Goal: Task Accomplishment & Management: Manage account settings

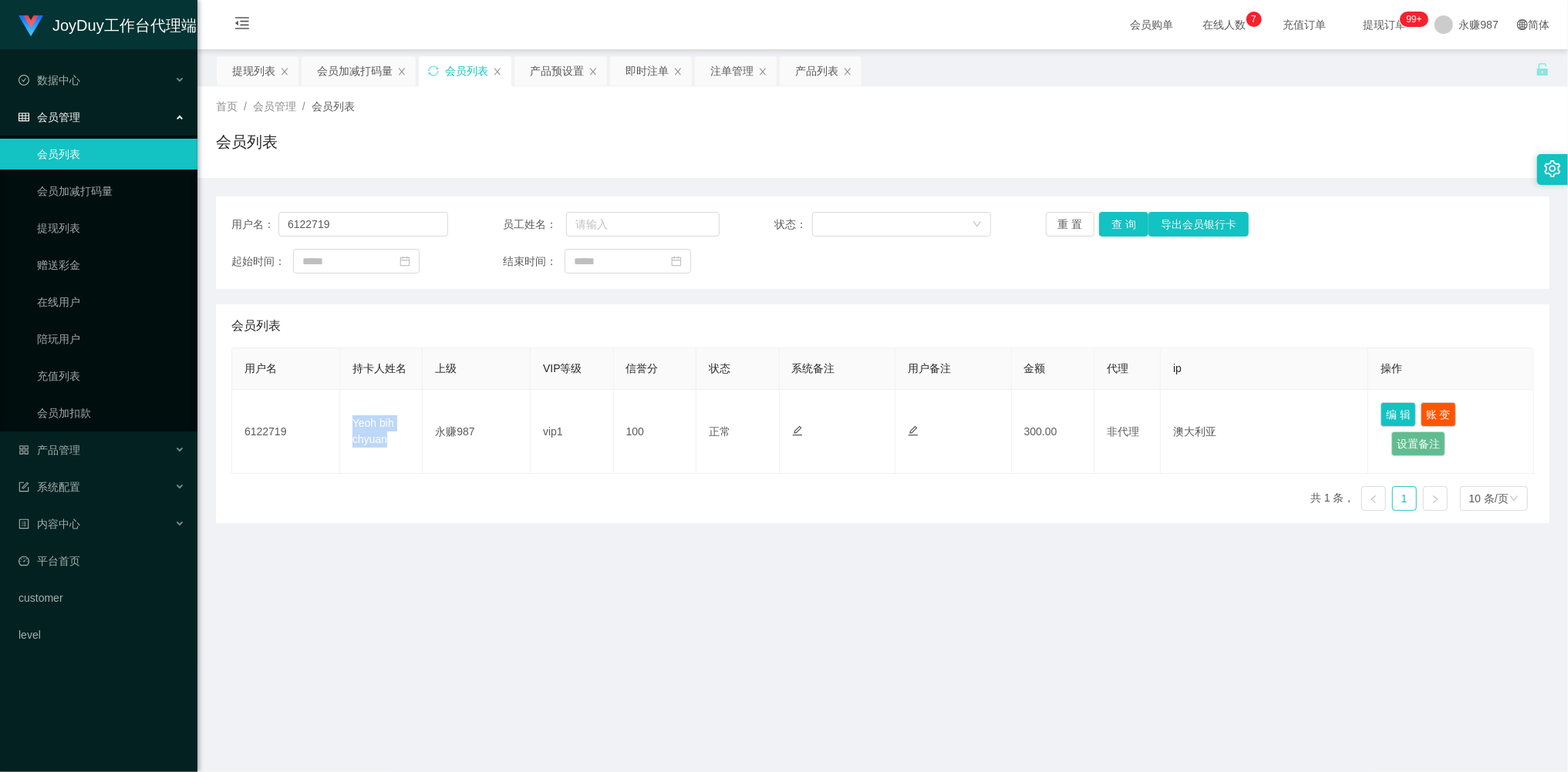
scroll to position [102, 0]
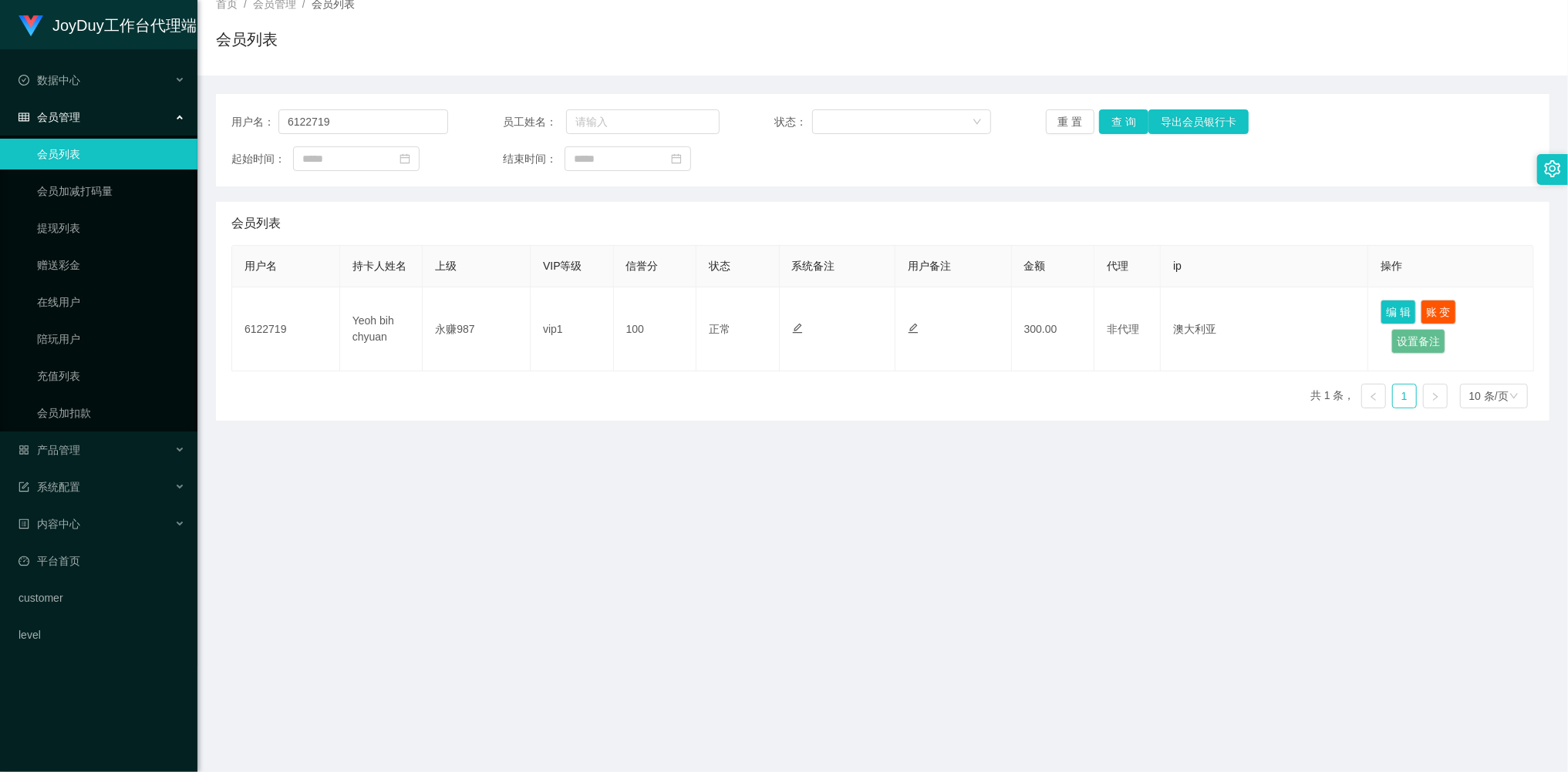
click at [74, 111] on span "会员管理" at bounding box center [50, 117] width 61 height 12
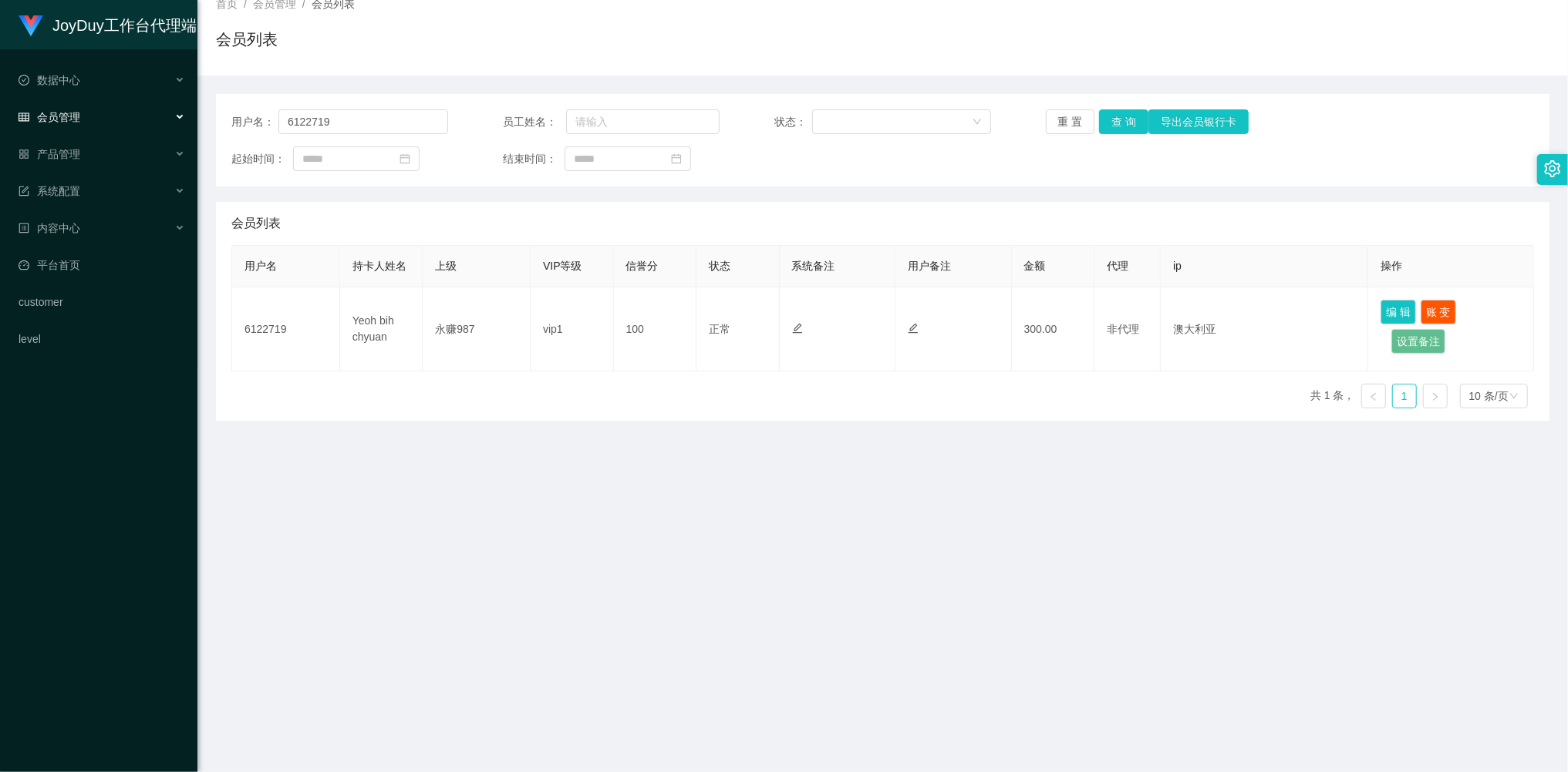
click at [68, 117] on span "会员管理" at bounding box center [50, 117] width 61 height 12
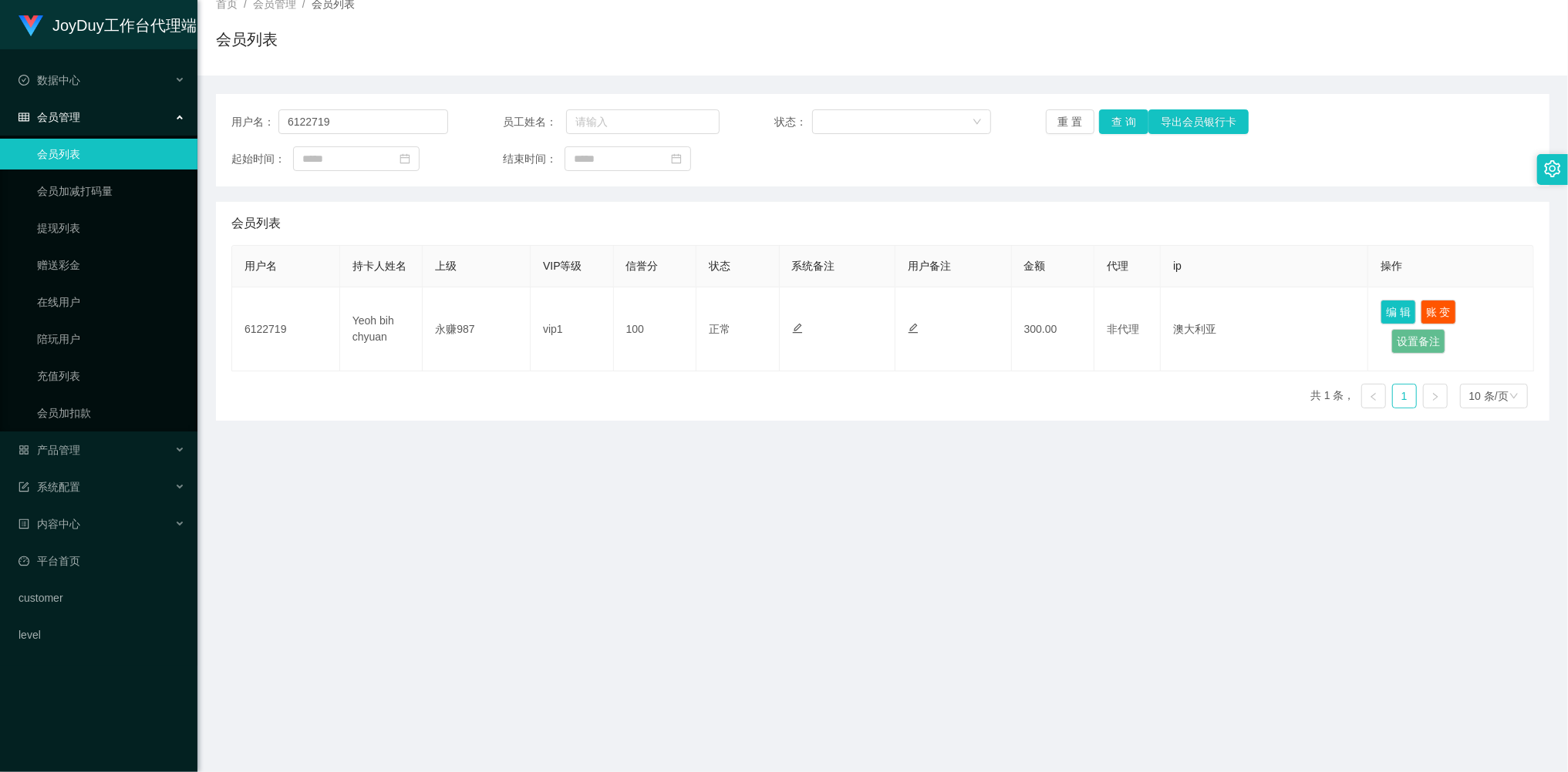
click at [60, 146] on link "会员列表" at bounding box center [110, 154] width 148 height 31
click at [1055, 112] on button "重 置" at bounding box center [1070, 121] width 50 height 25
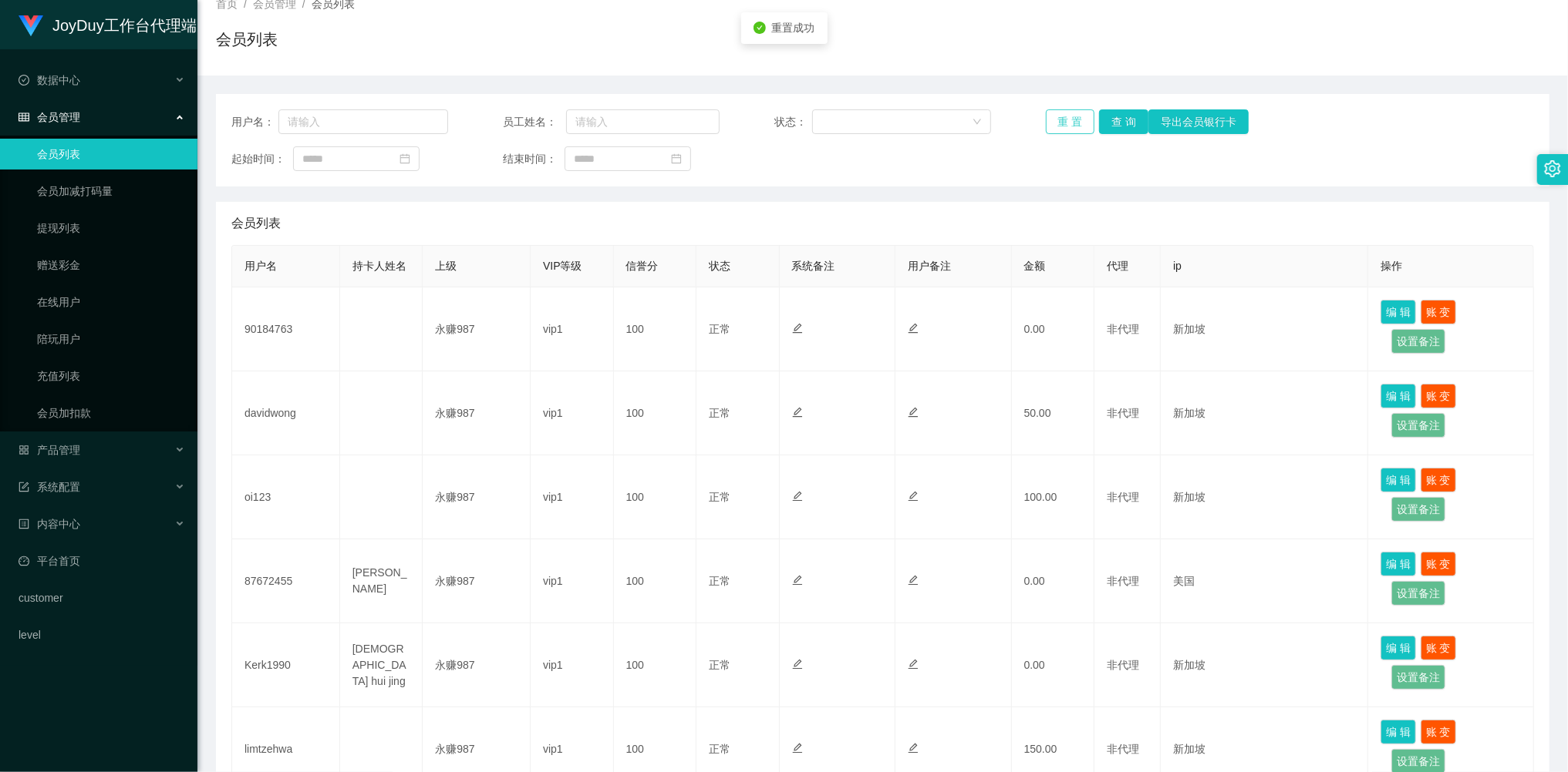
click at [1058, 115] on button "重 置" at bounding box center [1070, 121] width 50 height 25
click at [1058, 115] on div "重 置 查 询 导出会员银行卡" at bounding box center [1154, 121] width 217 height 25
click at [1058, 115] on button "重 置" at bounding box center [1070, 121] width 50 height 25
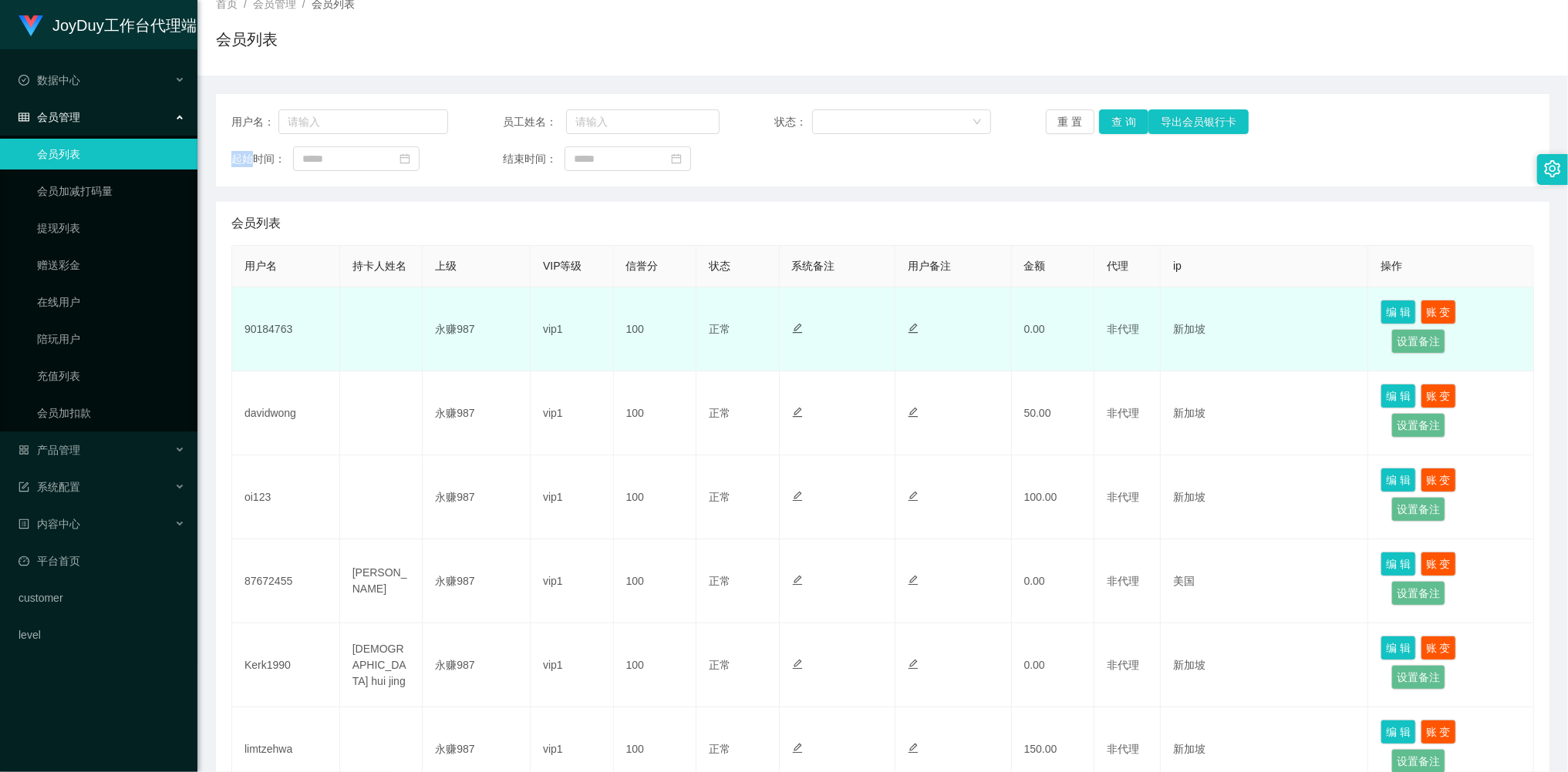
click at [264, 322] on td "90184763" at bounding box center [286, 329] width 108 height 84
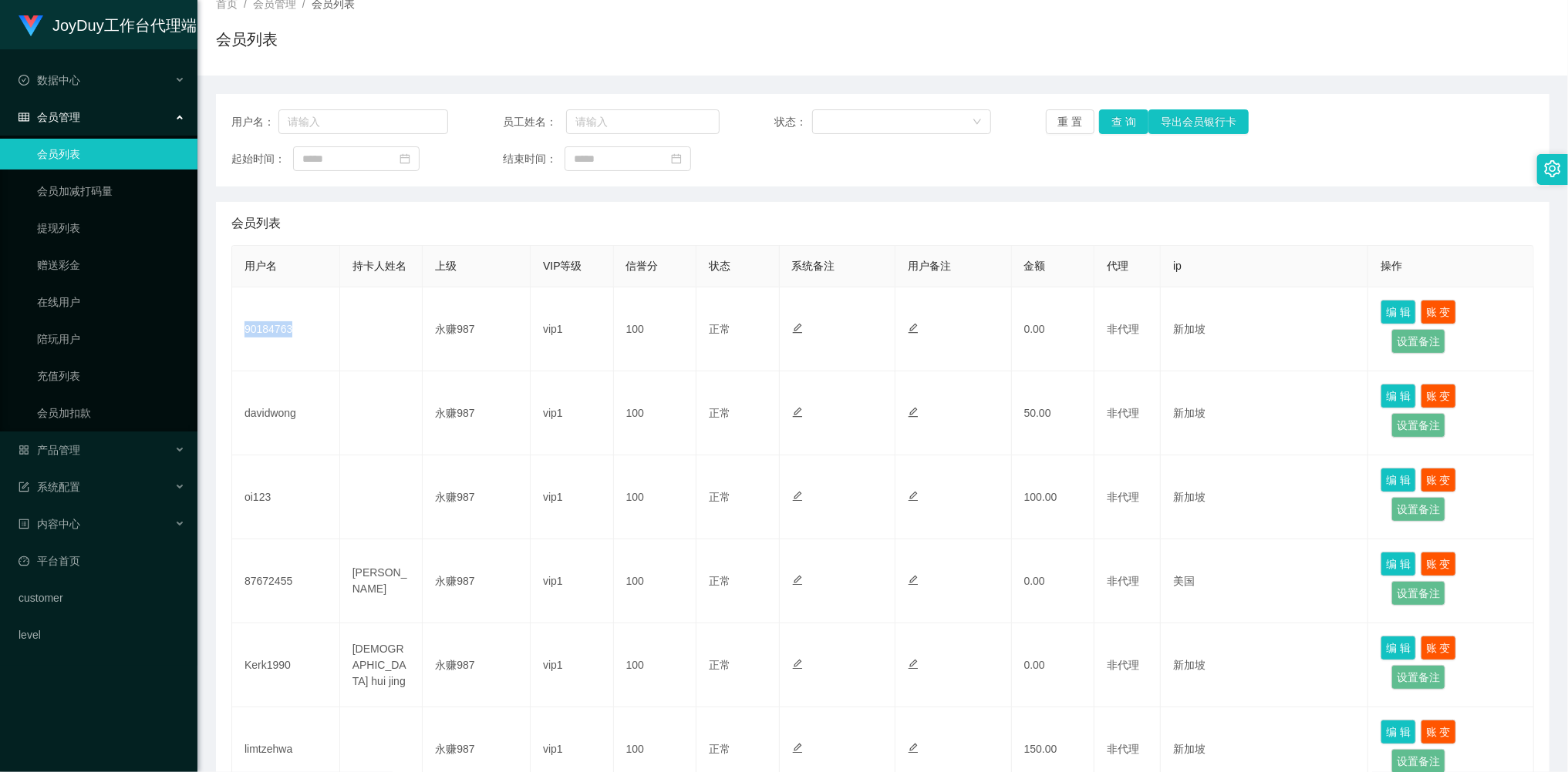
copy td "90184763"
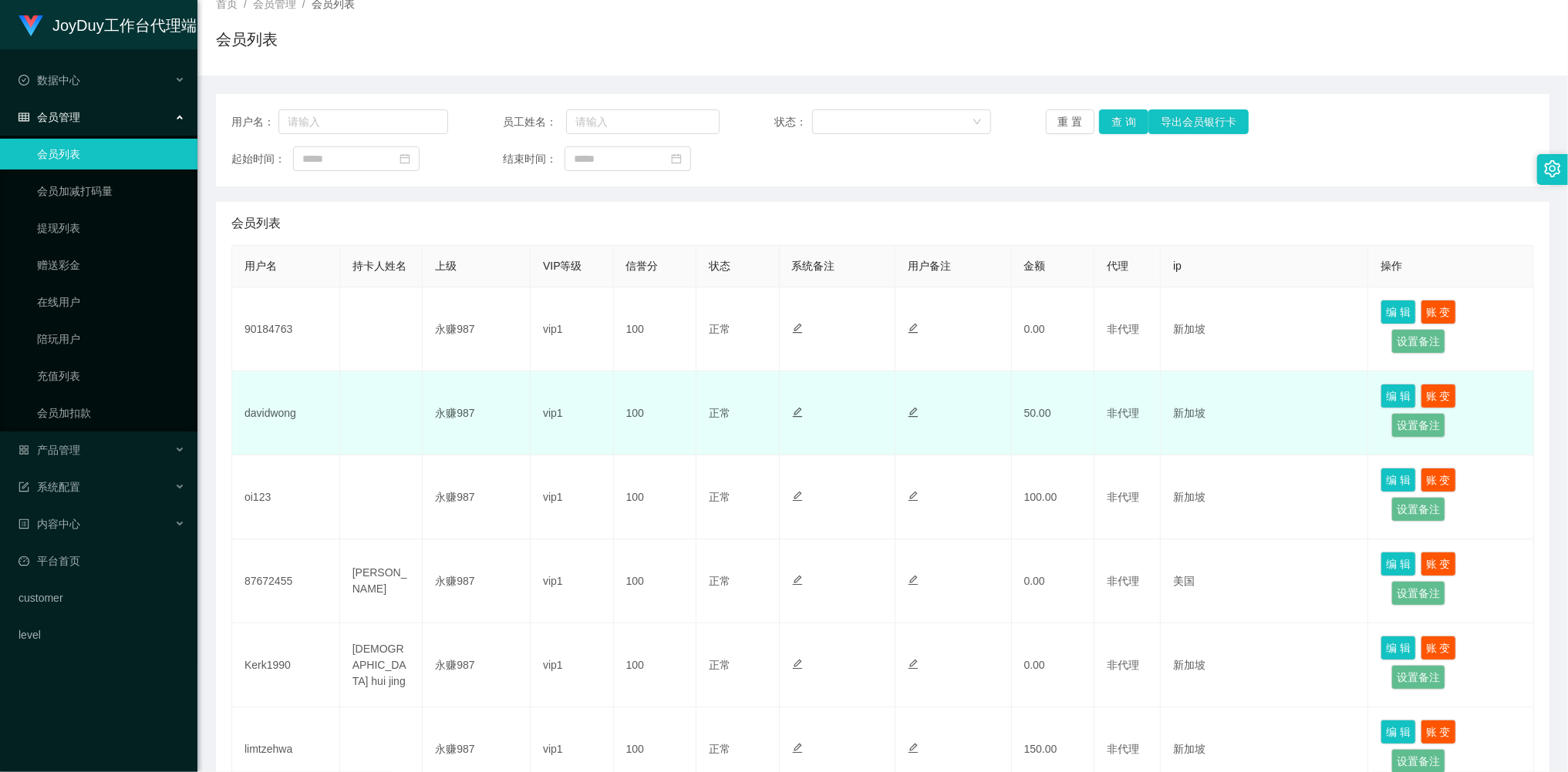
click at [551, 386] on td "vip1" at bounding box center [573, 414] width 84 height 84
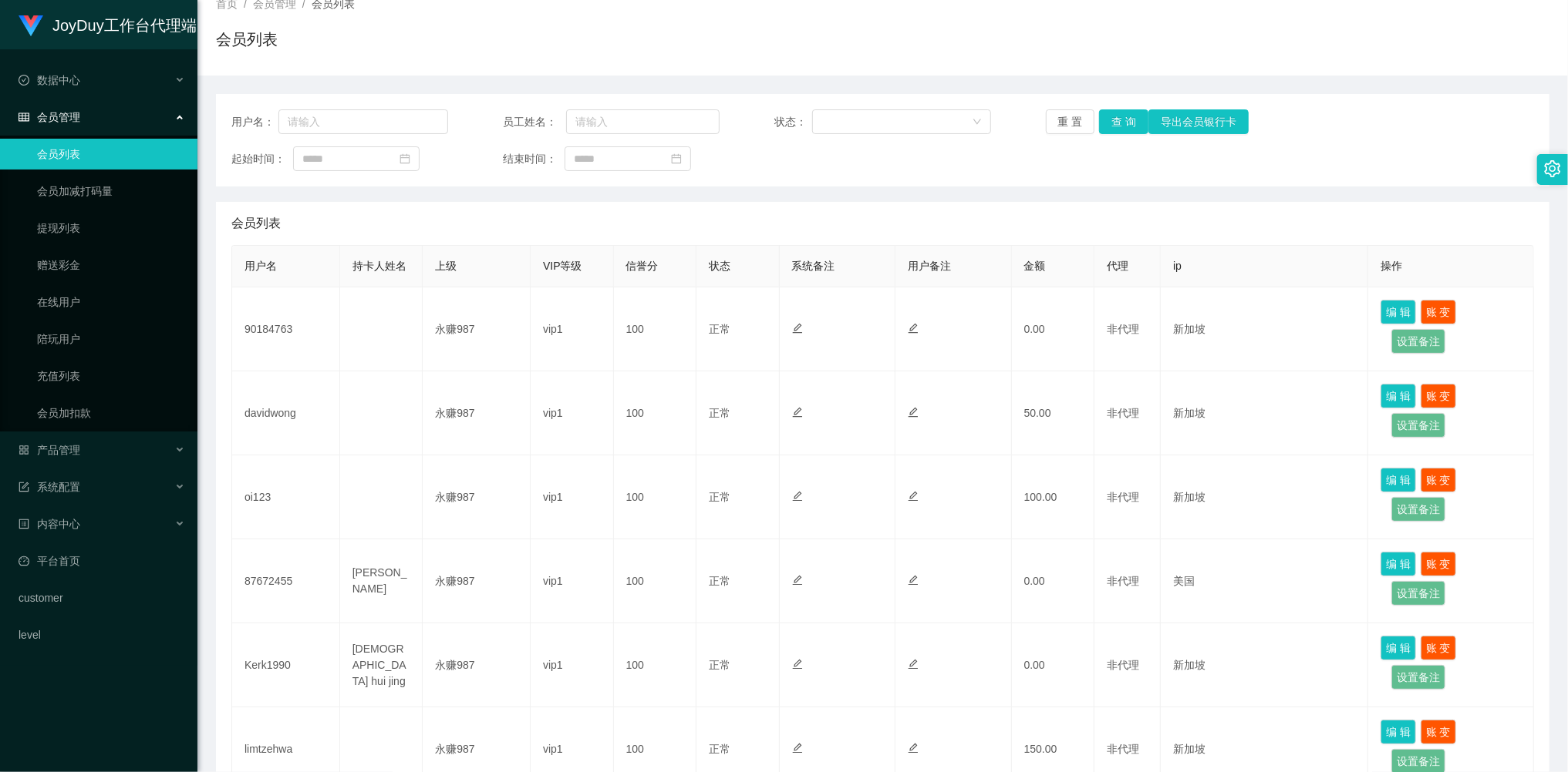
click at [77, 143] on link "会员列表" at bounding box center [110, 154] width 148 height 31
click at [1068, 125] on button "重 置" at bounding box center [1070, 121] width 50 height 25
click at [1068, 125] on div "重 置 查 询 导出会员银行卡" at bounding box center [1154, 121] width 217 height 25
click at [1068, 125] on button "重 置" at bounding box center [1070, 121] width 50 height 25
click at [1068, 124] on div "重 置 查 询 导出会员银行卡" at bounding box center [1154, 121] width 217 height 25
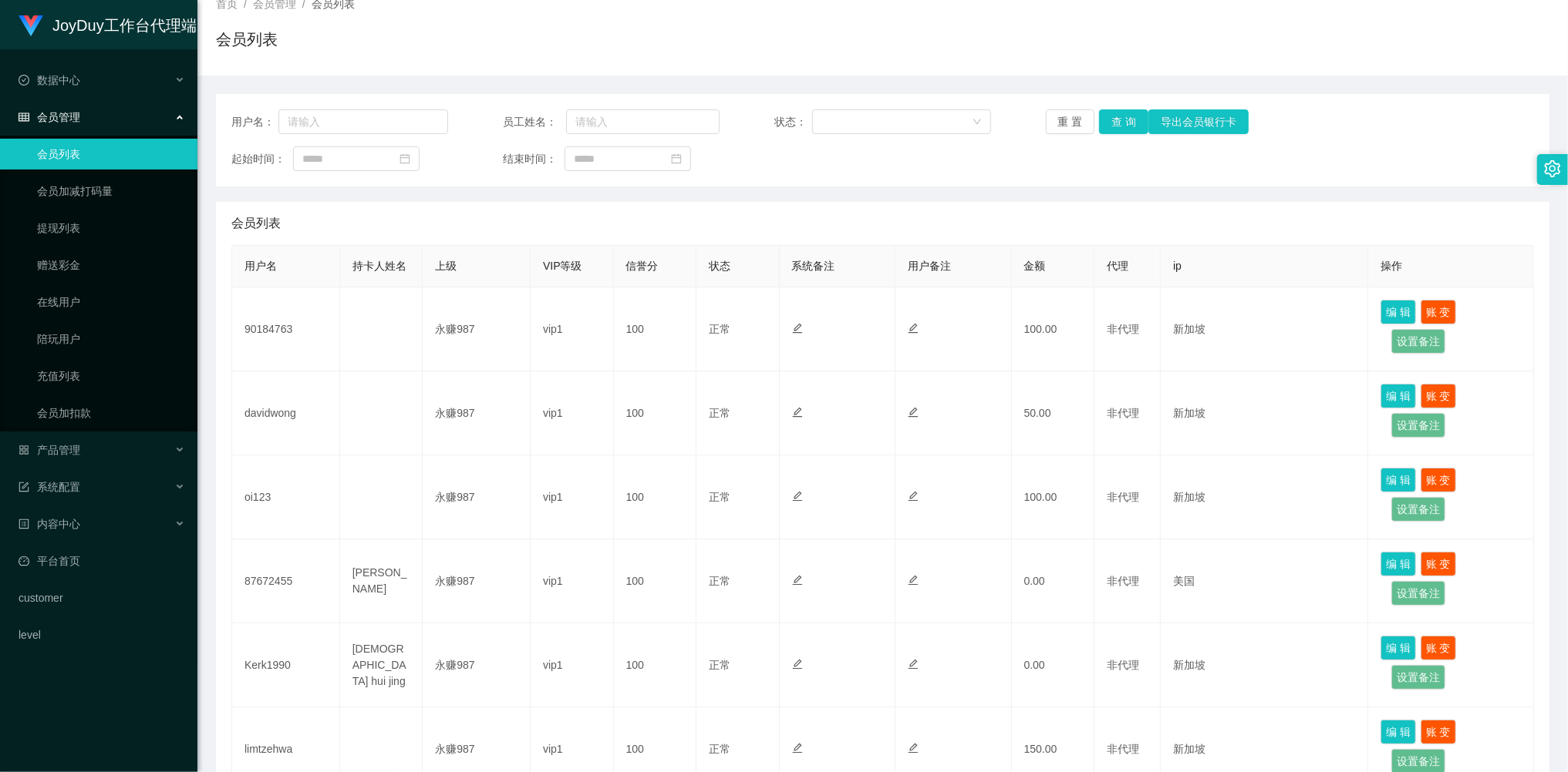
click at [735, 37] on div "会员列表" at bounding box center [883, 46] width 1333 height 36
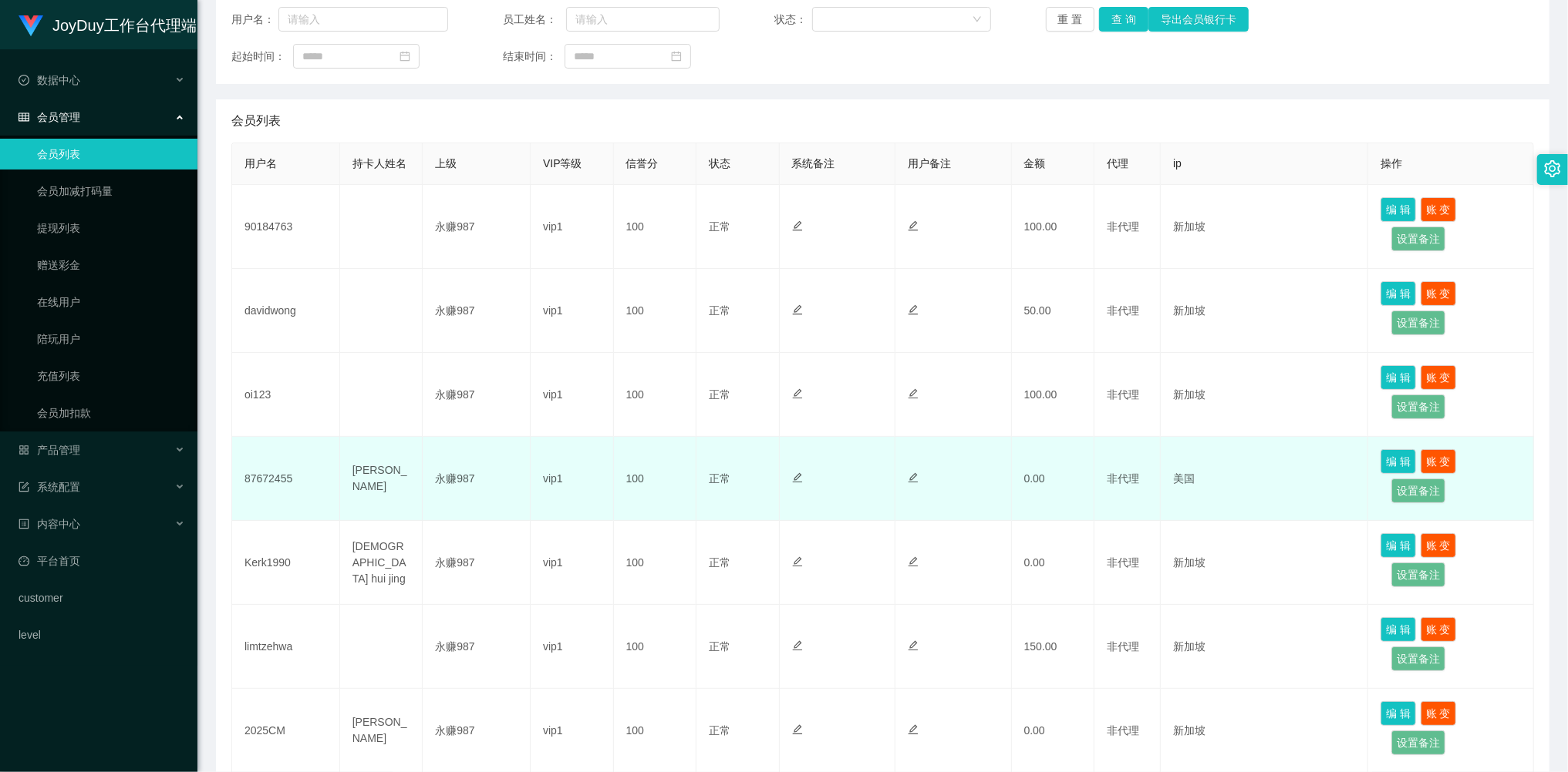
scroll to position [581, 0]
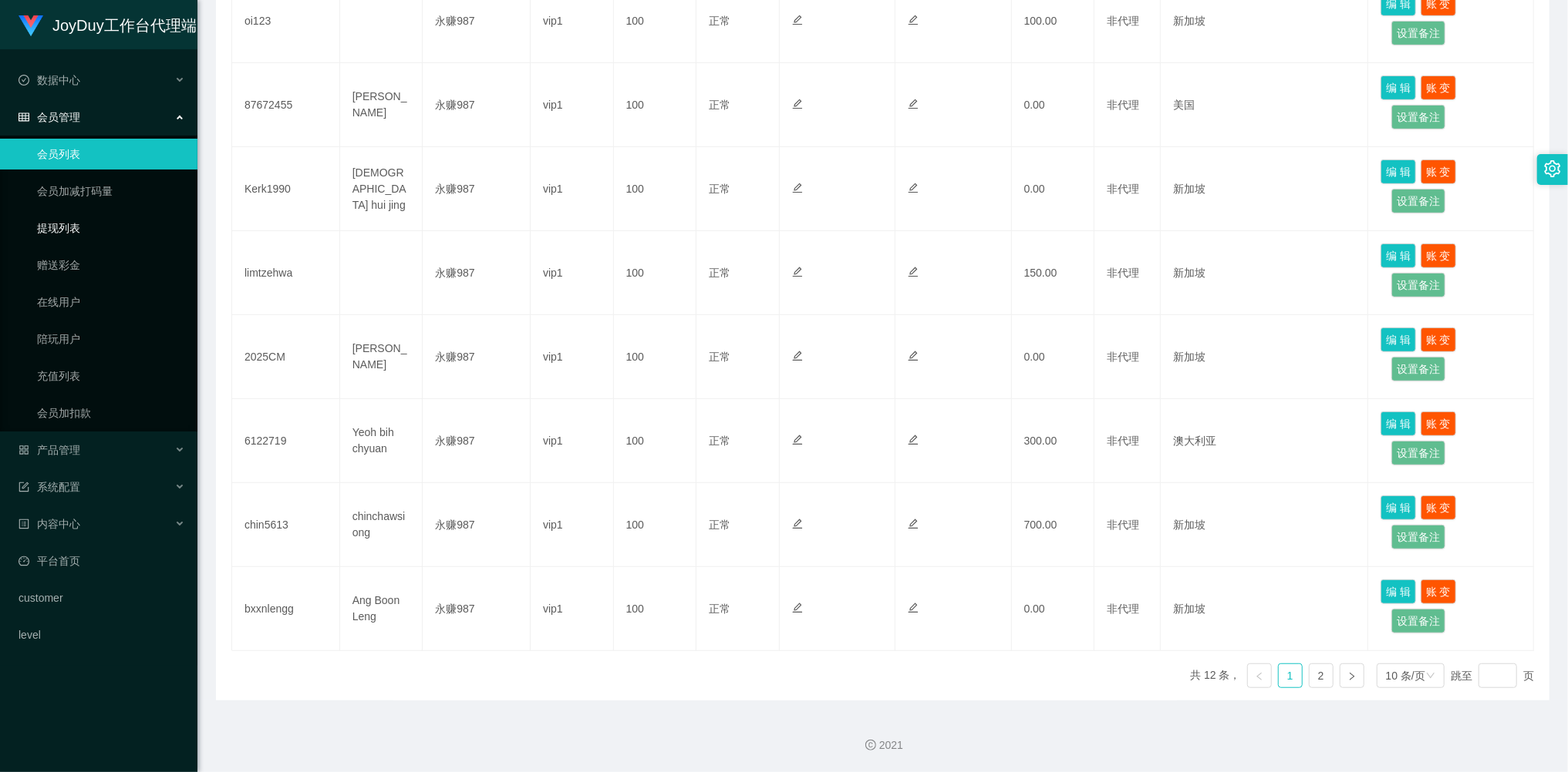
click at [68, 231] on link "提现列表" at bounding box center [110, 228] width 148 height 31
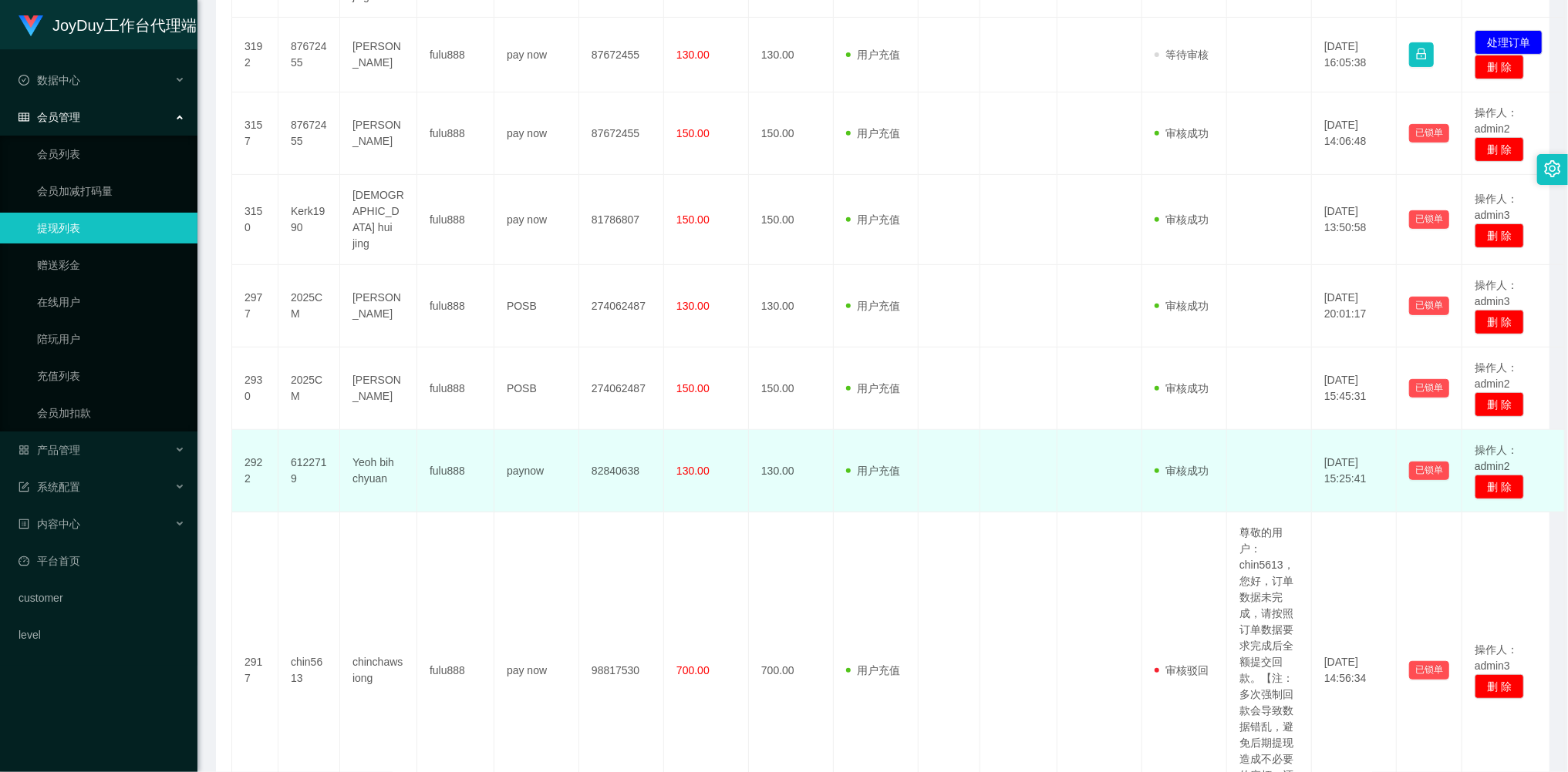
scroll to position [273, 0]
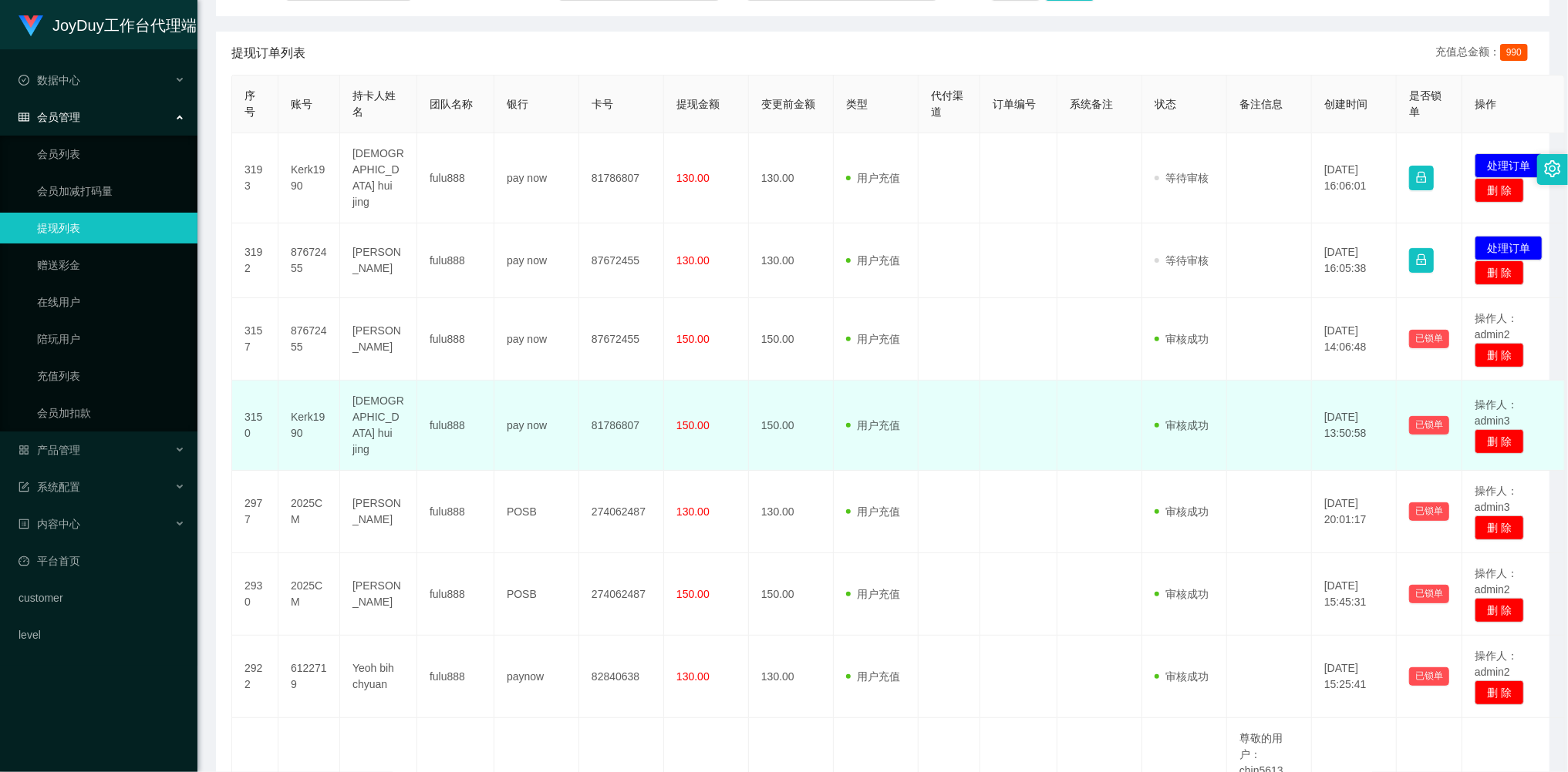
click at [1081, 382] on td at bounding box center [1099, 426] width 85 height 90
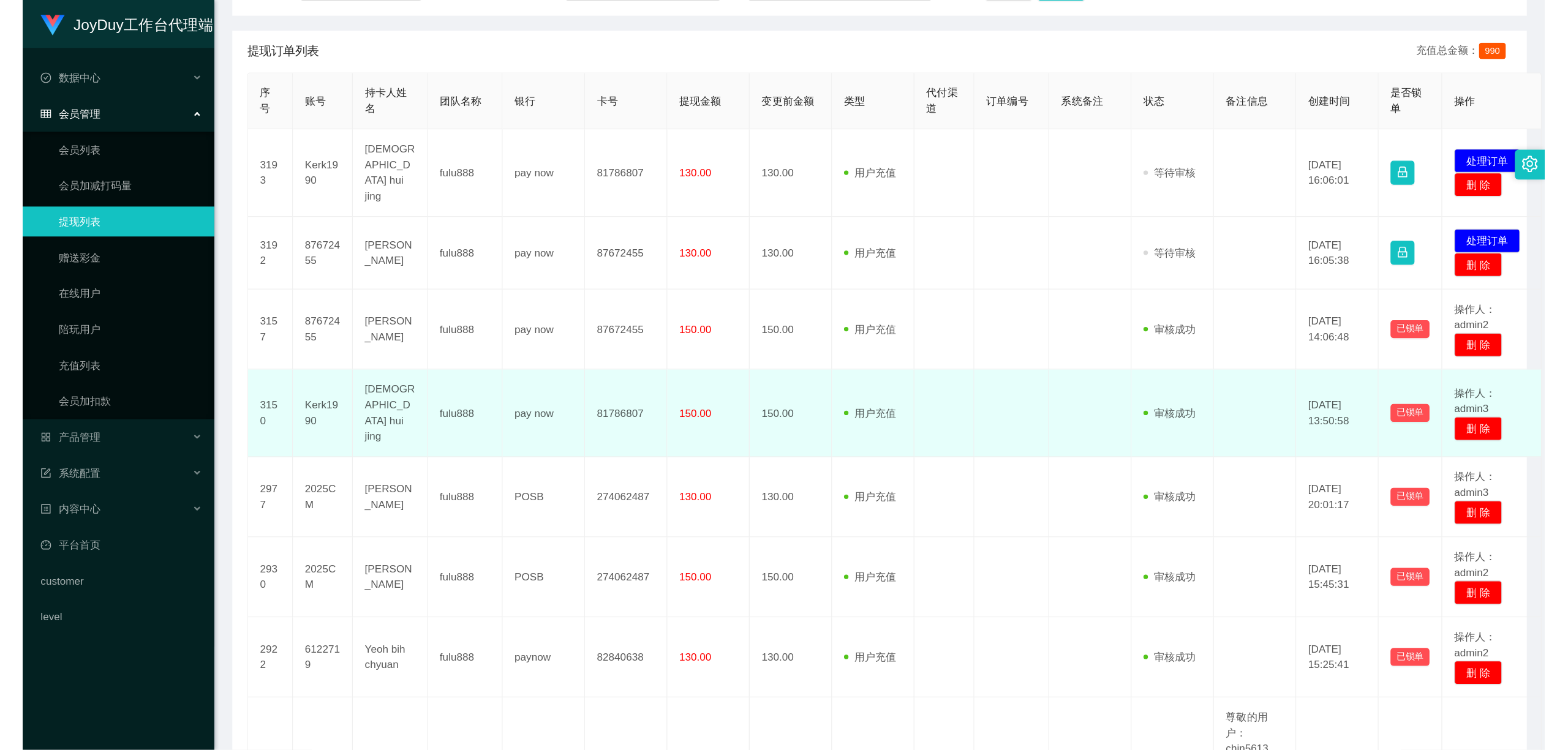
scroll to position [54, 0]
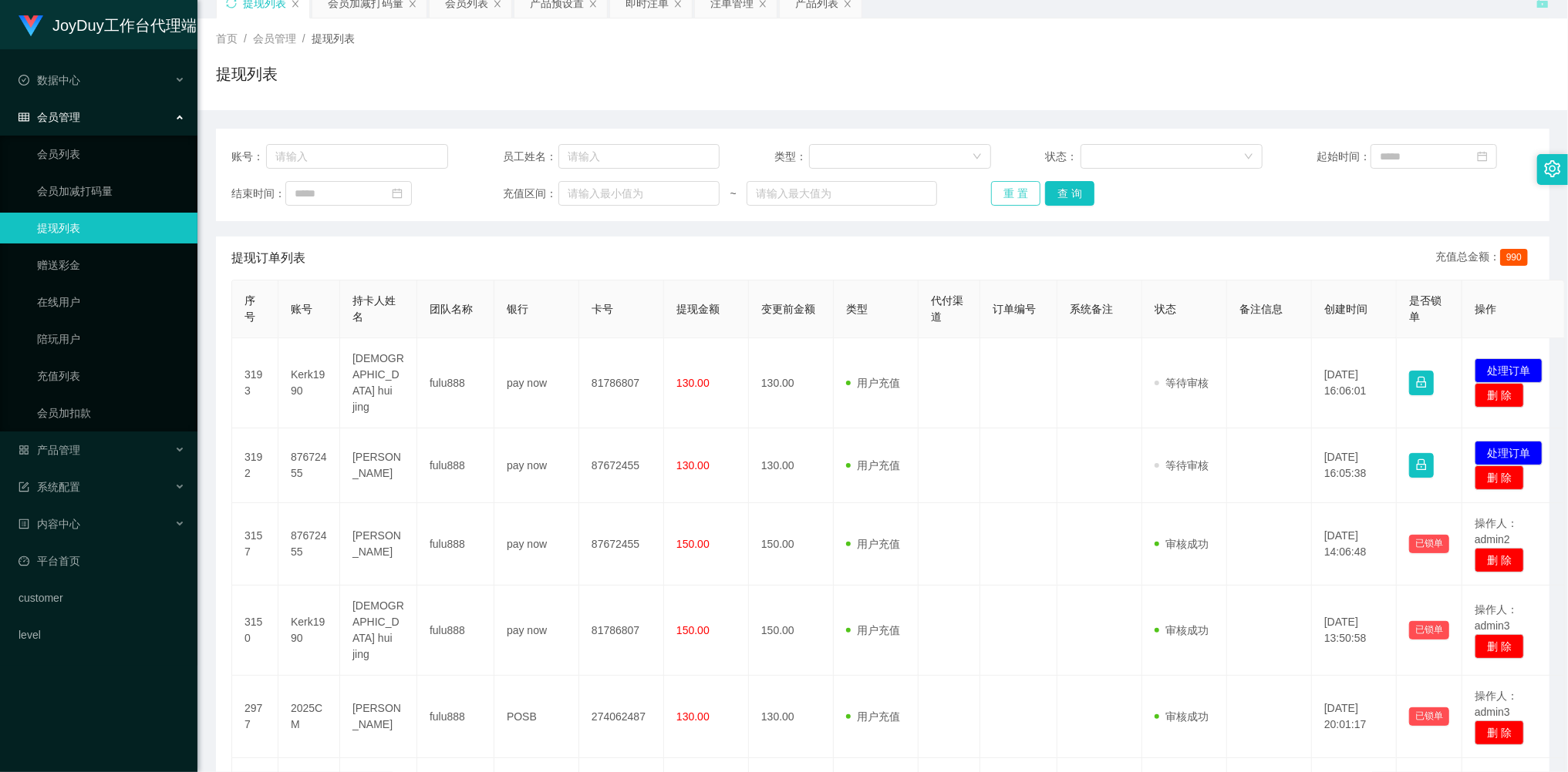
click at [1006, 191] on button "重 置" at bounding box center [1016, 193] width 50 height 25
click at [1006, 191] on div "重 置 查 询" at bounding box center [1099, 193] width 217 height 25
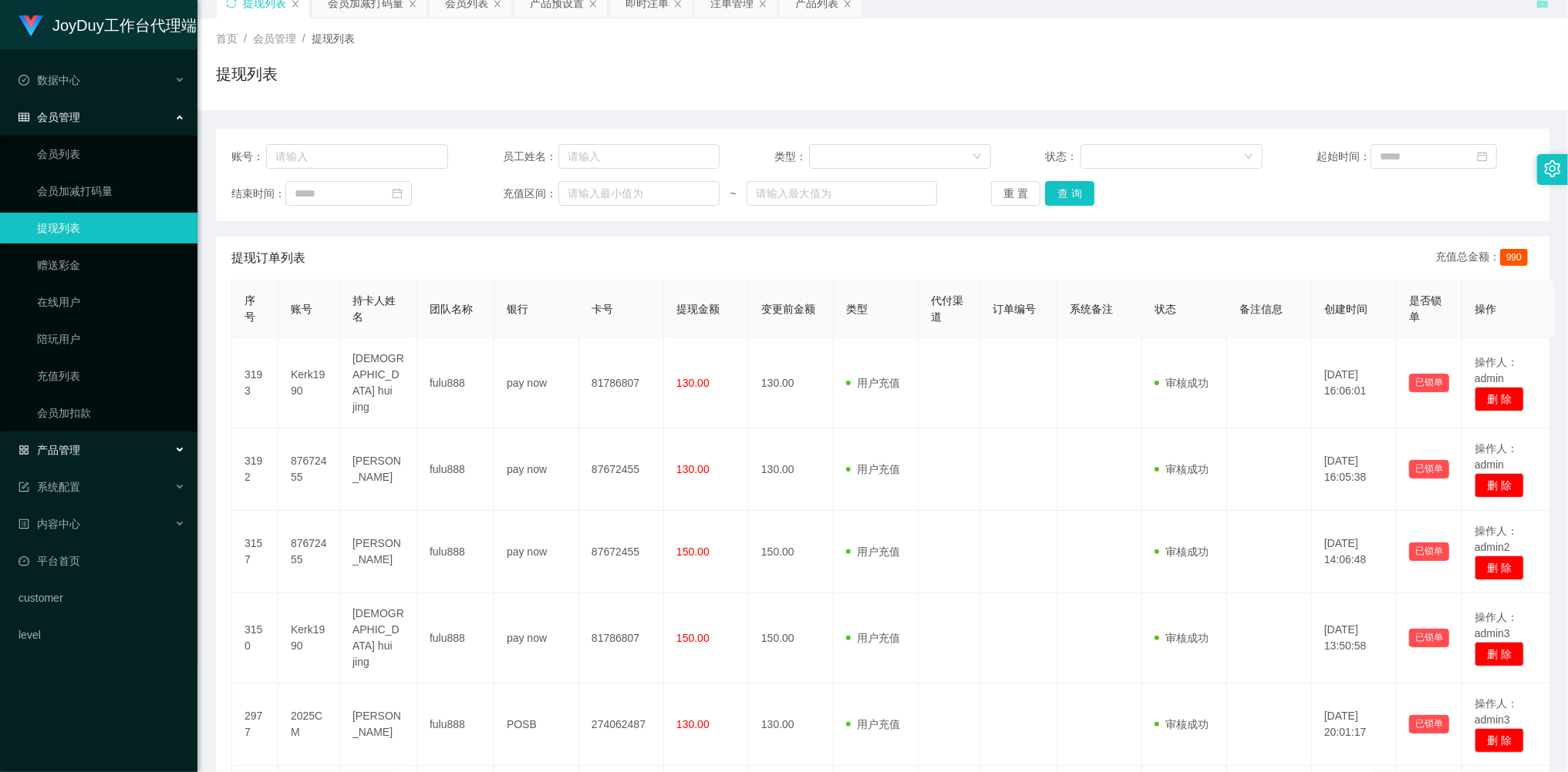
click at [75, 456] on div "产品管理" at bounding box center [98, 450] width 197 height 31
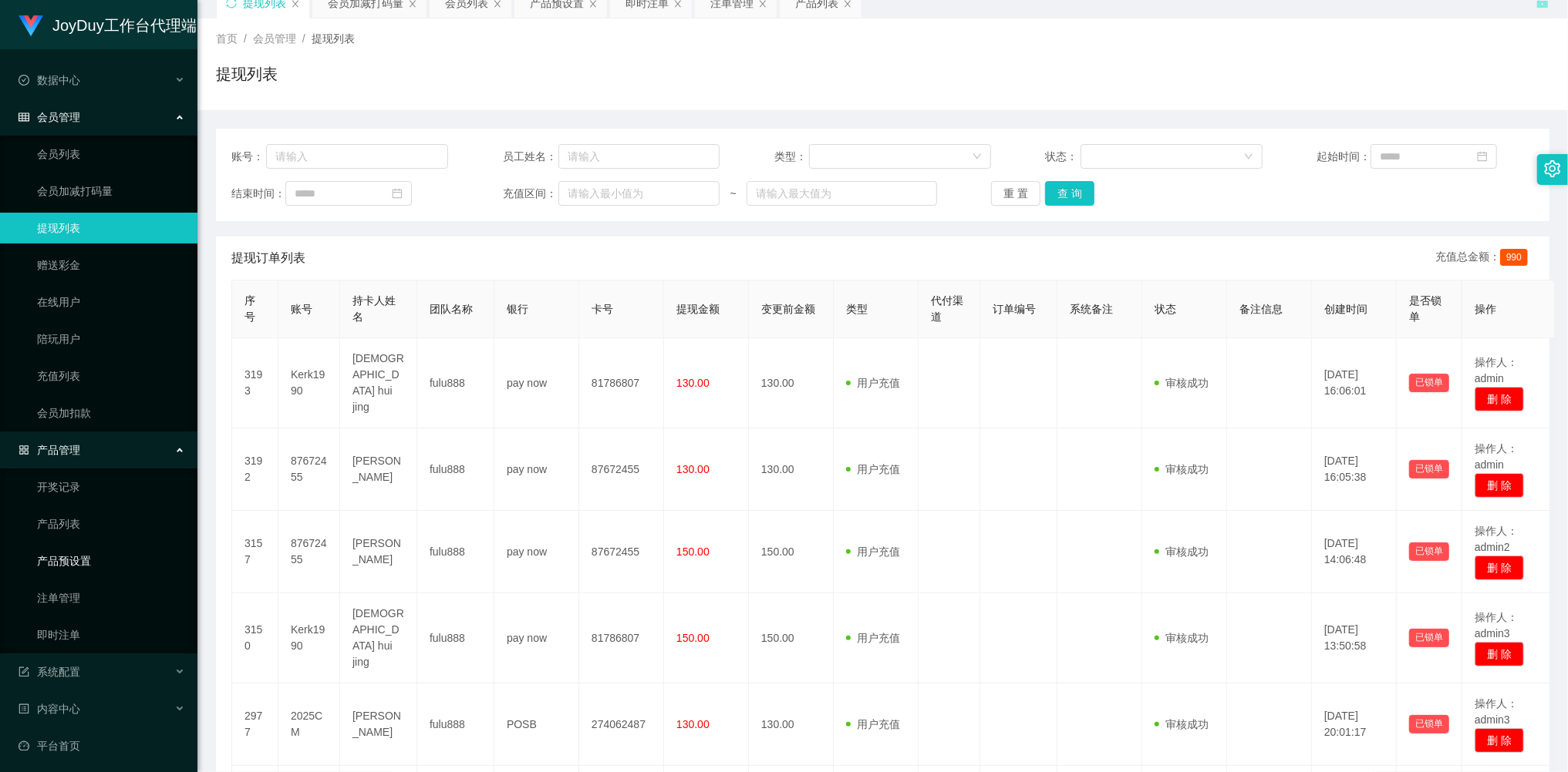
click at [80, 555] on link "产品预设置" at bounding box center [110, 561] width 148 height 31
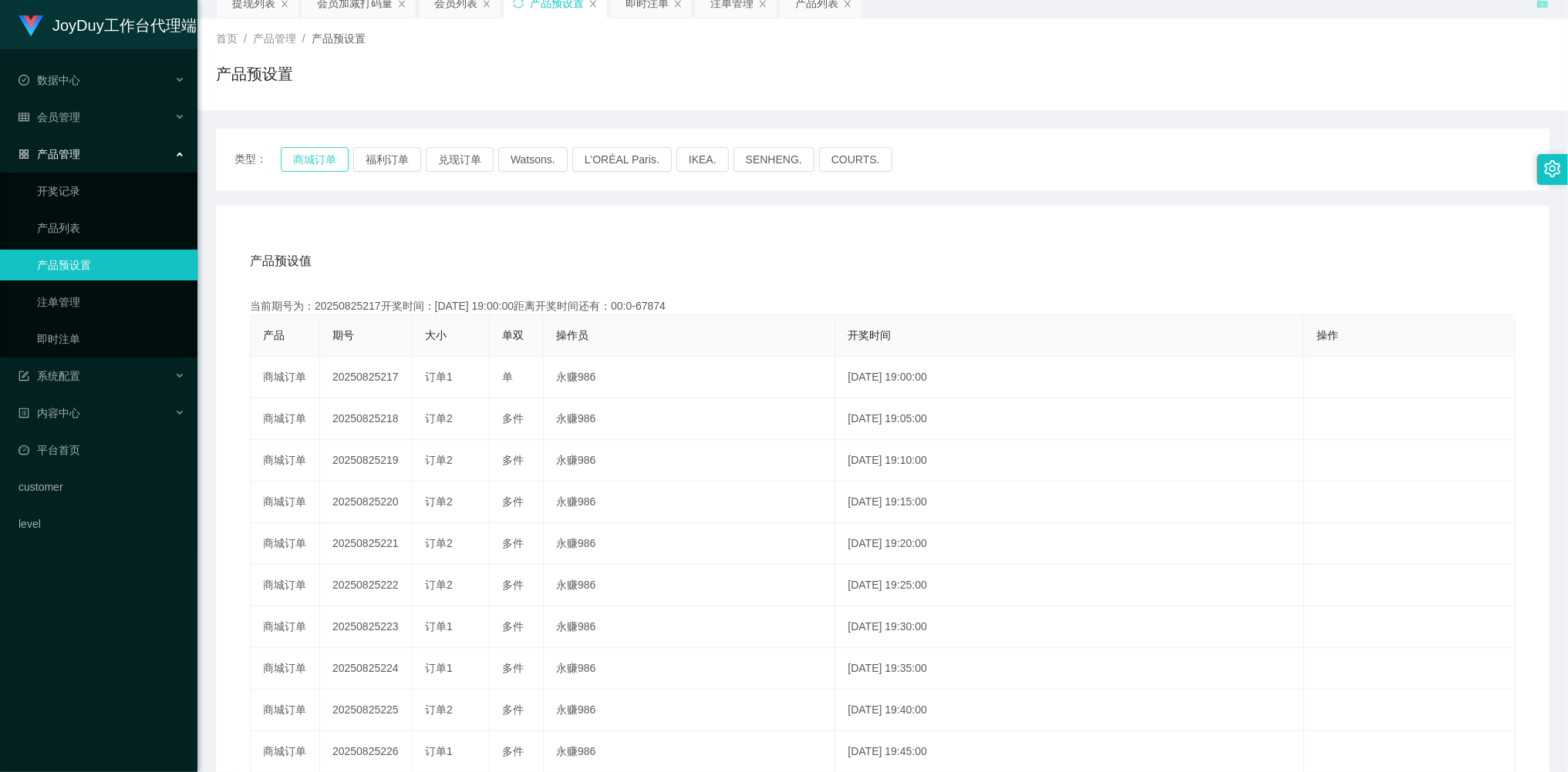
click at [316, 160] on button "商城订单" at bounding box center [315, 160] width 68 height 25
click at [93, 325] on link "即时注单" at bounding box center [110, 339] width 148 height 31
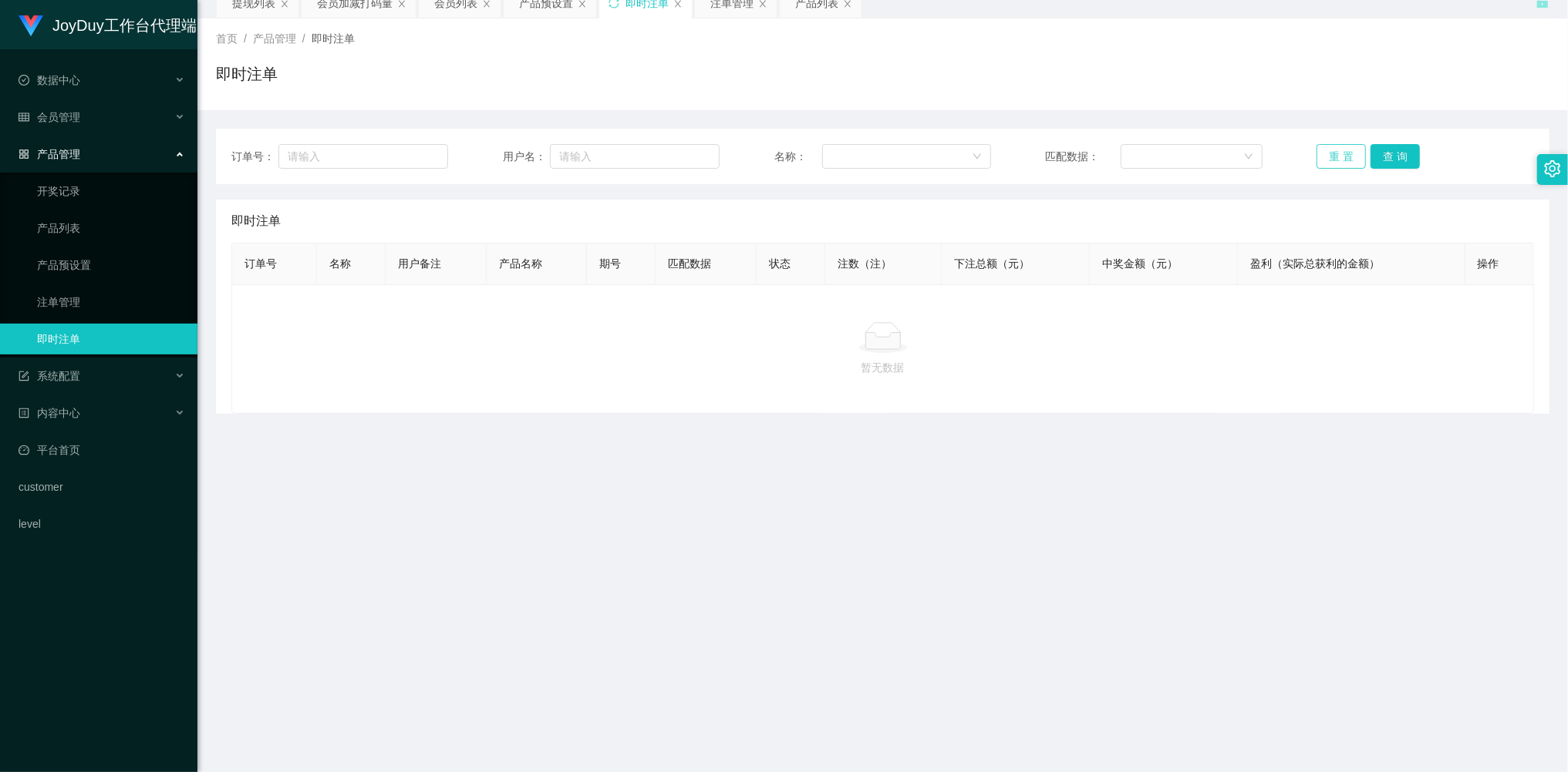
click at [1319, 167] on button "重 置" at bounding box center [1341, 156] width 50 height 25
click at [1334, 162] on button "重 置" at bounding box center [1341, 156] width 50 height 25
click at [1334, 161] on button "重 置" at bounding box center [1341, 156] width 50 height 25
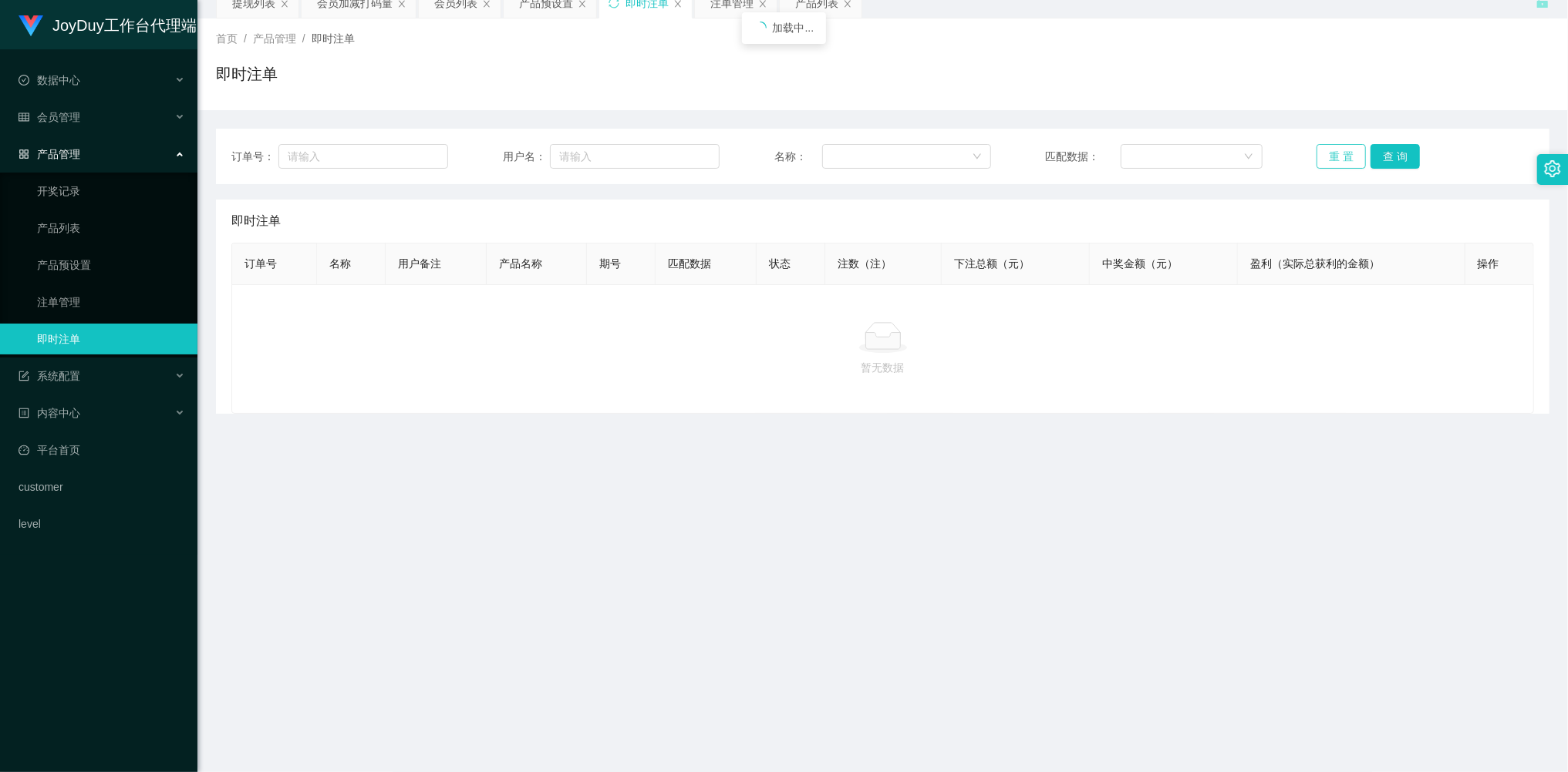
click at [1334, 161] on button "重 置" at bounding box center [1341, 156] width 50 height 25
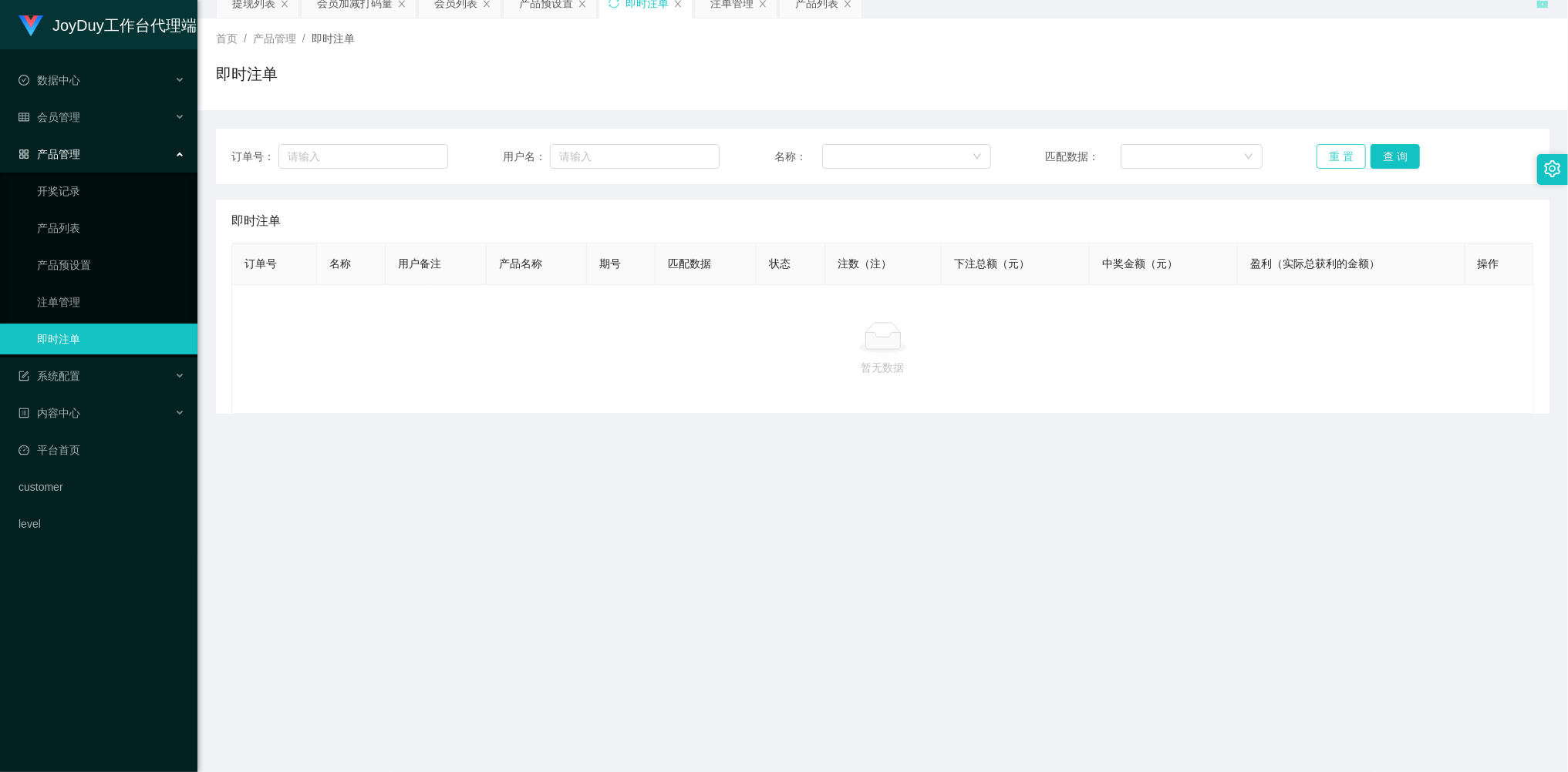
click at [1334, 161] on button "重 置" at bounding box center [1341, 156] width 50 height 25
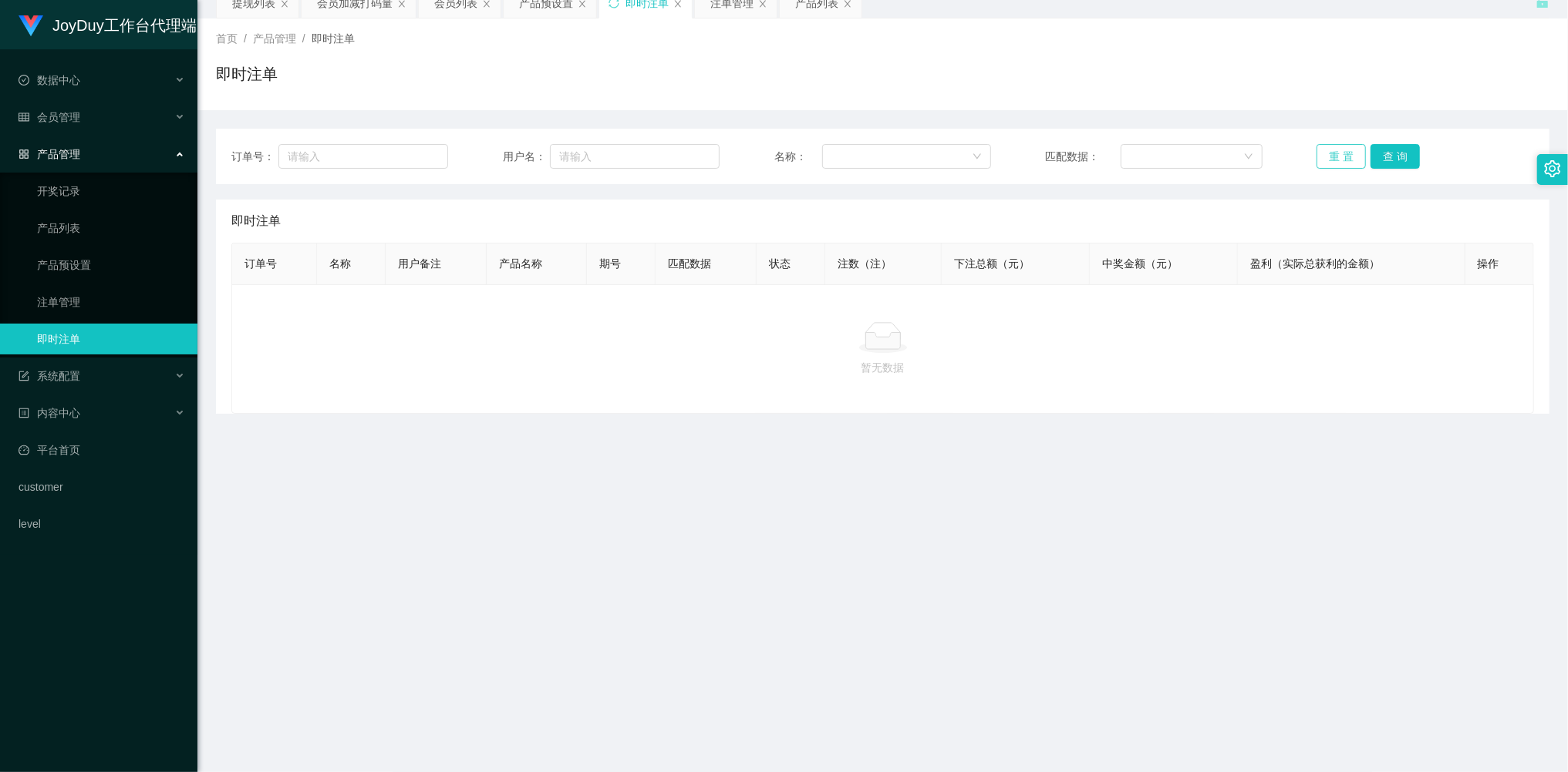
click at [1334, 161] on button "重 置" at bounding box center [1341, 156] width 50 height 25
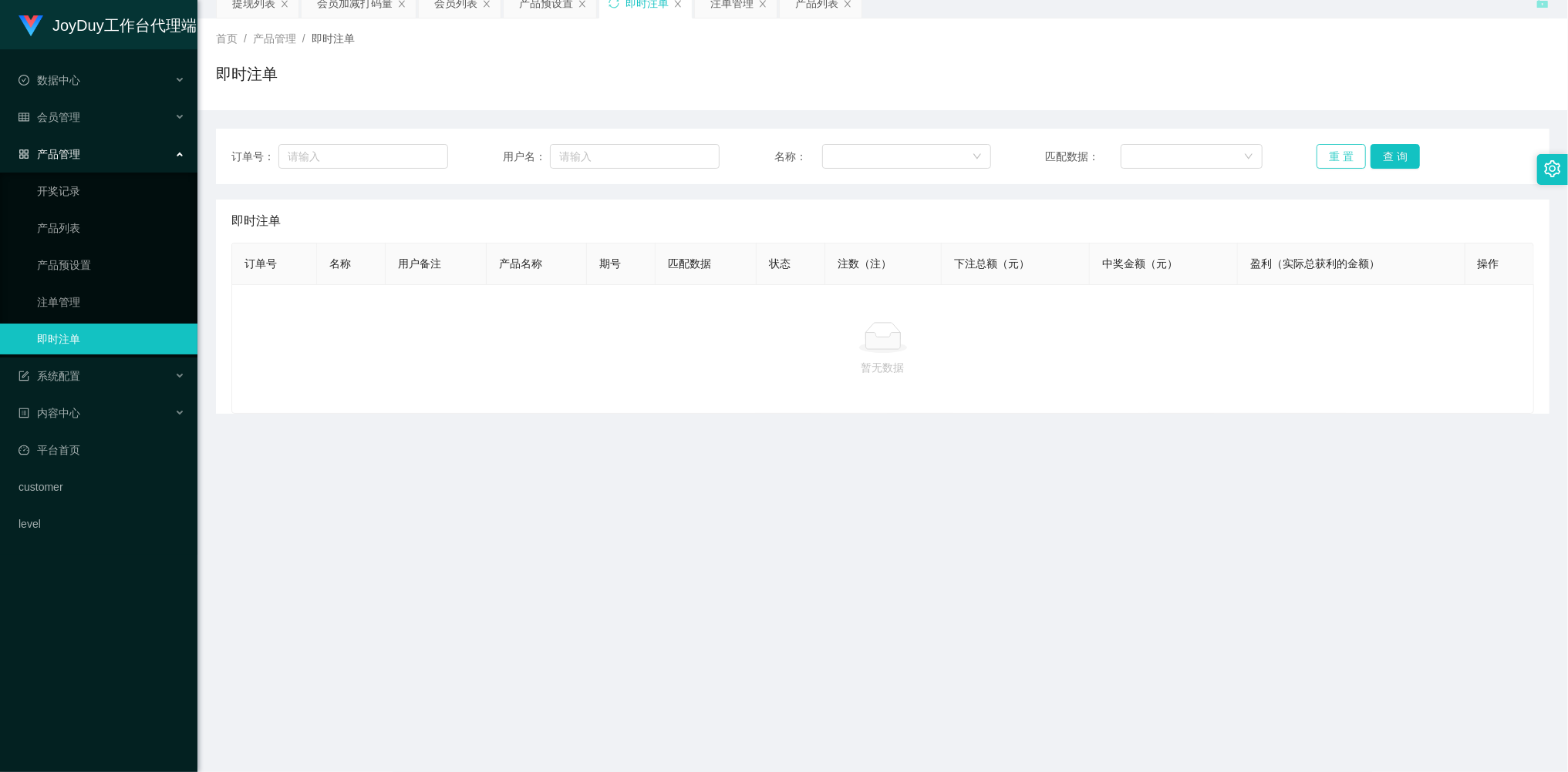
click at [1334, 161] on button "重 置" at bounding box center [1341, 156] width 50 height 25
click at [1332, 160] on button "重 置" at bounding box center [1341, 156] width 50 height 25
click at [1332, 159] on button "重 置" at bounding box center [1341, 156] width 50 height 25
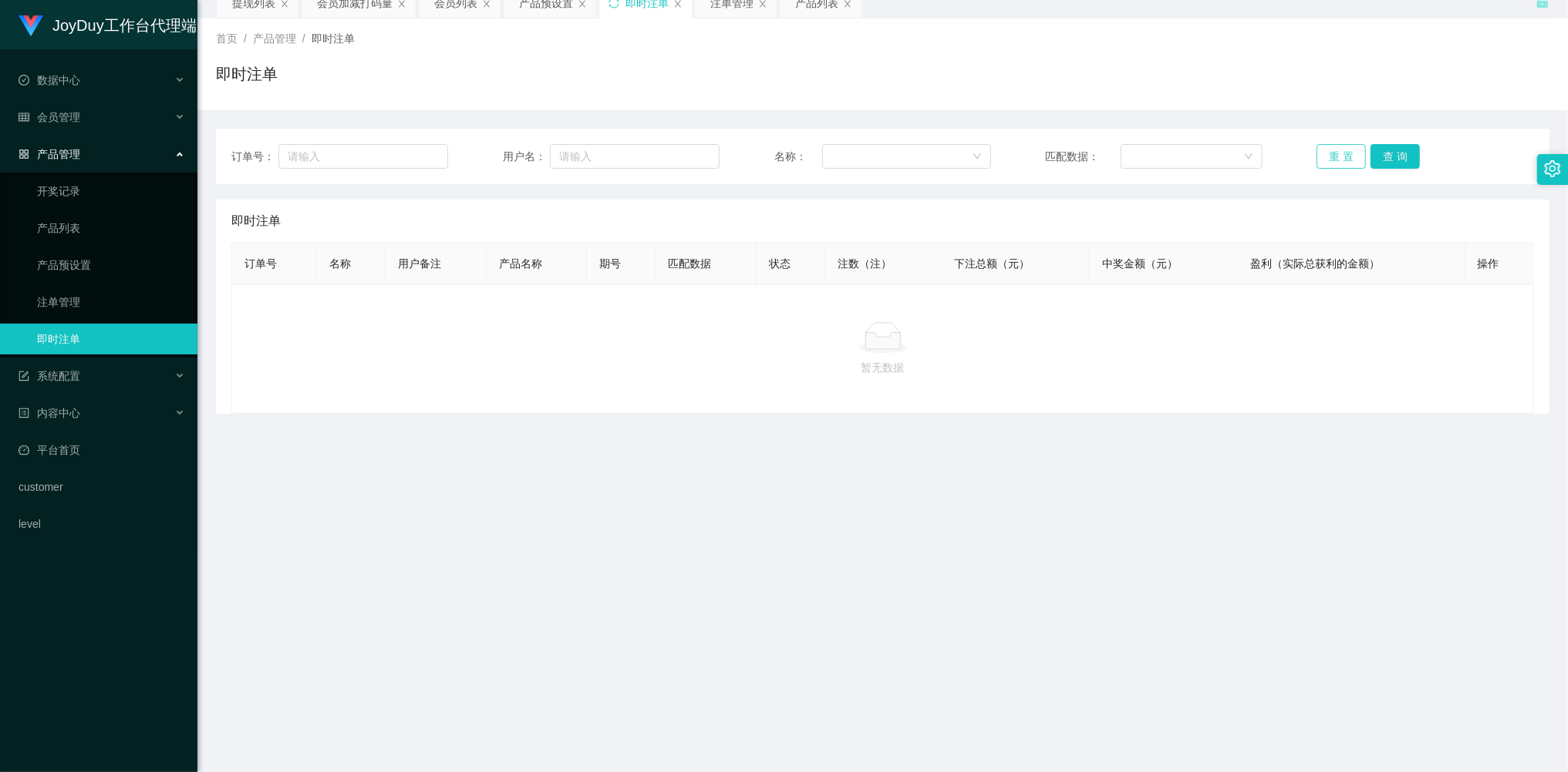
click at [1332, 159] on button "重 置" at bounding box center [1341, 156] width 50 height 25
click at [62, 302] on link "注单管理" at bounding box center [110, 302] width 148 height 31
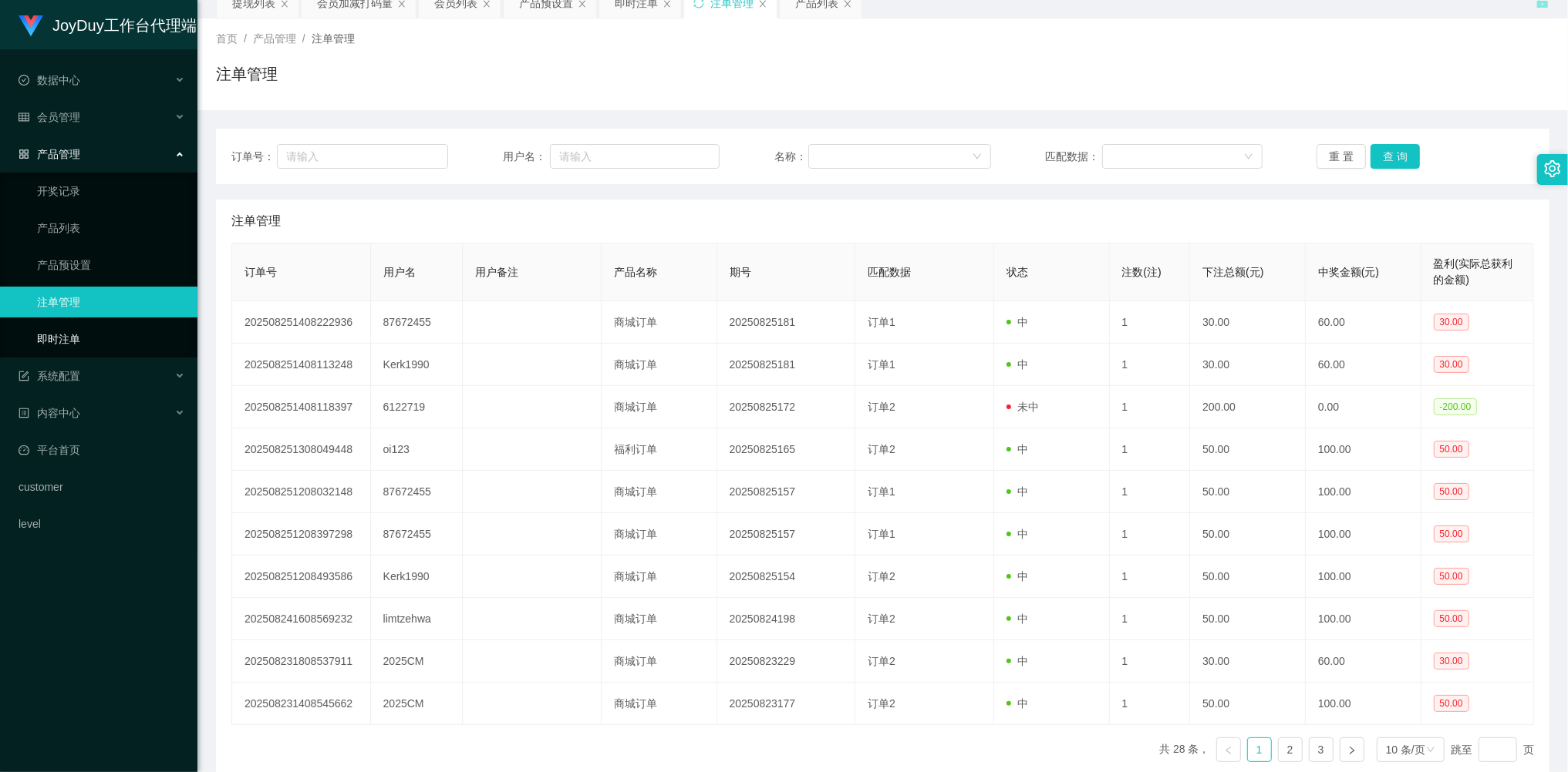
click at [62, 323] on link "即时注单" at bounding box center [110, 339] width 148 height 31
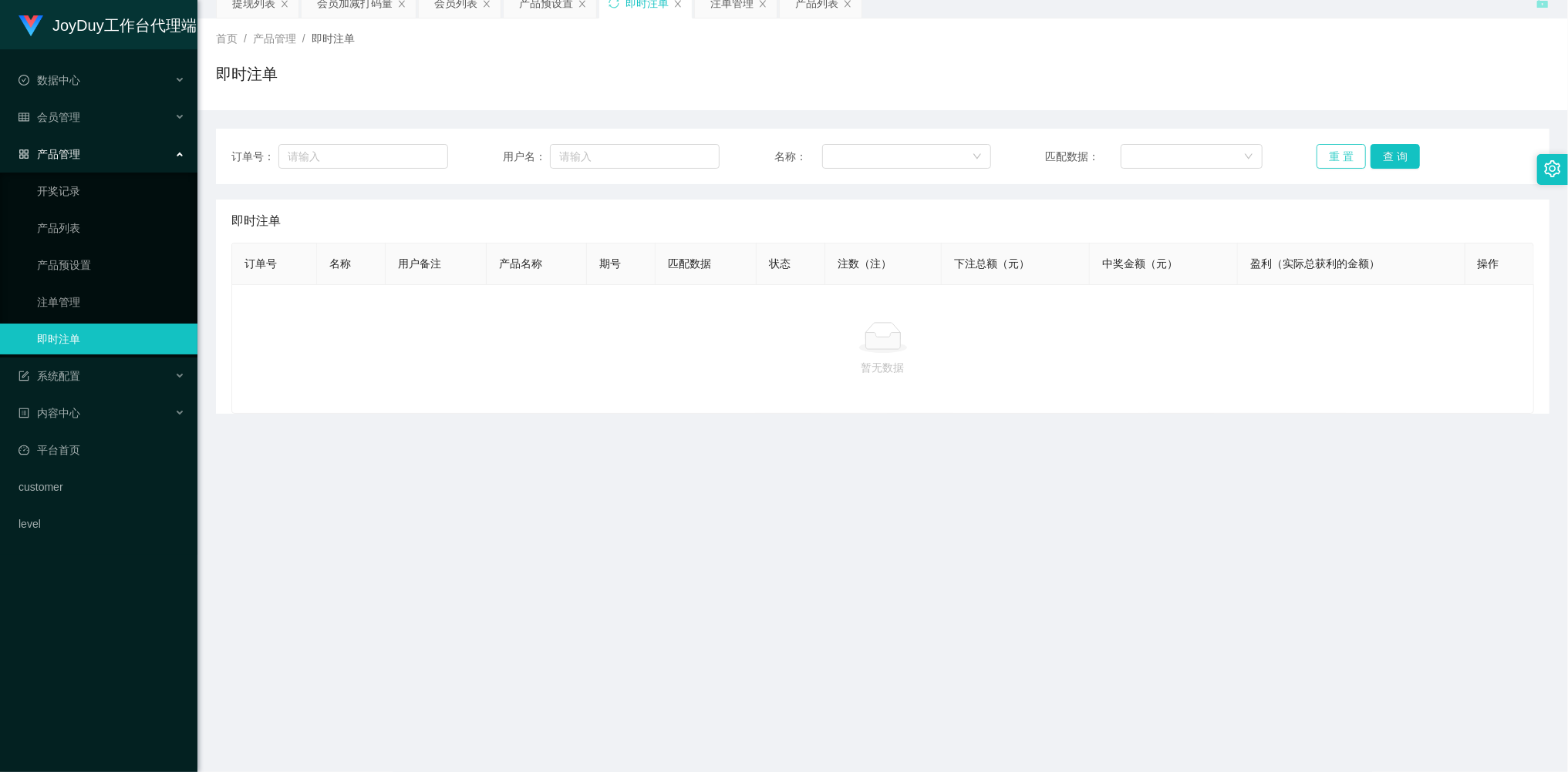
click at [1331, 160] on button "重 置" at bounding box center [1341, 156] width 50 height 25
click at [1326, 160] on button "重 置" at bounding box center [1341, 156] width 50 height 25
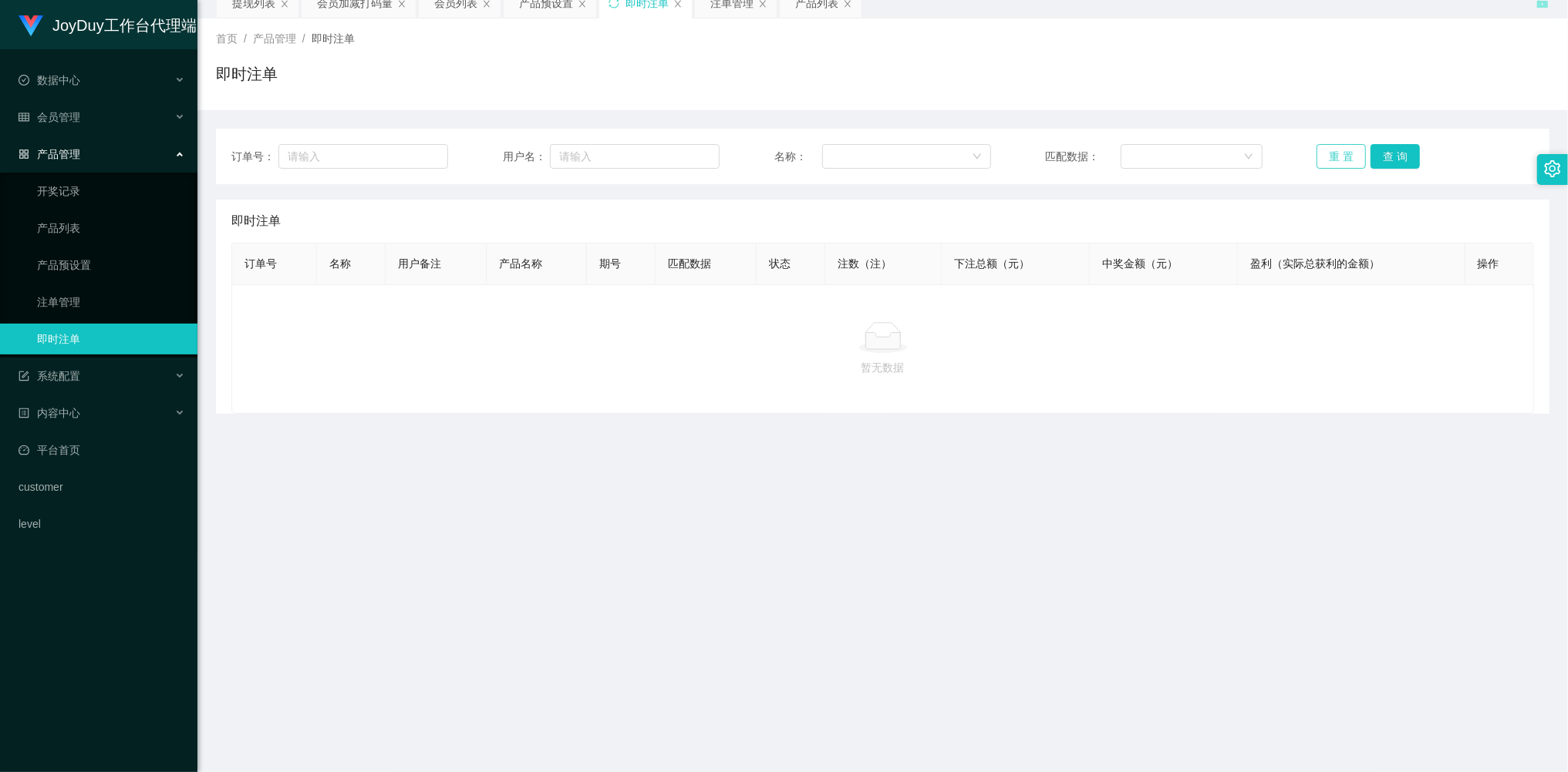
click at [1327, 159] on button "重 置" at bounding box center [1341, 156] width 50 height 25
click at [1328, 158] on button "重 置" at bounding box center [1341, 156] width 50 height 25
click at [1332, 159] on button "重 置" at bounding box center [1341, 156] width 50 height 25
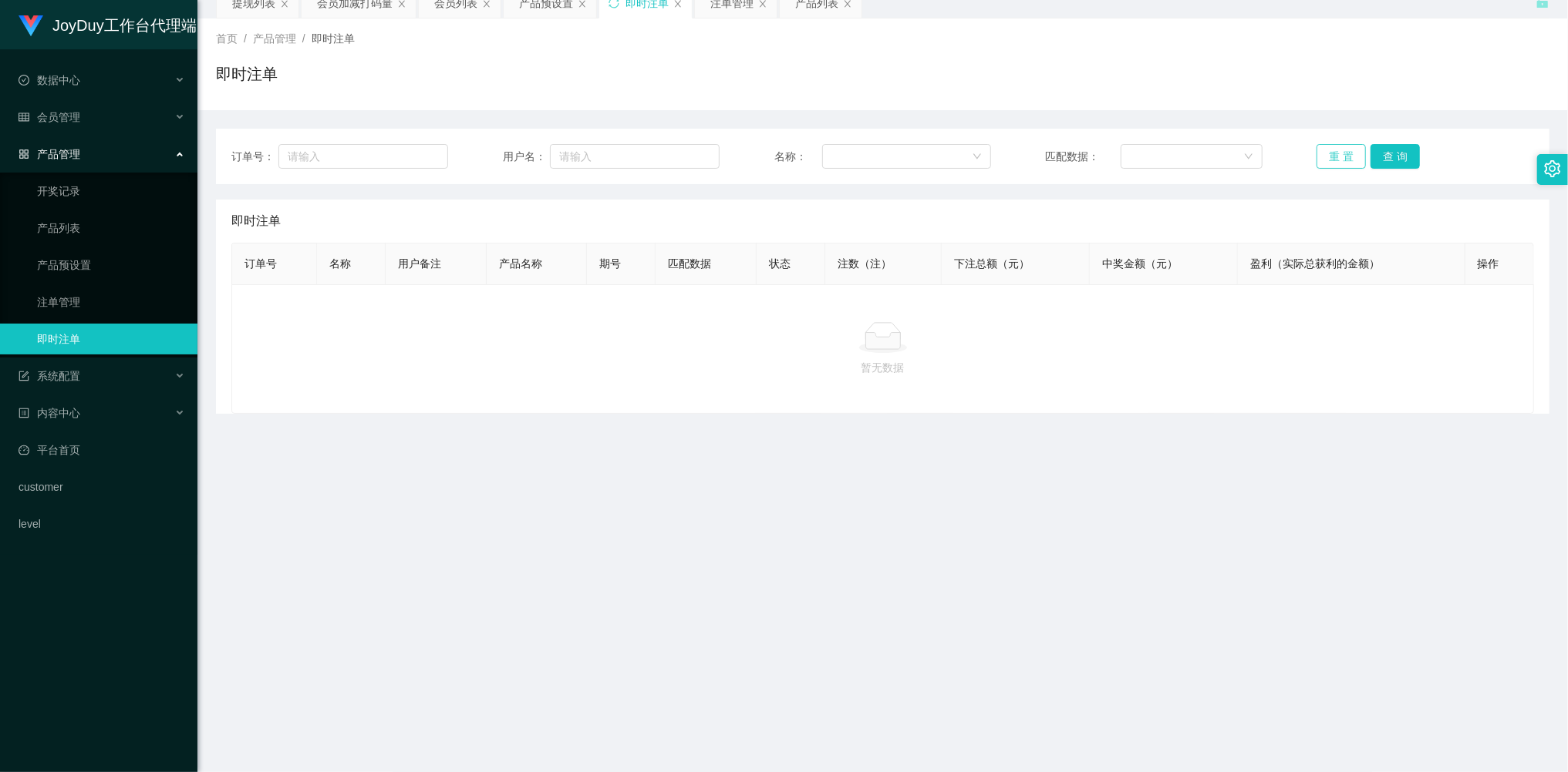
click at [1332, 159] on button "重 置" at bounding box center [1341, 156] width 50 height 25
click at [72, 348] on ul "开奖记录 产品列表 产品预设置 注单管理 即时注单" at bounding box center [98, 264] width 197 height 185
click at [68, 361] on div "系统配置" at bounding box center [98, 376] width 197 height 31
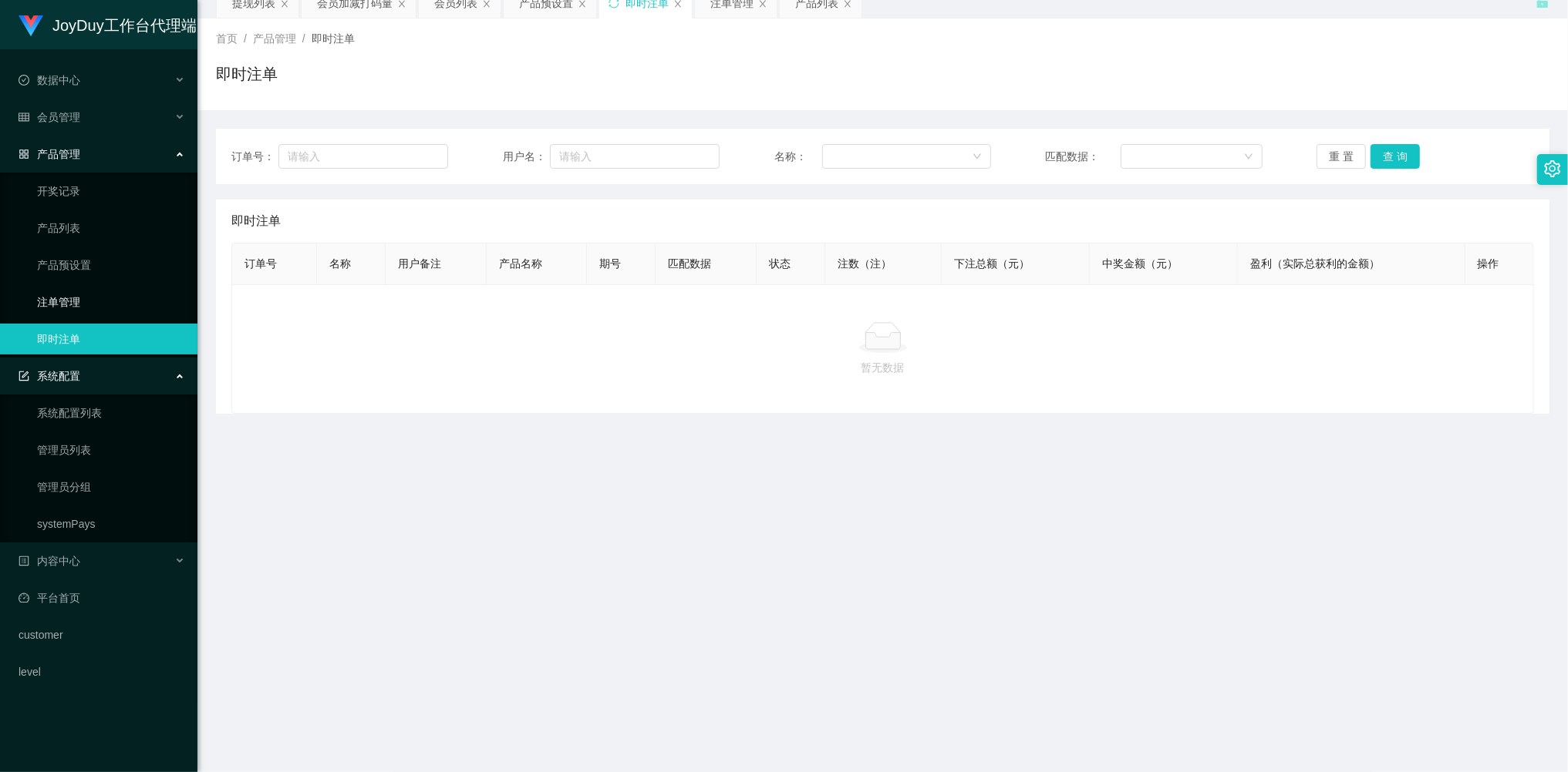
click at [68, 300] on link "注单管理" at bounding box center [110, 302] width 148 height 31
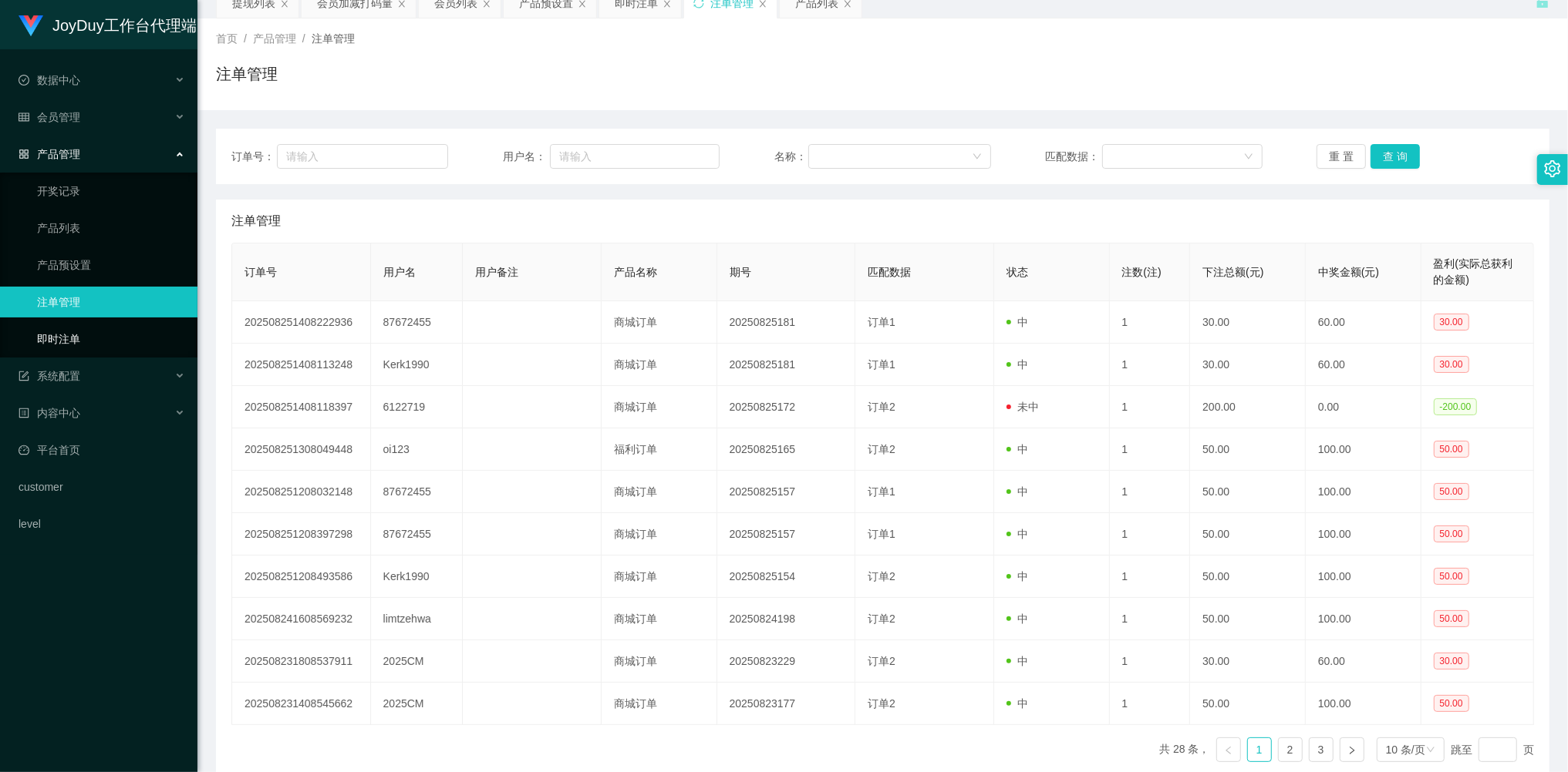
click at [72, 333] on link "即时注单" at bounding box center [110, 339] width 148 height 31
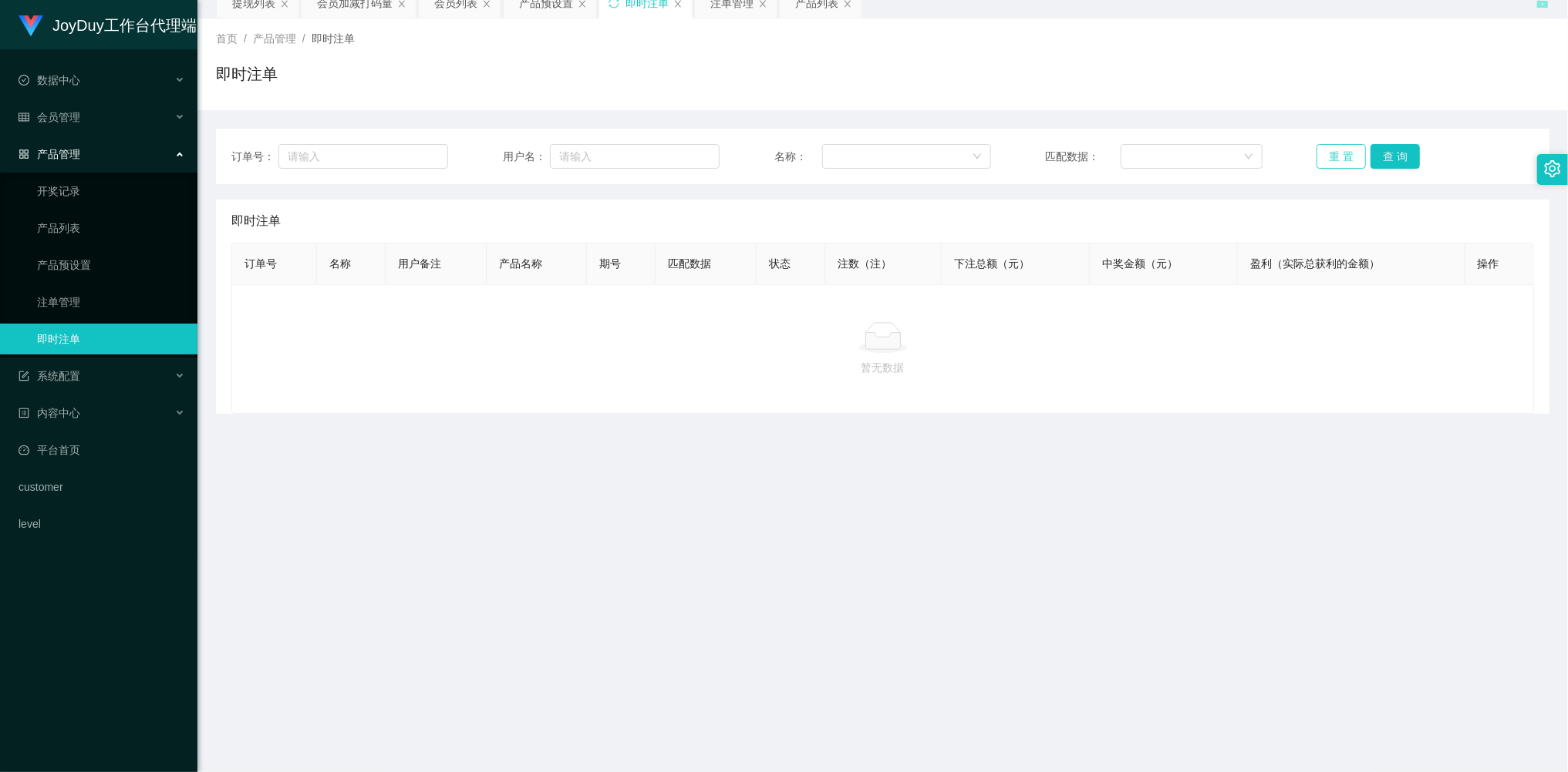
click at [1332, 164] on button "重 置" at bounding box center [1341, 156] width 50 height 25
click at [1332, 161] on button "重 置" at bounding box center [1341, 156] width 50 height 25
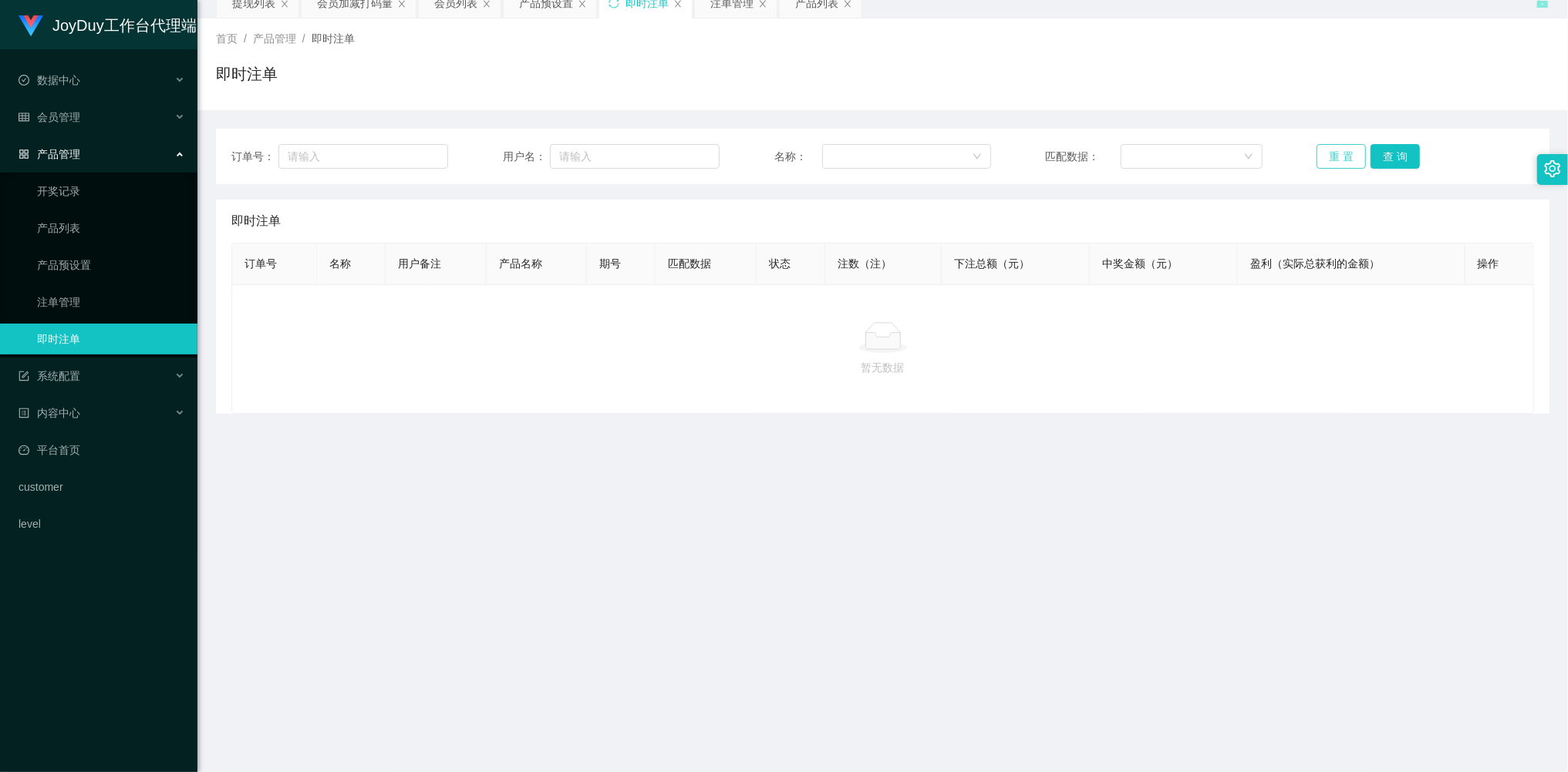
click at [1332, 161] on button "重 置" at bounding box center [1341, 156] width 50 height 25
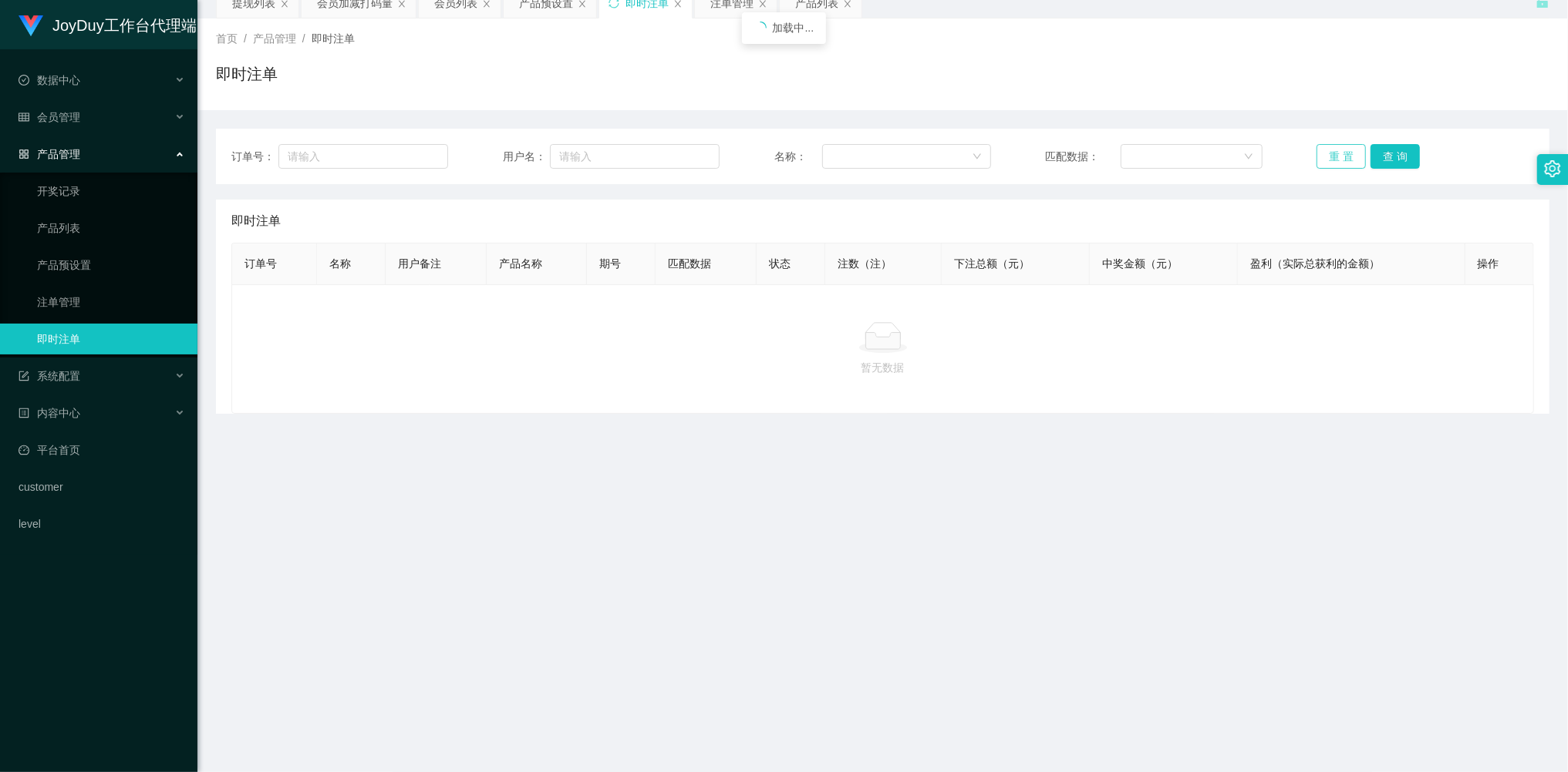
click at [1332, 161] on button "重 置" at bounding box center [1341, 156] width 50 height 25
click at [1340, 158] on button "重 置" at bounding box center [1341, 156] width 50 height 25
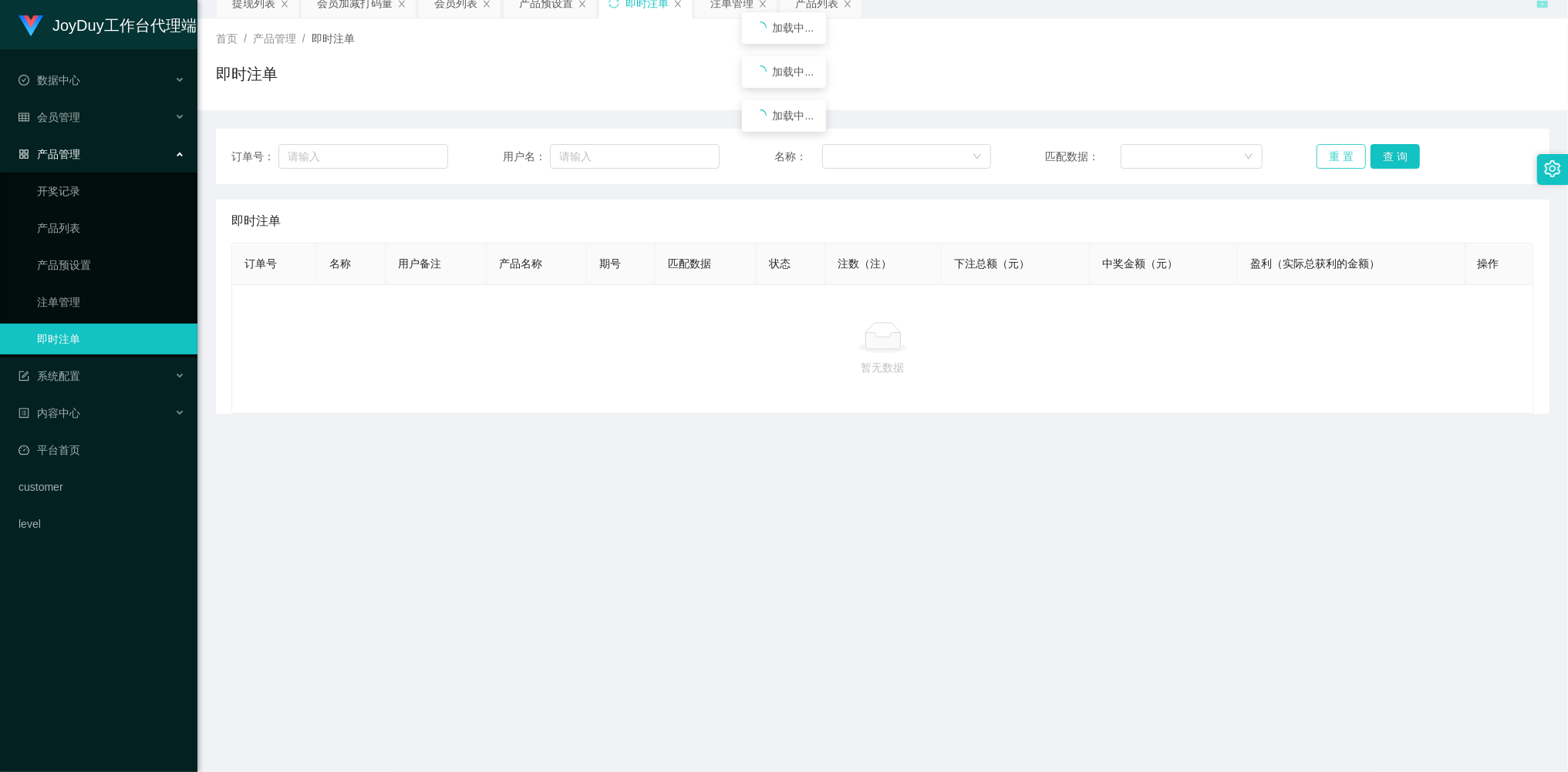
click at [1339, 158] on button "重 置" at bounding box center [1341, 156] width 50 height 25
click at [1338, 157] on button "重 置" at bounding box center [1341, 156] width 50 height 25
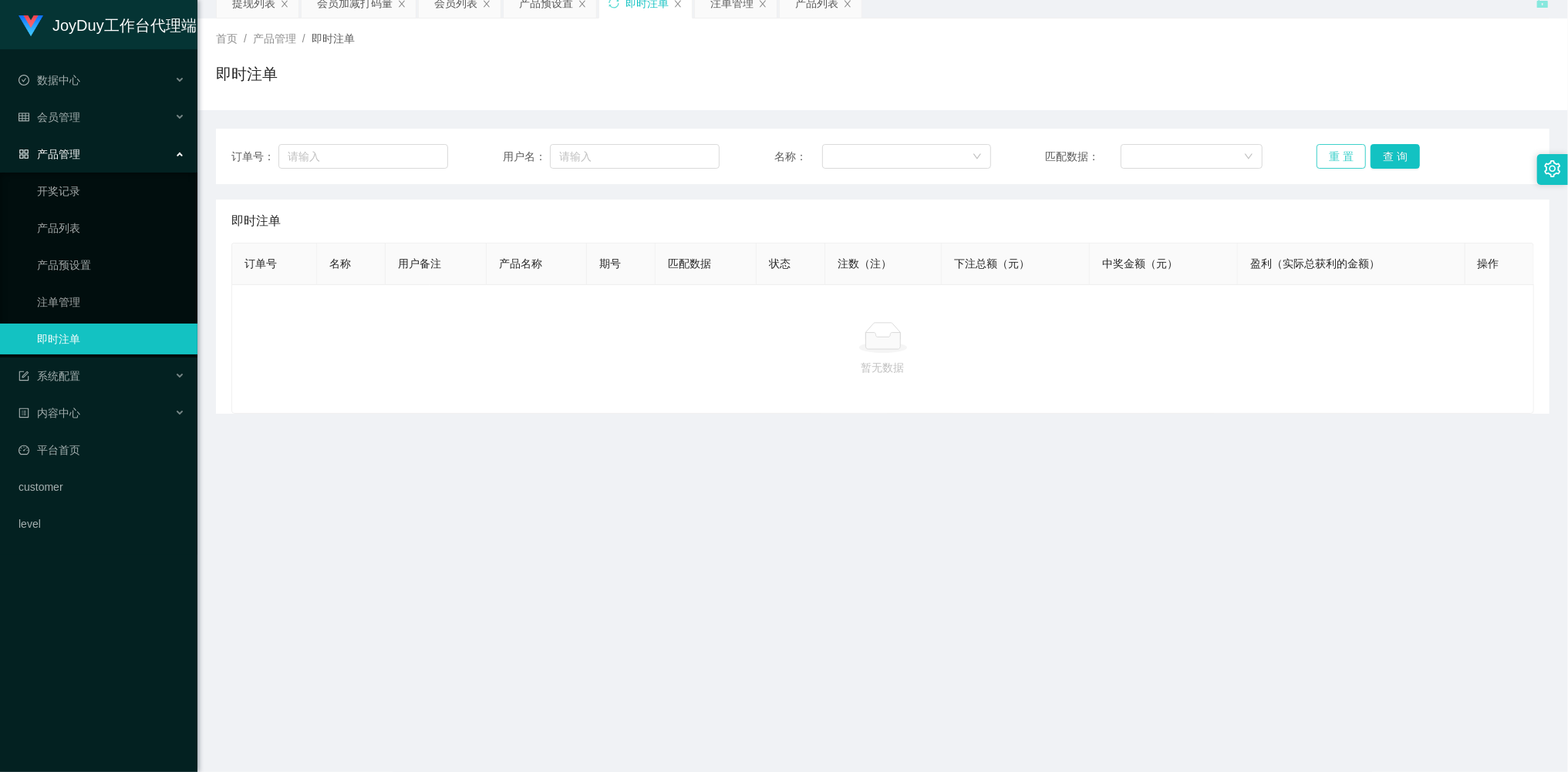
click at [1332, 157] on button "重 置" at bounding box center [1341, 156] width 50 height 25
click at [1332, 156] on button "重 置" at bounding box center [1341, 156] width 50 height 25
click at [1333, 161] on button "重 置" at bounding box center [1341, 156] width 50 height 25
click at [1333, 159] on button "重 置" at bounding box center [1341, 156] width 50 height 25
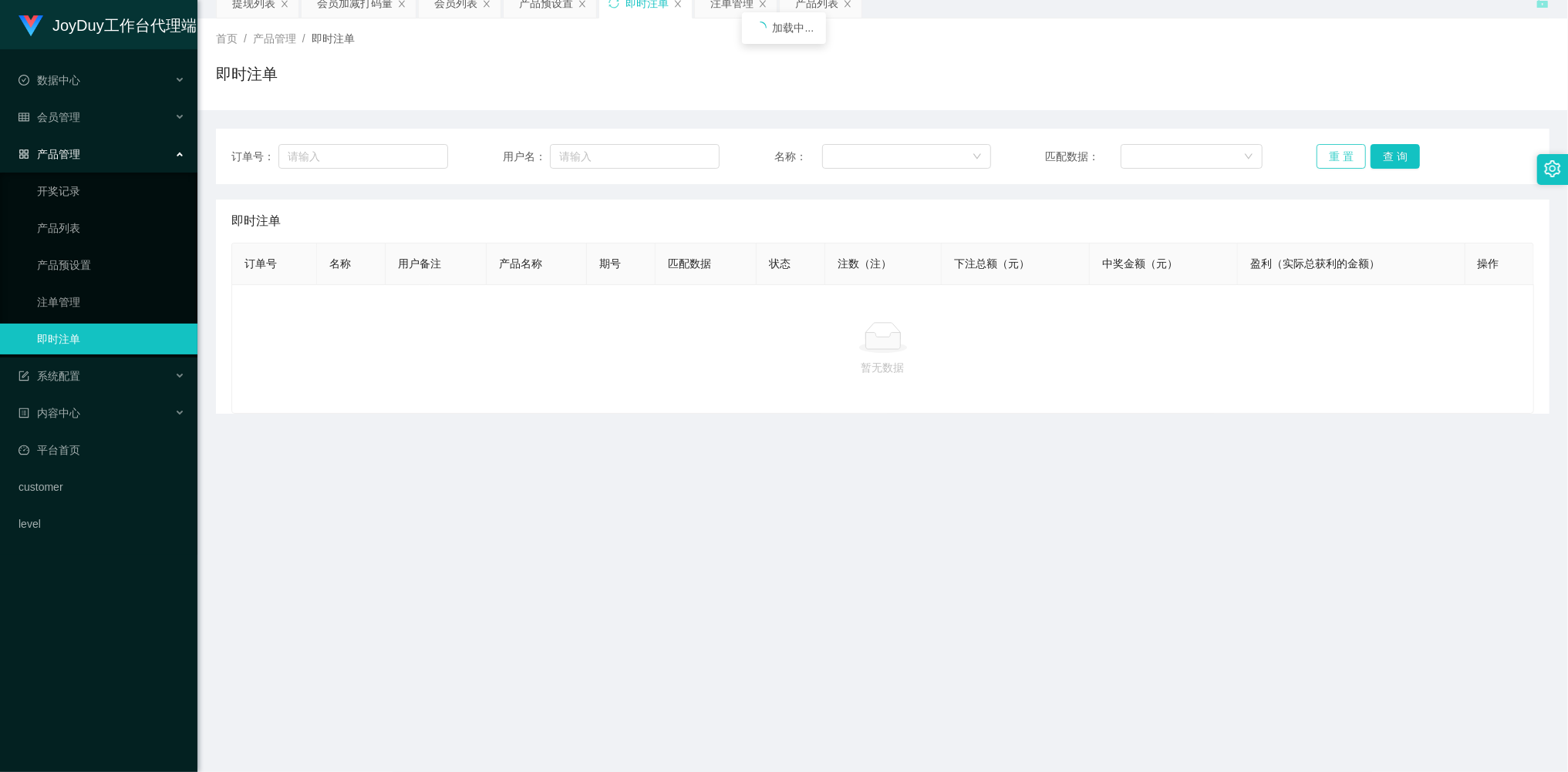
click at [1333, 158] on button "重 置" at bounding box center [1341, 156] width 50 height 25
click at [1333, 157] on button "重 置" at bounding box center [1341, 156] width 50 height 25
click at [1333, 156] on button "重 置" at bounding box center [1341, 156] width 50 height 25
click at [1332, 155] on button "重 置" at bounding box center [1341, 156] width 50 height 25
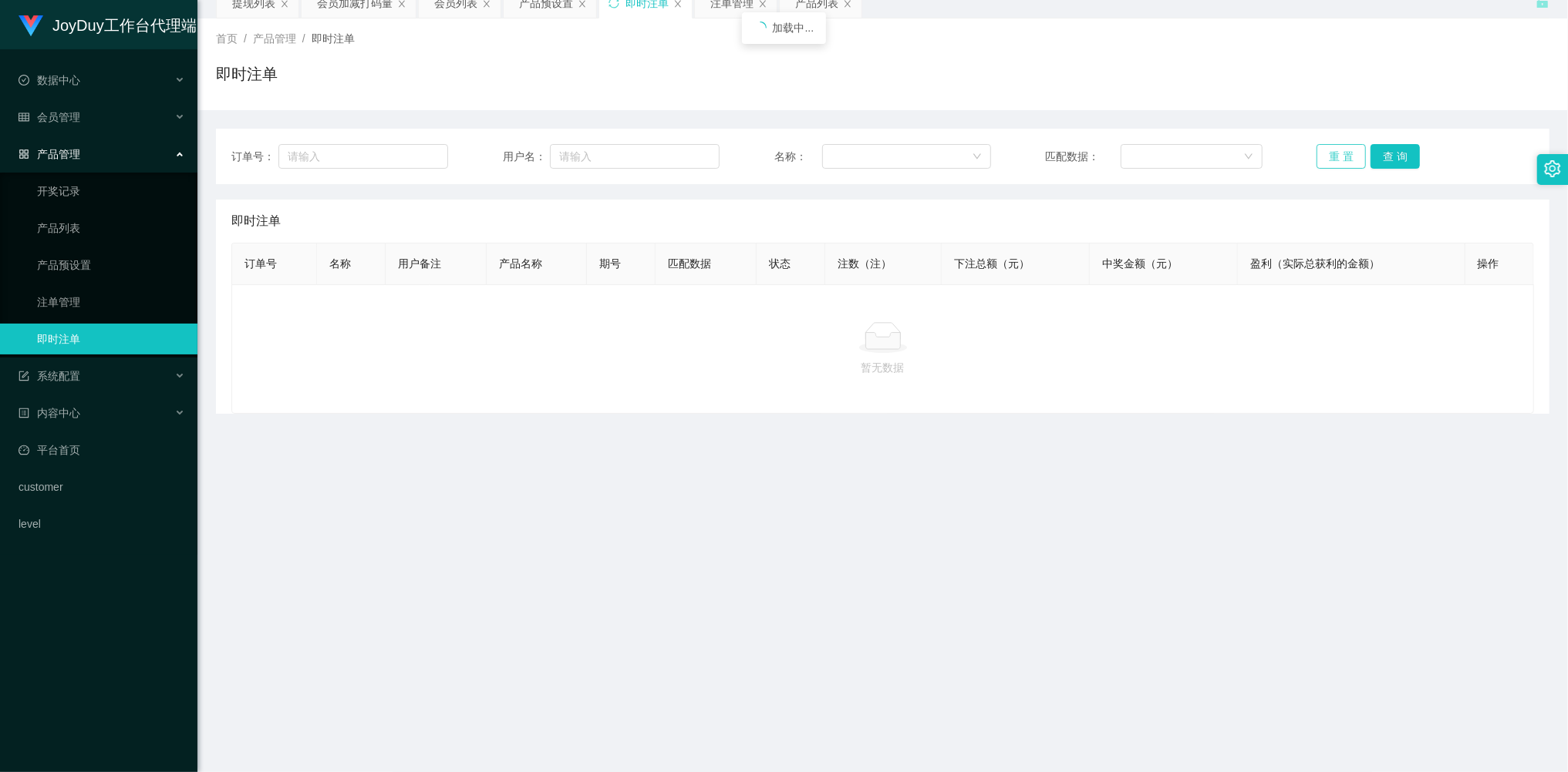
click at [1332, 155] on button "重 置" at bounding box center [1341, 156] width 50 height 25
click at [1332, 153] on button "重 置" at bounding box center [1341, 156] width 50 height 25
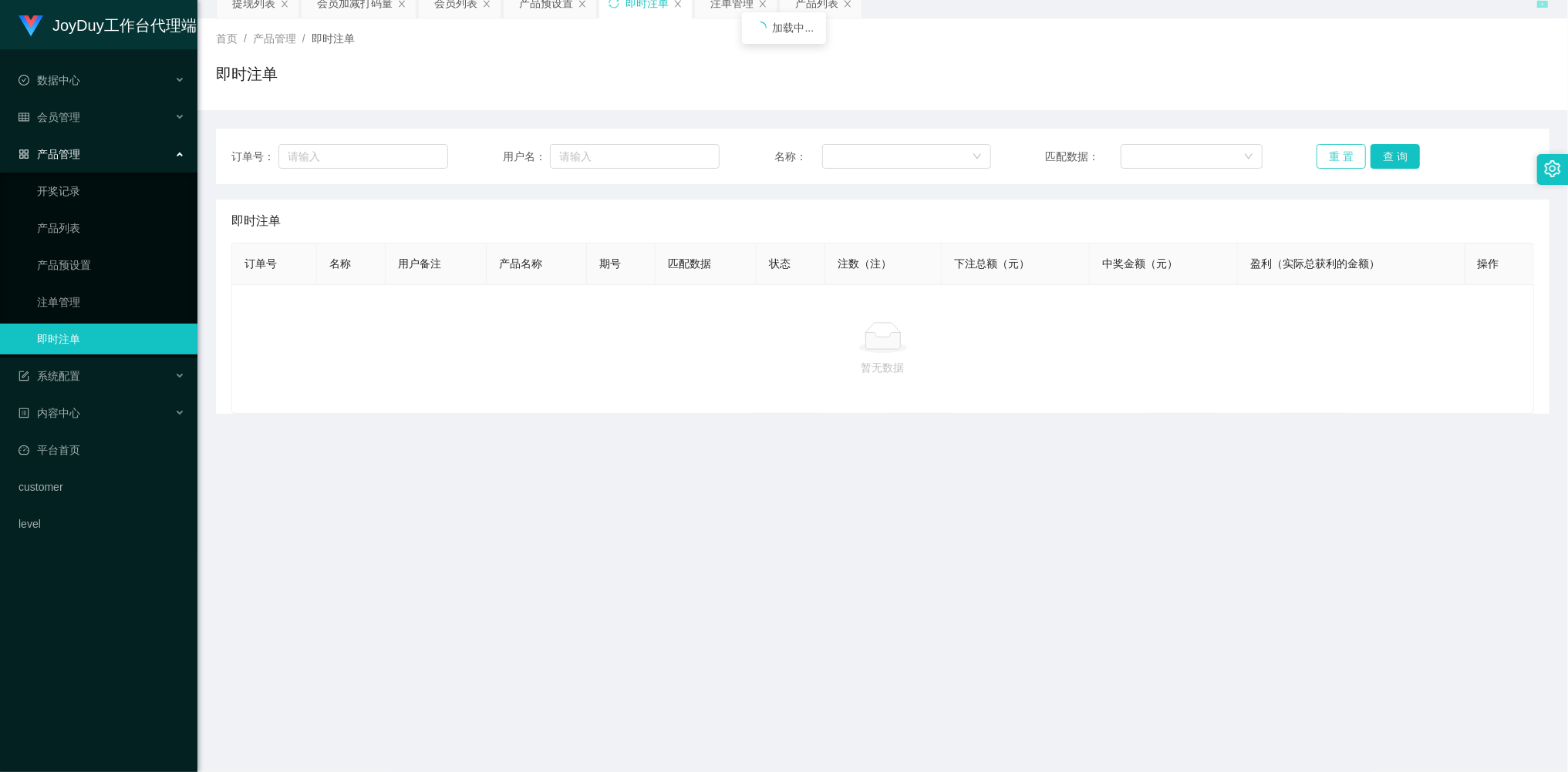
click at [1332, 153] on button "重 置" at bounding box center [1341, 156] width 50 height 25
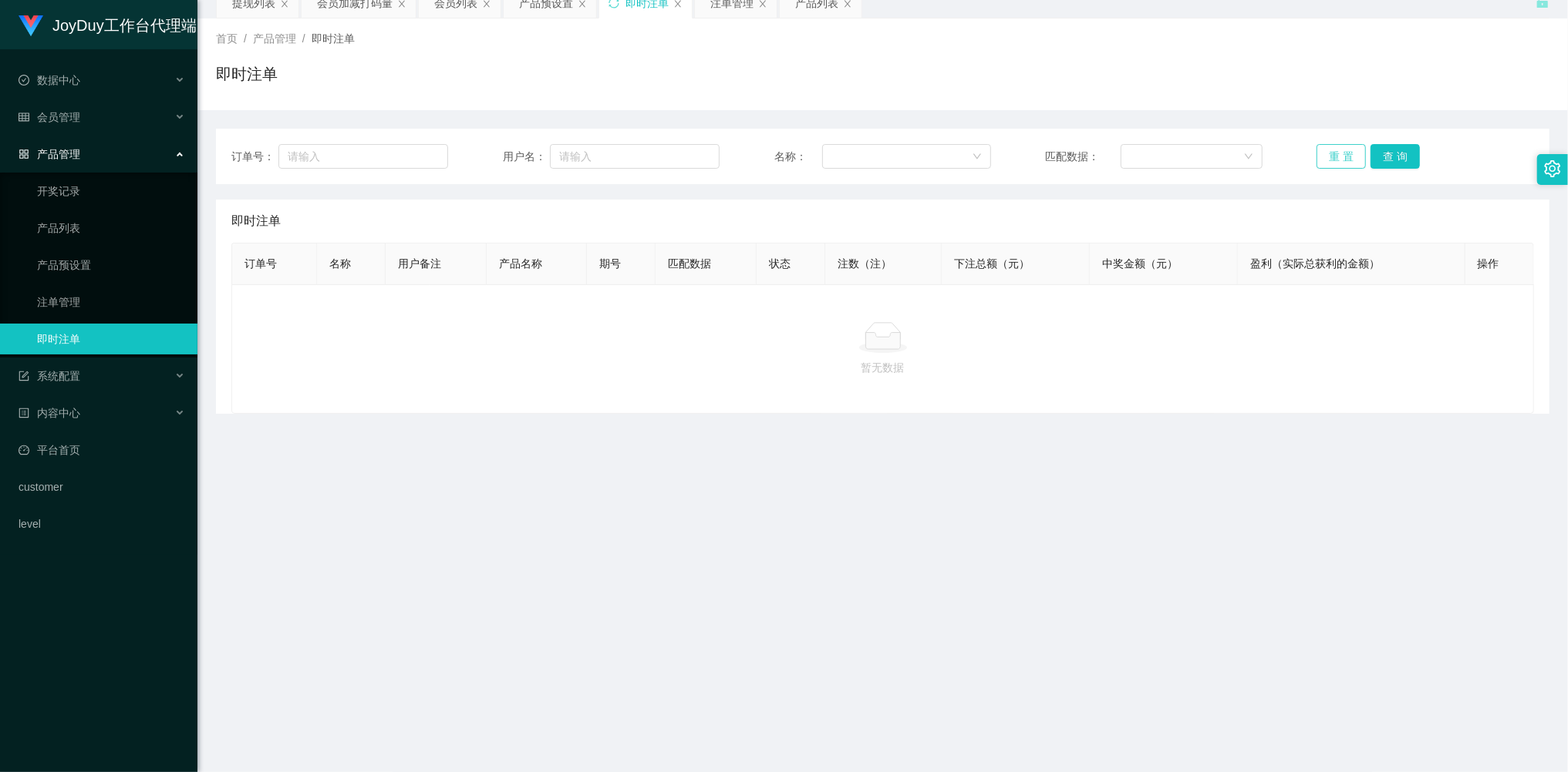
click at [1332, 153] on button "重 置" at bounding box center [1341, 156] width 50 height 25
click at [1332, 152] on button "重 置" at bounding box center [1341, 156] width 50 height 25
click at [1331, 151] on button "重 置" at bounding box center [1341, 156] width 50 height 25
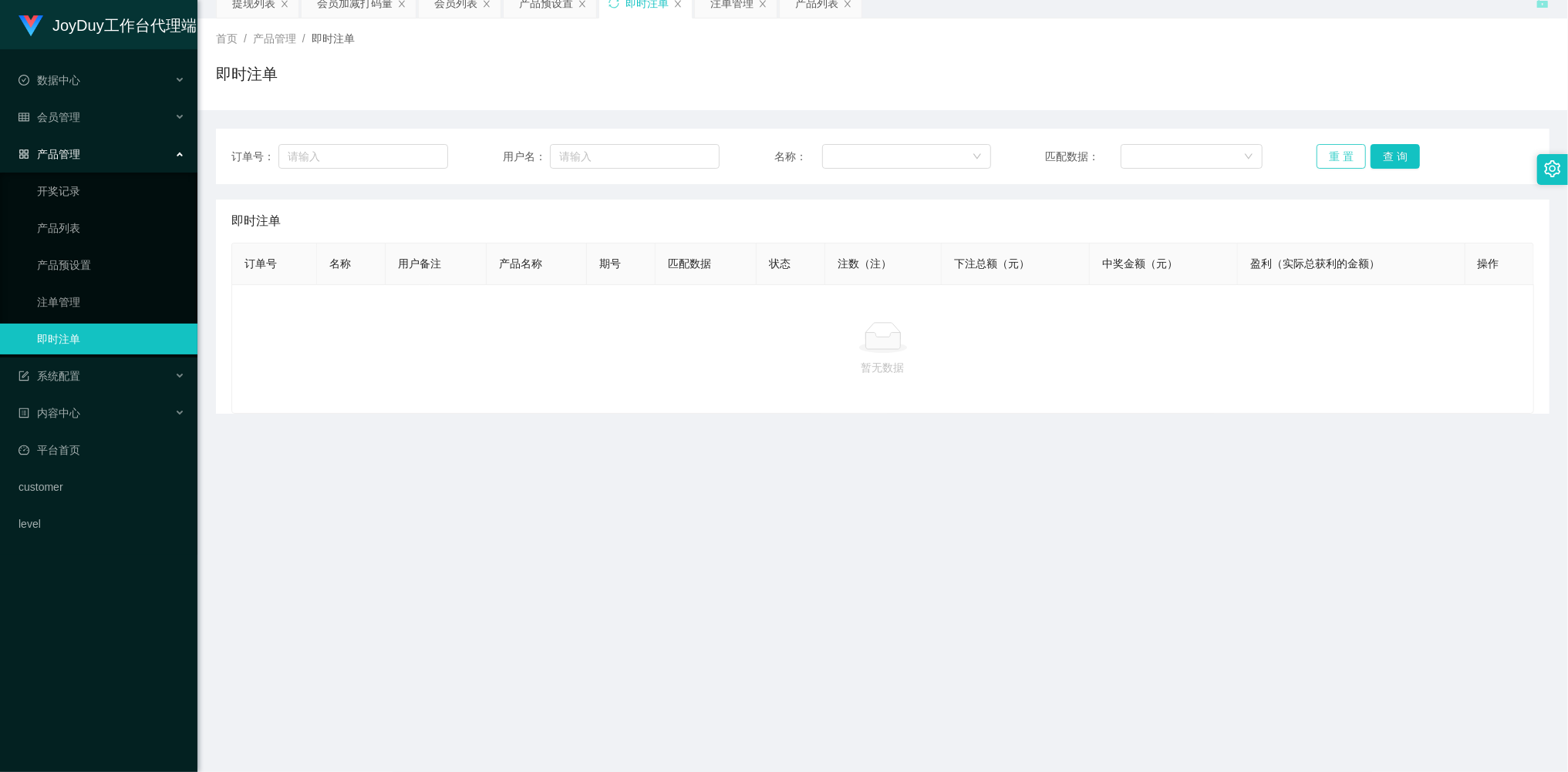
click at [1331, 151] on button "重 置" at bounding box center [1341, 156] width 50 height 25
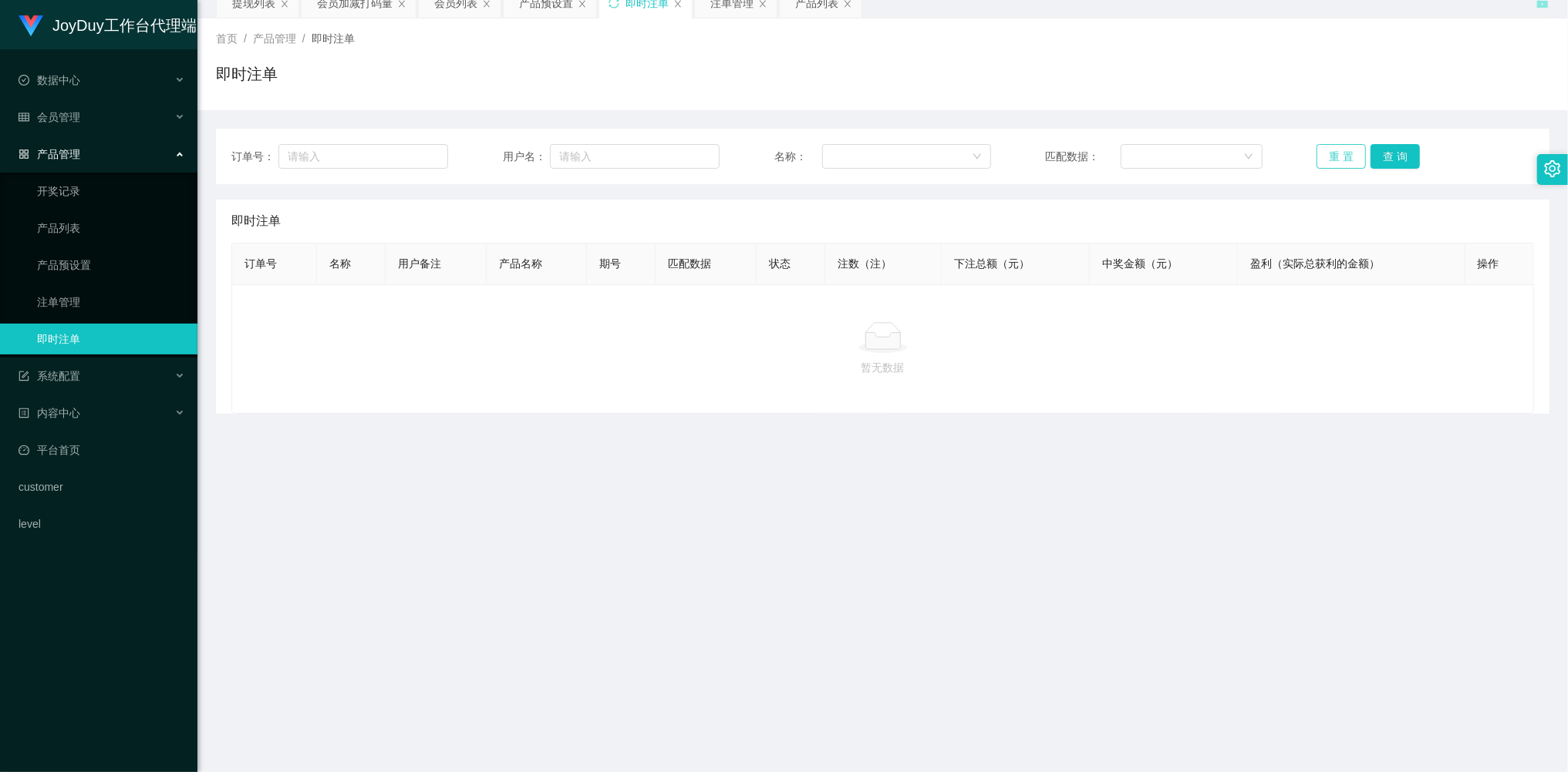
click at [1331, 151] on button "重 置" at bounding box center [1341, 156] width 50 height 25
click at [1330, 148] on button "重 置" at bounding box center [1341, 156] width 50 height 25
click at [1333, 152] on button "重 置" at bounding box center [1341, 156] width 50 height 25
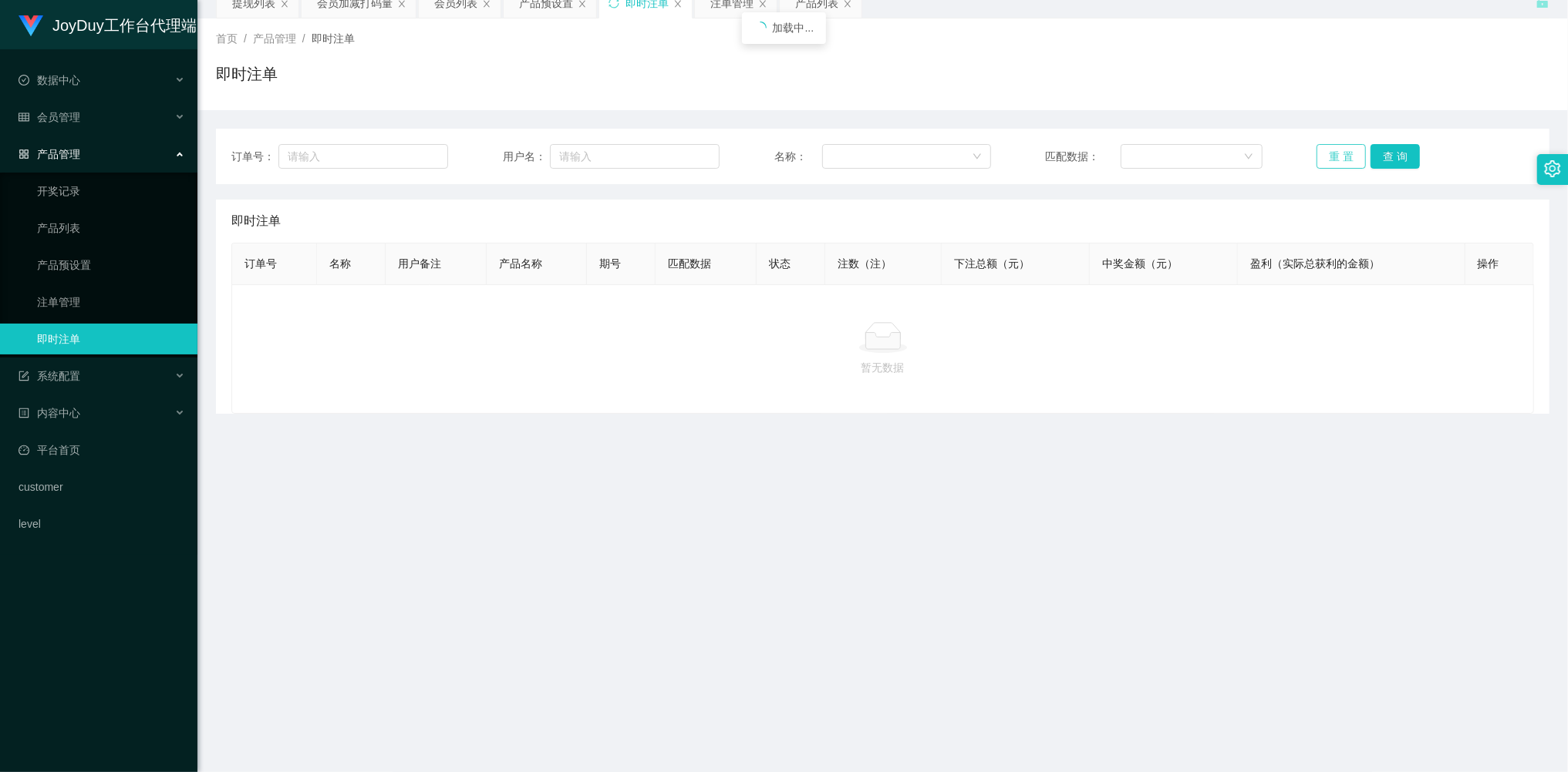
click at [1333, 152] on button "重 置" at bounding box center [1341, 156] width 50 height 25
click at [1336, 154] on button "重 置" at bounding box center [1341, 156] width 50 height 25
click at [1339, 162] on button "重 置" at bounding box center [1341, 156] width 50 height 25
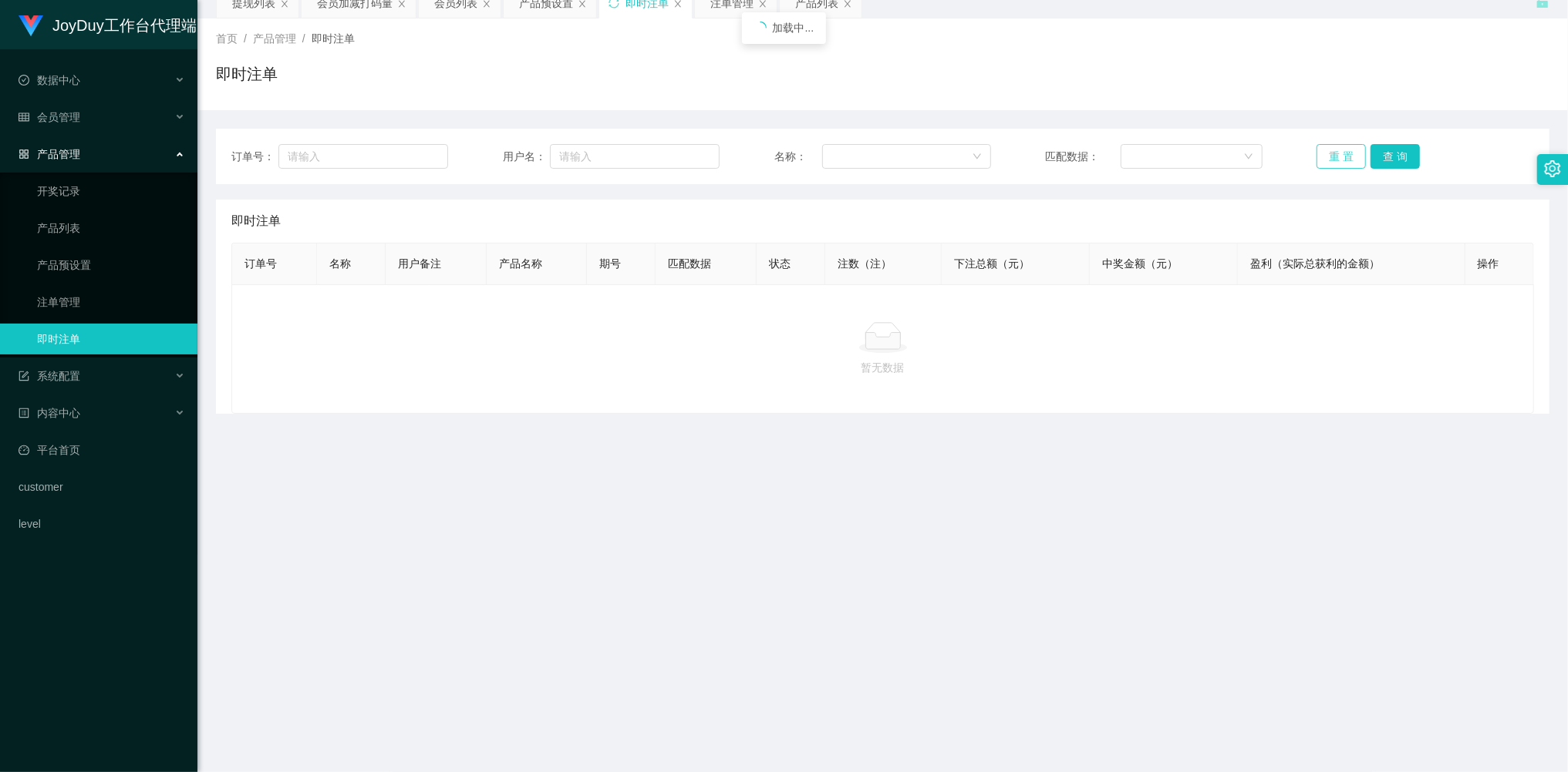
click at [1339, 162] on button "重 置" at bounding box center [1341, 156] width 50 height 25
click at [1338, 162] on button "重 置" at bounding box center [1341, 156] width 50 height 25
click at [1337, 161] on button "重 置" at bounding box center [1341, 156] width 50 height 25
click at [1337, 160] on button "重 置" at bounding box center [1341, 156] width 50 height 25
click at [1332, 155] on button "重 置" at bounding box center [1341, 156] width 50 height 25
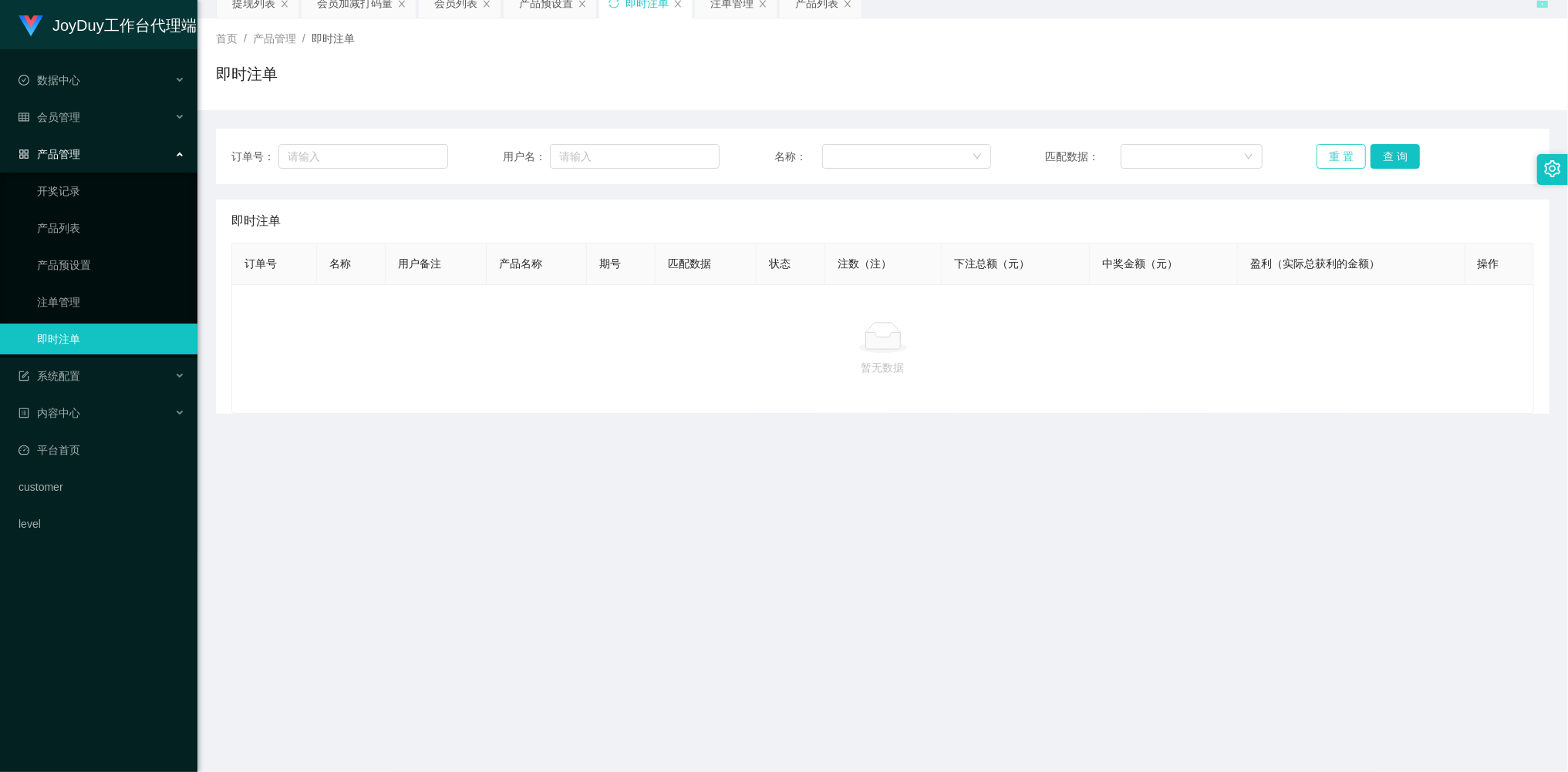
click at [1332, 155] on button "重 置" at bounding box center [1341, 156] width 50 height 25
click at [84, 69] on div "数据中心" at bounding box center [98, 80] width 197 height 31
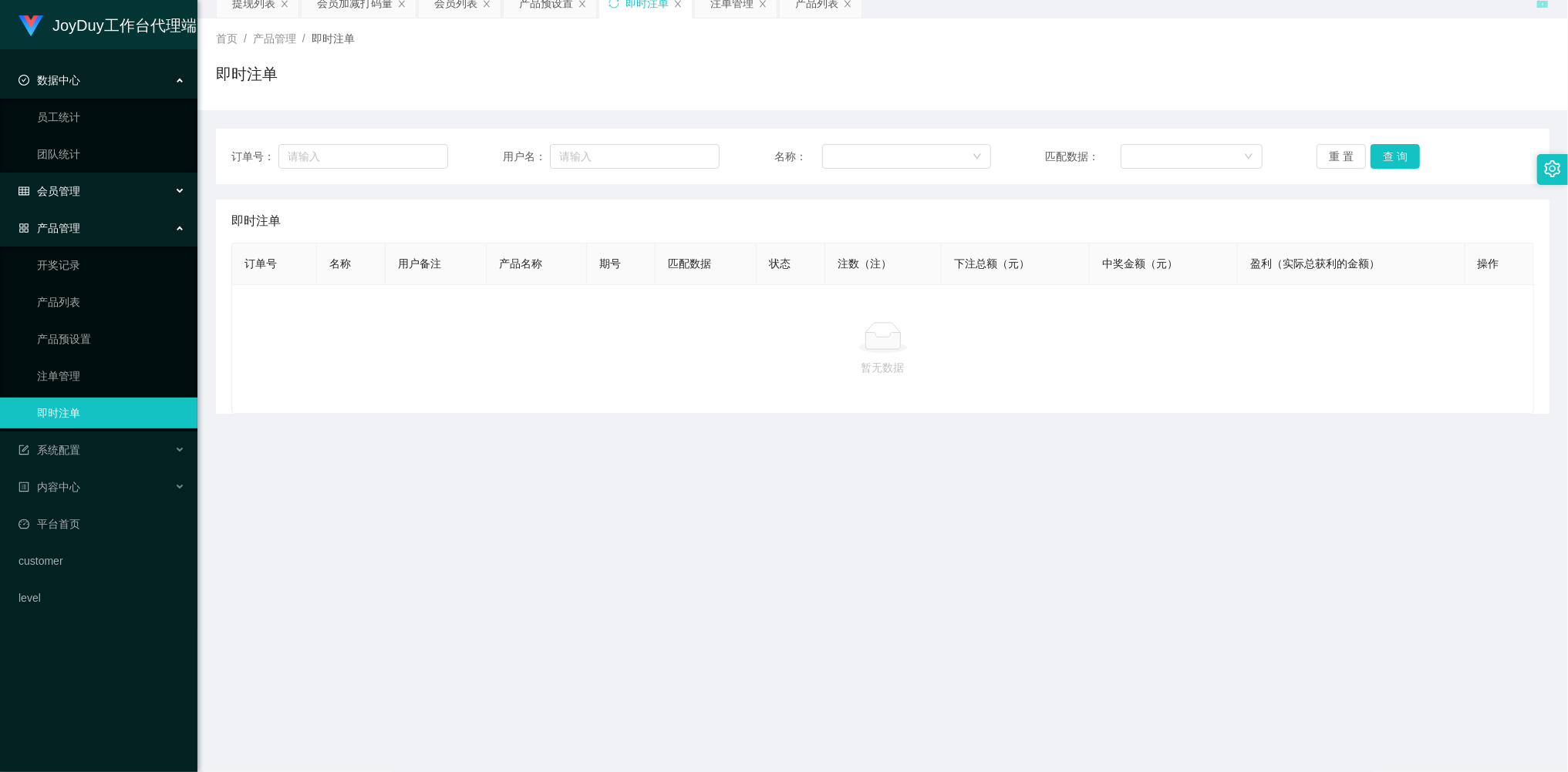
click at [69, 194] on span "会员管理" at bounding box center [50, 191] width 61 height 12
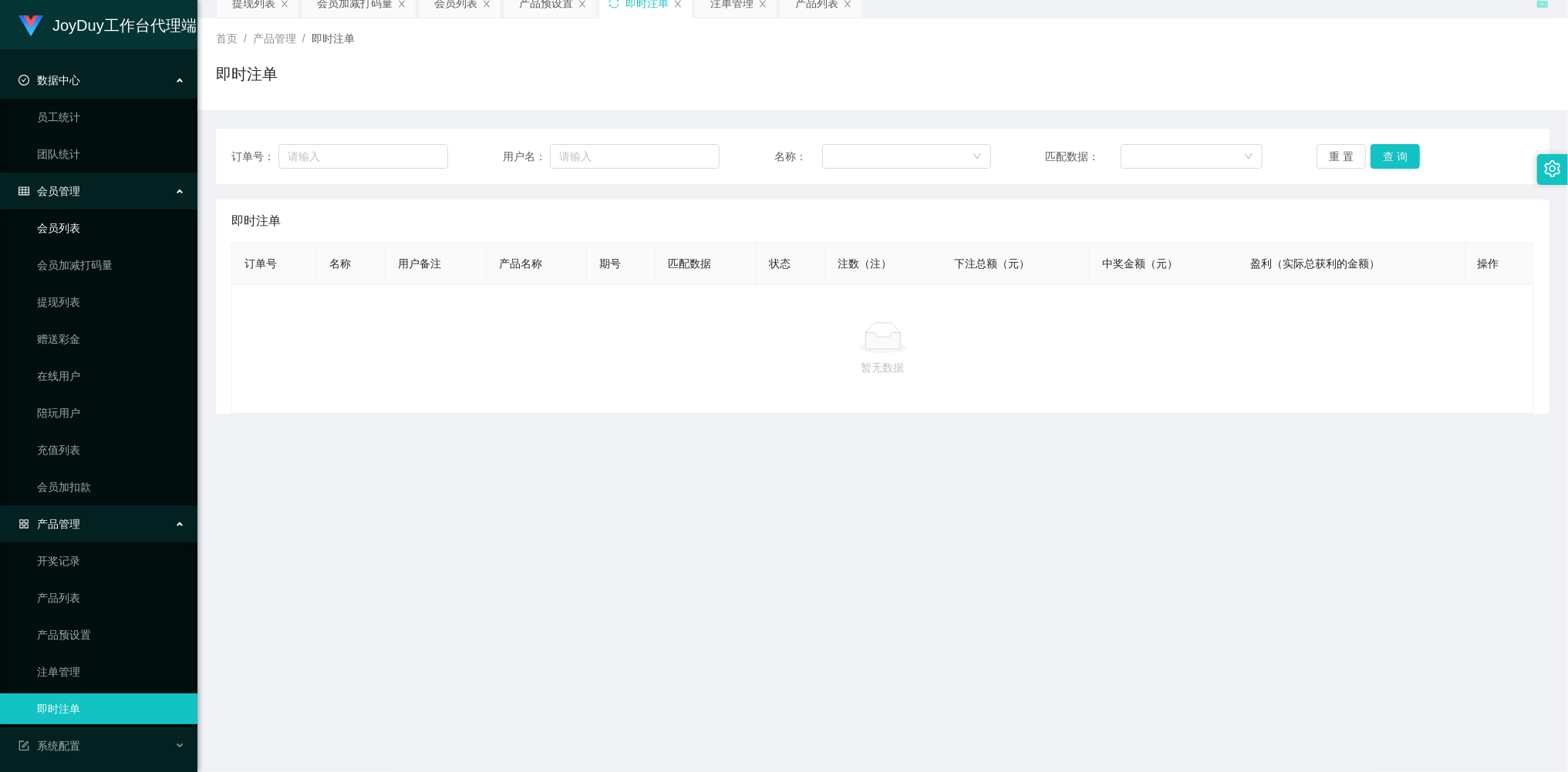
click at [73, 227] on link "会员列表" at bounding box center [110, 228] width 148 height 31
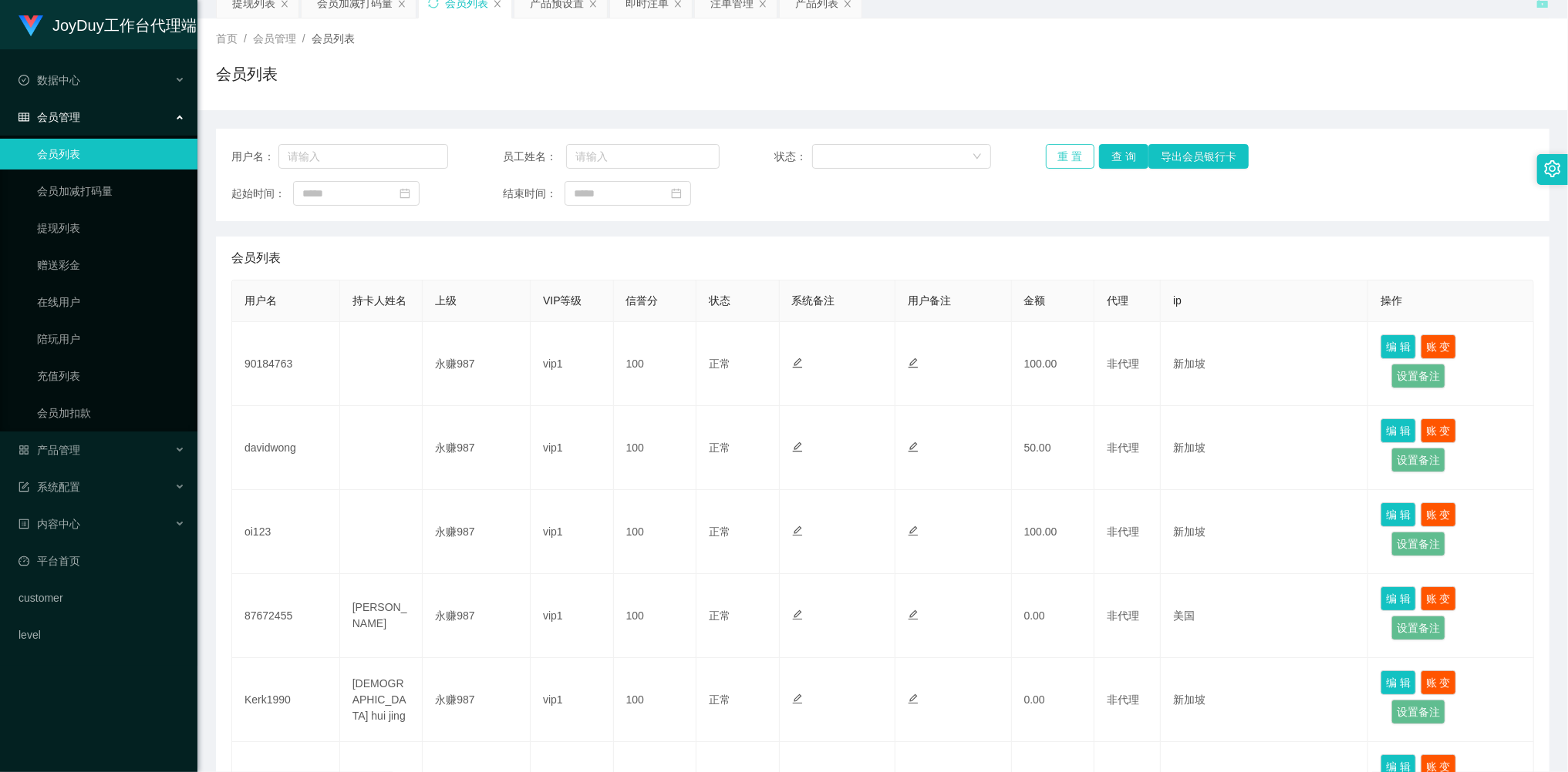
click at [1061, 166] on button "重 置" at bounding box center [1070, 156] width 50 height 25
click at [1064, 164] on button "重 置" at bounding box center [1070, 156] width 50 height 25
click at [1064, 164] on div "重 置 查 询 导出会员银行卡" at bounding box center [1154, 156] width 217 height 25
click at [1064, 164] on button "重 置" at bounding box center [1070, 156] width 50 height 25
click at [77, 435] on div "产品管理" at bounding box center [98, 450] width 197 height 31
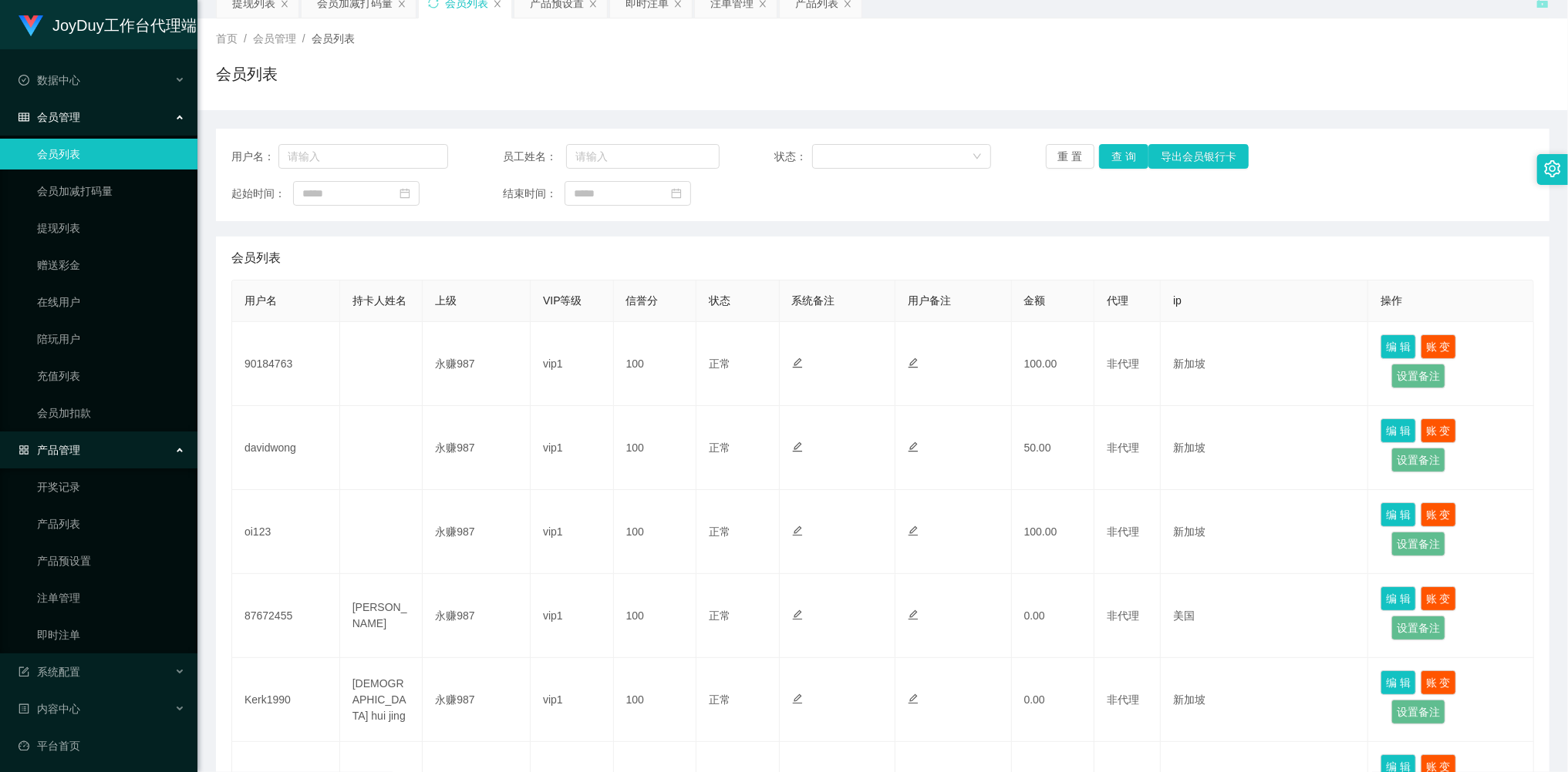
click at [52, 105] on div "会员管理" at bounding box center [98, 117] width 197 height 31
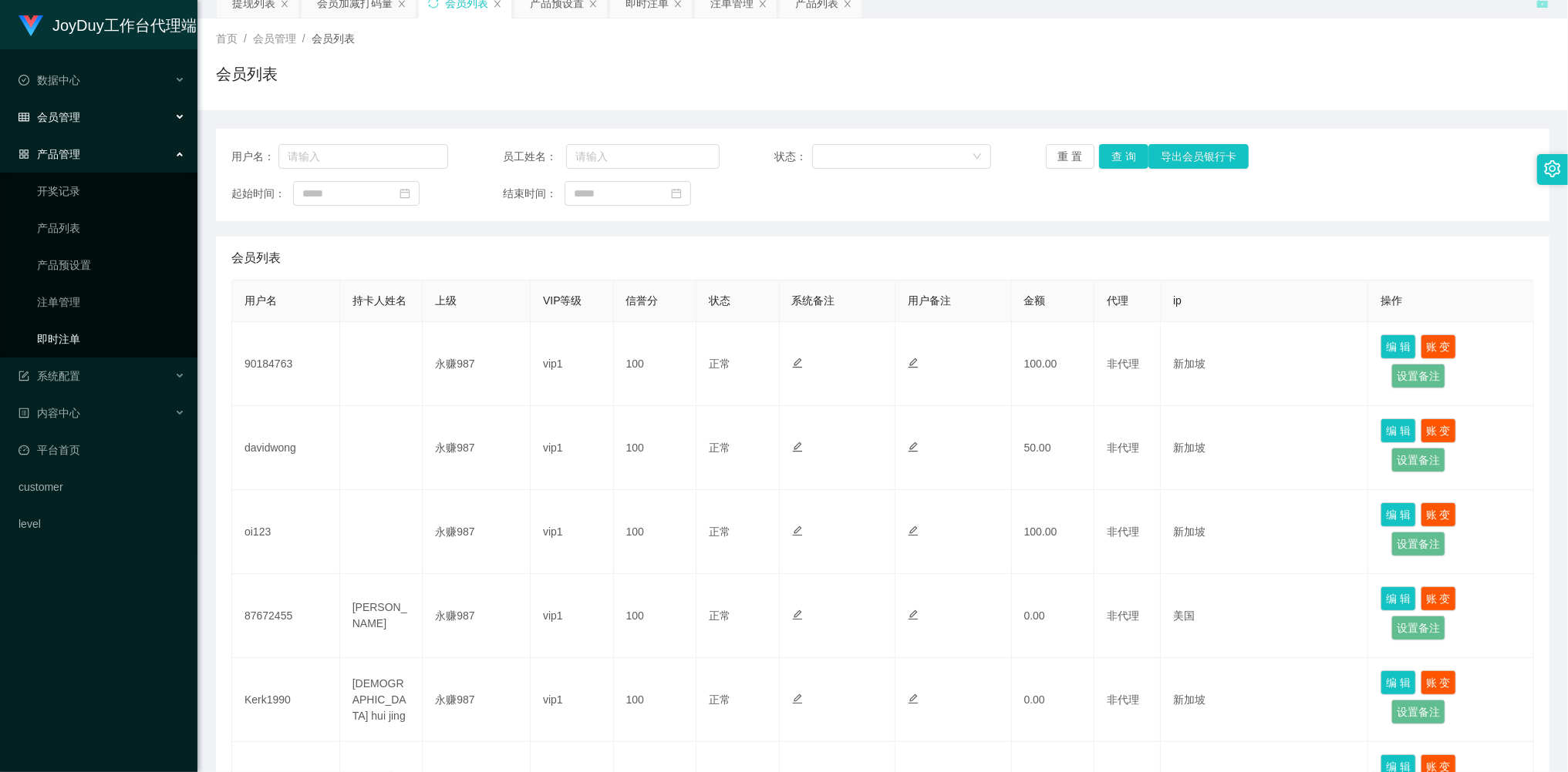
click at [78, 332] on link "即时注单" at bounding box center [110, 339] width 148 height 31
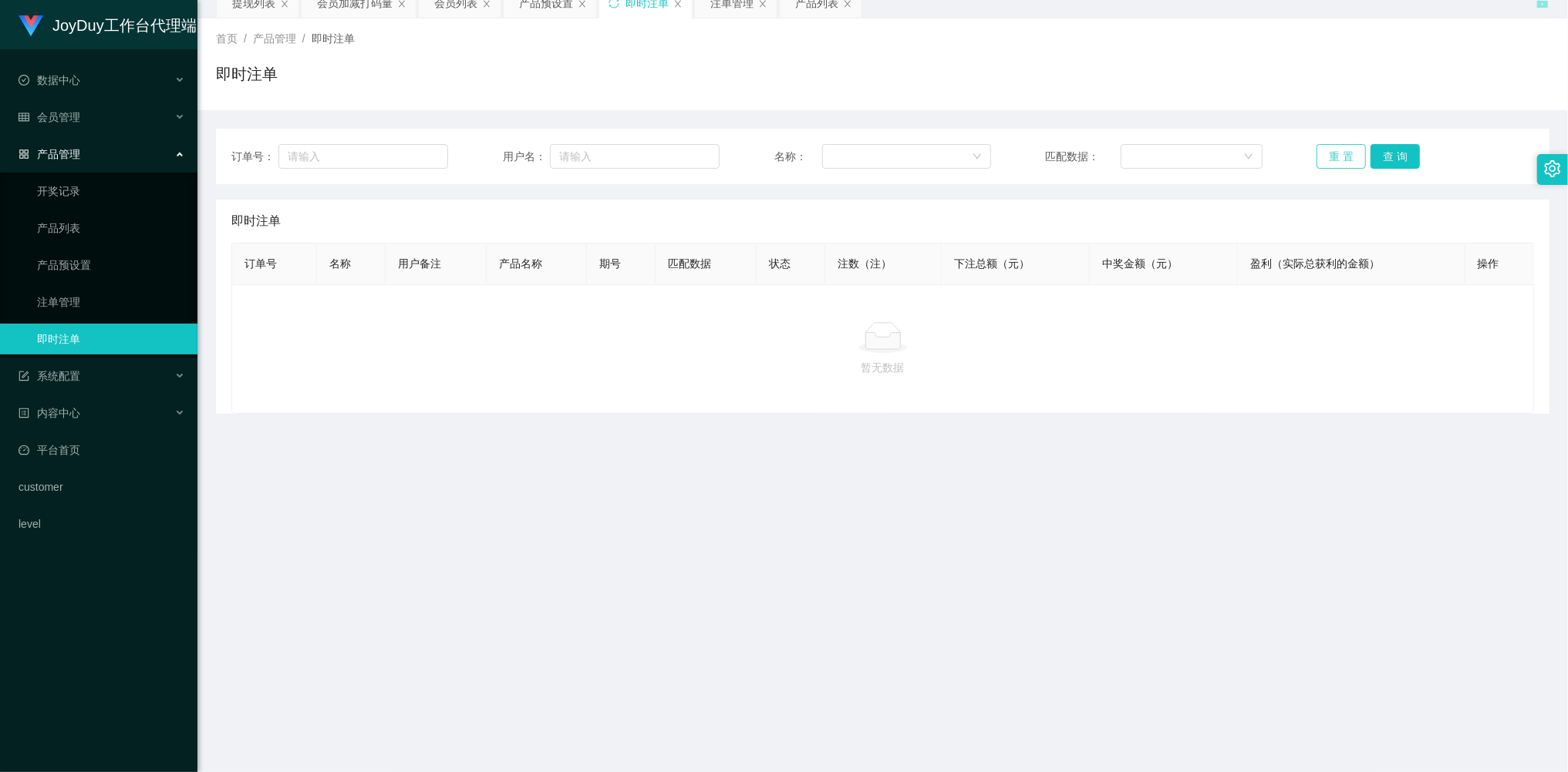
click at [1328, 161] on button "重 置" at bounding box center [1341, 156] width 50 height 25
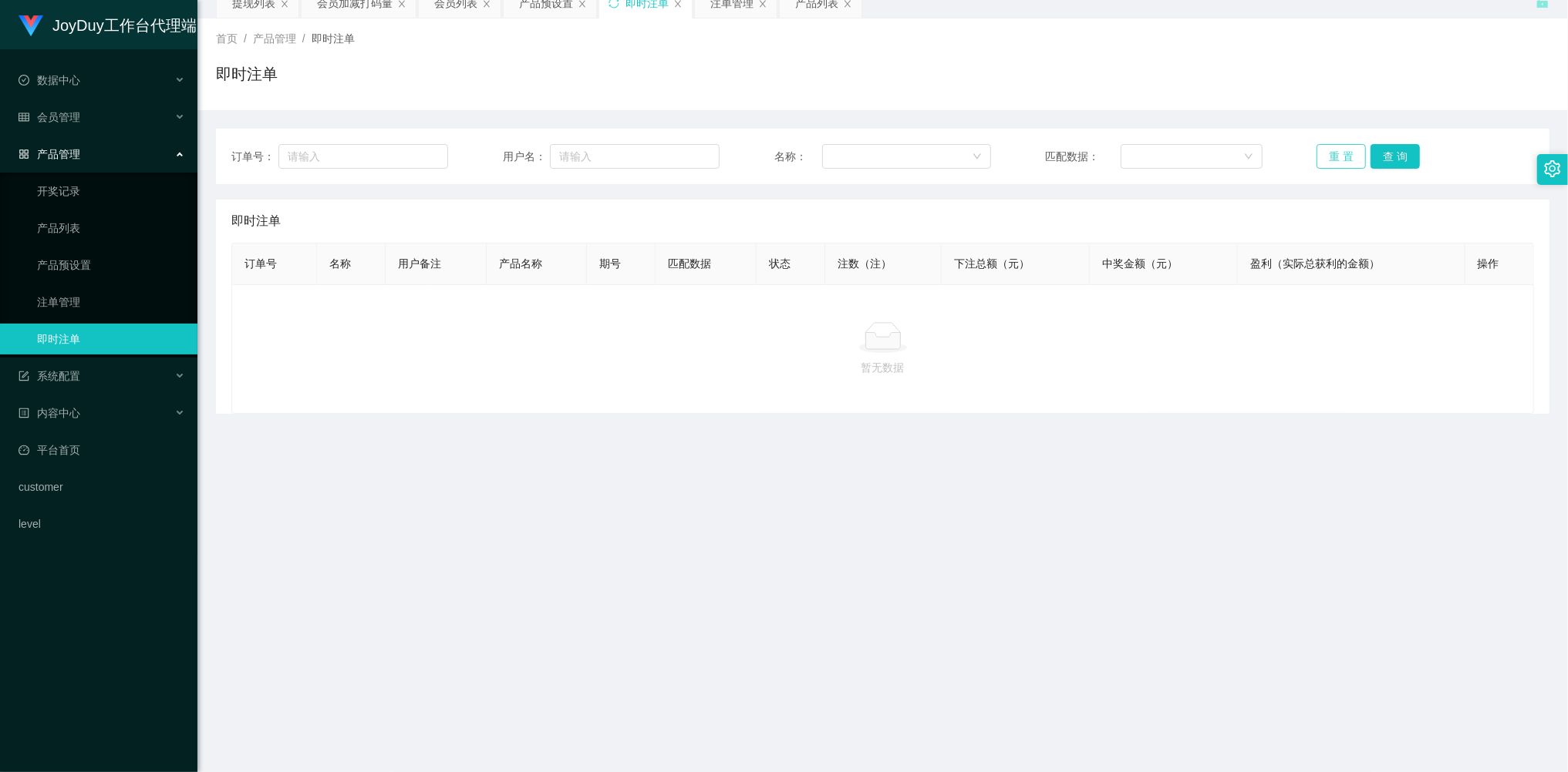
click at [1328, 160] on button "重 置" at bounding box center [1341, 156] width 50 height 25
click at [1347, 164] on button "重 置" at bounding box center [1341, 156] width 50 height 25
click at [1344, 161] on button "重 置" at bounding box center [1341, 156] width 50 height 25
drag, startPoint x: 1344, startPoint y: 161, endPoint x: 1064, endPoint y: 193, distance: 281.8
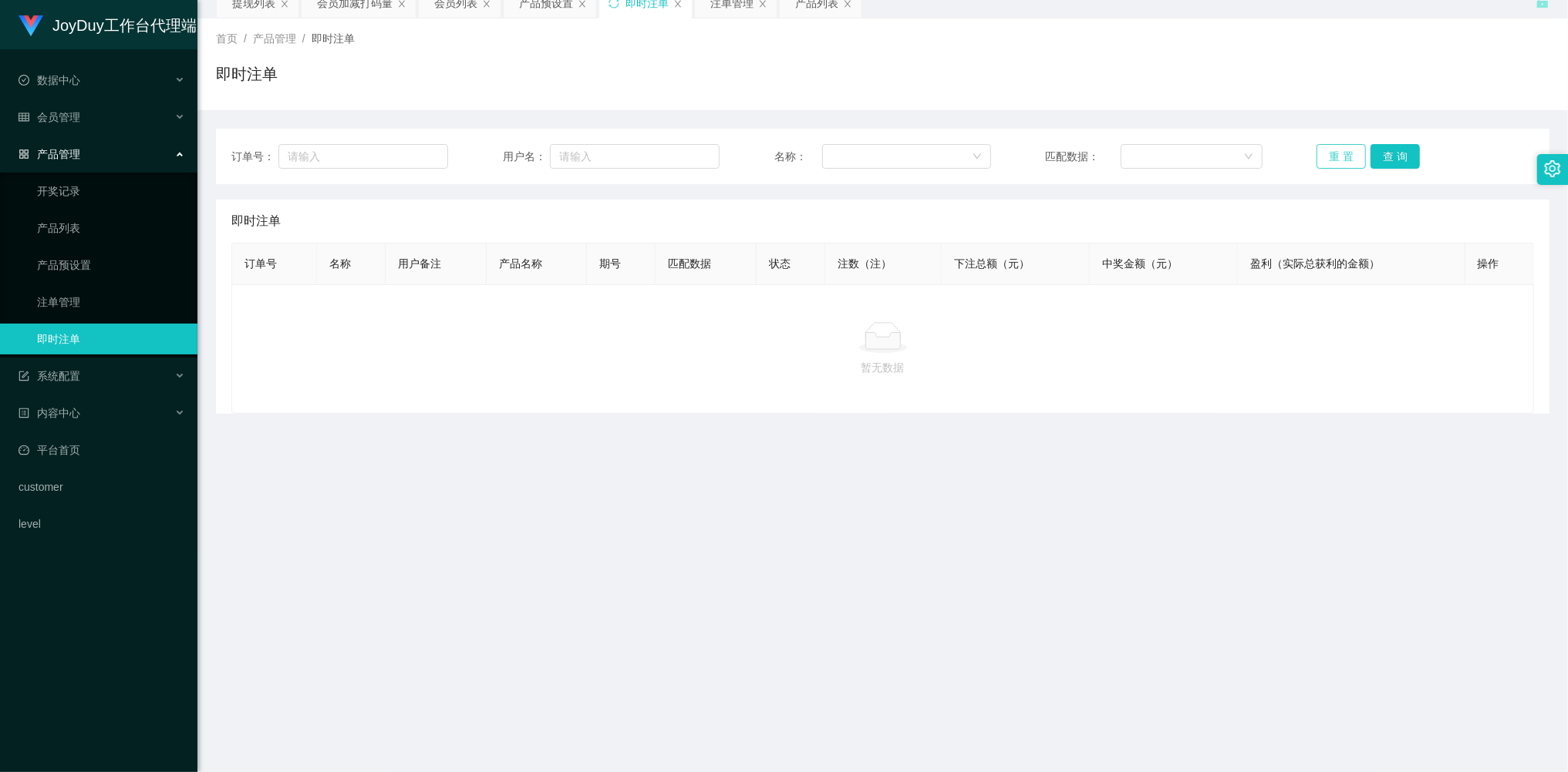
click at [1343, 161] on button "重 置" at bounding box center [1341, 156] width 50 height 25
click at [79, 252] on link "产品预设置" at bounding box center [110, 265] width 148 height 31
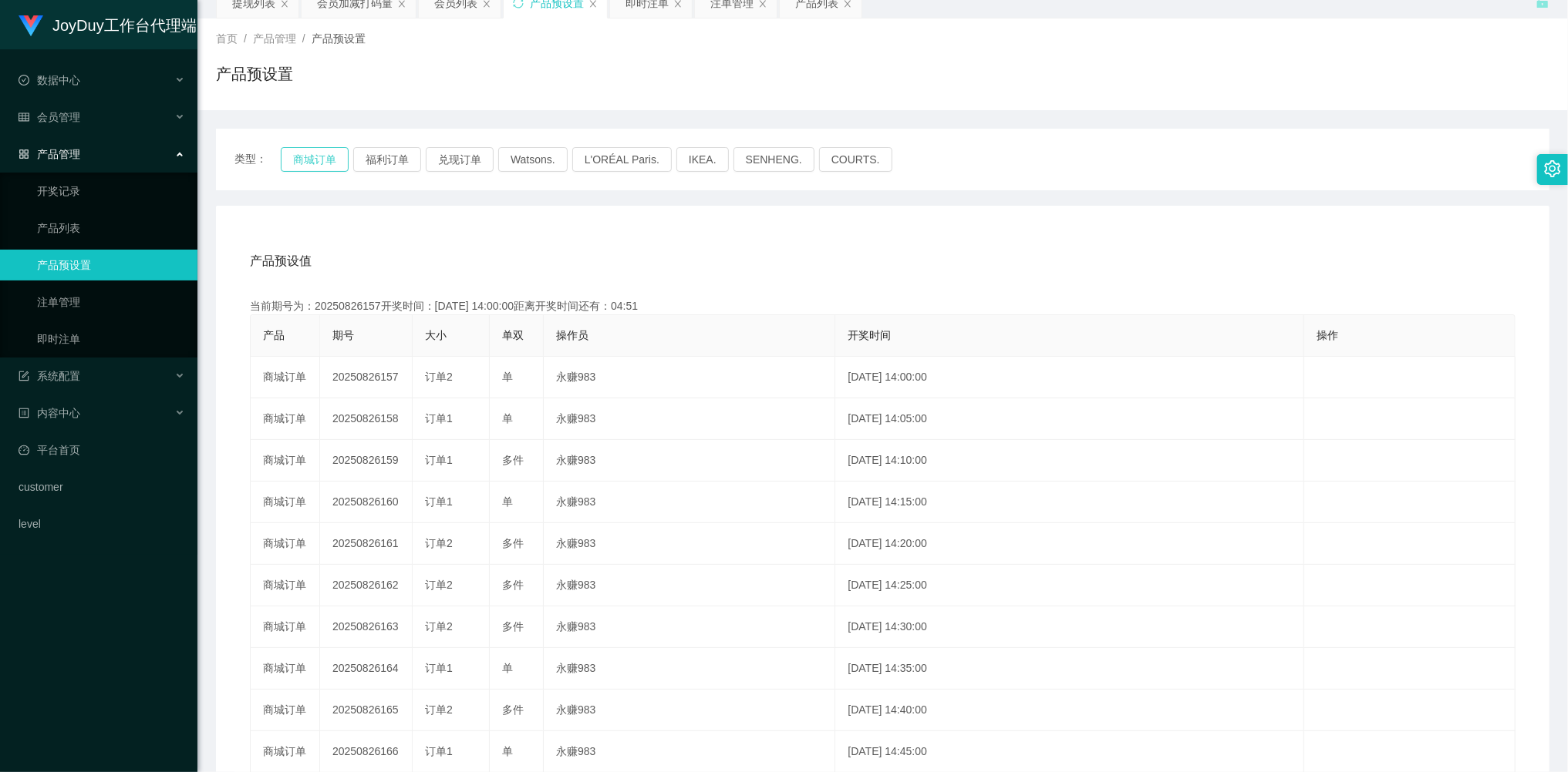
click at [312, 161] on button "商城订单" at bounding box center [315, 160] width 68 height 25
click at [62, 293] on link "注单管理" at bounding box center [110, 302] width 148 height 31
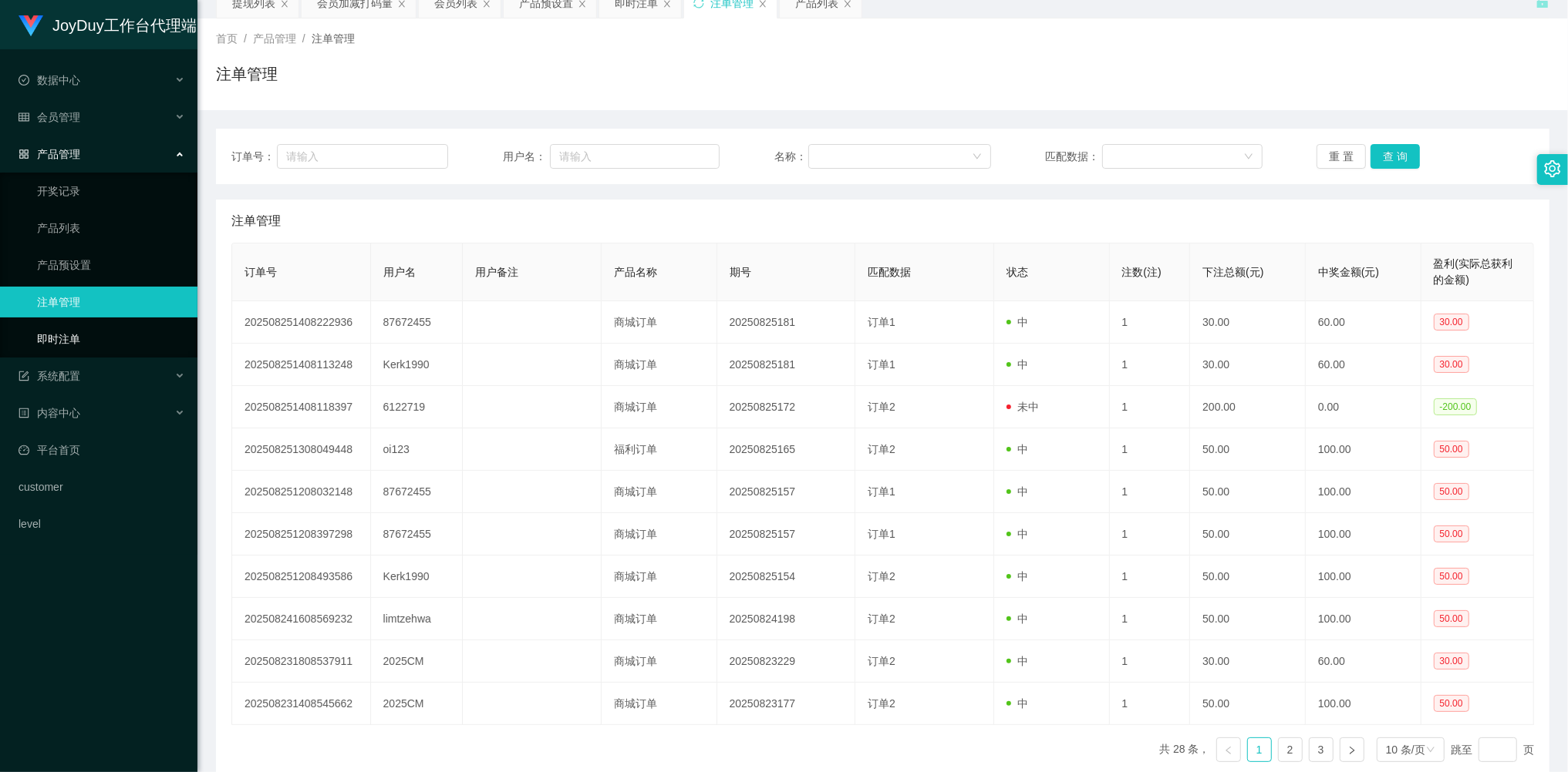
click at [68, 323] on link "即时注单" at bounding box center [110, 339] width 148 height 31
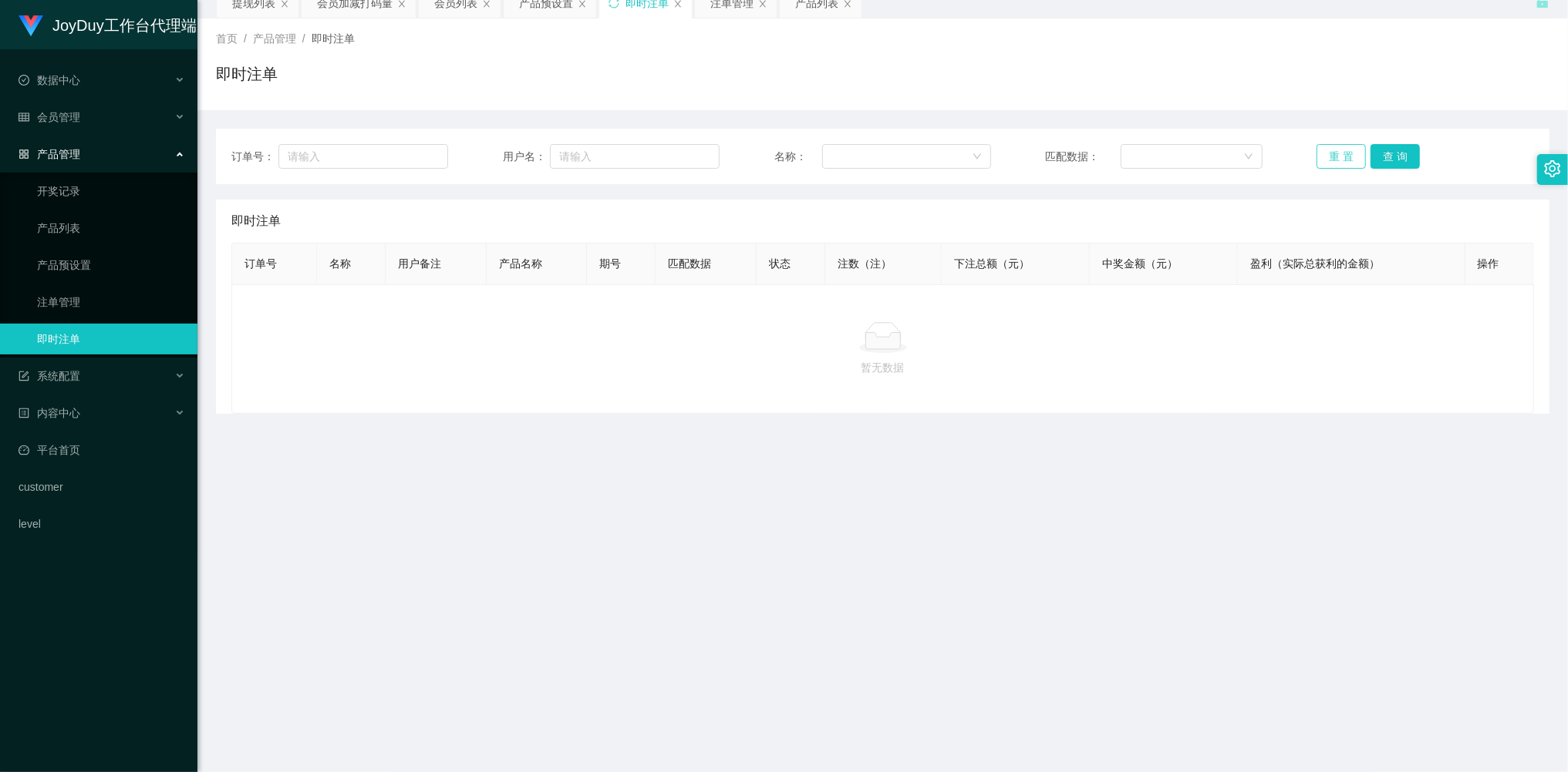
click at [1332, 158] on button "重 置" at bounding box center [1341, 156] width 50 height 25
click at [1336, 155] on button "重 置" at bounding box center [1341, 156] width 50 height 25
click at [1337, 153] on button "重 置" at bounding box center [1341, 156] width 50 height 25
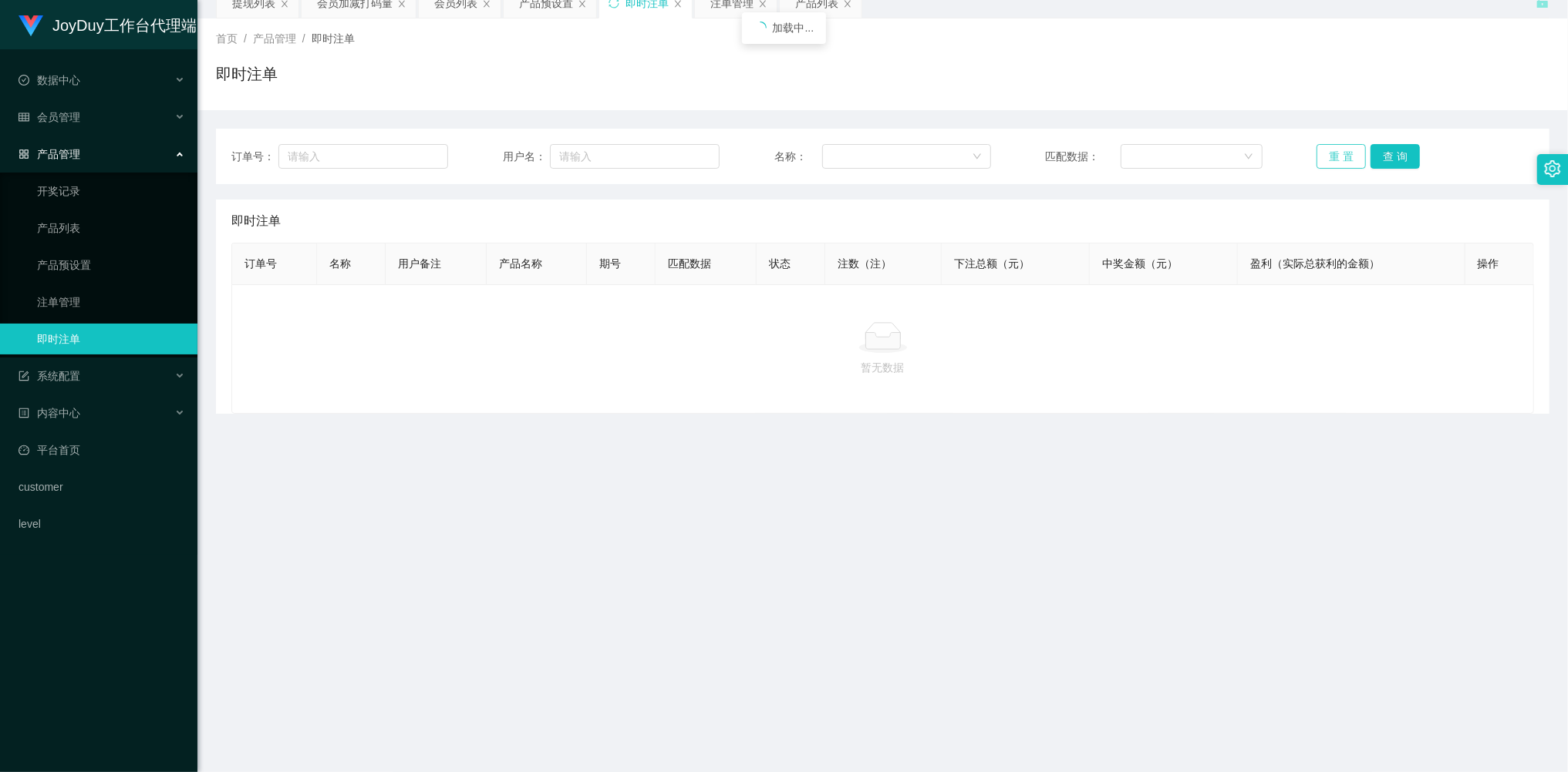
click at [1336, 152] on button "重 置" at bounding box center [1341, 156] width 50 height 25
click at [1336, 161] on button "重 置" at bounding box center [1341, 156] width 50 height 25
click at [1334, 160] on button "重 置" at bounding box center [1341, 156] width 50 height 25
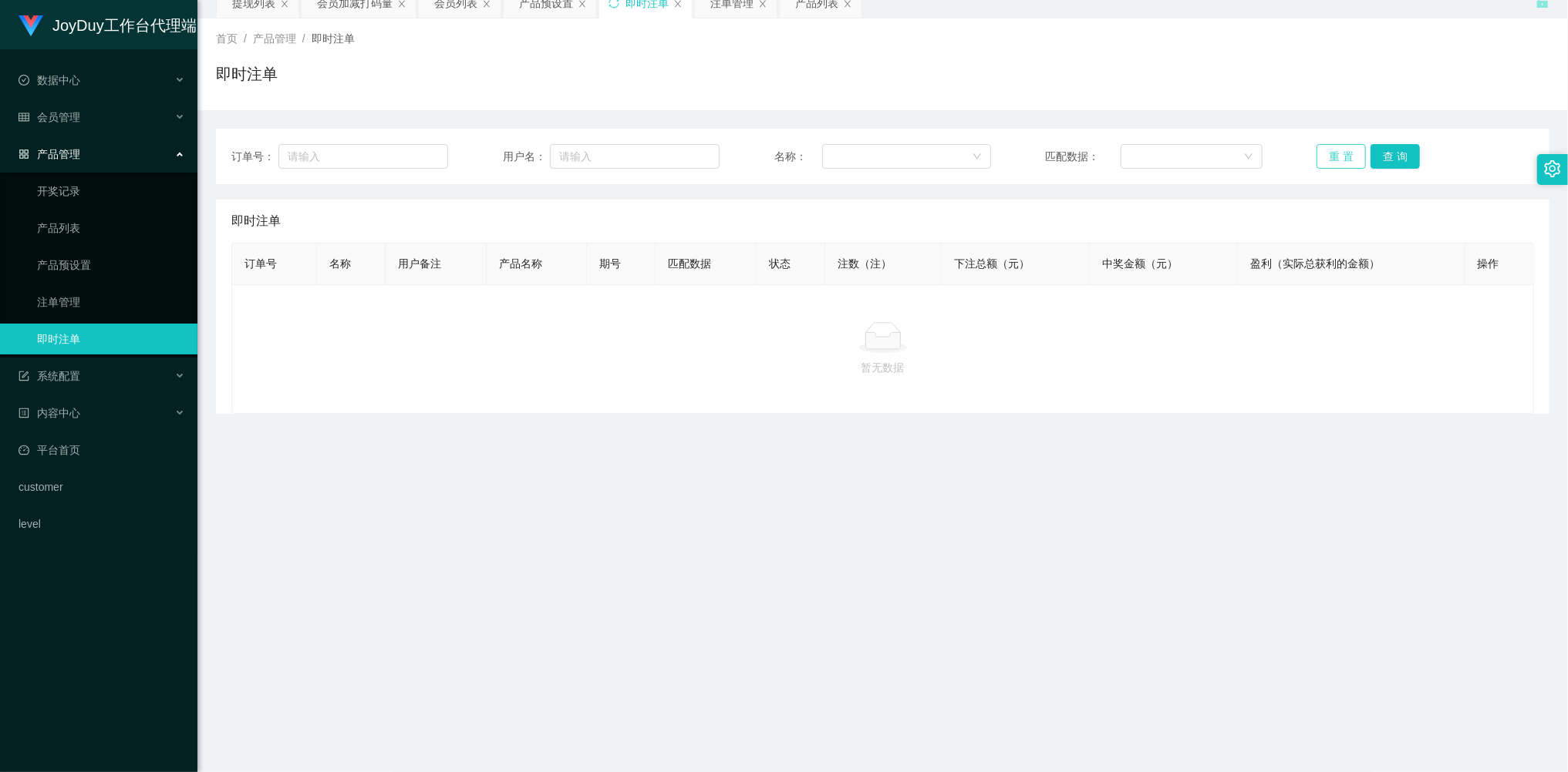
click at [1326, 160] on button "重 置" at bounding box center [1341, 156] width 50 height 25
click at [1330, 162] on button "重 置" at bounding box center [1341, 156] width 50 height 25
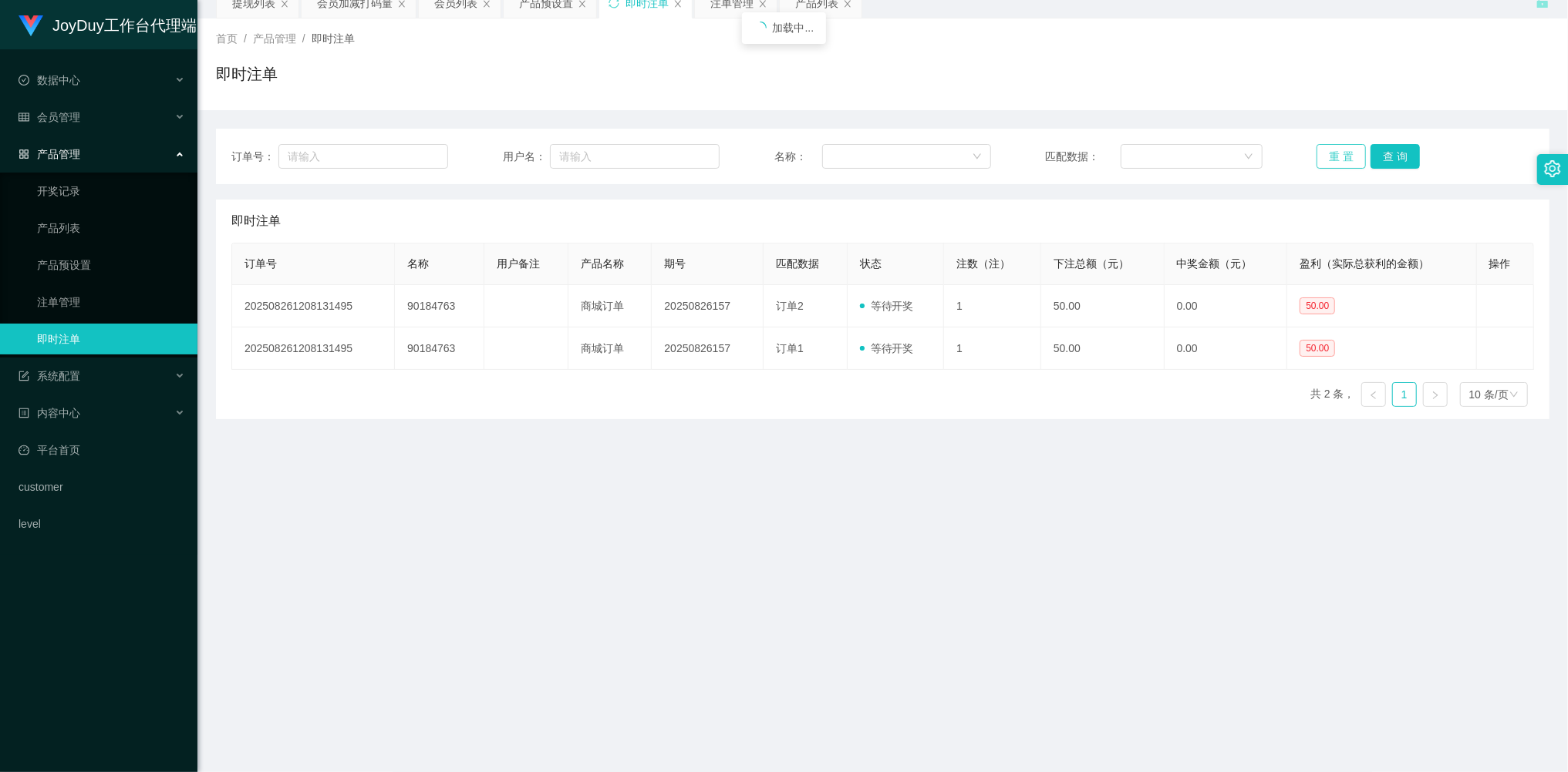
click at [1330, 162] on button "重 置" at bounding box center [1341, 156] width 50 height 25
click at [978, 495] on main "关闭左侧 关闭右侧 关闭其它 刷新页面 提现列表 会员加减打码量 会员列表 产品预设置 即时注单 注单管理 产品列表 首页 / 产品管理 / 即时注单 / 即…" at bounding box center [883, 381] width 1371 height 801
click at [1336, 157] on button "重 置" at bounding box center [1341, 156] width 50 height 25
click at [1333, 153] on button "重 置" at bounding box center [1341, 156] width 50 height 25
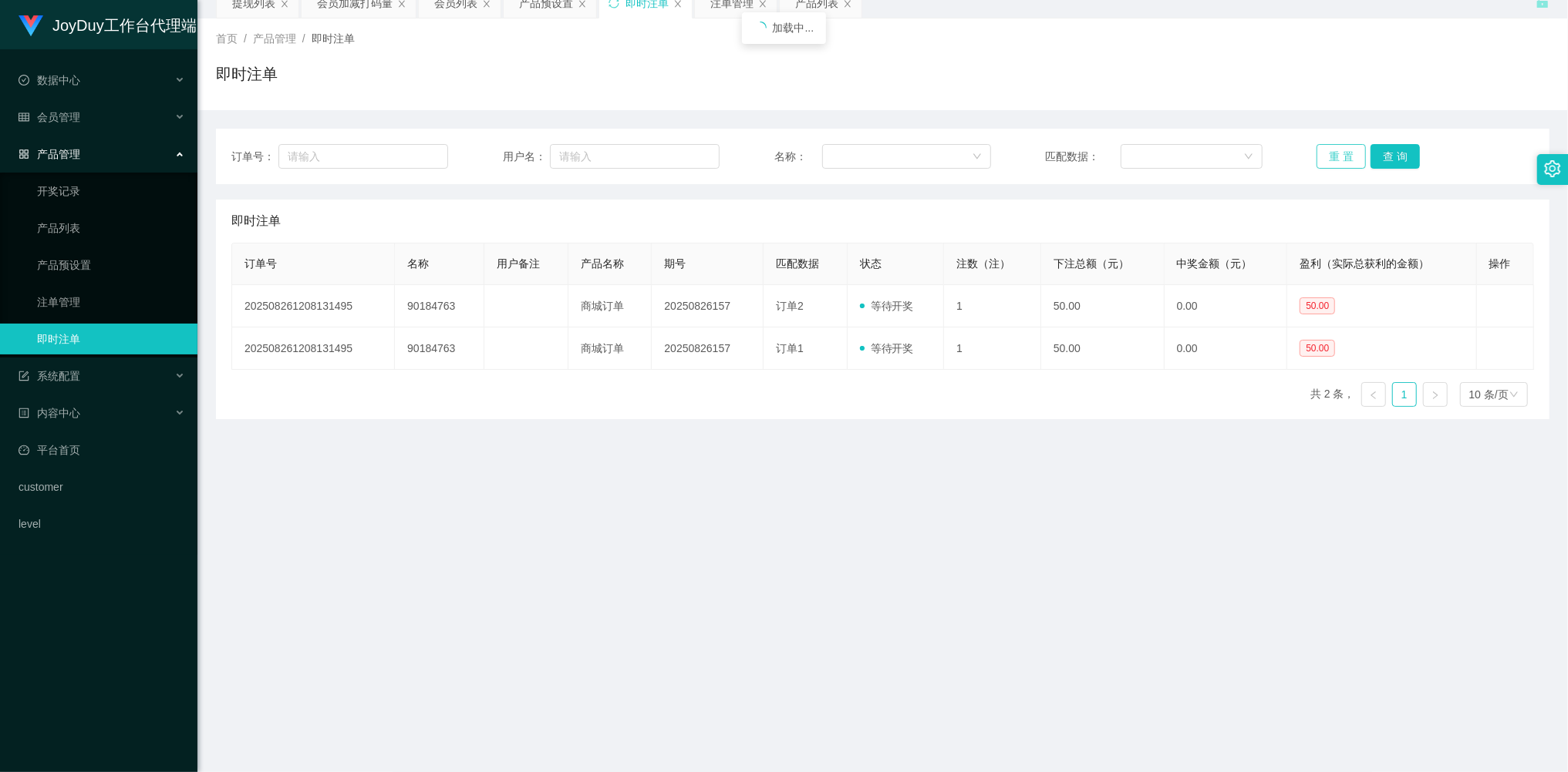
click at [1333, 153] on button "重 置" at bounding box center [1341, 156] width 50 height 25
click at [1096, 71] on div "即时注单" at bounding box center [883, 80] width 1333 height 36
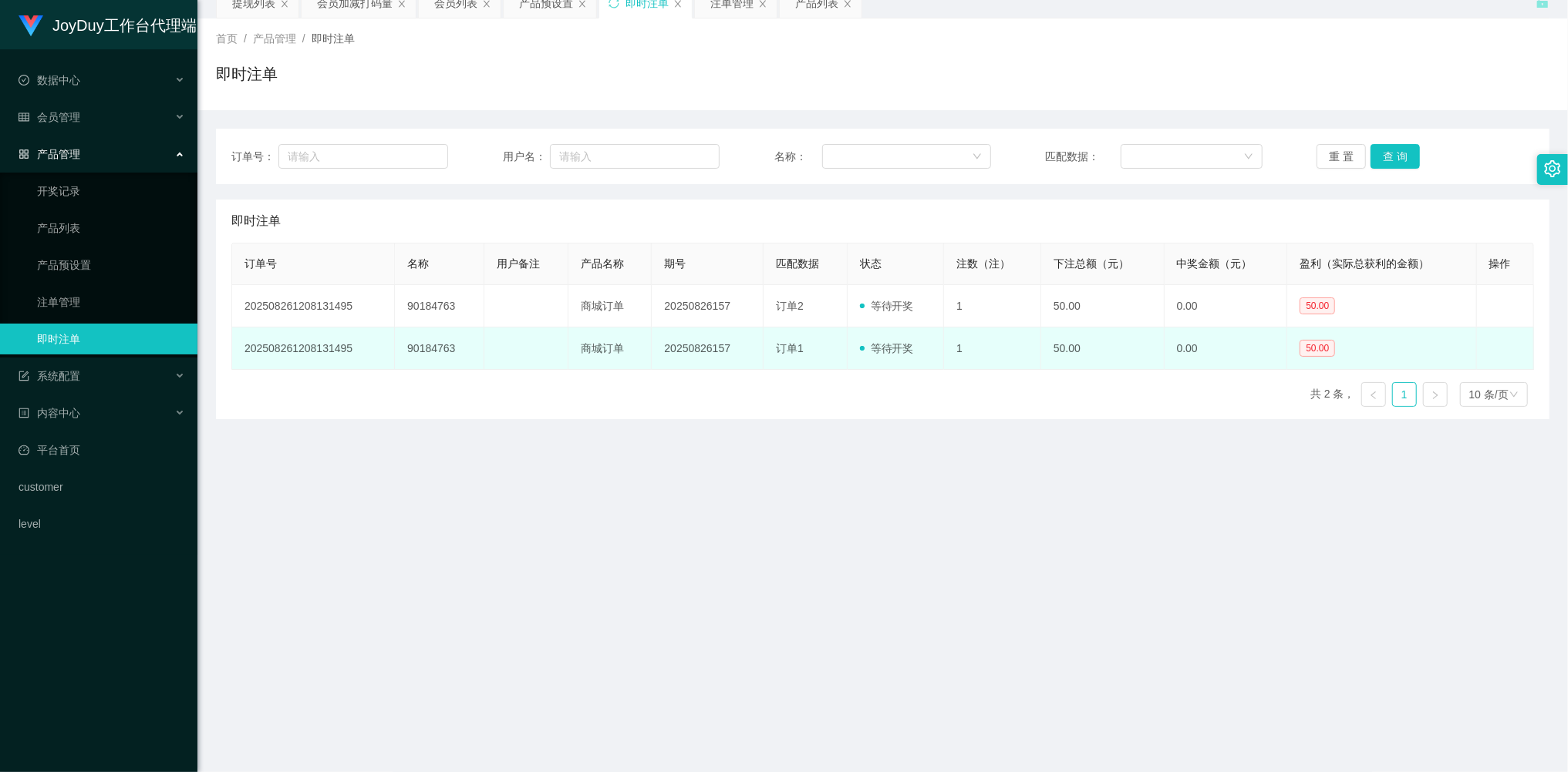
click at [418, 342] on td "90184763" at bounding box center [440, 349] width 90 height 43
click at [423, 350] on td "90184763" at bounding box center [440, 349] width 90 height 43
click at [424, 350] on td "90184763" at bounding box center [440, 349] width 90 height 43
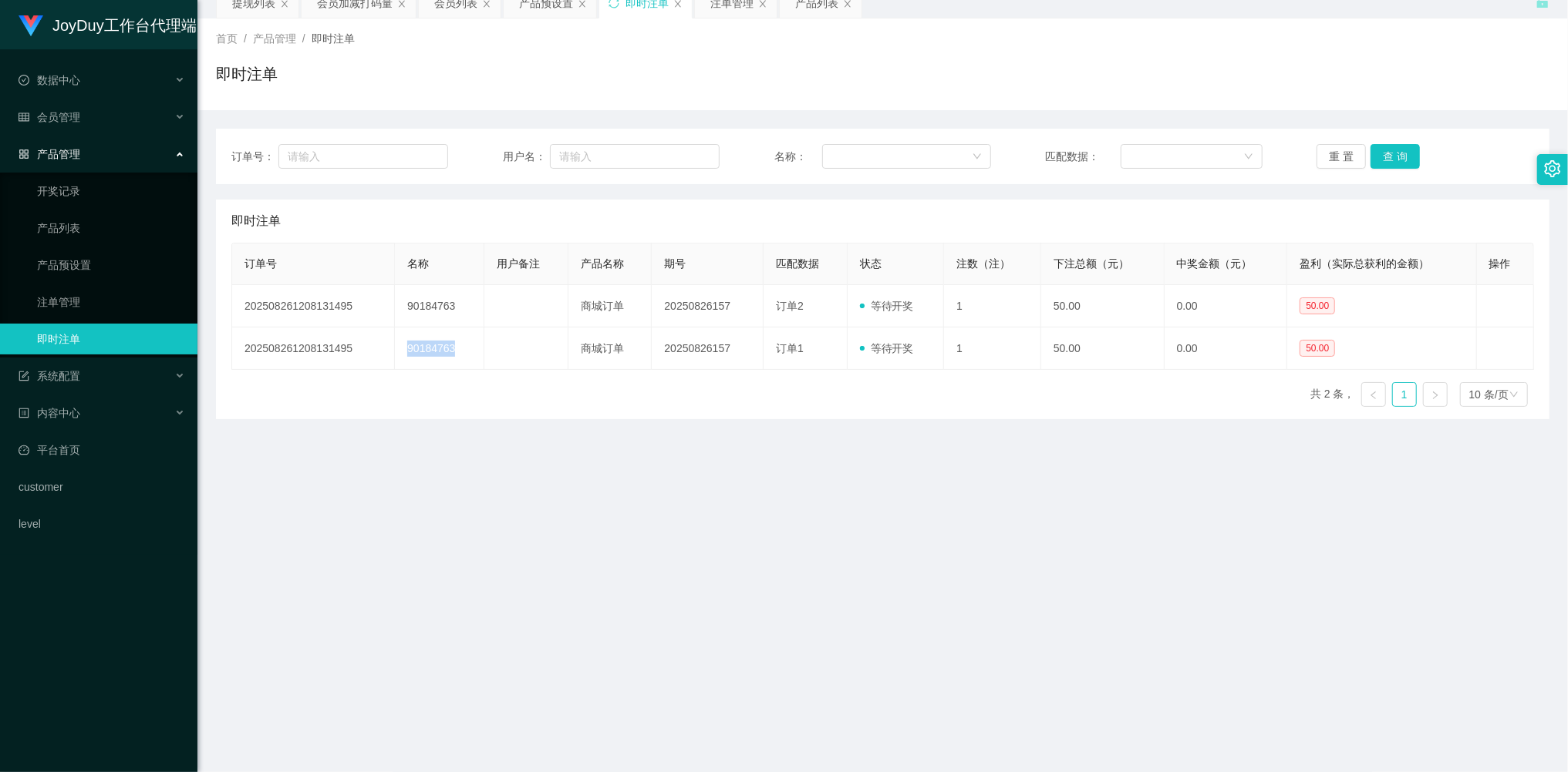
copy td "90184763"
click at [1334, 164] on button "重 置" at bounding box center [1341, 156] width 50 height 25
click at [1028, 572] on main "关闭左侧 关闭右侧 关闭其它 刷新页面 提现列表 会员加减打码量 会员列表 产品预设置 即时注单 注单管理 产品列表 首页 / 产品管理 / 即时注单 / 即…" at bounding box center [883, 381] width 1371 height 801
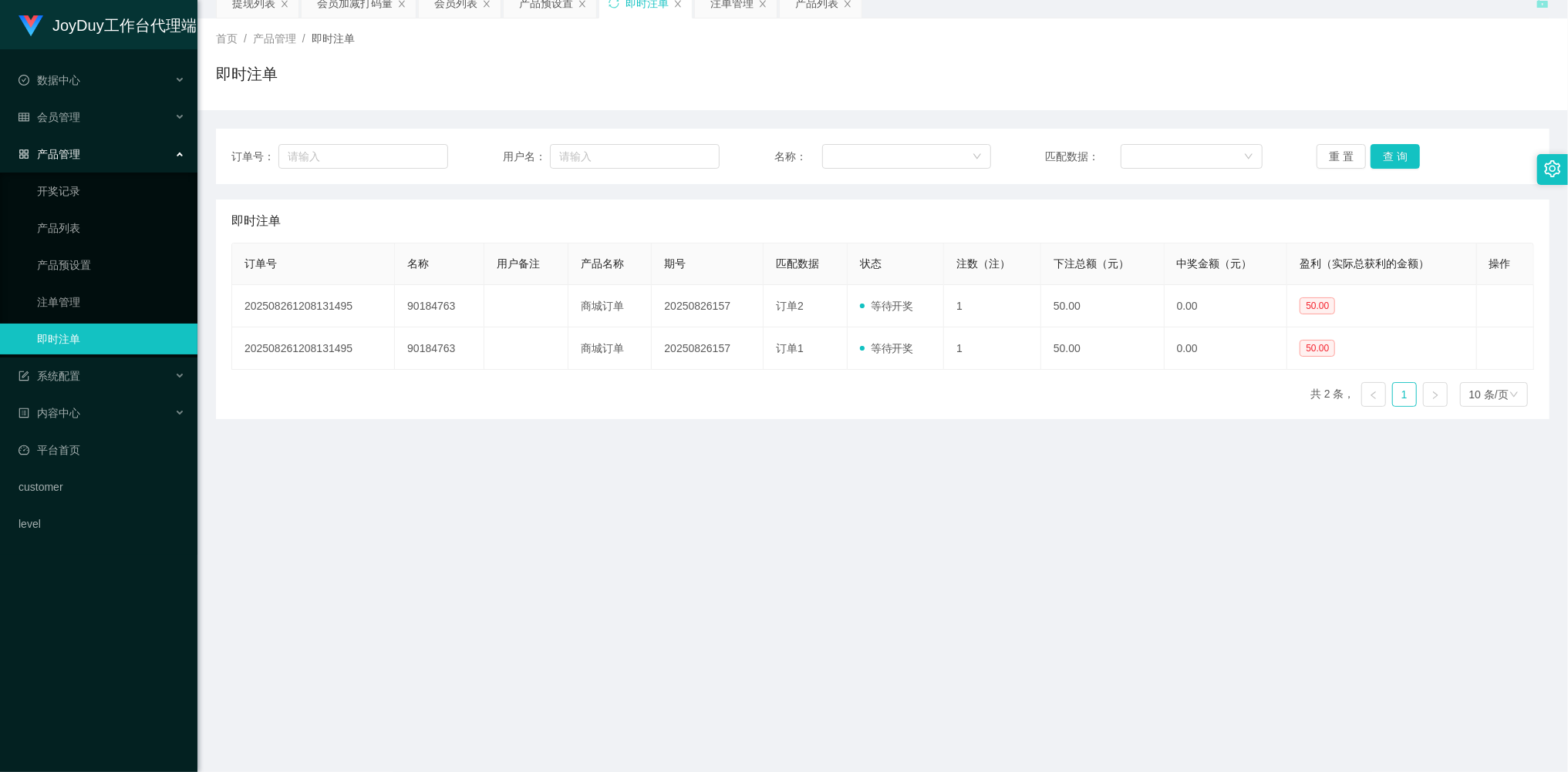
drag, startPoint x: 996, startPoint y: 348, endPoint x: 1040, endPoint y: 643, distance: 298.3
click at [1040, 643] on main "关闭左侧 关闭右侧 关闭其它 刷新页面 提现列表 会员加减打码量 会员列表 产品预设置 即时注单 注单管理 产品列表 首页 / 产品管理 / 即时注单 / 即…" at bounding box center [883, 381] width 1371 height 801
click at [1371, 146] on button "查 询" at bounding box center [1396, 156] width 50 height 25
click at [1324, 149] on button "重 置" at bounding box center [1341, 156] width 50 height 25
click at [1324, 151] on button "重 置" at bounding box center [1341, 156] width 50 height 25
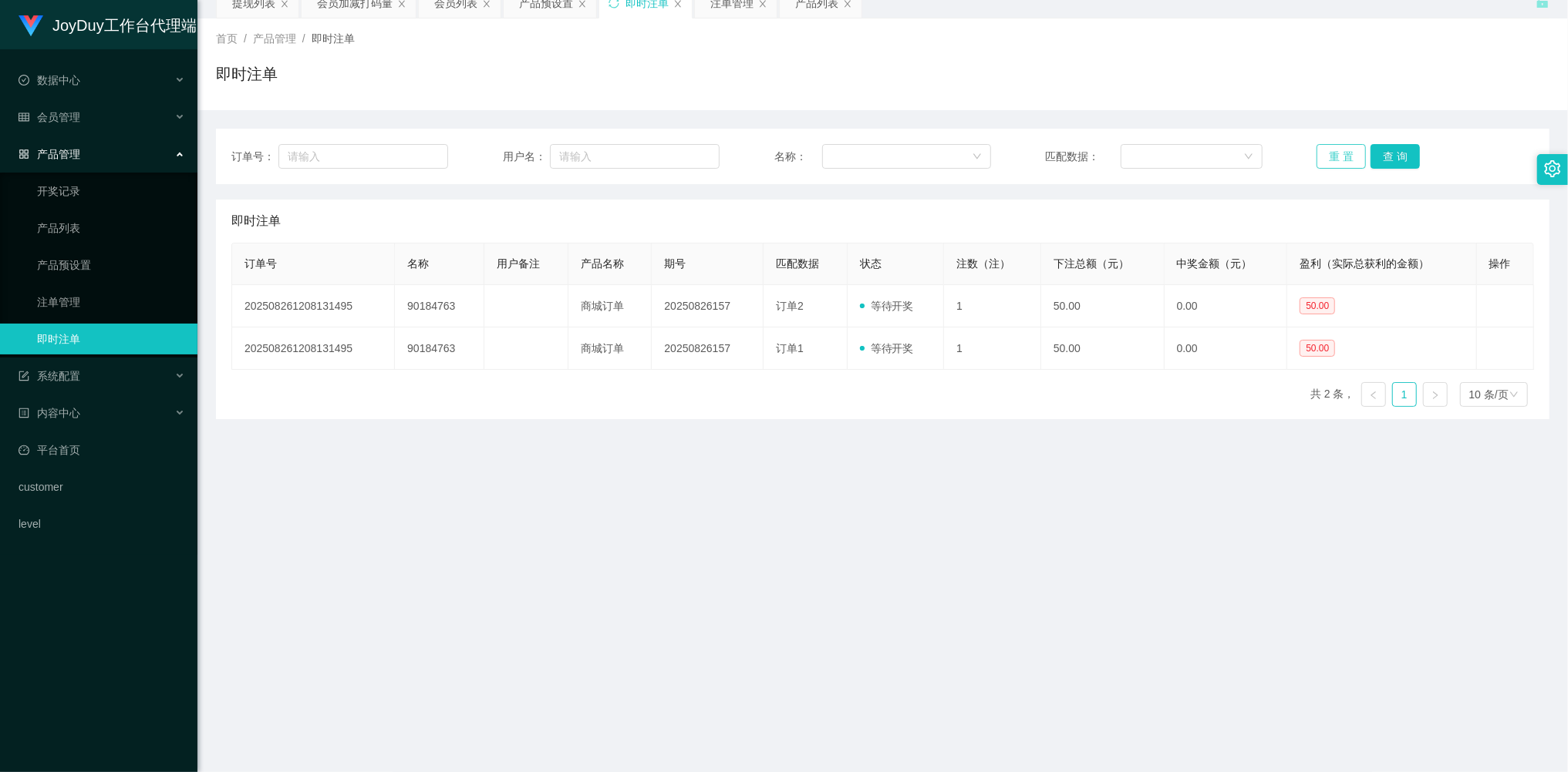
click at [1328, 151] on button "重 置" at bounding box center [1341, 156] width 50 height 25
click at [1331, 151] on button "重 置" at bounding box center [1341, 156] width 50 height 25
click at [1332, 151] on button "重 置" at bounding box center [1341, 156] width 50 height 25
click at [1336, 151] on button "重 置" at bounding box center [1341, 156] width 50 height 25
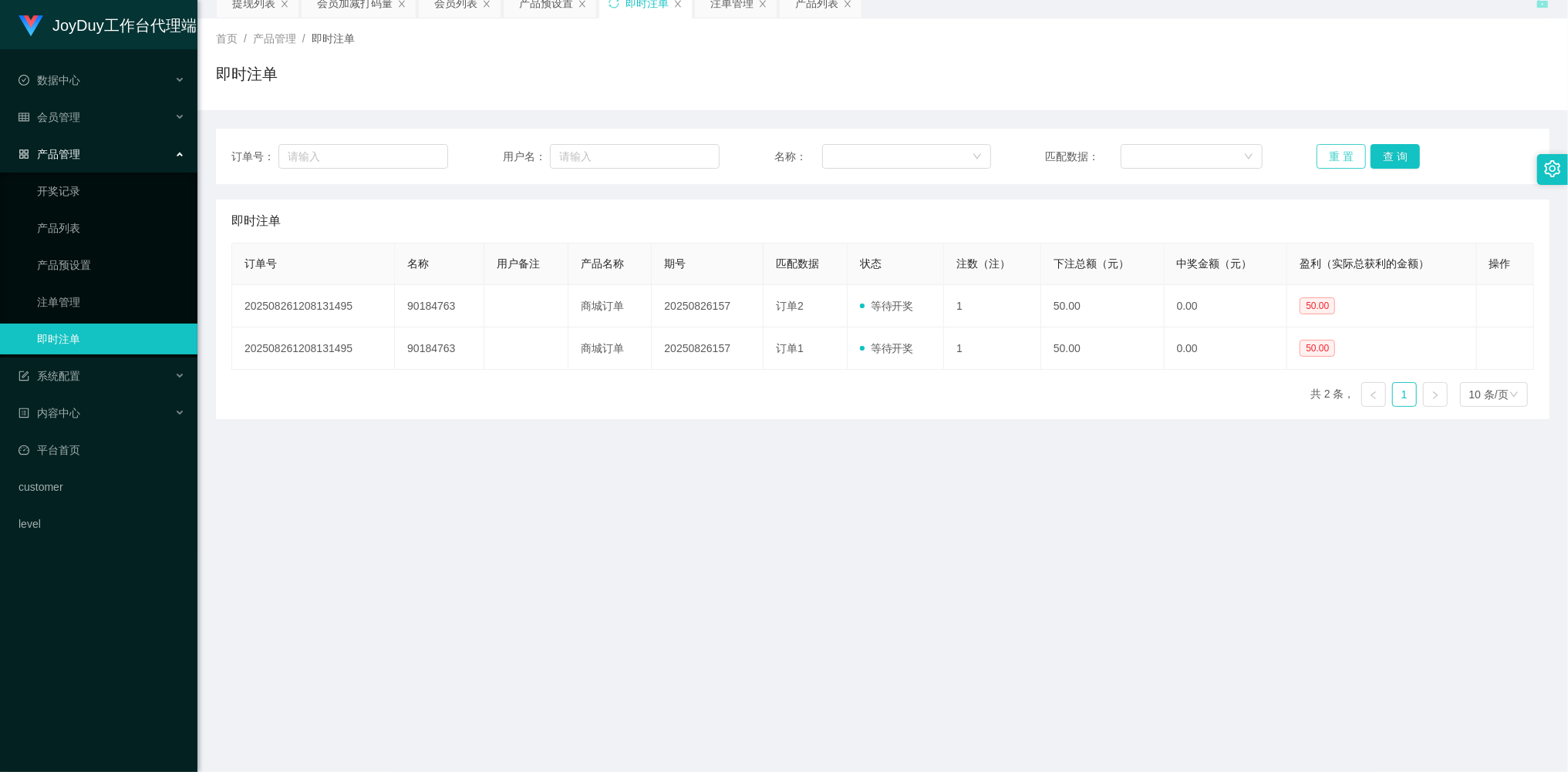
click at [1336, 151] on button "重 置" at bounding box center [1341, 156] width 50 height 25
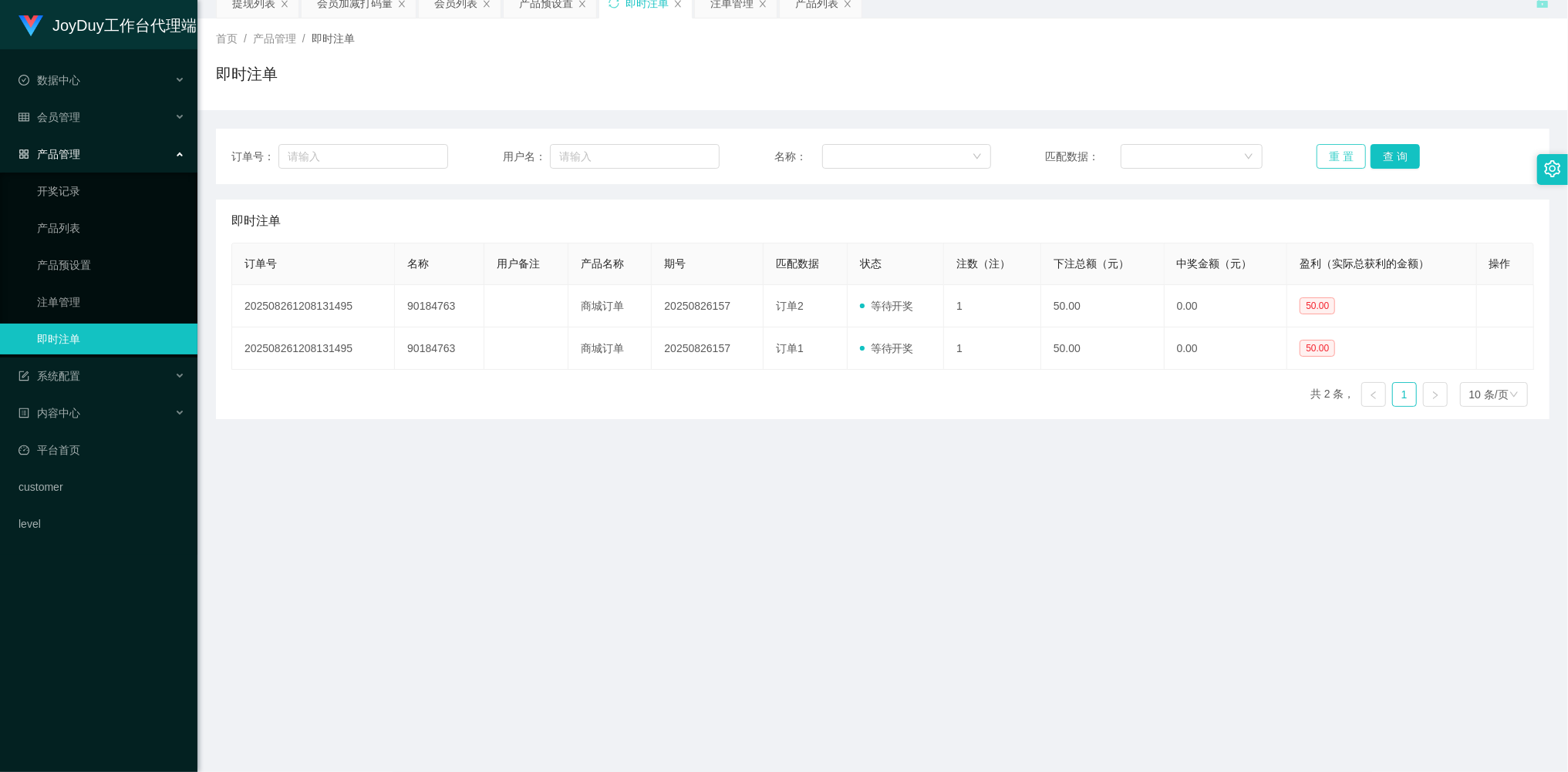
click at [1336, 151] on button "重 置" at bounding box center [1341, 156] width 50 height 25
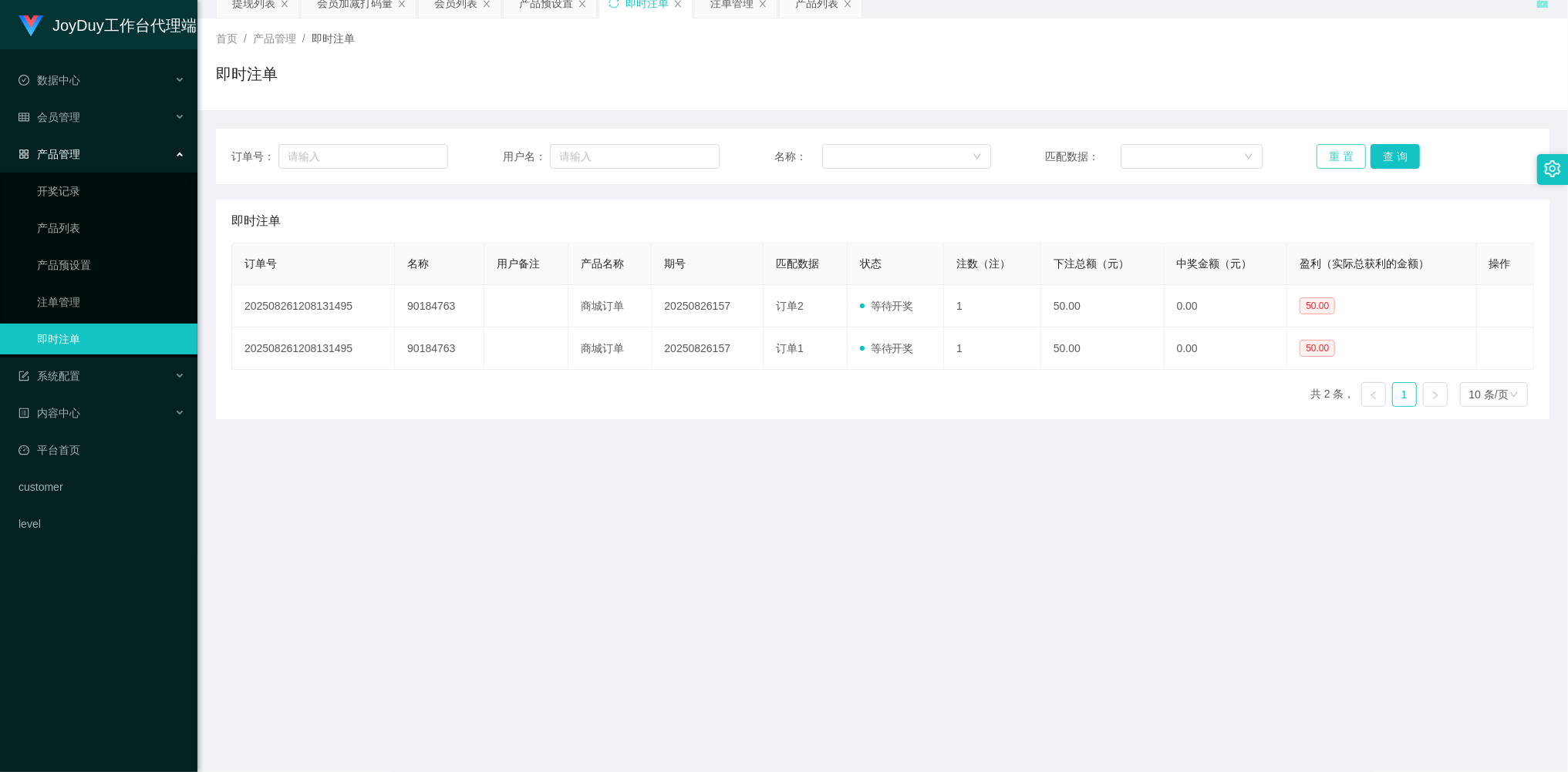
click at [1336, 151] on button "重 置" at bounding box center [1341, 156] width 50 height 25
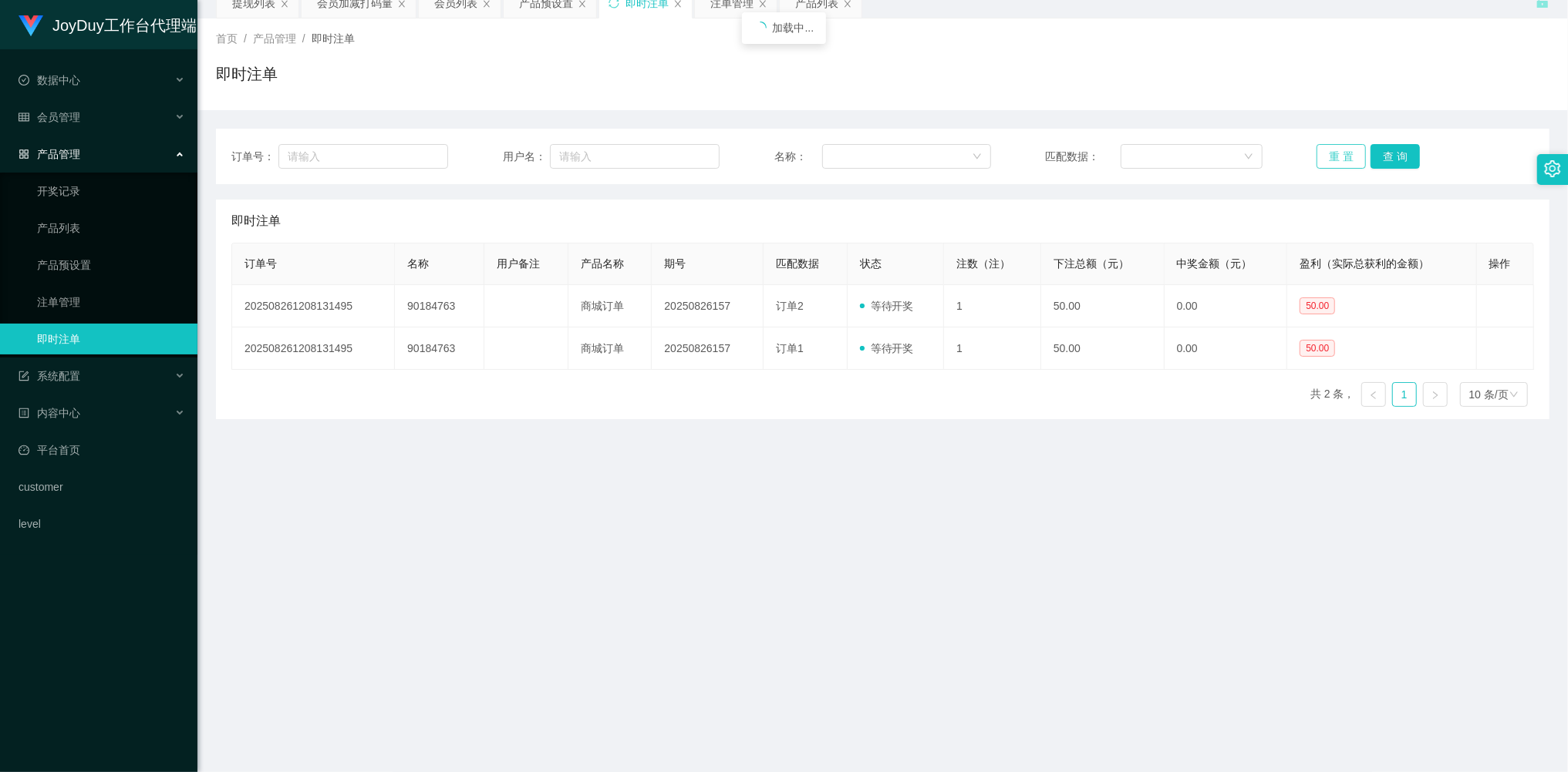
click at [1336, 151] on button "重 置" at bounding box center [1341, 156] width 50 height 25
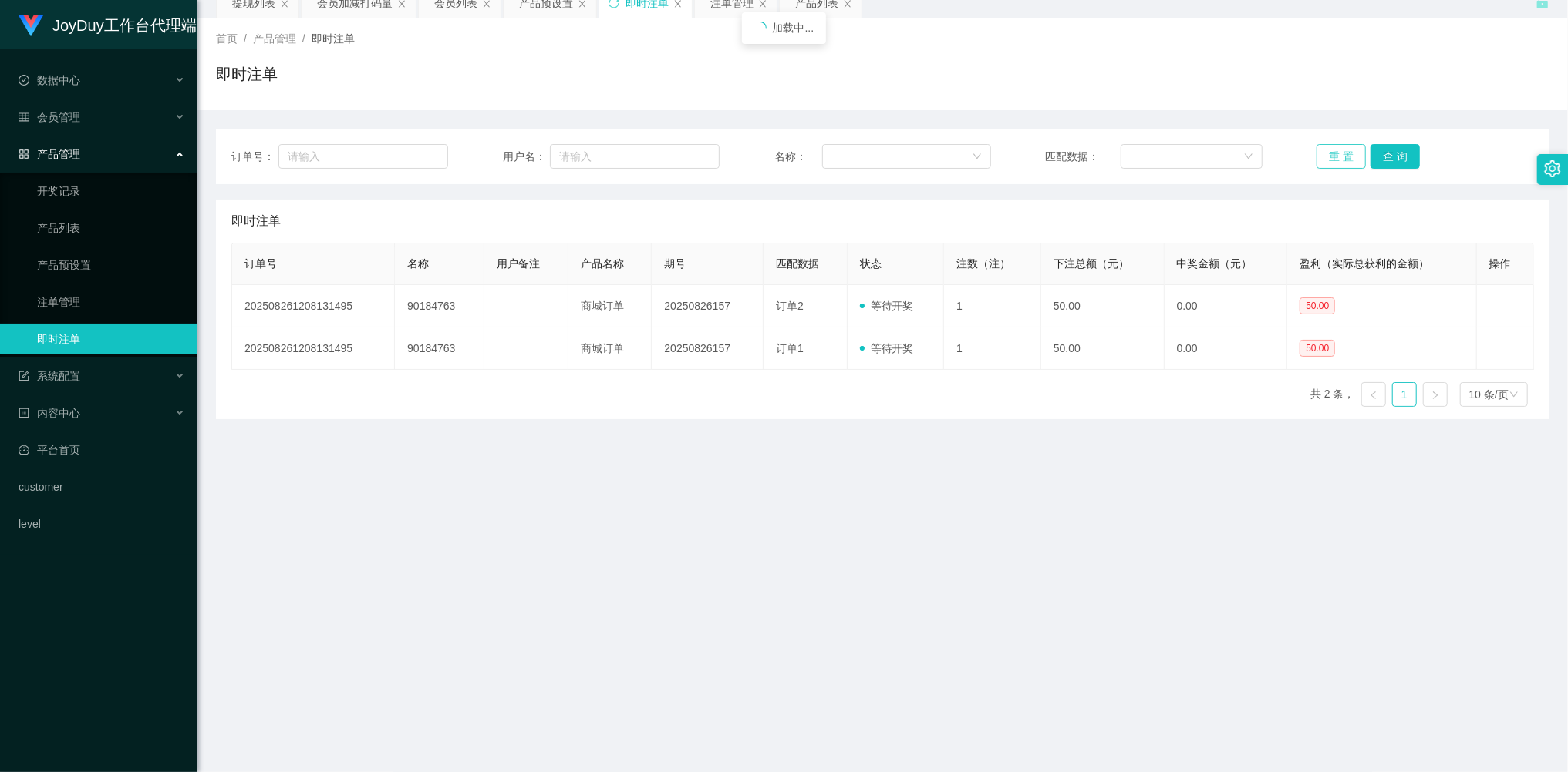
click at [1336, 151] on button "重 置" at bounding box center [1341, 156] width 50 height 25
click at [1337, 151] on button "重 置" at bounding box center [1341, 156] width 50 height 25
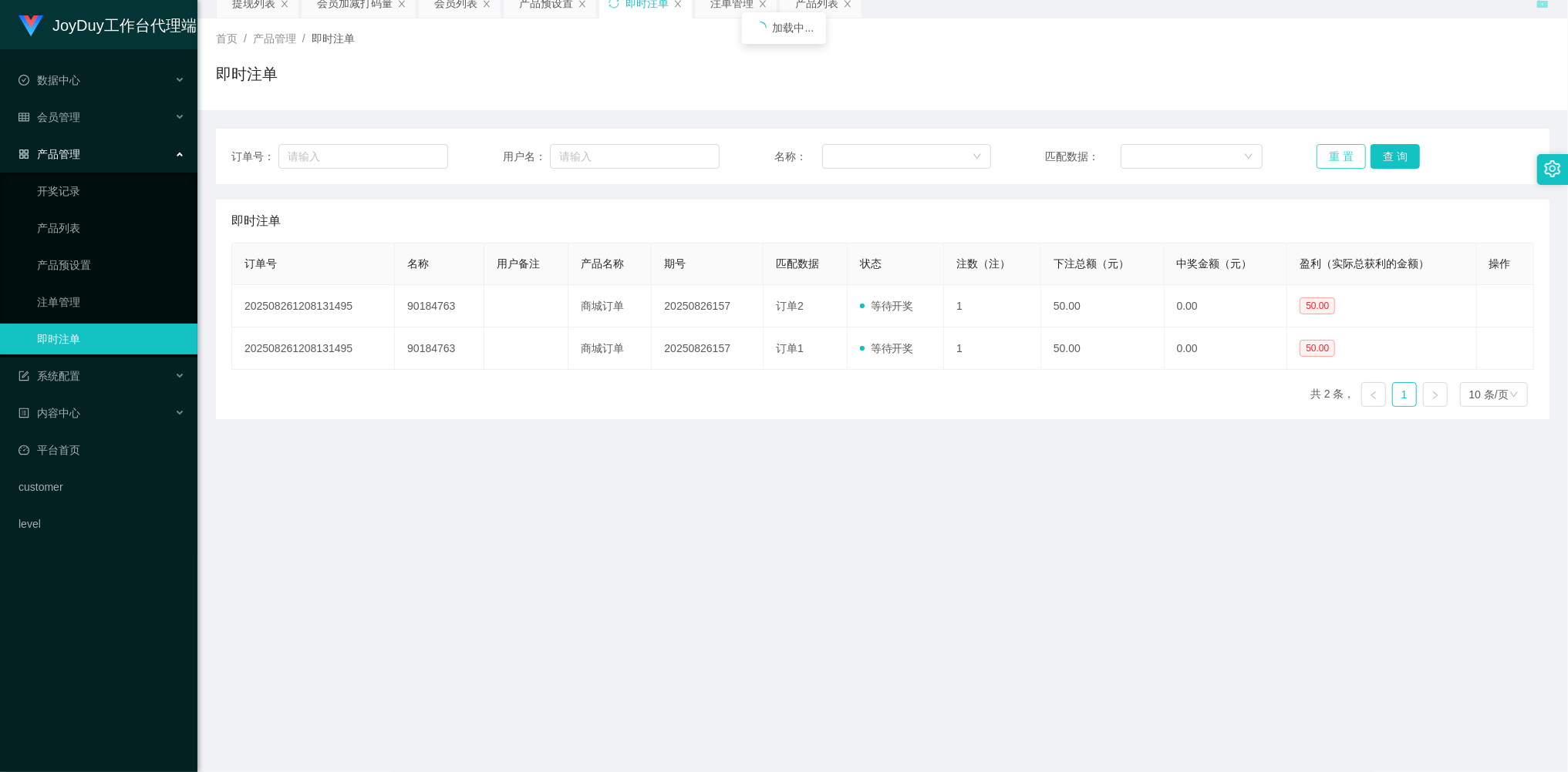
click at [1337, 151] on button "重 置" at bounding box center [1341, 156] width 50 height 25
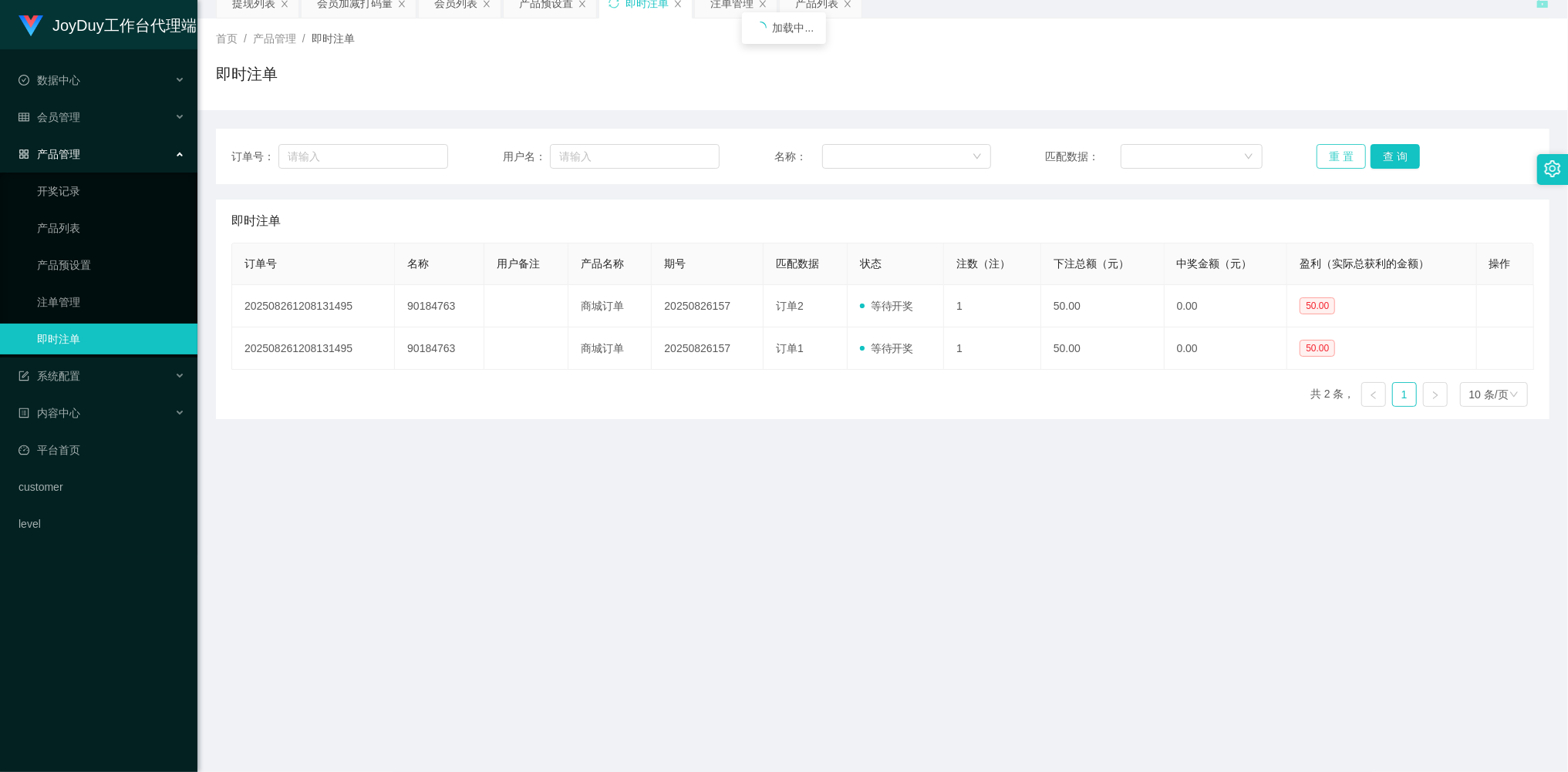
click at [1337, 151] on button "重 置" at bounding box center [1341, 156] width 50 height 25
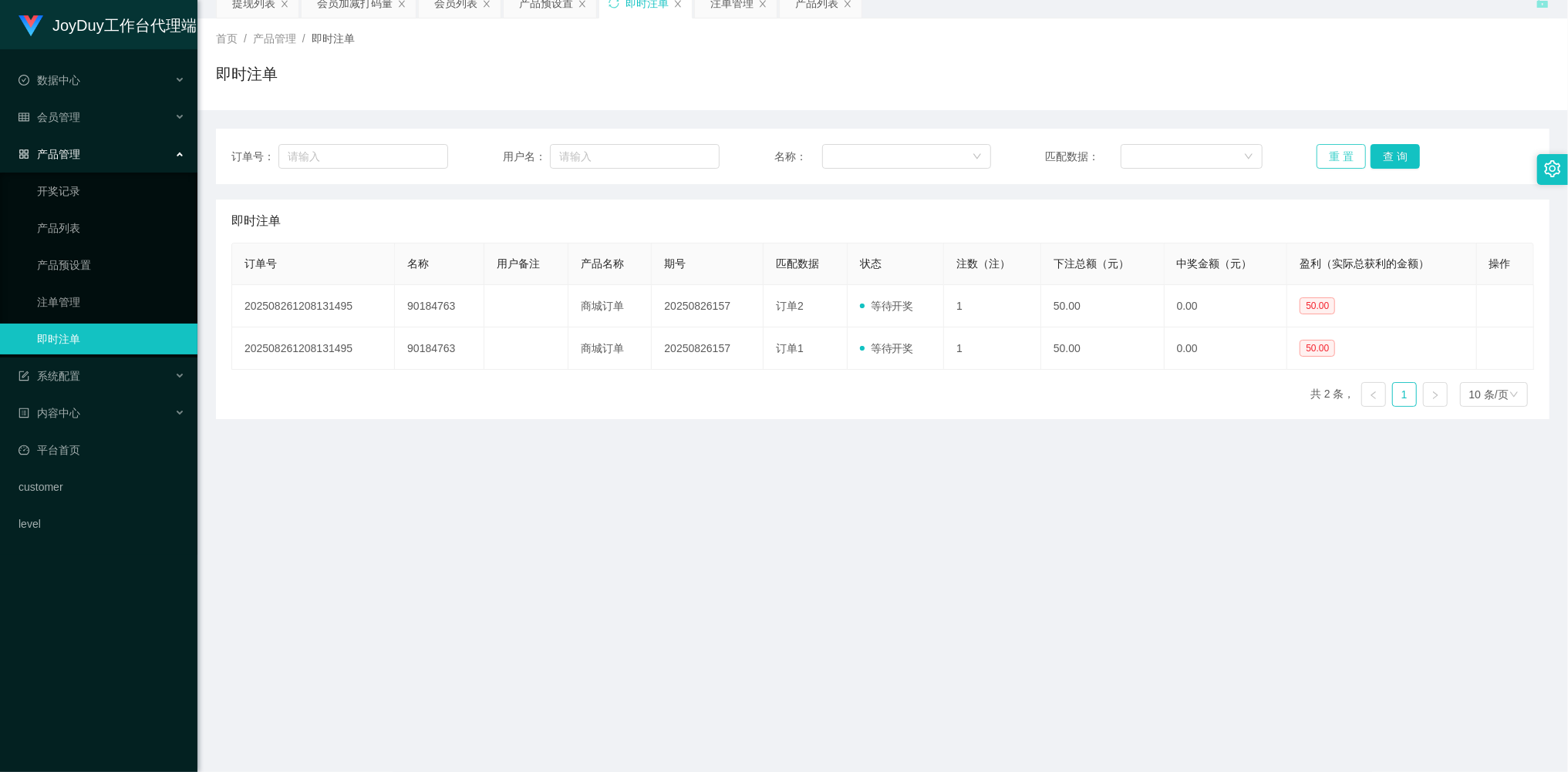
click at [1337, 151] on button "重 置" at bounding box center [1341, 156] width 50 height 25
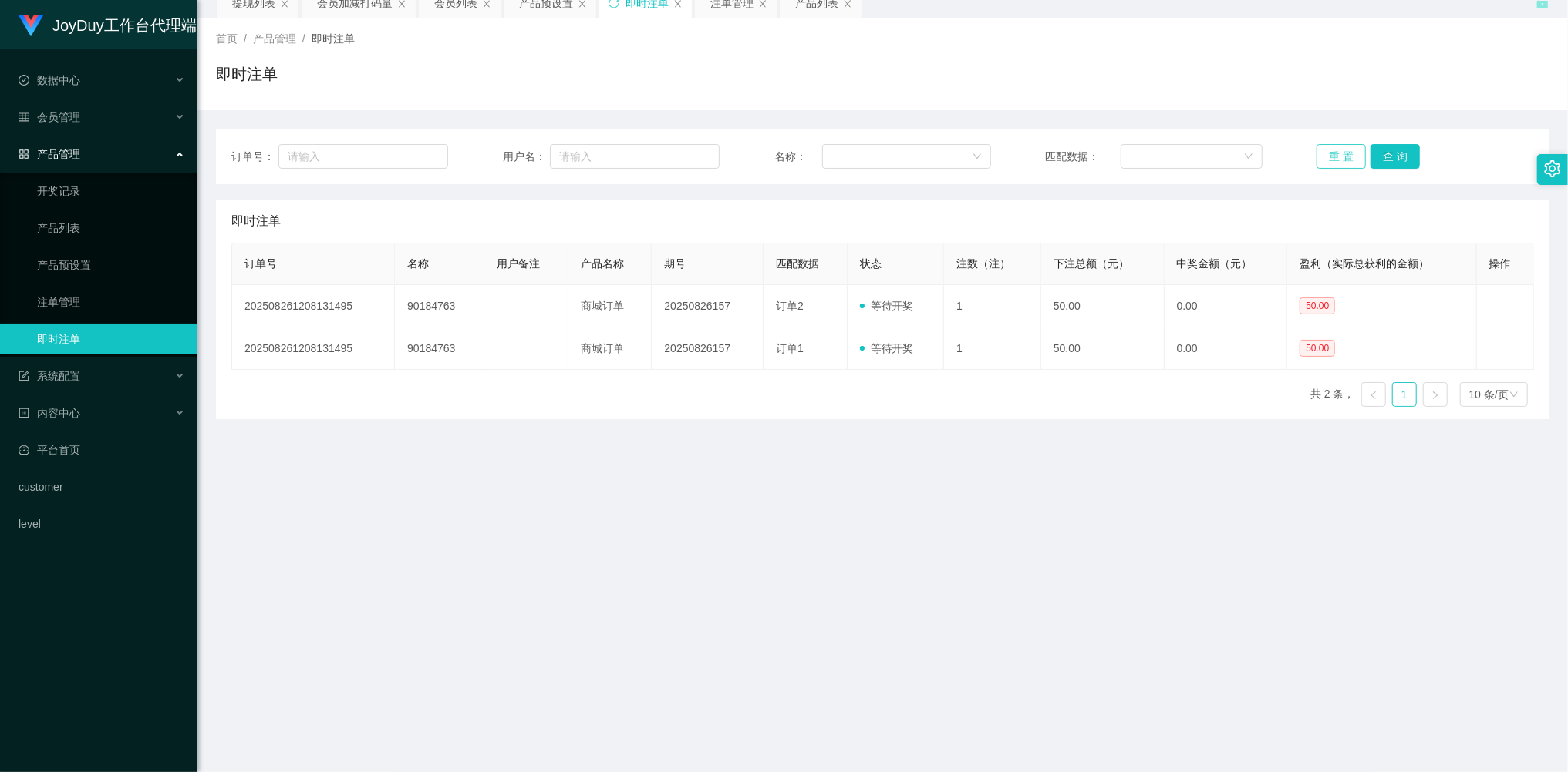
click at [1337, 151] on button "重 置" at bounding box center [1341, 156] width 50 height 25
click at [1337, 157] on button "重 置" at bounding box center [1341, 156] width 50 height 25
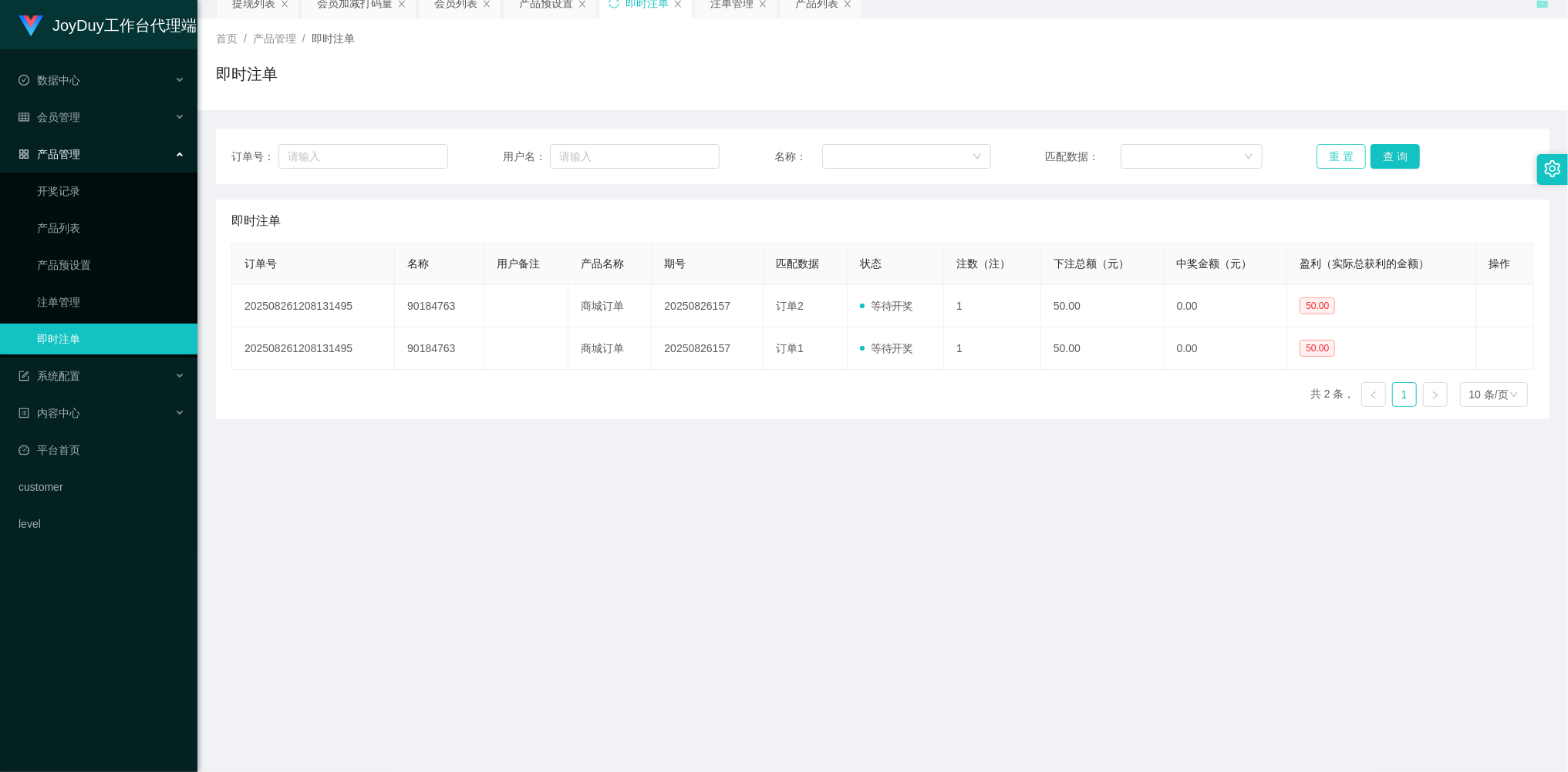
click at [1337, 157] on button "重 置" at bounding box center [1341, 156] width 50 height 25
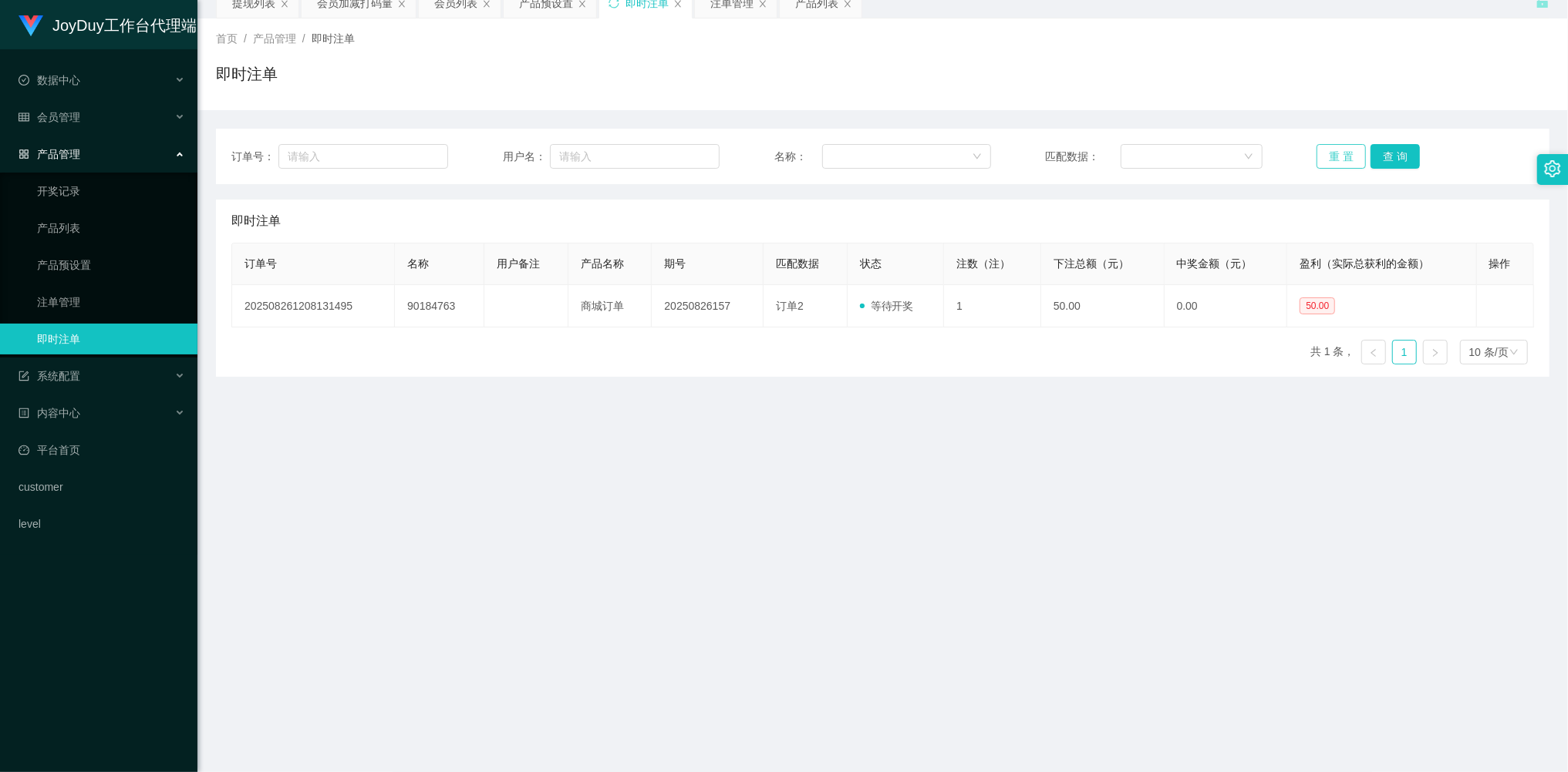
click at [1337, 157] on button "重 置" at bounding box center [1341, 156] width 50 height 25
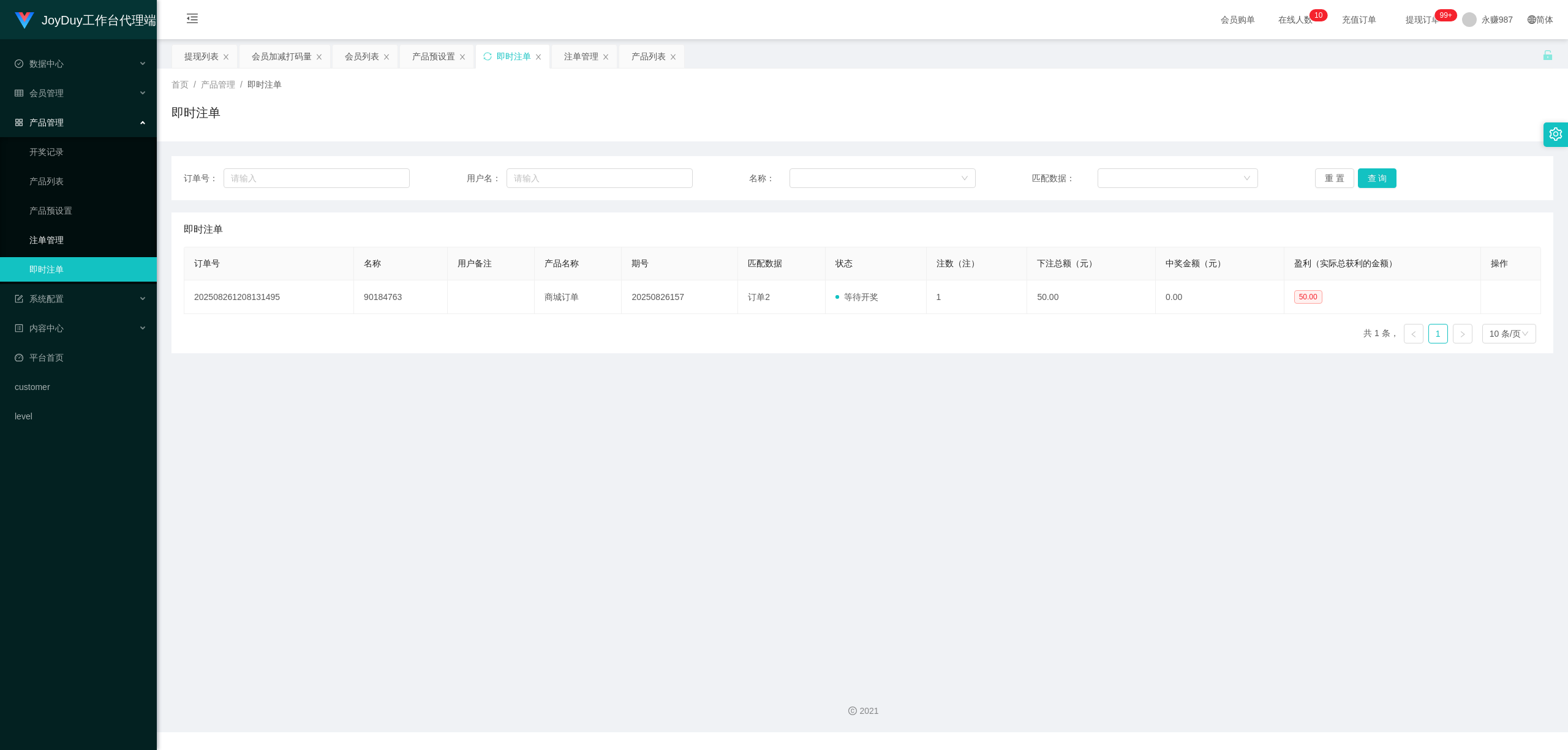
click at [62, 232] on link "注单管理" at bounding box center [87, 240] width 117 height 24
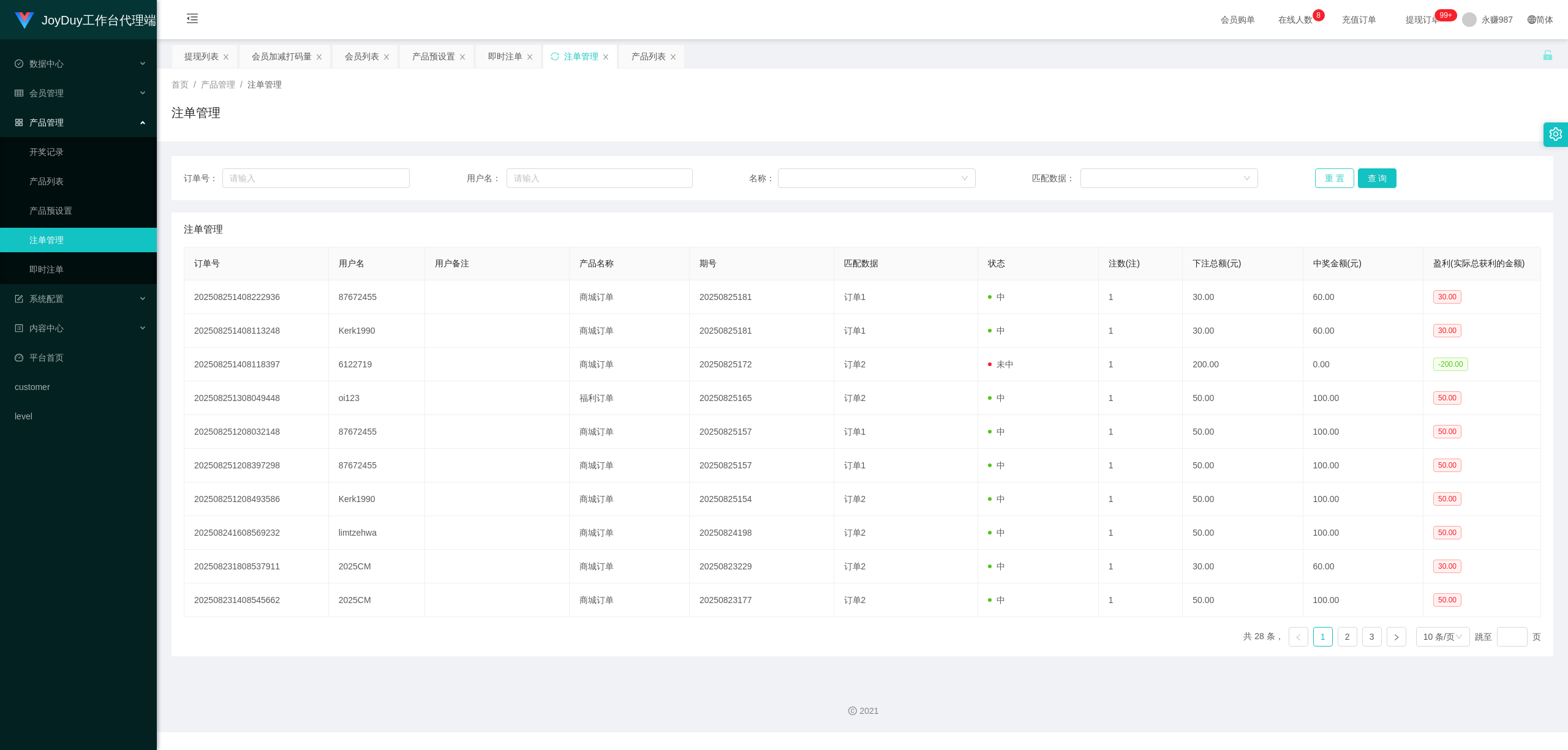
click at [1245, 178] on button "重 置" at bounding box center [1335, 178] width 39 height 20
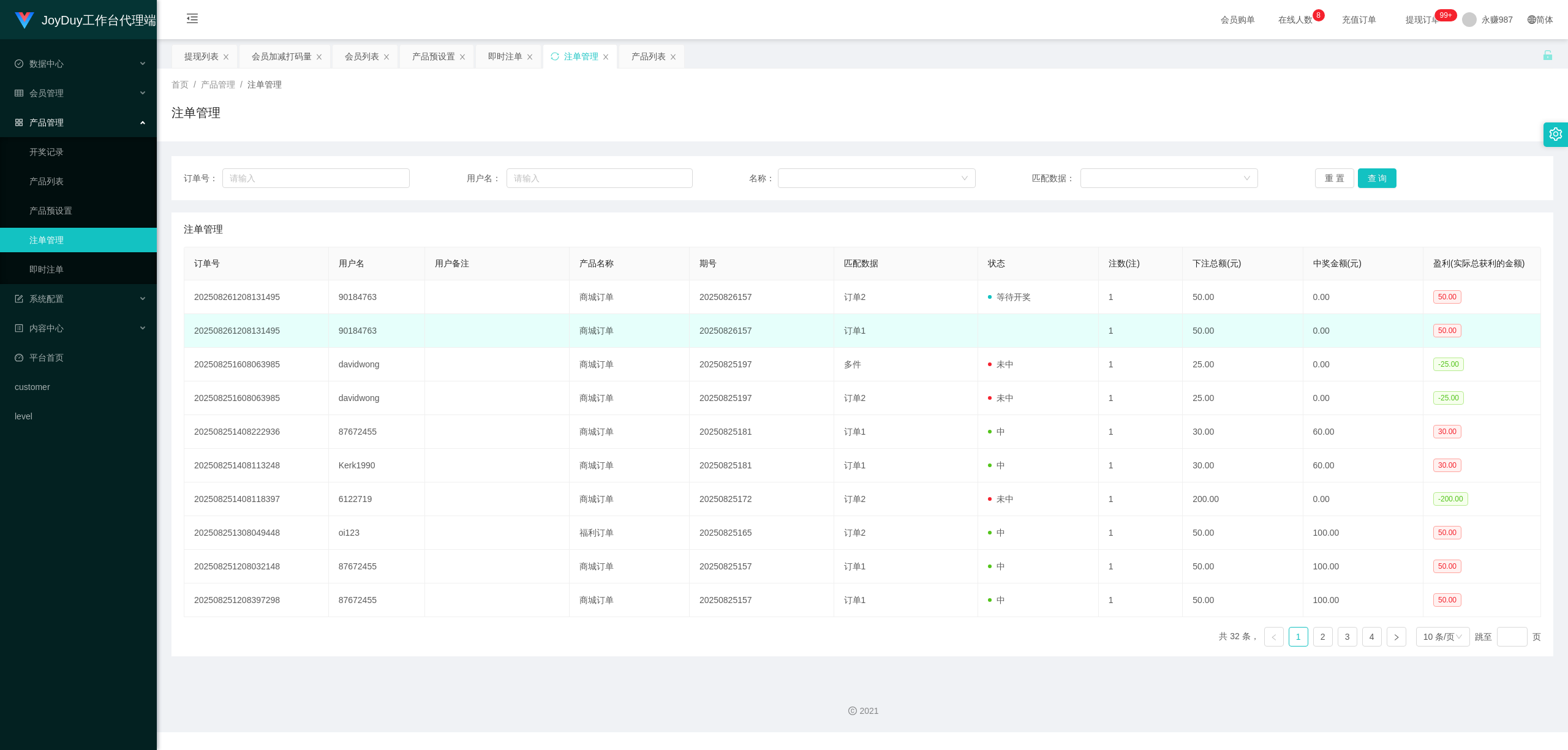
drag, startPoint x: 1062, startPoint y: 331, endPoint x: 1003, endPoint y: 333, distance: 59.0
click at [1003, 333] on td at bounding box center [1038, 331] width 120 height 34
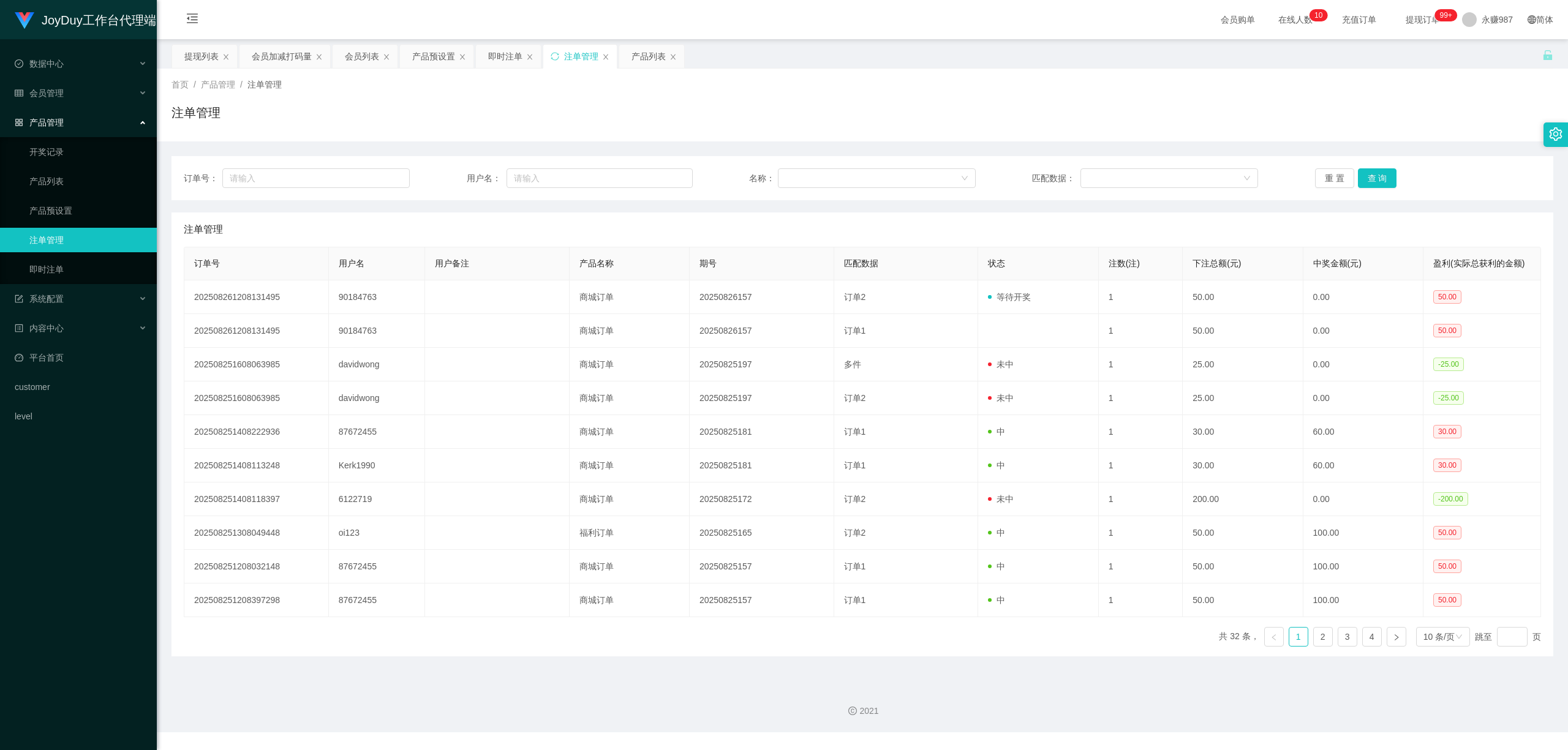
click at [1245, 144] on div at bounding box center [1556, 135] width 24 height 24
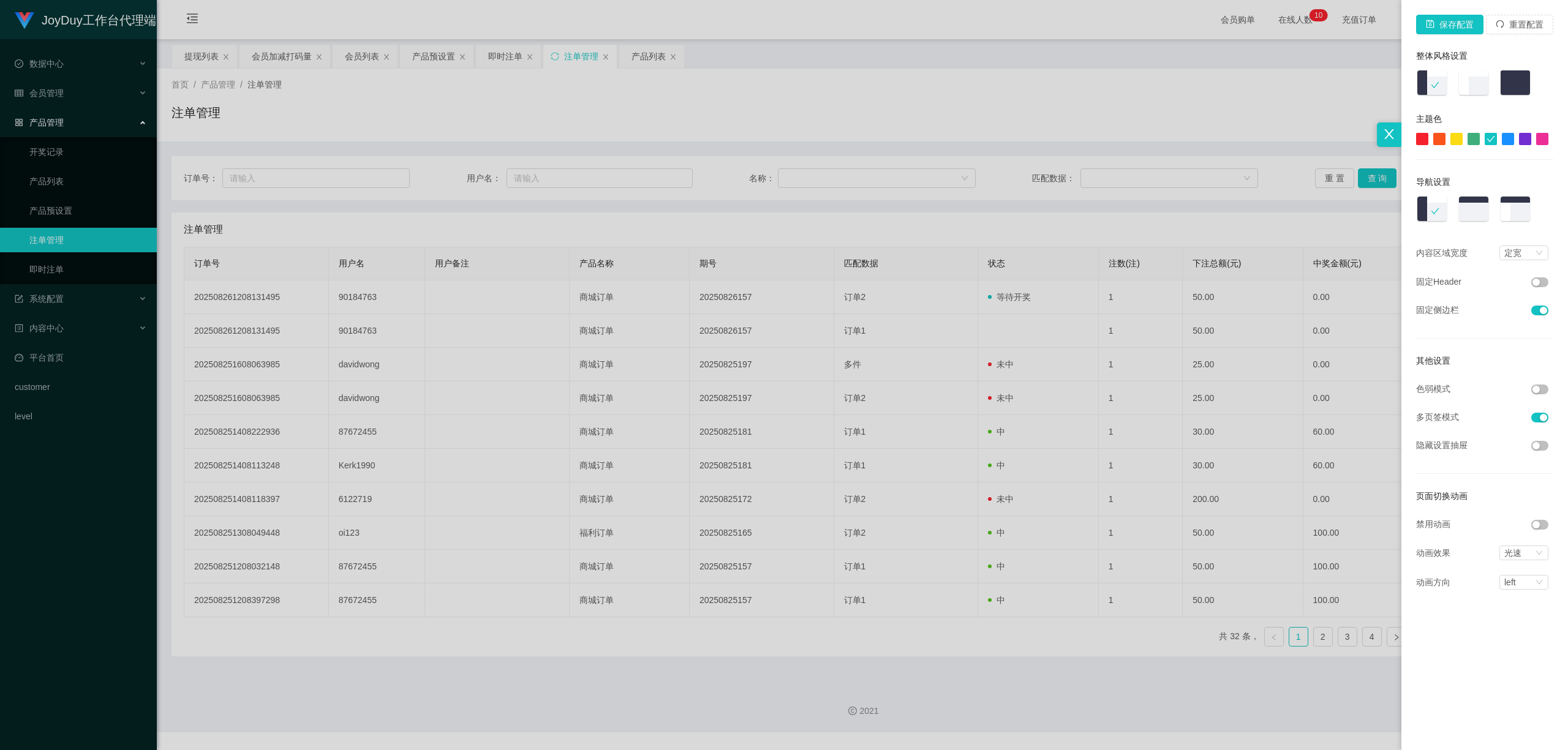
click at [486, 403] on div at bounding box center [784, 375] width 1568 height 750
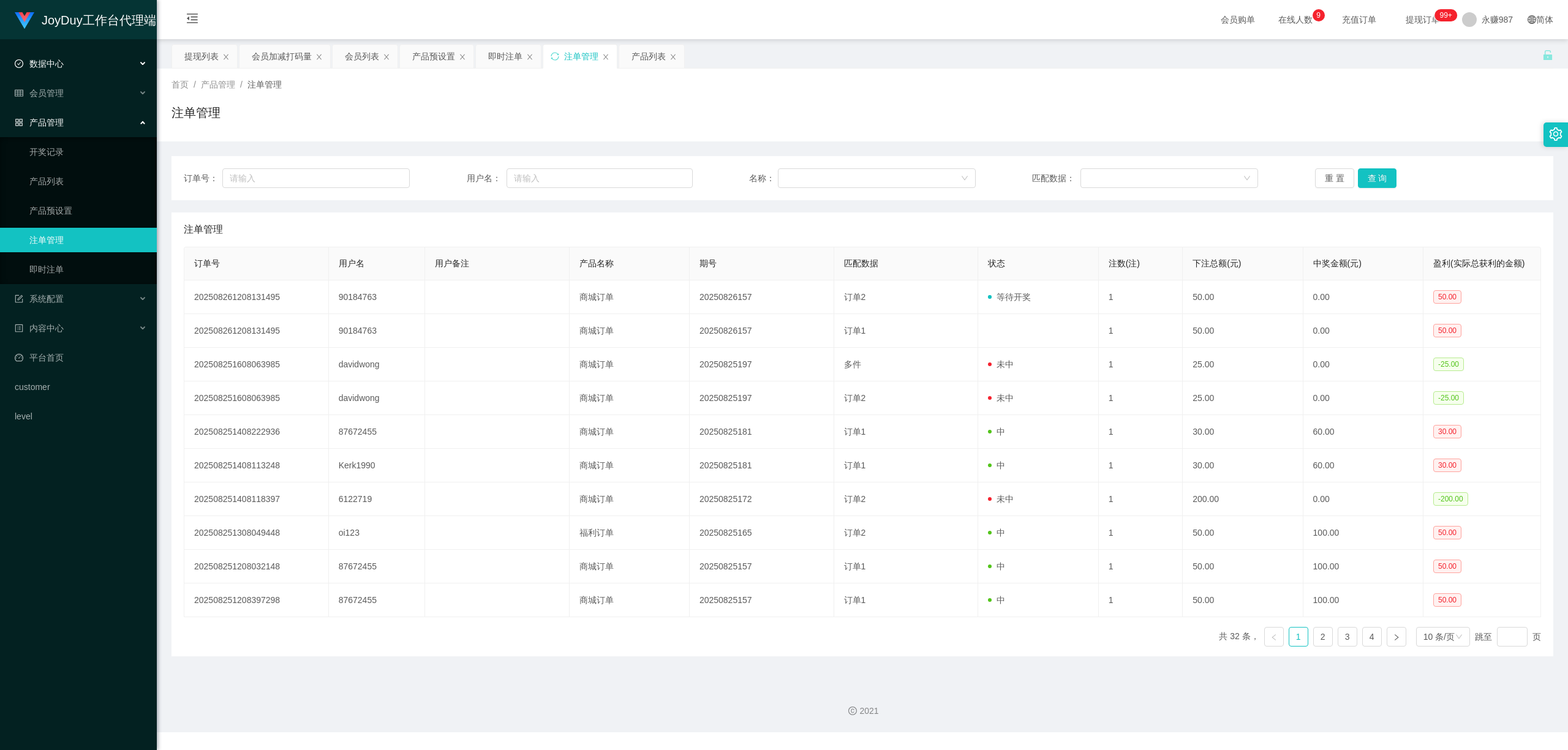
click at [56, 60] on span "数据中心" at bounding box center [39, 64] width 49 height 9
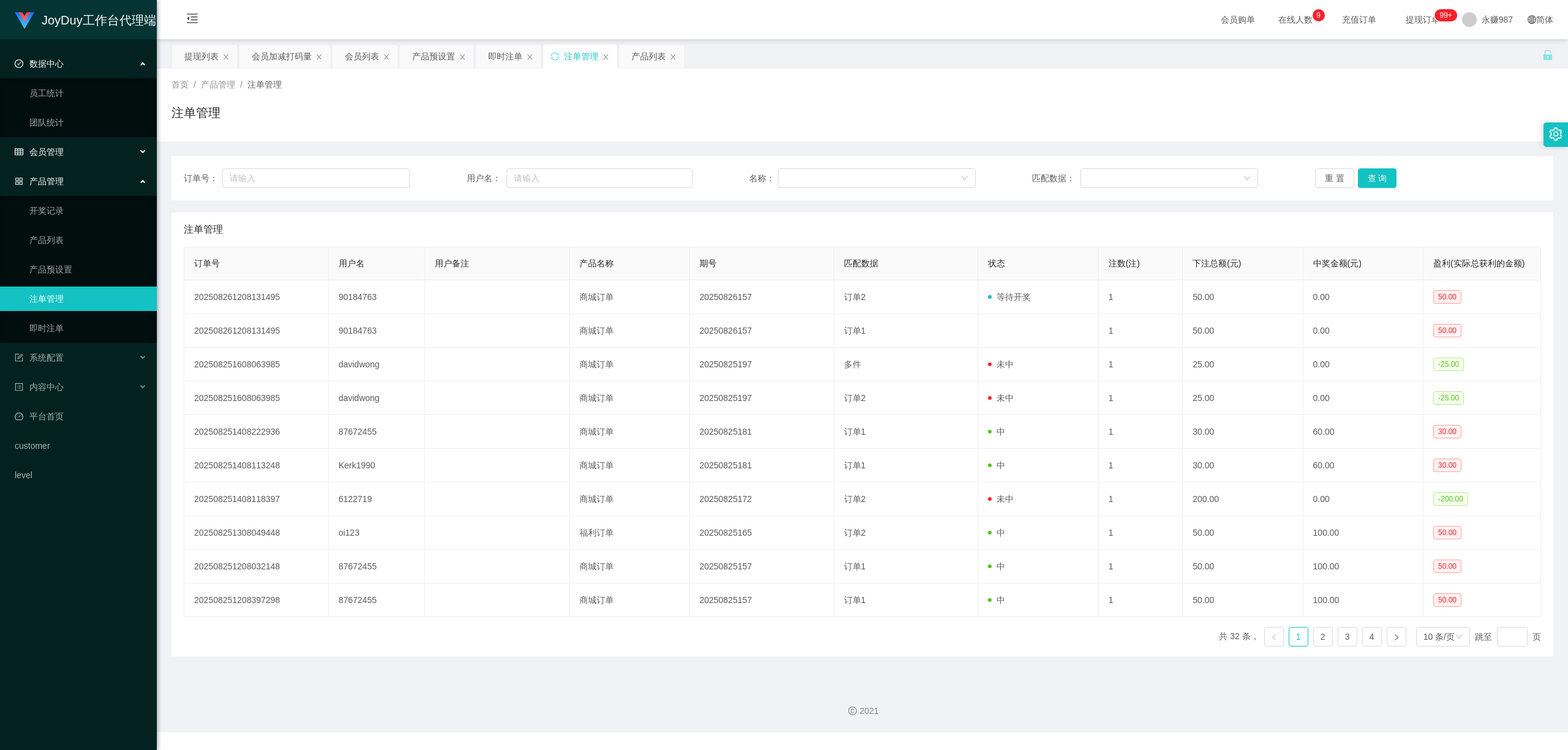
click at [55, 153] on span "会员管理" at bounding box center [39, 152] width 49 height 9
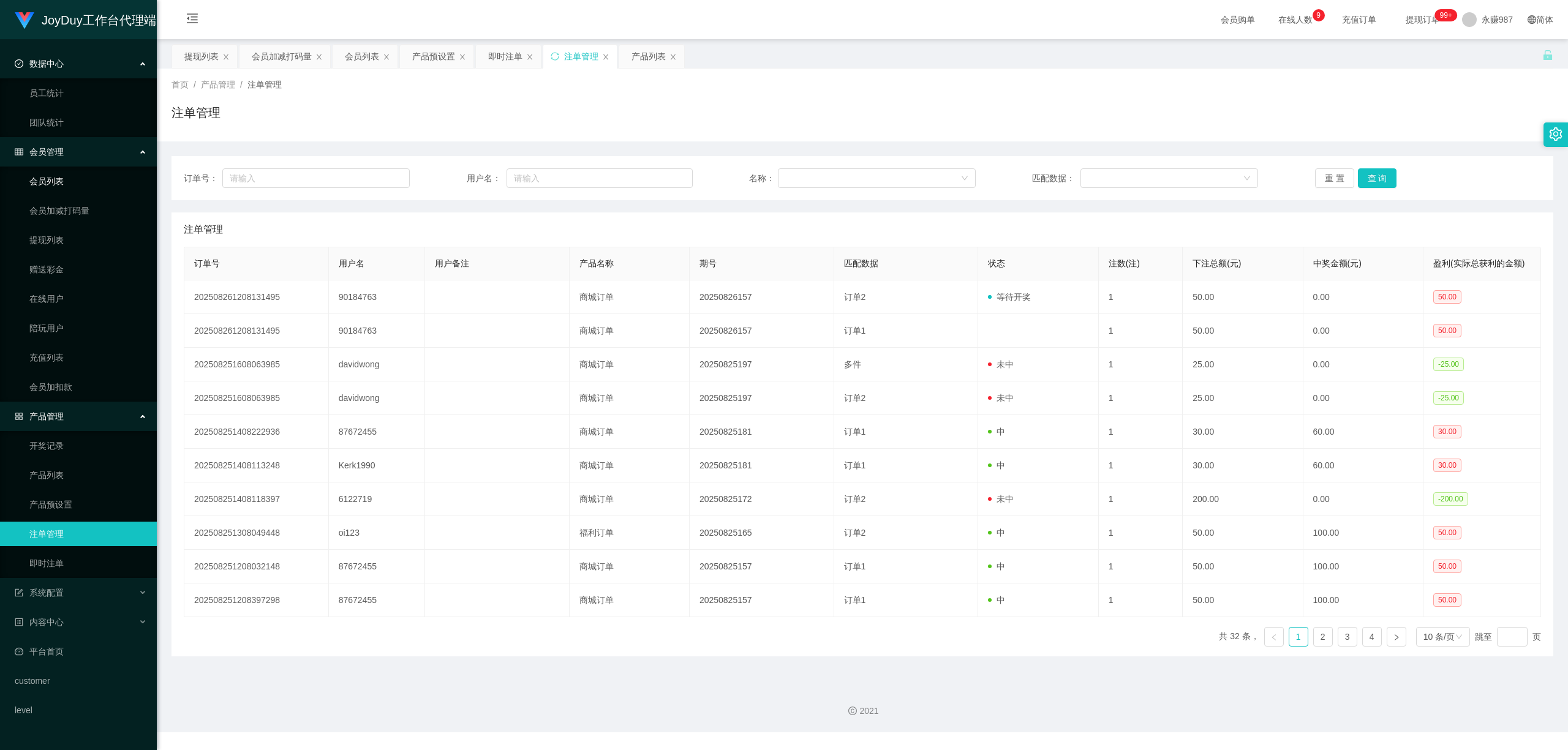
click at [71, 174] on link "会员列表" at bounding box center [87, 181] width 117 height 24
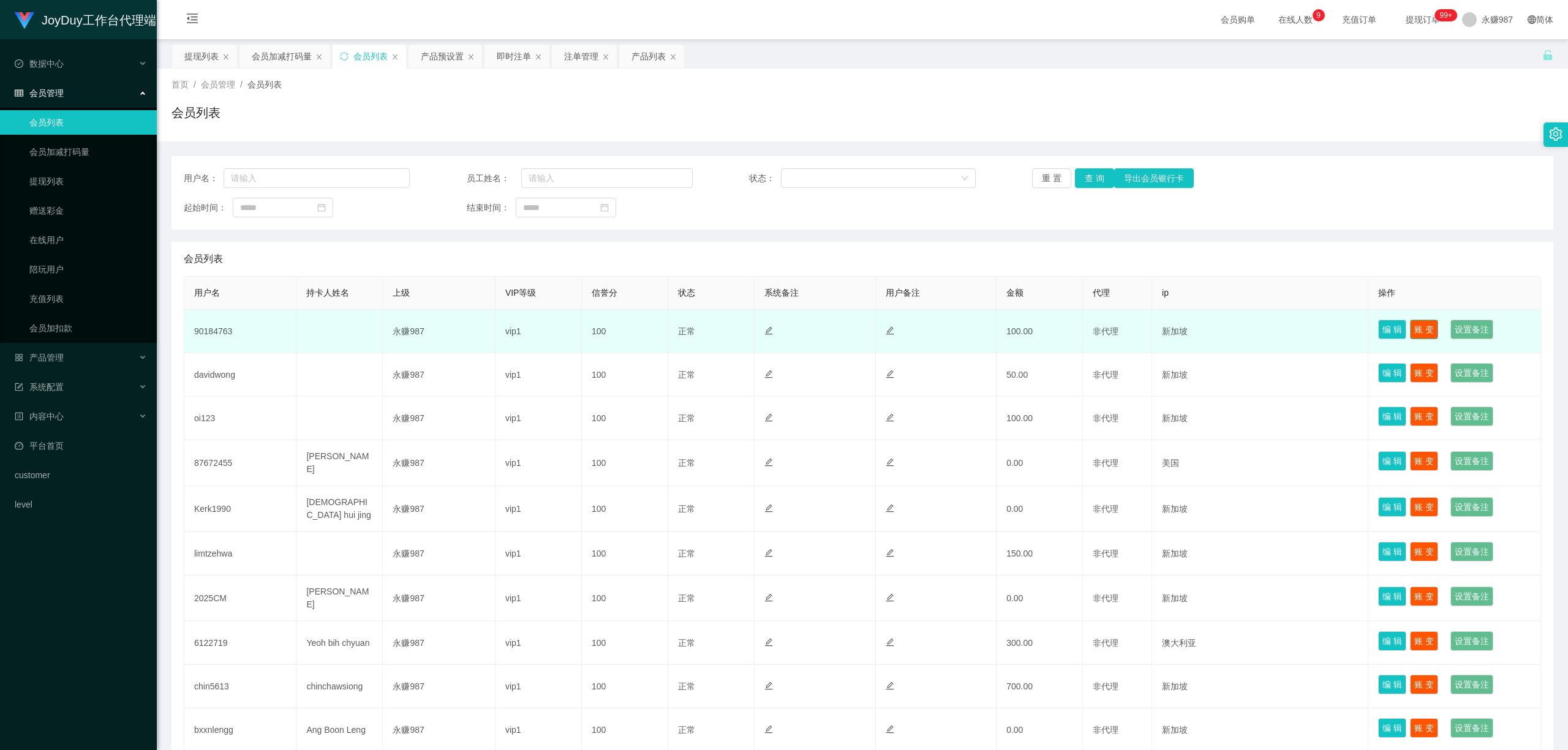
click at [1245, 333] on button "账 变" at bounding box center [1424, 329] width 28 height 20
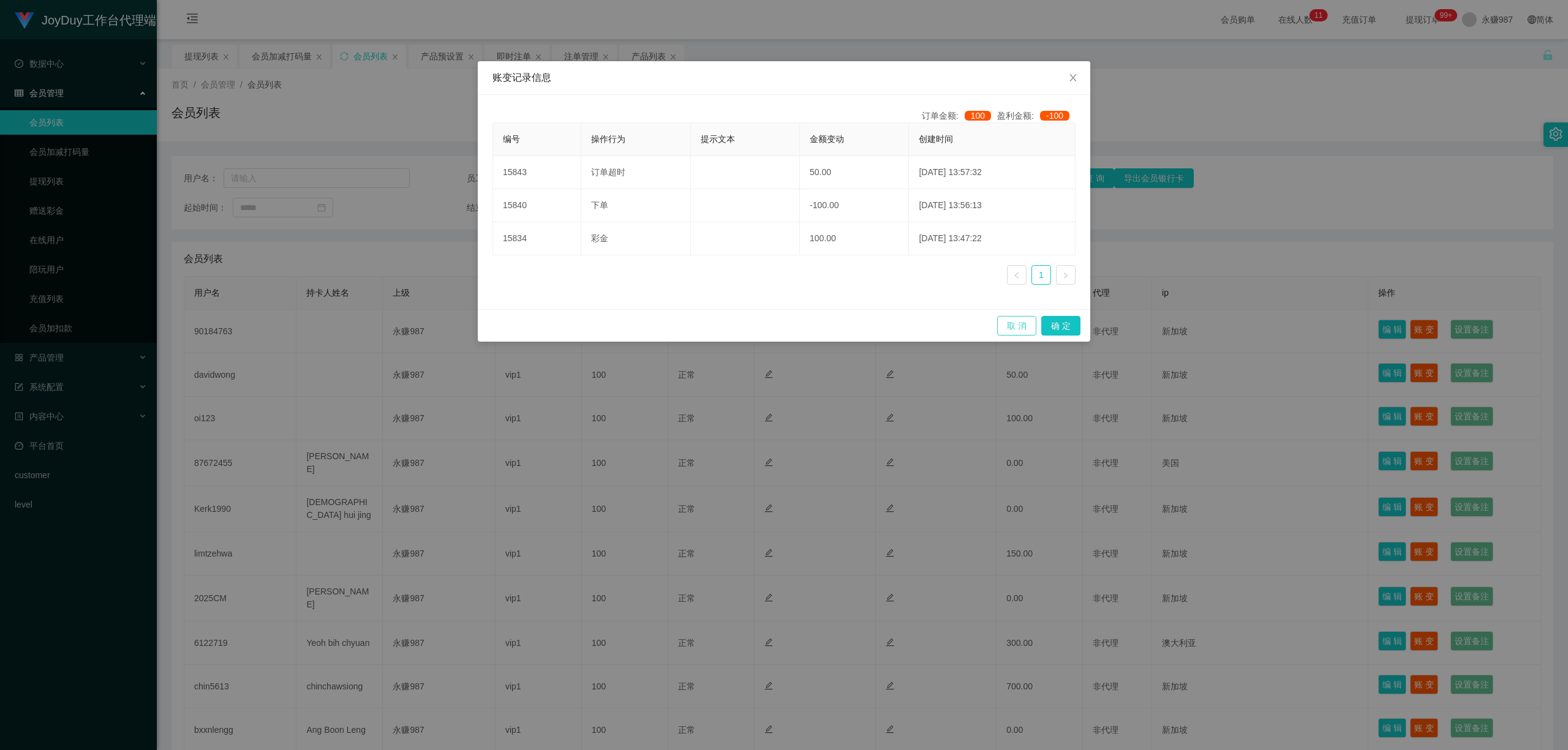
drag, startPoint x: 1020, startPoint y: 325, endPoint x: 1032, endPoint y: 314, distance: 16.3
click at [1020, 326] on button "取 消" at bounding box center [1017, 325] width 39 height 20
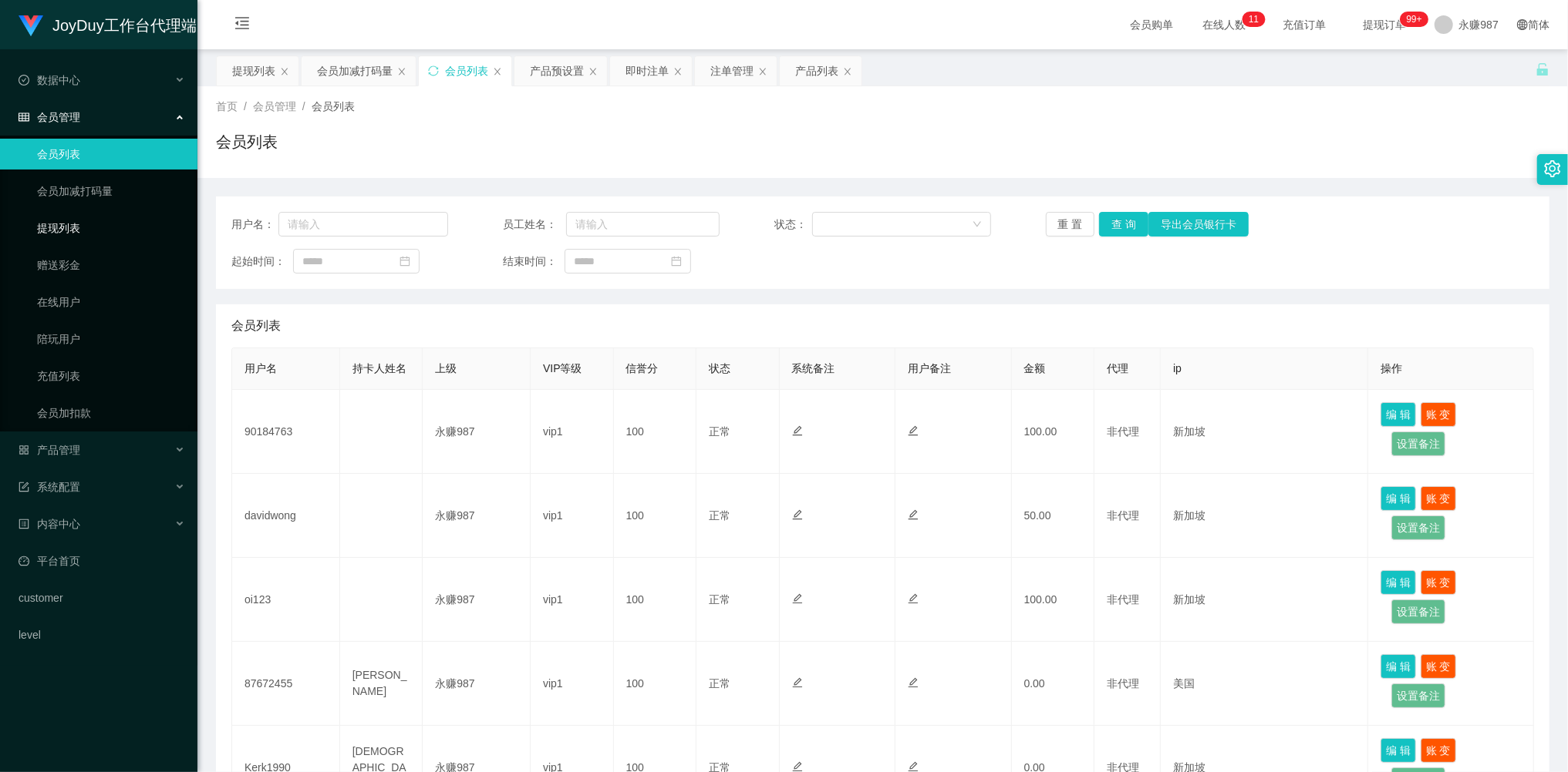
click at [100, 218] on link "提现列表" at bounding box center [110, 228] width 148 height 31
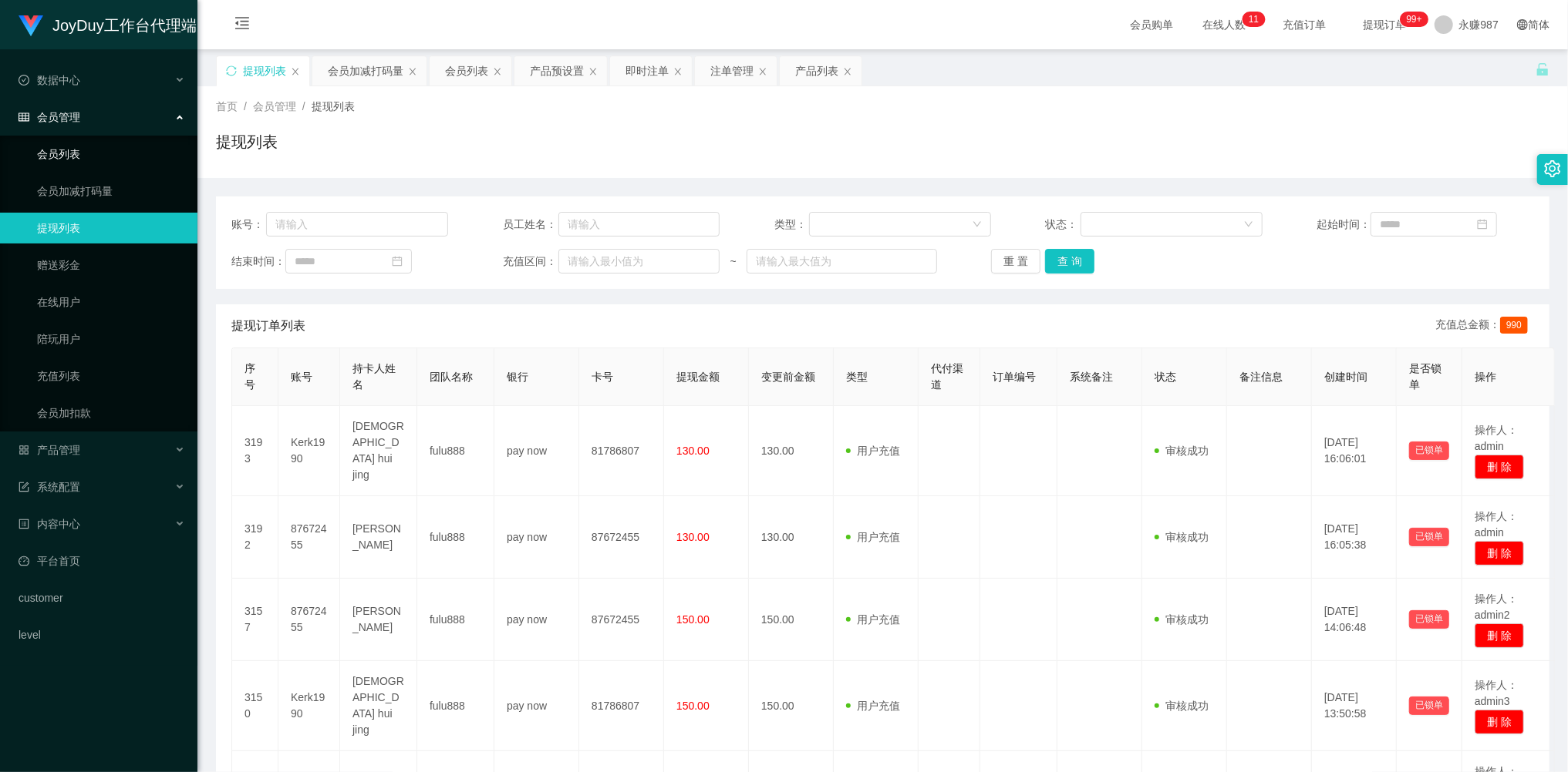
click at [72, 139] on link "会员列表" at bounding box center [110, 154] width 148 height 31
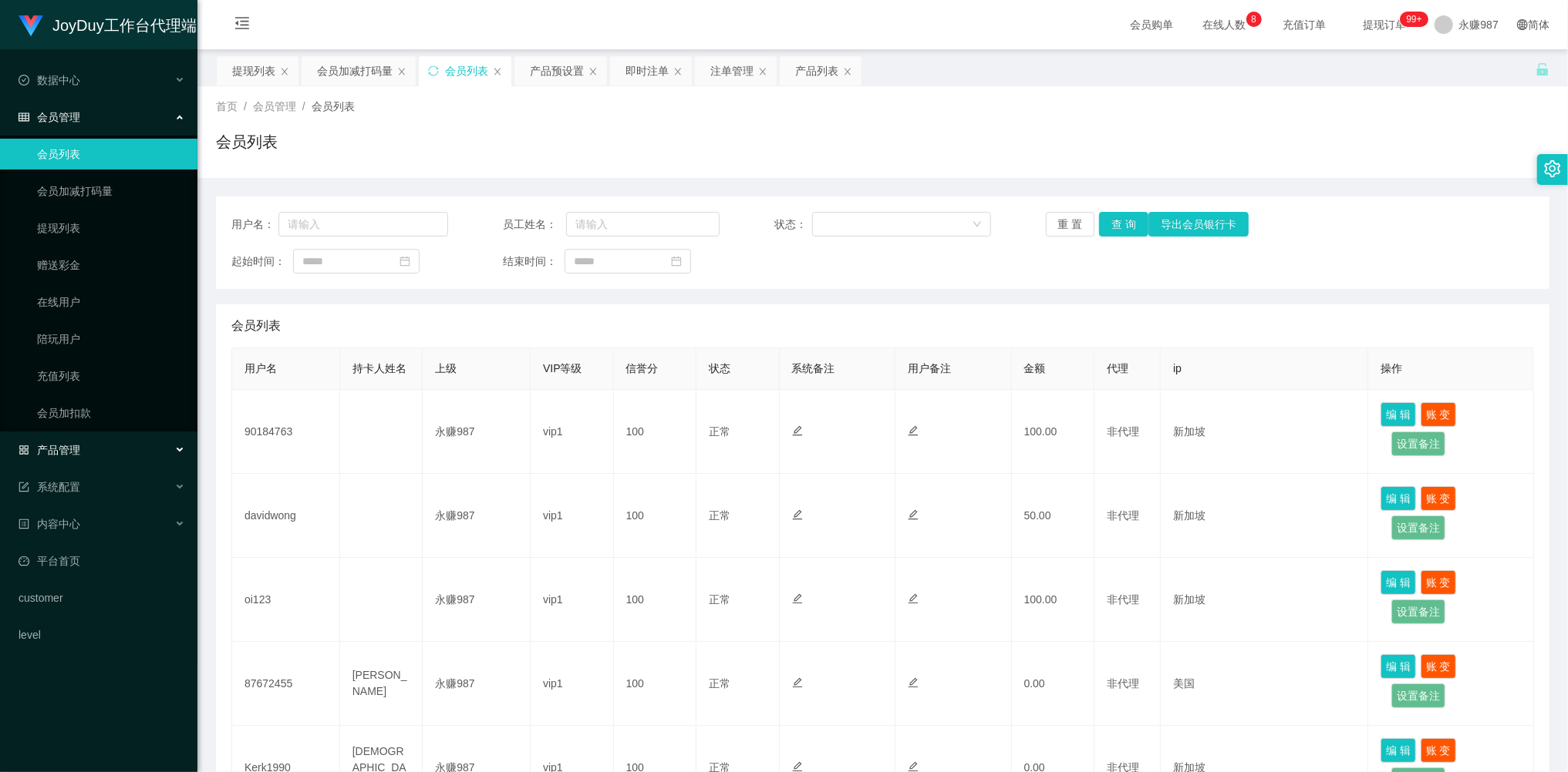
click at [88, 435] on div "产品管理" at bounding box center [98, 450] width 197 height 31
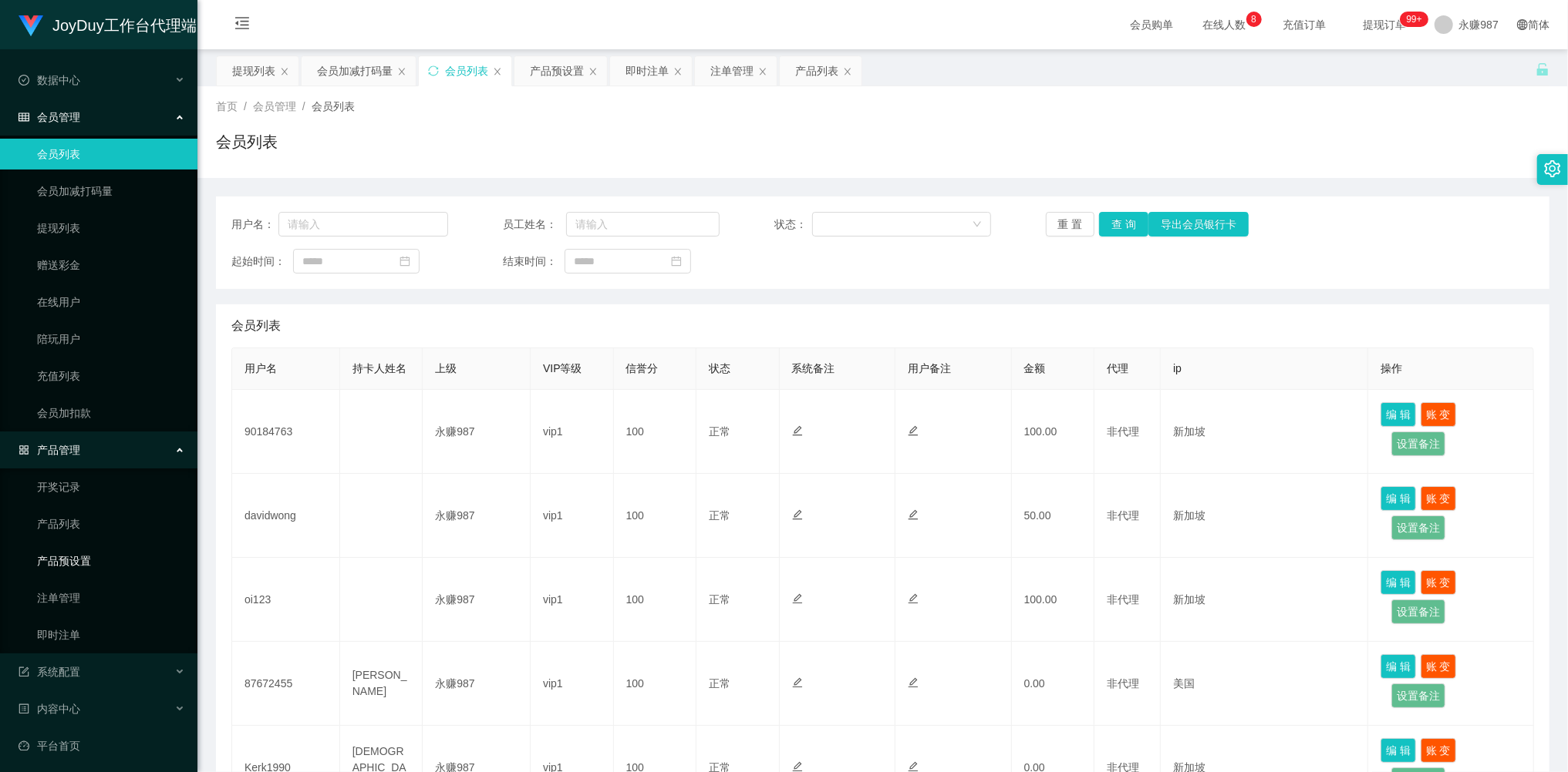
click at [91, 550] on link "产品预设置" at bounding box center [110, 561] width 148 height 31
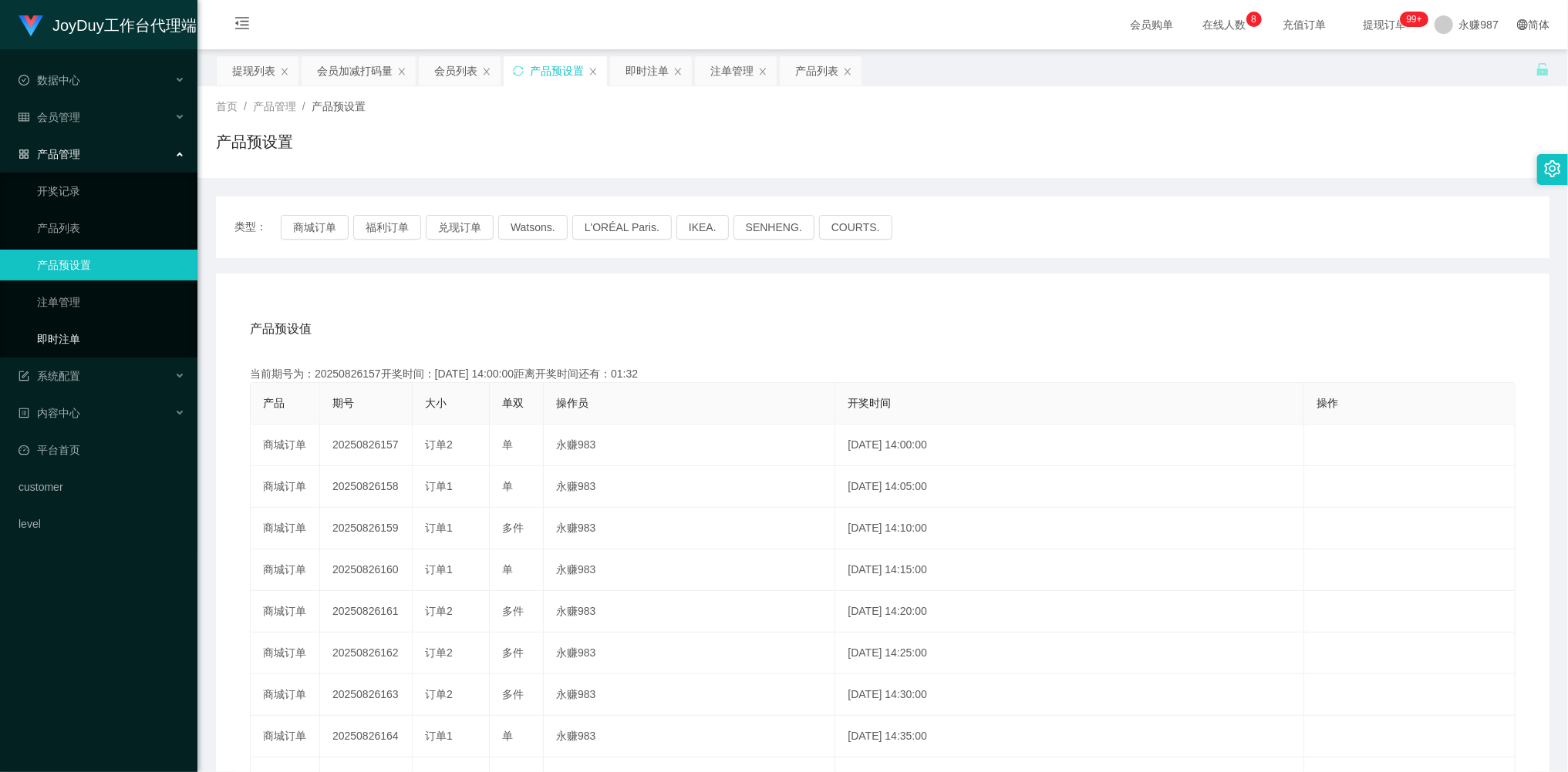
click at [71, 334] on link "即时注单" at bounding box center [110, 339] width 148 height 31
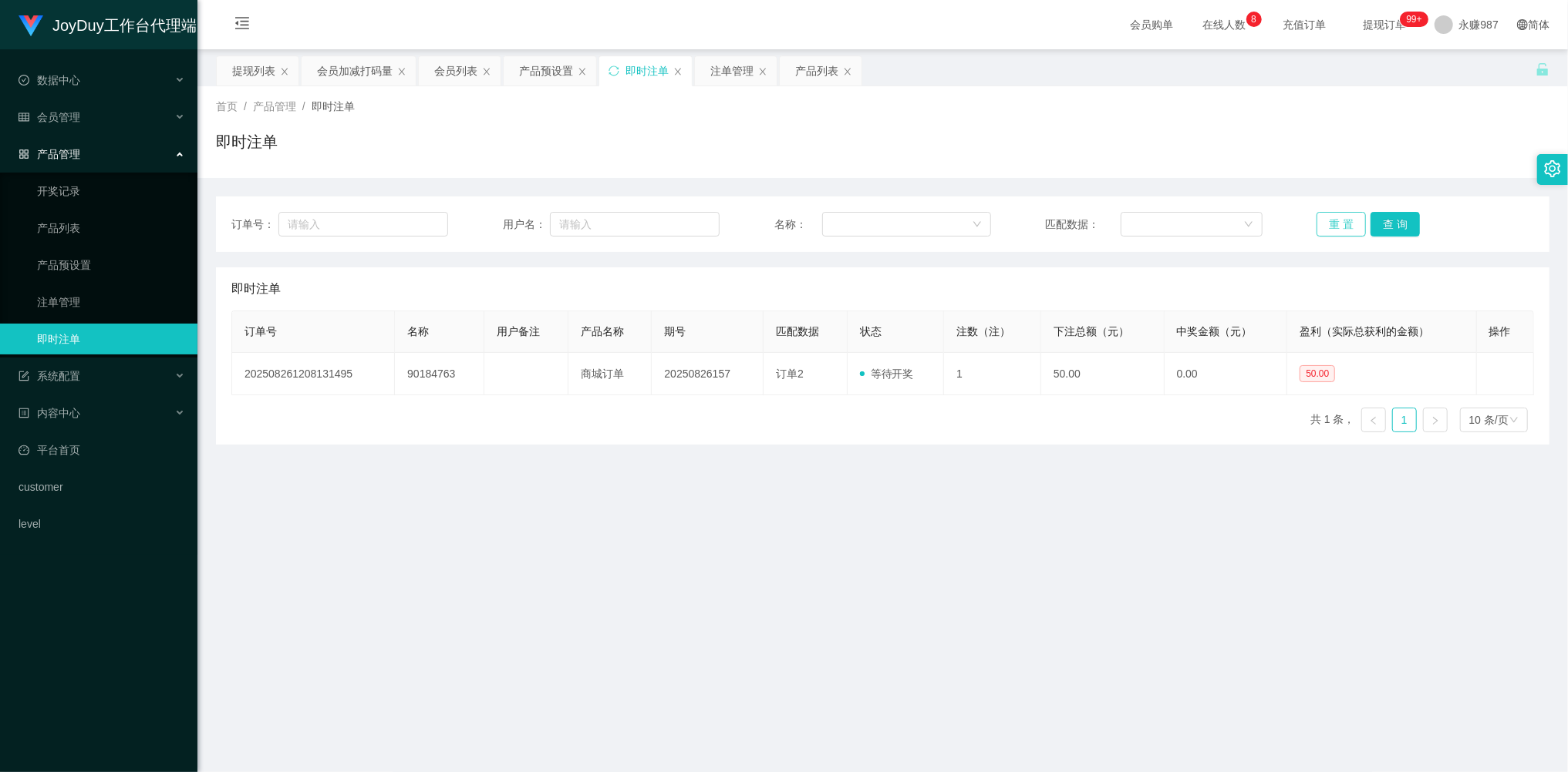
click at [1339, 220] on button "重 置" at bounding box center [1341, 223] width 50 height 25
click at [1320, 218] on button "重 置" at bounding box center [1341, 223] width 50 height 25
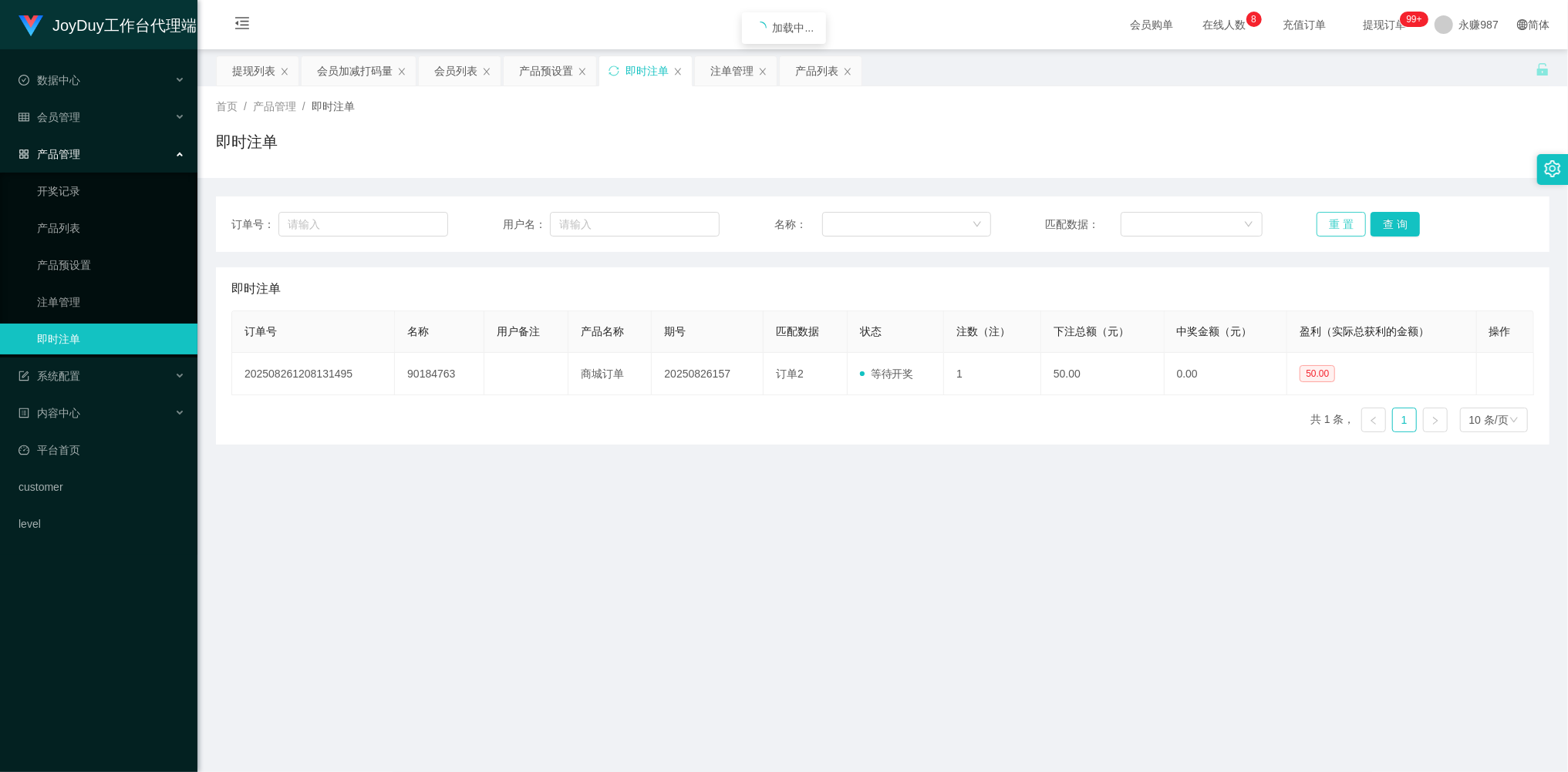
click at [1320, 218] on button "重 置" at bounding box center [1341, 223] width 50 height 25
click at [71, 80] on span "数据中心" at bounding box center [50, 80] width 61 height 12
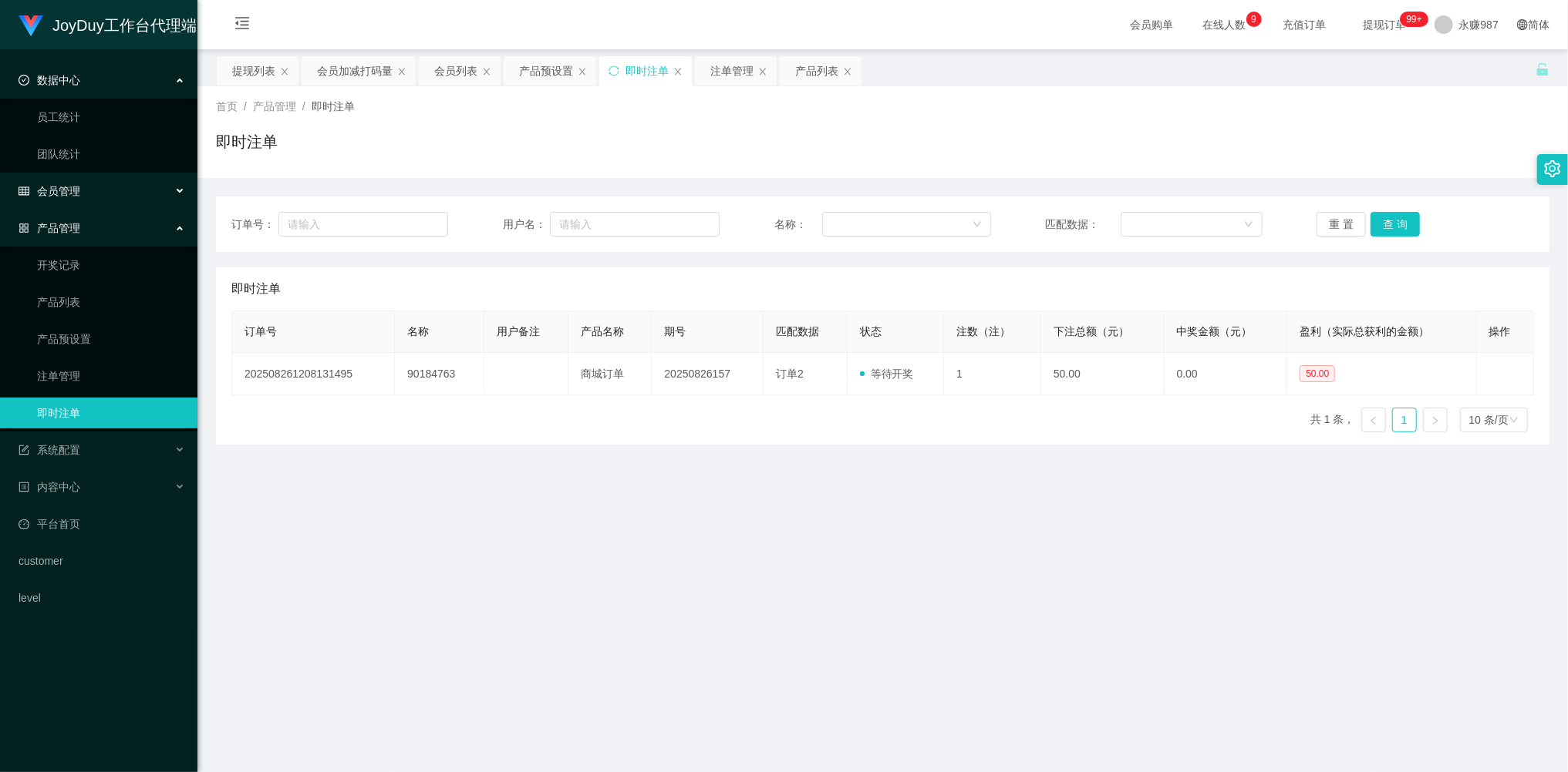
click at [84, 183] on div "会员管理" at bounding box center [98, 191] width 197 height 31
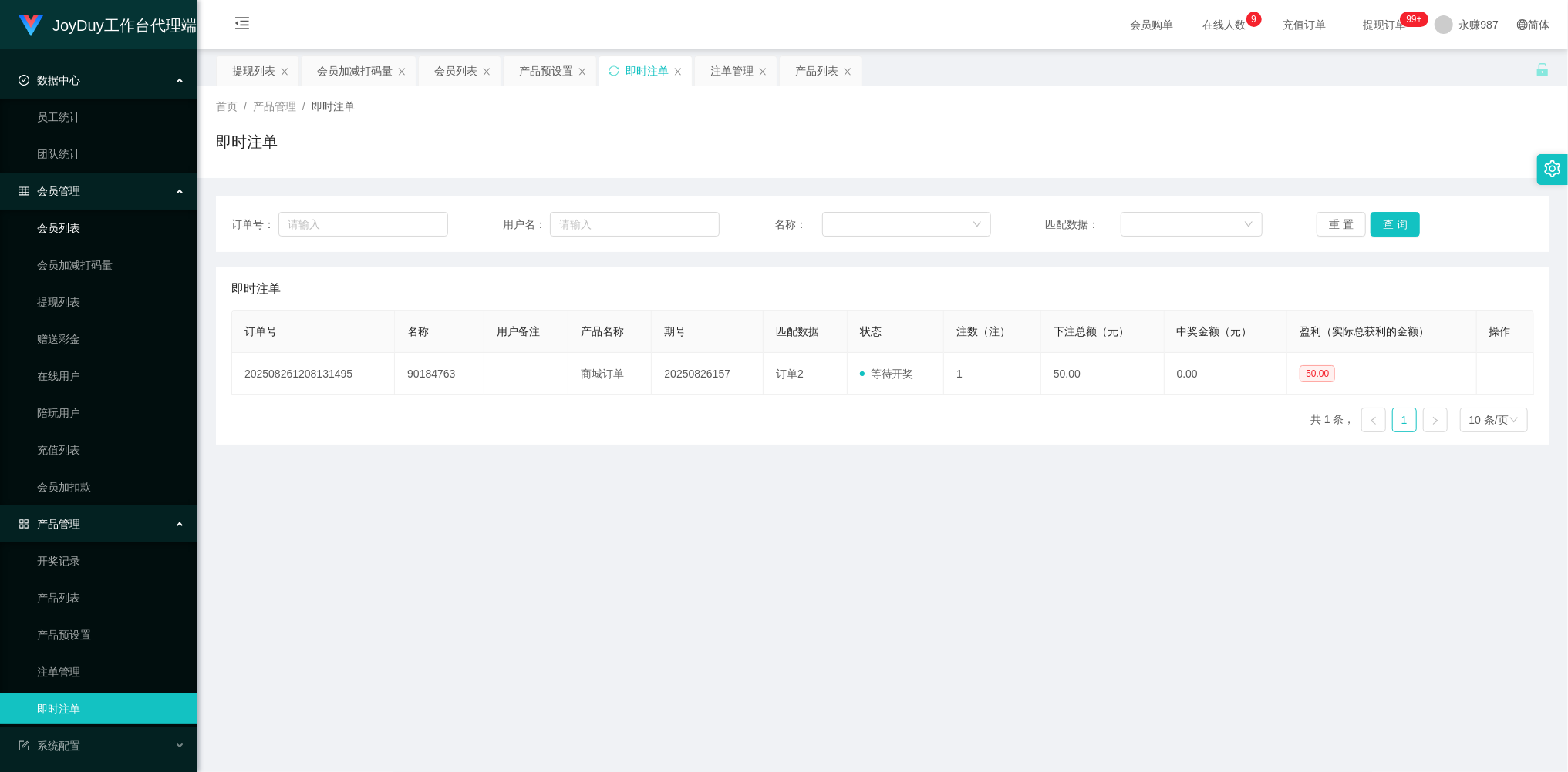
click at [56, 232] on link "会员列表" at bounding box center [110, 228] width 148 height 31
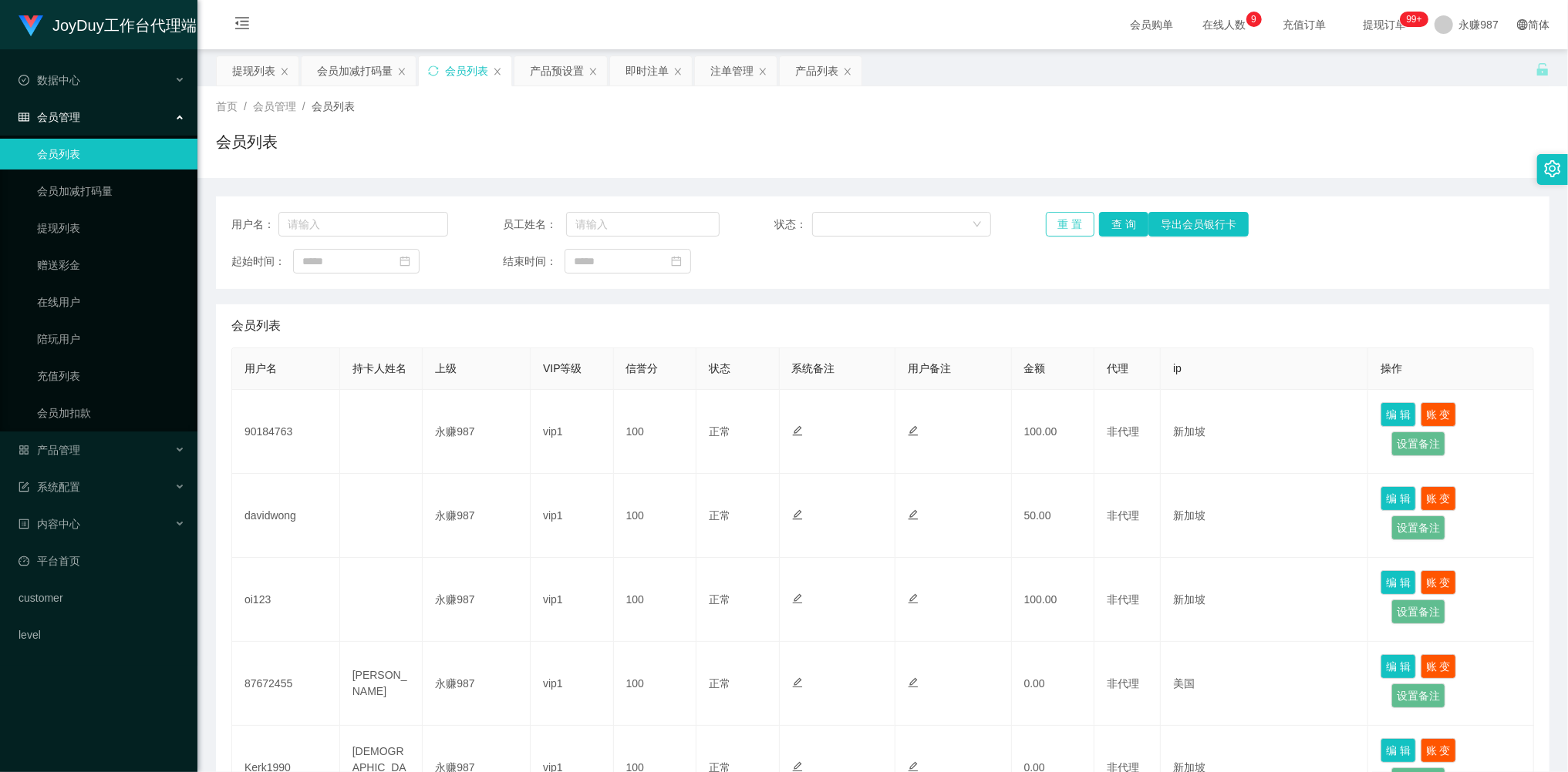
click at [1080, 225] on button "重 置" at bounding box center [1070, 223] width 50 height 25
click at [1065, 223] on button "重 置" at bounding box center [1070, 223] width 50 height 25
click at [1064, 223] on div "重 置 查 询 导出会员银行卡" at bounding box center [1154, 223] width 217 height 25
click at [1064, 223] on button "重 置" at bounding box center [1070, 223] width 50 height 25
click at [1063, 222] on div "重 置 查 询 导出会员银行卡" at bounding box center [1154, 223] width 217 height 25
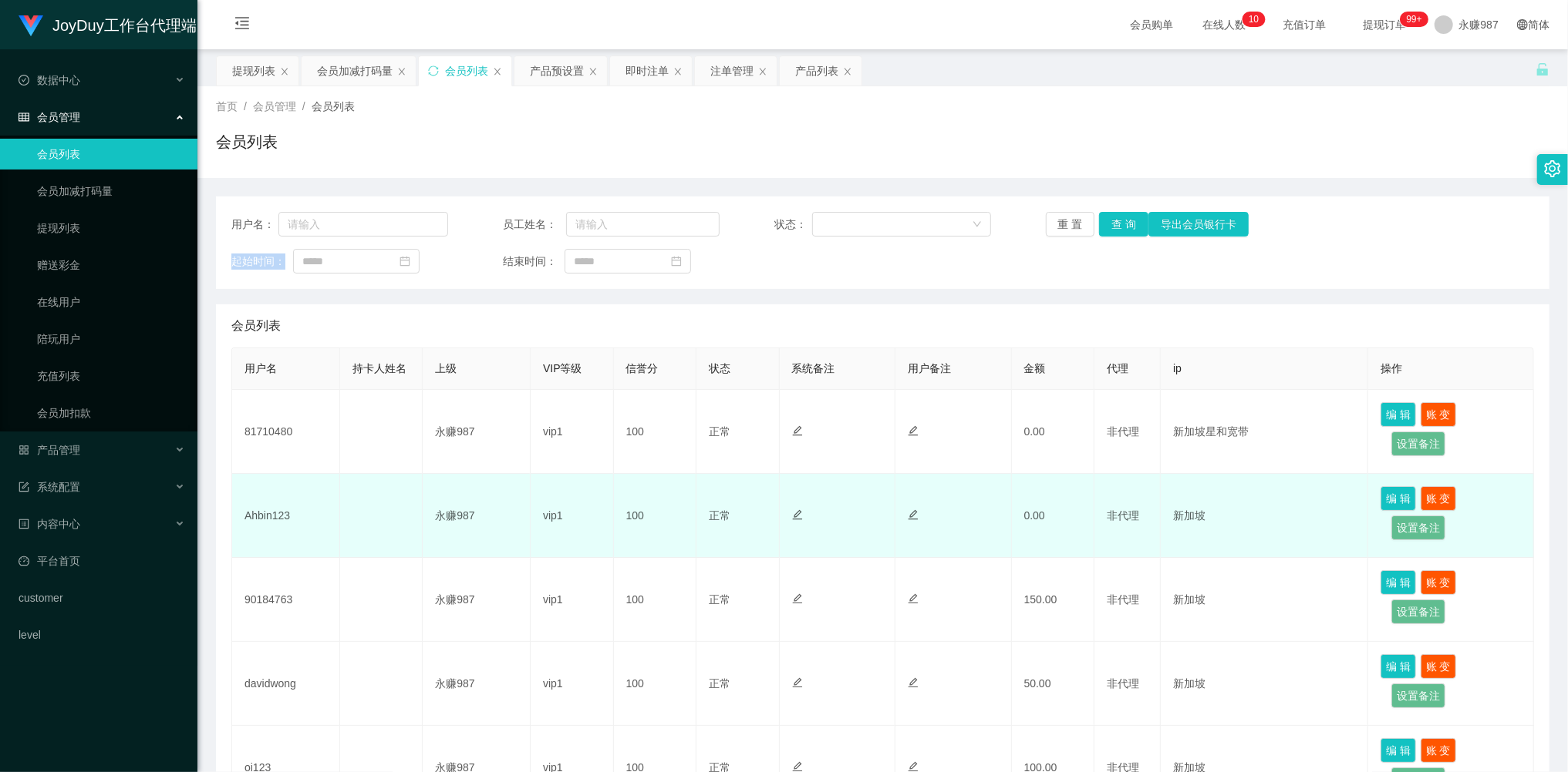
click at [276, 520] on td "Ahbin123" at bounding box center [286, 516] width 108 height 84
copy td "Ahbin123"
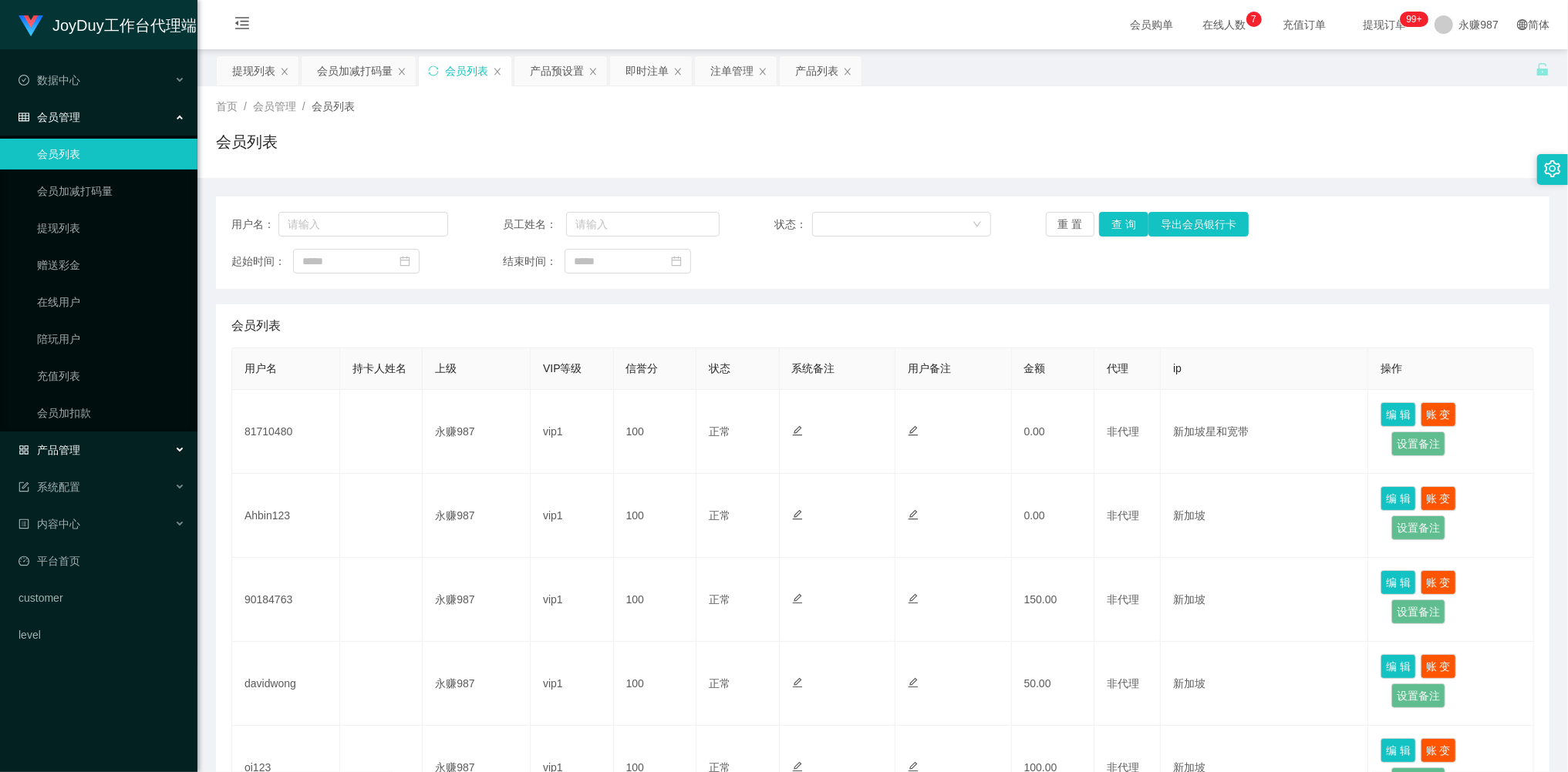
click at [92, 436] on div "产品管理" at bounding box center [98, 450] width 197 height 31
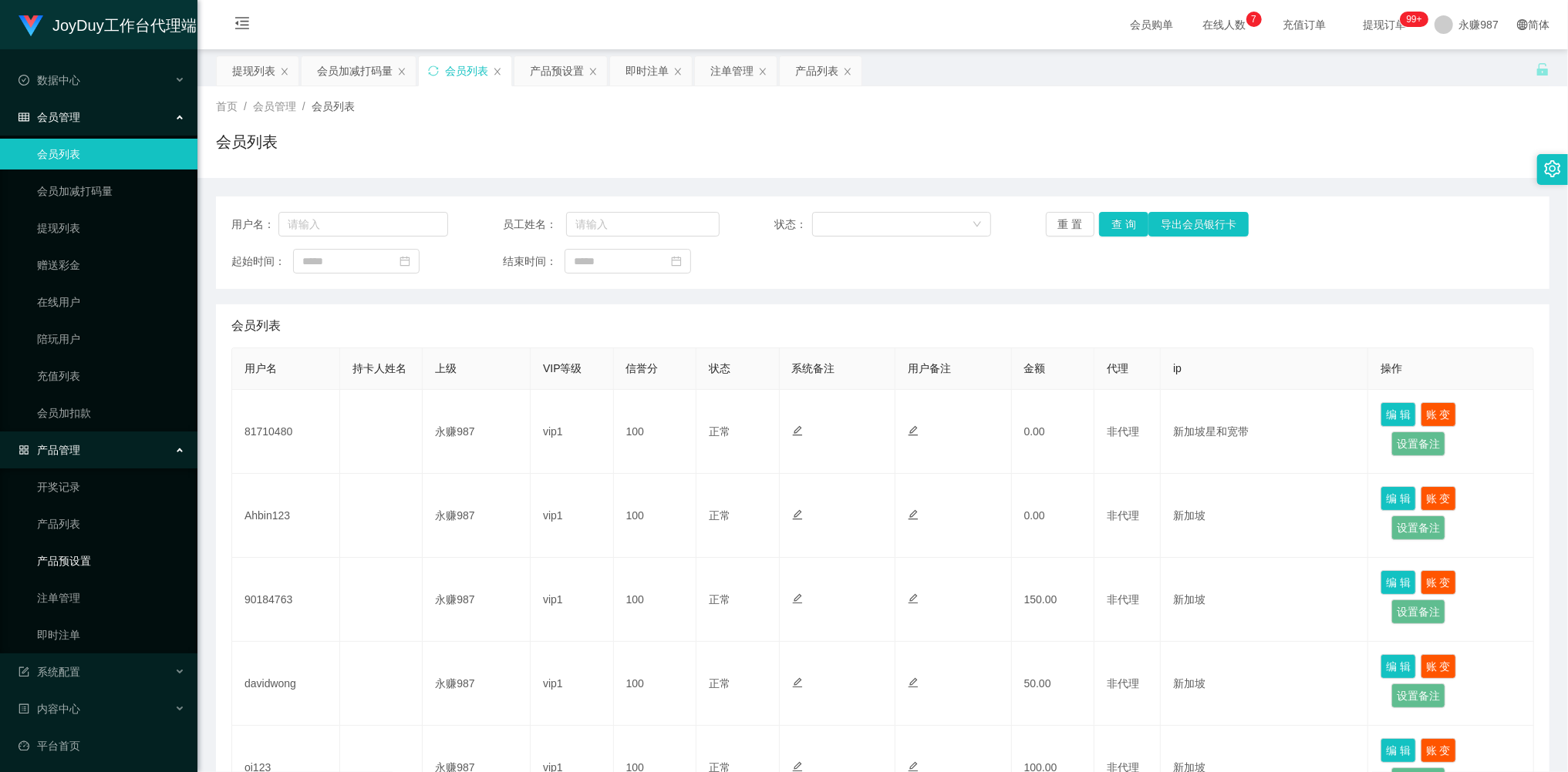
click at [85, 560] on link "产品预设置" at bounding box center [110, 561] width 148 height 31
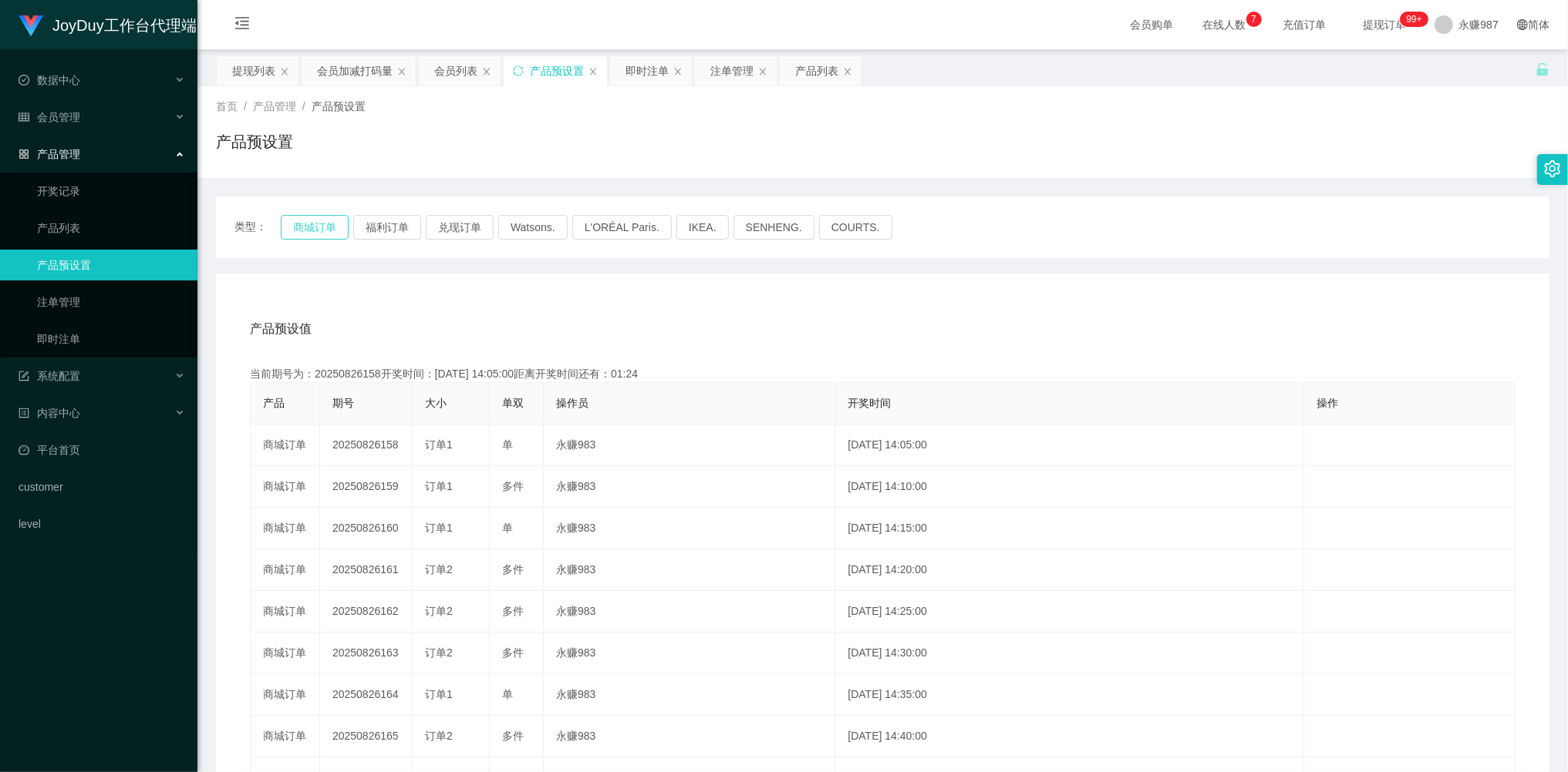
click at [318, 226] on button "商城订单" at bounding box center [315, 227] width 68 height 25
click at [84, 112] on div "会员管理" at bounding box center [98, 117] width 197 height 31
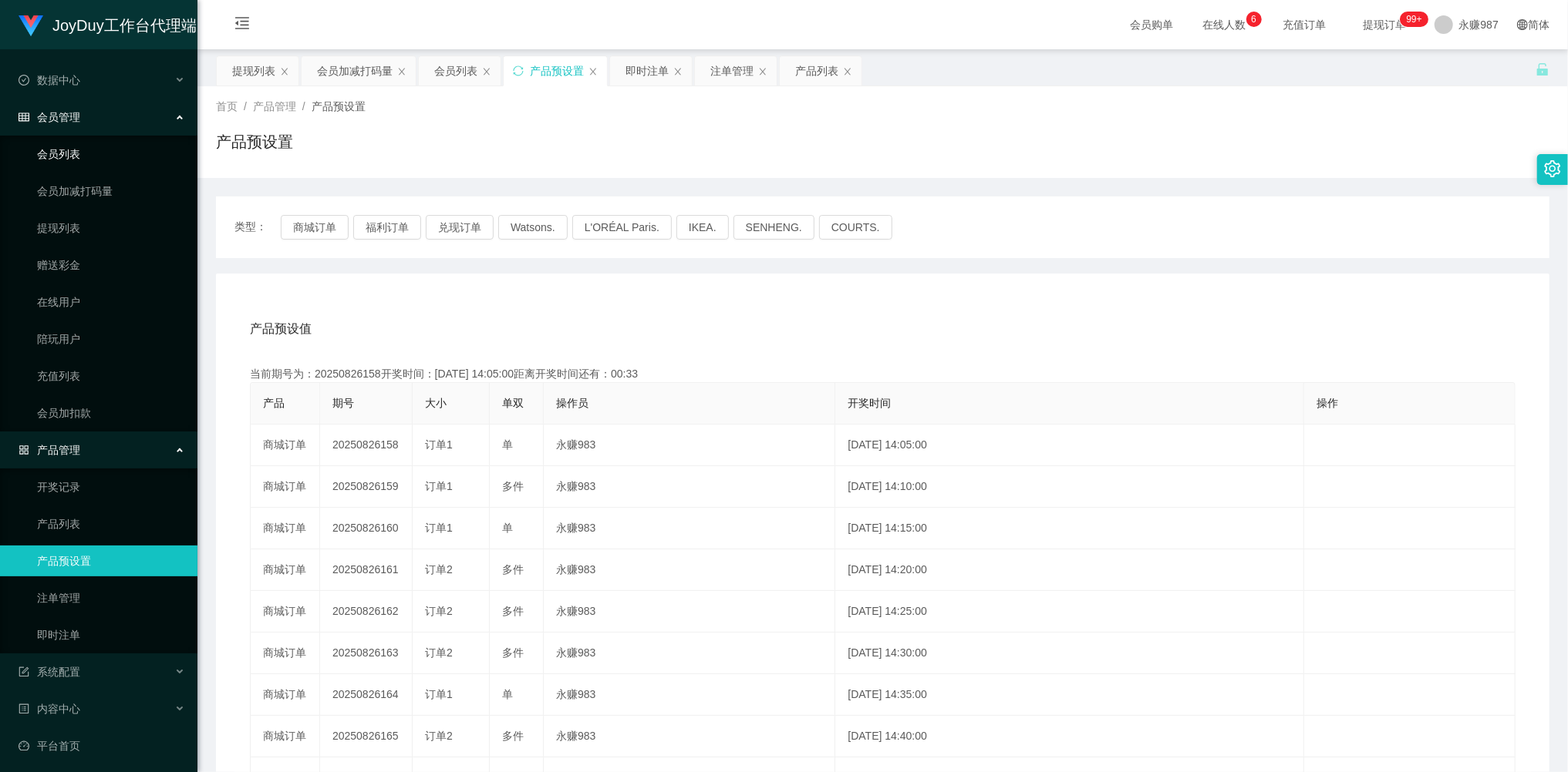
click at [61, 151] on link "会员列表" at bounding box center [110, 154] width 148 height 31
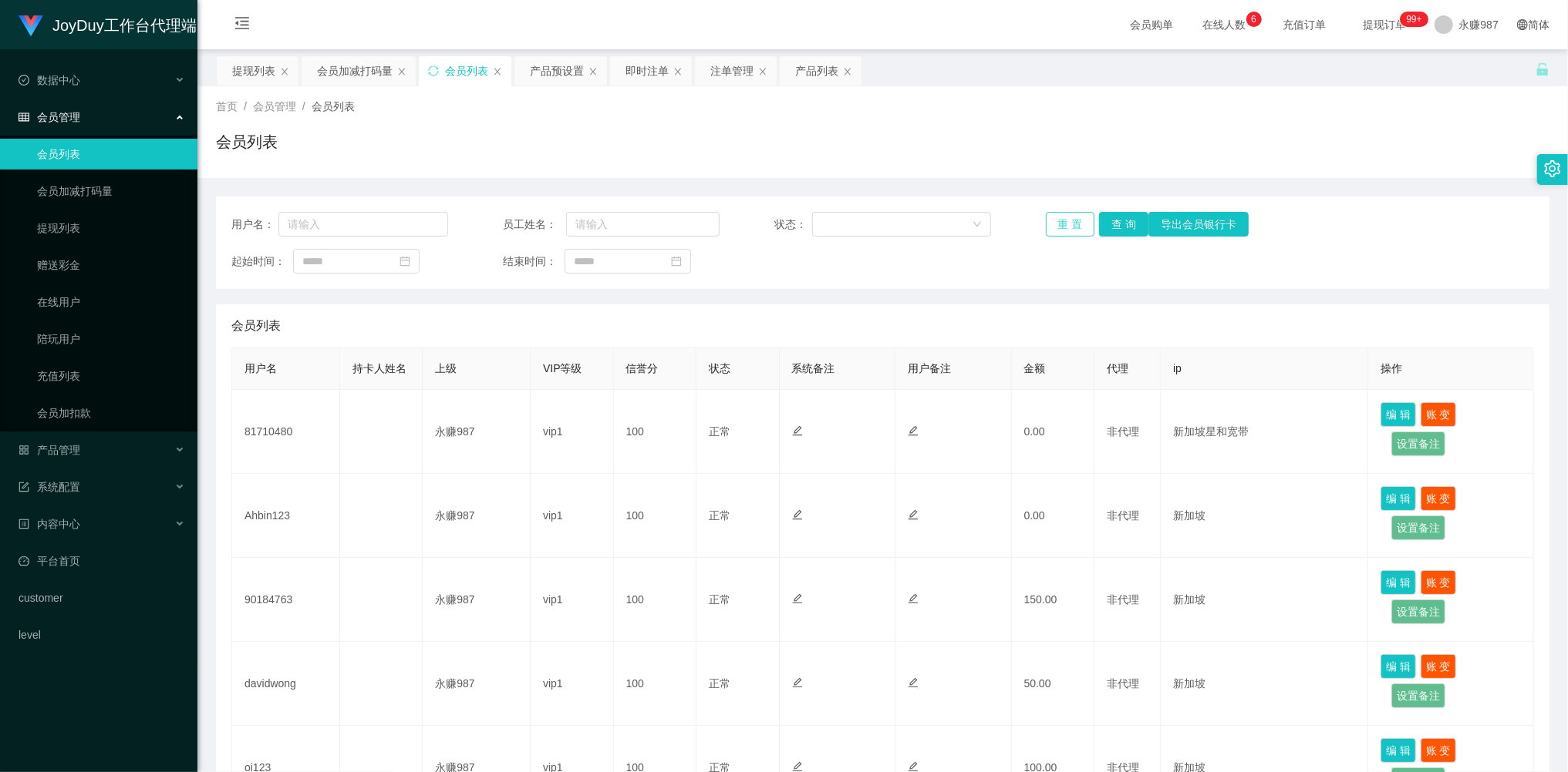
click at [1052, 223] on button "重 置" at bounding box center [1070, 223] width 50 height 25
click at [1061, 223] on button "重 置" at bounding box center [1070, 223] width 50 height 25
click at [1061, 223] on div "重 置 查 询 导出会员银行卡" at bounding box center [1154, 223] width 217 height 25
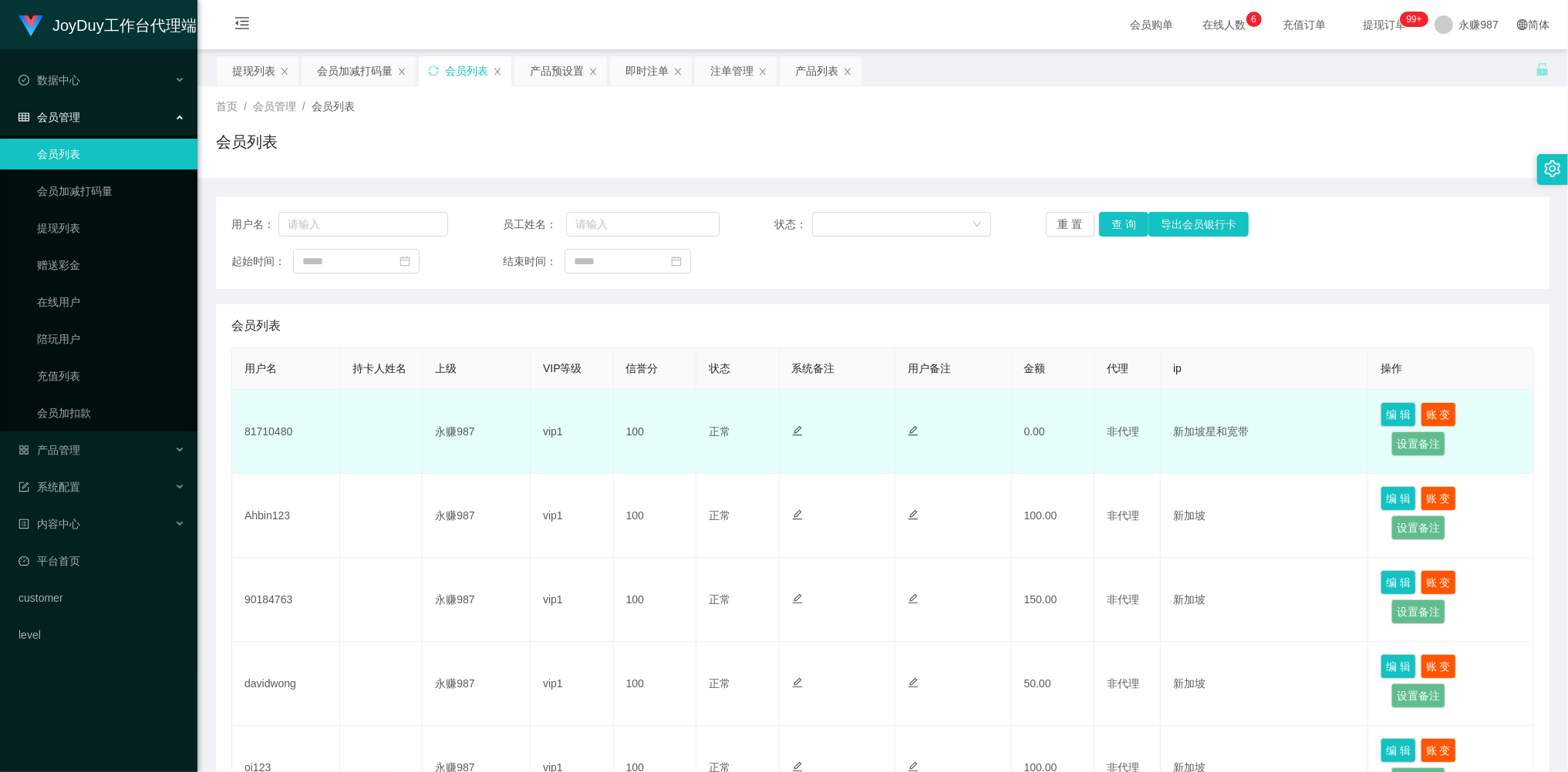
click at [271, 432] on td "81710480" at bounding box center [286, 432] width 108 height 84
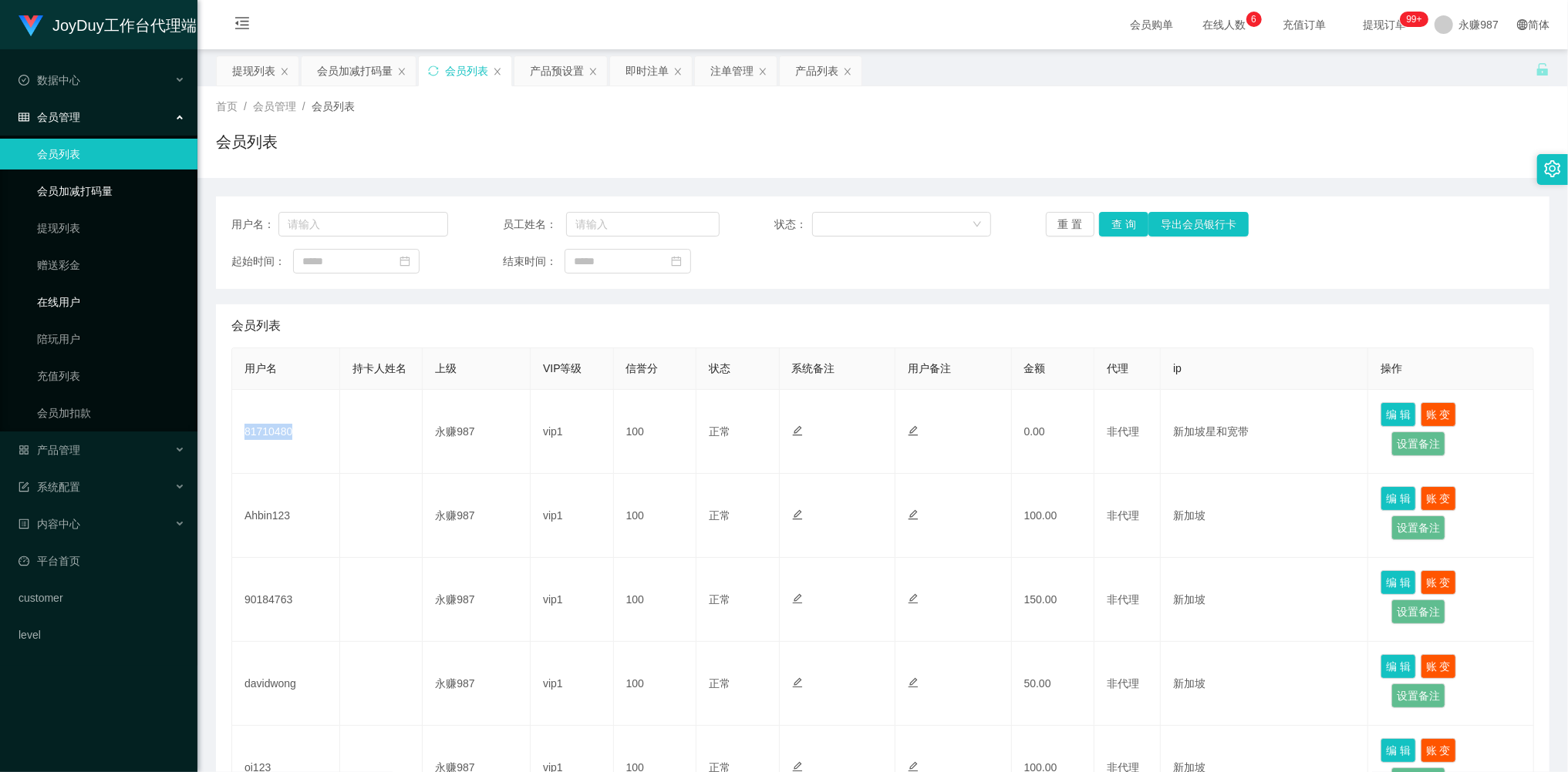
copy td "81710480"
click at [82, 159] on link "会员列表" at bounding box center [110, 154] width 148 height 31
click at [79, 111] on span "会员管理" at bounding box center [50, 117] width 61 height 12
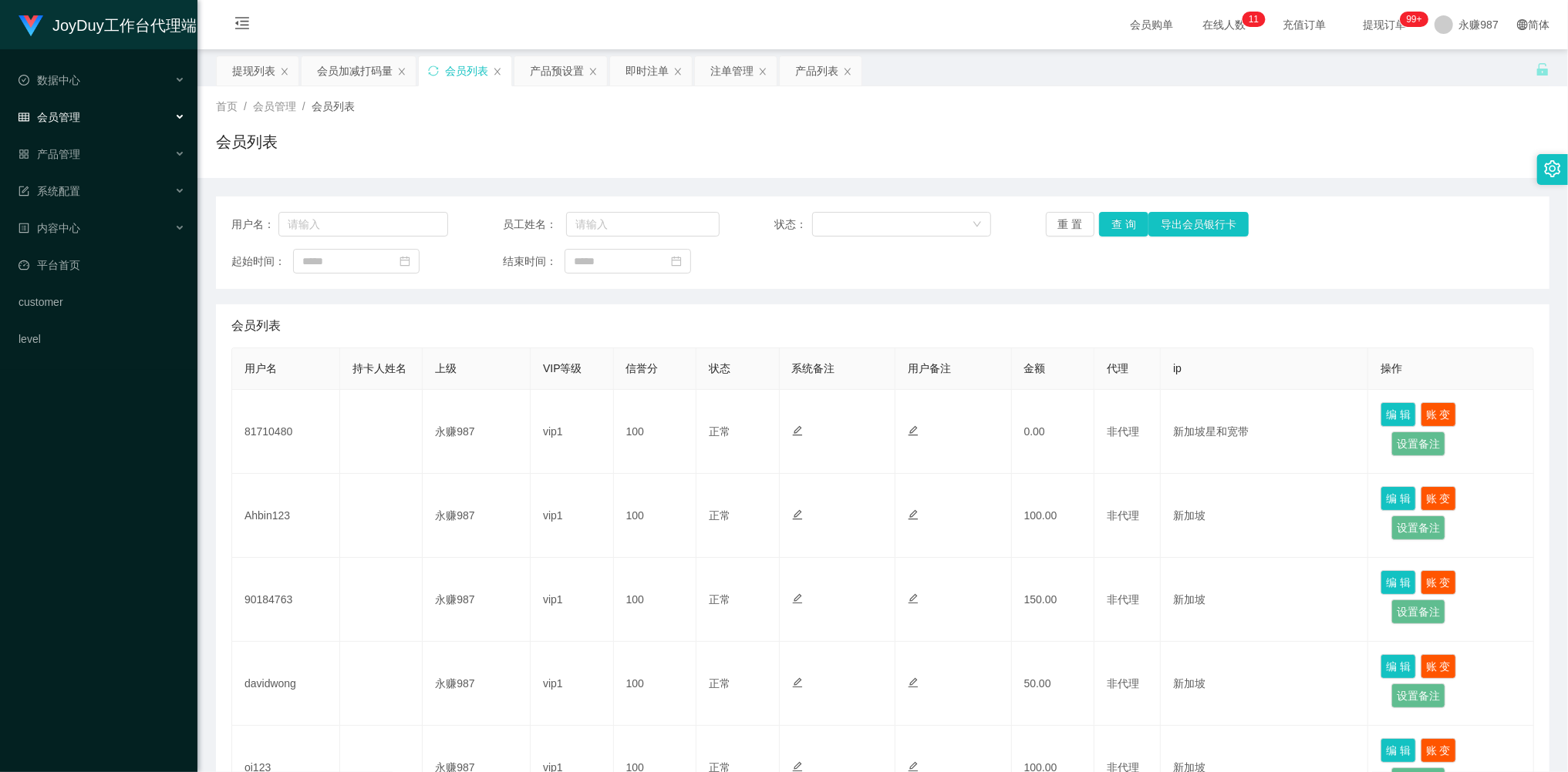
click at [79, 111] on span "会员管理" at bounding box center [50, 117] width 61 height 12
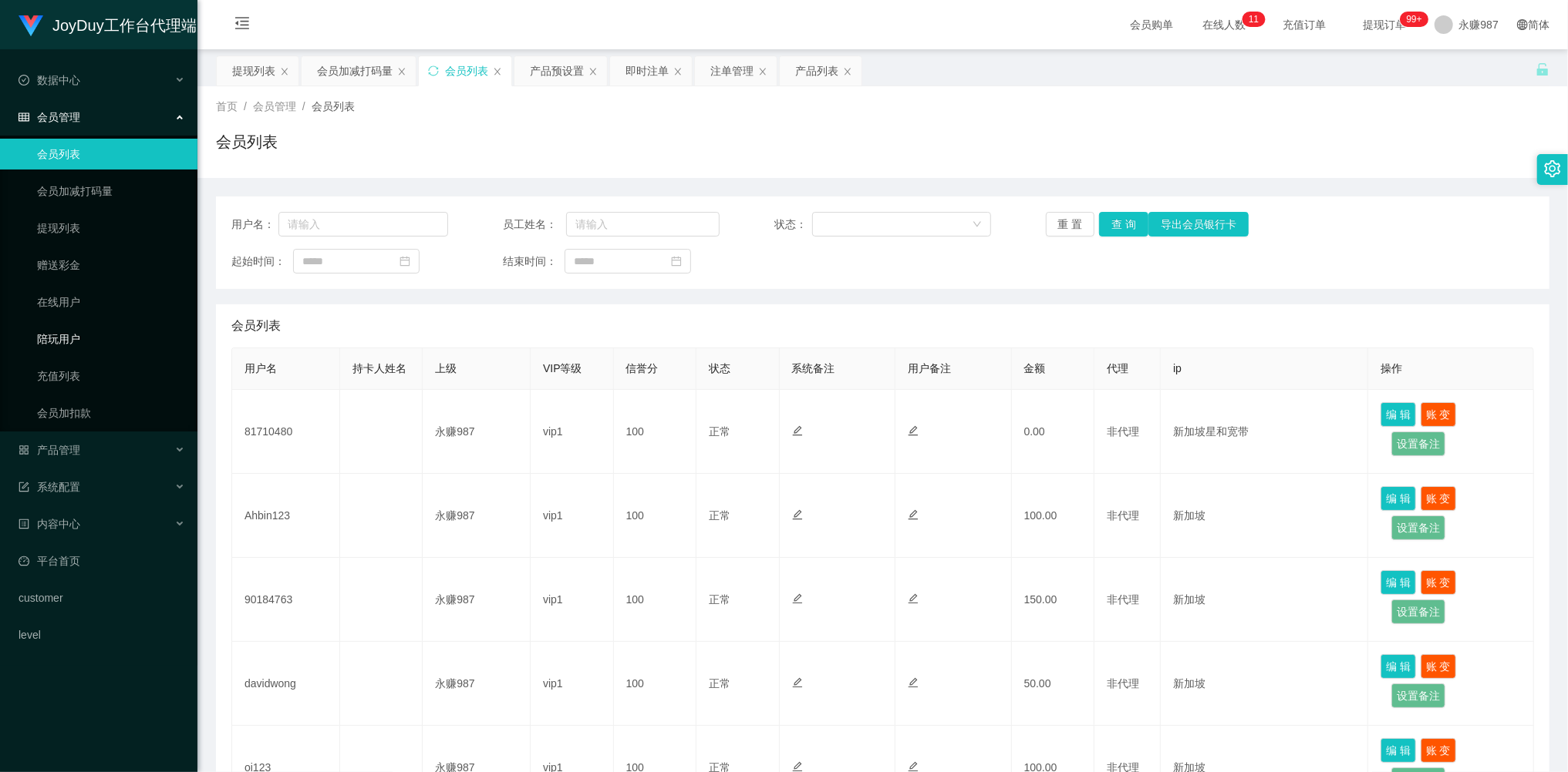
scroll to position [102, 0]
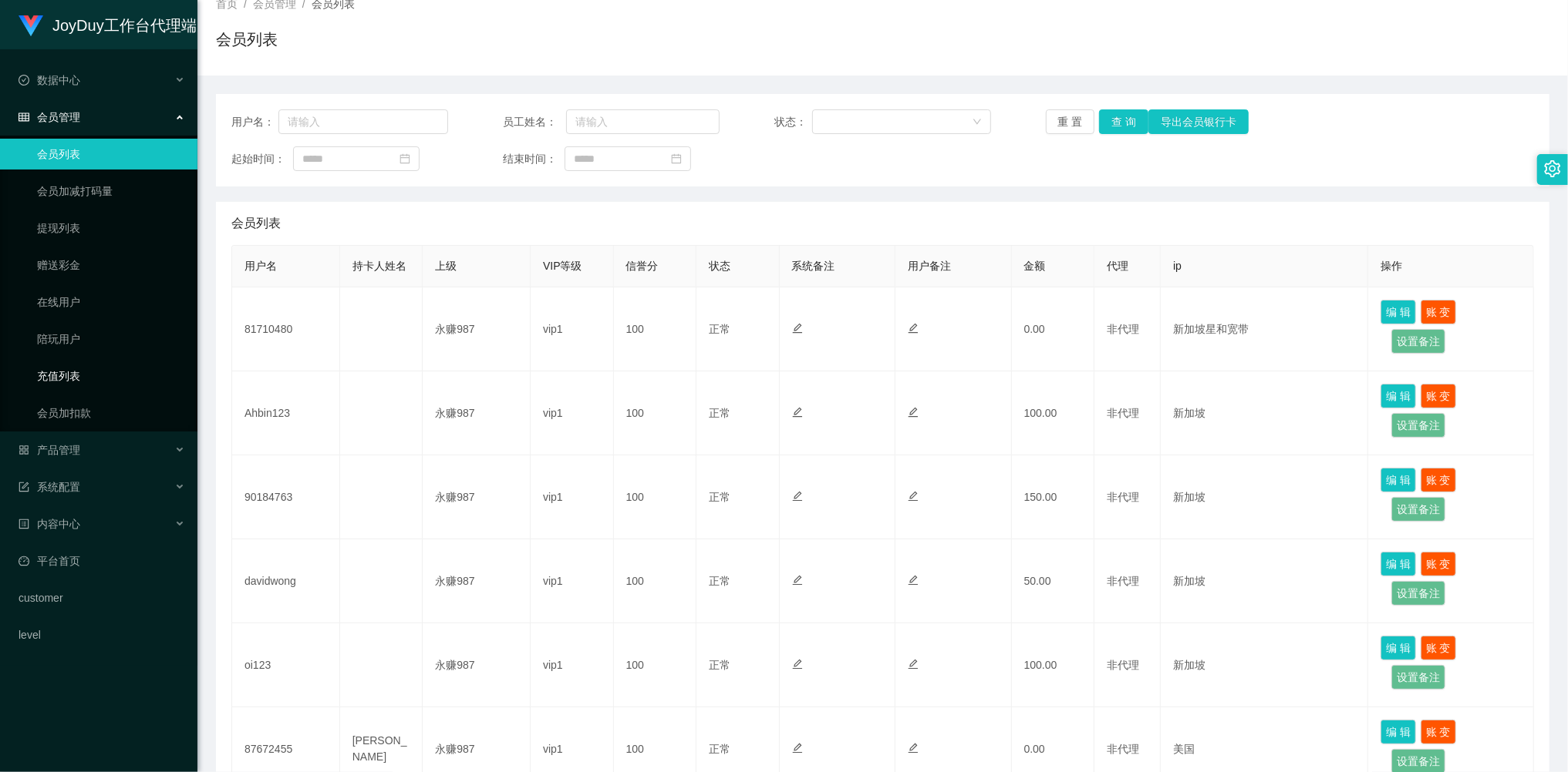
click at [85, 380] on link "充值列表" at bounding box center [110, 376] width 148 height 31
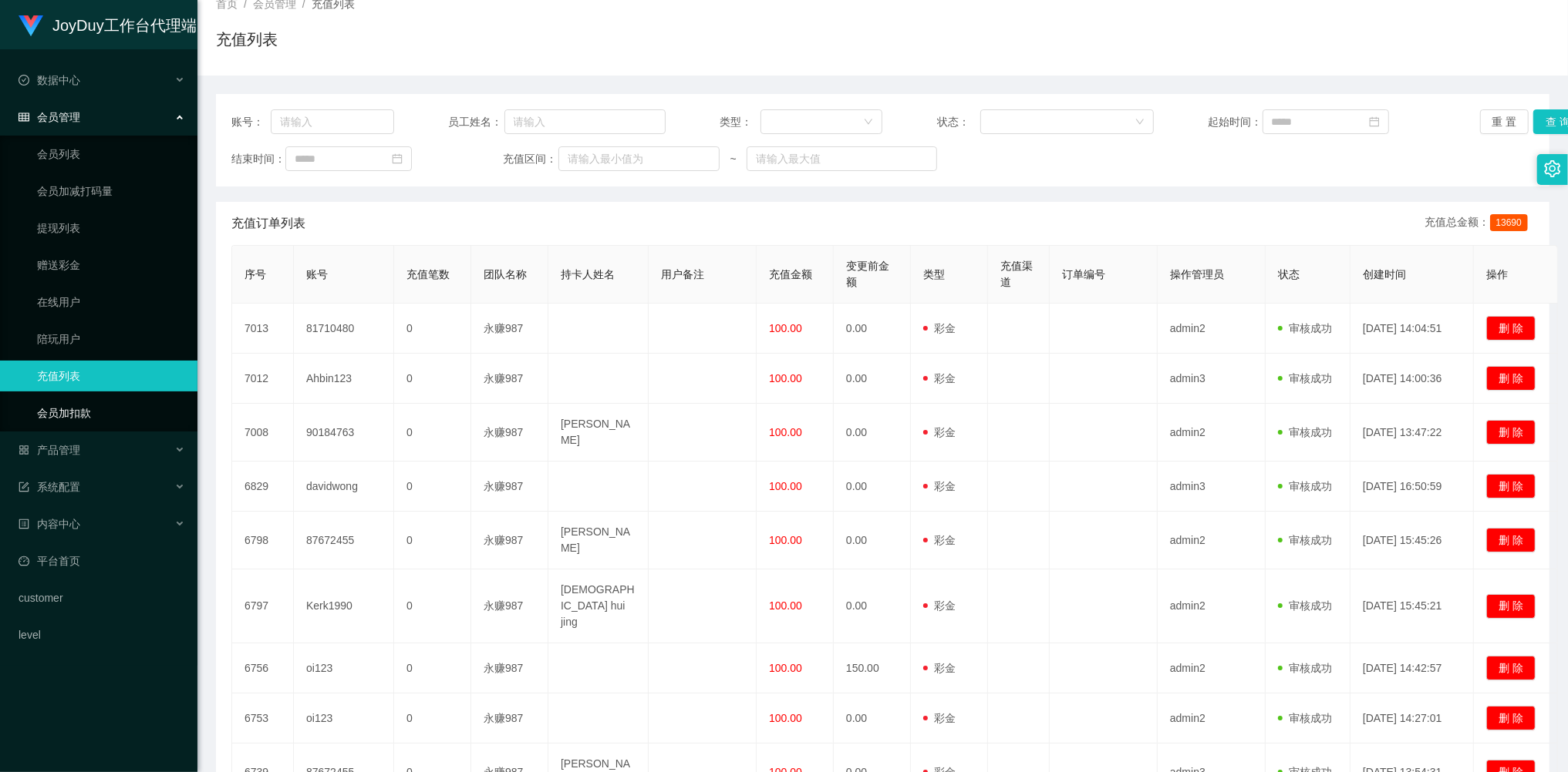
scroll to position [148, 0]
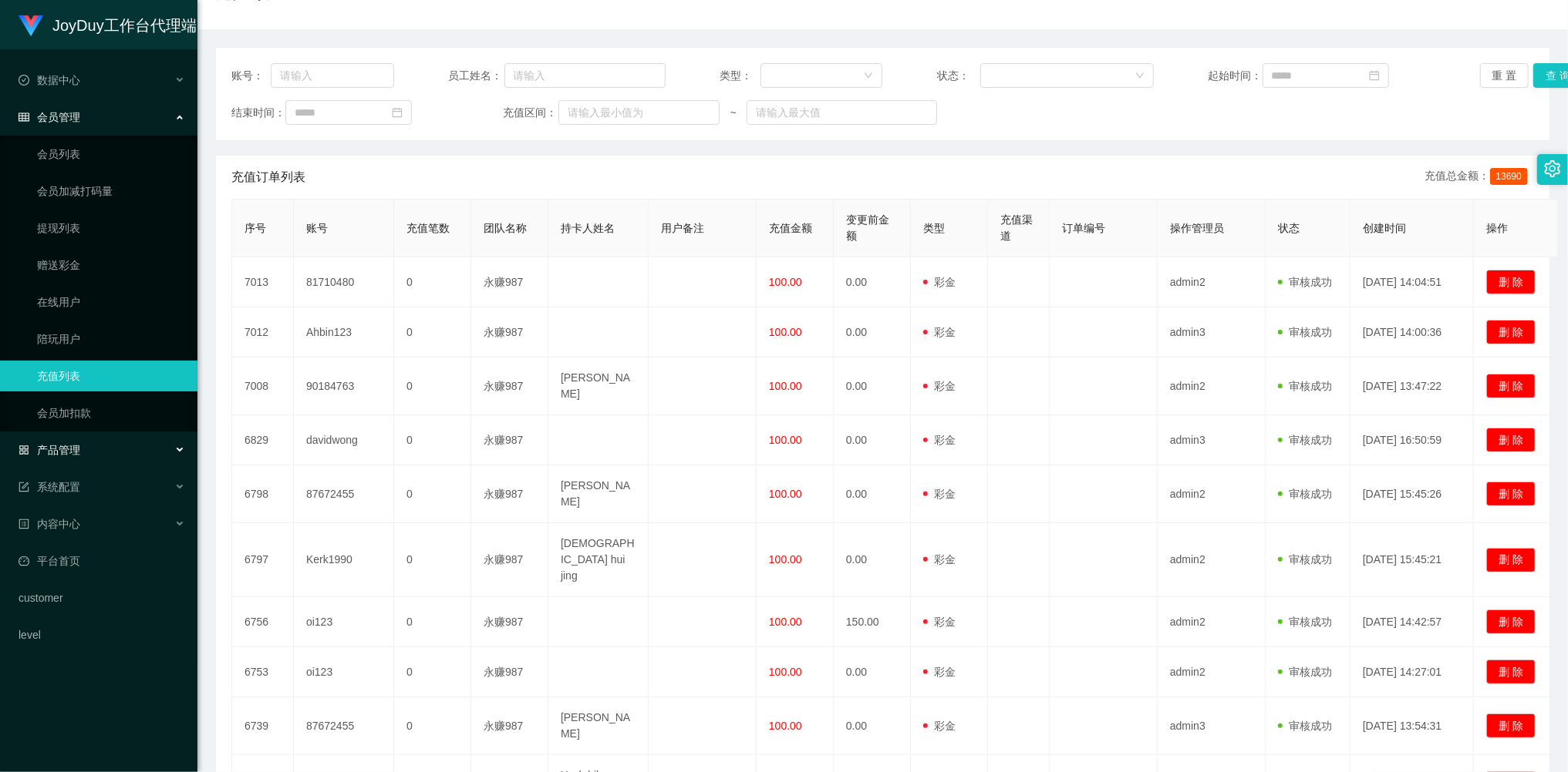
click at [76, 454] on div "产品管理" at bounding box center [98, 450] width 197 height 31
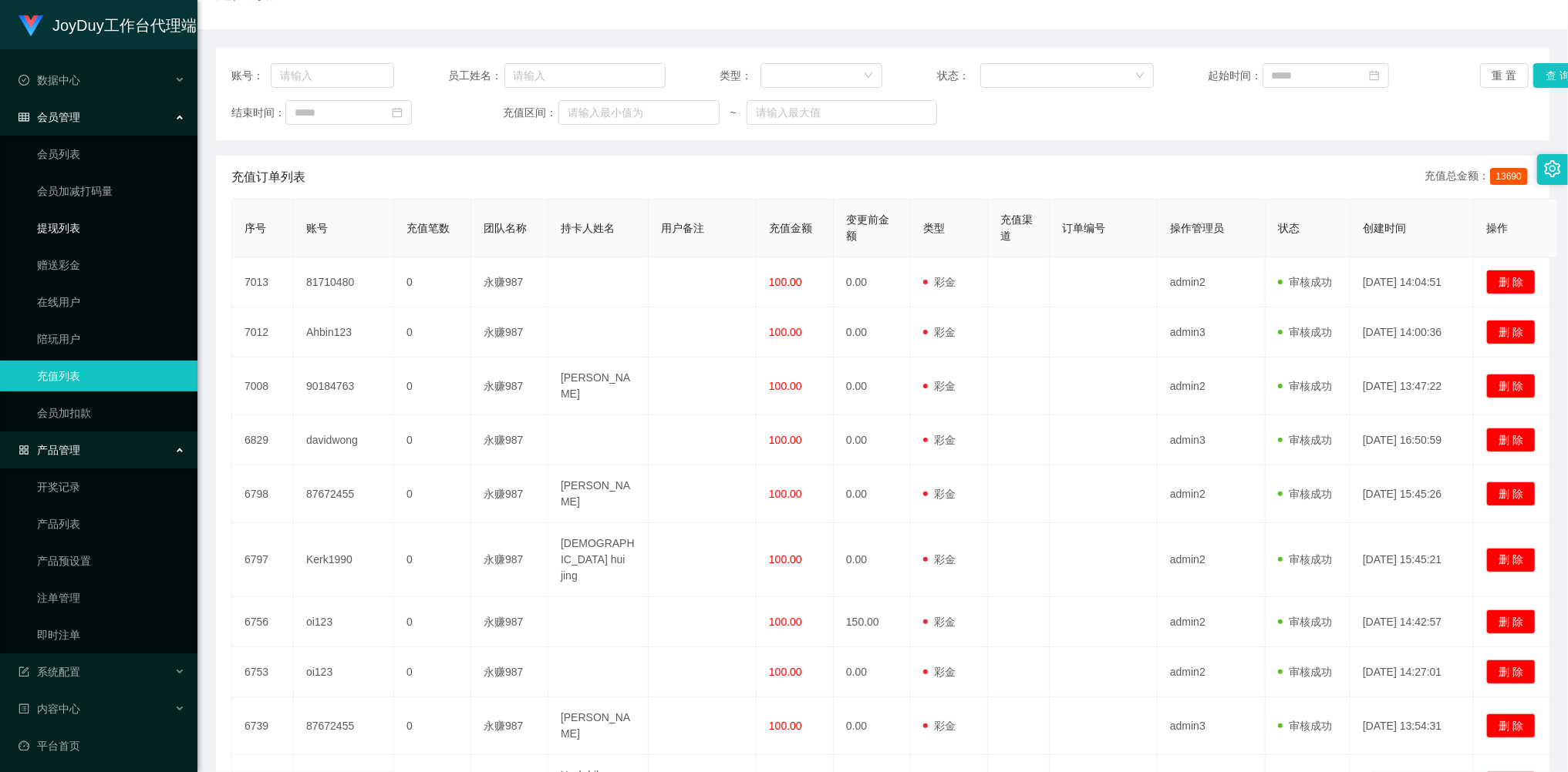
click at [75, 218] on link "提现列表" at bounding box center [110, 228] width 148 height 31
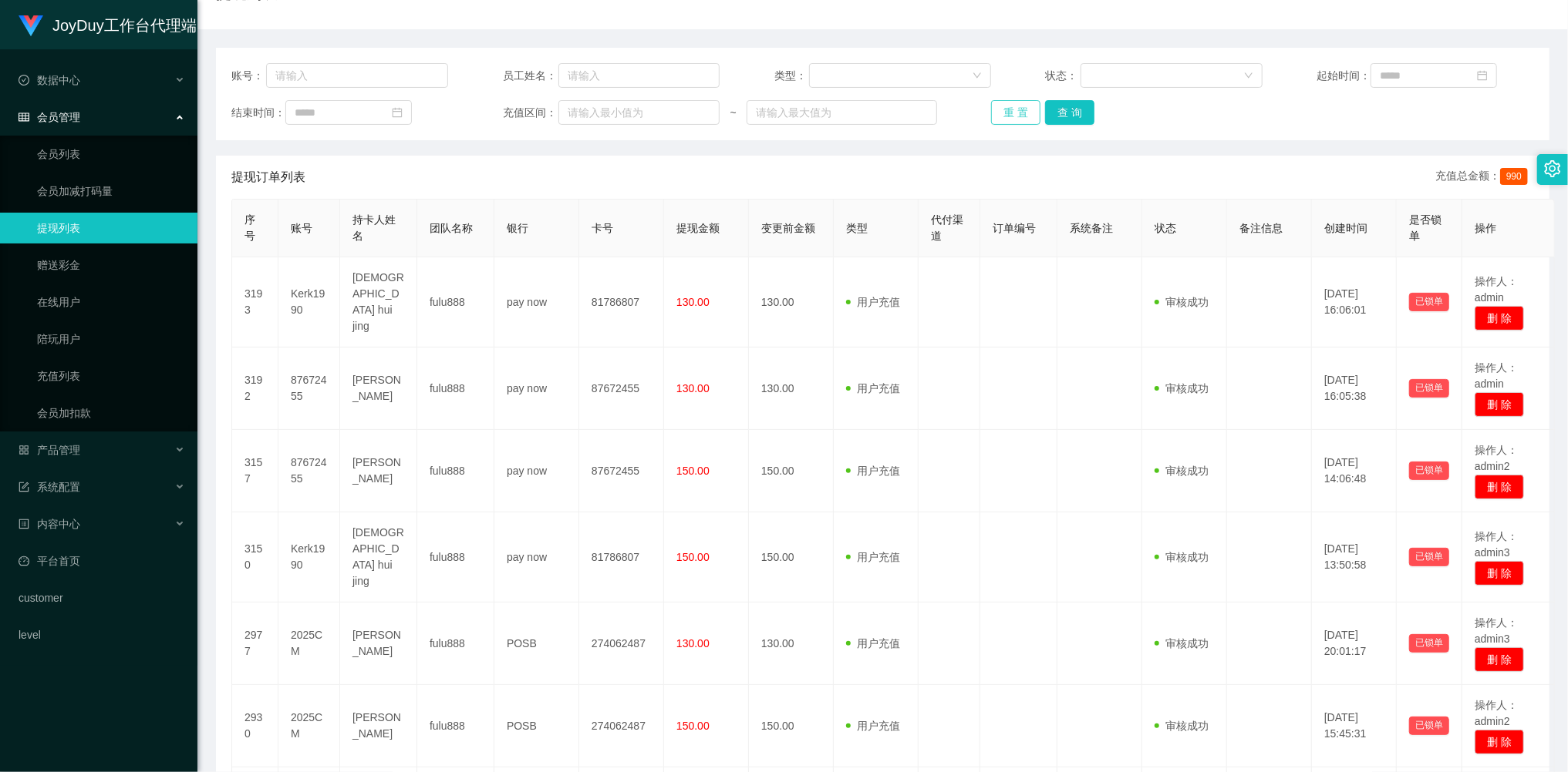
click at [1004, 107] on button "重 置" at bounding box center [1016, 112] width 50 height 25
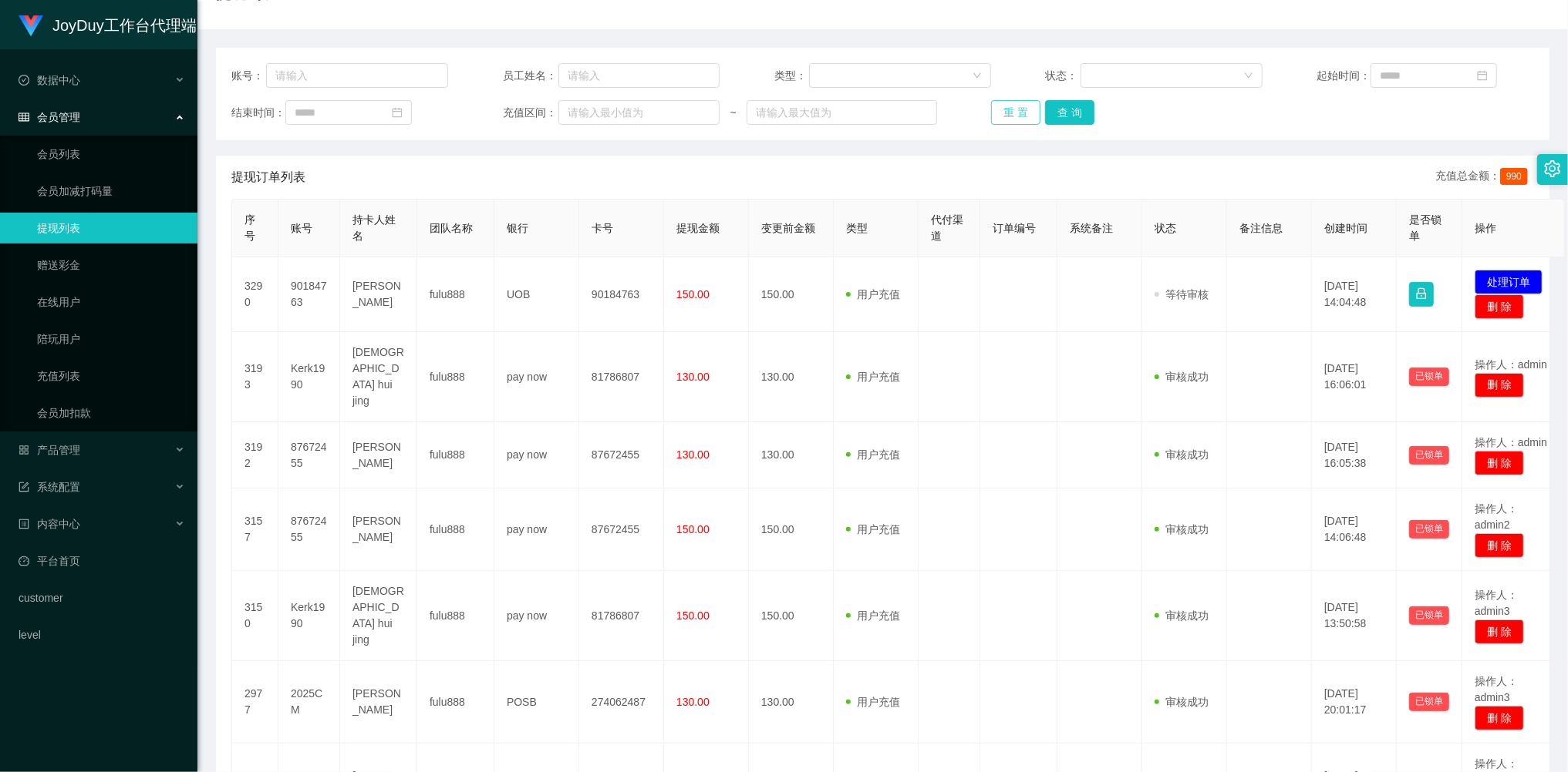
click at [1019, 111] on button "重 置" at bounding box center [1016, 112] width 50 height 25
click at [1019, 111] on div "重 置 查 询" at bounding box center [1099, 112] width 217 height 25
click at [1019, 111] on button "重 置" at bounding box center [1016, 112] width 50 height 25
click at [82, 439] on div "产品管理" at bounding box center [98, 450] width 197 height 31
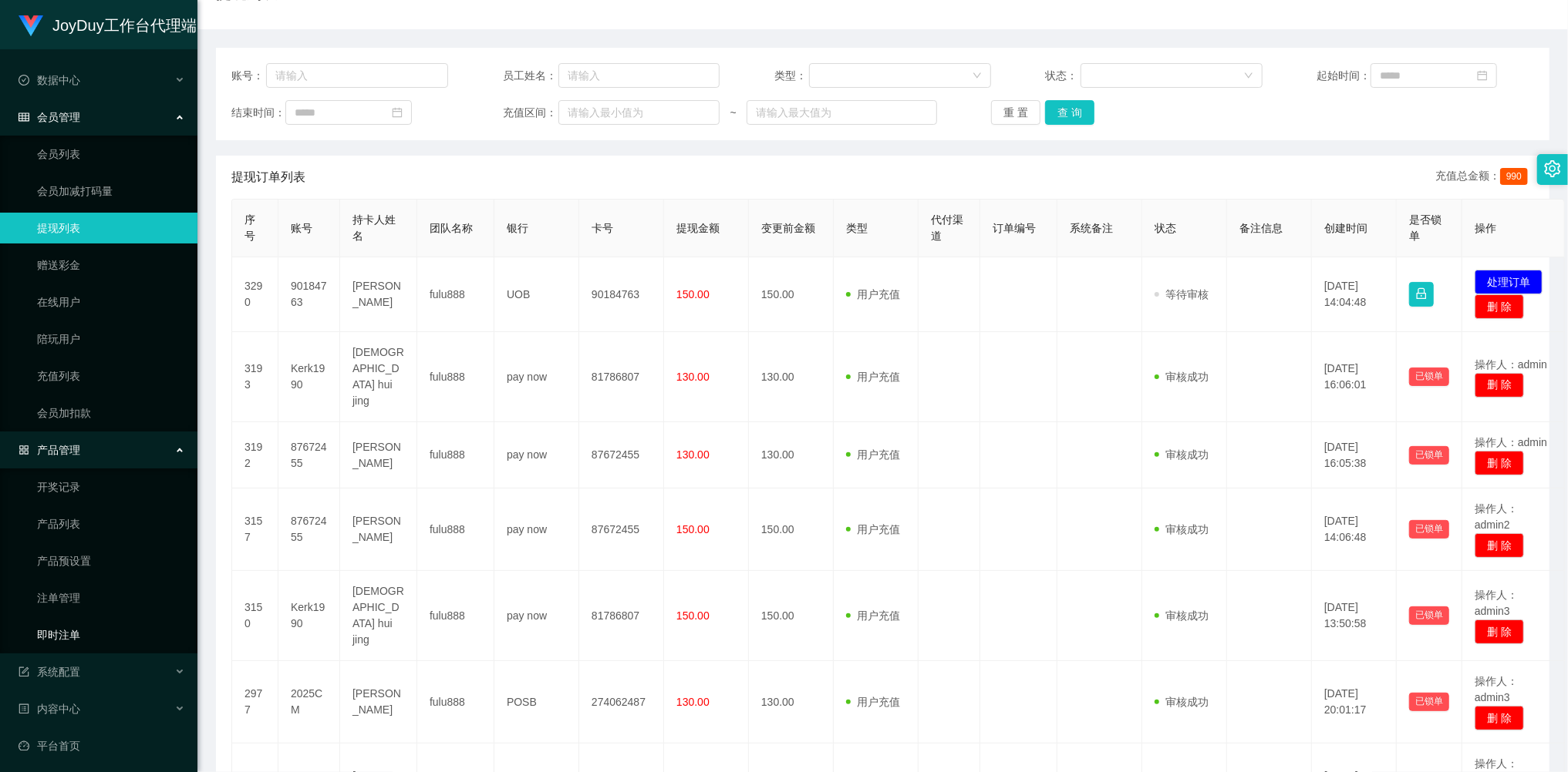
click at [68, 626] on link "即时注单" at bounding box center [110, 635] width 148 height 31
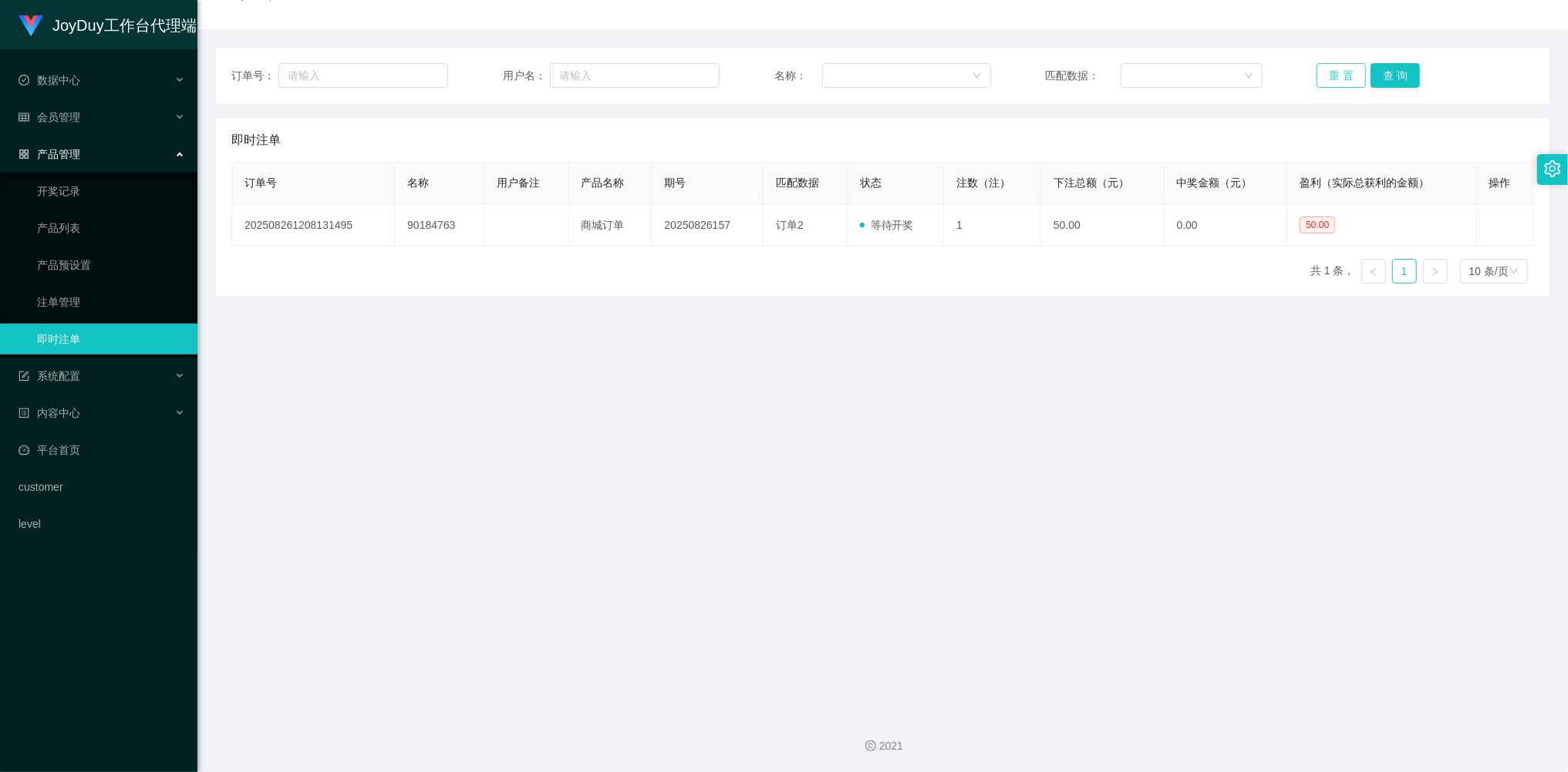
click at [1334, 76] on button "重 置" at bounding box center [1341, 75] width 50 height 25
click at [1334, 75] on button "重 置" at bounding box center [1341, 75] width 50 height 25
drag, startPoint x: 1334, startPoint y: 75, endPoint x: 1280, endPoint y: 136, distance: 81.5
click at [1334, 75] on button "重 置" at bounding box center [1341, 75] width 50 height 25
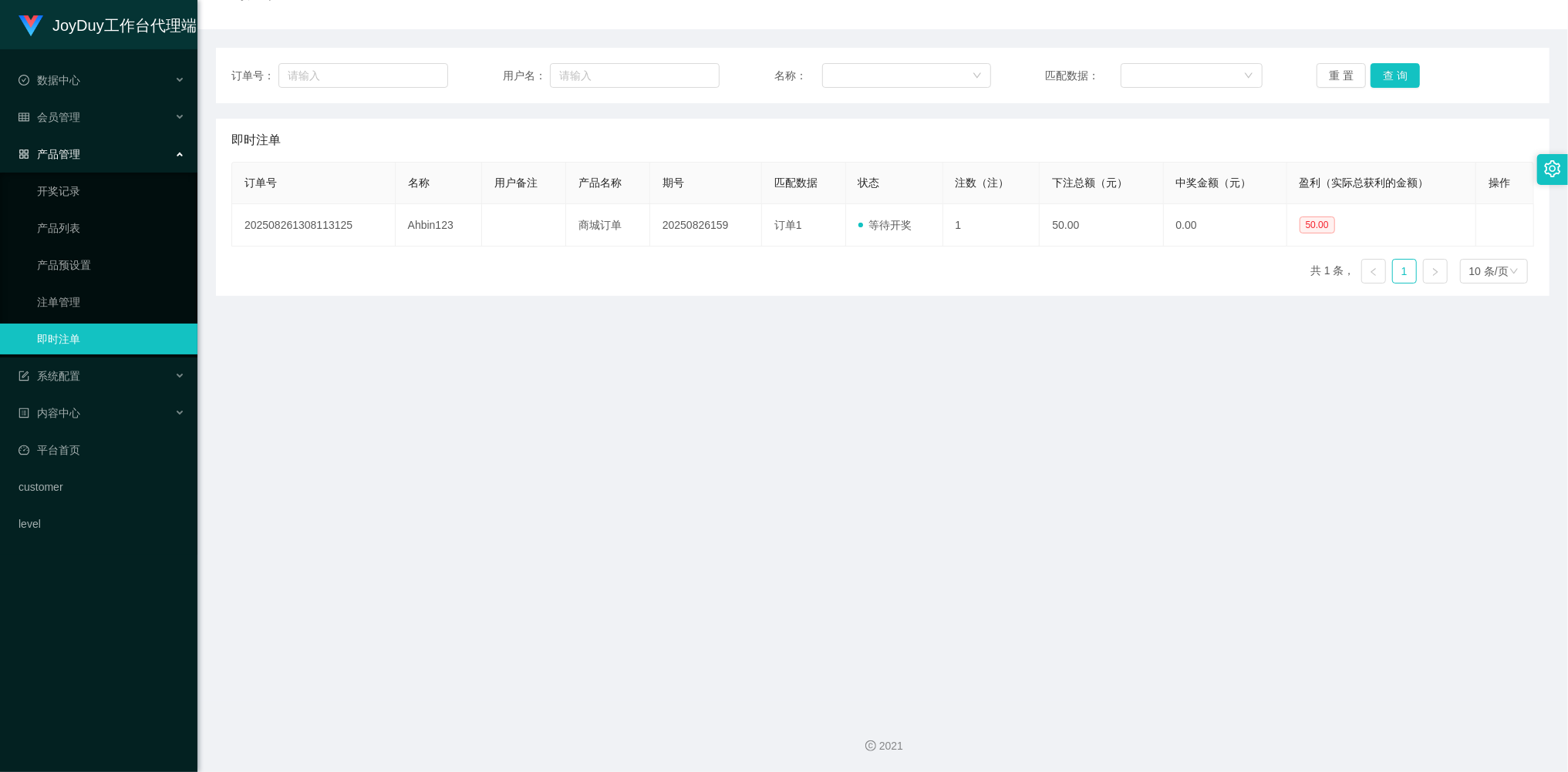
click at [900, 293] on div "订单号 名称 用户备注 产品名称 期号 匹配数据 状态 注数（注） 下注总额（元） 中奖金额（元） 盈利（实际总获利的金额） 操作 2025082613081…" at bounding box center [883, 229] width 1303 height 134
click at [90, 115] on div "会员管理" at bounding box center [98, 117] width 197 height 31
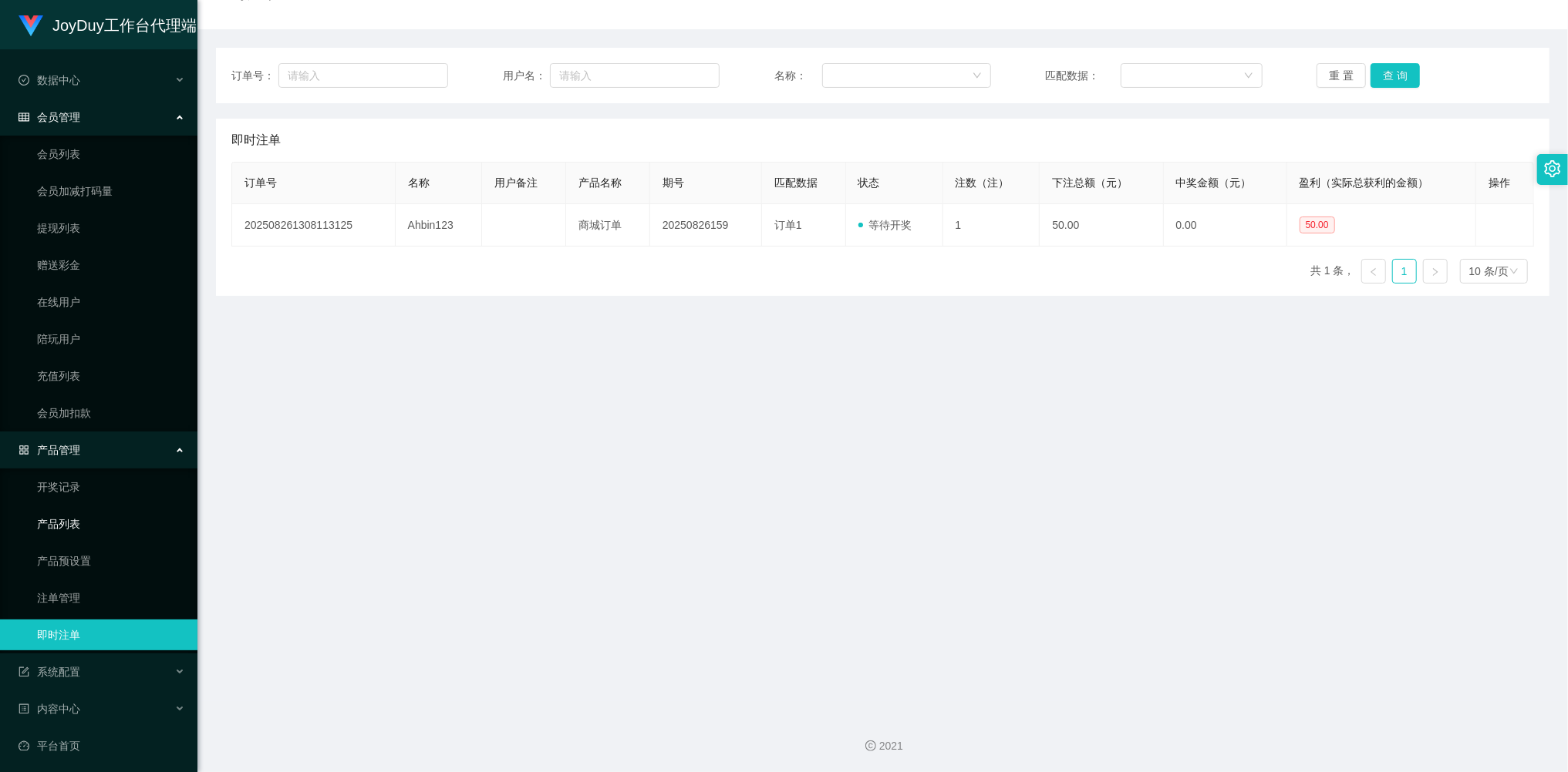
scroll to position [68, 0]
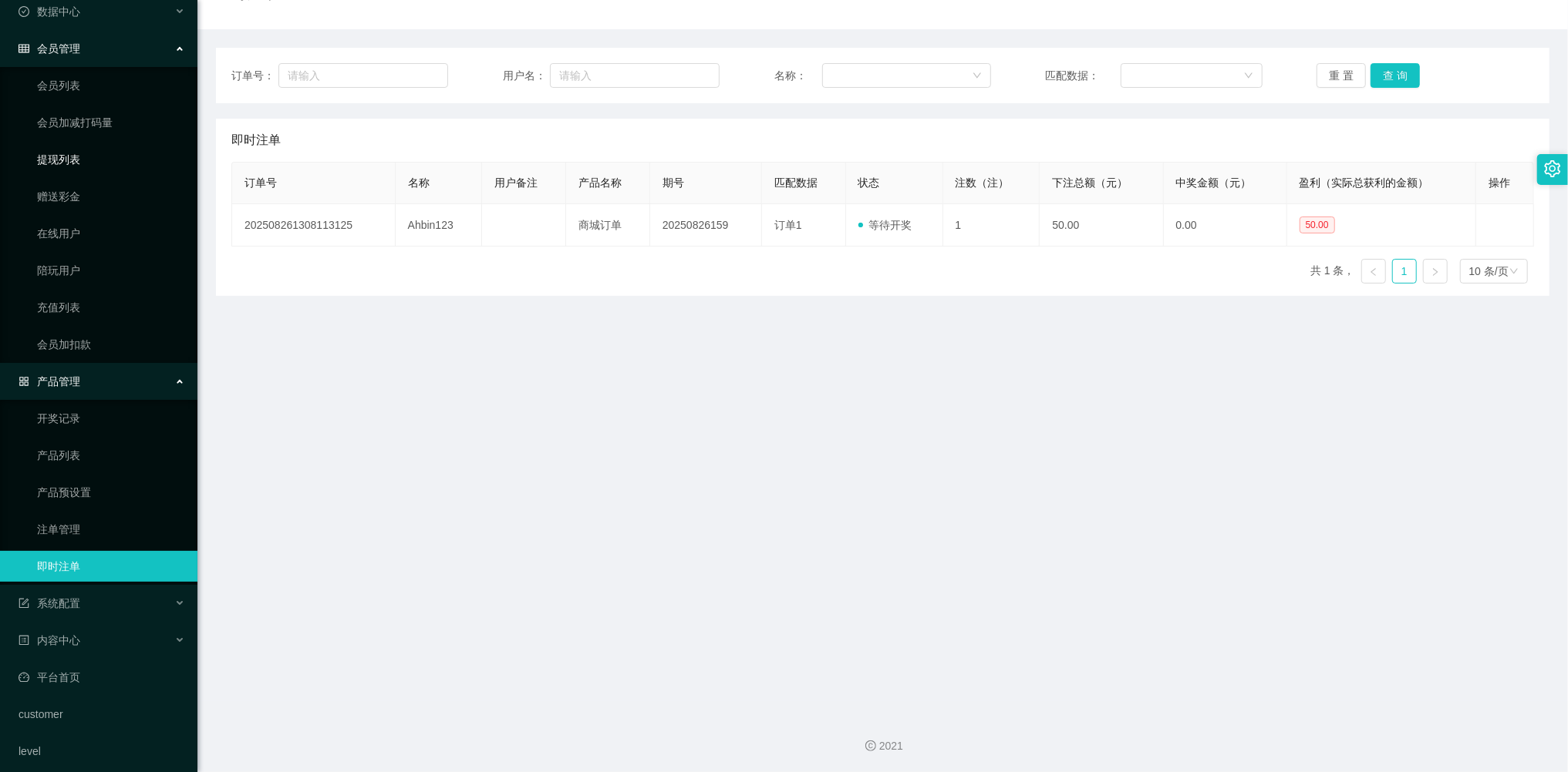
click at [75, 159] on link "提现列表" at bounding box center [110, 160] width 148 height 31
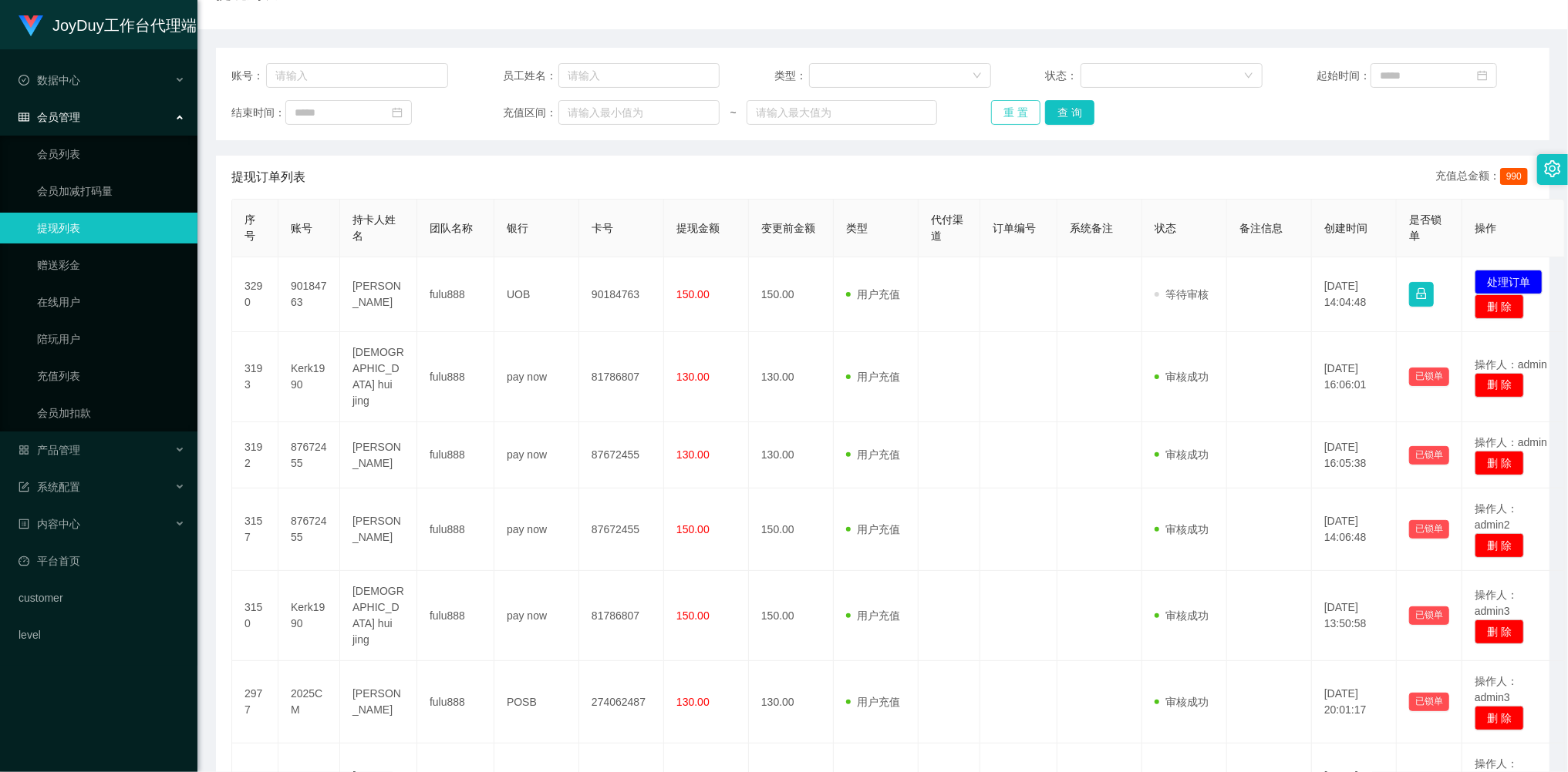
click at [1019, 107] on button "重 置" at bounding box center [1016, 112] width 50 height 25
click at [1017, 107] on div "重 置 查 询" at bounding box center [1099, 112] width 217 height 25
click at [1017, 107] on button "重 置" at bounding box center [1016, 112] width 50 height 25
click at [1016, 115] on button "重 置" at bounding box center [1016, 112] width 50 height 25
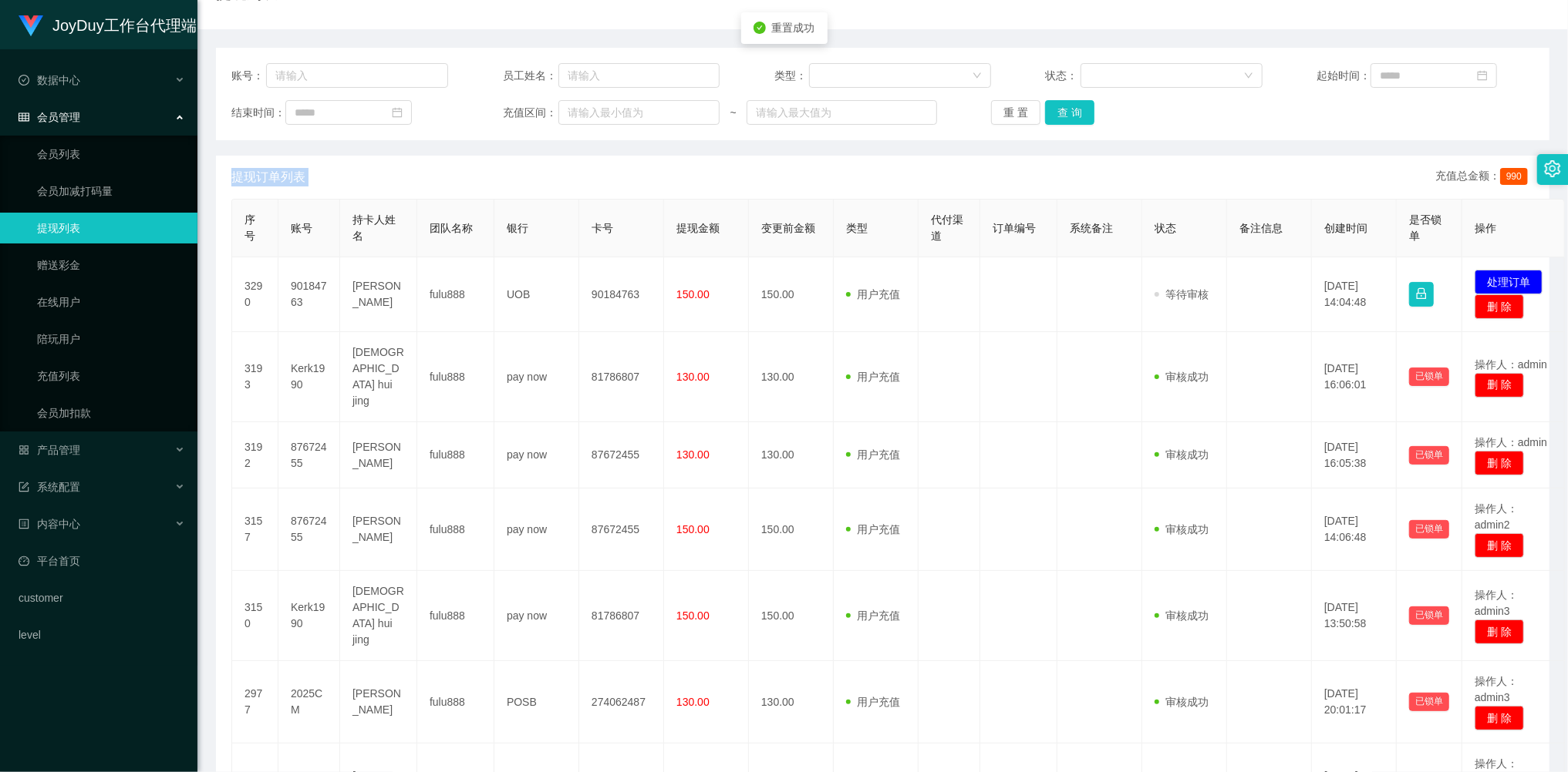
click at [1016, 115] on div "重 置 查 询" at bounding box center [1099, 112] width 217 height 25
click at [96, 449] on div "产品管理" at bounding box center [98, 450] width 197 height 31
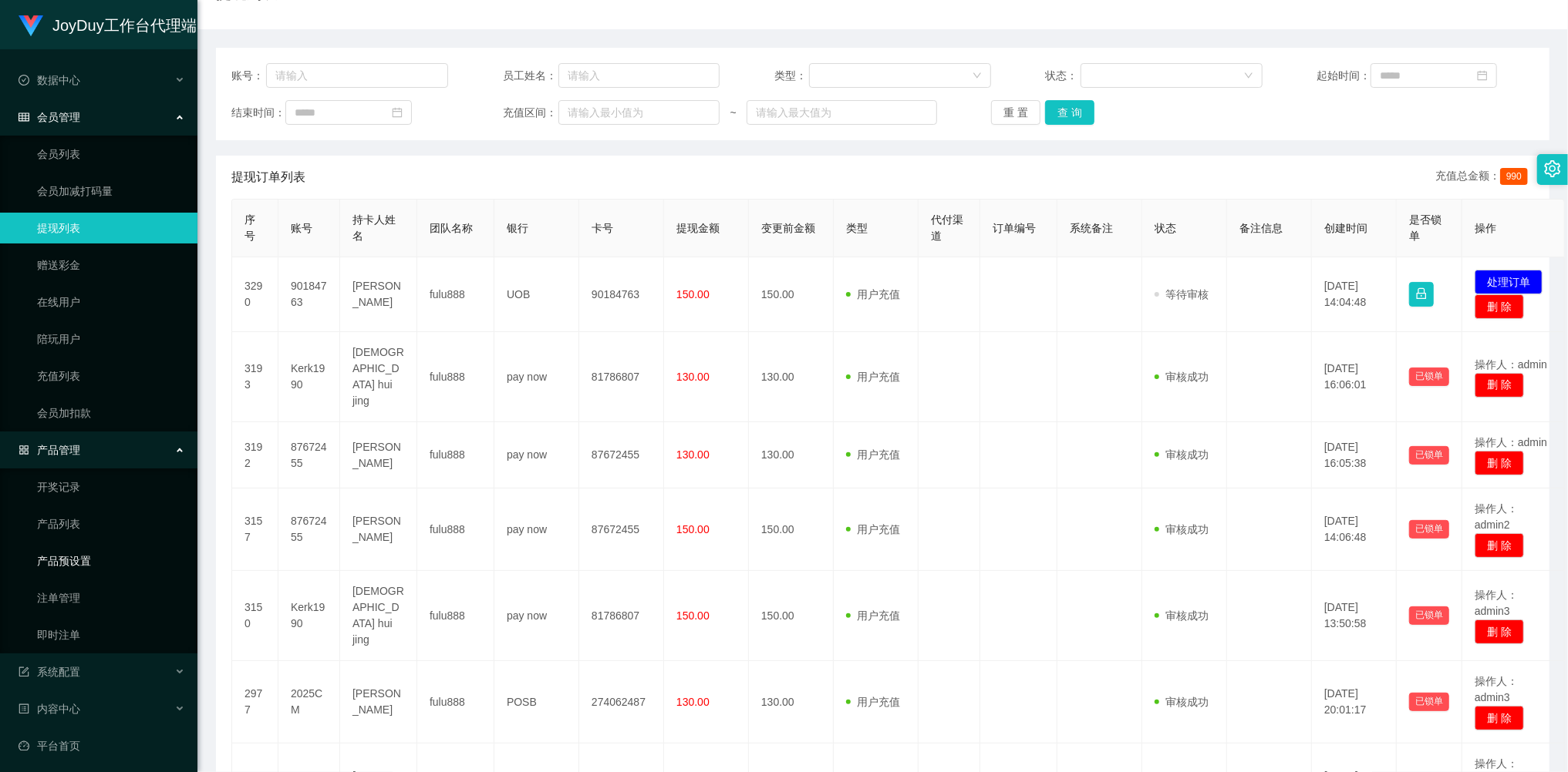
click at [90, 554] on link "产品预设置" at bounding box center [110, 561] width 148 height 31
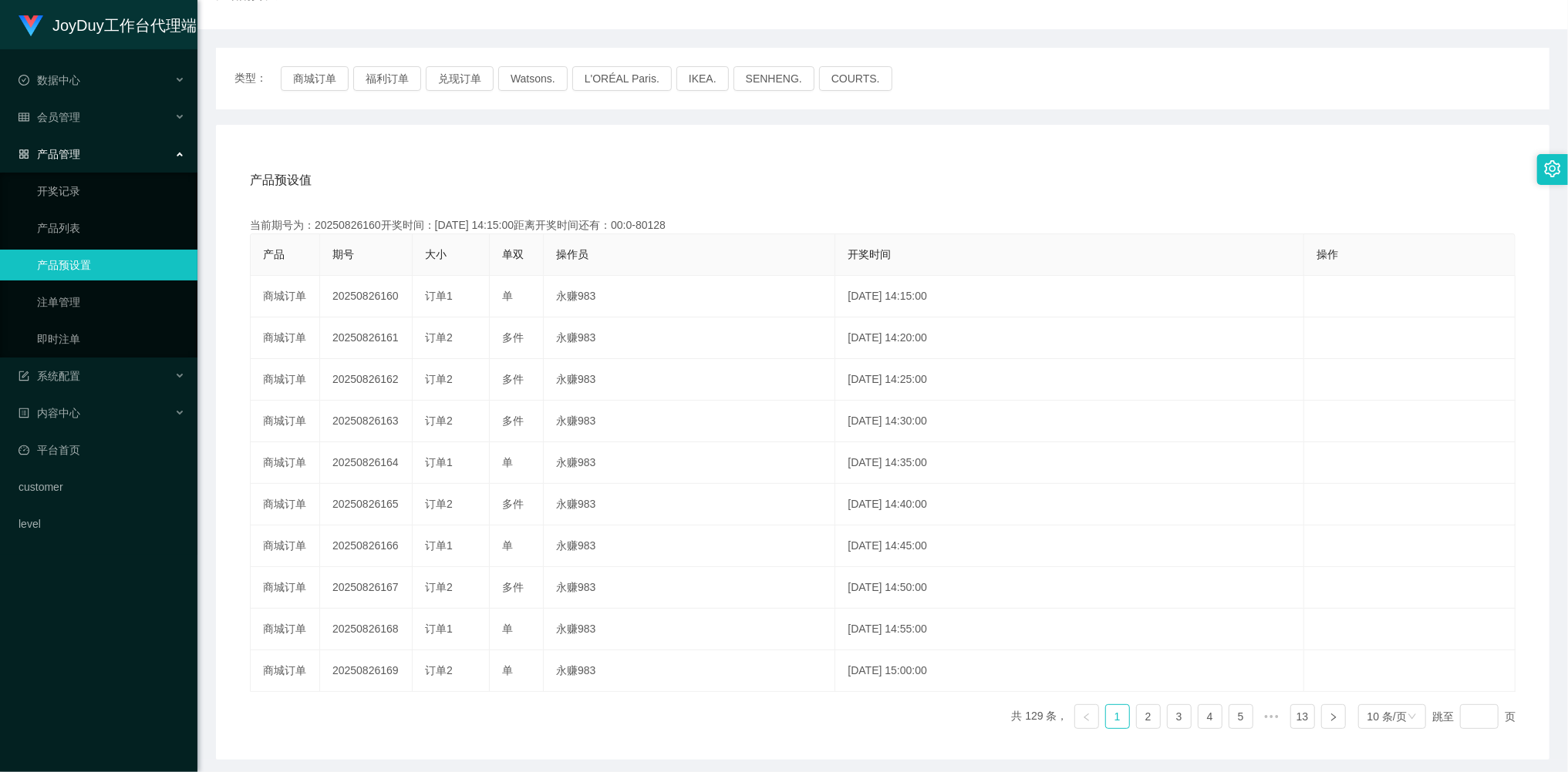
click at [78, 251] on link "产品预设置" at bounding box center [110, 265] width 148 height 31
click at [84, 220] on link "产品列表" at bounding box center [110, 228] width 148 height 31
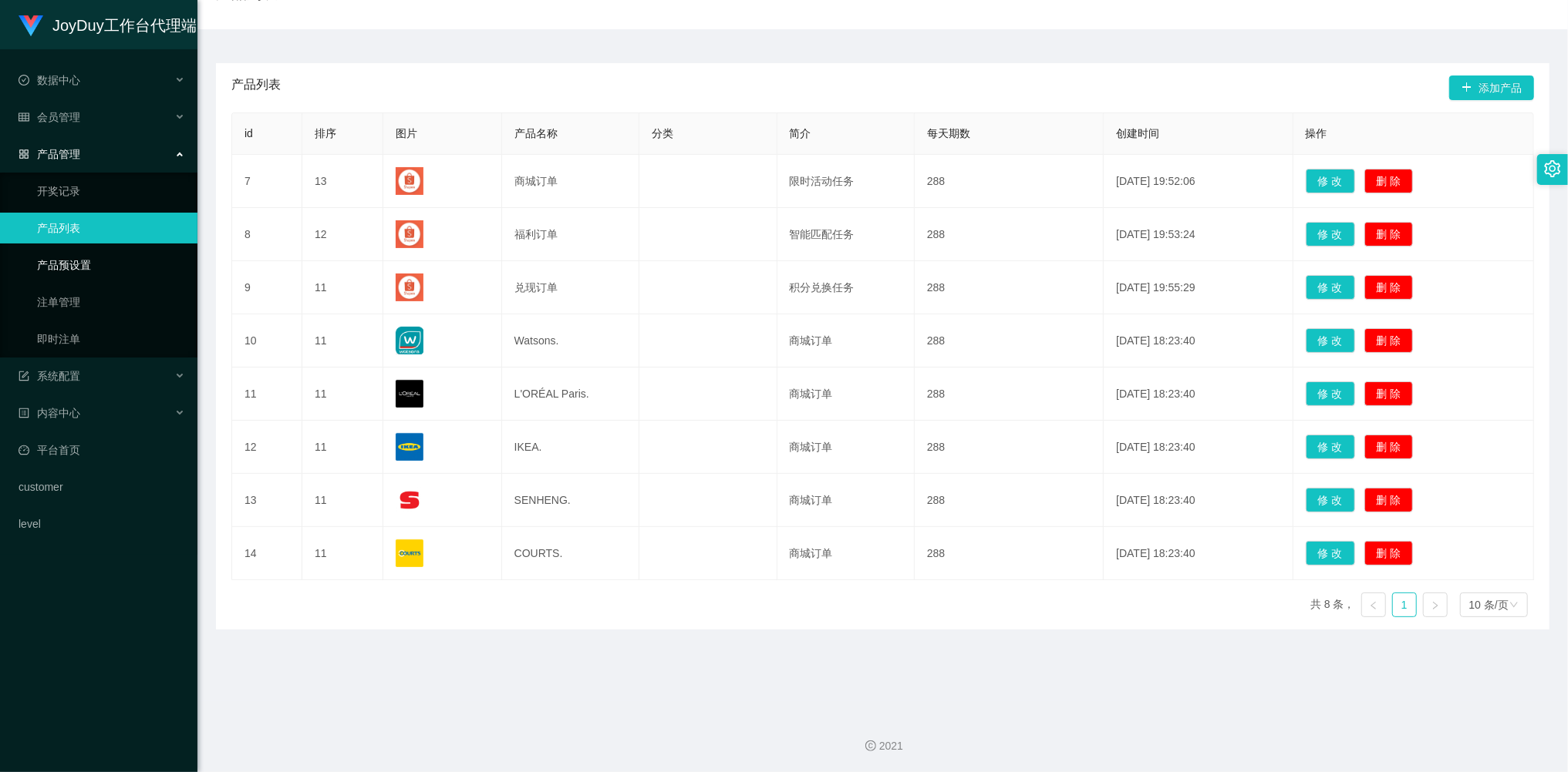
click at [99, 258] on link "产品预设置" at bounding box center [110, 265] width 148 height 31
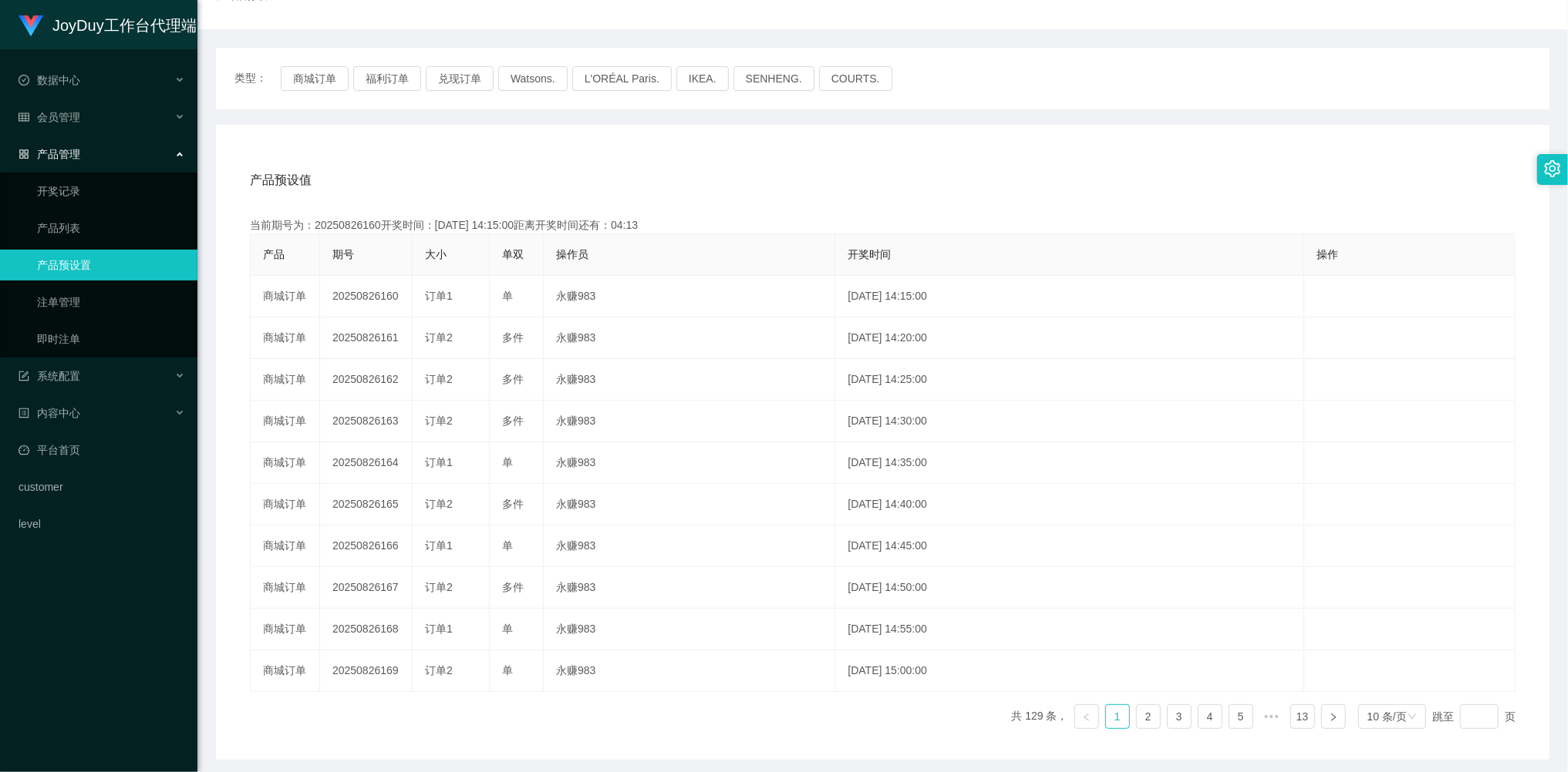
click at [84, 148] on div "产品管理" at bounding box center [98, 154] width 197 height 31
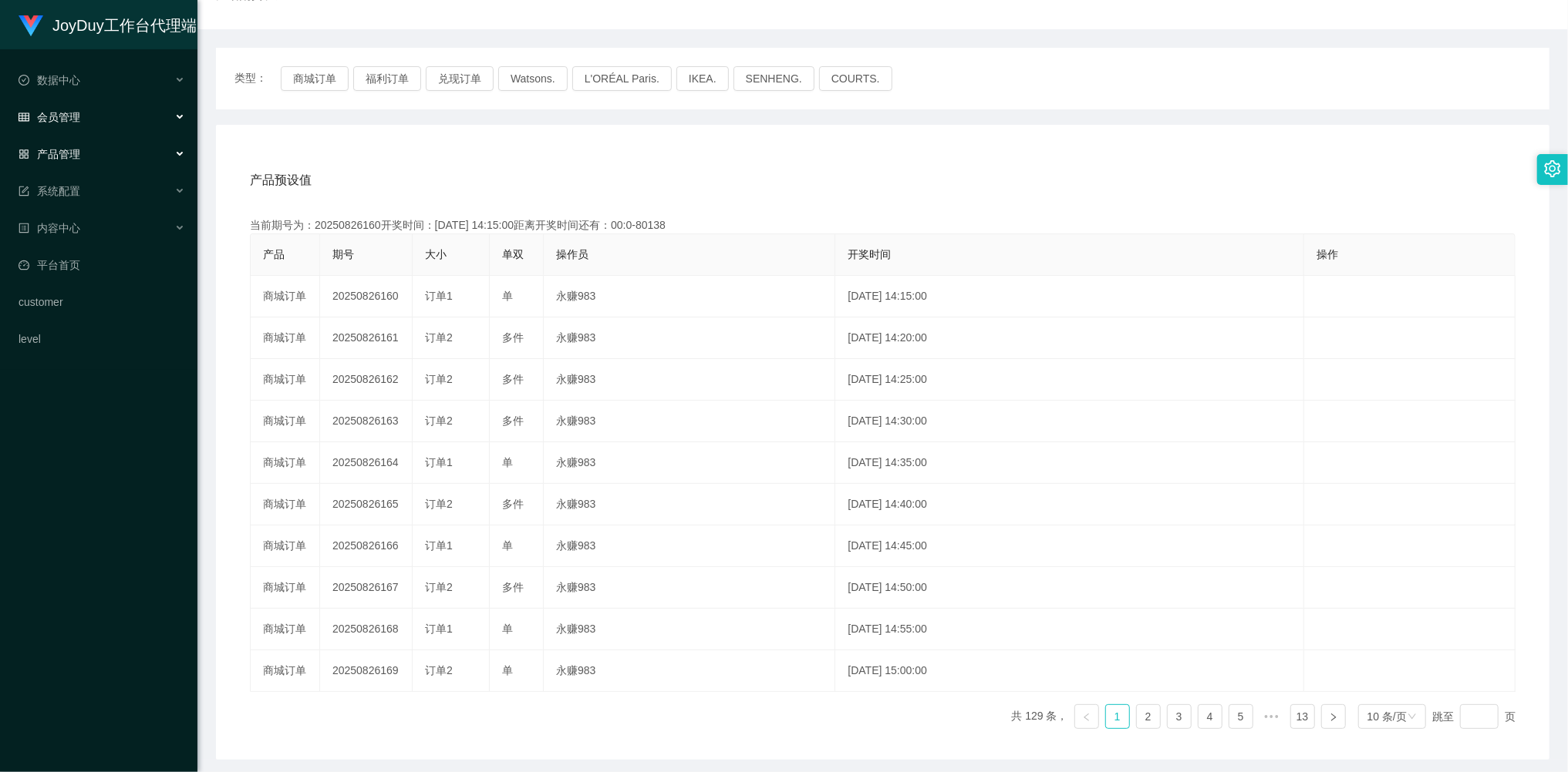
click at [68, 113] on span "会员管理" at bounding box center [50, 117] width 61 height 12
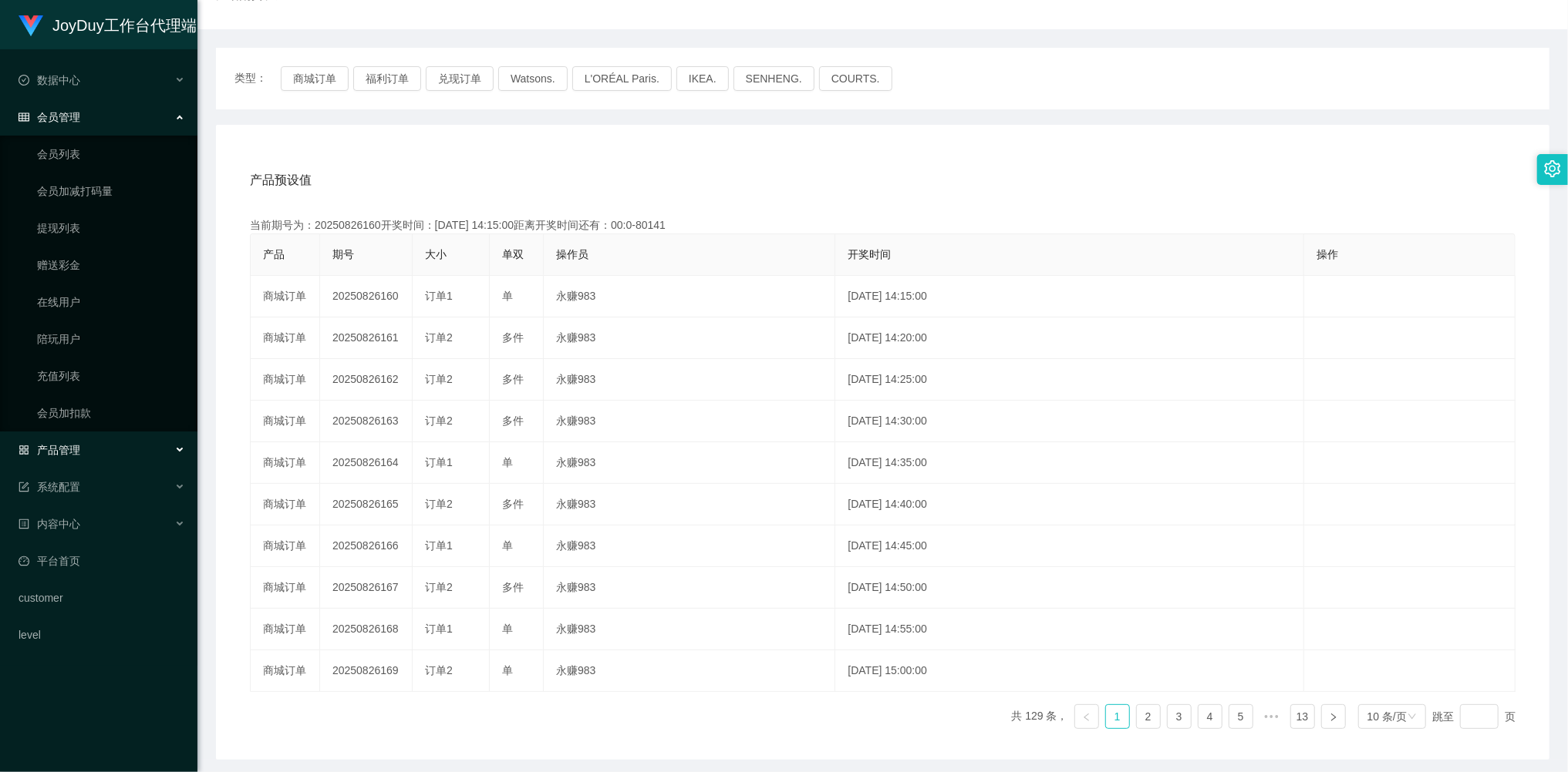
click at [81, 458] on div "产品管理" at bounding box center [98, 450] width 197 height 31
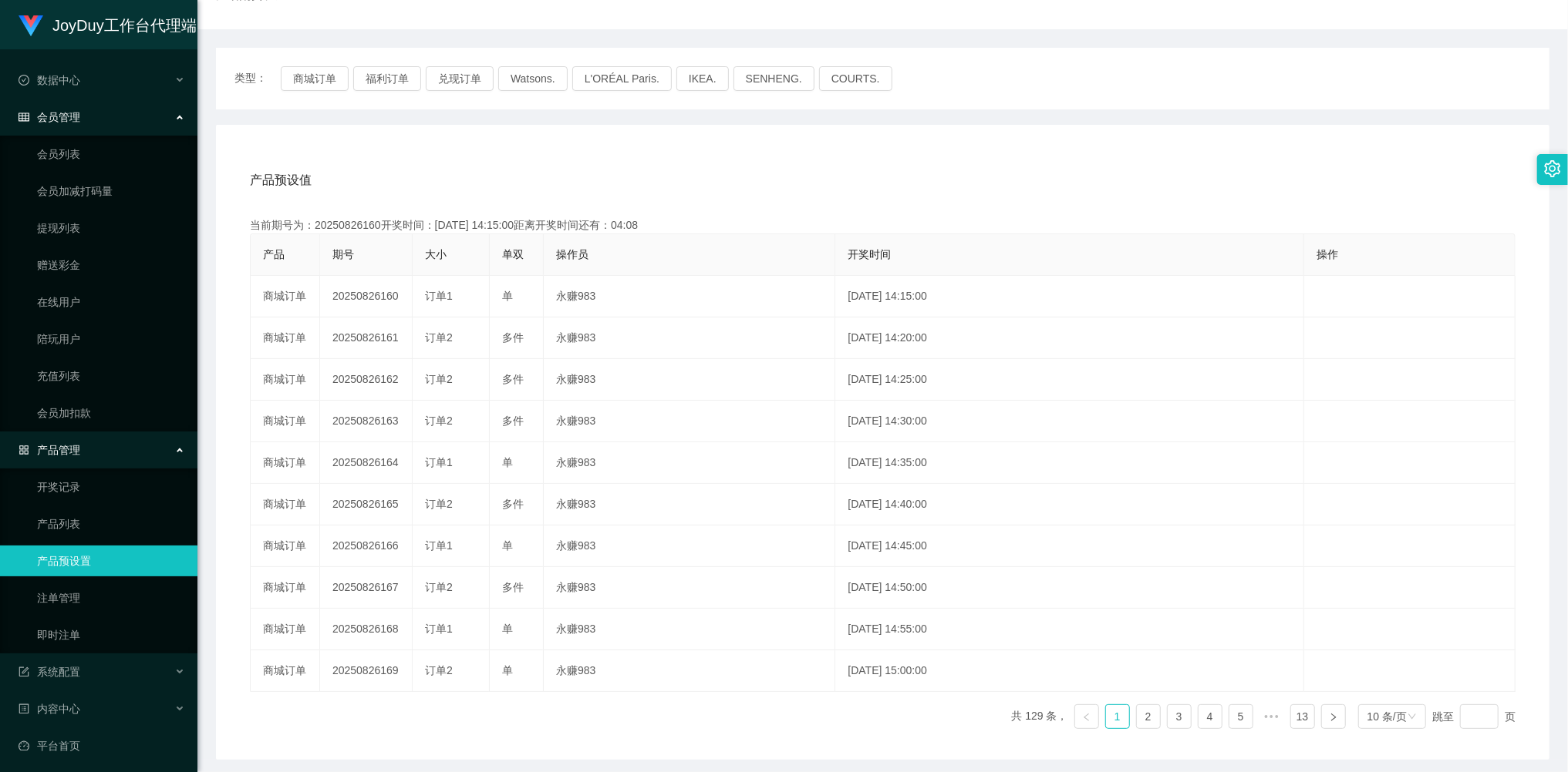
scroll to position [68, 0]
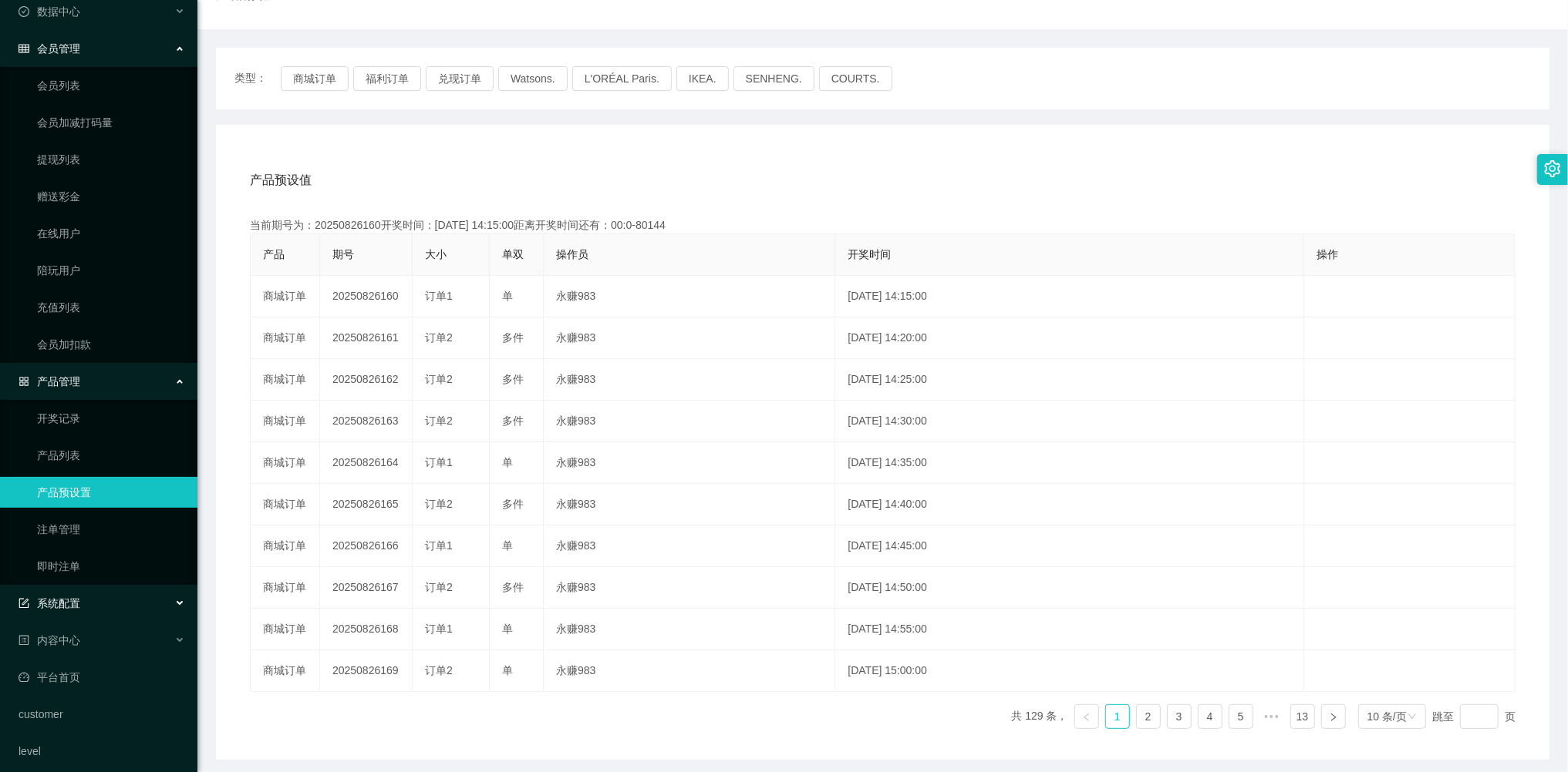
click at [78, 597] on span "系统配置" at bounding box center [50, 603] width 61 height 12
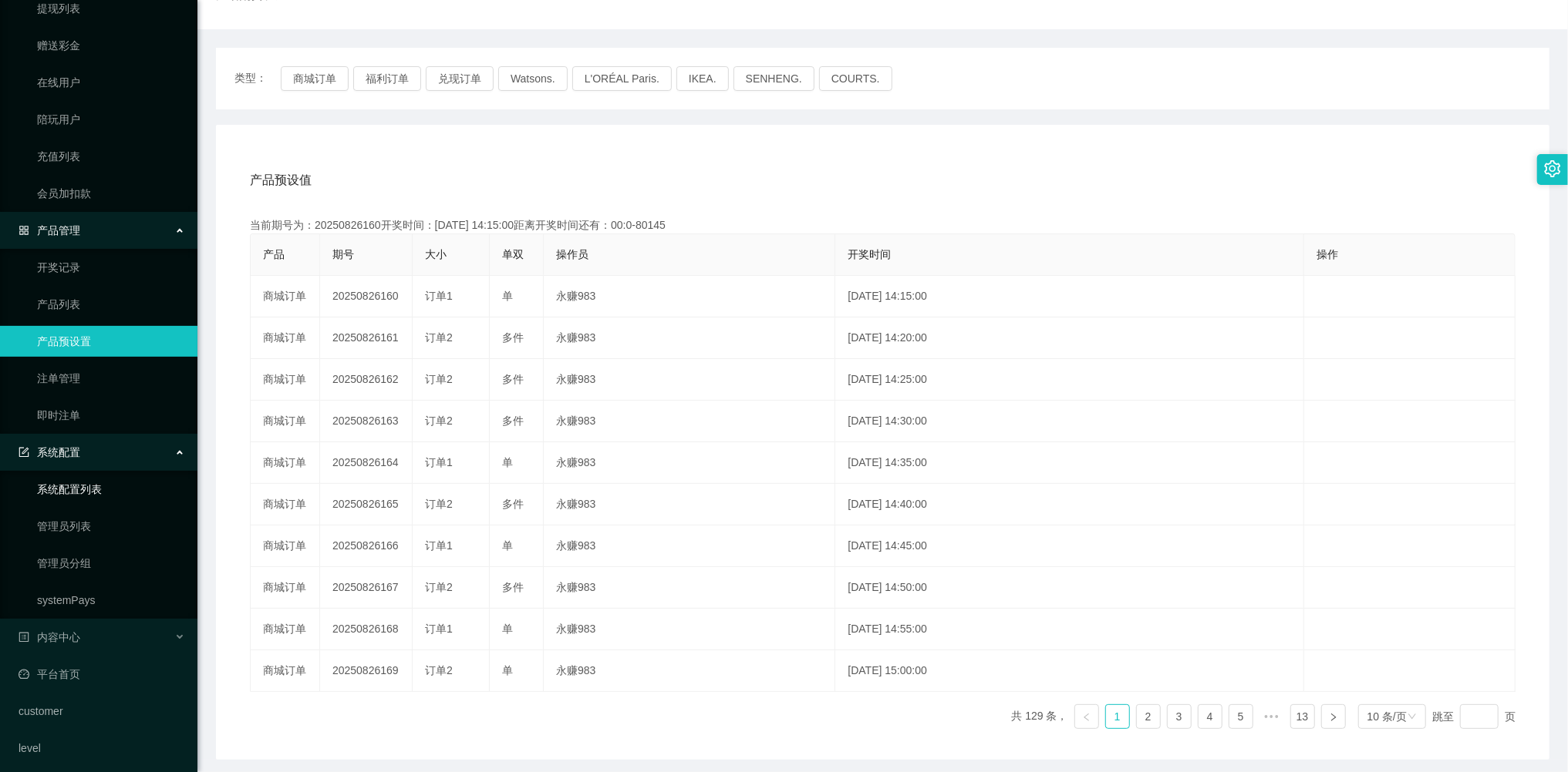
scroll to position [0, 0]
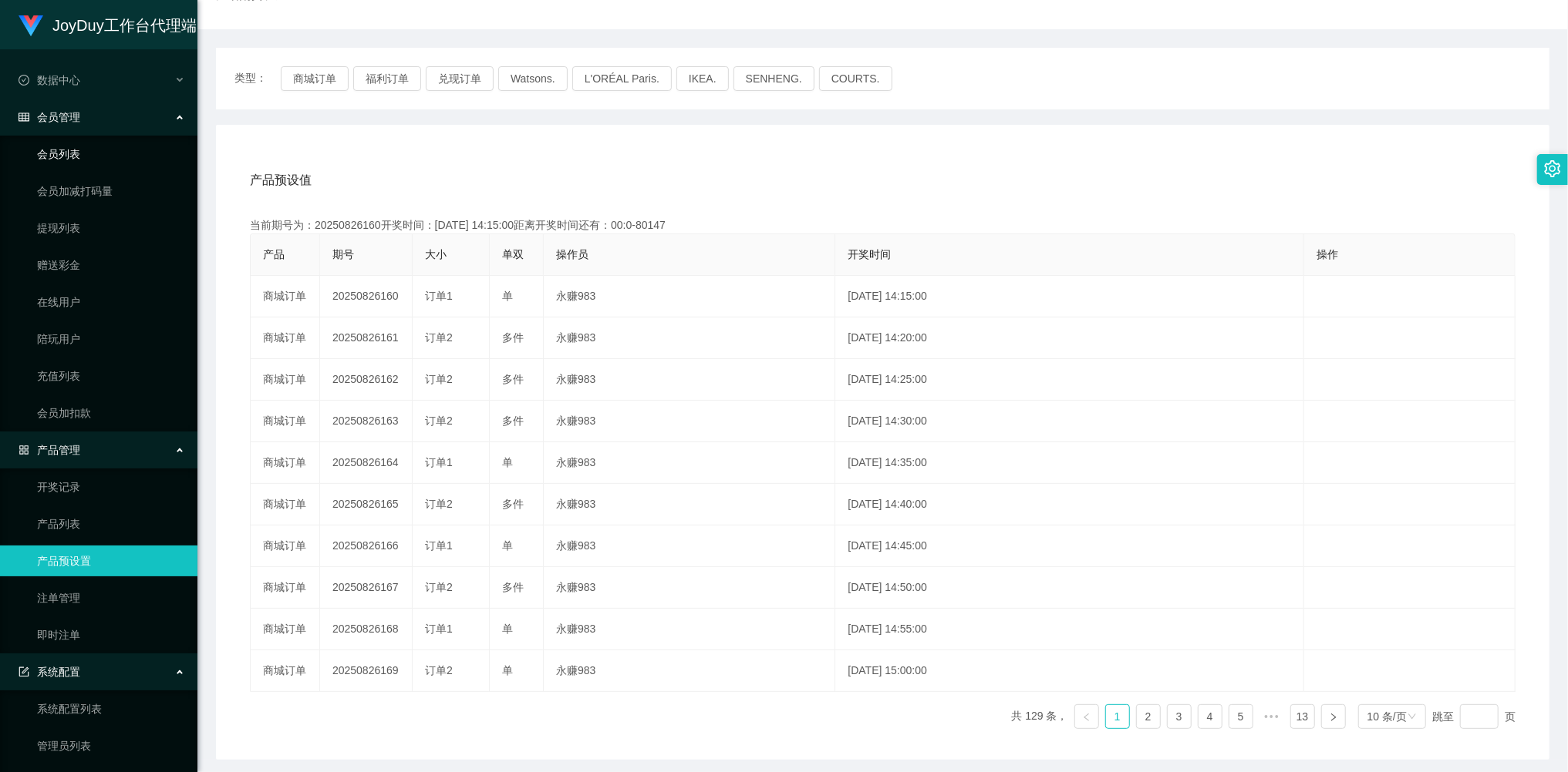
click at [84, 151] on link "会员列表" at bounding box center [110, 154] width 148 height 31
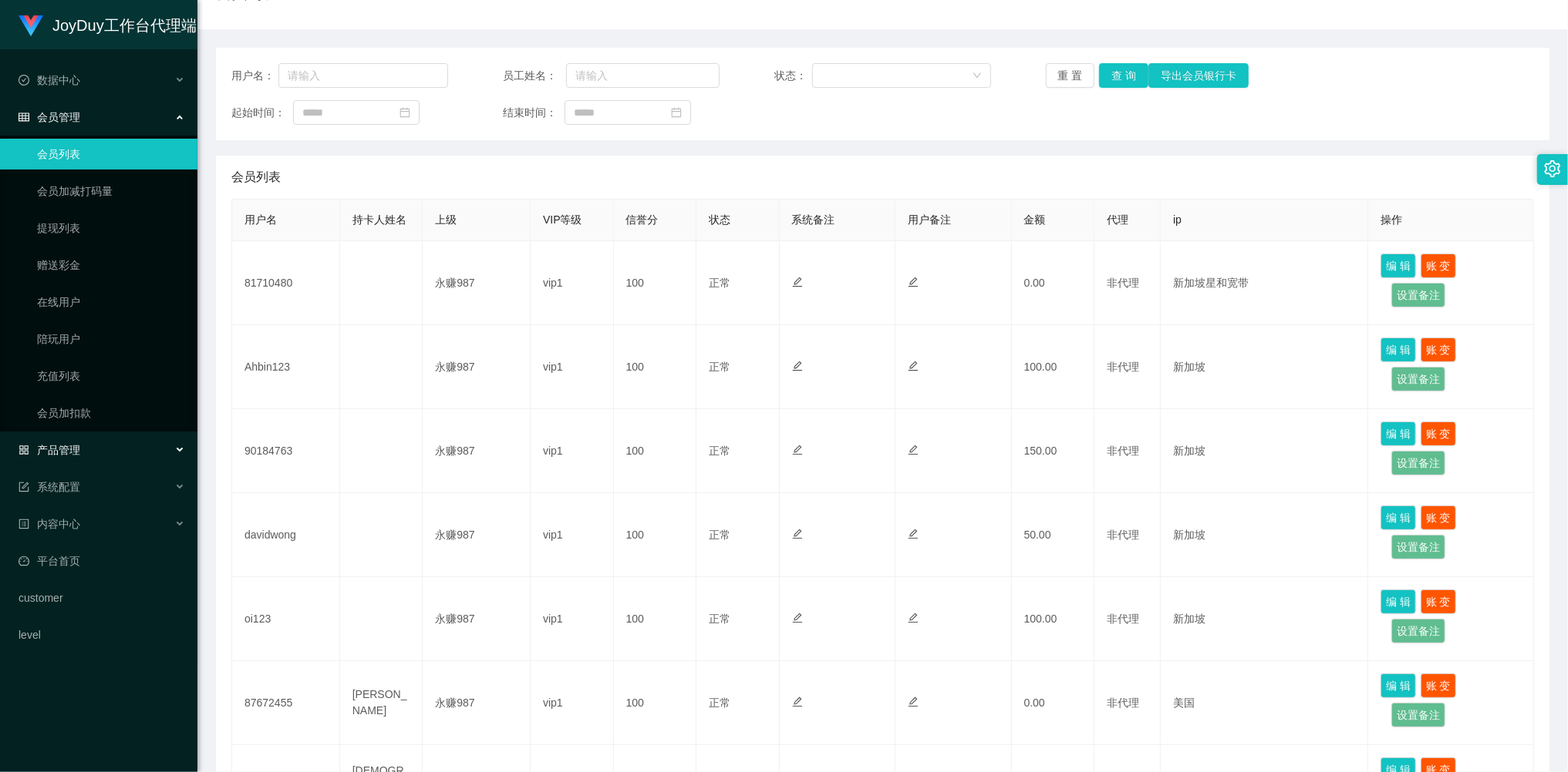
click at [90, 443] on div "产品管理" at bounding box center [98, 450] width 197 height 31
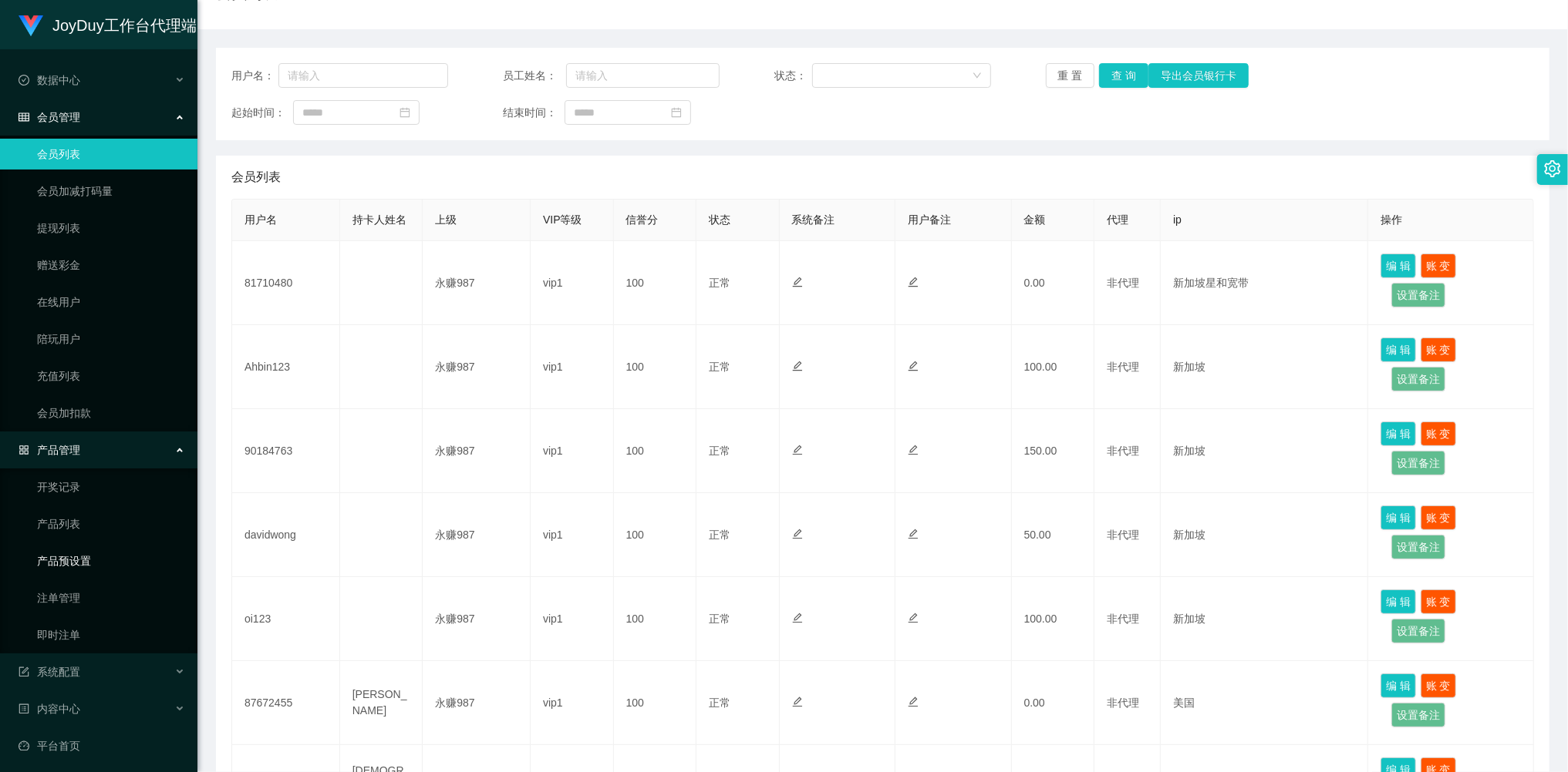
click at [90, 552] on link "产品预设置" at bounding box center [110, 561] width 148 height 31
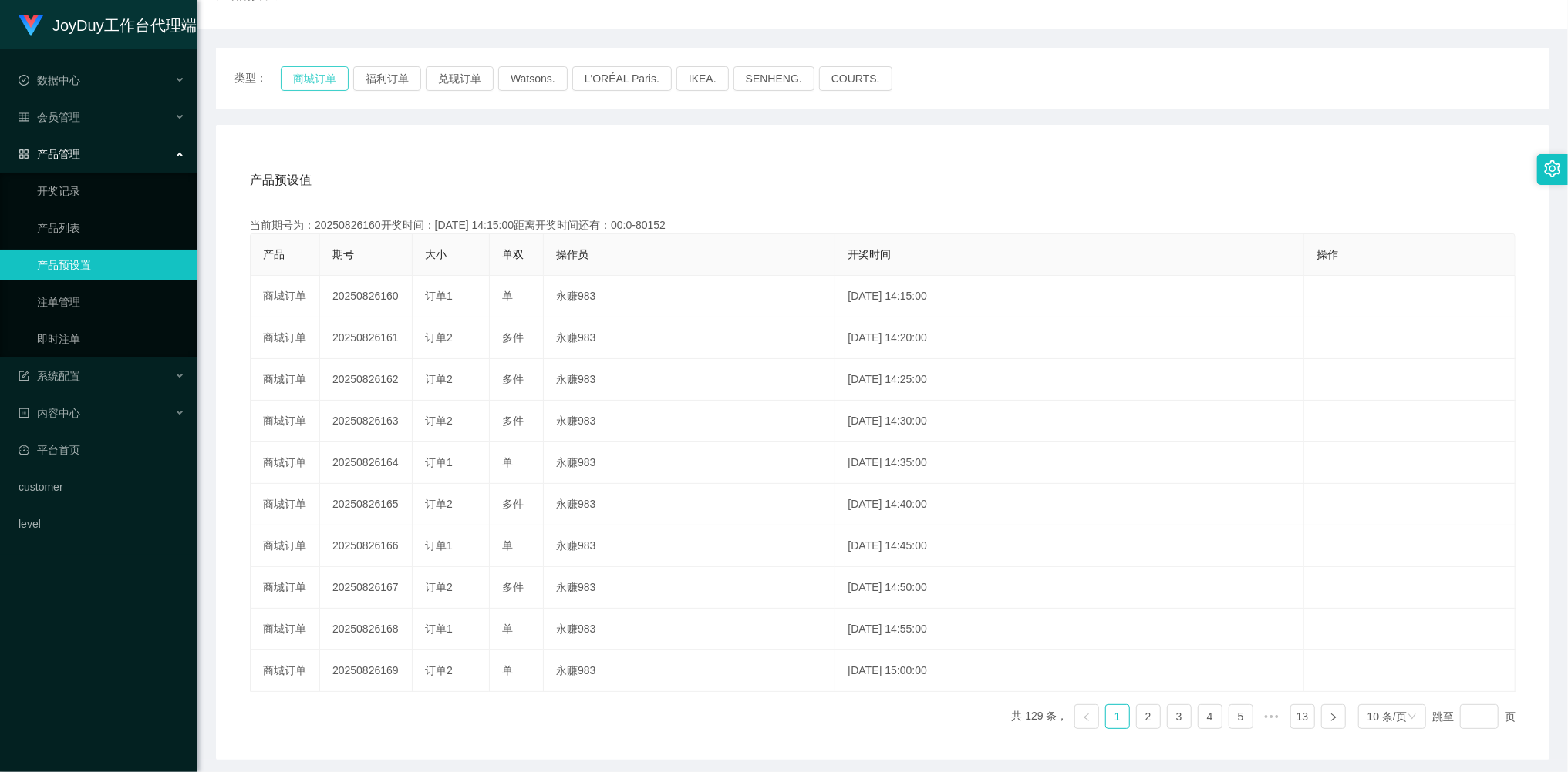
click at [319, 84] on button "商城订单" at bounding box center [315, 78] width 68 height 25
click at [92, 338] on link "即时注单" at bounding box center [110, 339] width 148 height 31
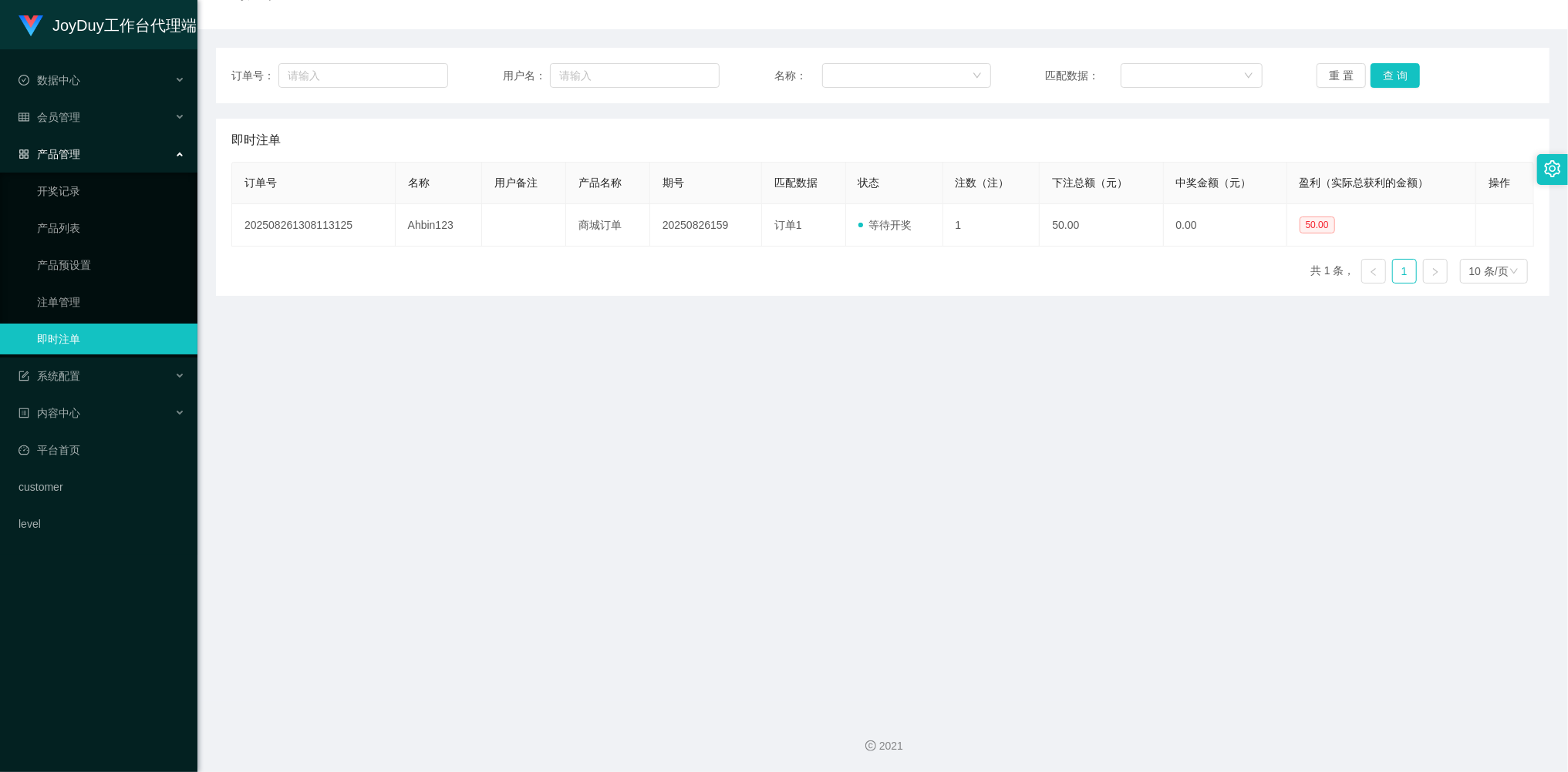
click at [1331, 90] on div "订单号： 用户名： 名称： 匹配数据： 重 置 查 询" at bounding box center [883, 75] width 1333 height 55
click at [1338, 81] on button "重 置" at bounding box center [1341, 75] width 50 height 25
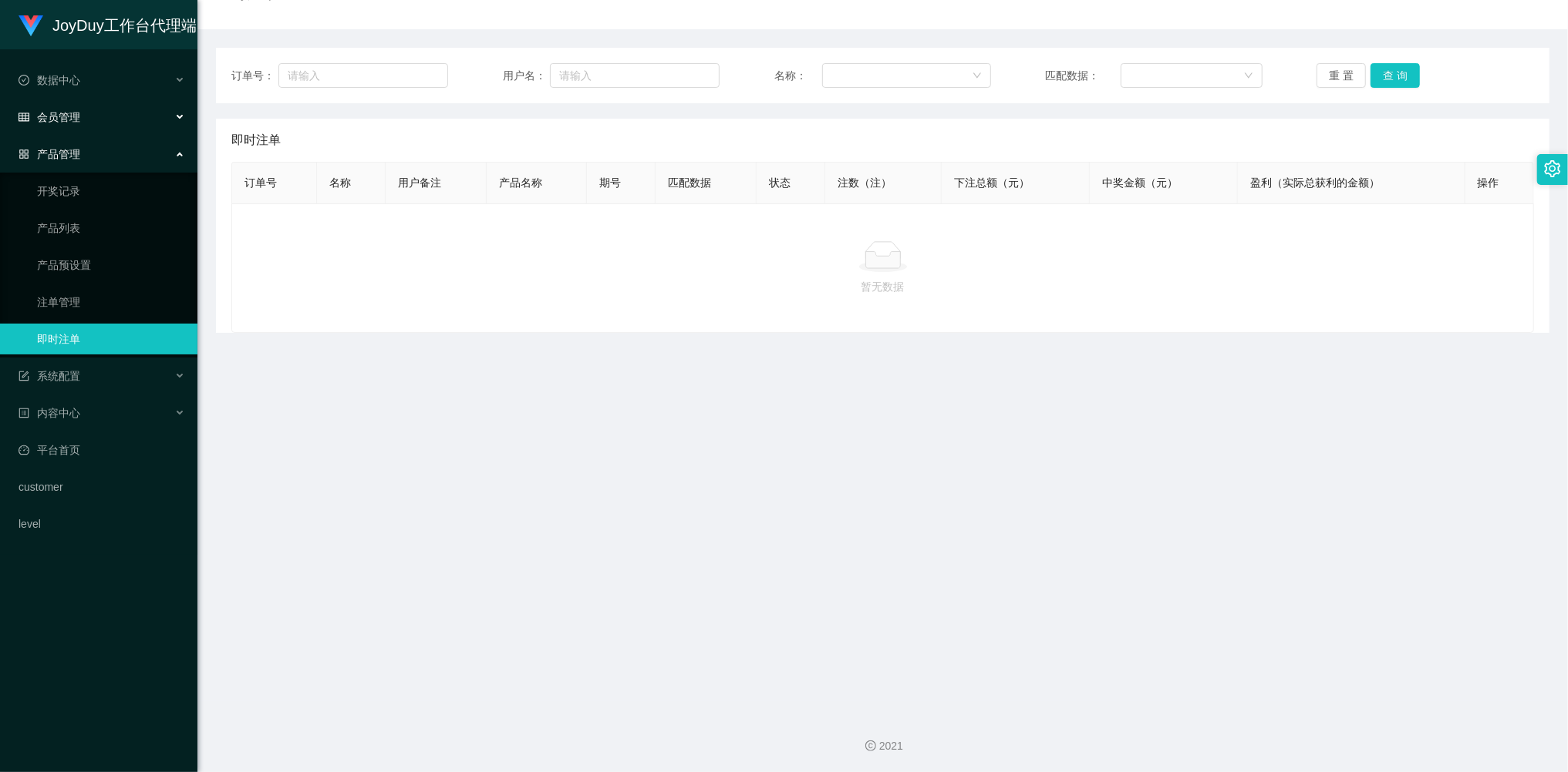
click at [65, 119] on span "会员管理" at bounding box center [50, 117] width 61 height 12
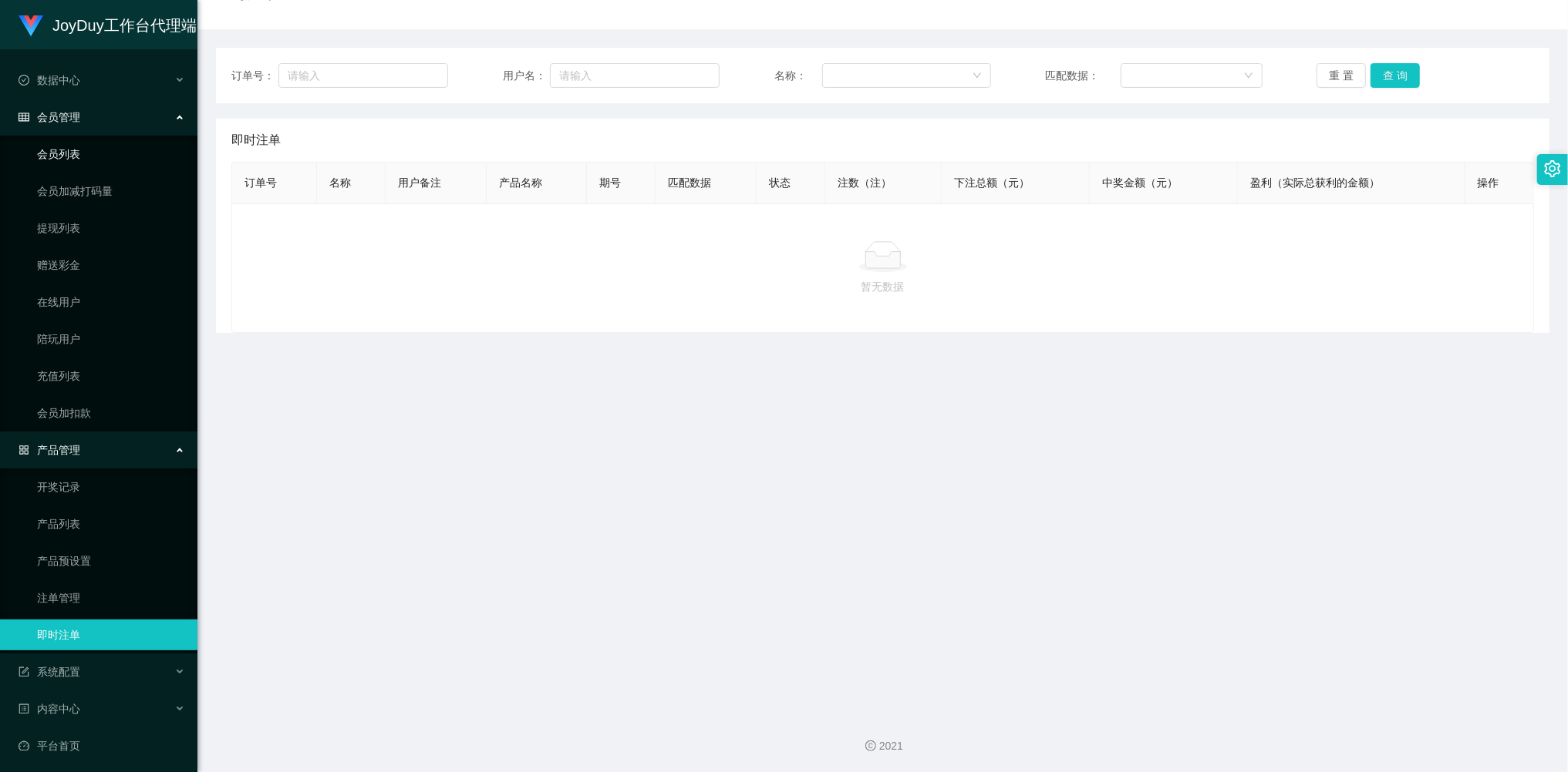
click at [72, 153] on link "会员列表" at bounding box center [110, 154] width 148 height 31
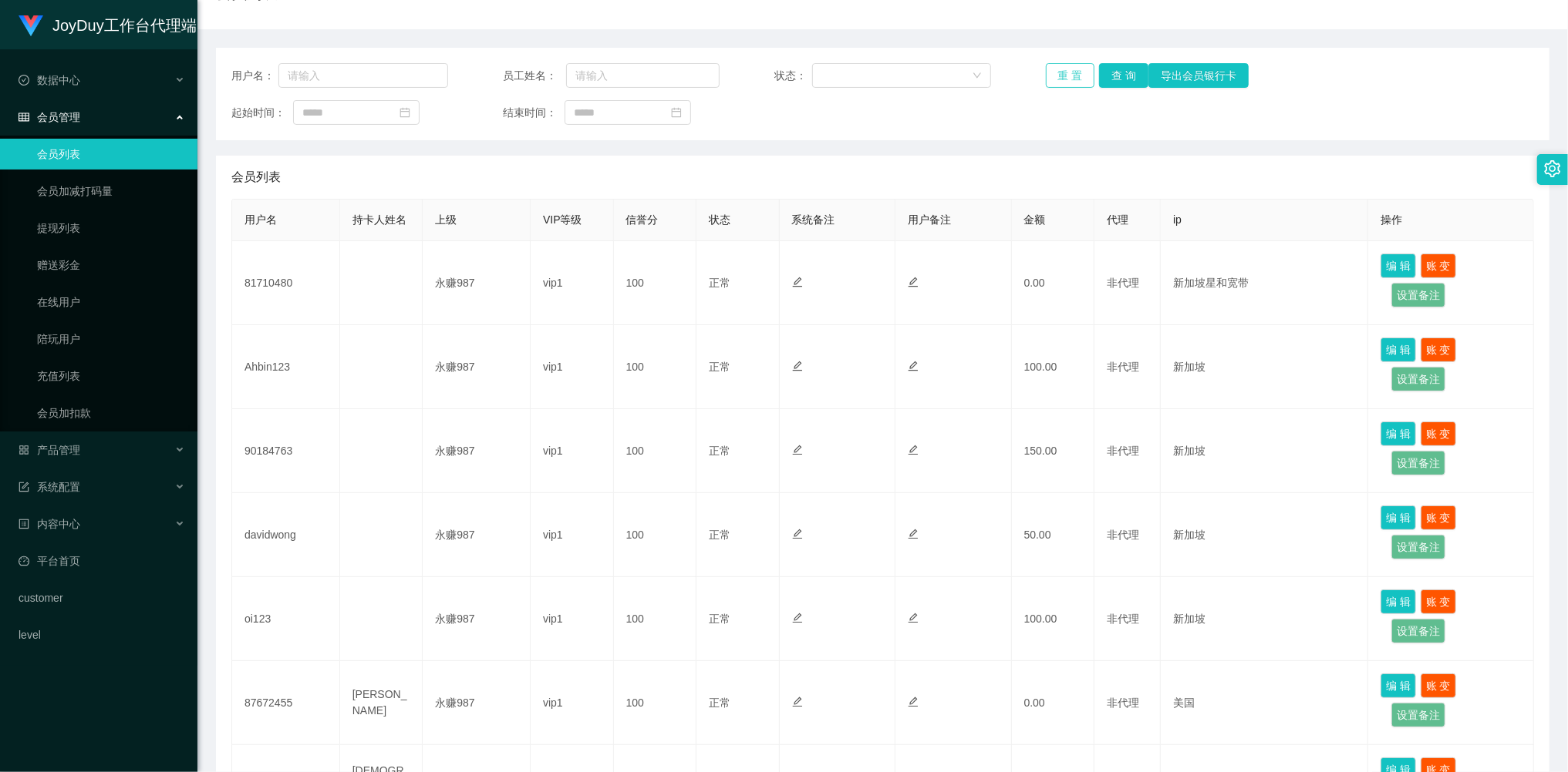
click at [1075, 78] on button "重 置" at bounding box center [1070, 75] width 50 height 25
click at [1075, 78] on div "重 置 查 询 导出会员银行卡" at bounding box center [1154, 75] width 217 height 25
click at [1075, 78] on button "重 置" at bounding box center [1070, 75] width 50 height 25
click at [1075, 78] on div "重 置 查 询 导出会员银行卡" at bounding box center [1154, 75] width 217 height 25
click at [81, 441] on div "产品管理" at bounding box center [98, 450] width 197 height 31
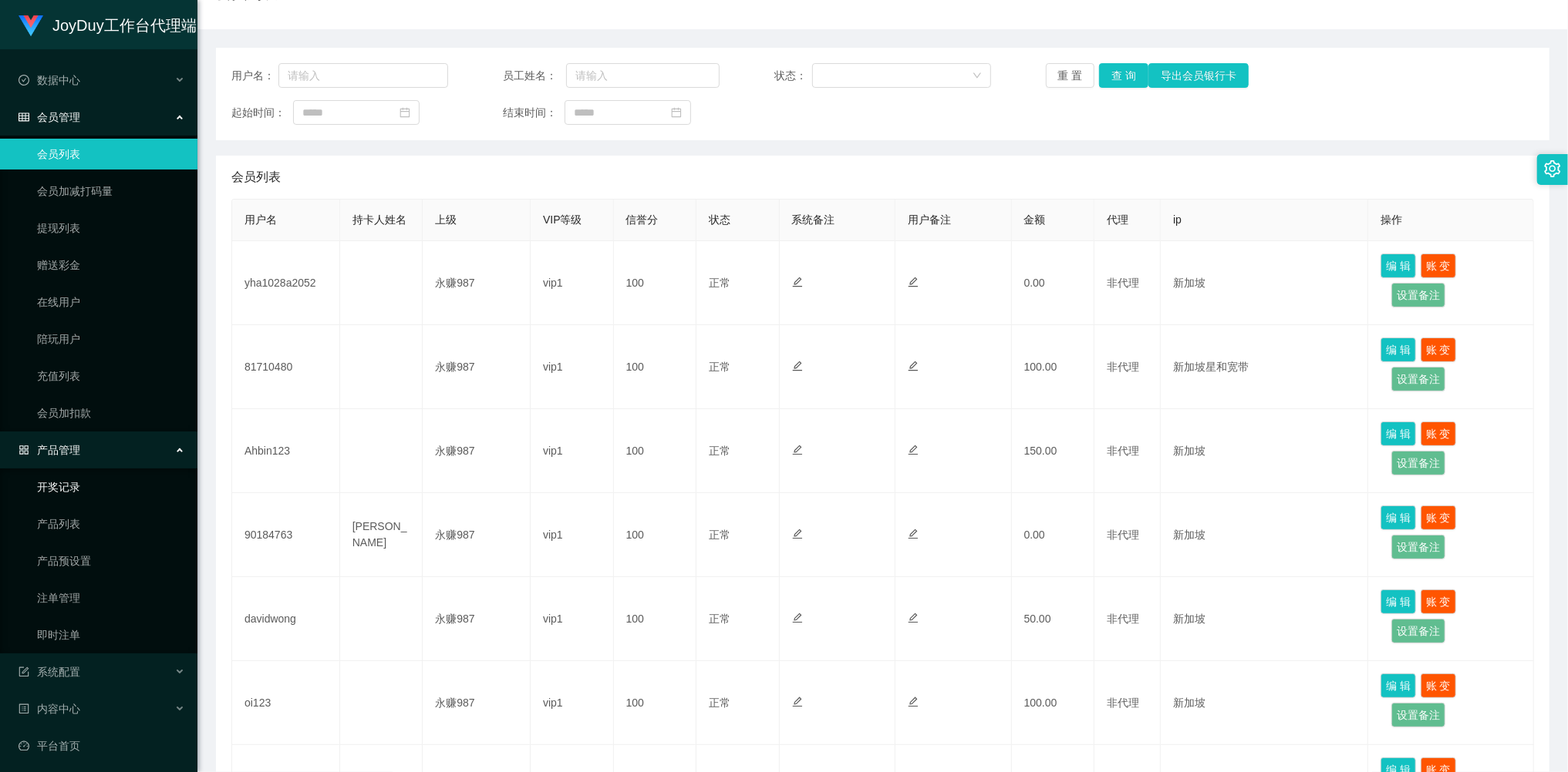
scroll to position [68, 0]
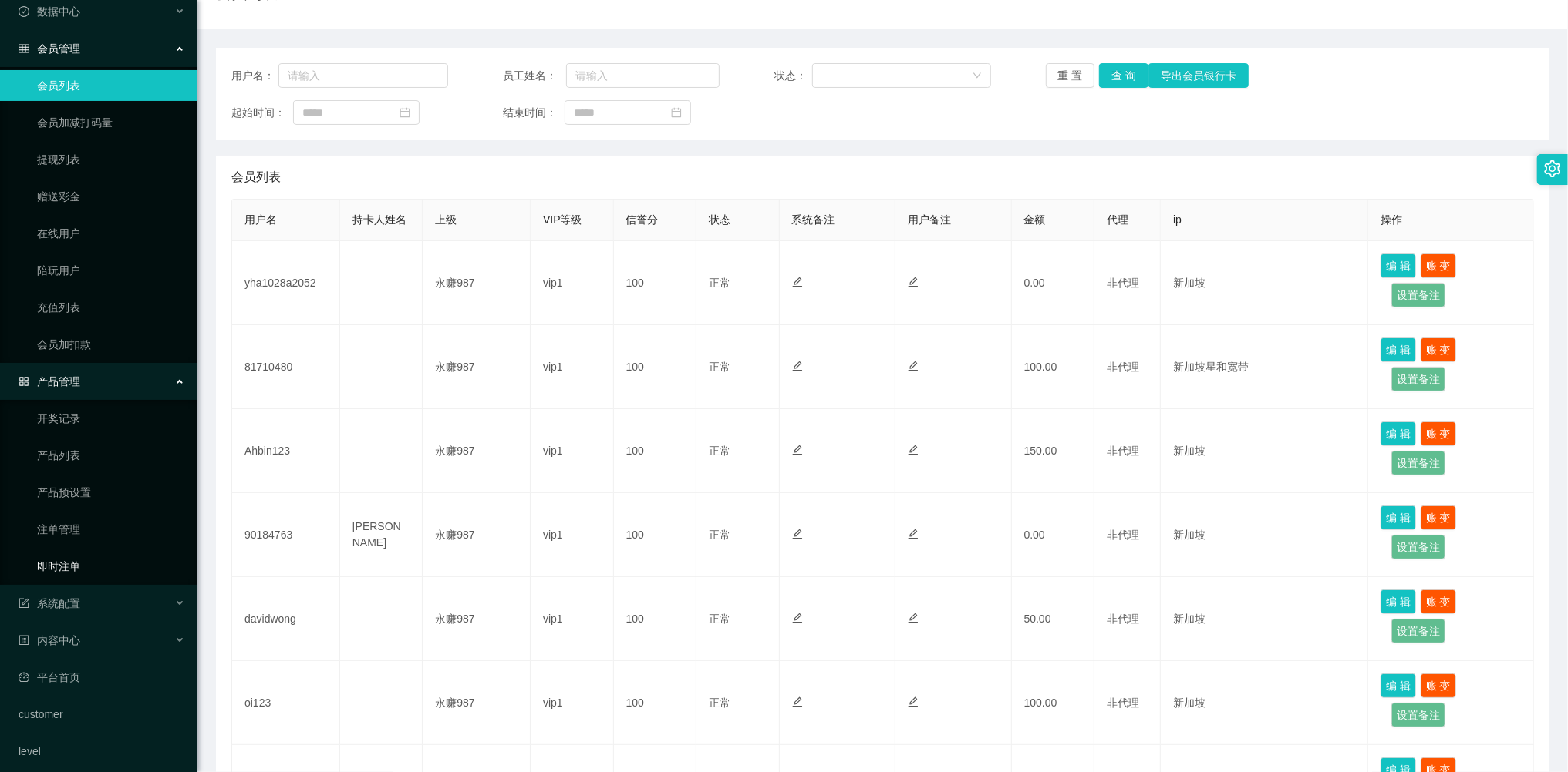
click at [71, 554] on link "即时注单" at bounding box center [110, 566] width 148 height 31
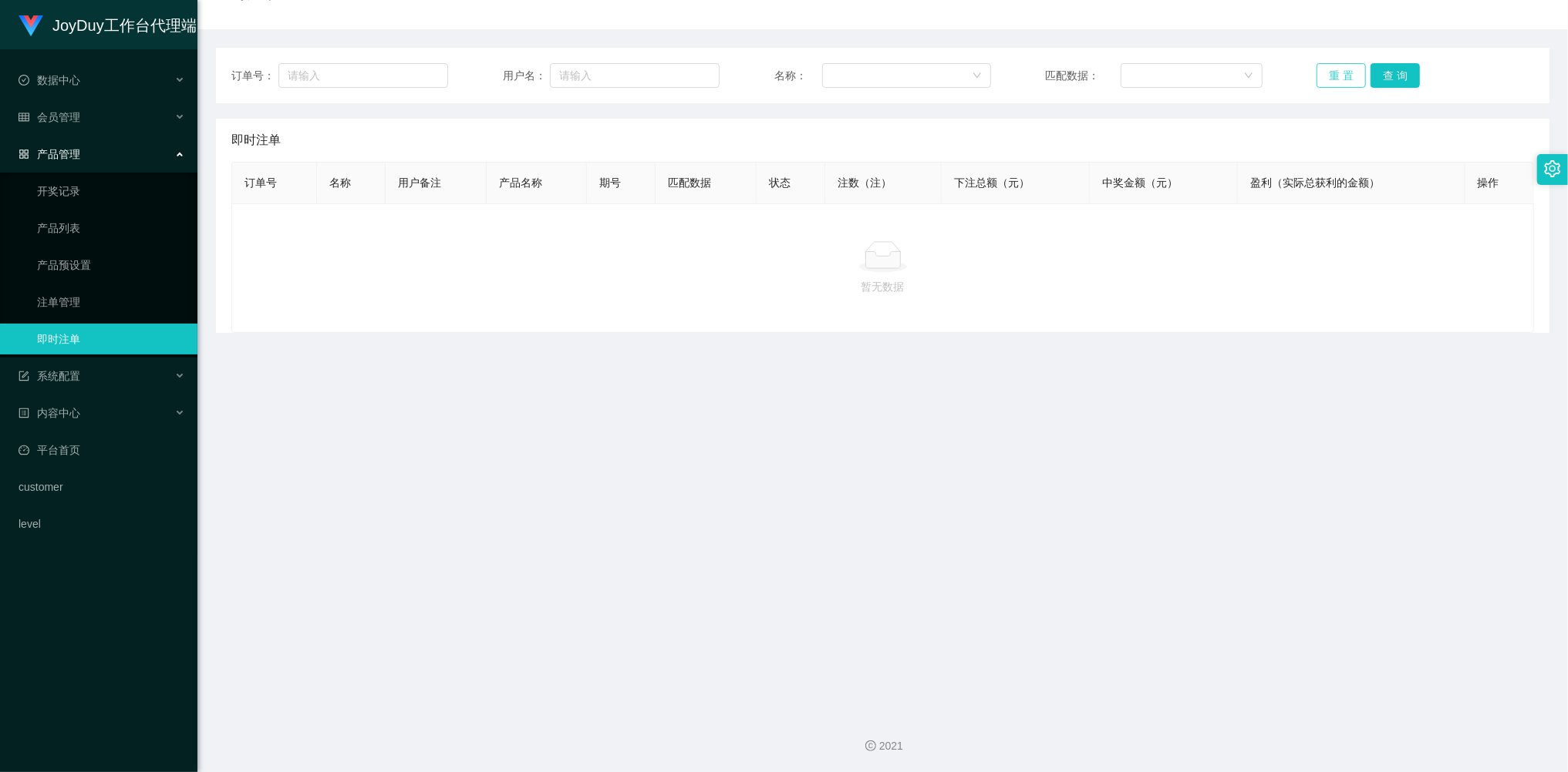
click at [1334, 84] on button "重 置" at bounding box center [1341, 75] width 50 height 25
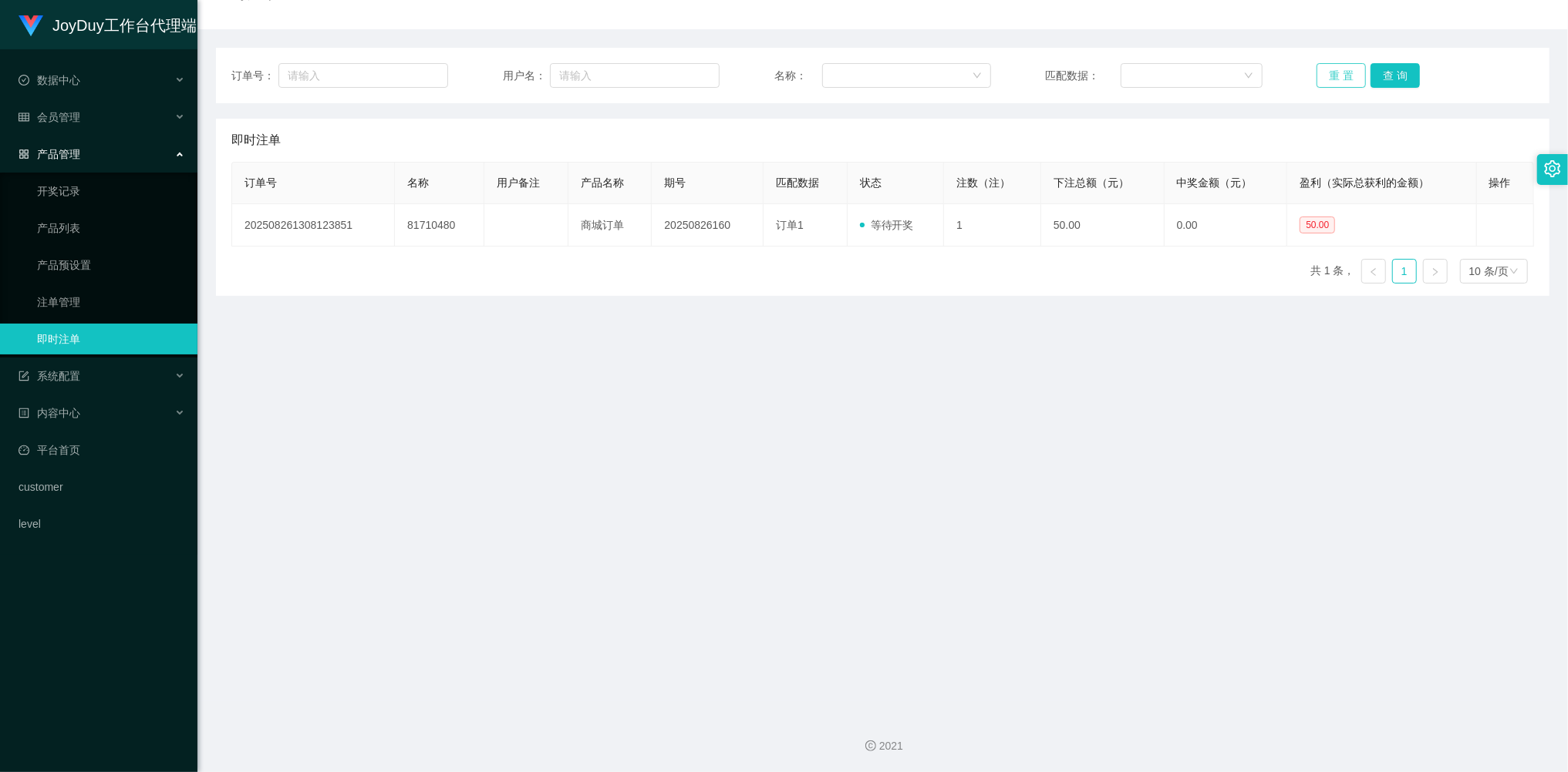
click at [1334, 84] on button "重 置" at bounding box center [1341, 75] width 50 height 25
click at [981, 489] on main "关闭左侧 关闭右侧 关闭其它 刷新页面 提现列表 会员加减打码量 会员列表 产品预设置 即时注单 注单管理 产品列表 充值列表 首页 / 产品管理 / 即时注…" at bounding box center [883, 300] width 1371 height 801
click at [1328, 82] on button "重 置" at bounding box center [1341, 75] width 50 height 25
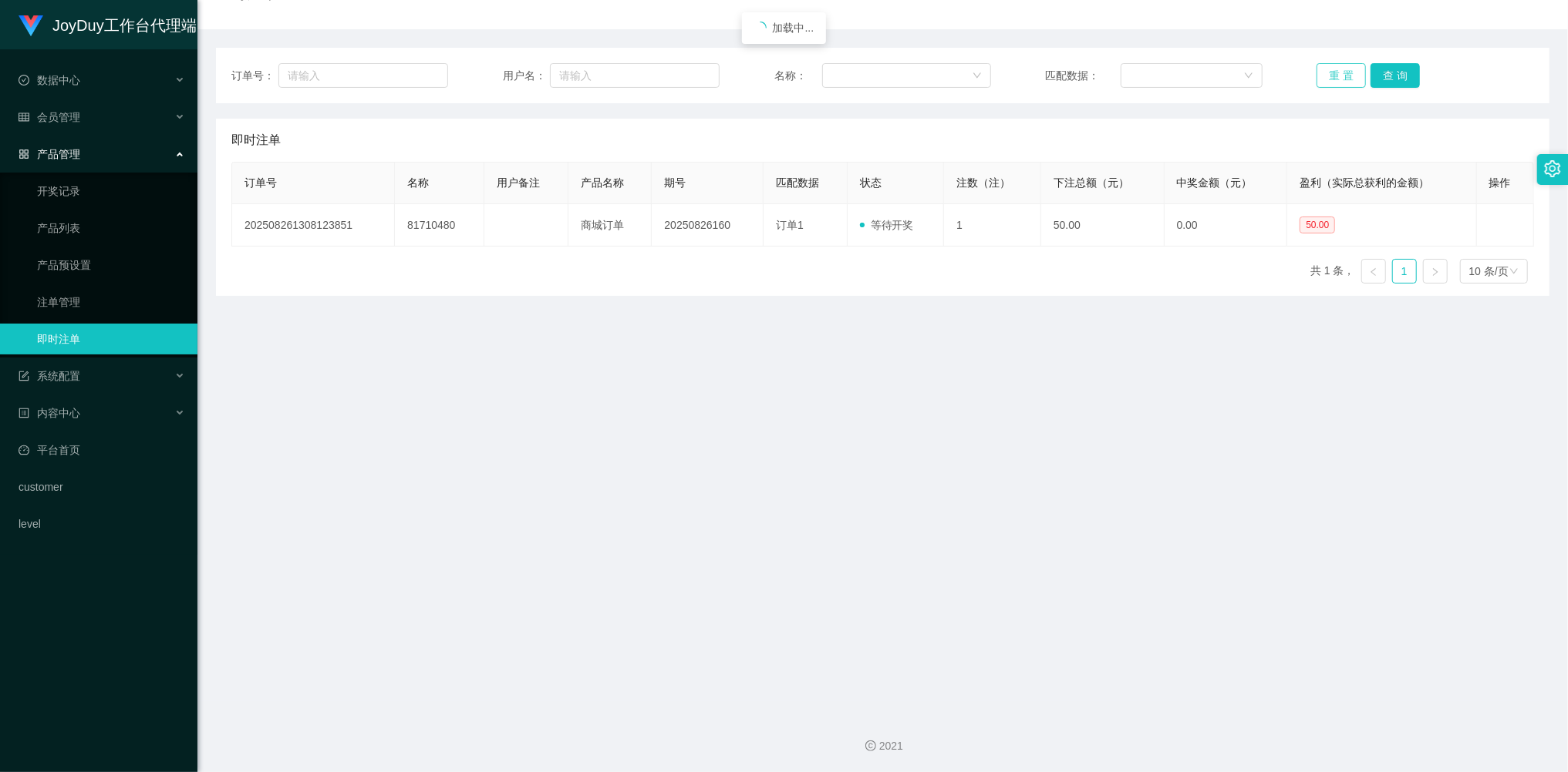
click at [1328, 80] on button "重 置" at bounding box center [1341, 75] width 50 height 25
click at [1328, 78] on button "重 置" at bounding box center [1341, 75] width 50 height 25
click at [1328, 78] on button "重 置" at bounding box center [1341, 75] width 50 height 25
click at [72, 112] on span "会员管理" at bounding box center [50, 117] width 61 height 12
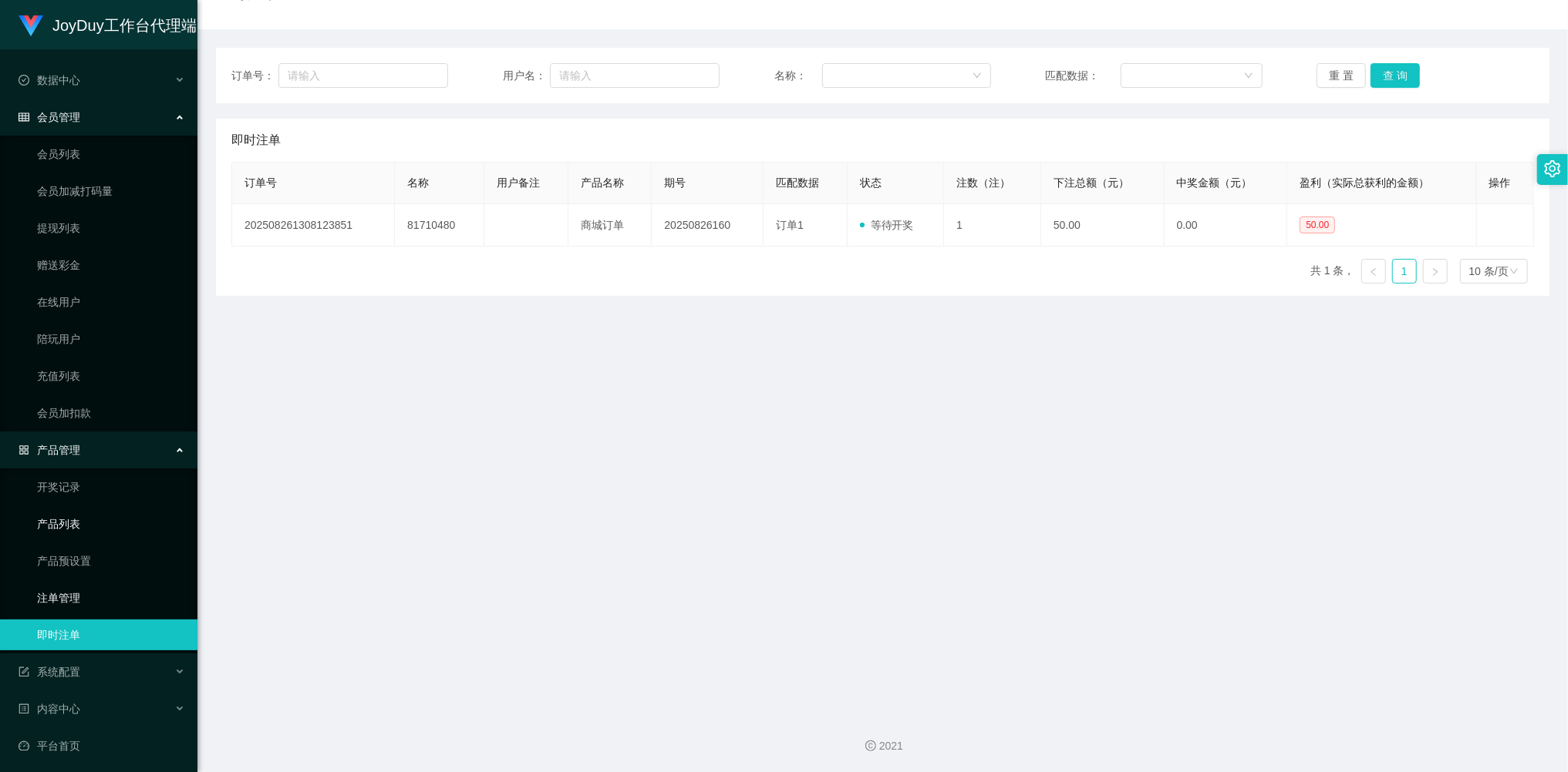
scroll to position [68, 0]
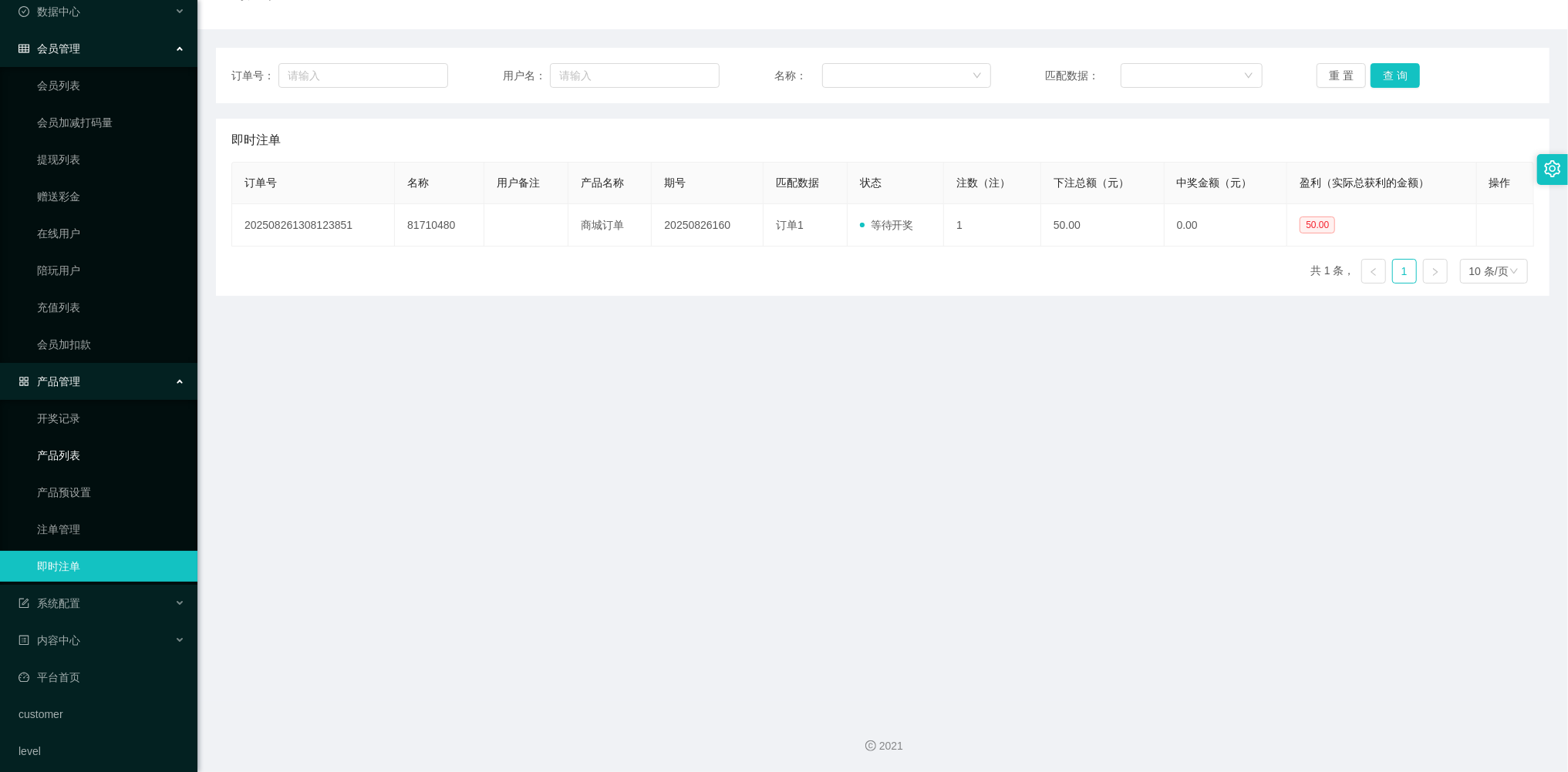
click at [94, 441] on link "产品列表" at bounding box center [110, 456] width 148 height 31
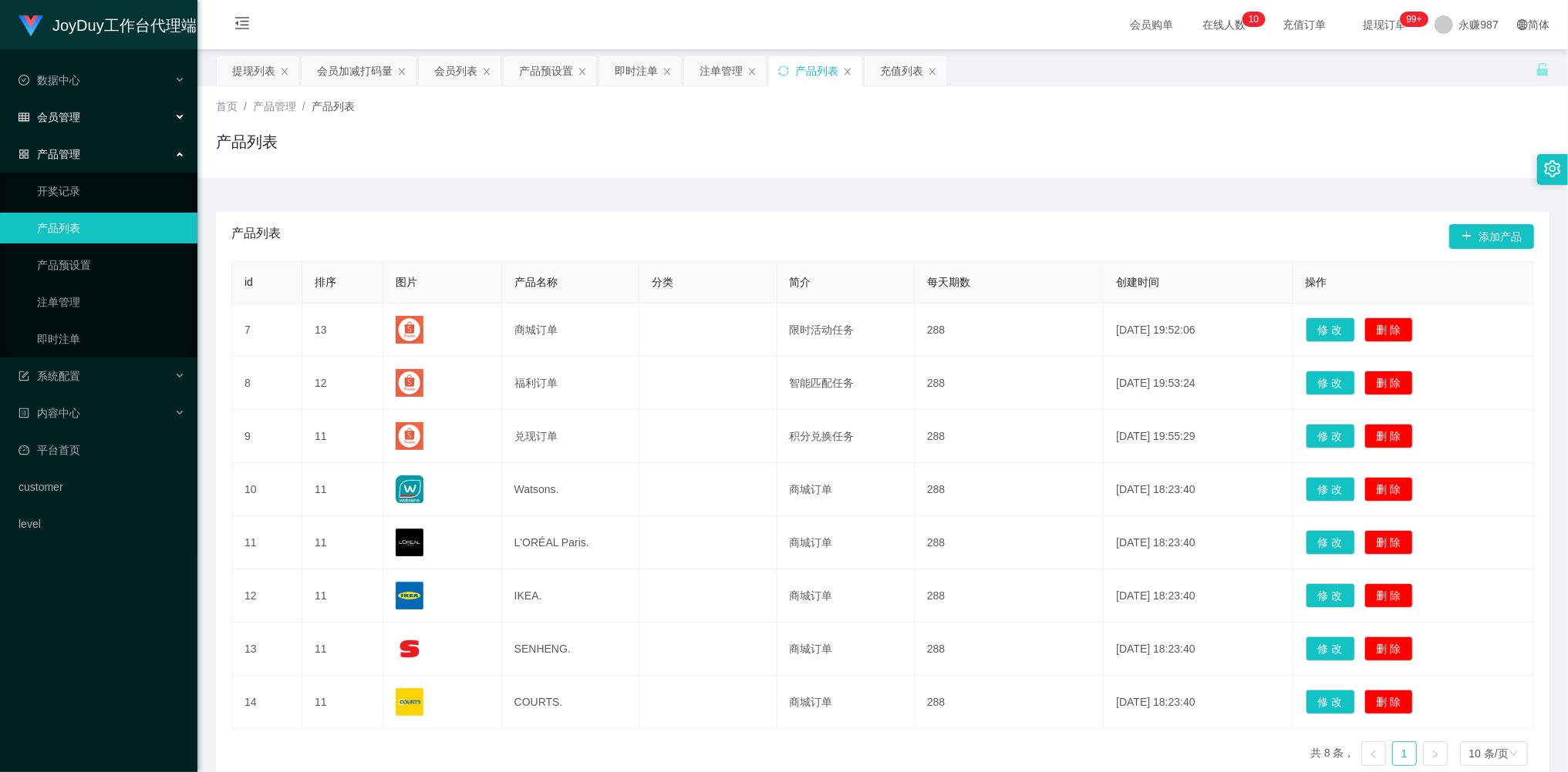
click at [71, 124] on div "会员管理" at bounding box center [98, 117] width 197 height 31
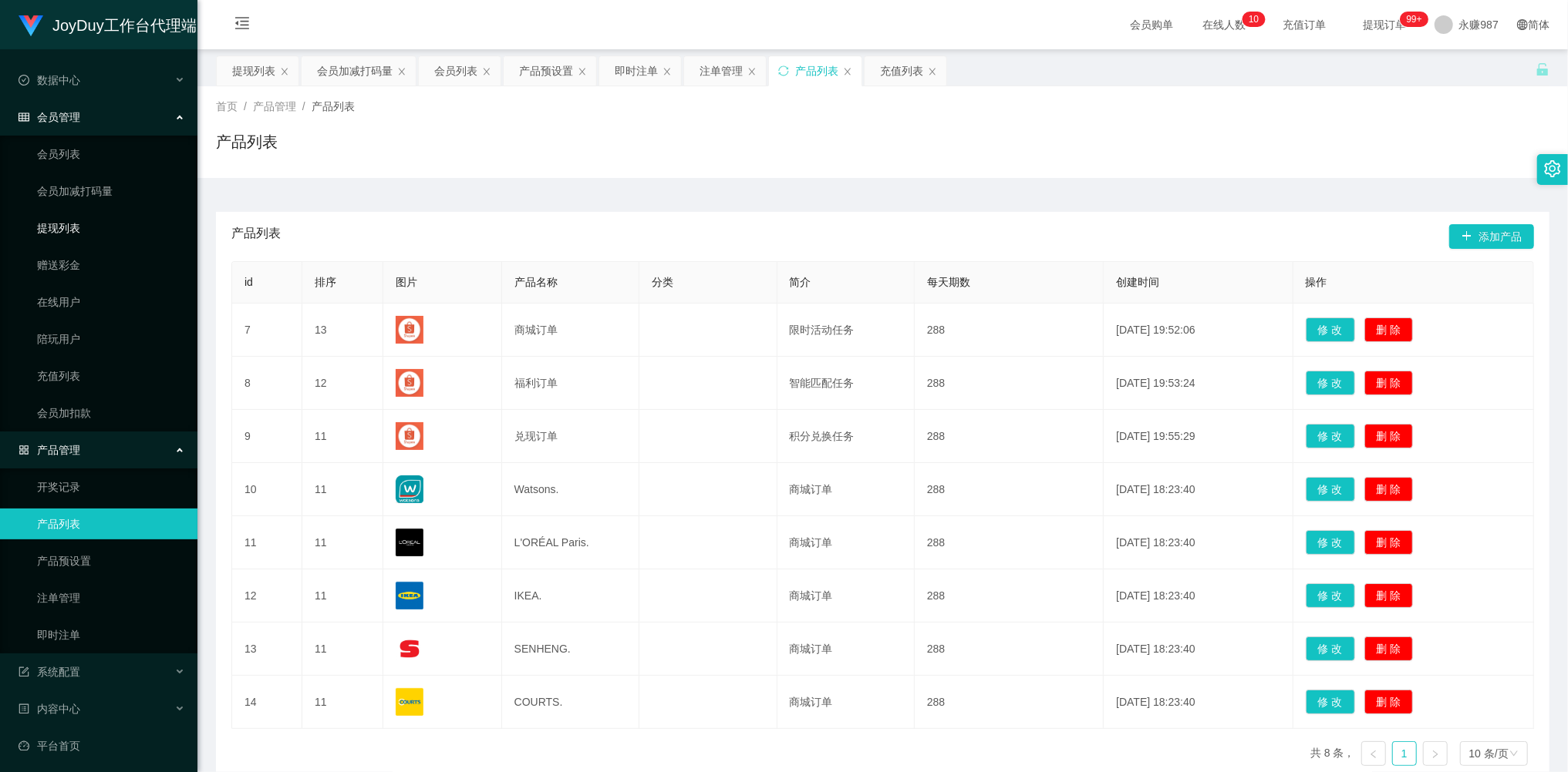
click at [68, 228] on link "提现列表" at bounding box center [110, 228] width 148 height 31
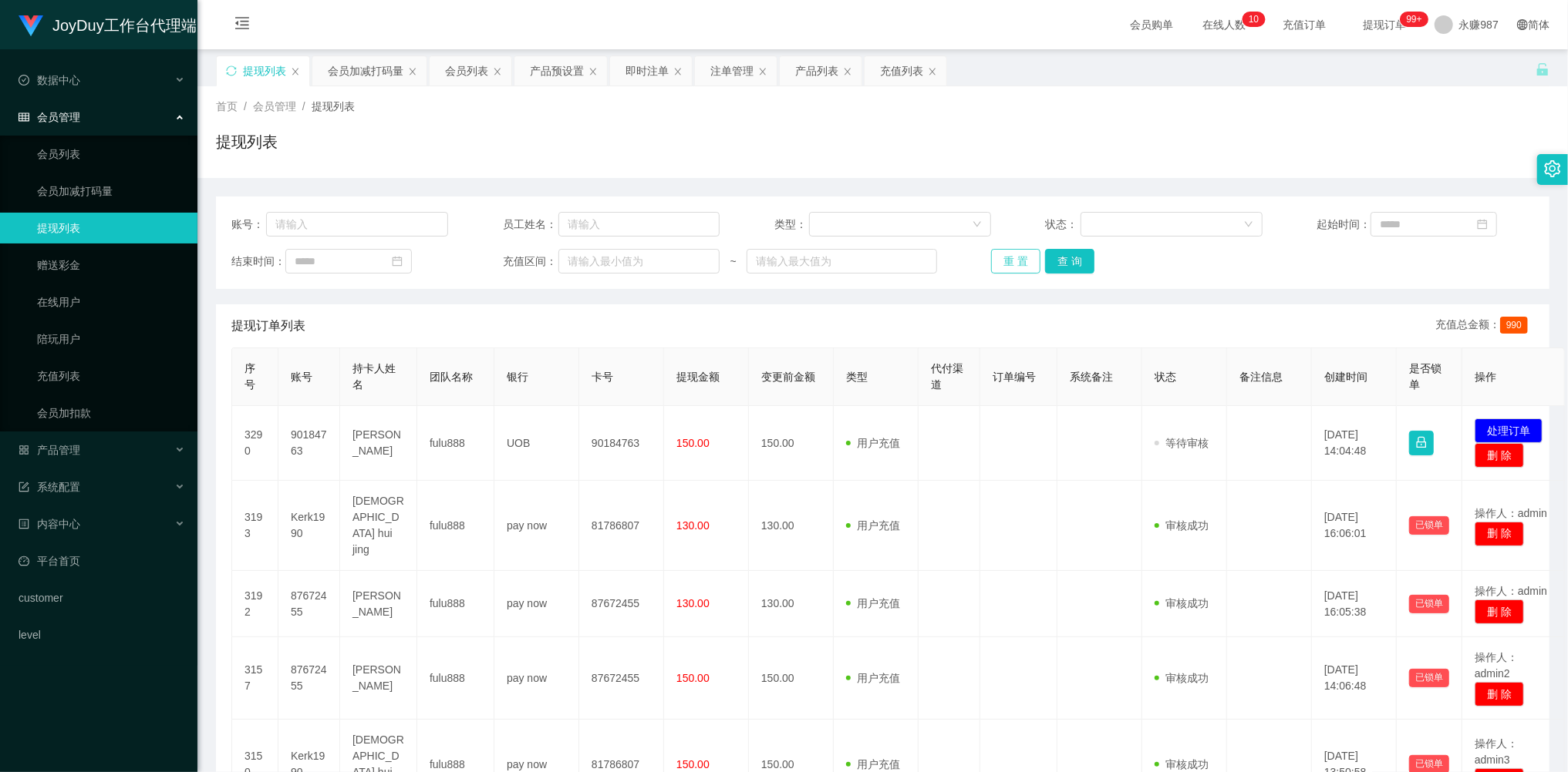
click at [1010, 260] on button "重 置" at bounding box center [1016, 261] width 50 height 25
click at [1010, 260] on div "重 置 查 询" at bounding box center [1099, 261] width 217 height 25
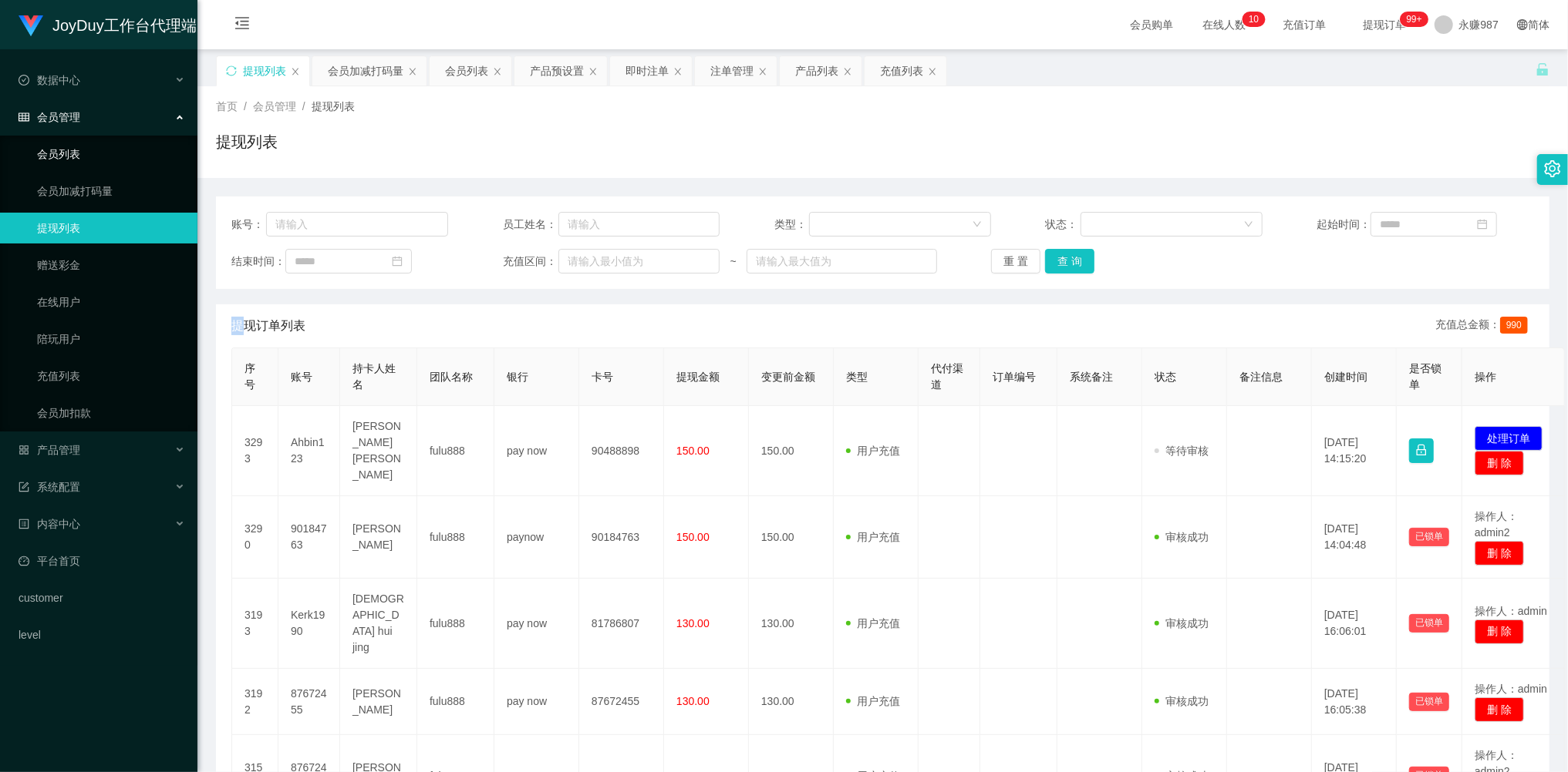
drag, startPoint x: 68, startPoint y: 146, endPoint x: 97, endPoint y: 149, distance: 29.2
click at [68, 146] on link "会员列表" at bounding box center [110, 154] width 148 height 31
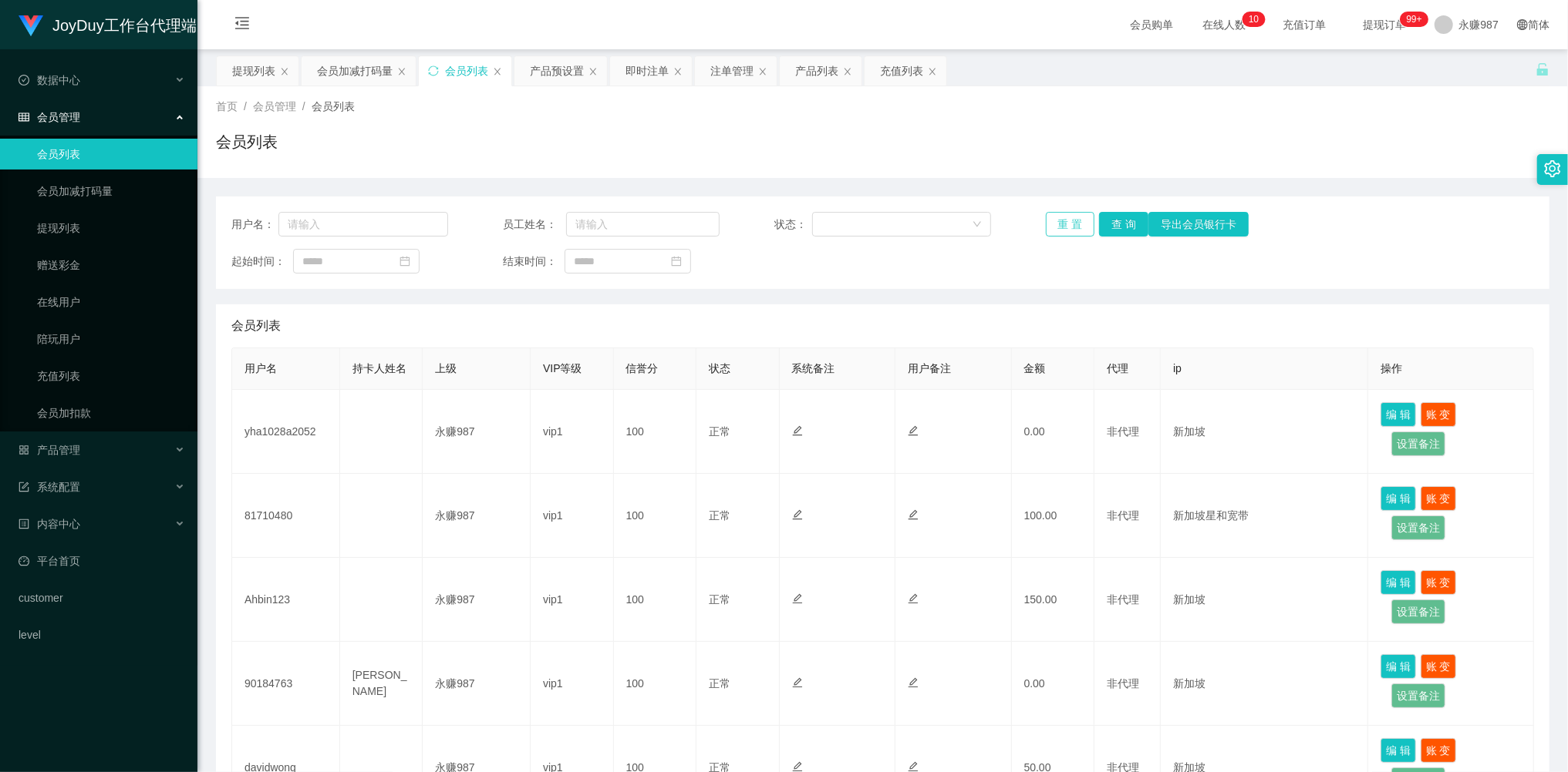
click at [1046, 212] on button "重 置" at bounding box center [1070, 223] width 50 height 25
click at [1055, 216] on div "重 置 查 询 导出会员银行卡" at bounding box center [1154, 223] width 217 height 25
click at [1061, 216] on button "重 置" at bounding box center [1079, 223] width 67 height 25
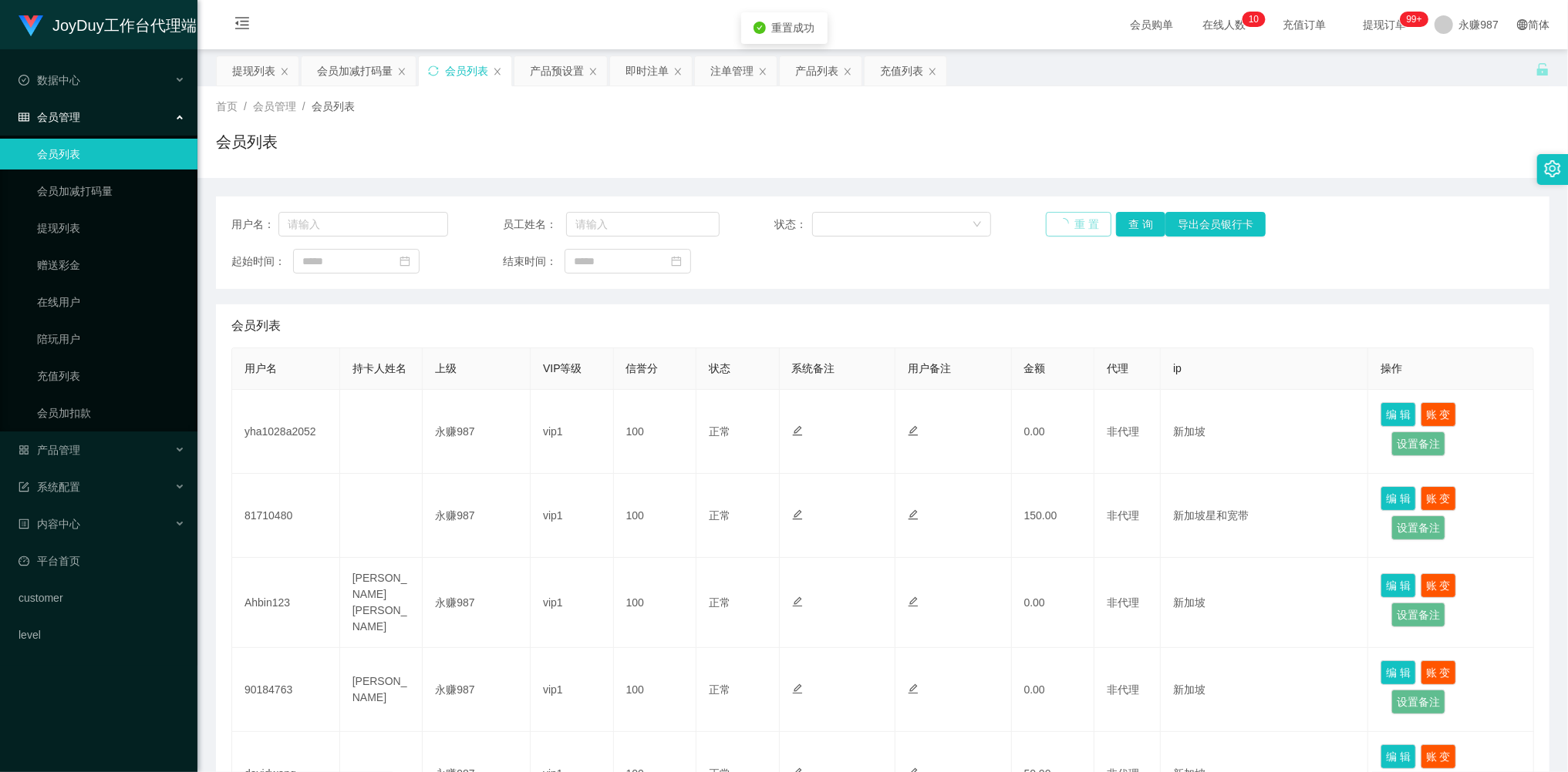
click at [1063, 217] on div "重 置 查 询 导出会员银行卡" at bounding box center [1154, 223] width 217 height 25
click at [1064, 218] on button "重 置" at bounding box center [1070, 223] width 50 height 25
click at [1064, 218] on div "重 置 查 询 导出会员银行卡" at bounding box center [1154, 223] width 217 height 25
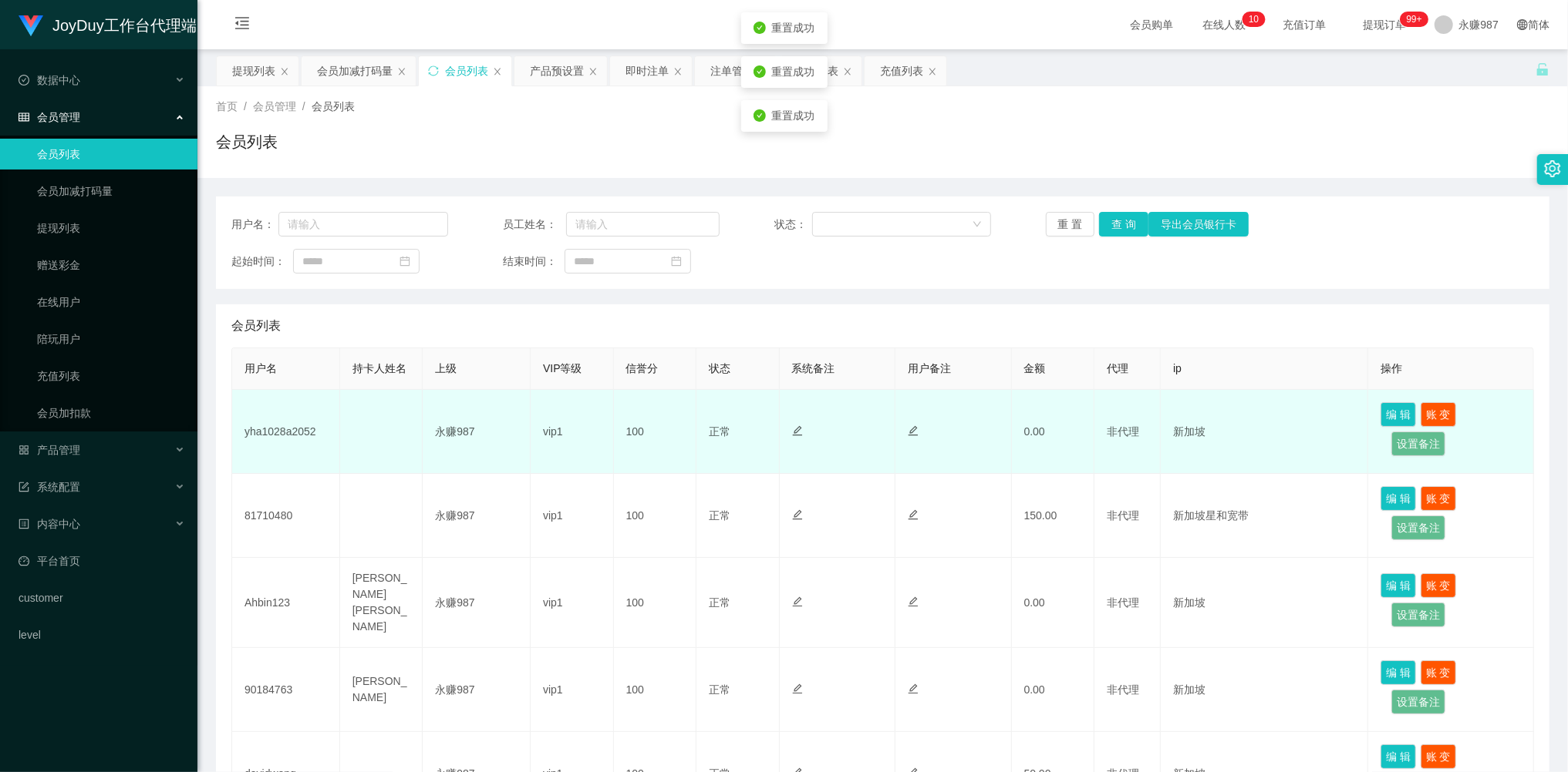
click at [290, 424] on td "yha1028a2052" at bounding box center [286, 432] width 108 height 84
drag, startPoint x: 290, startPoint y: 424, endPoint x: 464, endPoint y: 398, distance: 175.9
click at [292, 423] on td "yha1028a2052" at bounding box center [286, 432] width 108 height 84
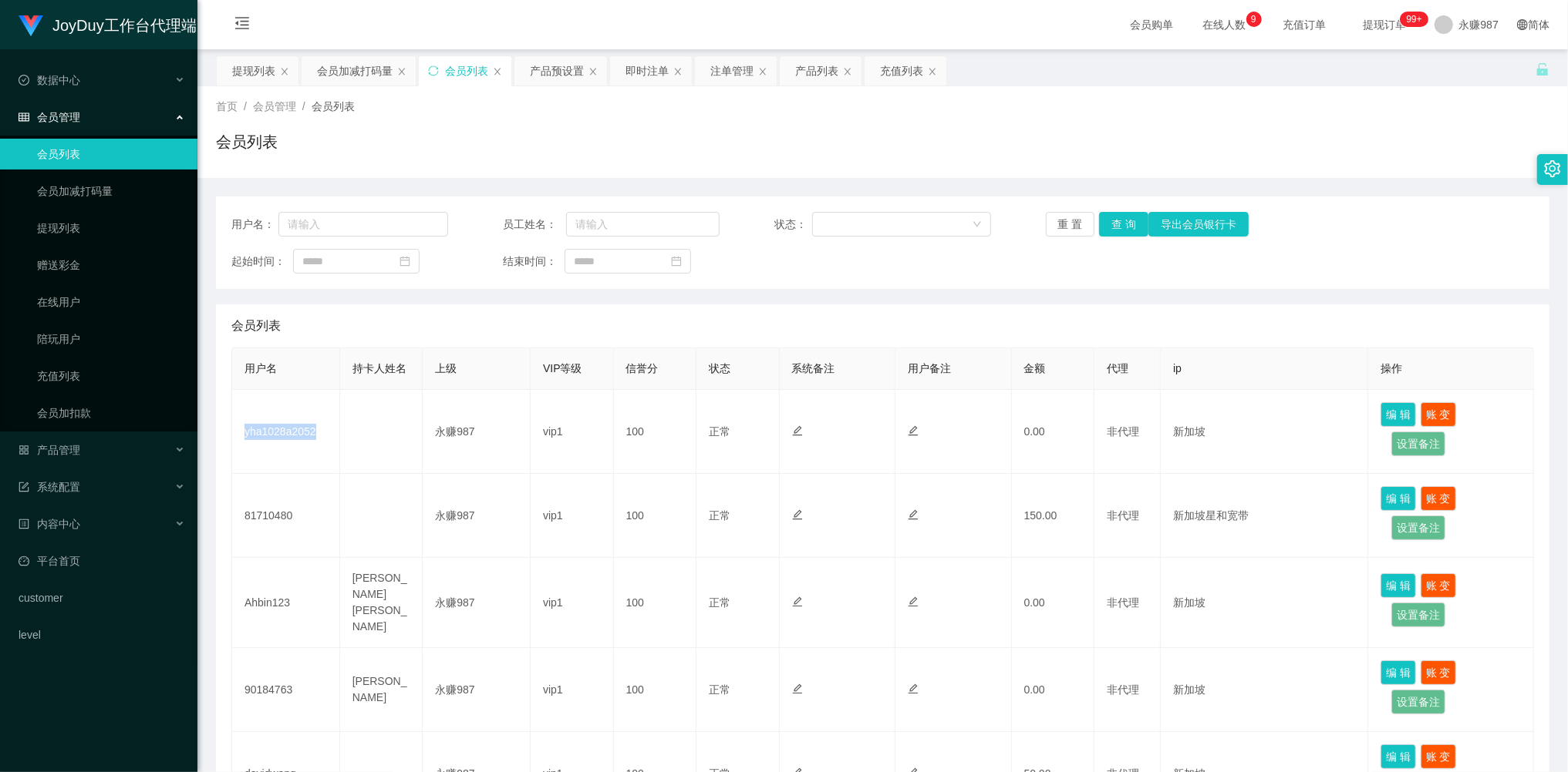
copy td "yha1028a2052"
click at [86, 475] on div "系统配置" at bounding box center [98, 487] width 197 height 31
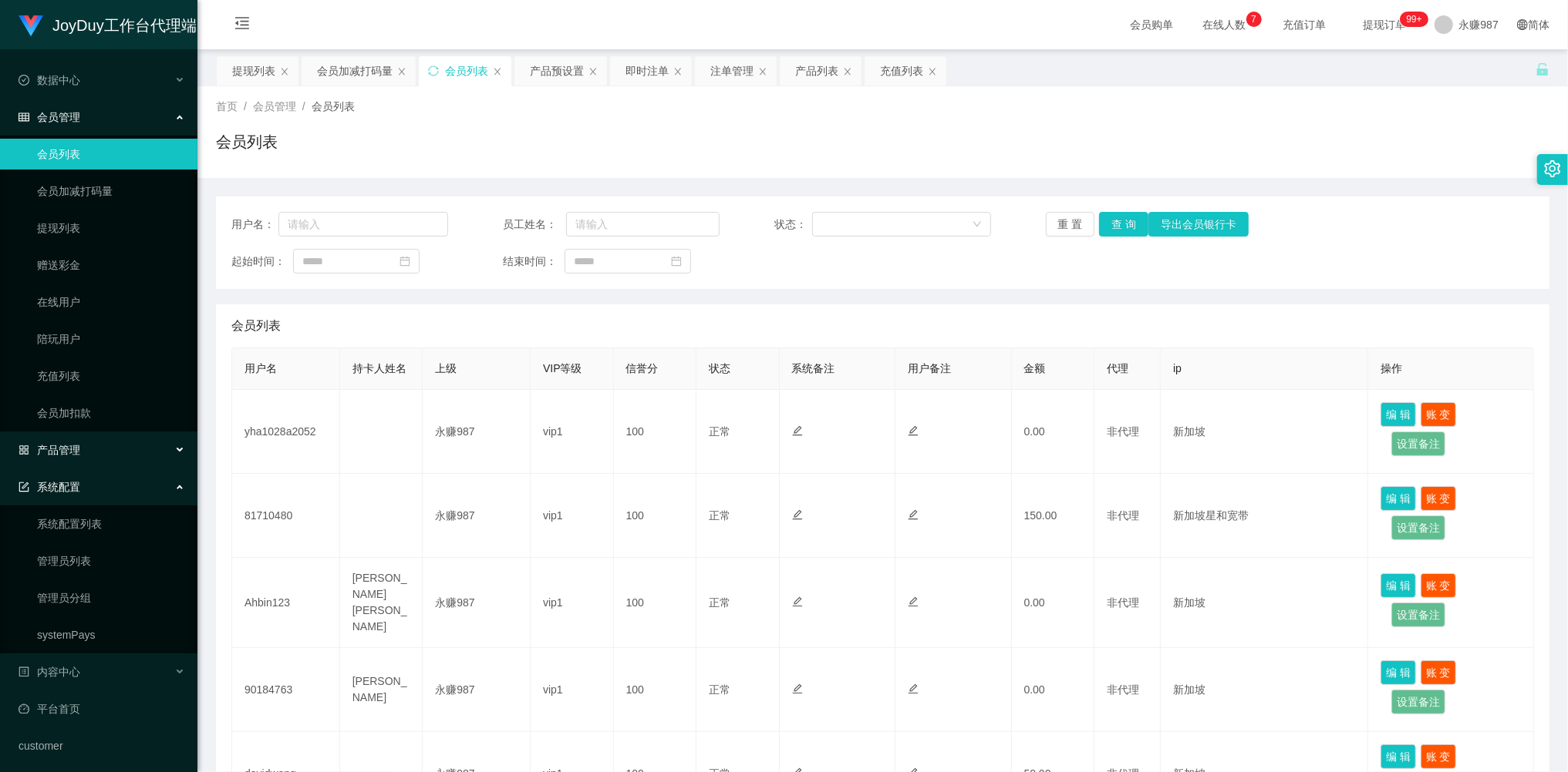
click at [87, 448] on div "产品管理" at bounding box center [98, 450] width 197 height 31
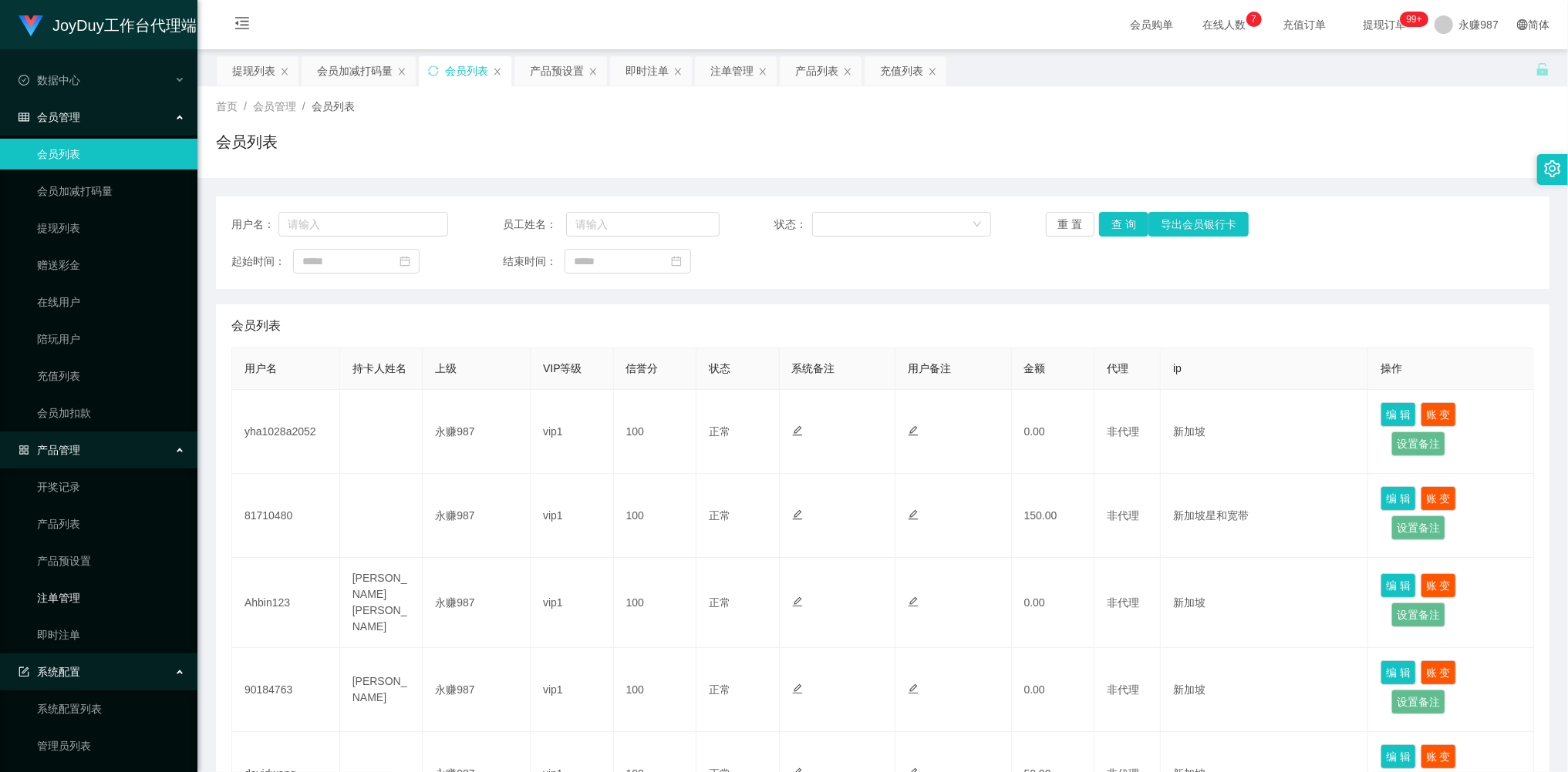
click at [76, 595] on link "注单管理" at bounding box center [110, 598] width 148 height 31
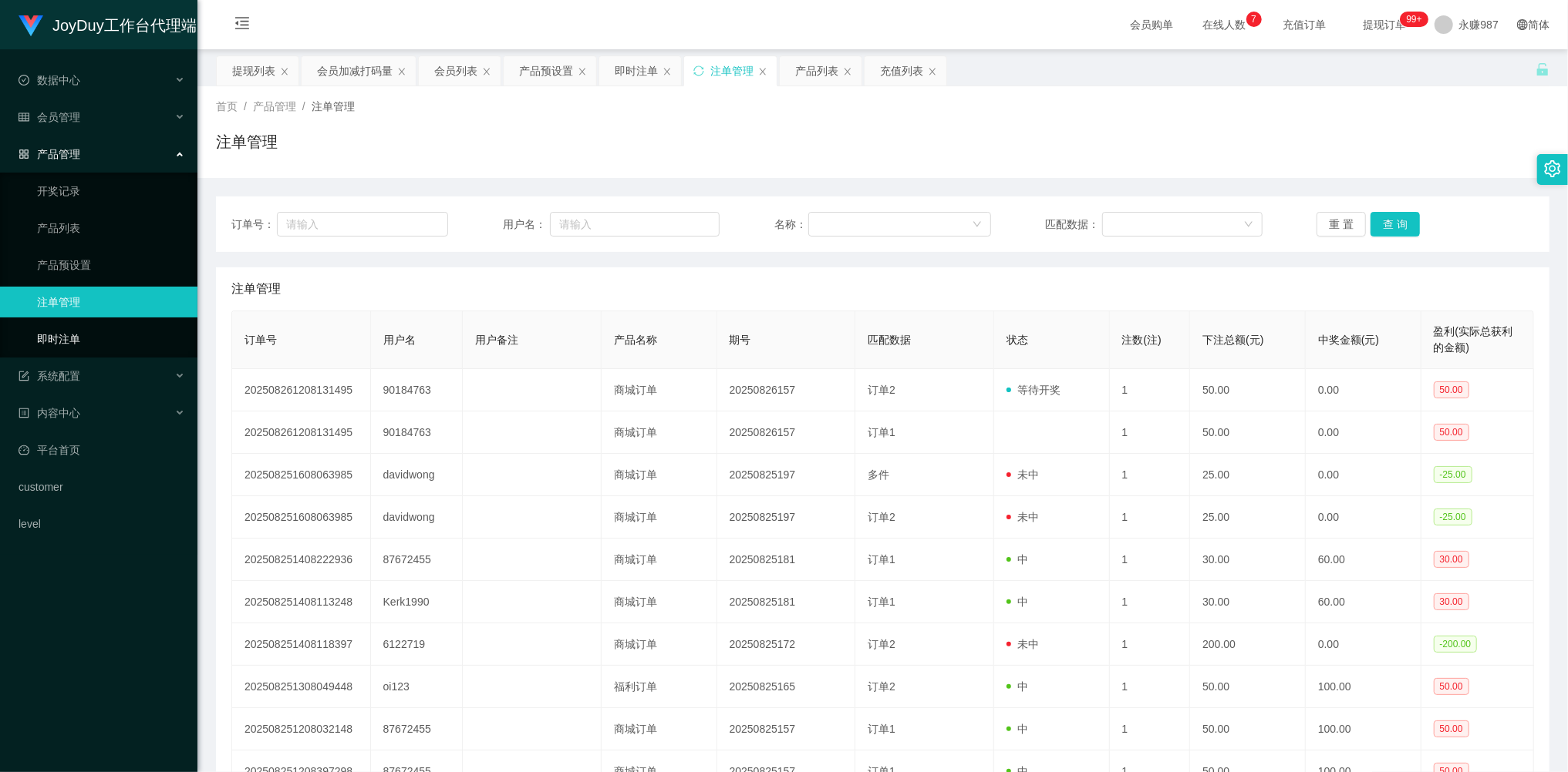
click at [65, 325] on link "即时注单" at bounding box center [110, 339] width 148 height 31
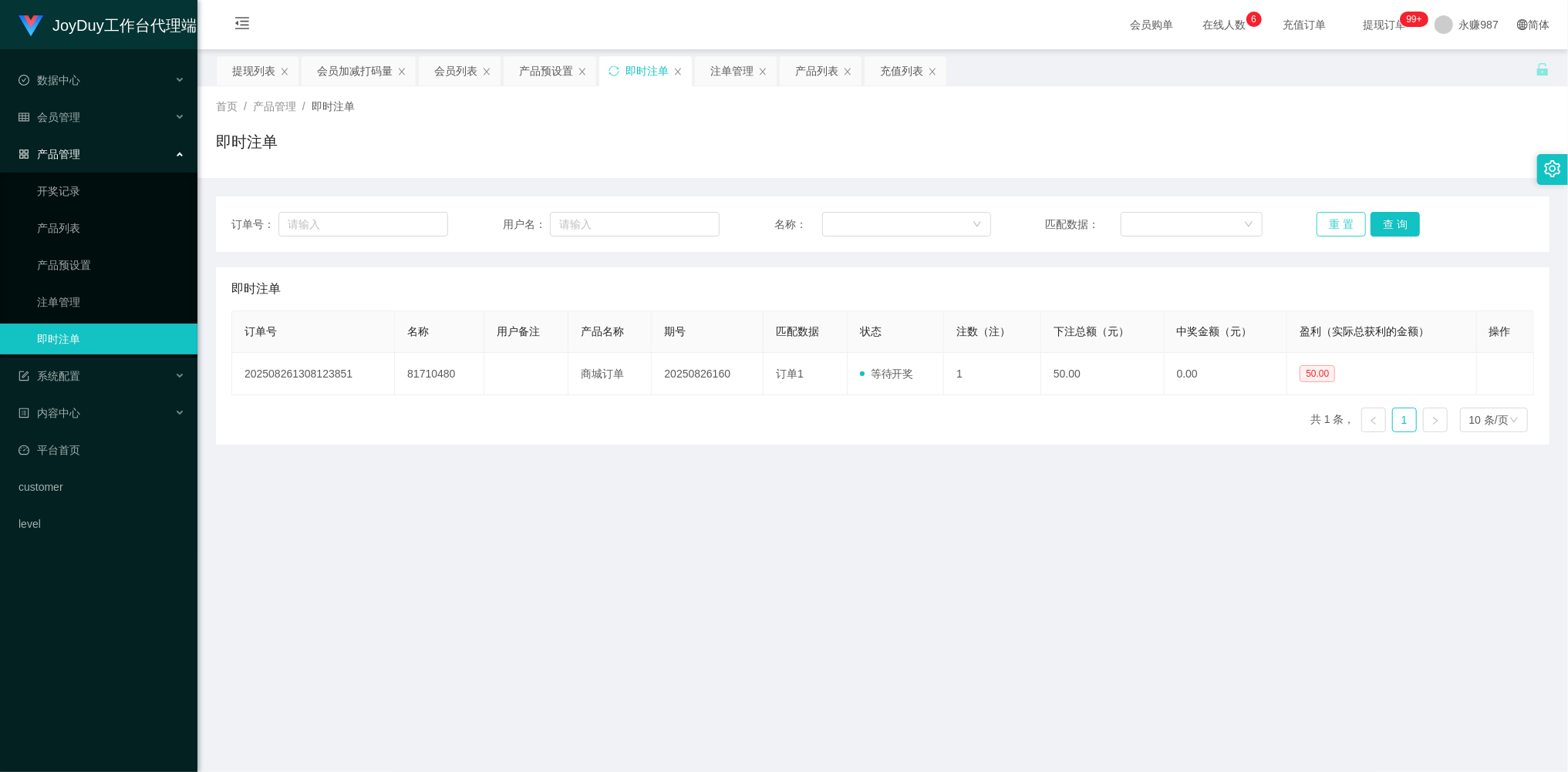
click at [1345, 223] on button "重 置" at bounding box center [1341, 223] width 50 height 25
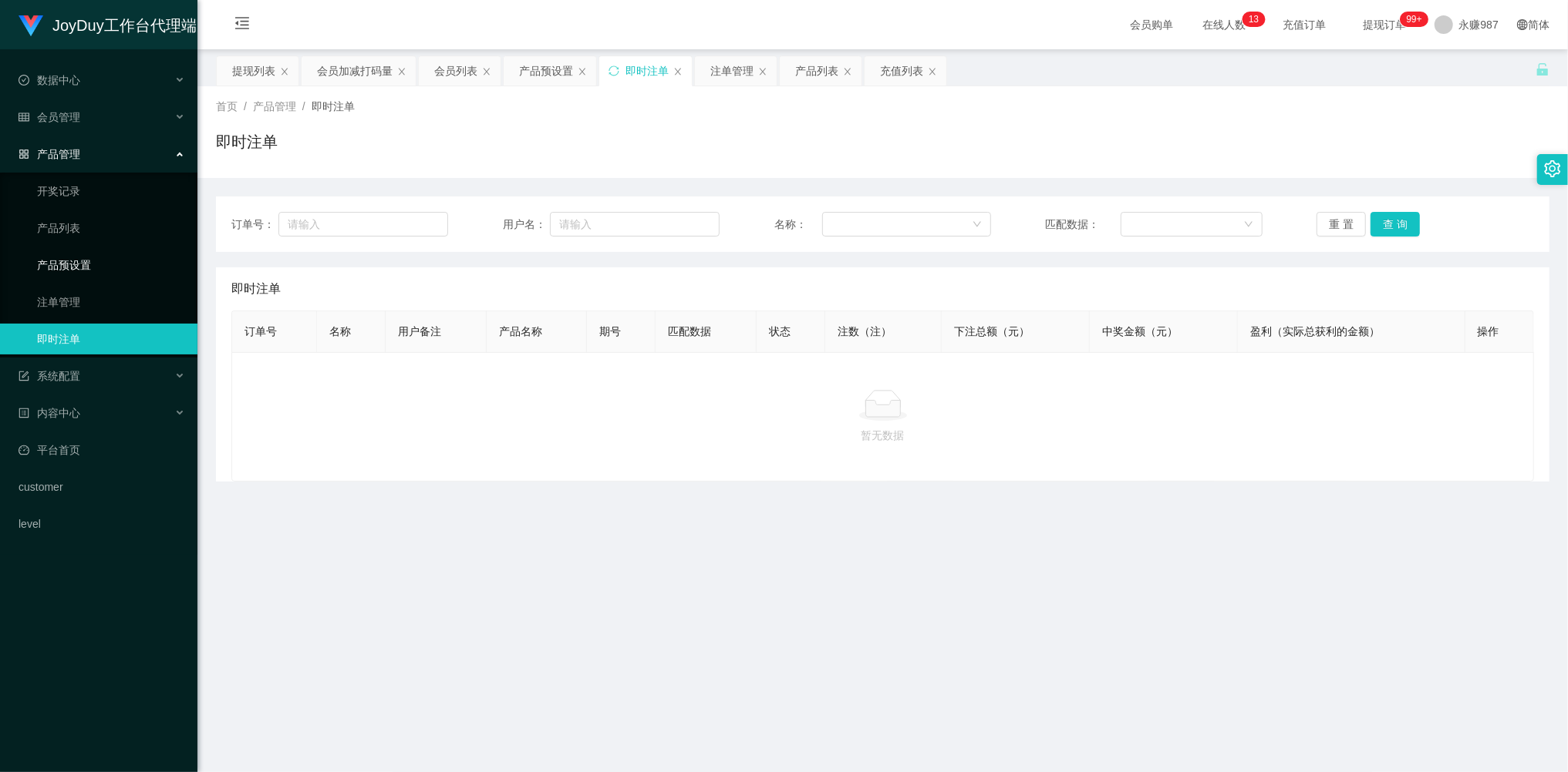
click at [80, 256] on link "产品预设置" at bounding box center [110, 265] width 148 height 31
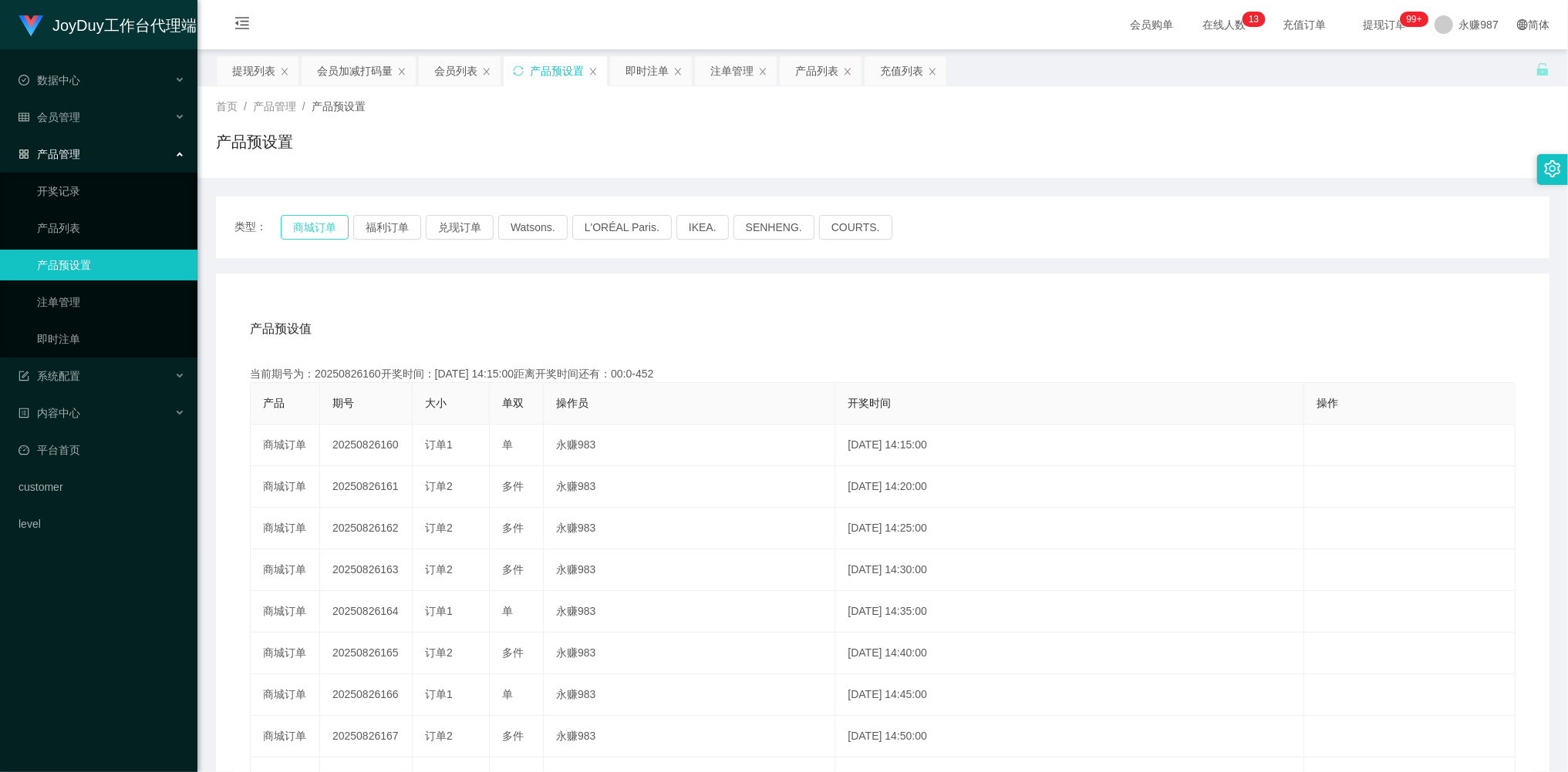
click at [325, 218] on button "商城订单" at bounding box center [315, 227] width 68 height 25
click at [79, 337] on link "即时注单" at bounding box center [110, 339] width 148 height 31
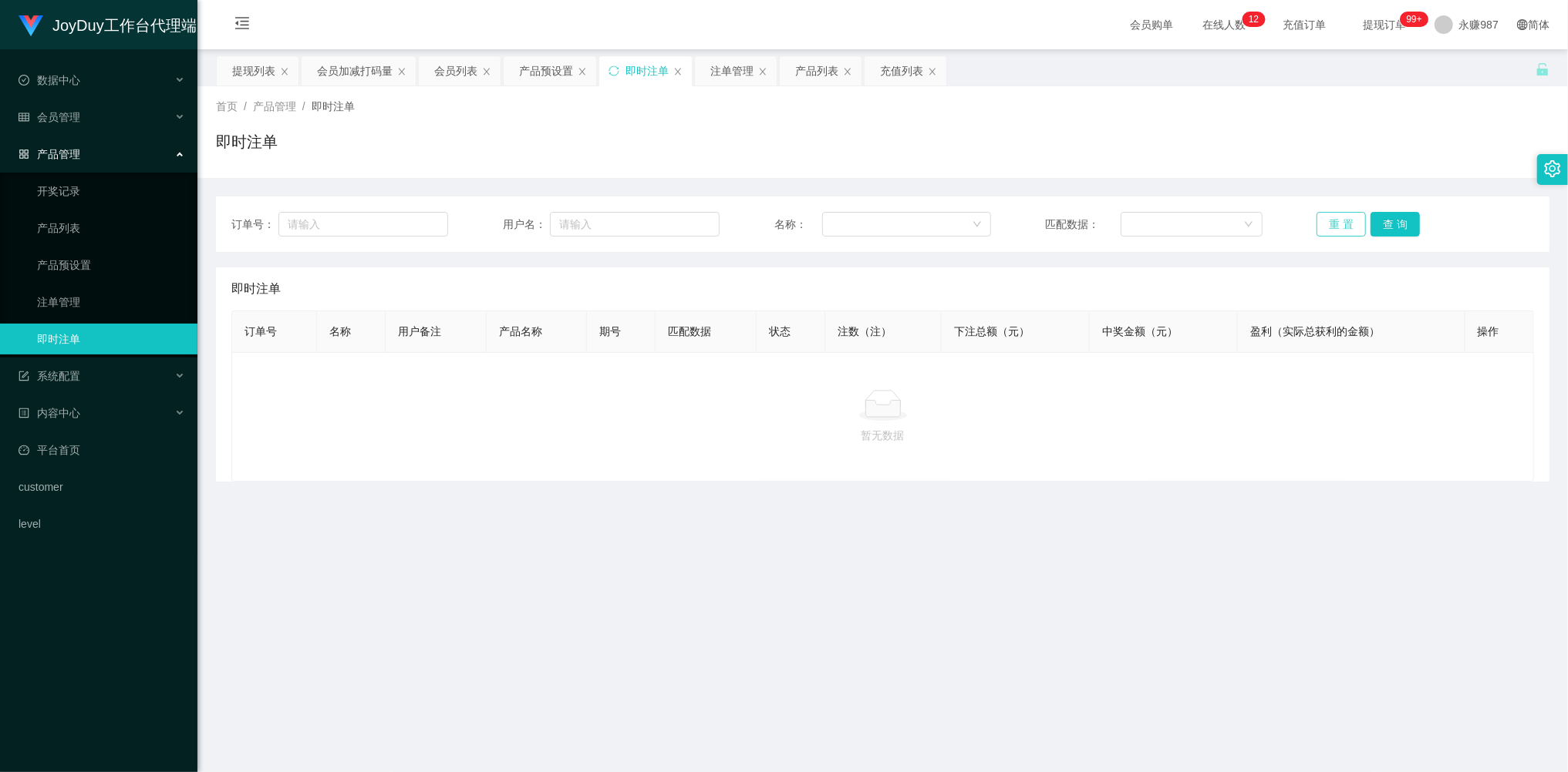
click at [1327, 233] on button "重 置" at bounding box center [1341, 223] width 50 height 25
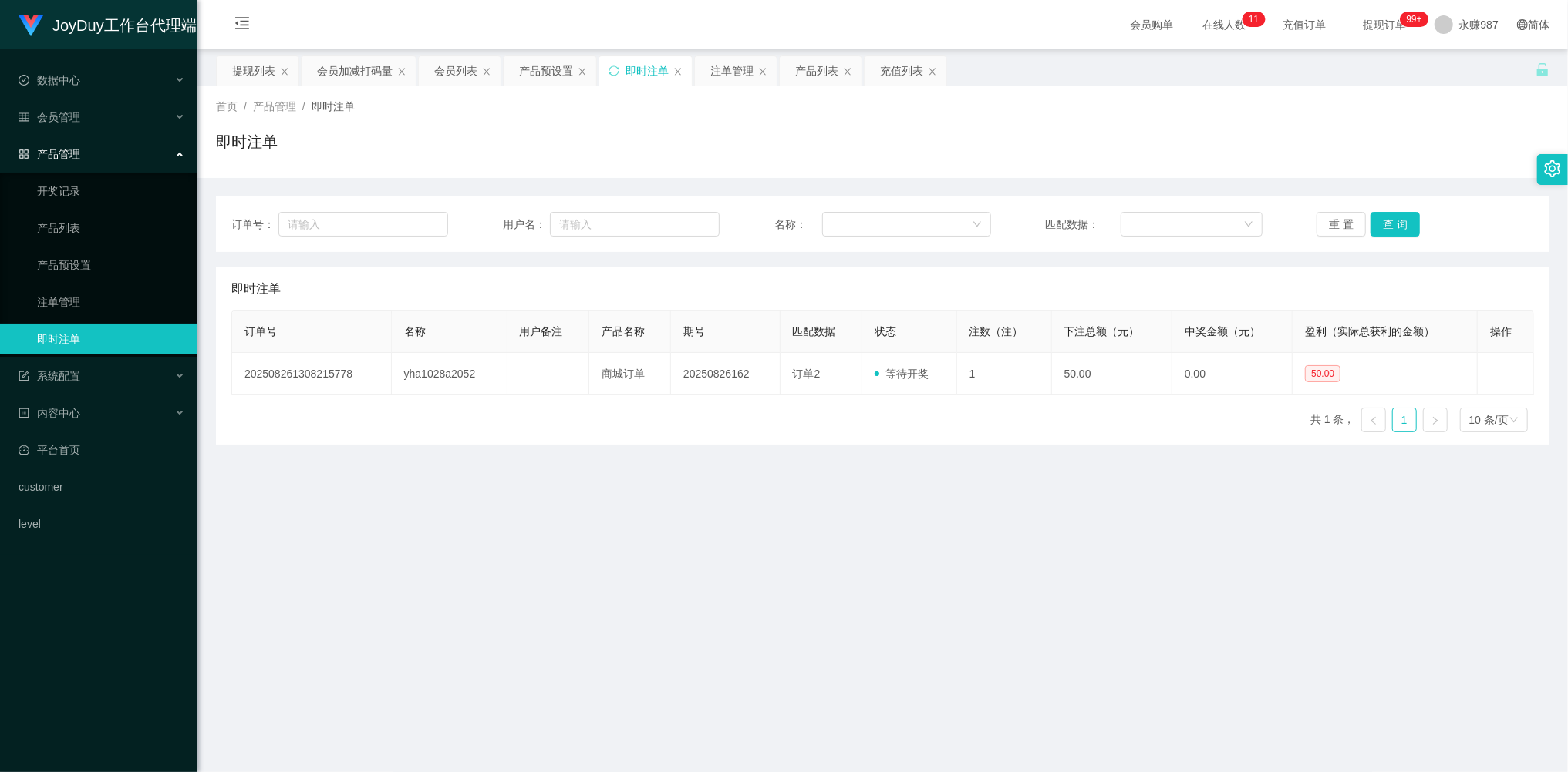
click at [82, 148] on div "产品管理" at bounding box center [98, 154] width 197 height 31
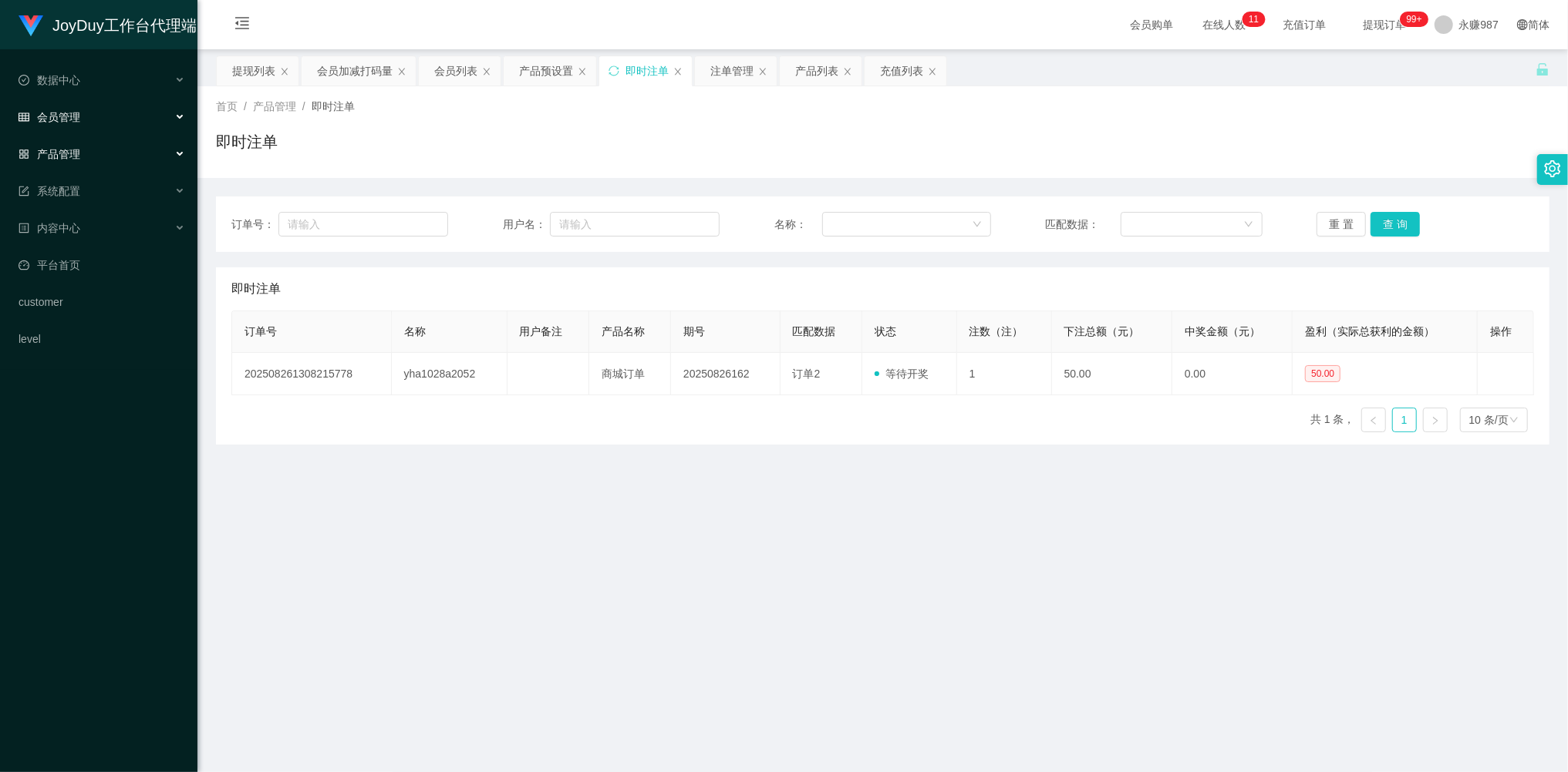
click at [80, 113] on div "会员管理" at bounding box center [98, 117] width 197 height 31
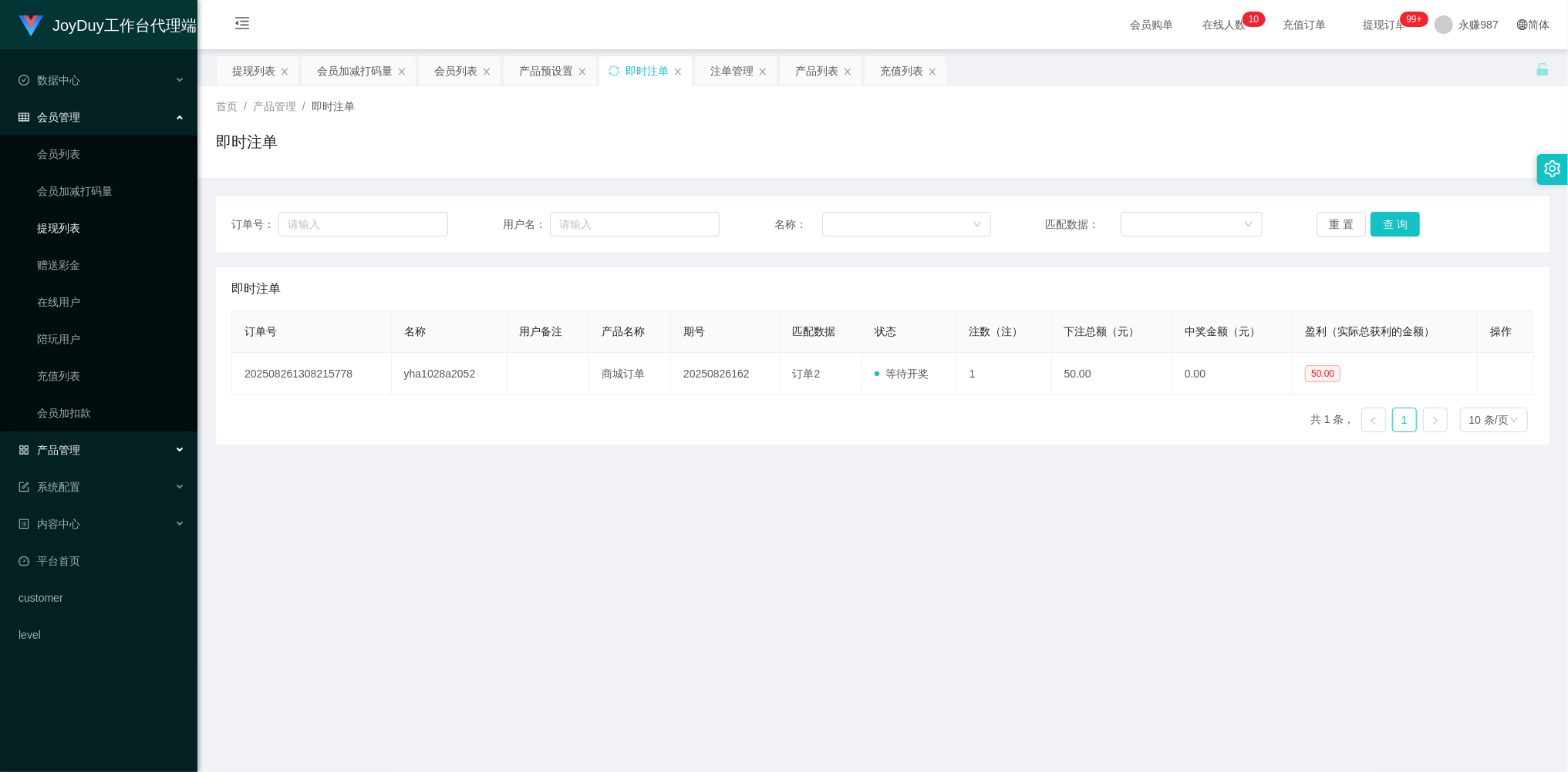
click at [100, 228] on link "提现列表" at bounding box center [110, 228] width 148 height 31
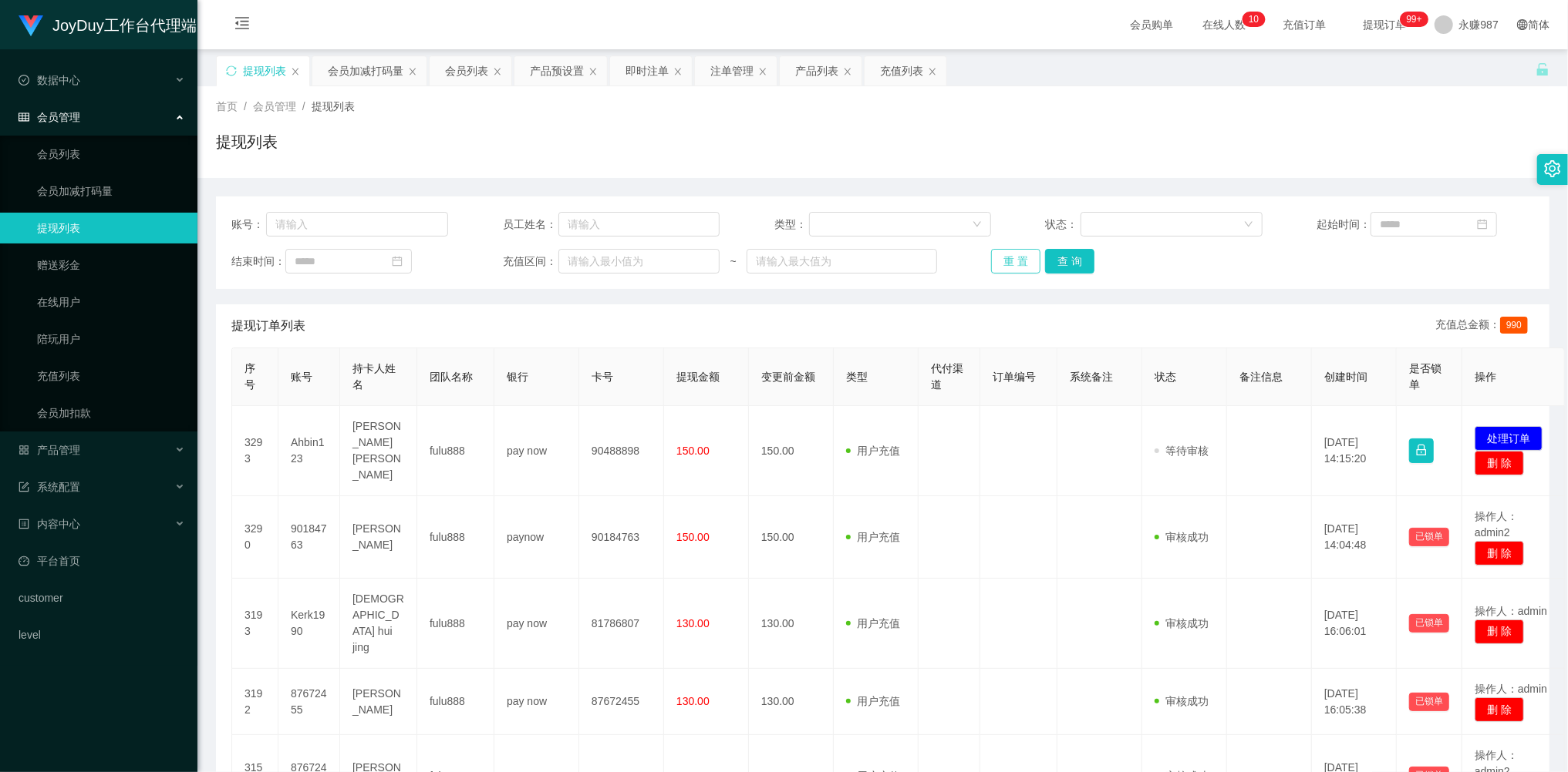
click at [1015, 263] on button "重 置" at bounding box center [1016, 261] width 50 height 25
click at [1015, 263] on div "重 置 查 询" at bounding box center [1099, 261] width 217 height 25
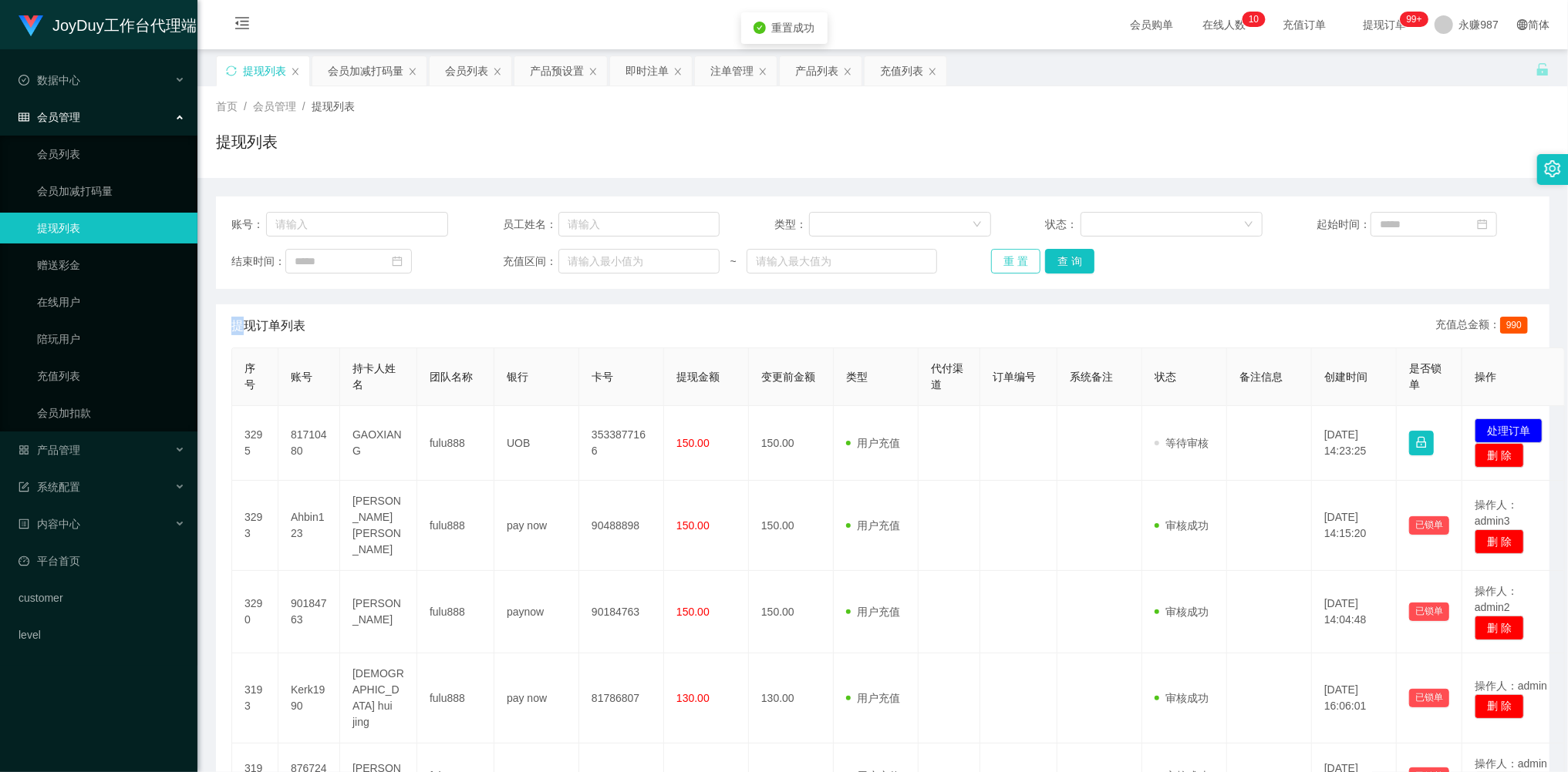
click at [1015, 263] on button "重 置" at bounding box center [1016, 261] width 50 height 25
click at [1010, 265] on button "重 置" at bounding box center [1016, 261] width 50 height 25
click at [1010, 265] on div "重 置 查 询" at bounding box center [1099, 261] width 217 height 25
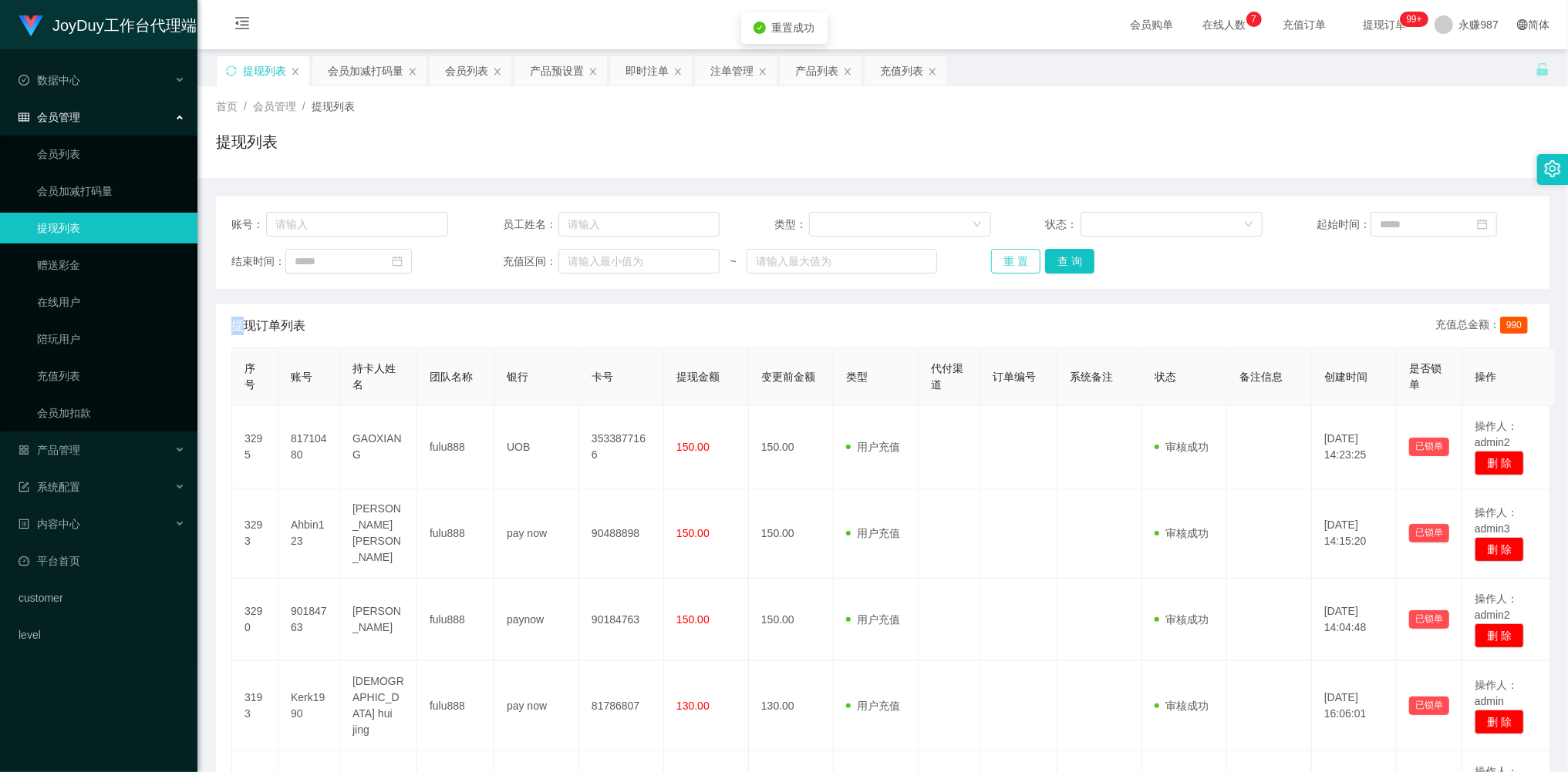
click at [1010, 265] on button "重 置" at bounding box center [1016, 261] width 50 height 25
click at [1010, 265] on div "重 置 查 询" at bounding box center [1099, 261] width 217 height 25
click at [1006, 268] on button "重 置" at bounding box center [1016, 261] width 50 height 25
click at [1006, 267] on div "重 置 查 询" at bounding box center [1099, 261] width 217 height 25
click at [82, 157] on link "会员列表" at bounding box center [110, 154] width 148 height 31
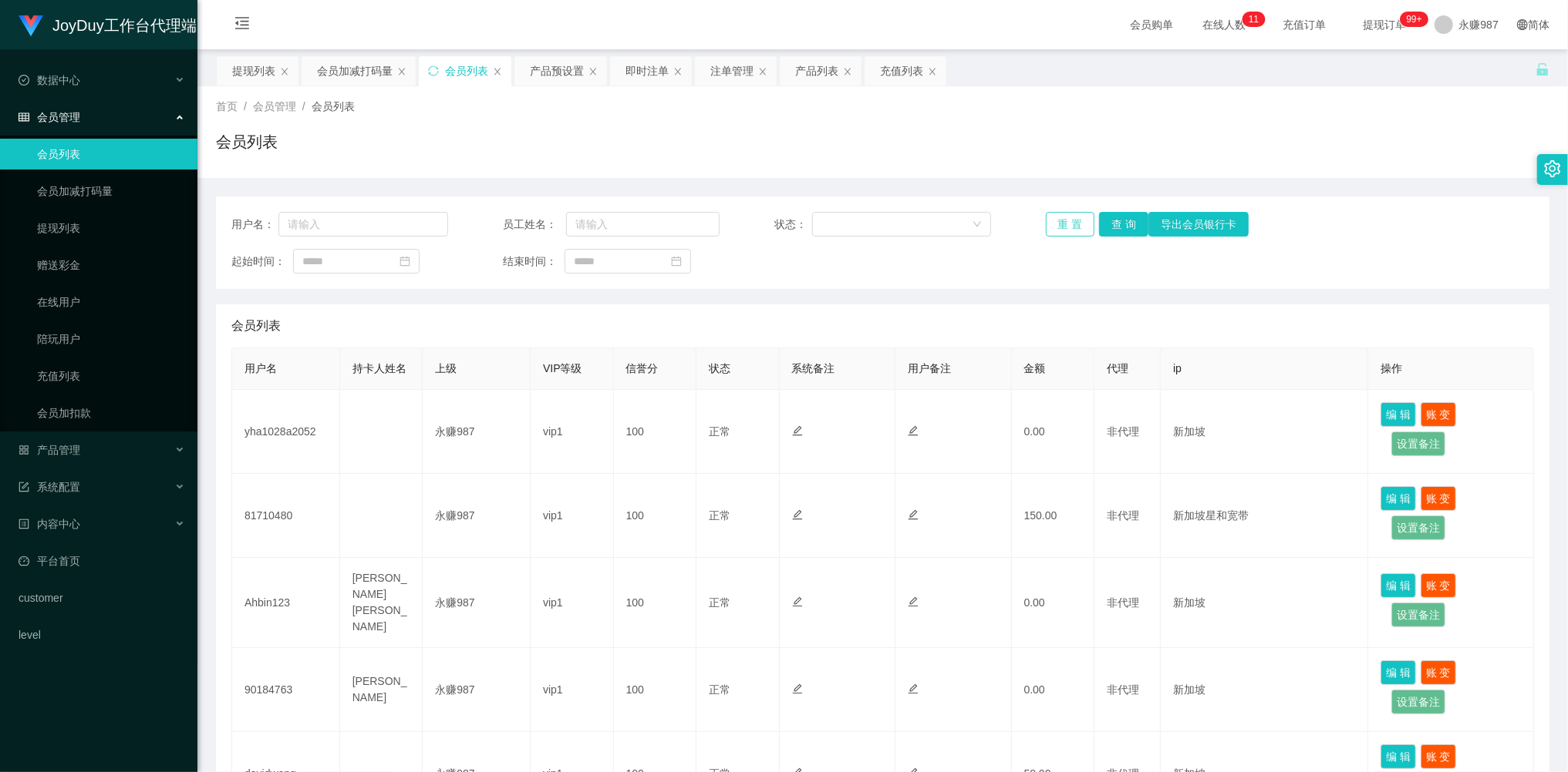
click at [1074, 216] on button "重 置" at bounding box center [1070, 223] width 50 height 25
click at [1074, 216] on div "重 置 查 询 导出会员银行卡" at bounding box center [1154, 223] width 217 height 25
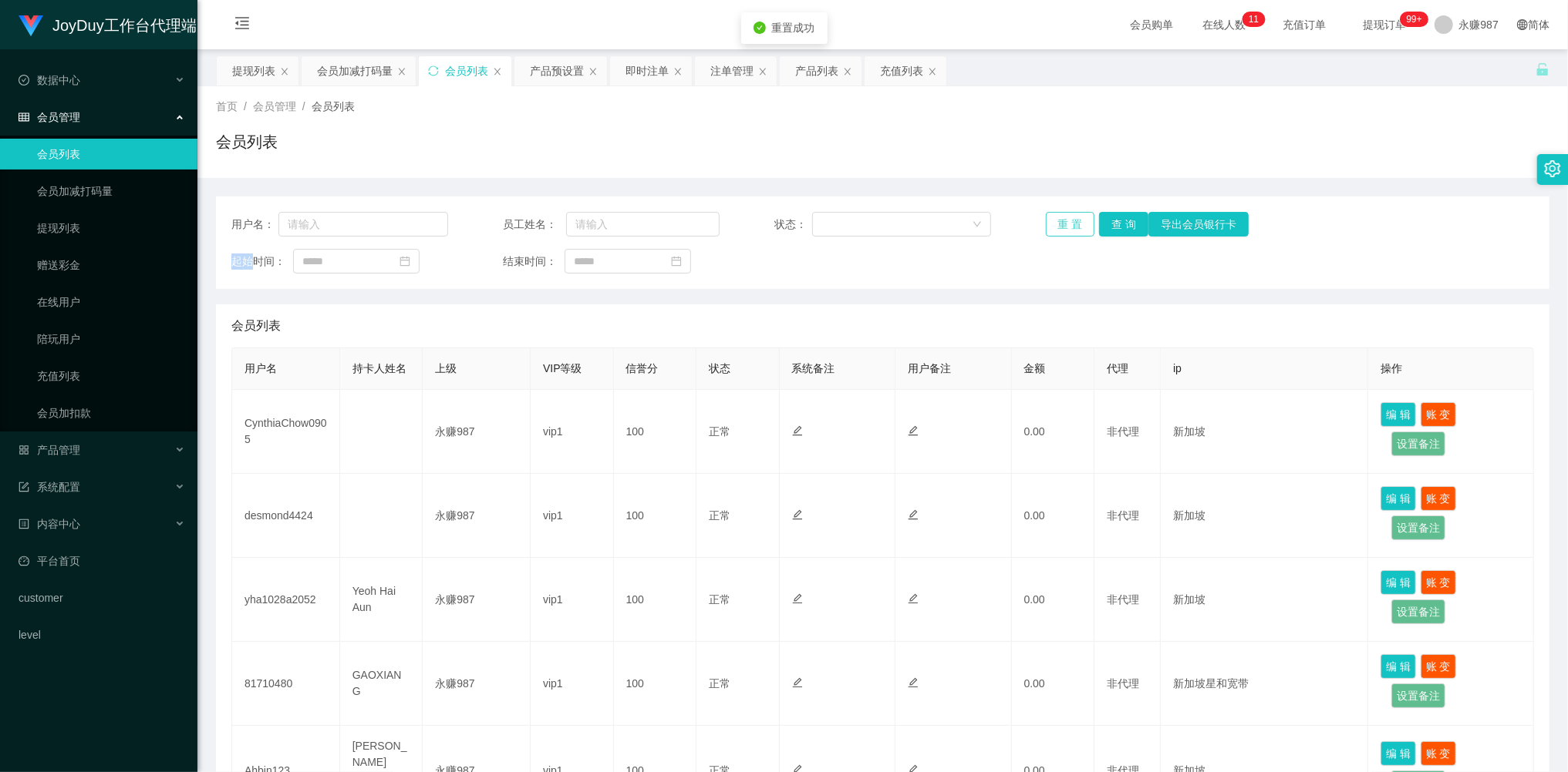
click at [1074, 216] on button "重 置" at bounding box center [1070, 223] width 50 height 25
click at [1074, 216] on div "重 置 查 询 导出会员银行卡" at bounding box center [1154, 223] width 217 height 25
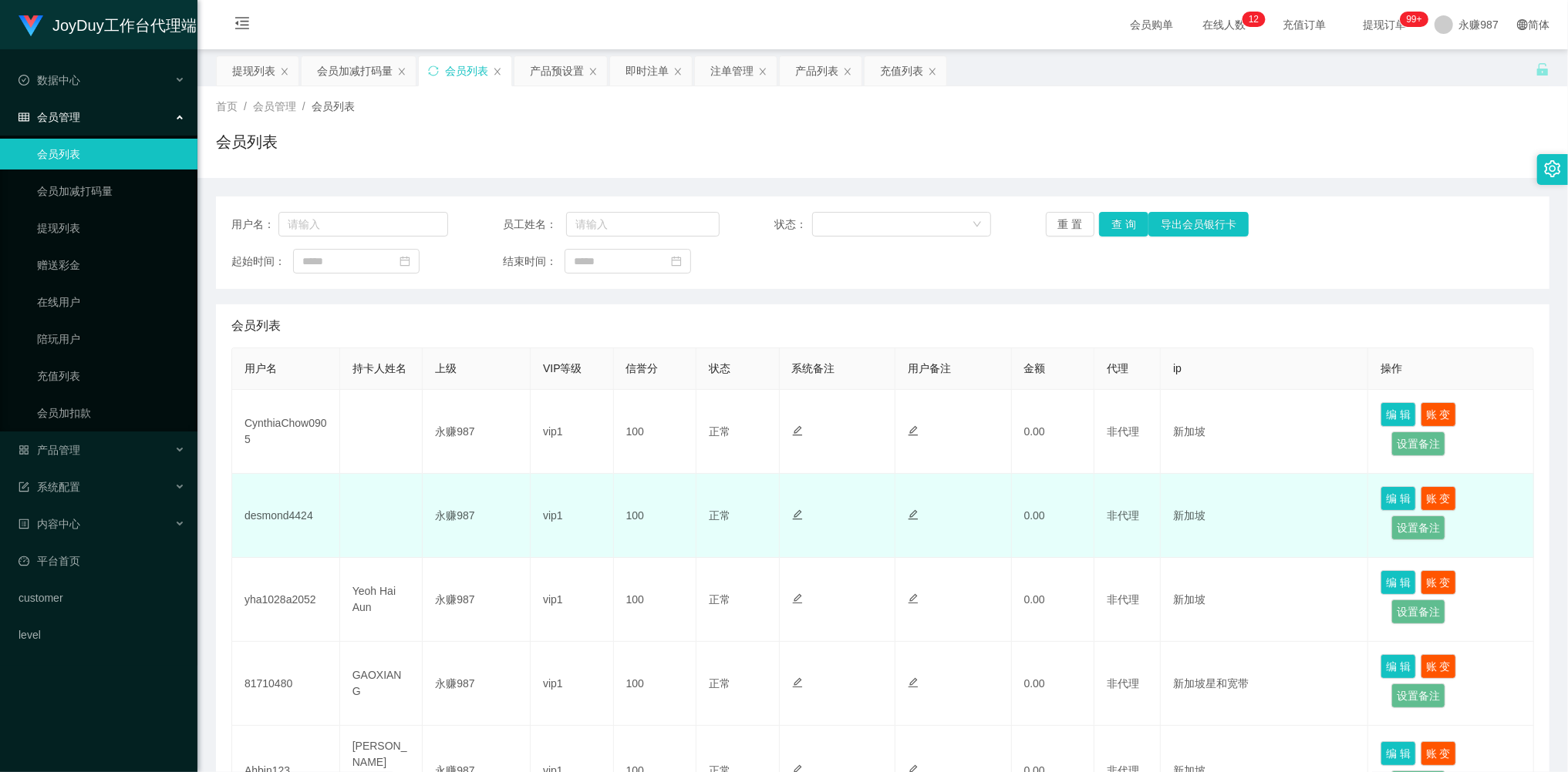
click at [282, 521] on td "desmond4424" at bounding box center [286, 516] width 108 height 84
copy td "desmond4424"
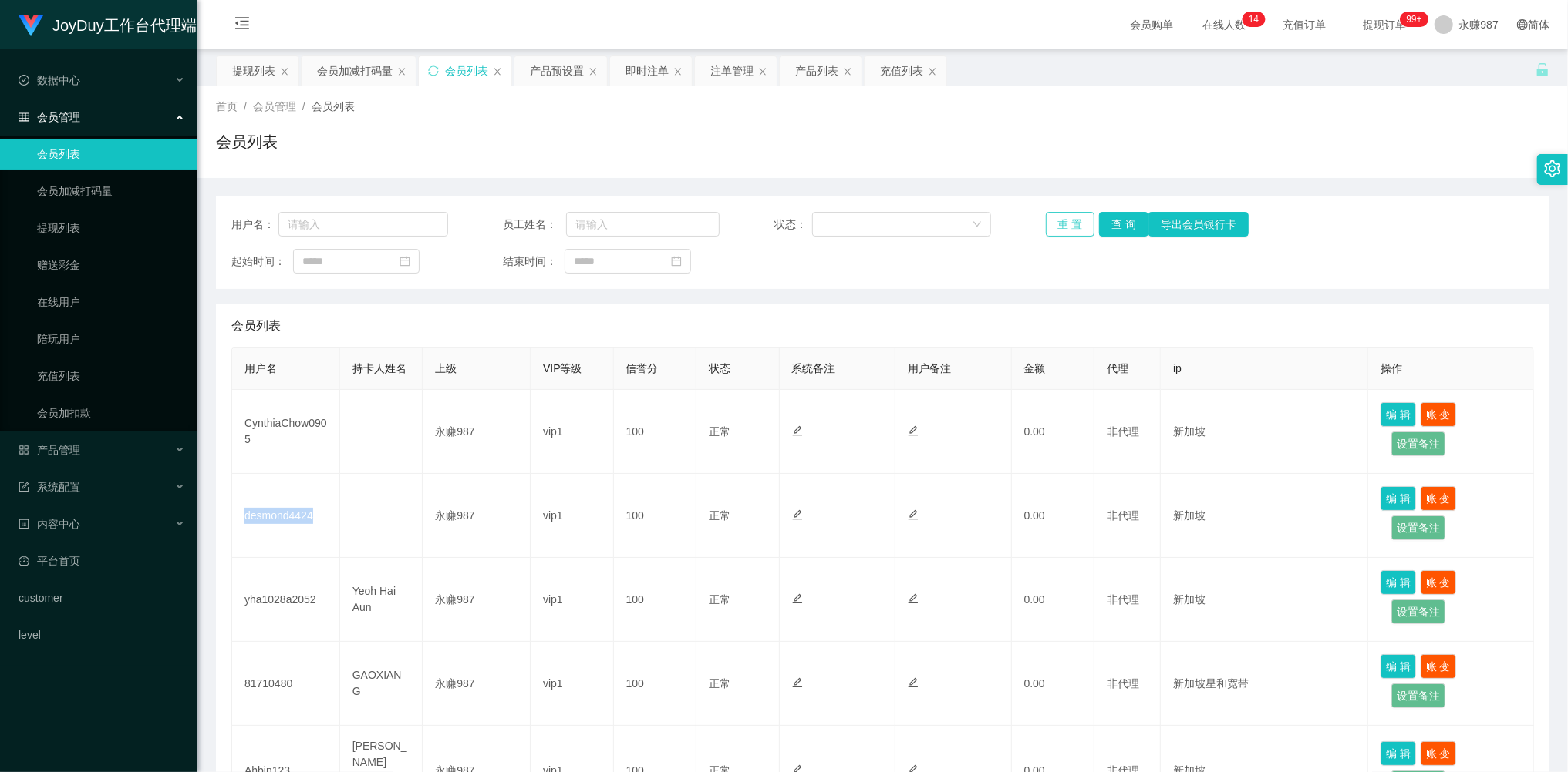
click at [1051, 223] on button "重 置" at bounding box center [1070, 223] width 50 height 25
click at [1051, 223] on div "重 置 查 询 导出会员银行卡" at bounding box center [1154, 223] width 217 height 25
click at [1051, 223] on button "重 置" at bounding box center [1070, 223] width 50 height 25
click at [68, 158] on link "会员列表" at bounding box center [110, 154] width 148 height 31
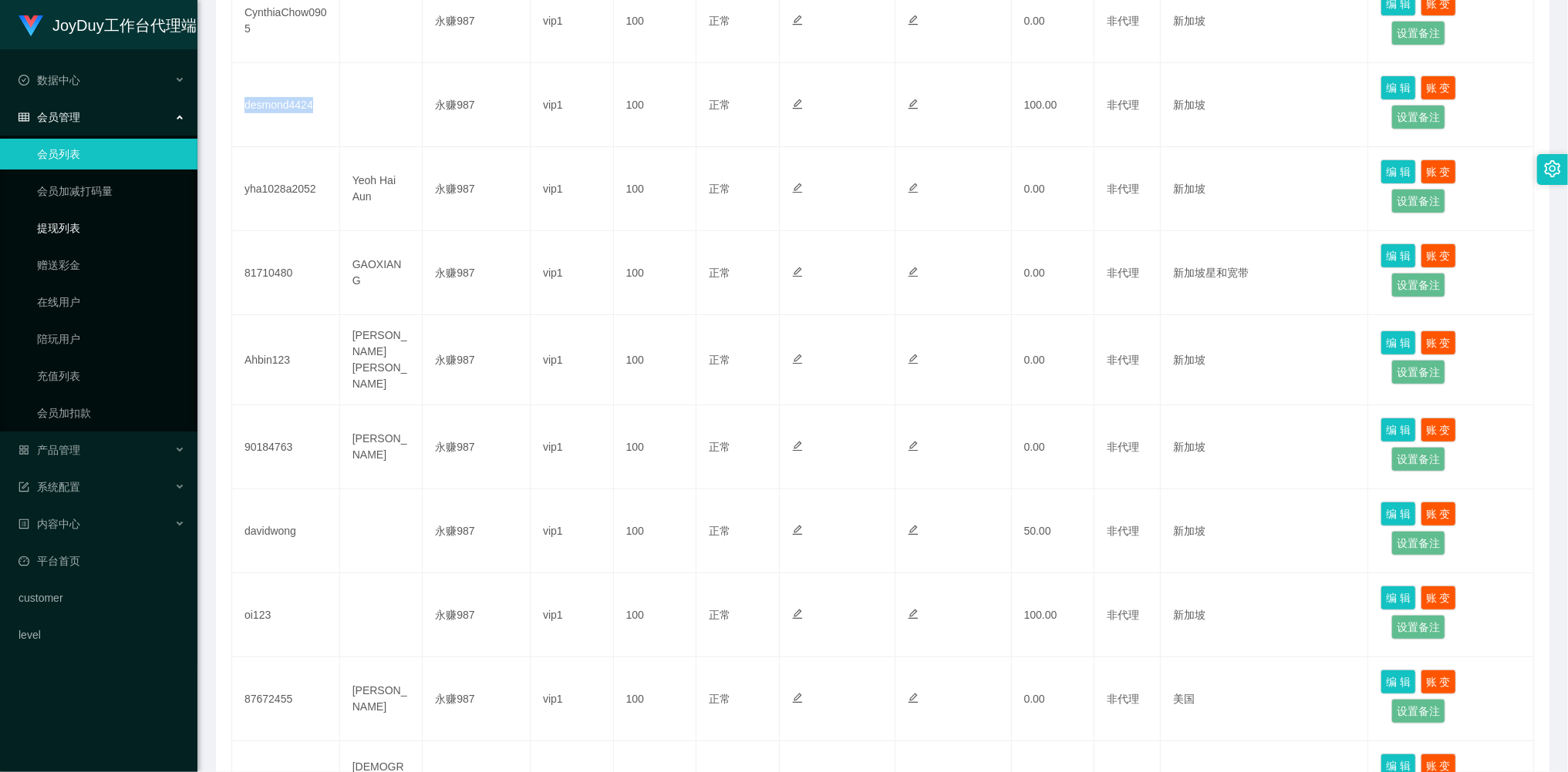
click at [82, 220] on link "提现列表" at bounding box center [110, 228] width 148 height 31
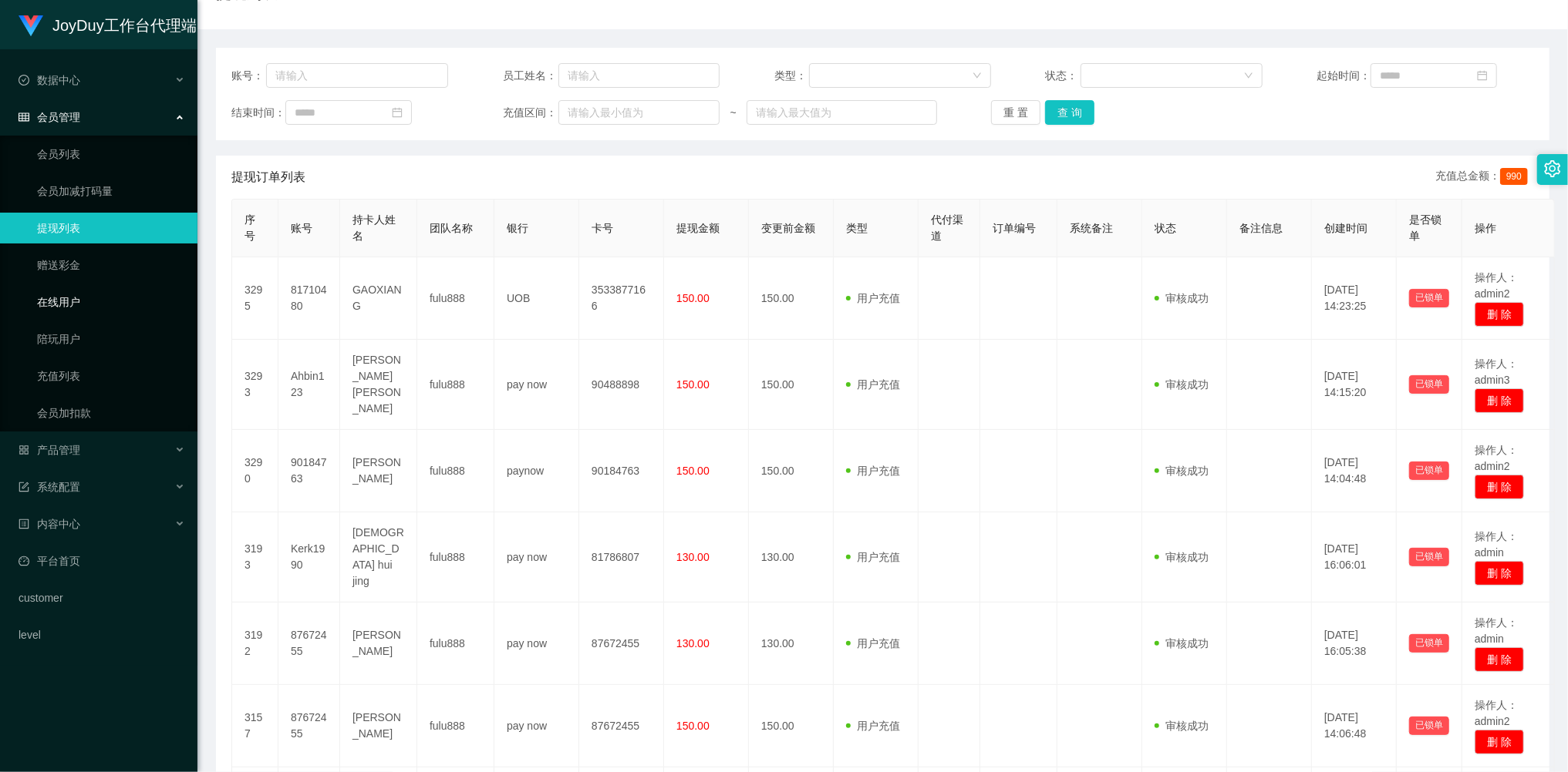
scroll to position [411, 0]
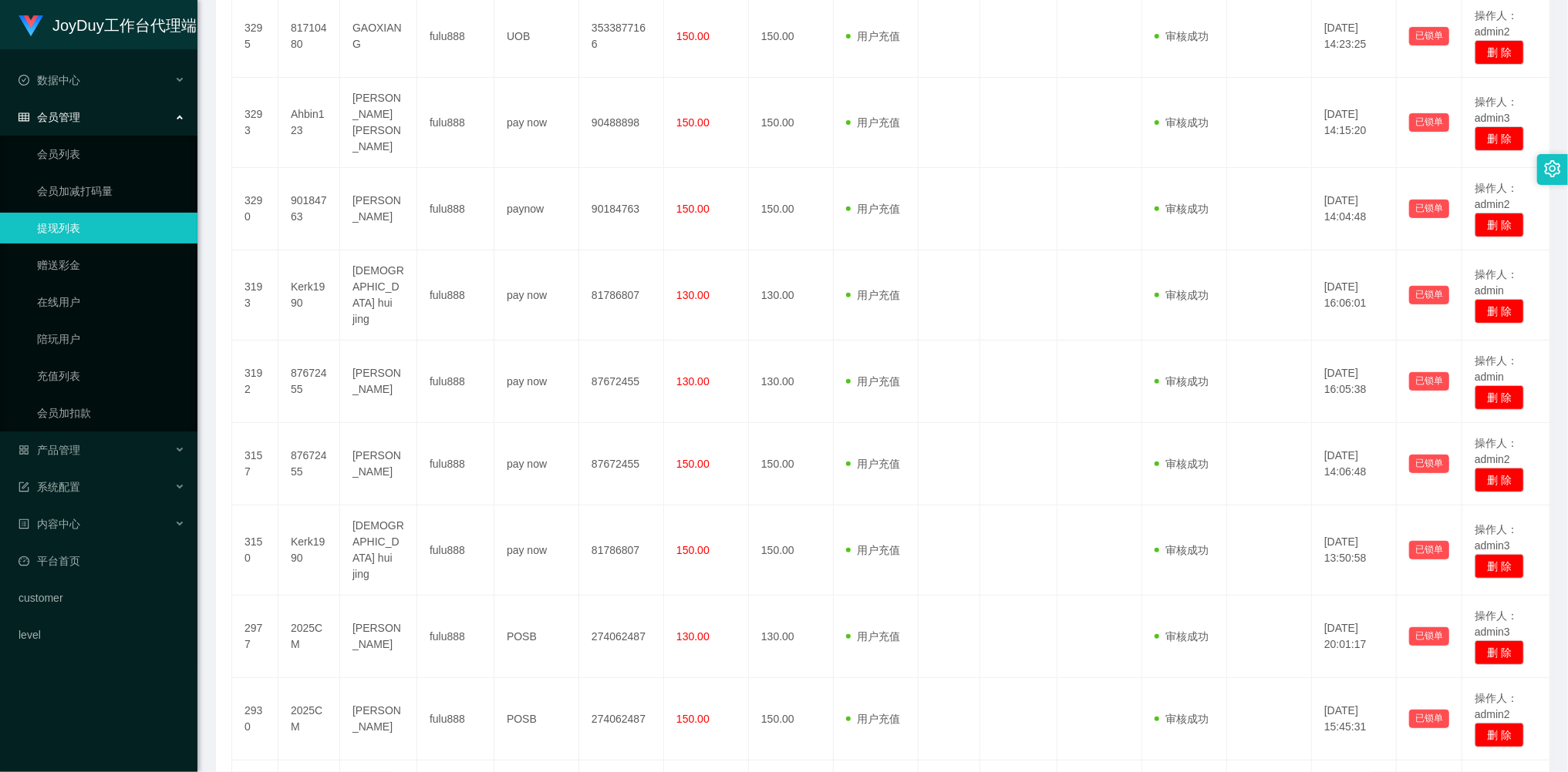
click at [69, 223] on link "提现列表" at bounding box center [110, 228] width 148 height 31
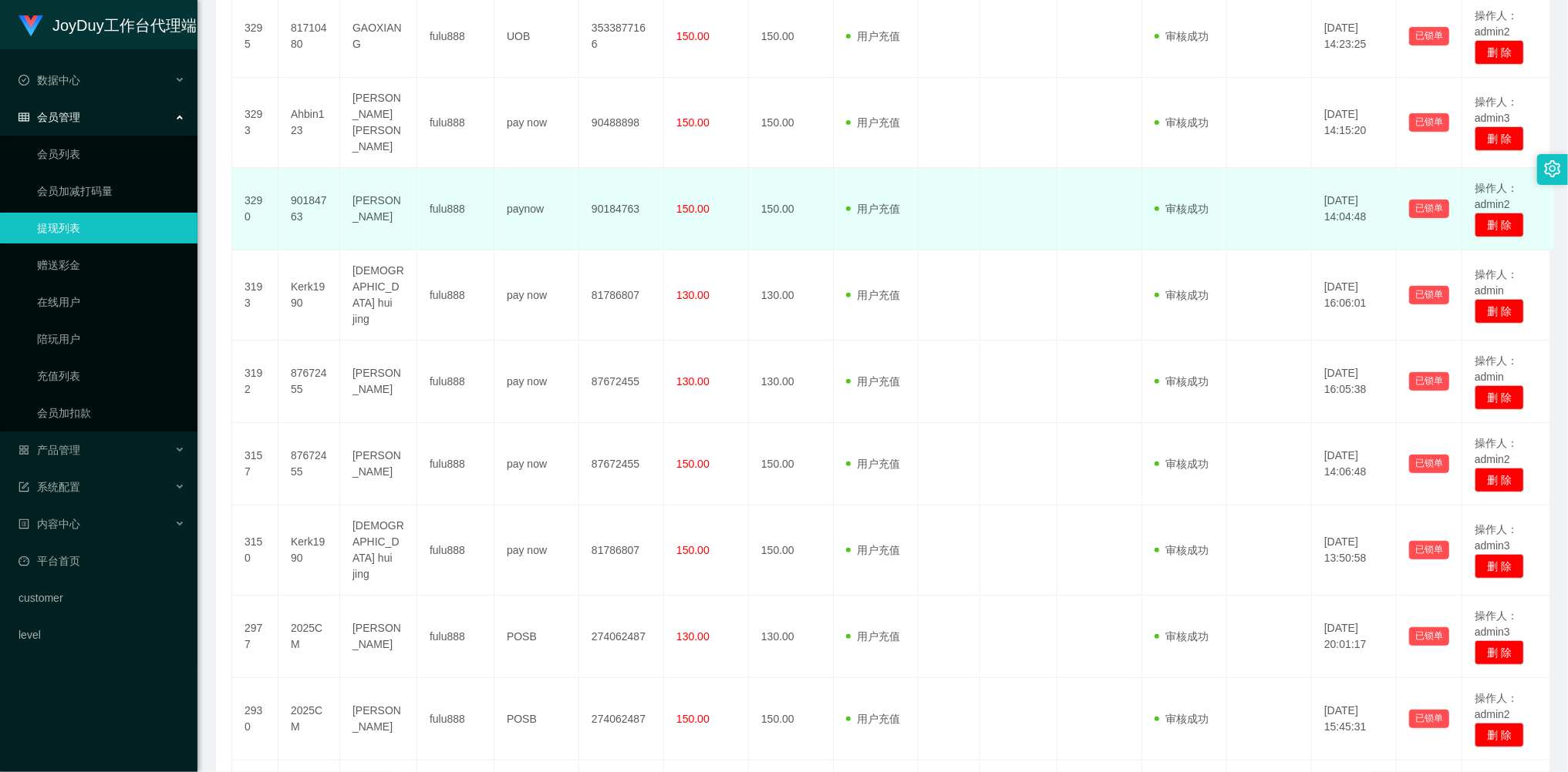
scroll to position [205, 0]
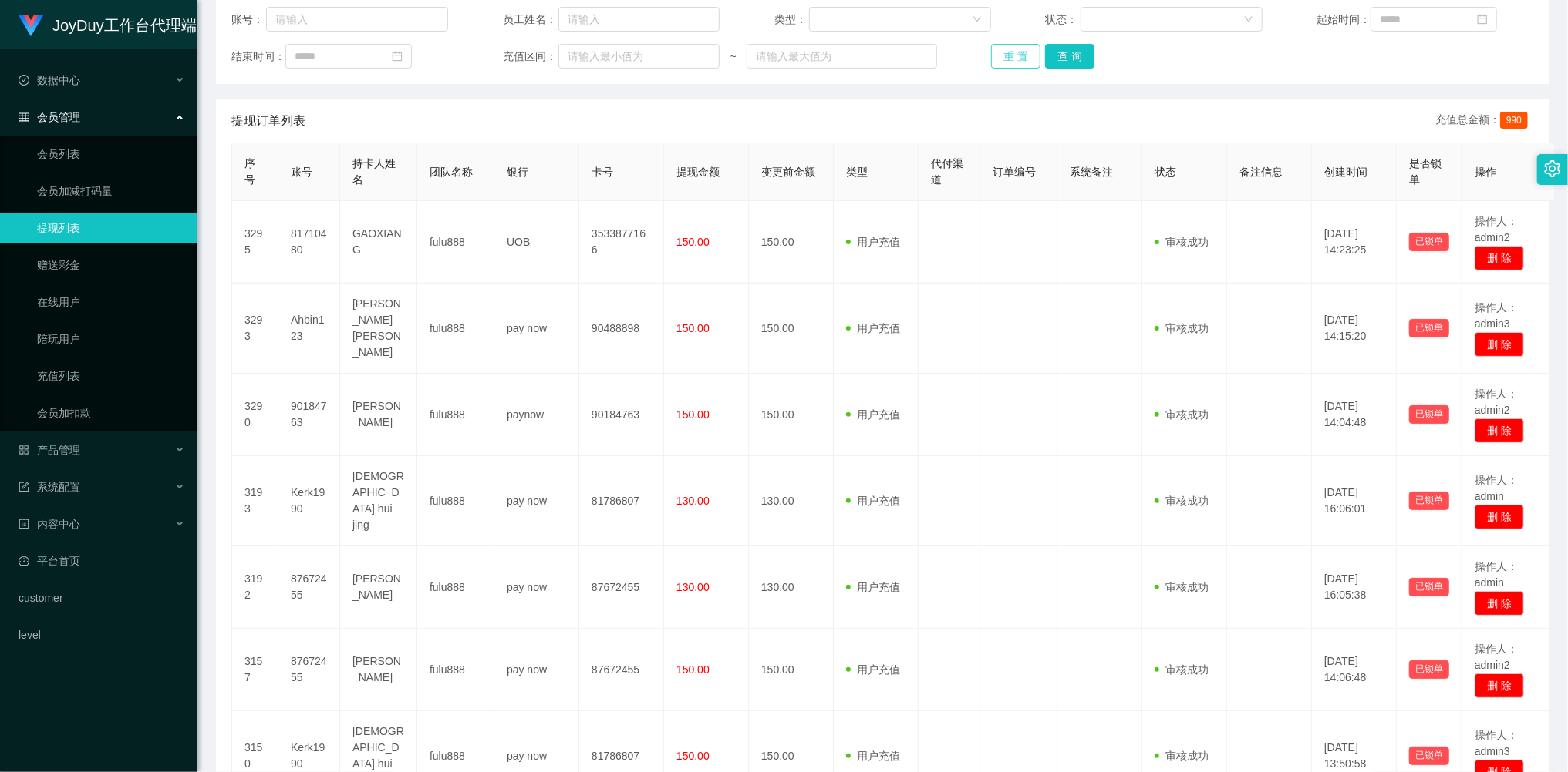
click at [1010, 60] on button "重 置" at bounding box center [1016, 56] width 50 height 25
click at [1009, 60] on div "重 置 查 询" at bounding box center [1099, 56] width 217 height 25
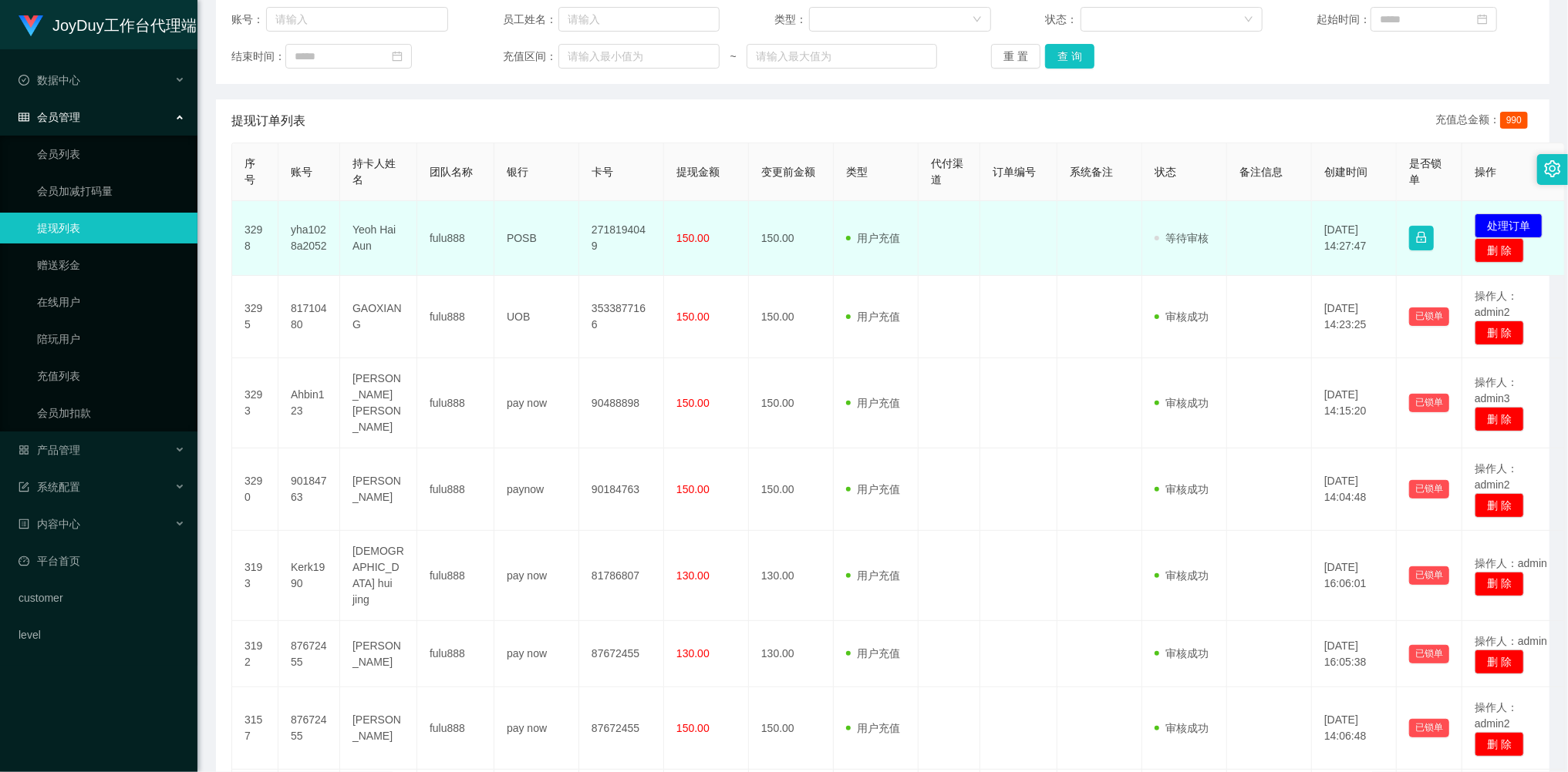
click at [306, 241] on td "yha1028a2052" at bounding box center [309, 239] width 61 height 75
copy td "yha1028a2052"
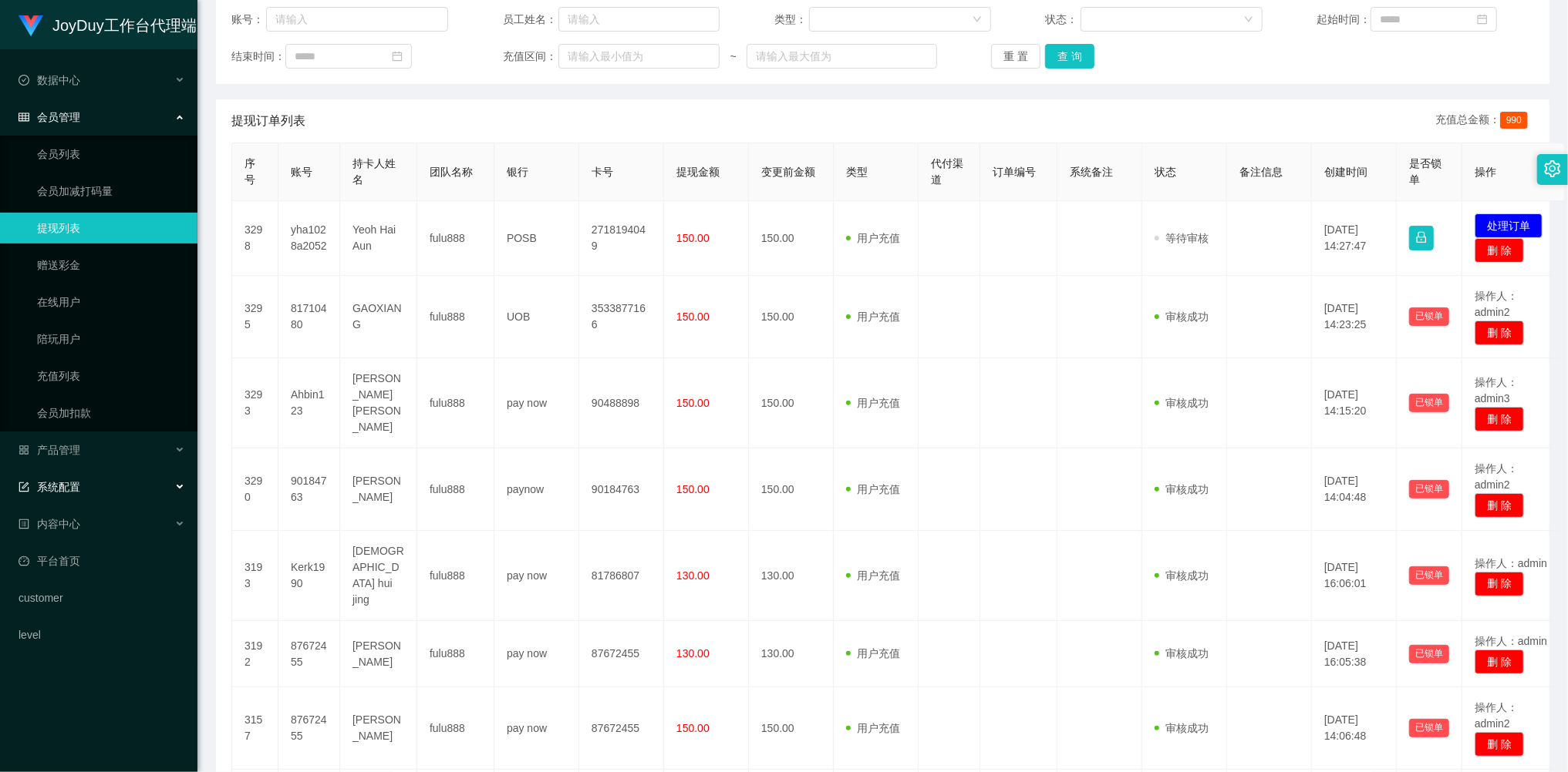
drag, startPoint x: 68, startPoint y: 479, endPoint x: 100, endPoint y: 445, distance: 46.7
click at [69, 481] on span "系统配置" at bounding box center [50, 487] width 61 height 12
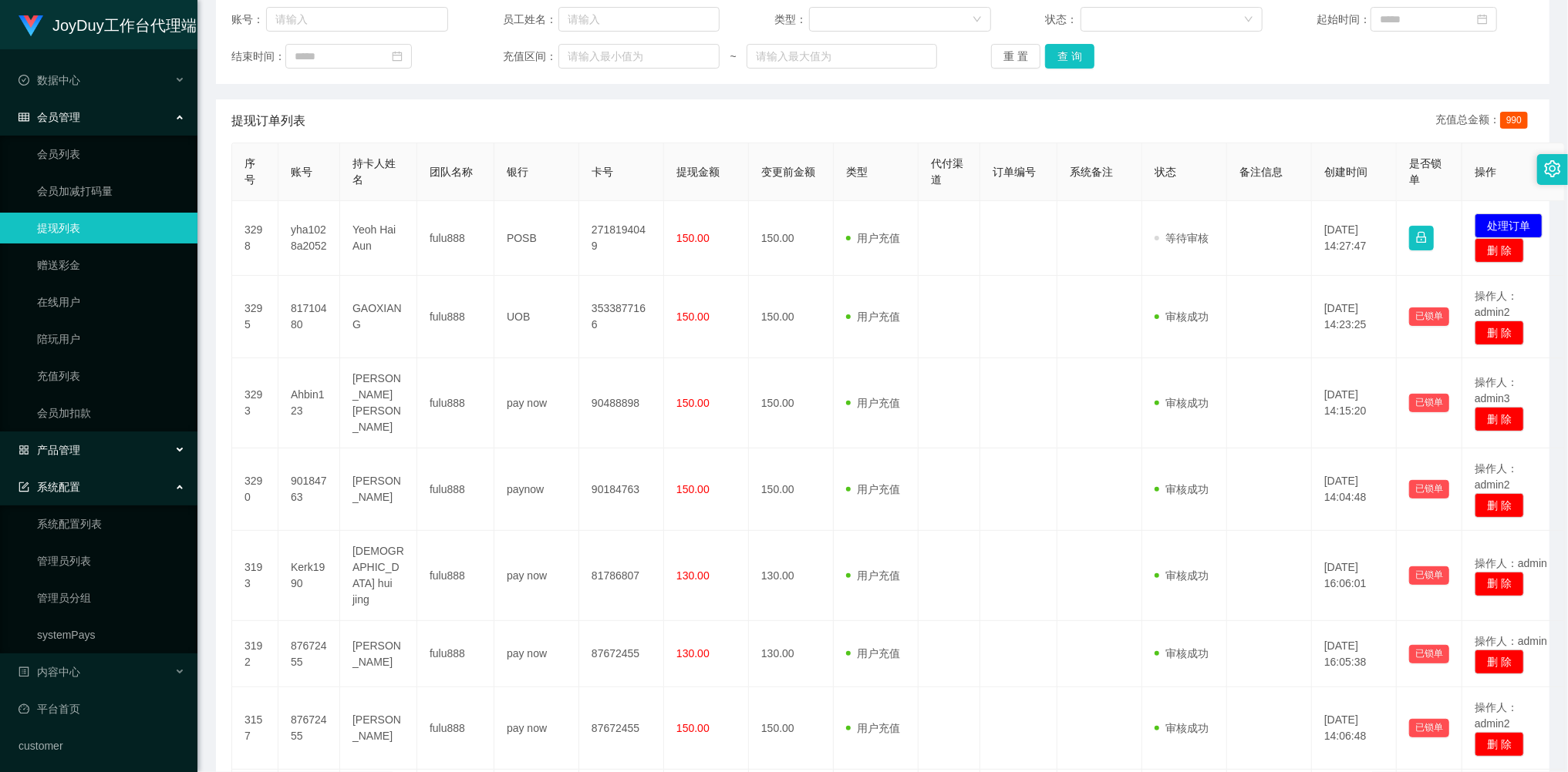
click at [94, 441] on div "产品管理" at bounding box center [98, 450] width 197 height 31
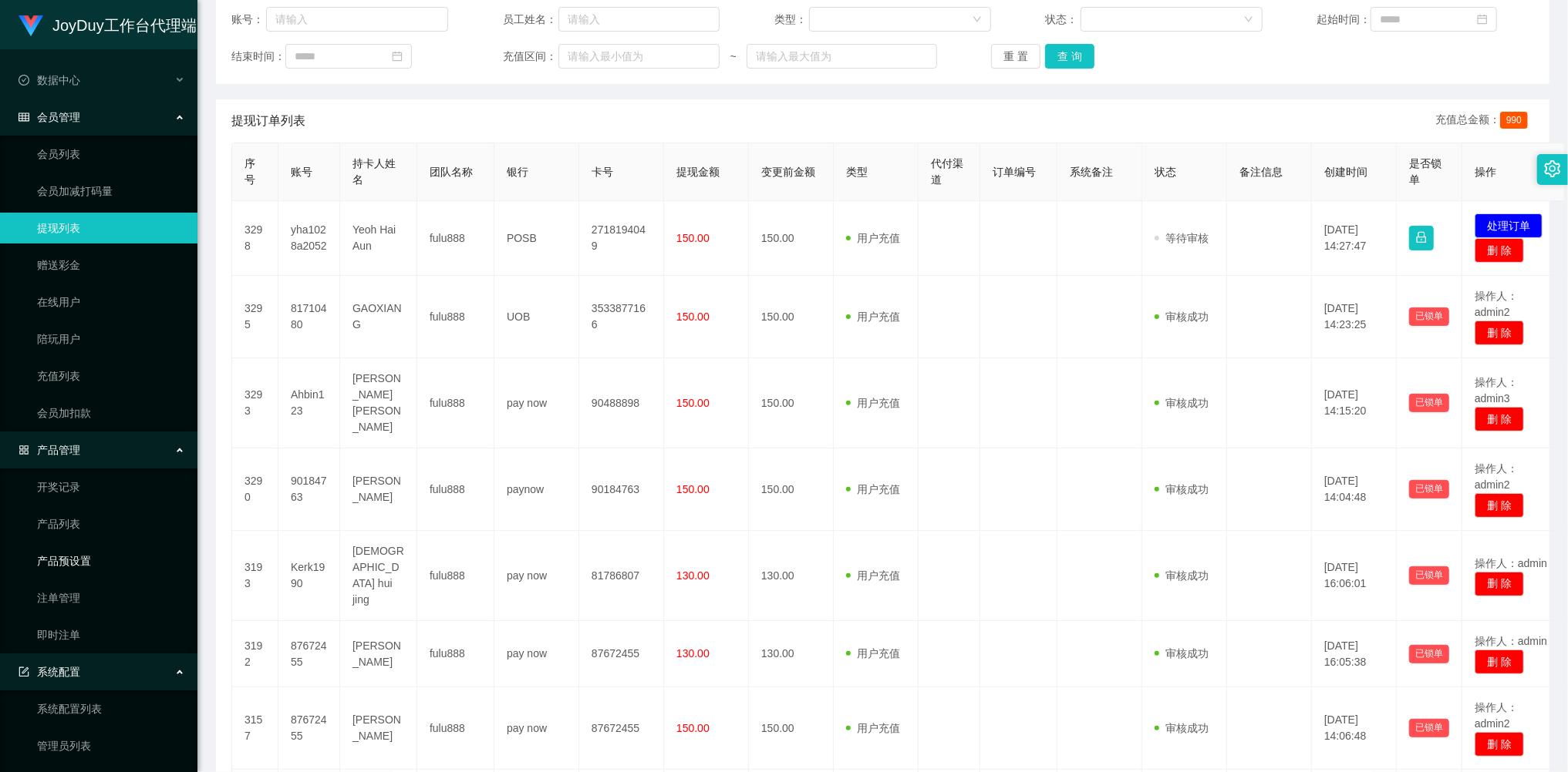
click at [74, 548] on link "产品预设置" at bounding box center [110, 561] width 148 height 31
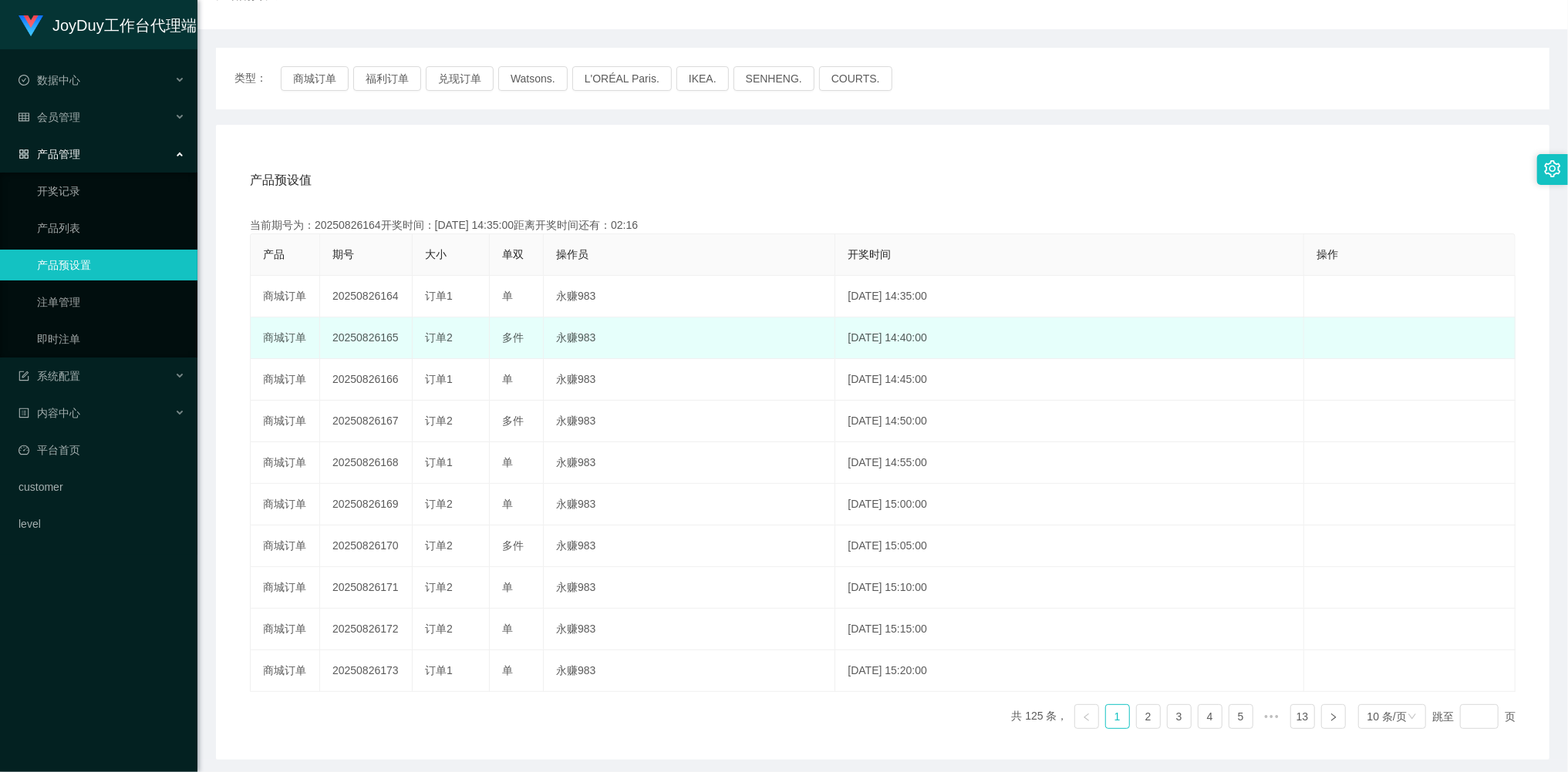
scroll to position [205, 0]
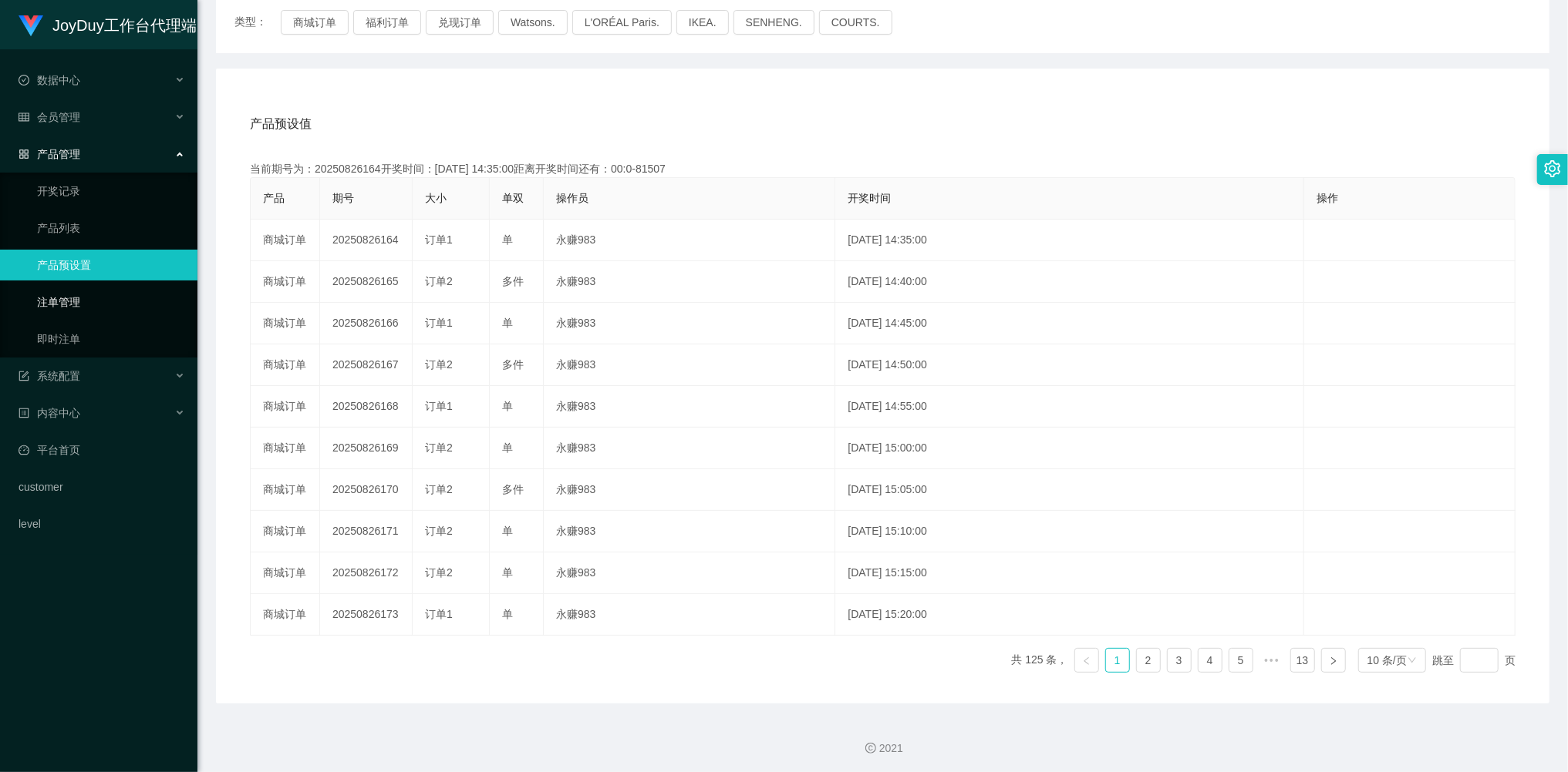
click at [85, 302] on link "注单管理" at bounding box center [110, 302] width 148 height 31
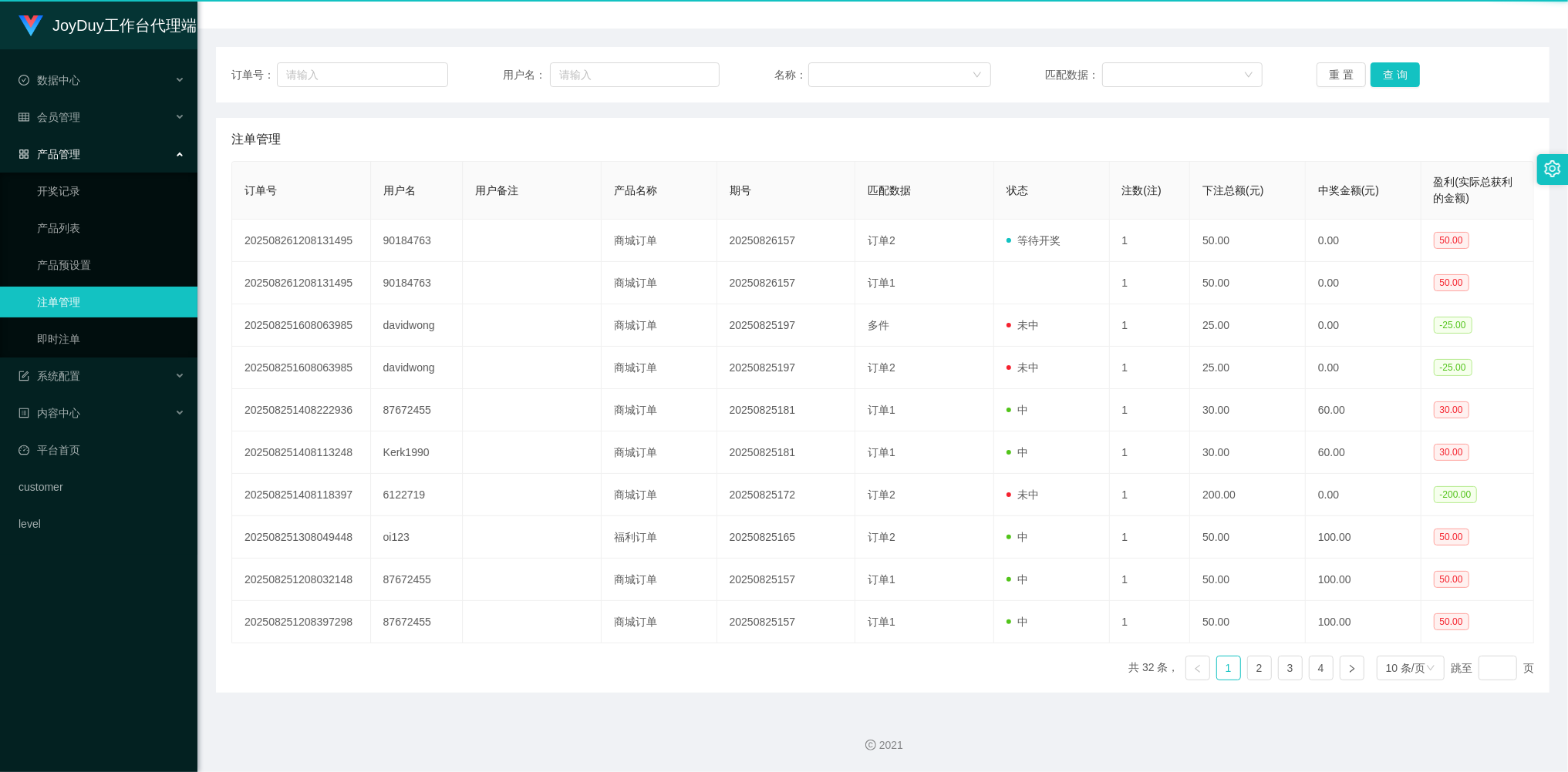
scroll to position [148, 0]
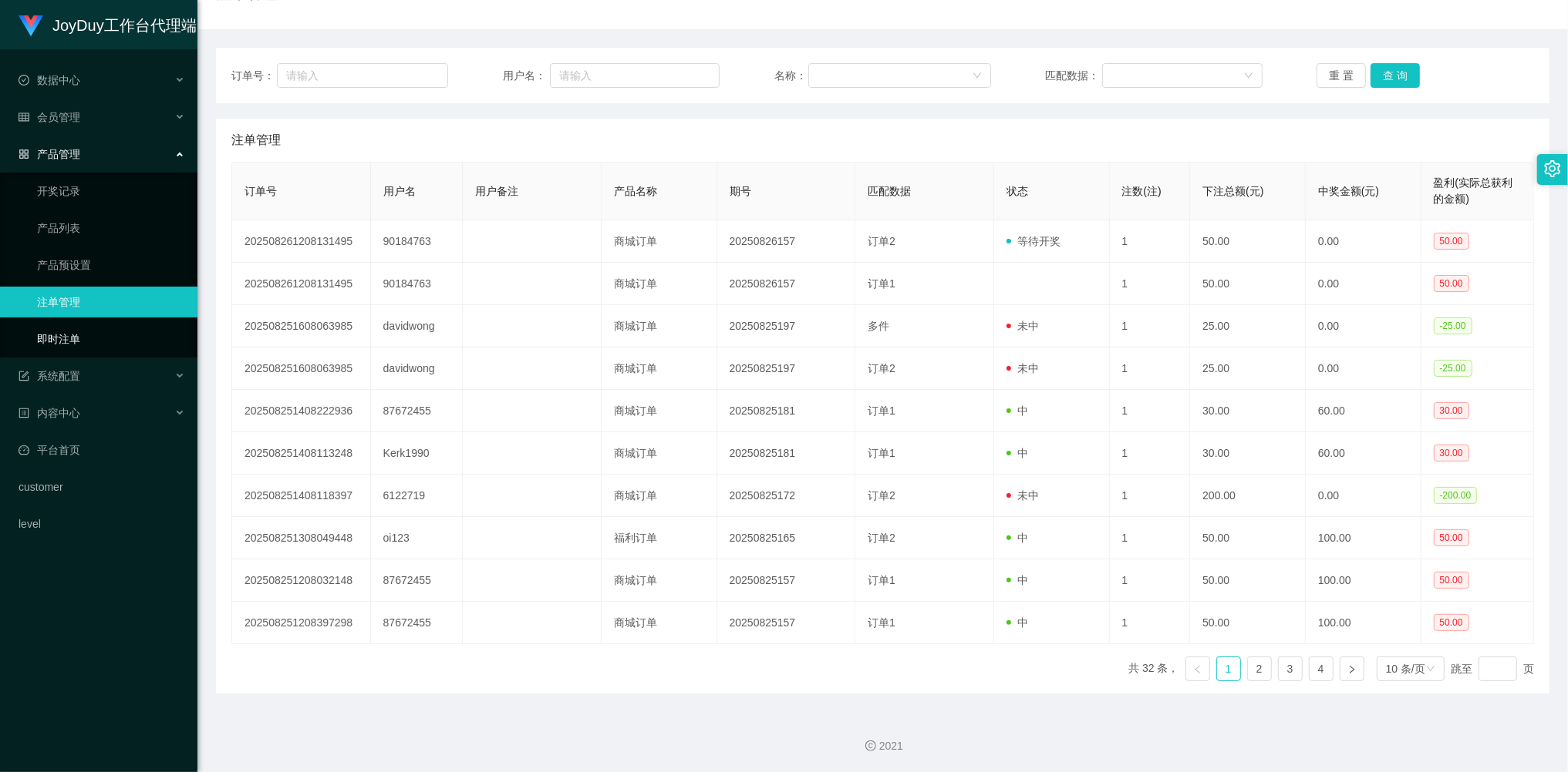
click at [81, 331] on link "即时注单" at bounding box center [110, 339] width 148 height 31
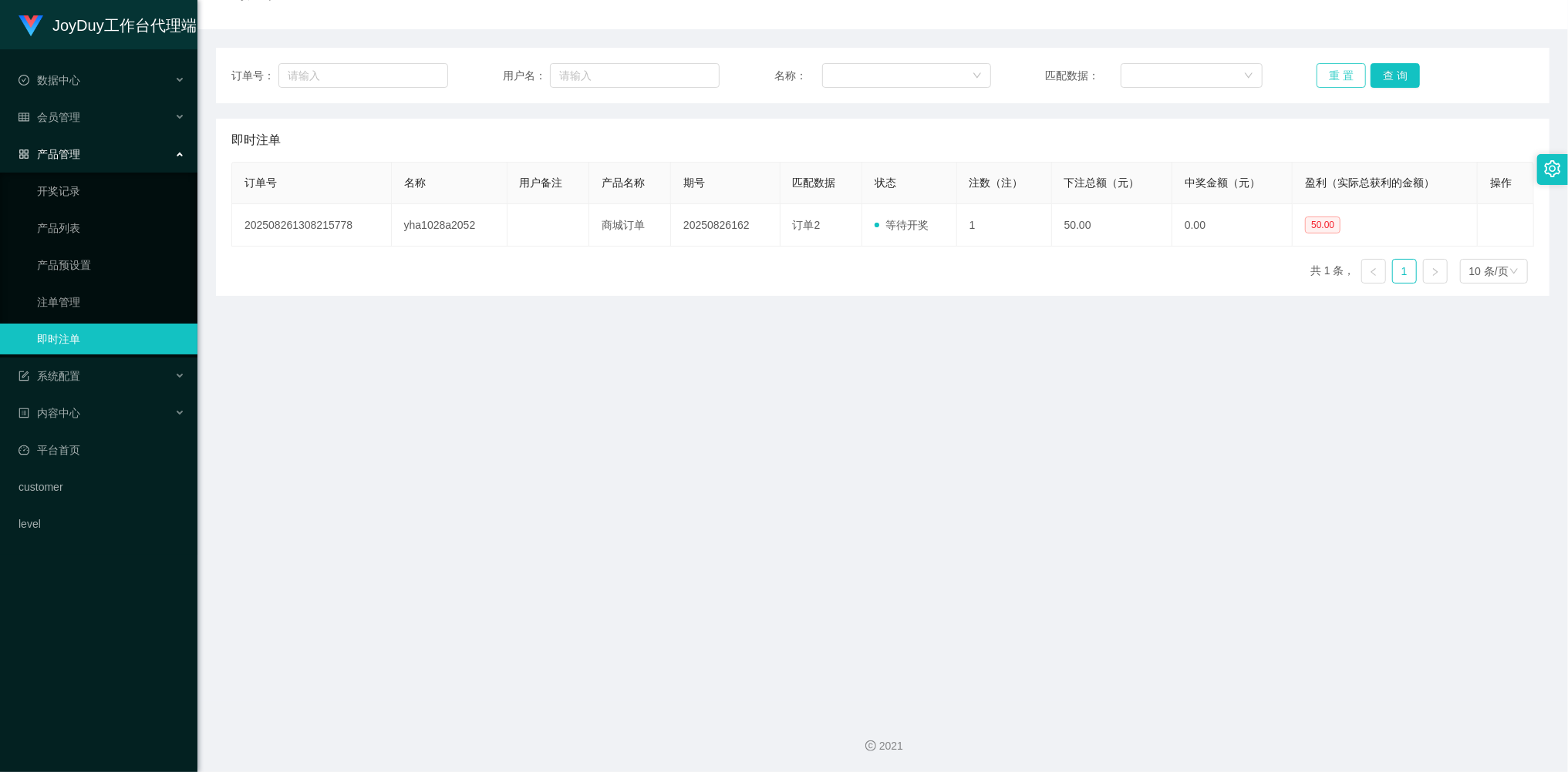
click at [1331, 78] on button "重 置" at bounding box center [1341, 75] width 50 height 25
click at [82, 217] on link "产品列表" at bounding box center [110, 228] width 148 height 31
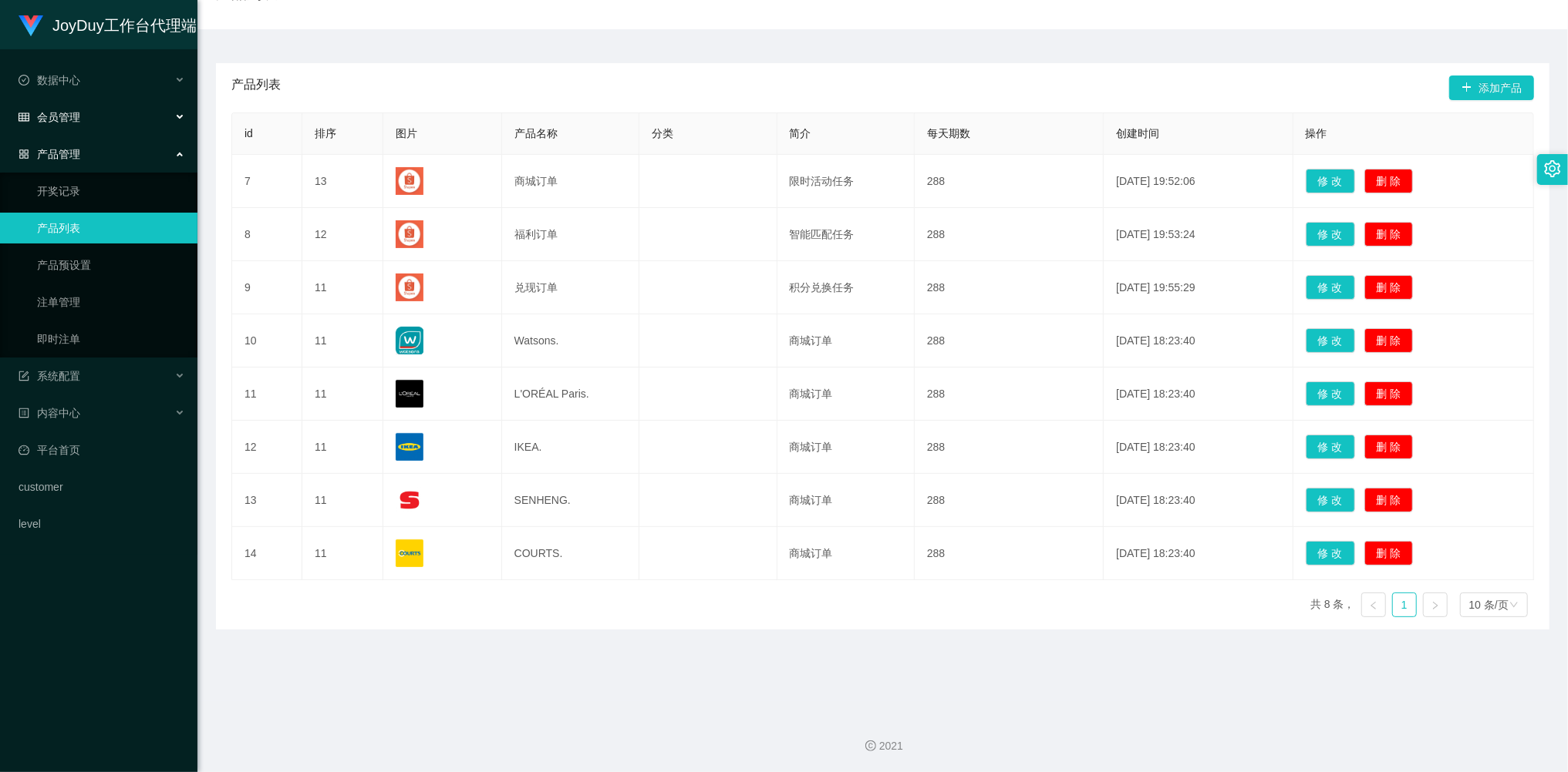
click at [69, 121] on div "会员管理" at bounding box center [98, 117] width 197 height 31
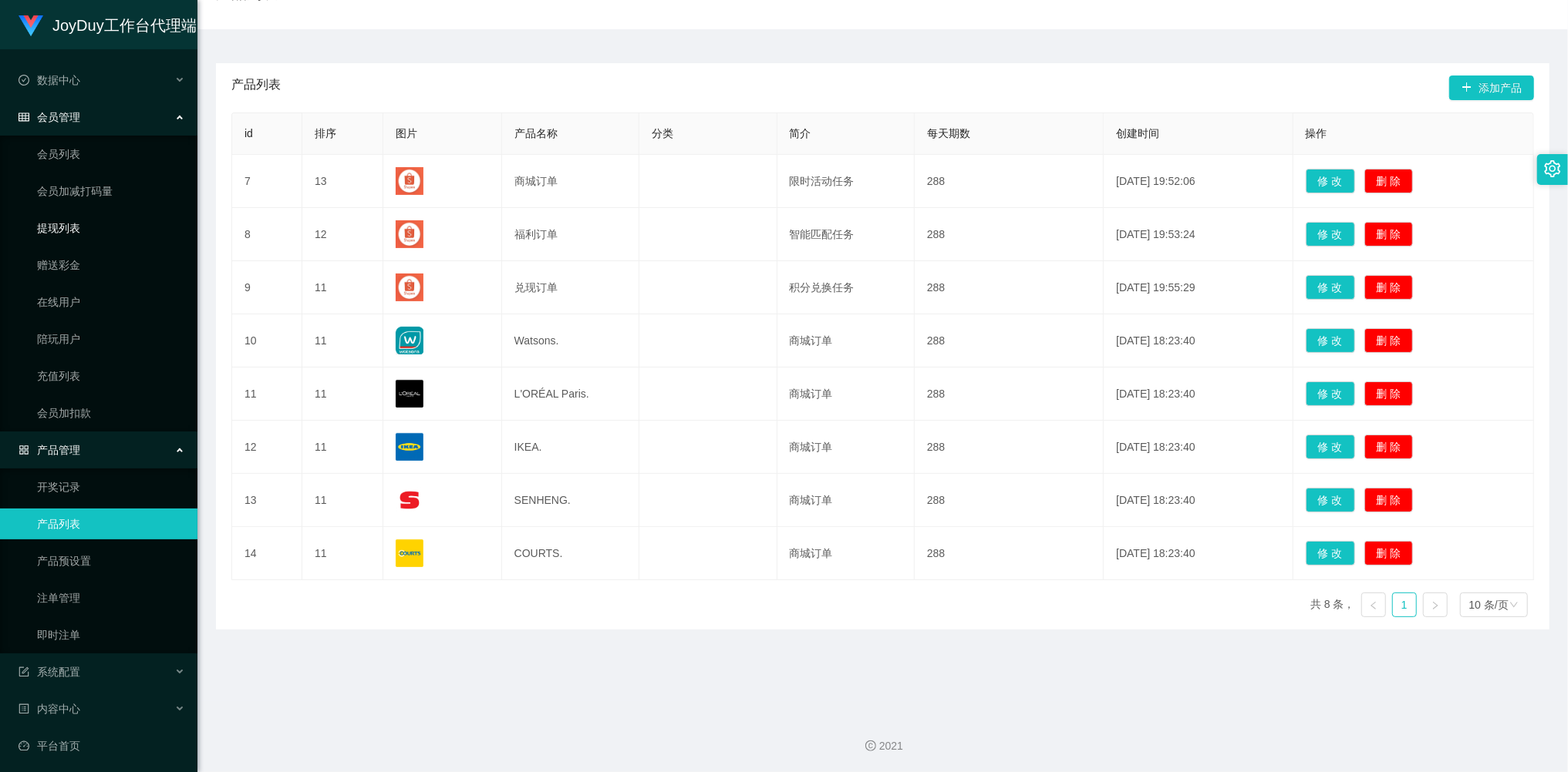
click at [68, 232] on link "提现列表" at bounding box center [110, 228] width 148 height 31
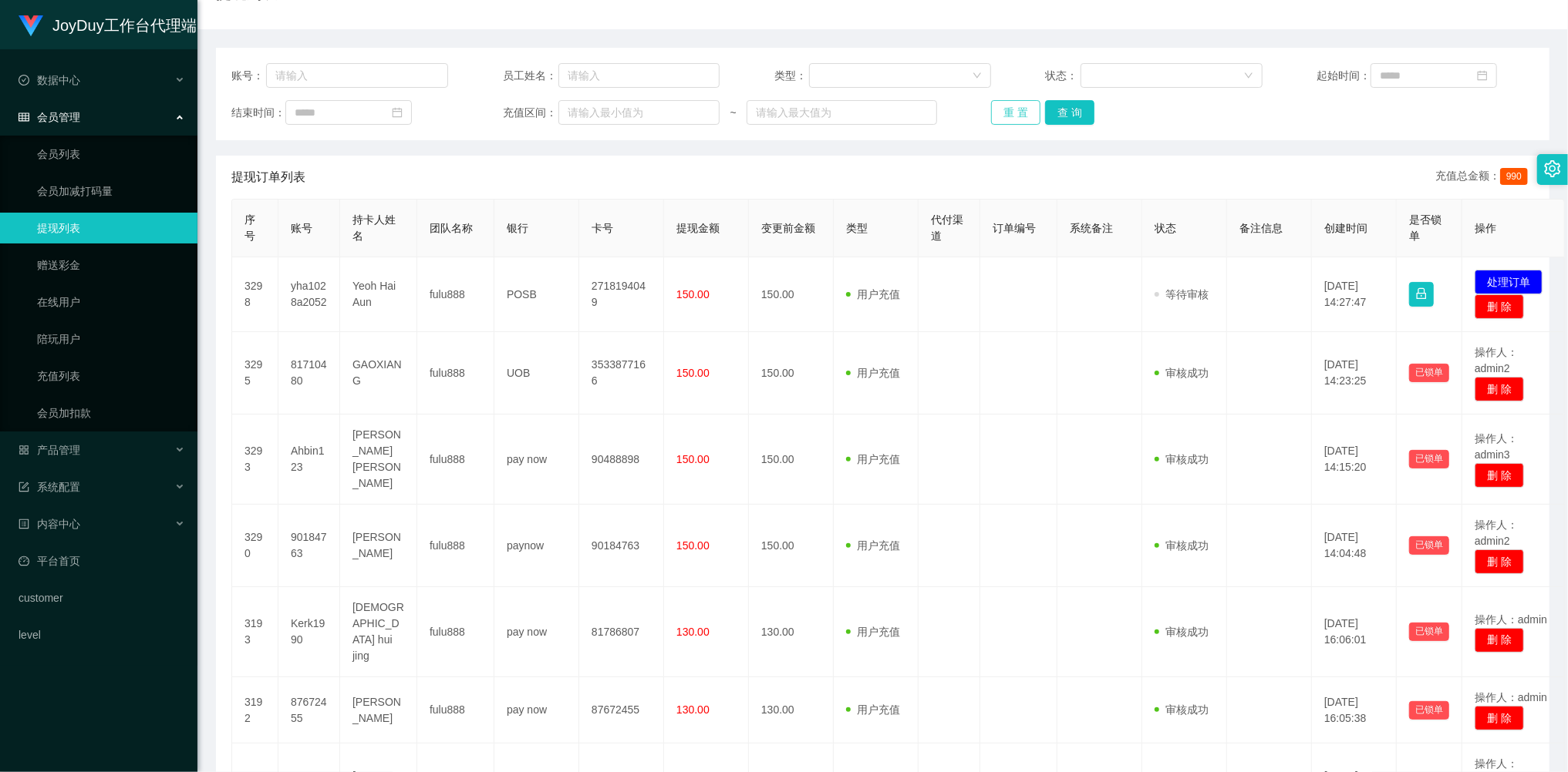
click at [1016, 108] on button "重 置" at bounding box center [1016, 112] width 50 height 25
click at [1016, 108] on div "重 置 查 询" at bounding box center [1099, 112] width 217 height 25
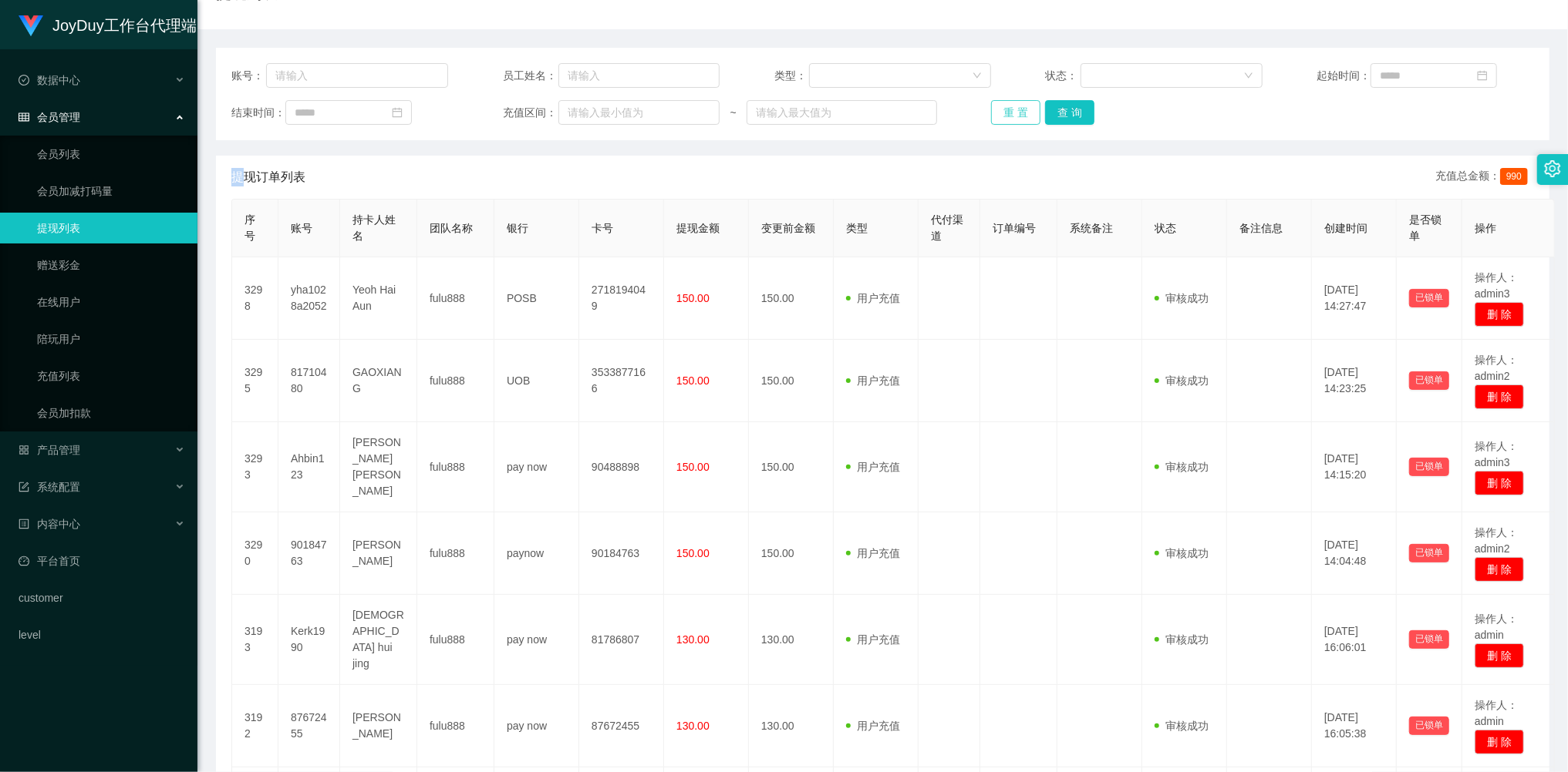
click at [1016, 108] on button "重 置" at bounding box center [1016, 112] width 50 height 25
click at [1016, 108] on div "重 置 查 询" at bounding box center [1099, 112] width 217 height 25
click at [1004, 105] on button "重 置" at bounding box center [1016, 112] width 50 height 25
click at [1004, 105] on div "重 置 查 询" at bounding box center [1099, 112] width 217 height 25
click at [1004, 105] on button "重 置" at bounding box center [1016, 112] width 50 height 25
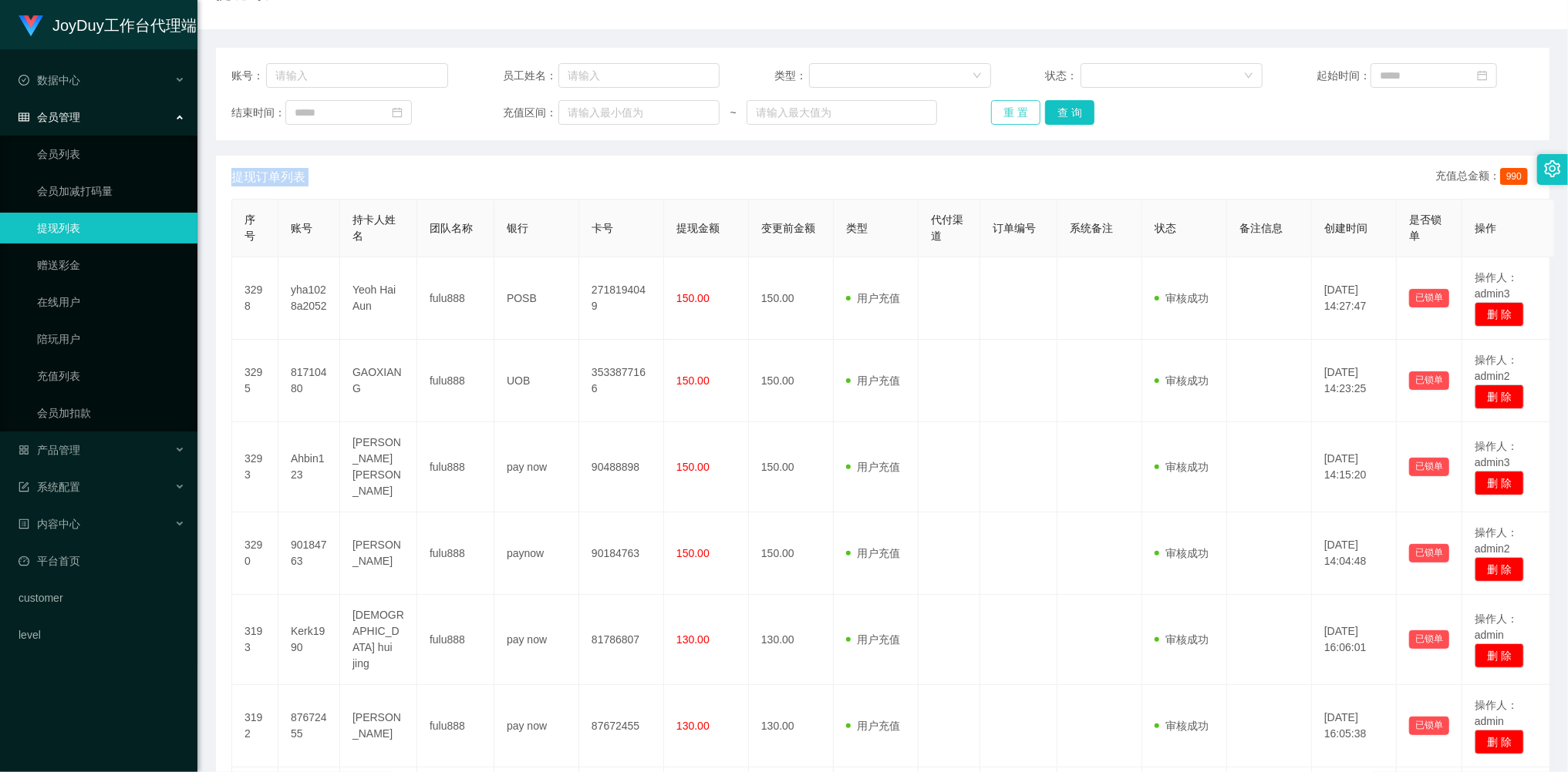
click at [1004, 111] on button "重 置" at bounding box center [1016, 112] width 50 height 25
click at [1004, 109] on div "重 置 查 询" at bounding box center [1099, 112] width 217 height 25
click at [1004, 108] on div "重 置 查 询" at bounding box center [1099, 112] width 217 height 25
click at [1009, 107] on button "重 置" at bounding box center [1016, 112] width 50 height 25
click at [1009, 107] on div "重 置 查 询" at bounding box center [1099, 112] width 217 height 25
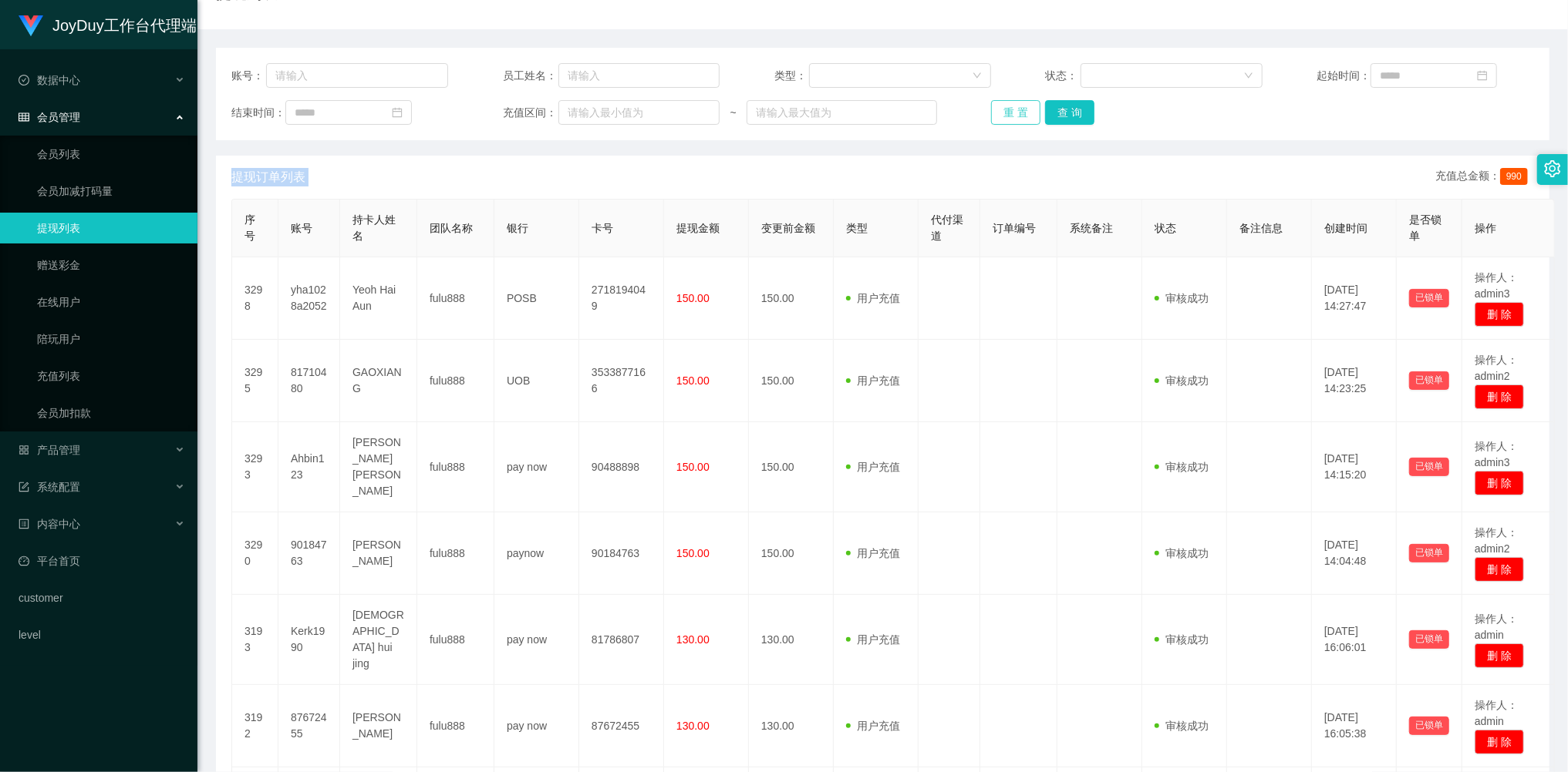
click at [1012, 117] on button "重 置" at bounding box center [1016, 112] width 50 height 25
click at [1012, 117] on div "重 置 查 询" at bounding box center [1099, 112] width 217 height 25
click at [1012, 117] on button "重 置" at bounding box center [1016, 112] width 50 height 25
click at [1012, 117] on div "重 置 查 询" at bounding box center [1099, 112] width 217 height 25
click at [1012, 117] on button "重 置" at bounding box center [1016, 112] width 50 height 25
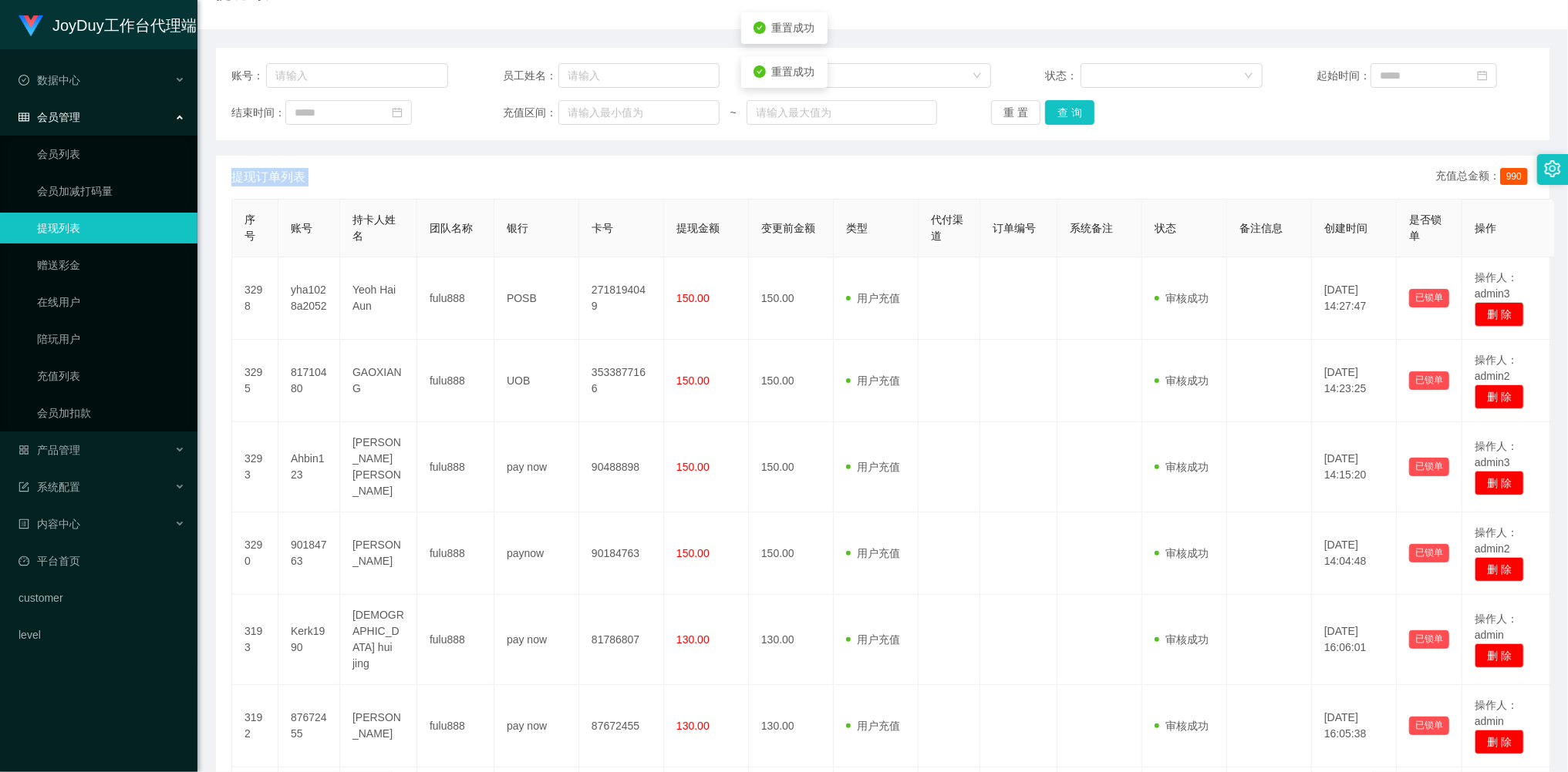
click at [1012, 116] on div "重 置 查 询" at bounding box center [1099, 112] width 217 height 25
click at [997, 109] on button "重 置" at bounding box center [1016, 112] width 50 height 25
click at [1000, 109] on button "重 置" at bounding box center [1016, 112] width 50 height 25
click at [1000, 109] on div "重 置 查 询" at bounding box center [1099, 112] width 217 height 25
click at [1000, 109] on button "重 置" at bounding box center [1016, 112] width 50 height 25
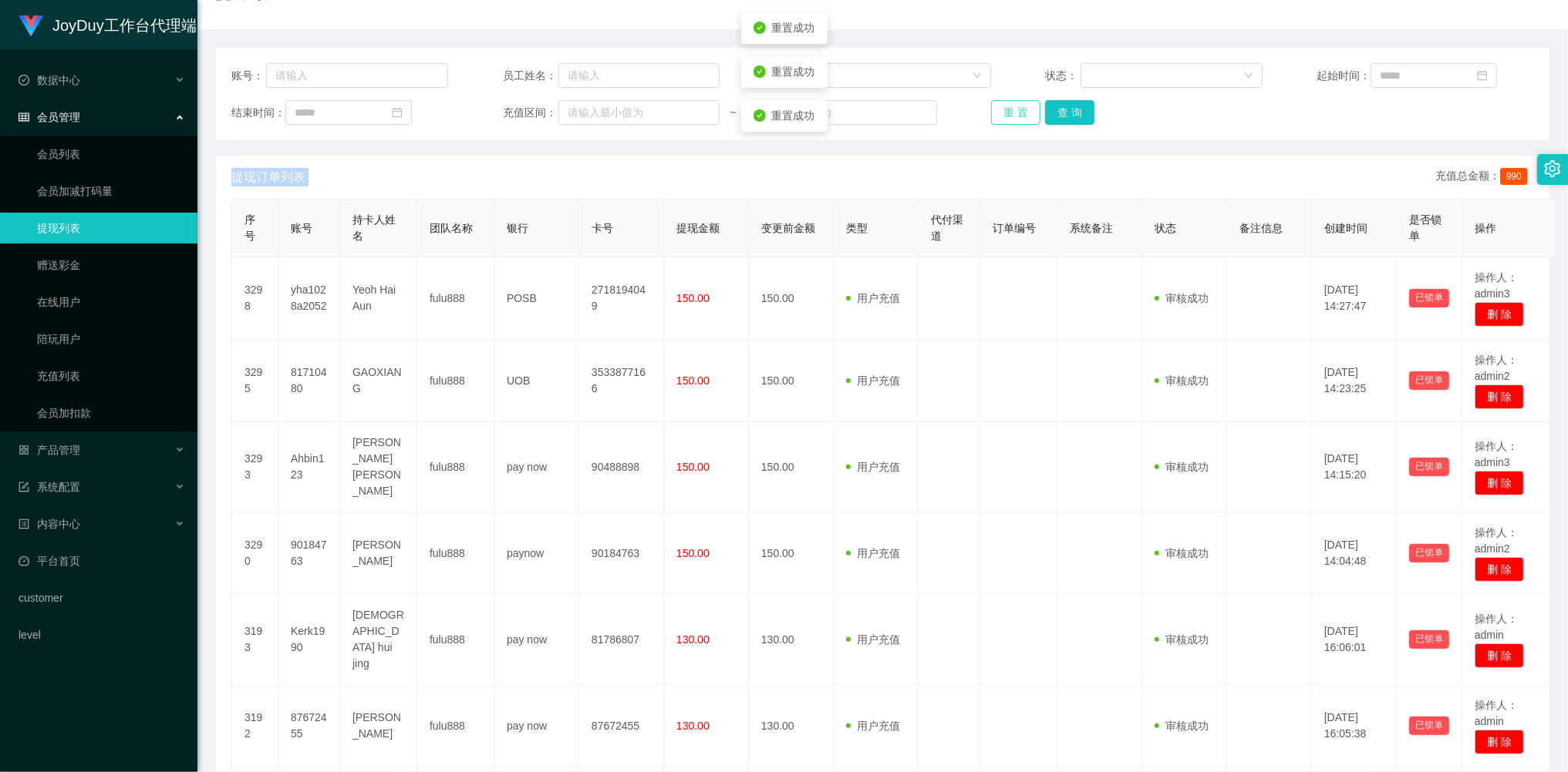
click at [1001, 109] on button "重 置" at bounding box center [1016, 112] width 50 height 25
click at [1001, 109] on div "重 置 查 询" at bounding box center [1099, 112] width 217 height 25
click at [1018, 112] on button "重 置" at bounding box center [1016, 112] width 50 height 25
click at [1018, 112] on div "重 置 查 询" at bounding box center [1099, 112] width 217 height 25
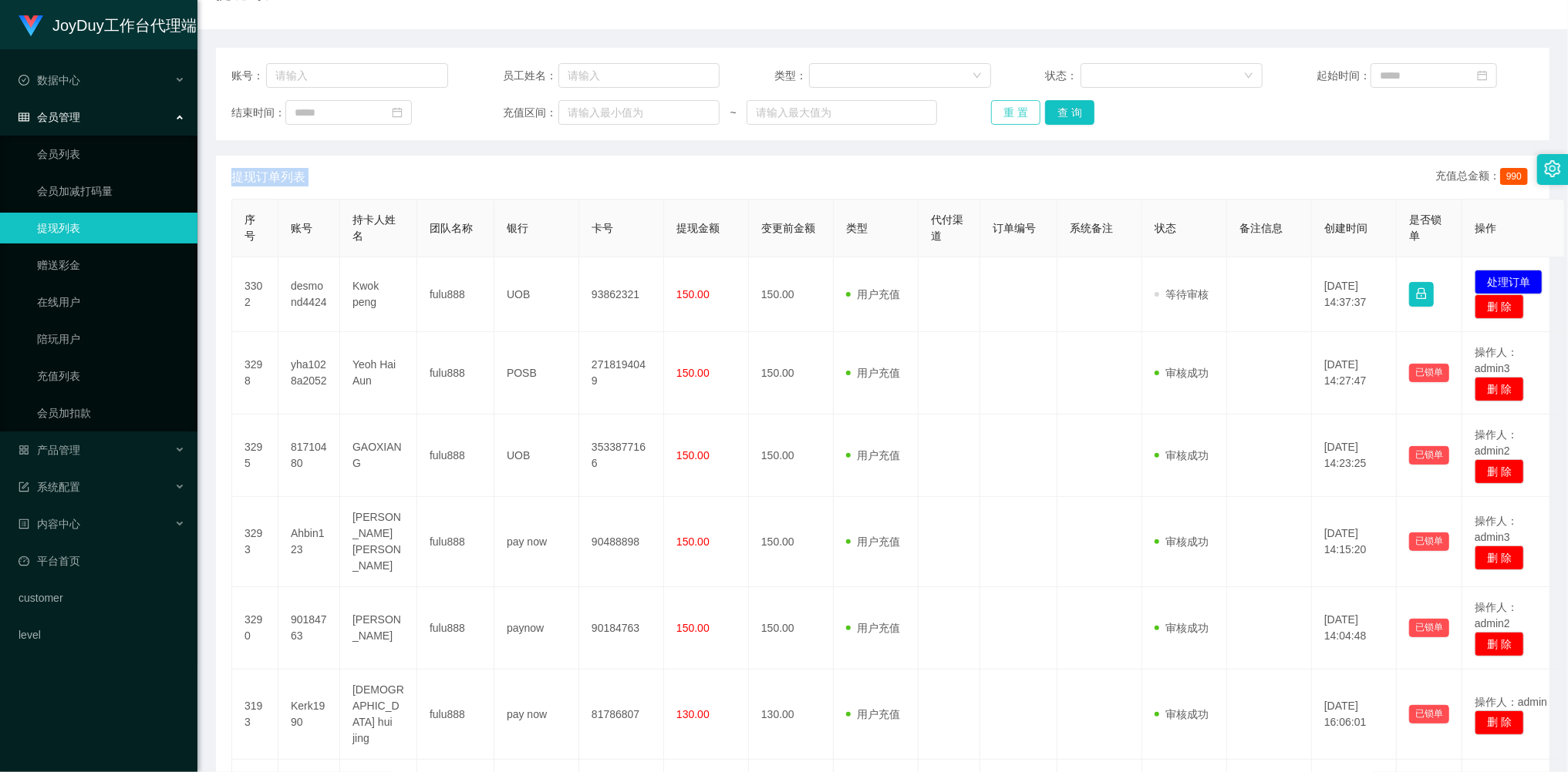
click at [1018, 112] on button "重 置" at bounding box center [1016, 112] width 50 height 25
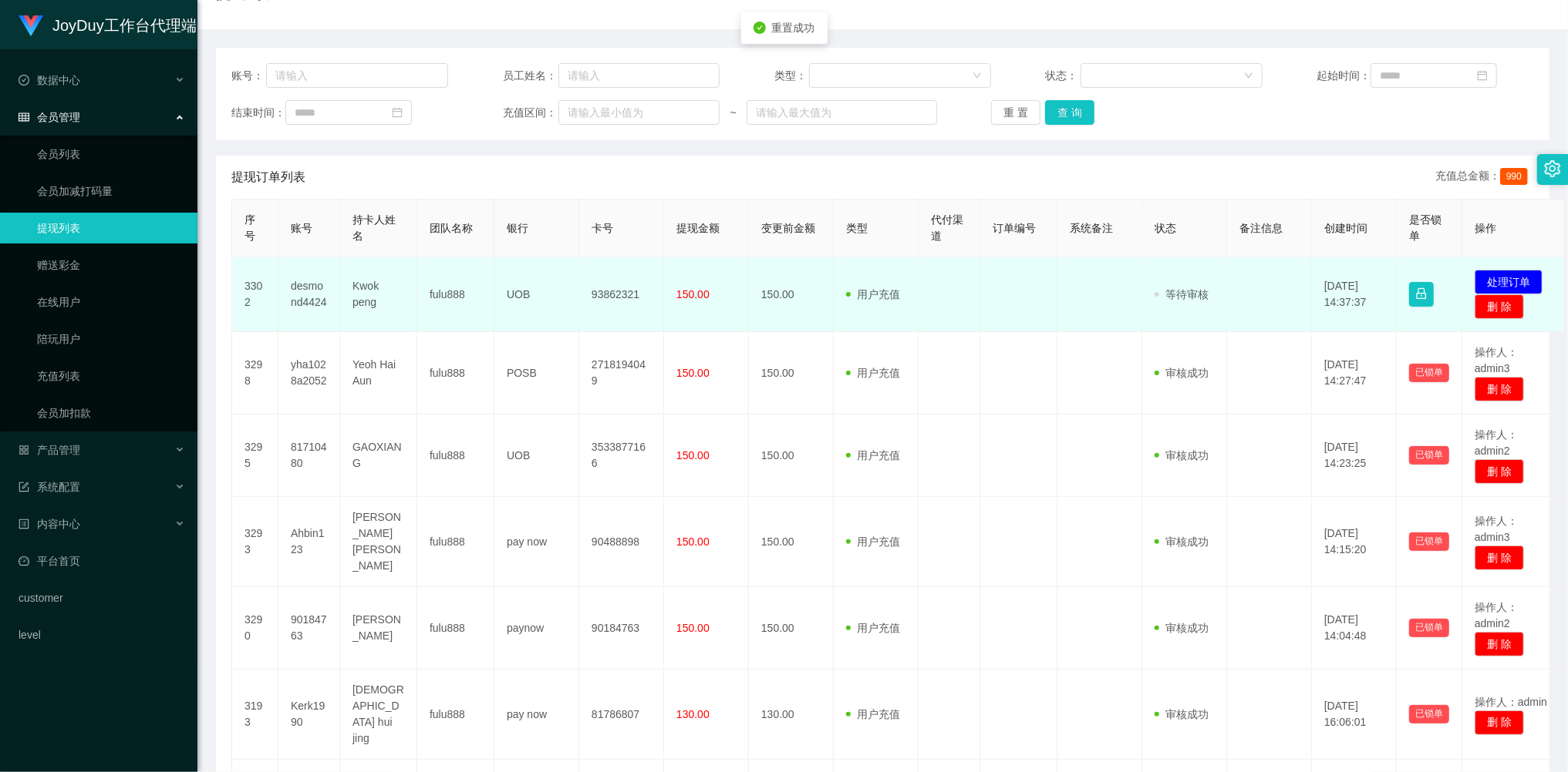
click at [309, 294] on td "desmond4424" at bounding box center [309, 295] width 61 height 75
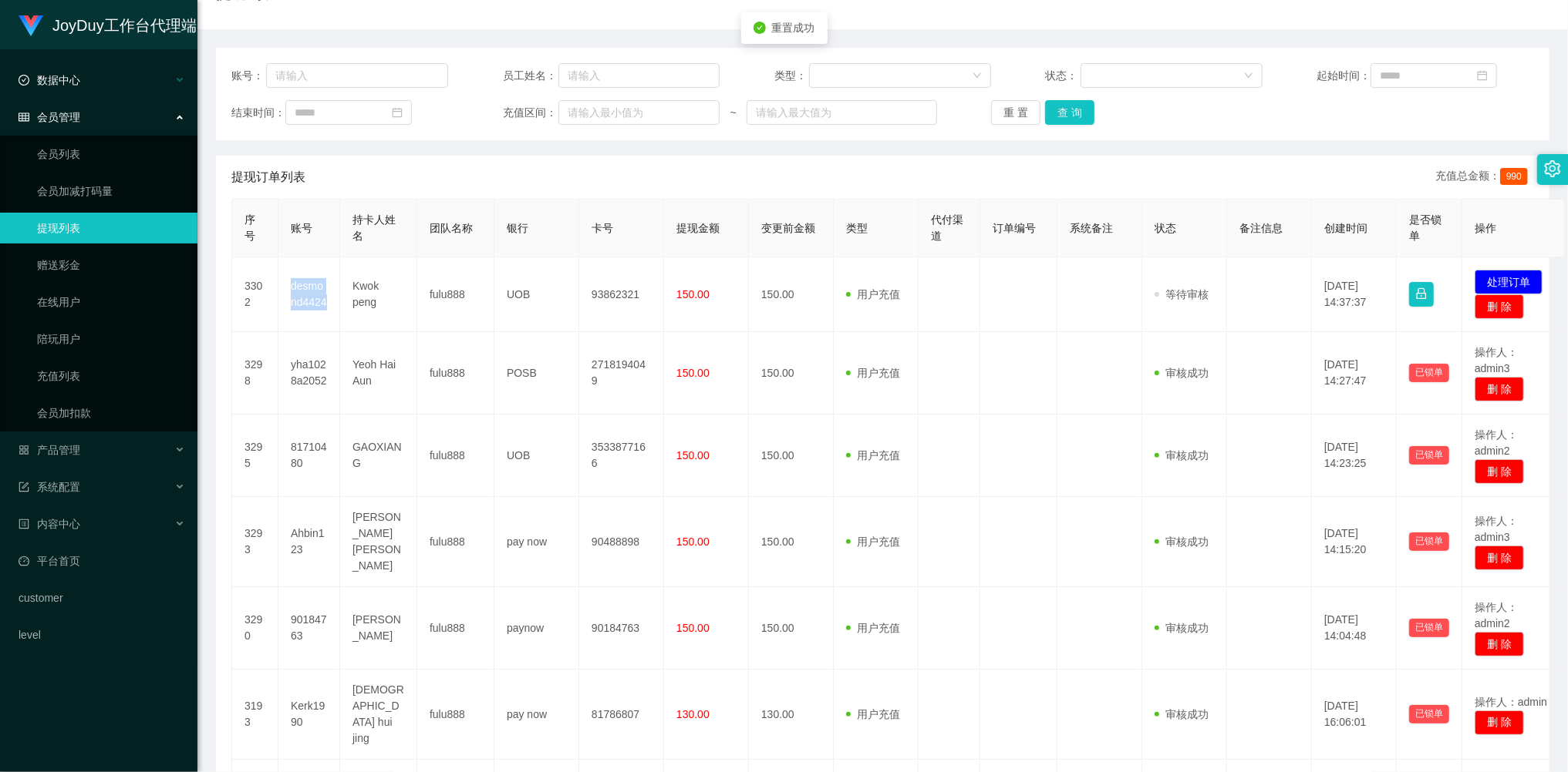
copy td "desmond4424"
click at [1019, 107] on button "重 置" at bounding box center [1016, 112] width 50 height 25
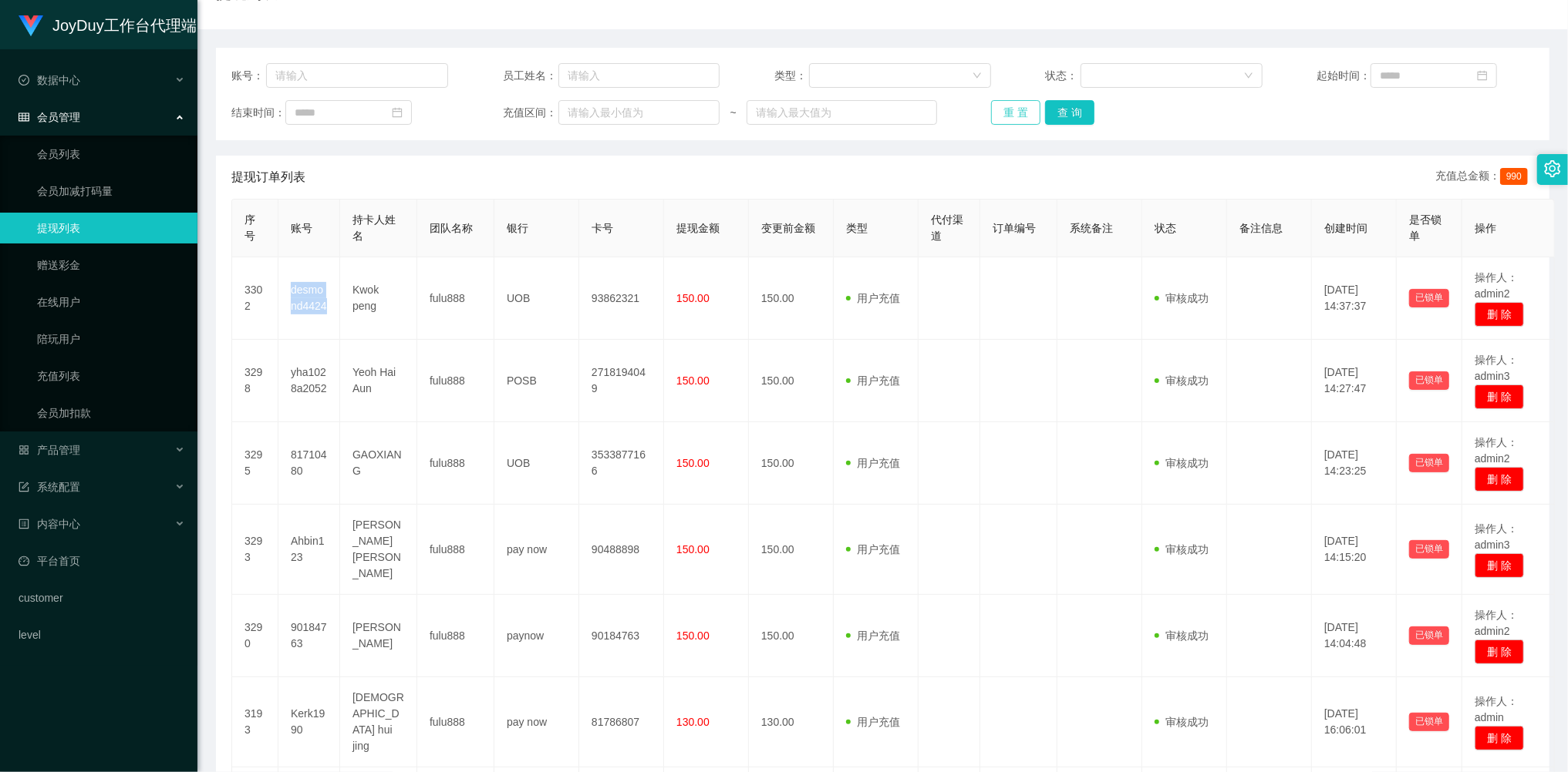
click at [1003, 124] on button "重 置" at bounding box center [1016, 112] width 50 height 25
click at [1004, 122] on button "重 置" at bounding box center [1016, 112] width 50 height 25
click at [1004, 122] on div "重 置 查 询" at bounding box center [1099, 112] width 217 height 25
click at [73, 158] on link "会员列表" at bounding box center [110, 154] width 148 height 31
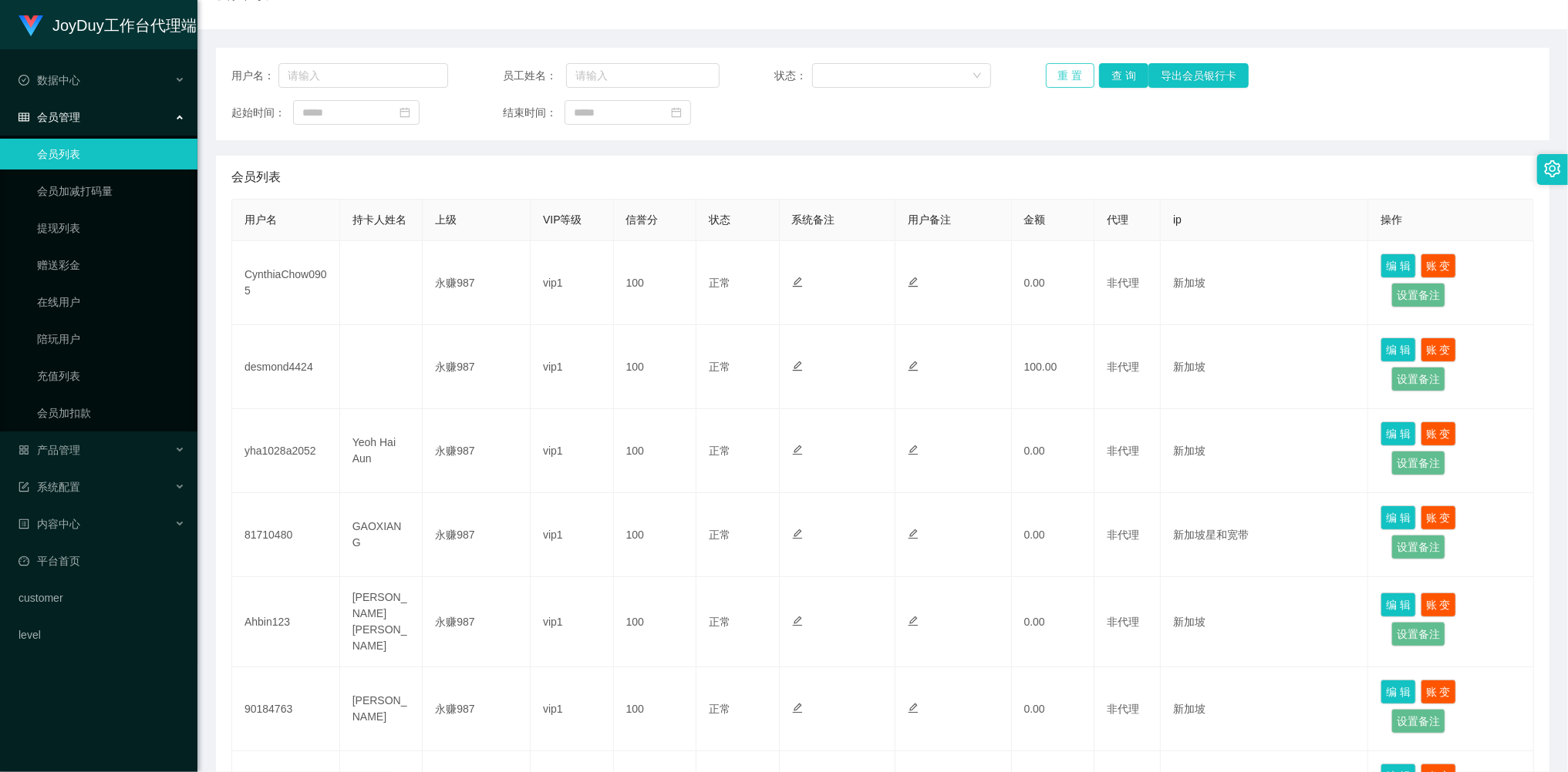
click at [1077, 78] on button "重 置" at bounding box center [1070, 75] width 50 height 25
click at [1077, 78] on div "重 置 查 询 导出会员银行卡" at bounding box center [1154, 75] width 217 height 25
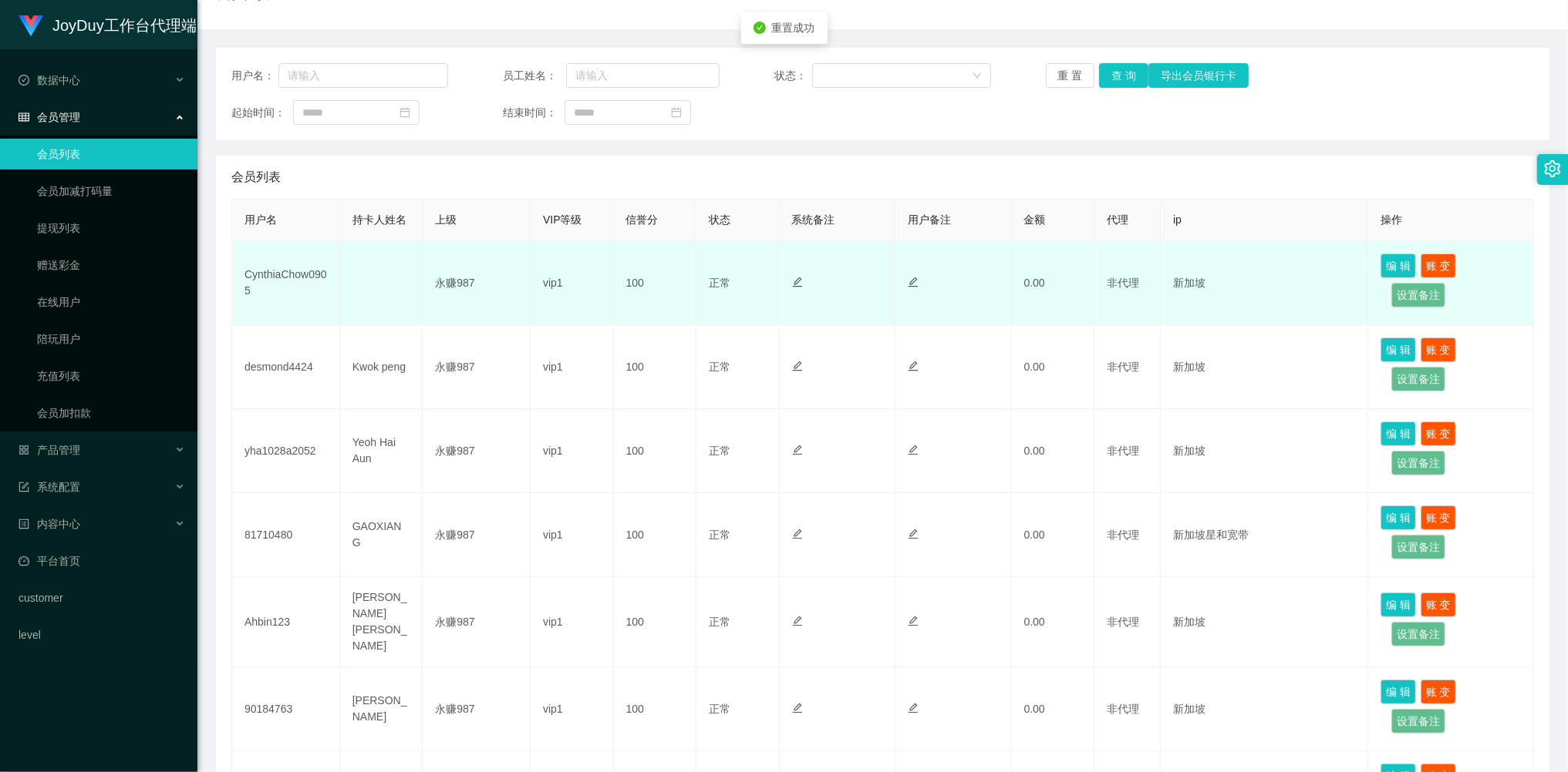
click at [284, 276] on td "CynthiaChow0905" at bounding box center [286, 283] width 108 height 84
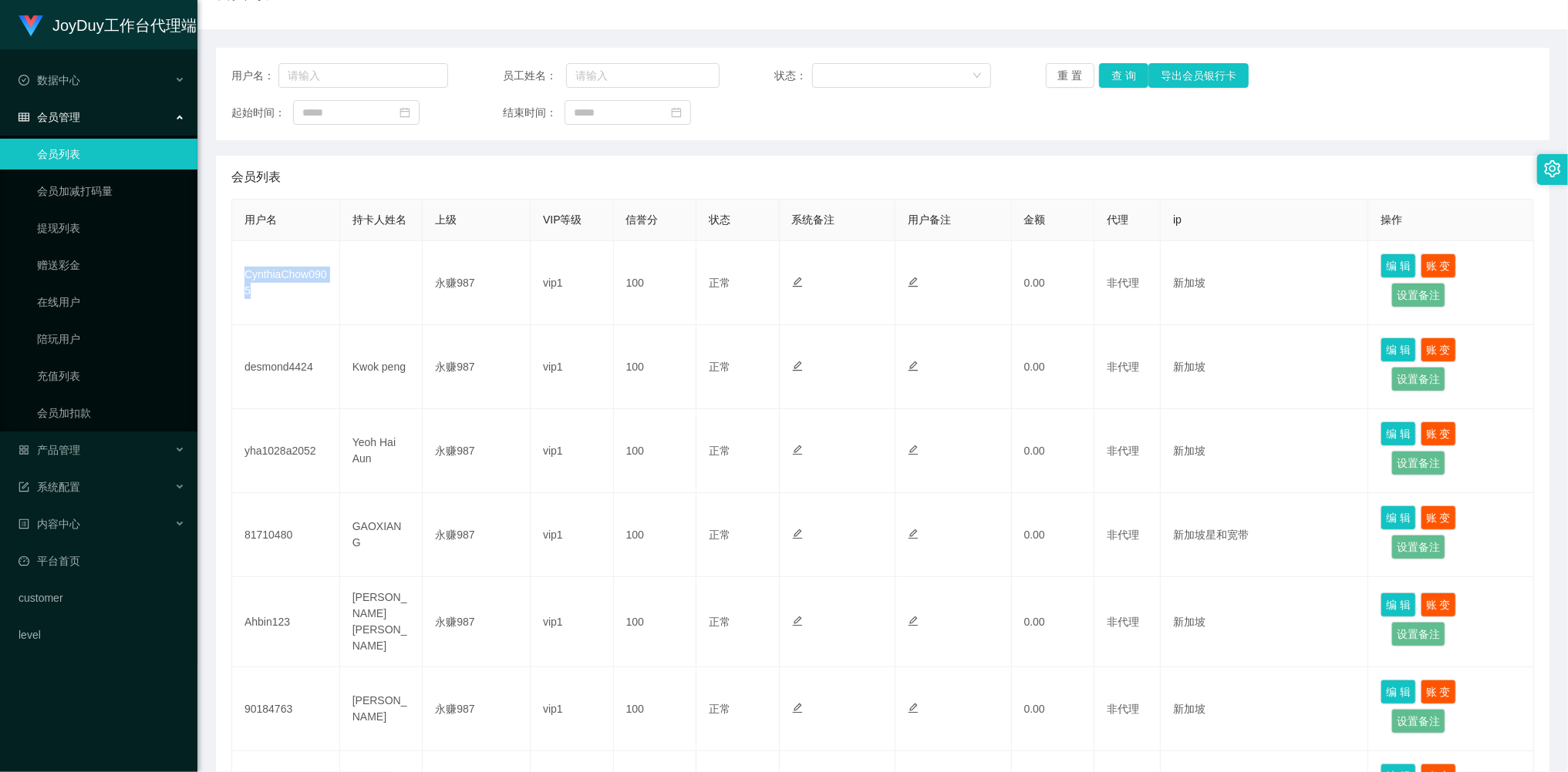
copy td "CynthiaChow0905"
click at [1068, 71] on button "重 置" at bounding box center [1070, 75] width 50 height 25
click at [1068, 71] on div "重 置 查 询 导出会员银行卡" at bounding box center [1154, 75] width 217 height 25
click at [1068, 71] on button "重 置" at bounding box center [1070, 75] width 50 height 25
click at [1068, 71] on div "重 置 查 询 导出会员银行卡" at bounding box center [1154, 75] width 217 height 25
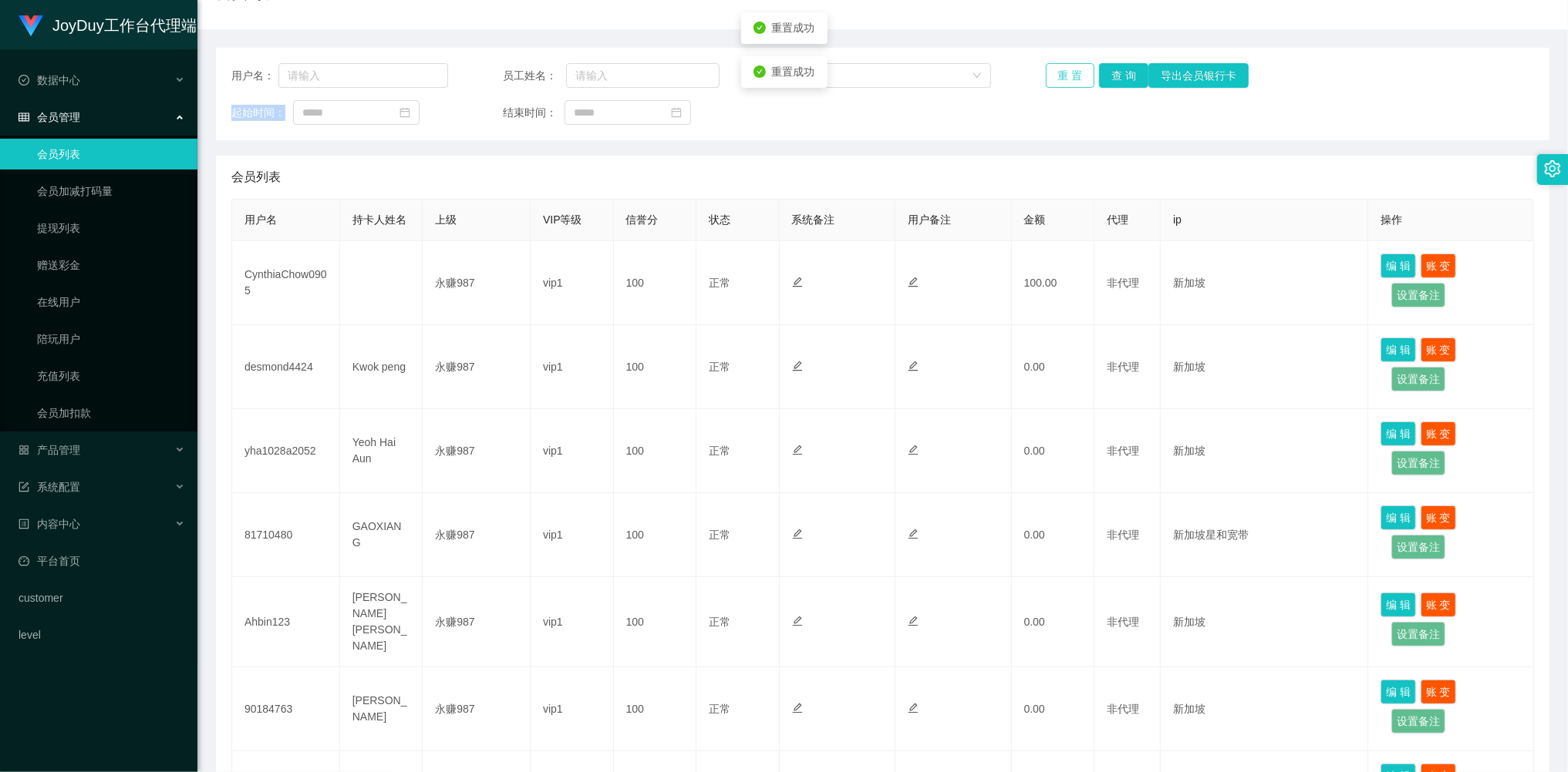
click at [1068, 71] on button "重 置" at bounding box center [1070, 75] width 50 height 25
click at [85, 476] on div "系统配置" at bounding box center [98, 487] width 197 height 31
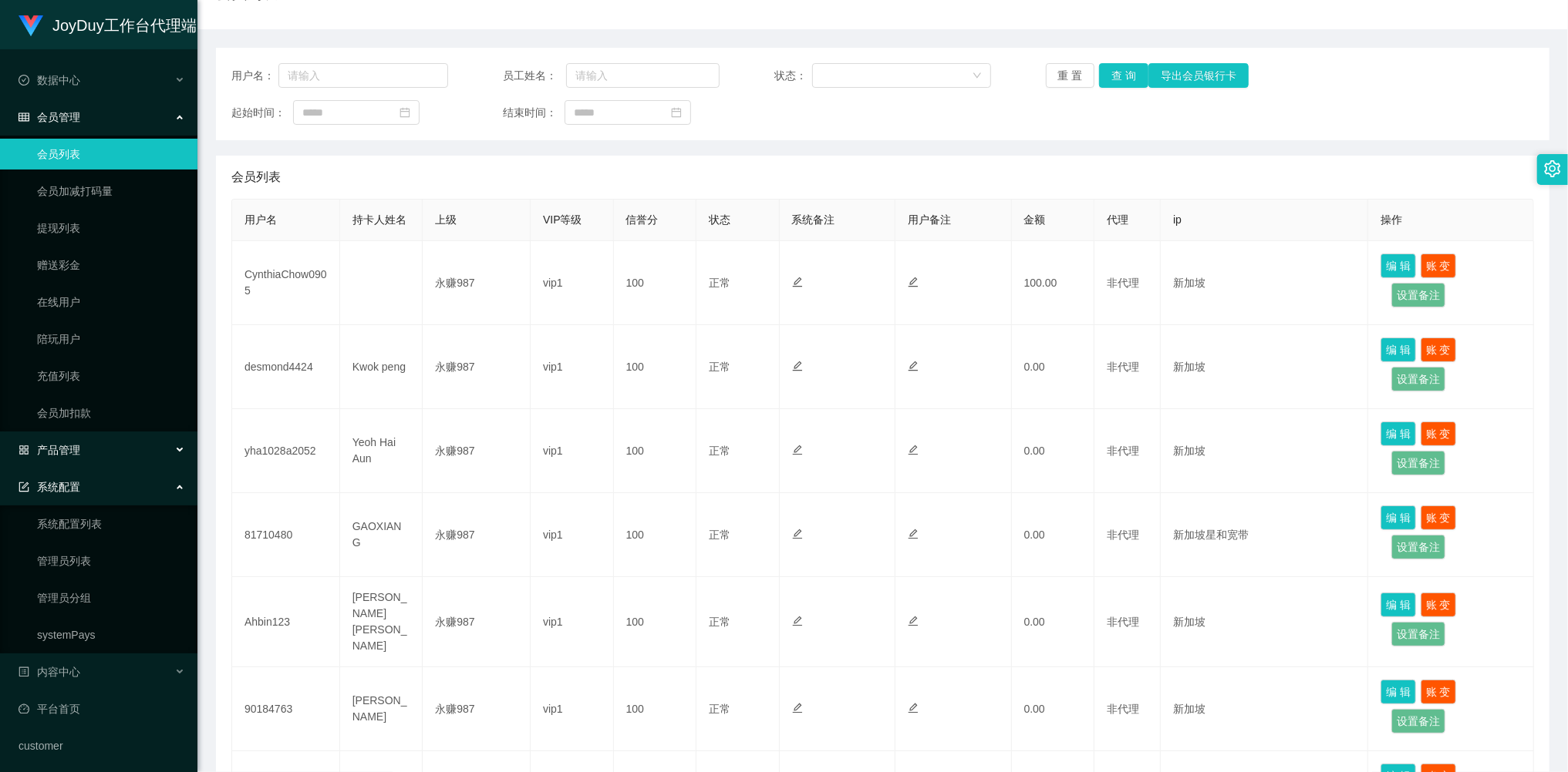
click at [65, 455] on div "产品管理" at bounding box center [98, 450] width 197 height 31
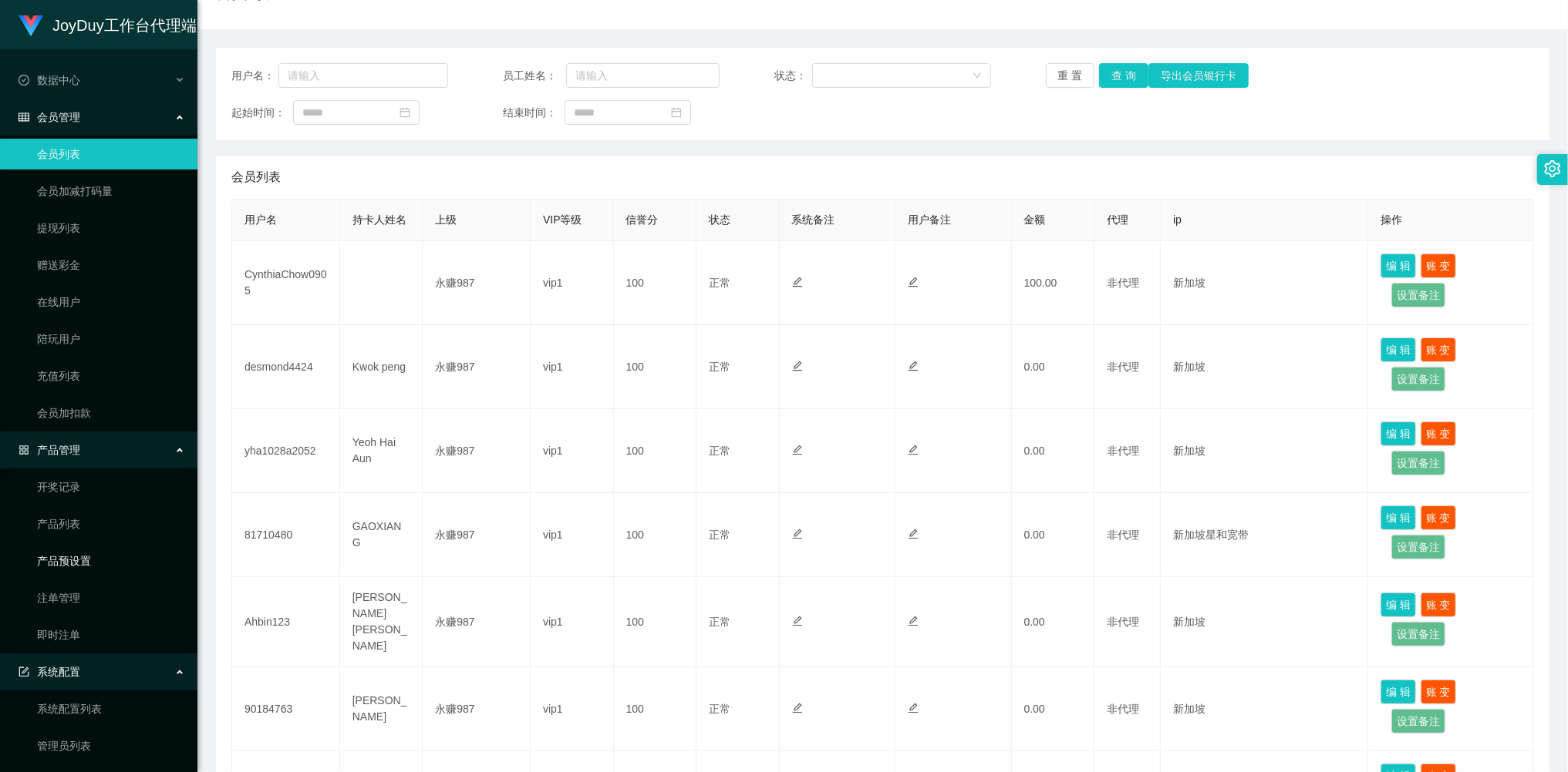
click at [75, 553] on link "产品预设置" at bounding box center [110, 561] width 148 height 31
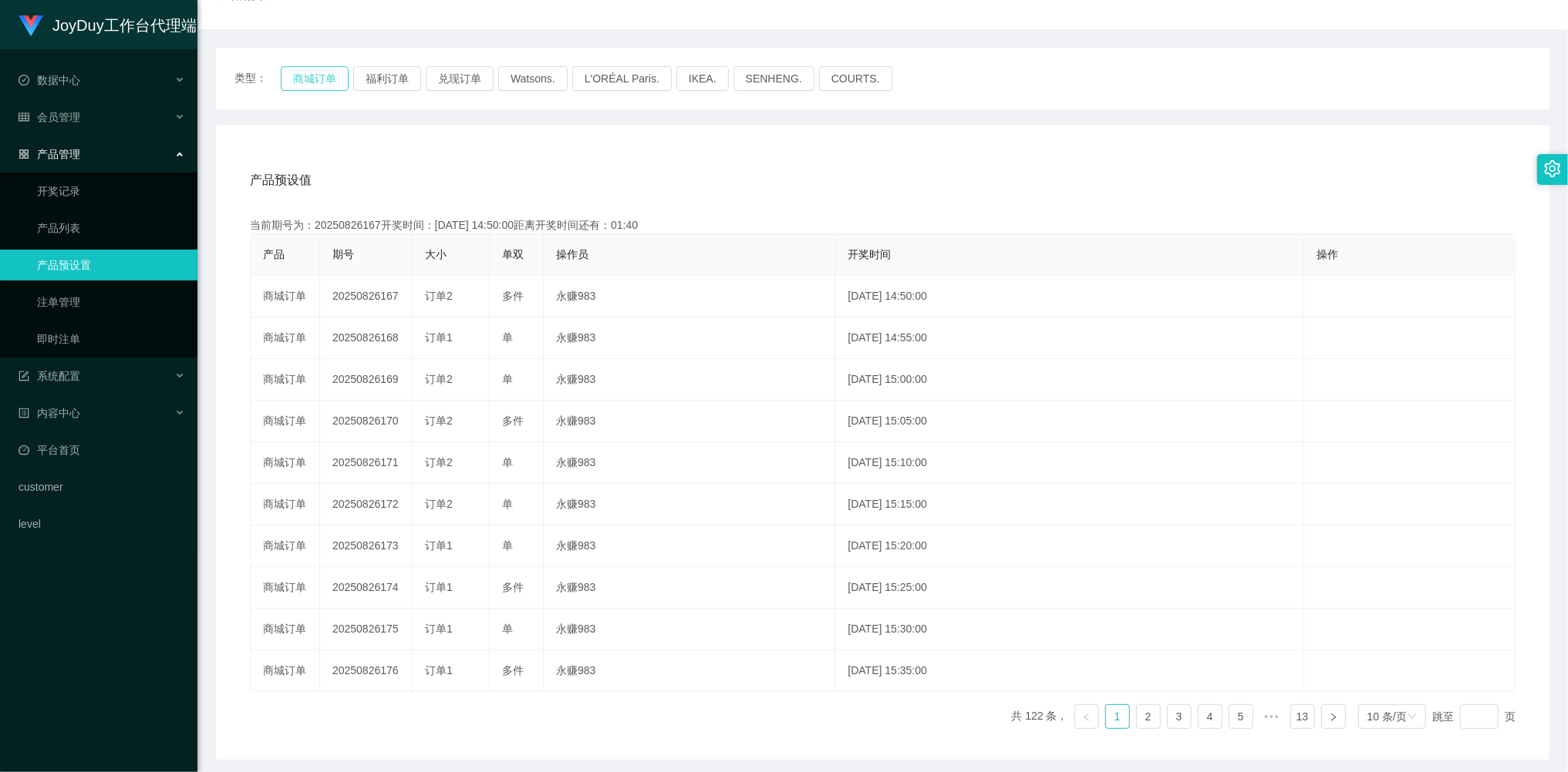
click at [306, 69] on button "商城订单" at bounding box center [315, 78] width 68 height 25
click at [62, 323] on link "即时注单" at bounding box center [110, 339] width 148 height 31
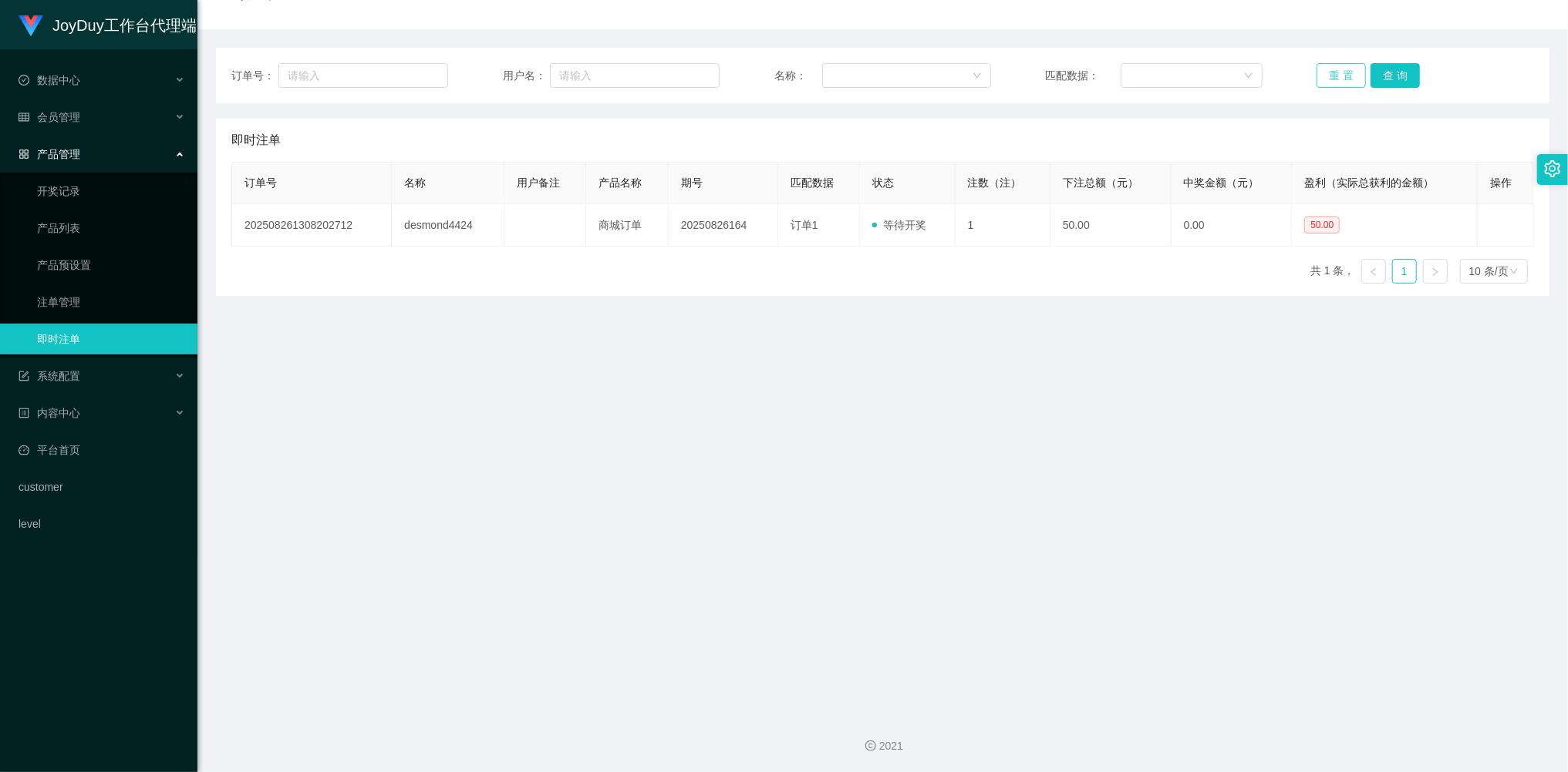
click at [1328, 77] on button "重 置" at bounding box center [1341, 75] width 50 height 25
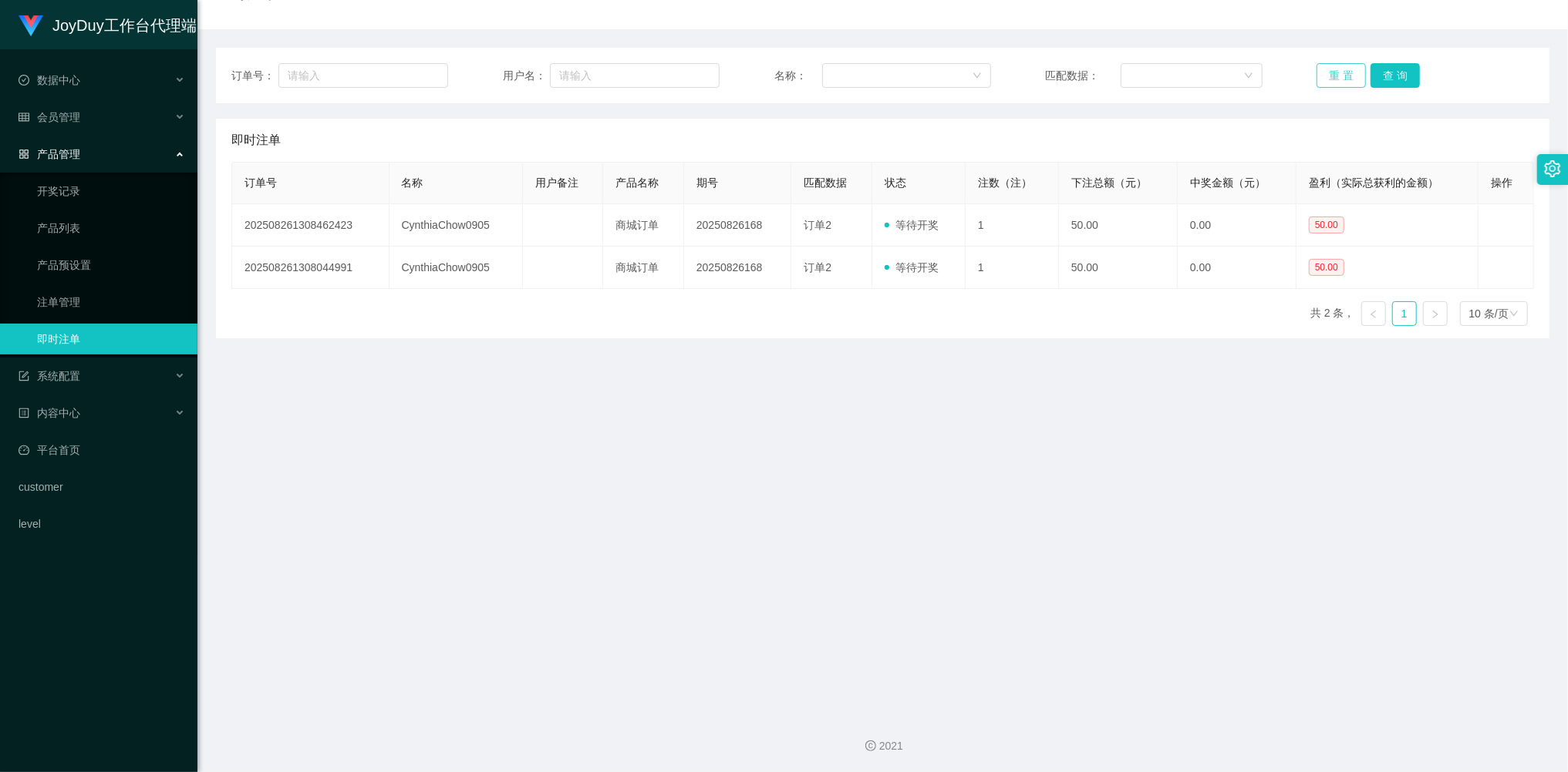
click at [1330, 77] on button "重 置" at bounding box center [1341, 75] width 50 height 25
click at [1332, 76] on button "重 置" at bounding box center [1341, 75] width 50 height 25
click at [85, 258] on link "产品预设置" at bounding box center [110, 265] width 148 height 31
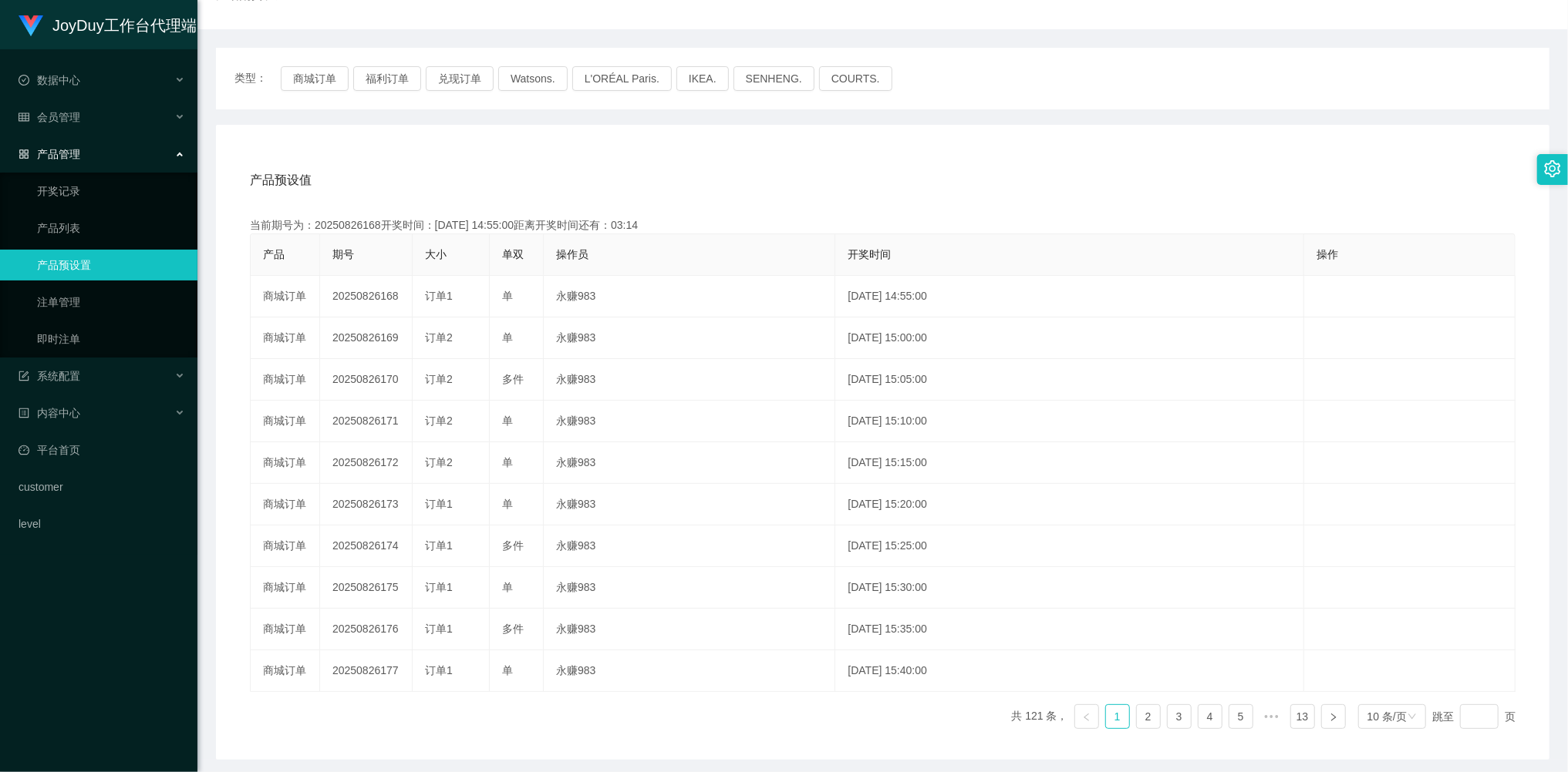
click at [85, 258] on link "产品预设置" at bounding box center [110, 265] width 148 height 31
click at [90, 266] on link "产品预设置" at bounding box center [110, 265] width 148 height 31
click at [85, 265] on link "产品预设置" at bounding box center [110, 265] width 148 height 31
click at [55, 328] on link "即时注单" at bounding box center [110, 339] width 148 height 31
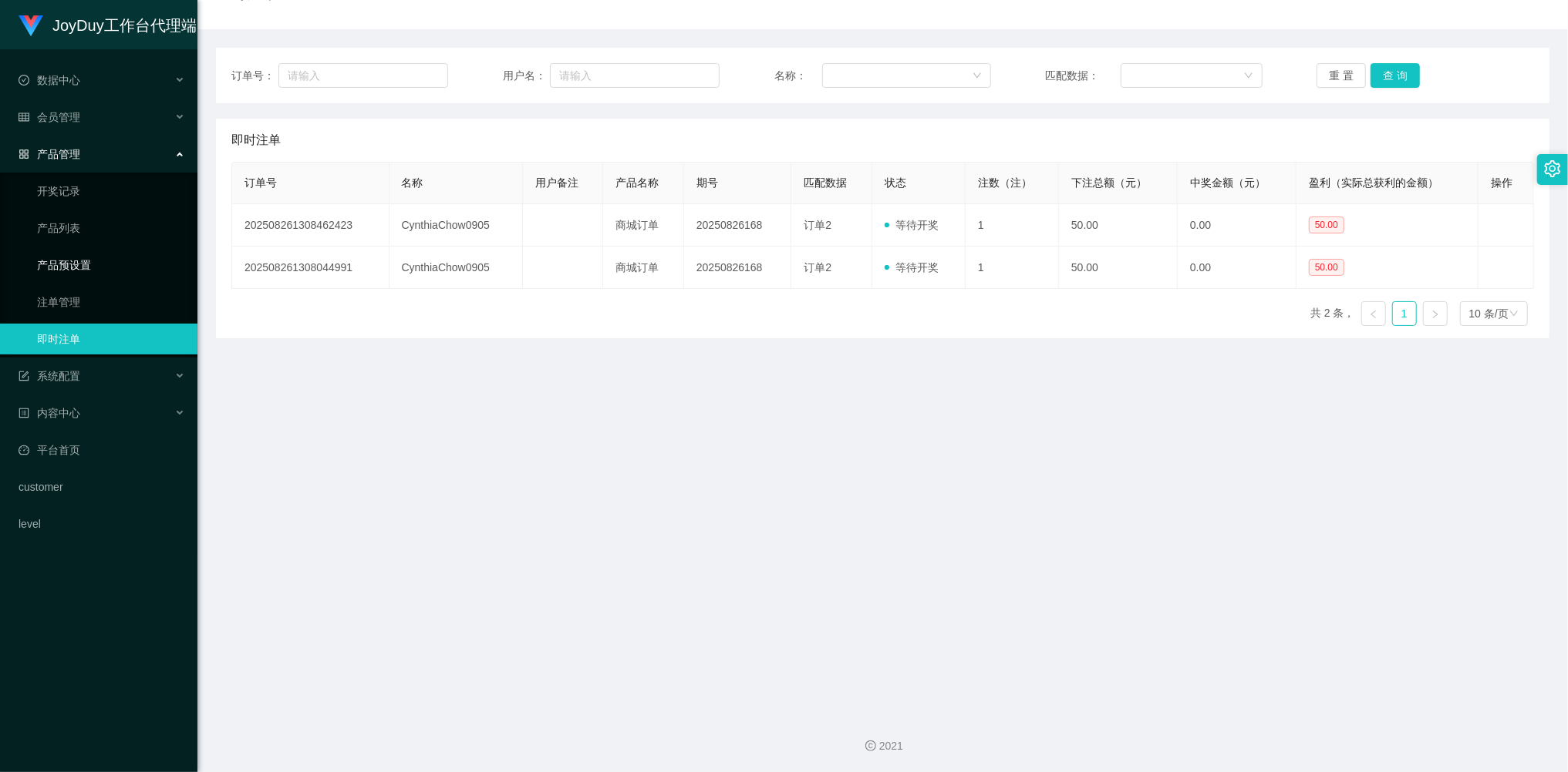
click at [91, 269] on link "产品预设置" at bounding box center [110, 265] width 148 height 31
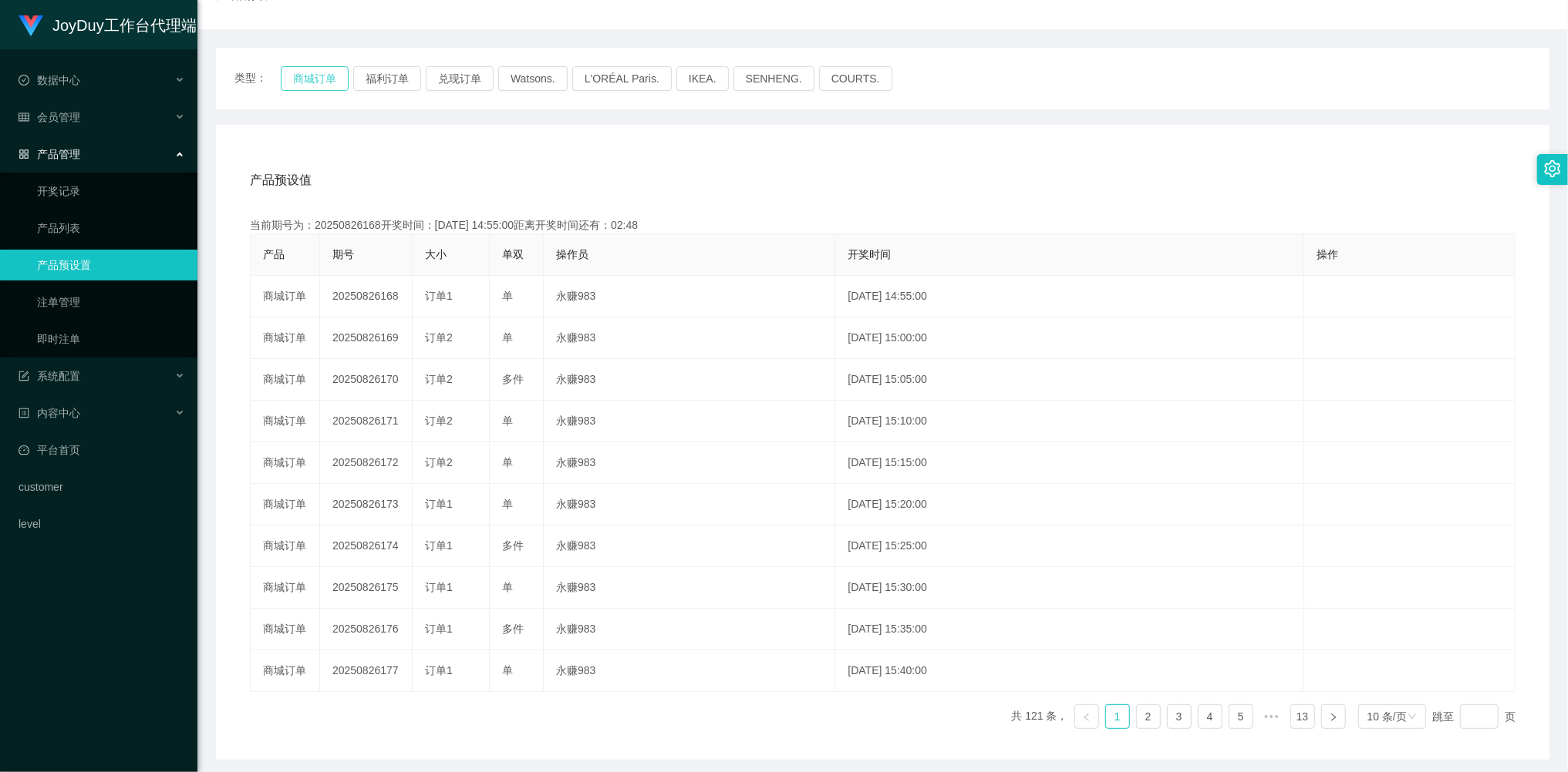
click at [318, 69] on button "商城订单" at bounding box center [315, 78] width 68 height 25
click at [81, 299] on link "注单管理" at bounding box center [110, 302] width 148 height 31
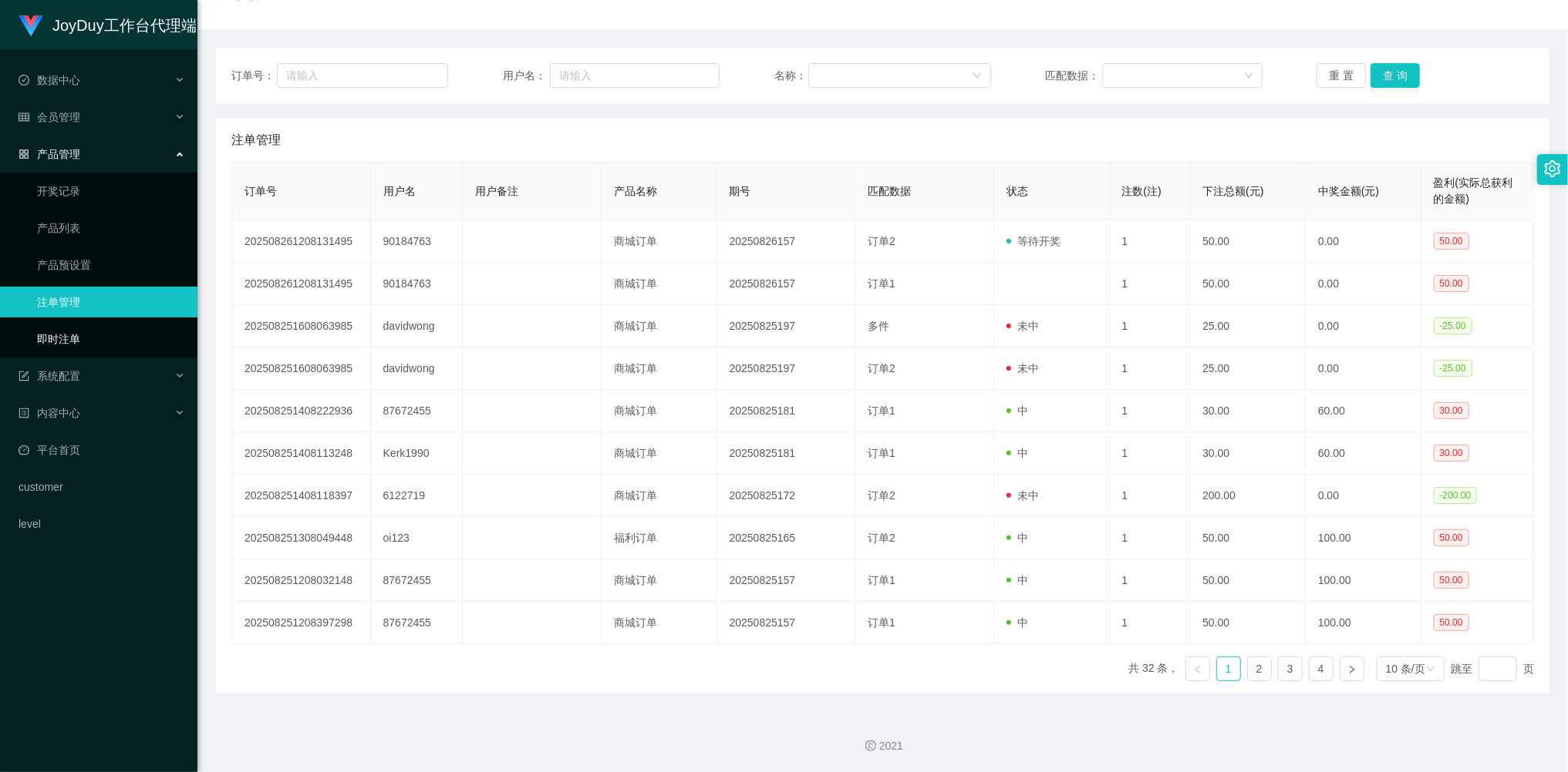
click at [77, 323] on link "即时注单" at bounding box center [110, 339] width 148 height 31
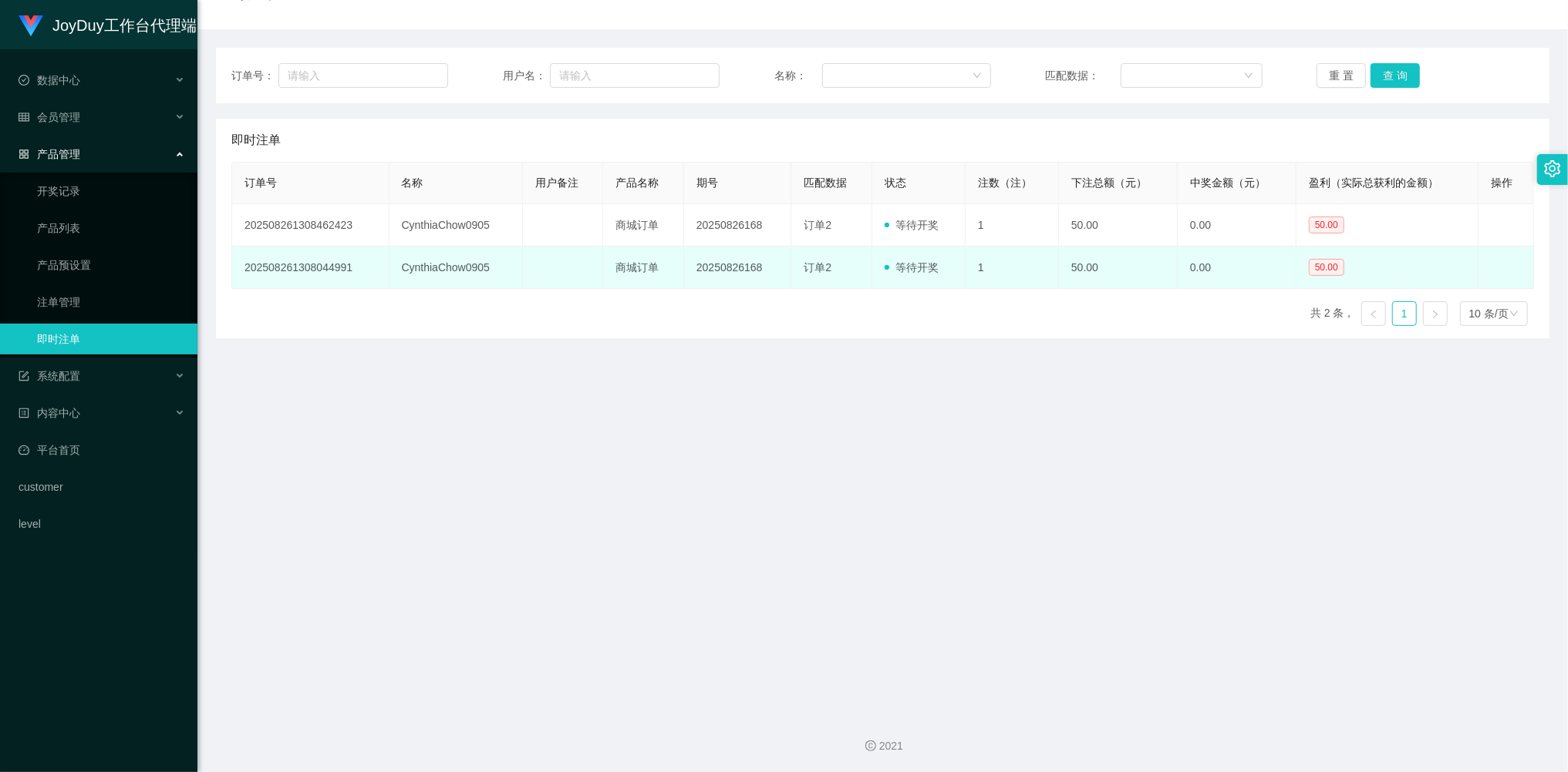
click at [464, 269] on td "CynthiaChow0905" at bounding box center [456, 268] width 133 height 43
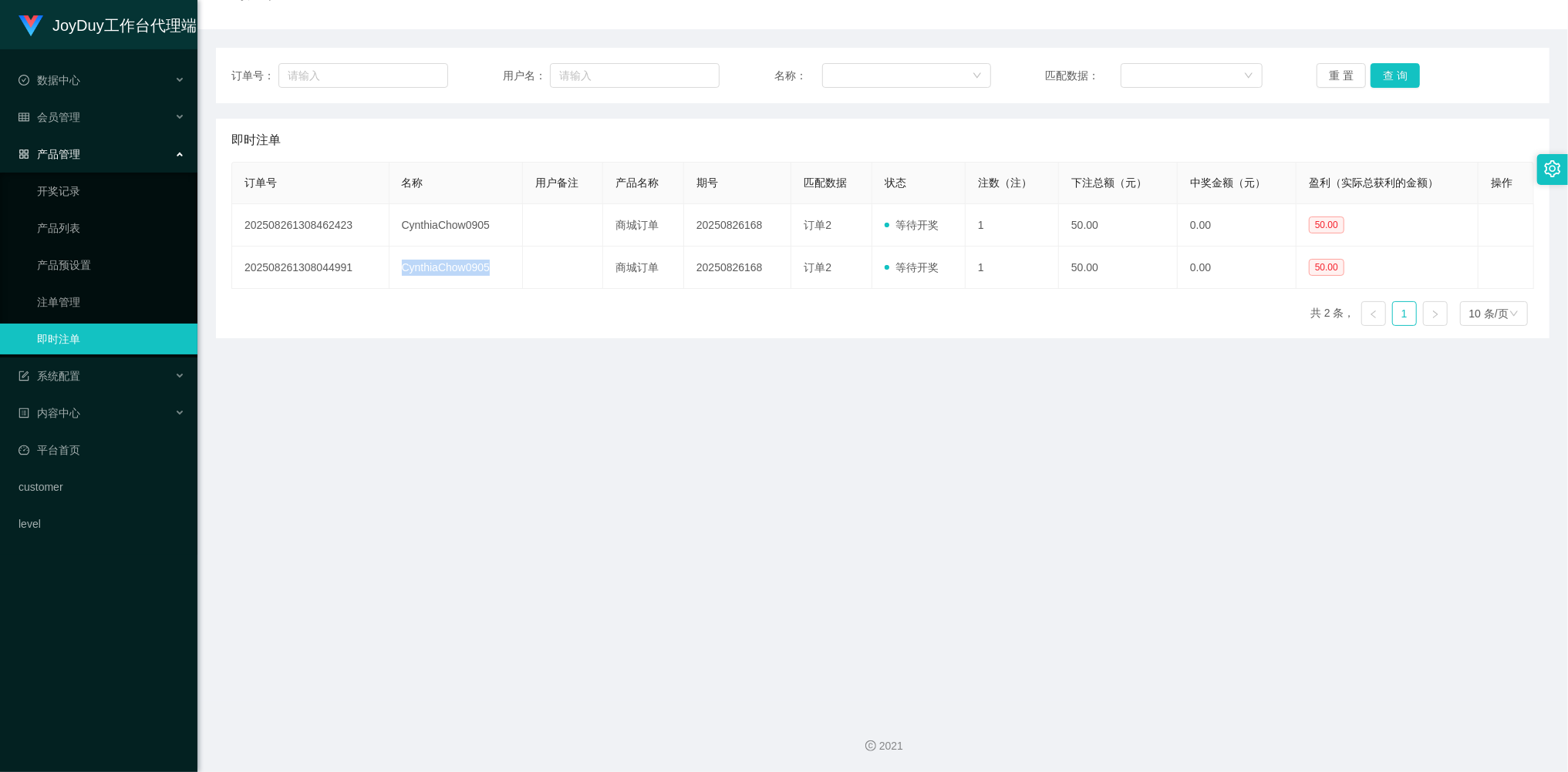
copy td "CynthiaChow0905"
click at [1345, 68] on button "重 置" at bounding box center [1341, 75] width 50 height 25
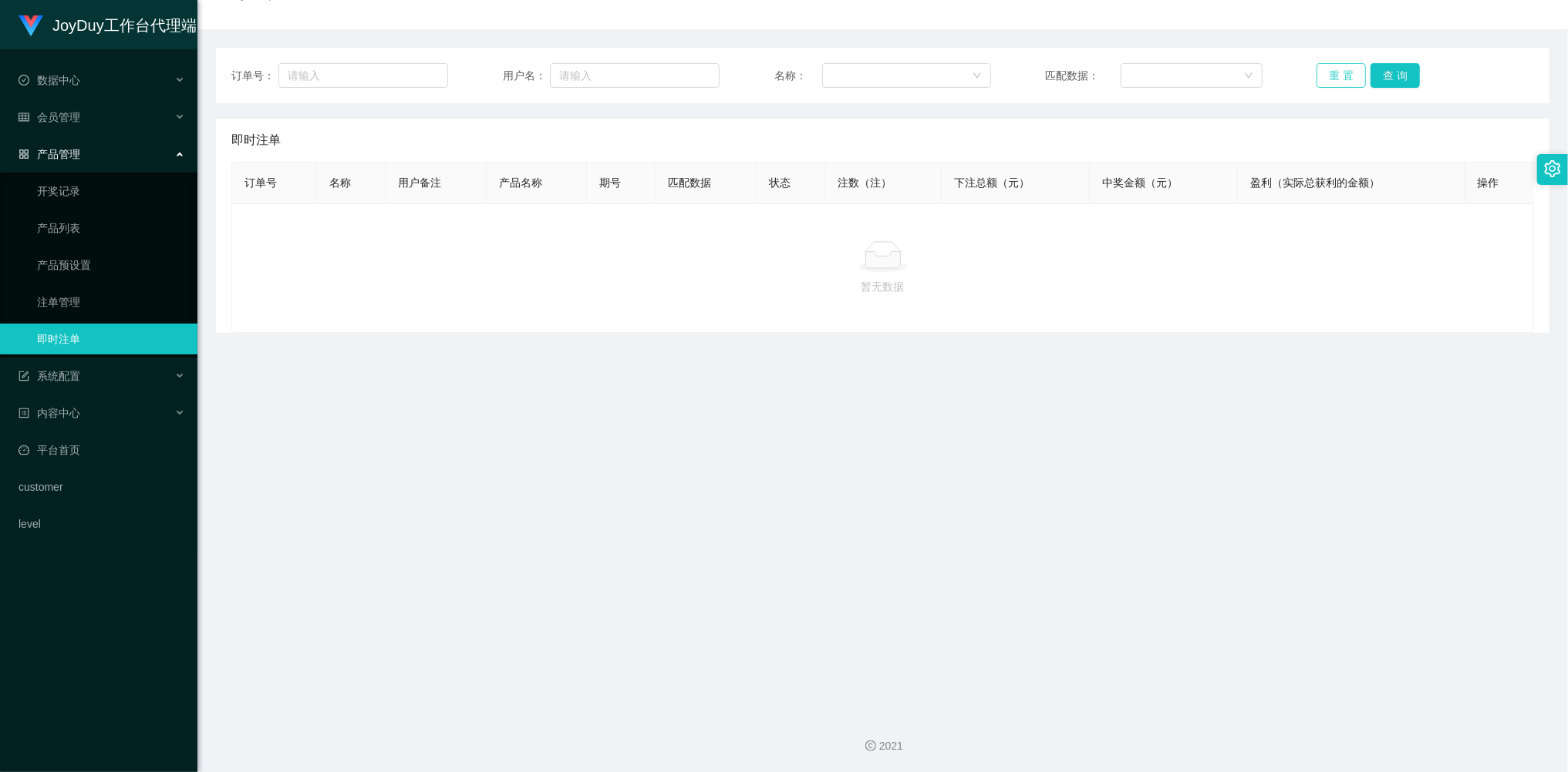
click at [1346, 72] on button "重 置" at bounding box center [1341, 75] width 50 height 25
click at [109, 323] on link "即时注单" at bounding box center [110, 339] width 148 height 31
click at [68, 113] on span "会员管理" at bounding box center [50, 117] width 61 height 12
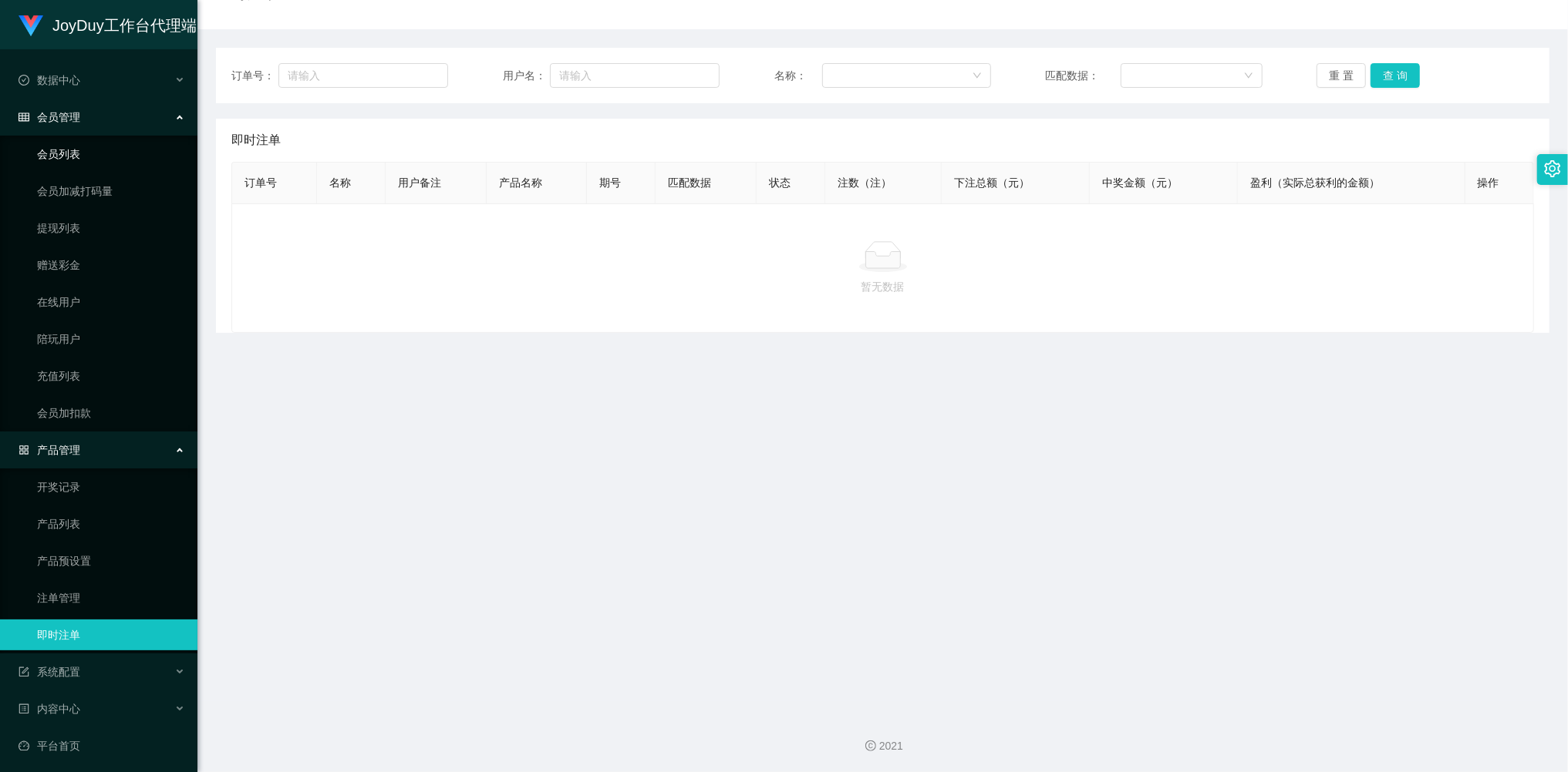
click at [68, 148] on link "会员列表" at bounding box center [110, 154] width 148 height 31
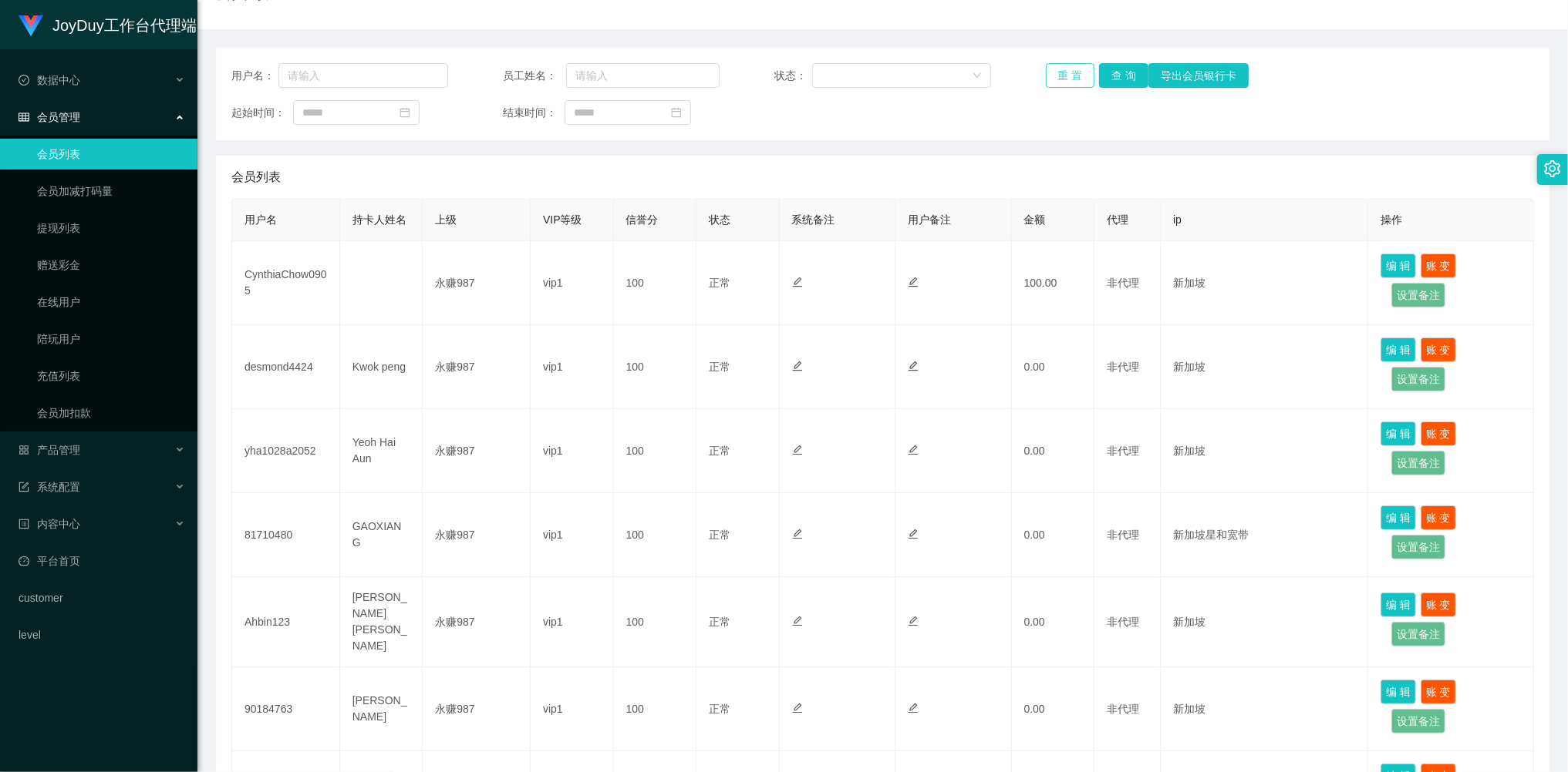
click at [1078, 77] on button "重 置" at bounding box center [1070, 75] width 50 height 25
click at [1077, 77] on div "重 置 查 询 导出会员银行卡" at bounding box center [1154, 75] width 217 height 25
click at [1077, 77] on button "重 置" at bounding box center [1070, 75] width 50 height 25
click at [72, 235] on link "提现列表" at bounding box center [110, 228] width 148 height 31
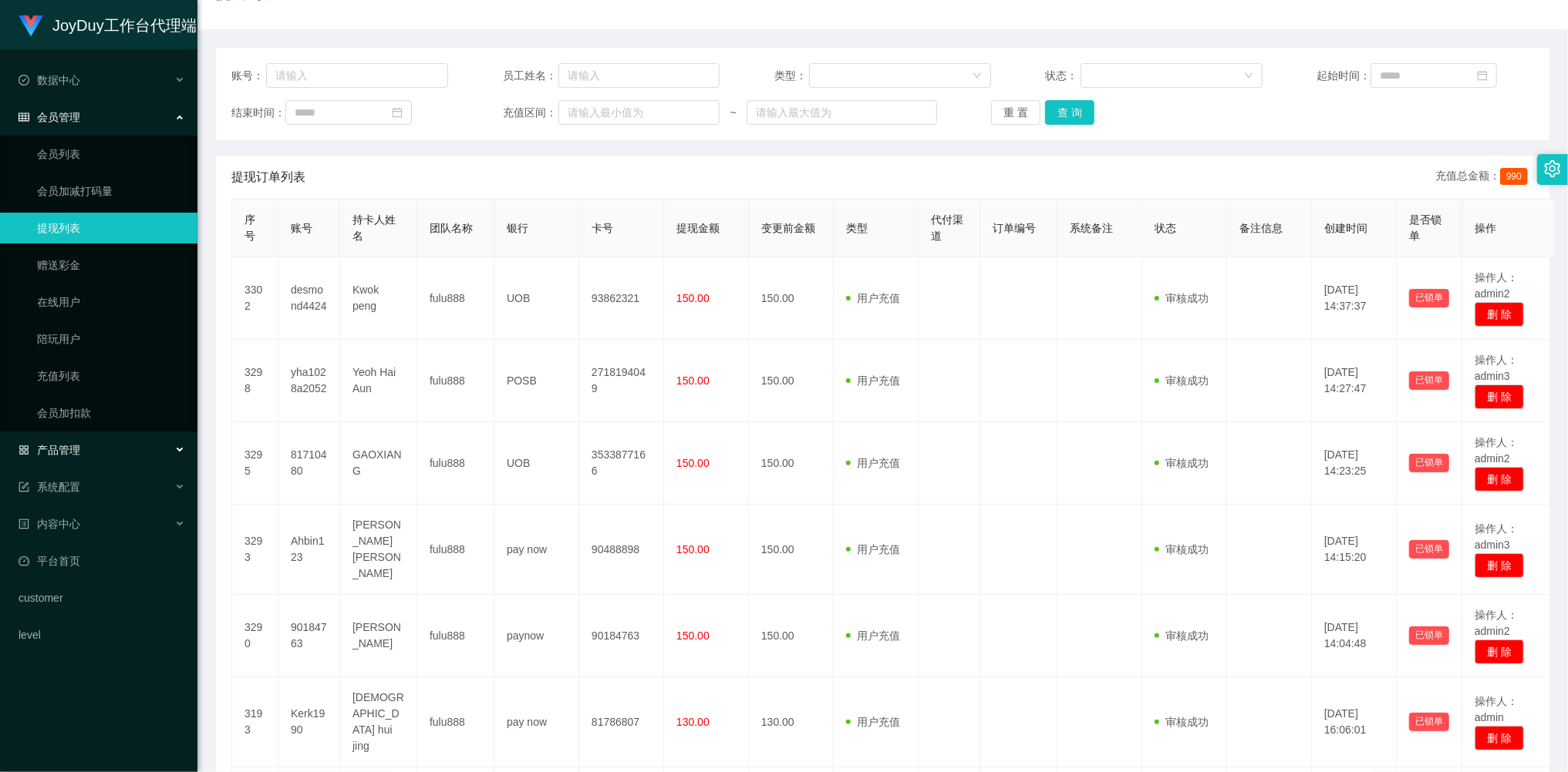
click at [69, 444] on span "产品管理" at bounding box center [50, 450] width 61 height 12
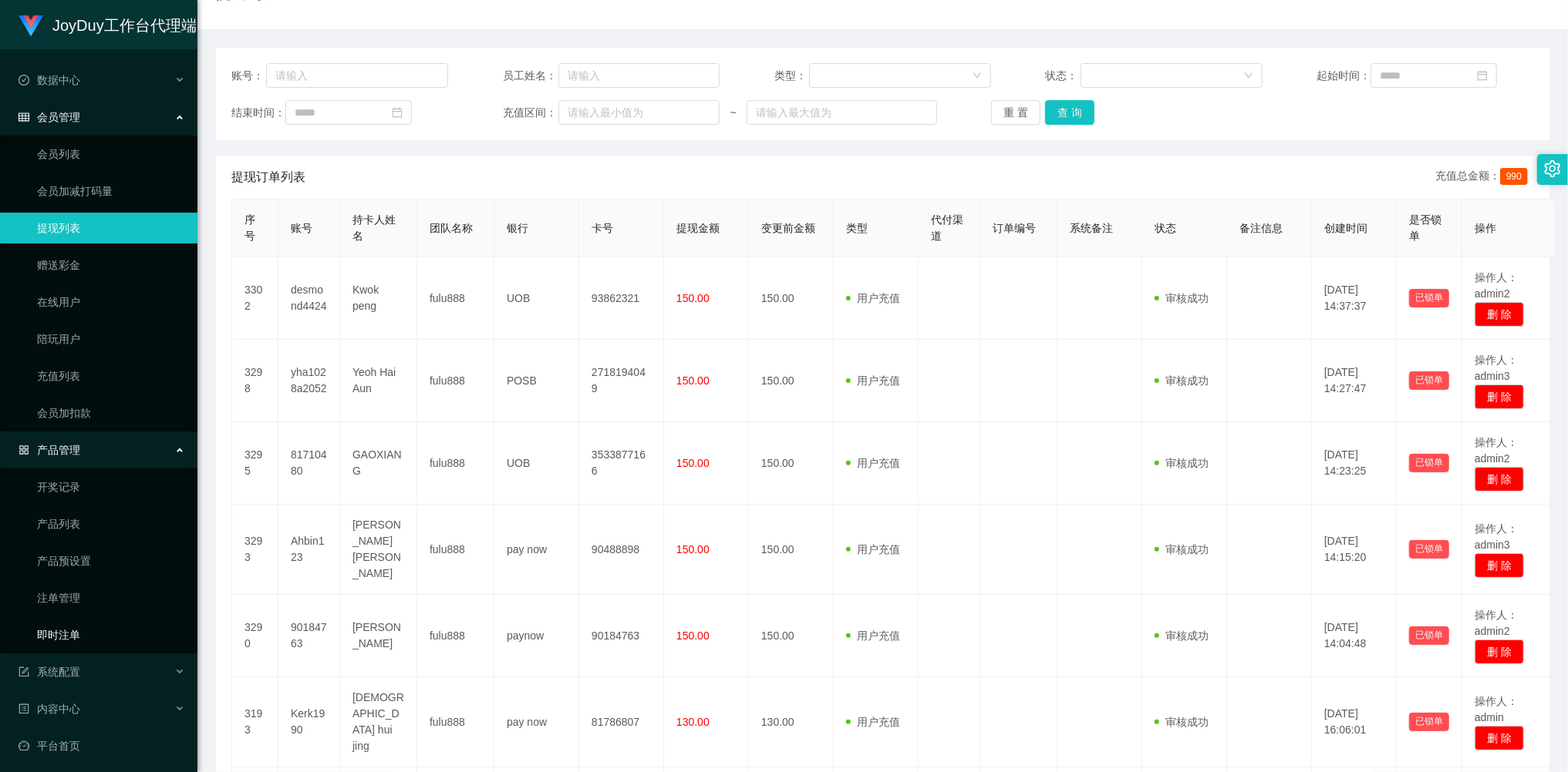
click at [68, 630] on link "即时注单" at bounding box center [110, 635] width 148 height 31
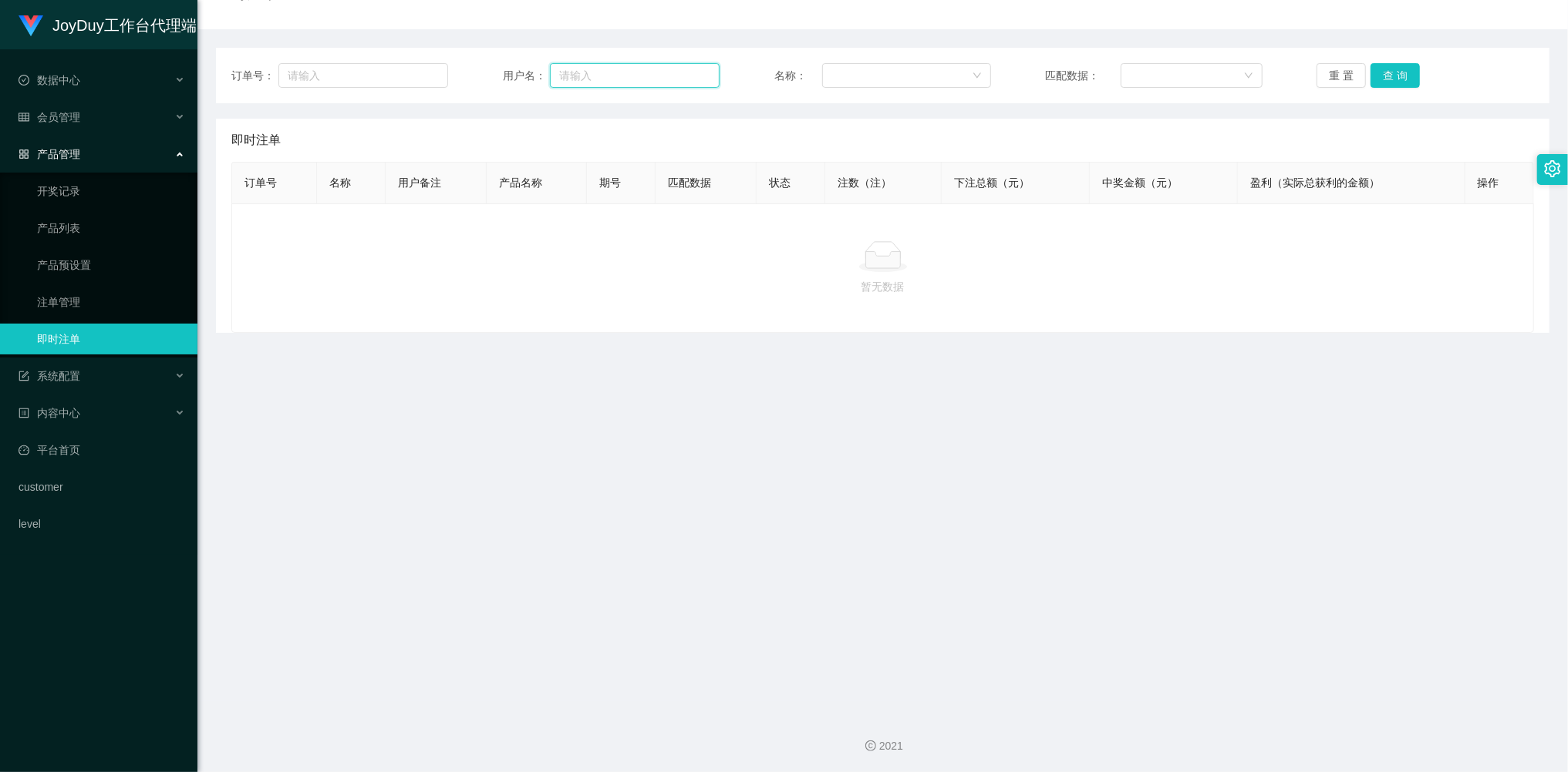
click at [627, 75] on input "text" at bounding box center [634, 75] width 170 height 25
paste input "CynthiaChow0905"
type input "CynthiaChow0905"
click at [1380, 74] on button "查 询" at bounding box center [1396, 75] width 50 height 25
click at [1391, 74] on button "查 询" at bounding box center [1396, 75] width 50 height 25
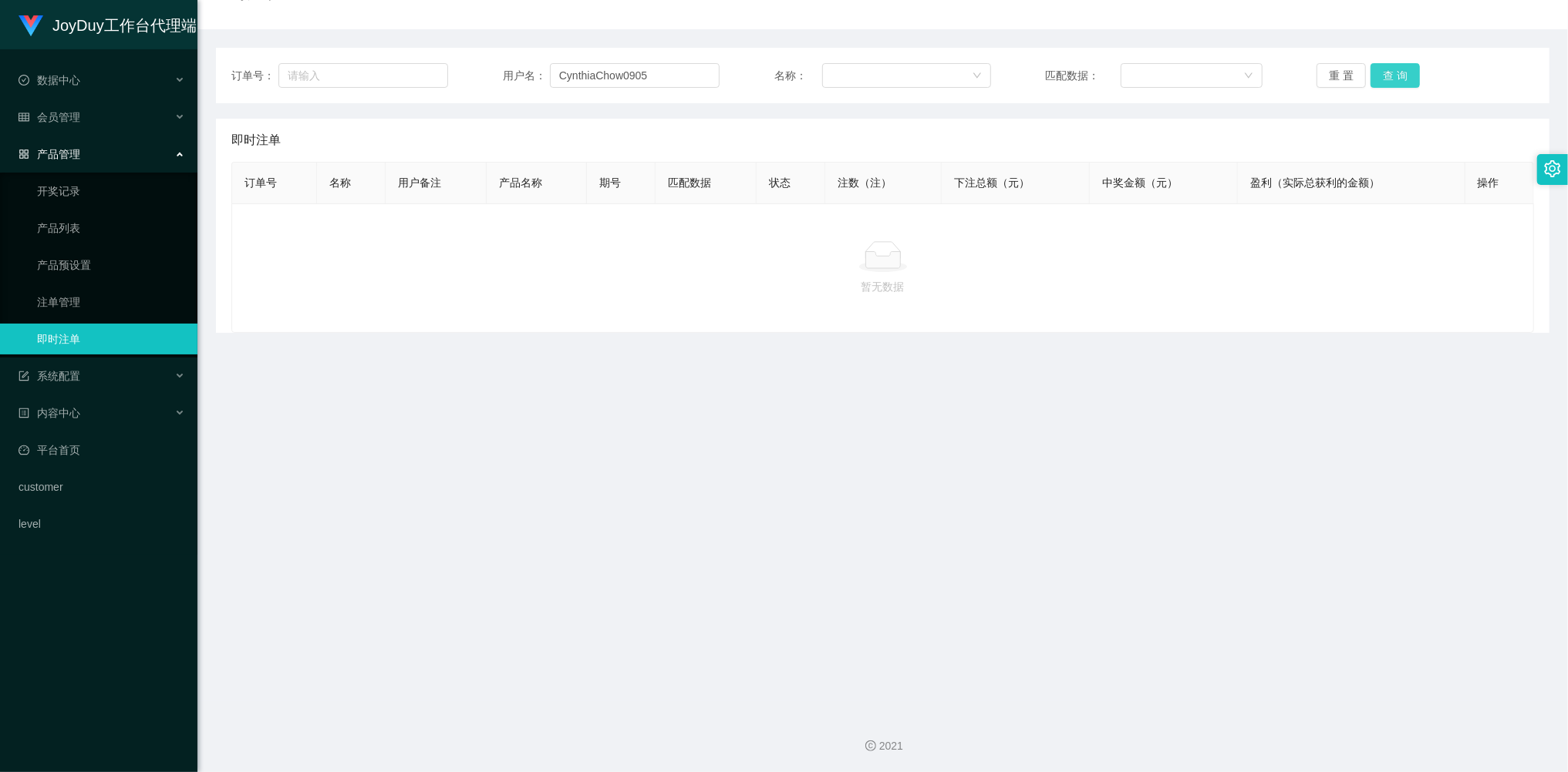
click at [1391, 74] on button "查 询" at bounding box center [1396, 75] width 50 height 25
click at [71, 293] on link "注单管理" at bounding box center [110, 302] width 148 height 31
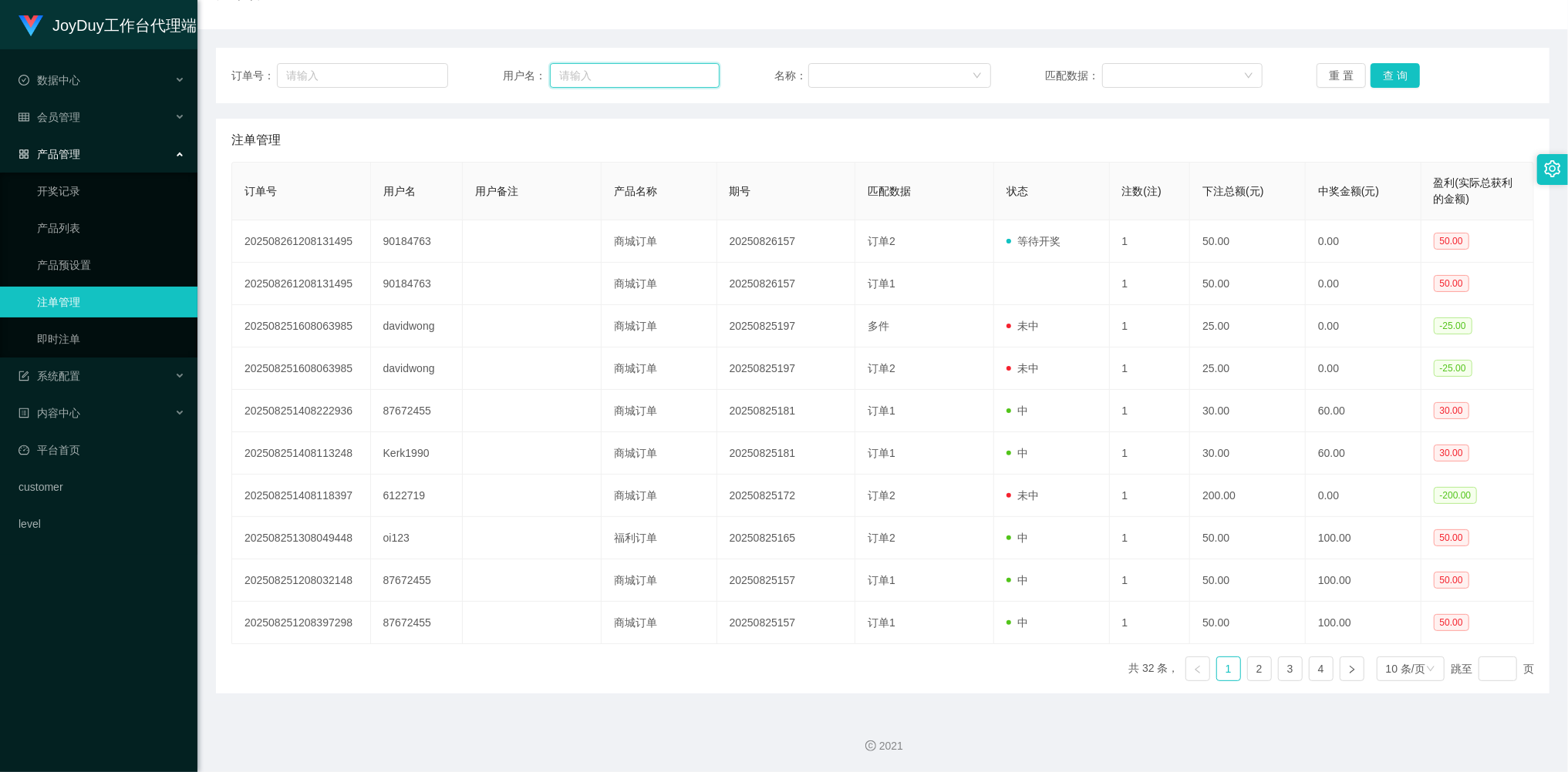
click at [615, 74] on input "text" at bounding box center [634, 75] width 170 height 25
paste input "CynthiaChow0905"
type input "CynthiaChow0905"
click at [1390, 72] on button "查 询" at bounding box center [1396, 75] width 50 height 25
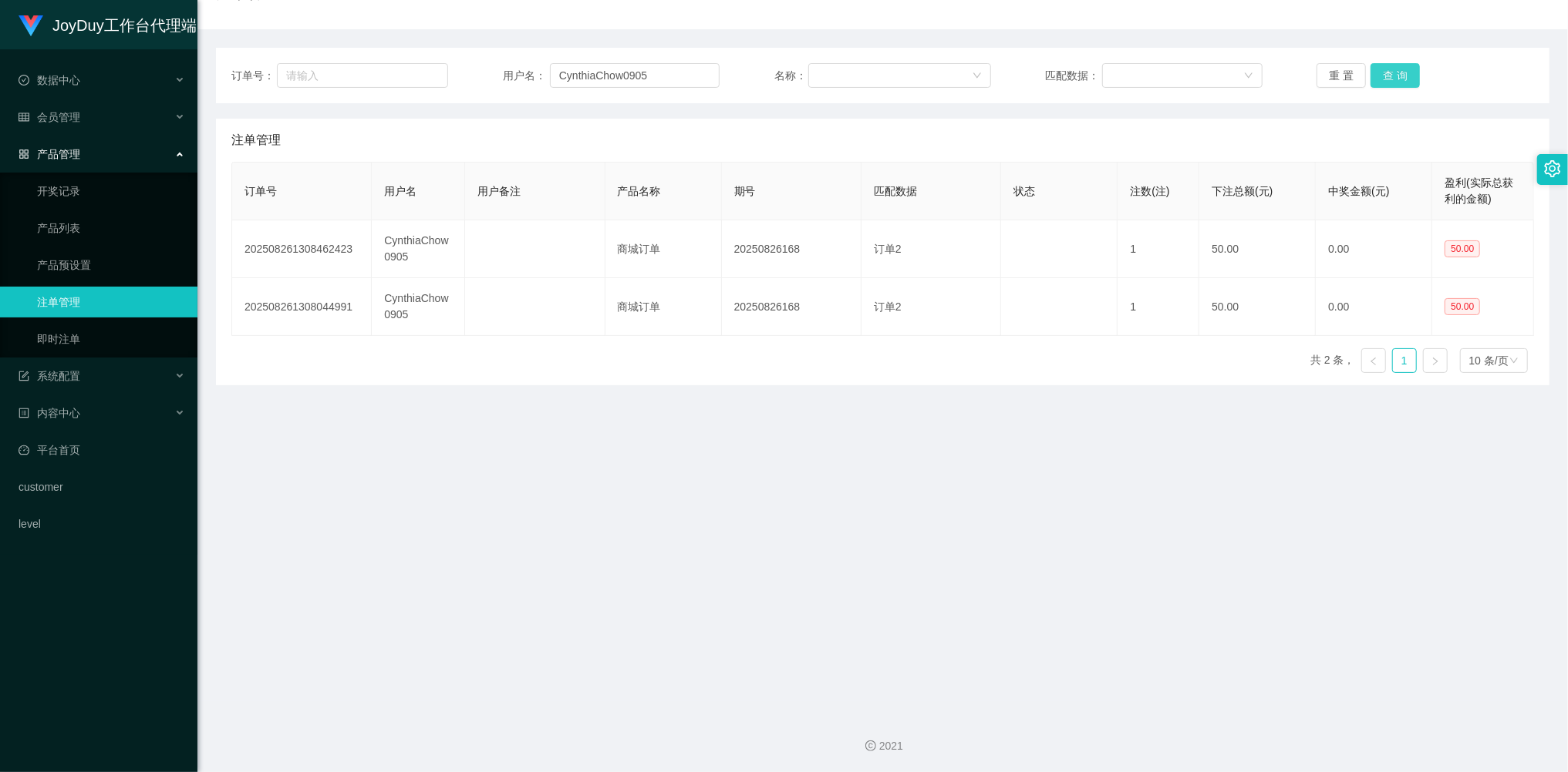
click at [1391, 72] on button "查 询" at bounding box center [1396, 75] width 50 height 25
click at [1391, 72] on button "查 询" at bounding box center [1404, 75] width 67 height 25
click at [1391, 72] on div "重 置 查 询" at bounding box center [1425, 75] width 217 height 25
click at [74, 96] on ul "数据中心 员工统计 团队统计 会员管理 会员列表 会员加减打码量 提现列表 赠送彩金 在线用户 陪玩用户 充值列表 会员加扣款 产品管理 开奖记录 产品列表 …" at bounding box center [98, 302] width 197 height 506
click at [74, 111] on span "会员管理" at bounding box center [50, 117] width 61 height 12
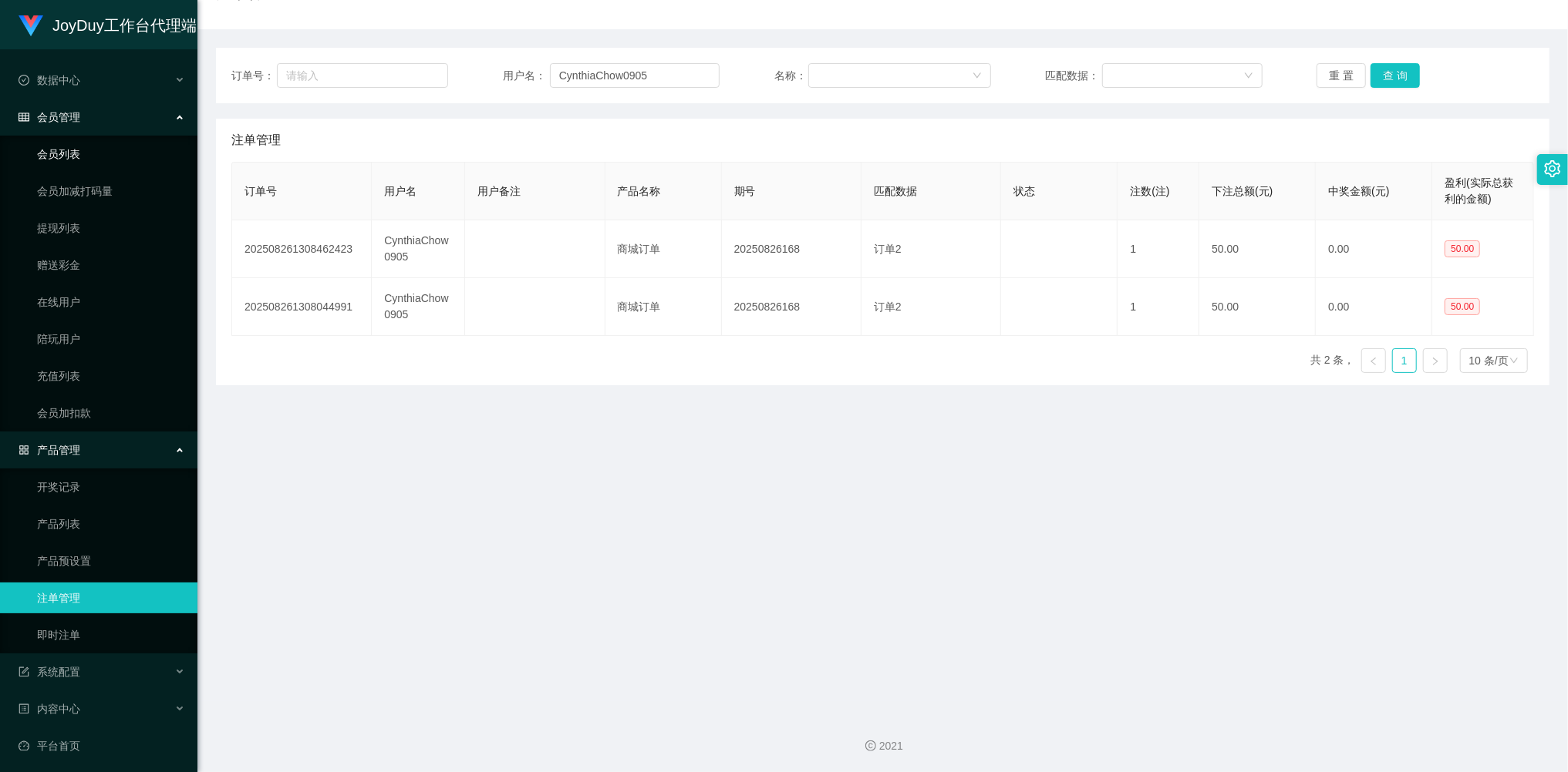
click at [75, 149] on link "会员列表" at bounding box center [110, 154] width 148 height 31
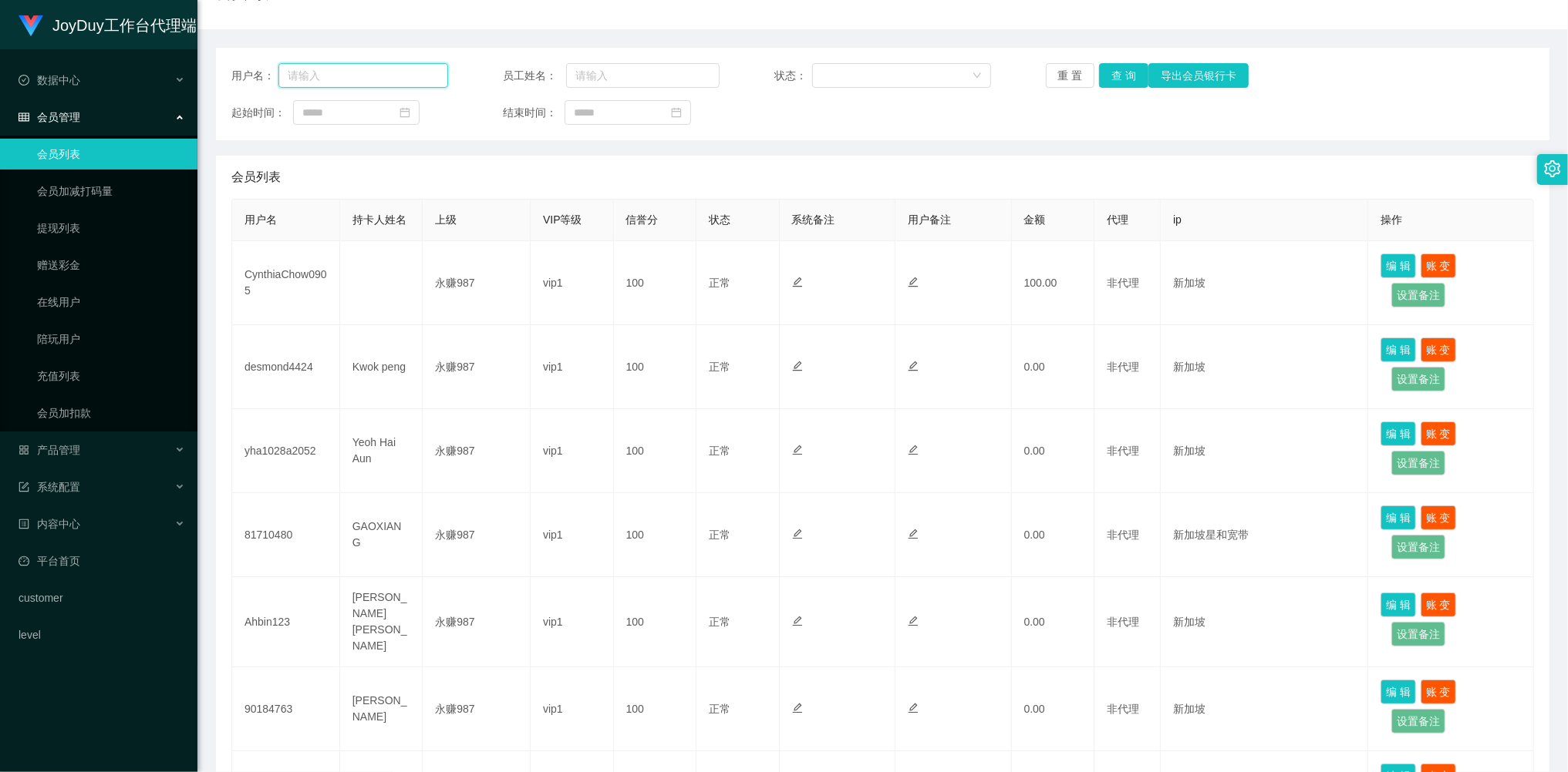
click at [367, 84] on input "text" at bounding box center [363, 75] width 170 height 25
paste input "CynthiaChow0905"
type input "CynthiaChow0905"
click at [1066, 72] on button "重 置" at bounding box center [1070, 75] width 50 height 25
click at [340, 78] on input "text" at bounding box center [363, 75] width 170 height 25
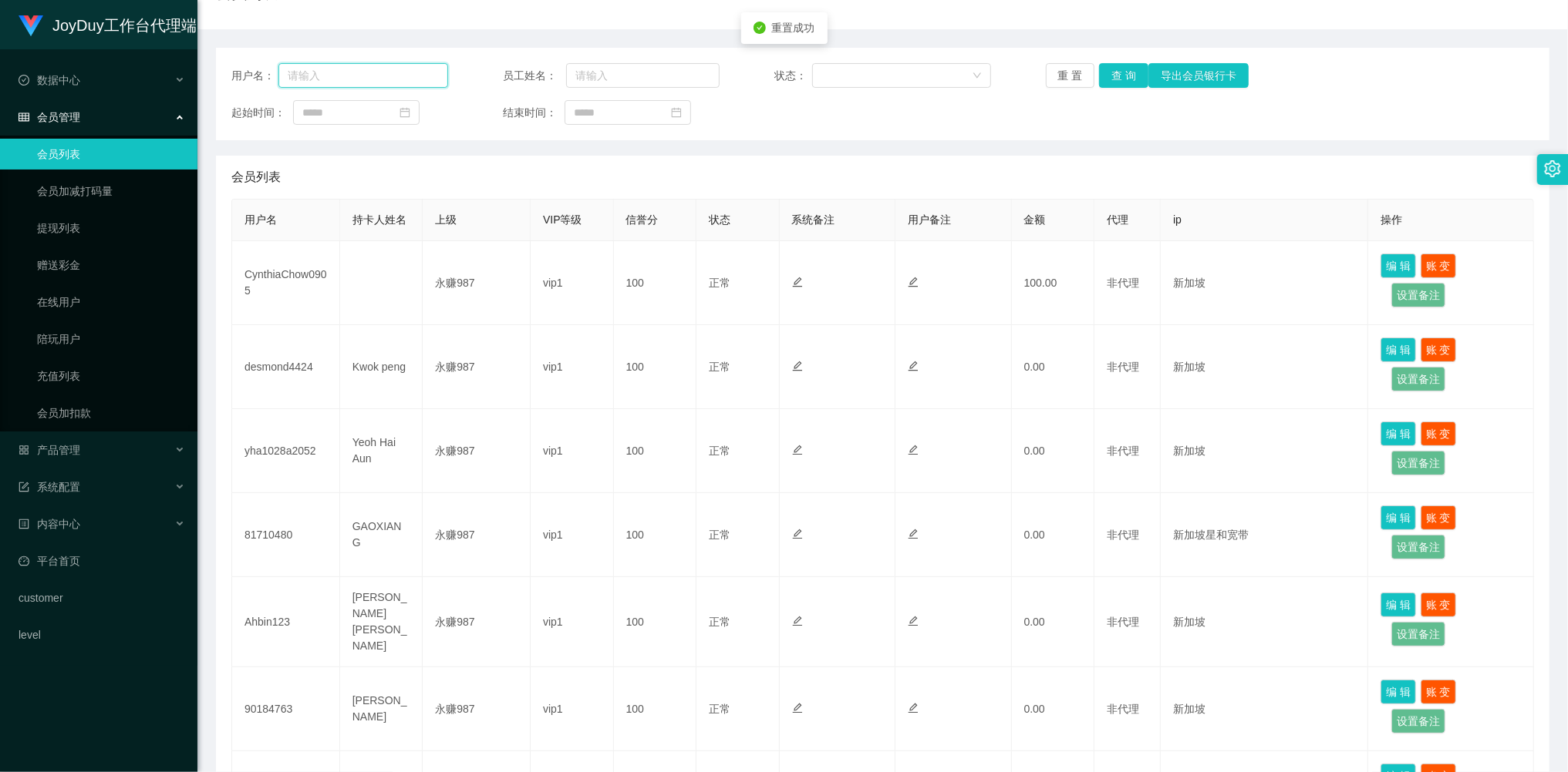
paste input "CynthiaChow0905"
type input "CynthiaChow0905"
click at [1111, 81] on button "查 询" at bounding box center [1124, 75] width 50 height 25
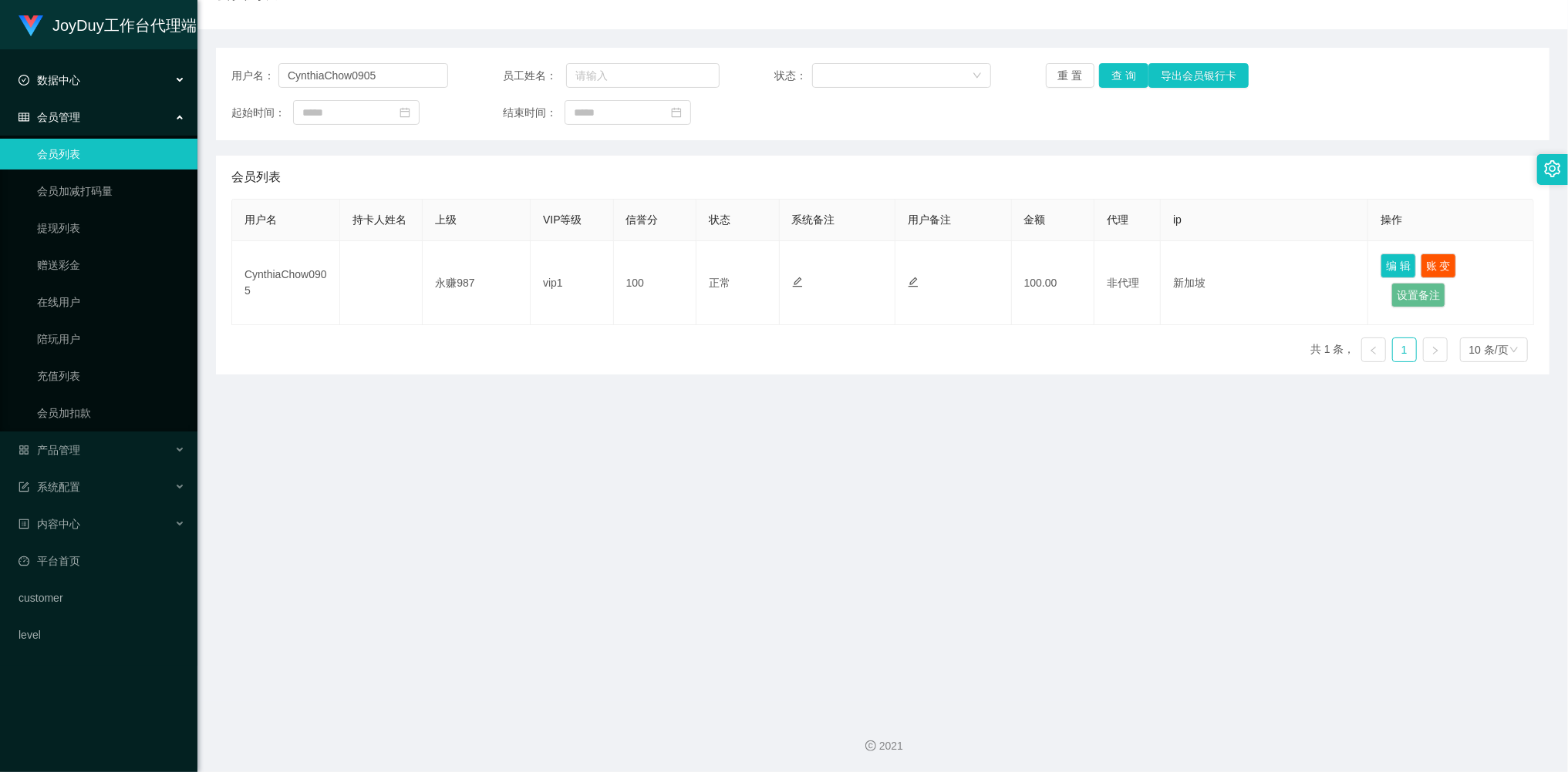
click at [103, 102] on div "会员管理" at bounding box center [98, 117] width 197 height 31
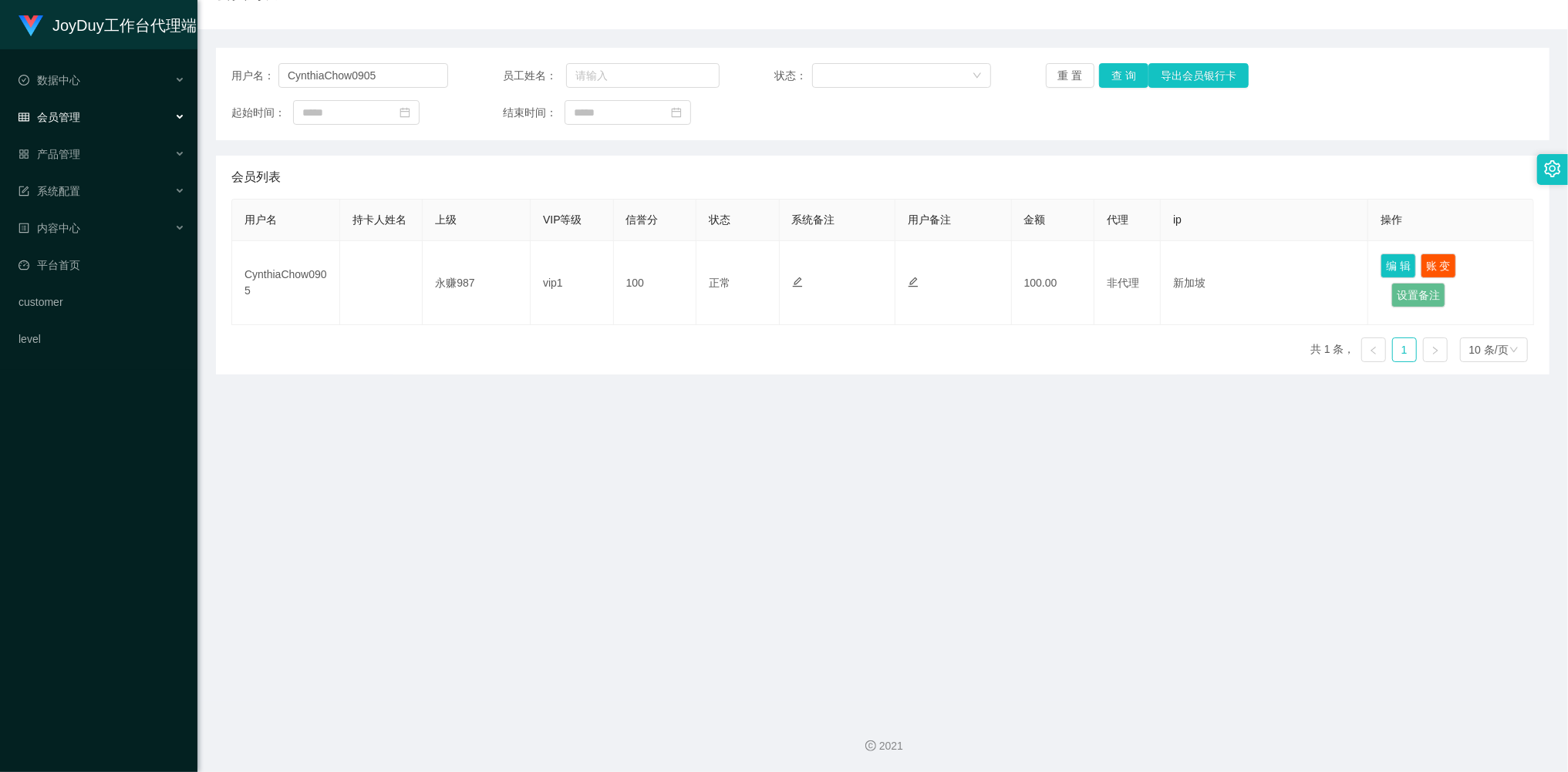
click at [77, 102] on div "会员管理" at bounding box center [98, 117] width 197 height 31
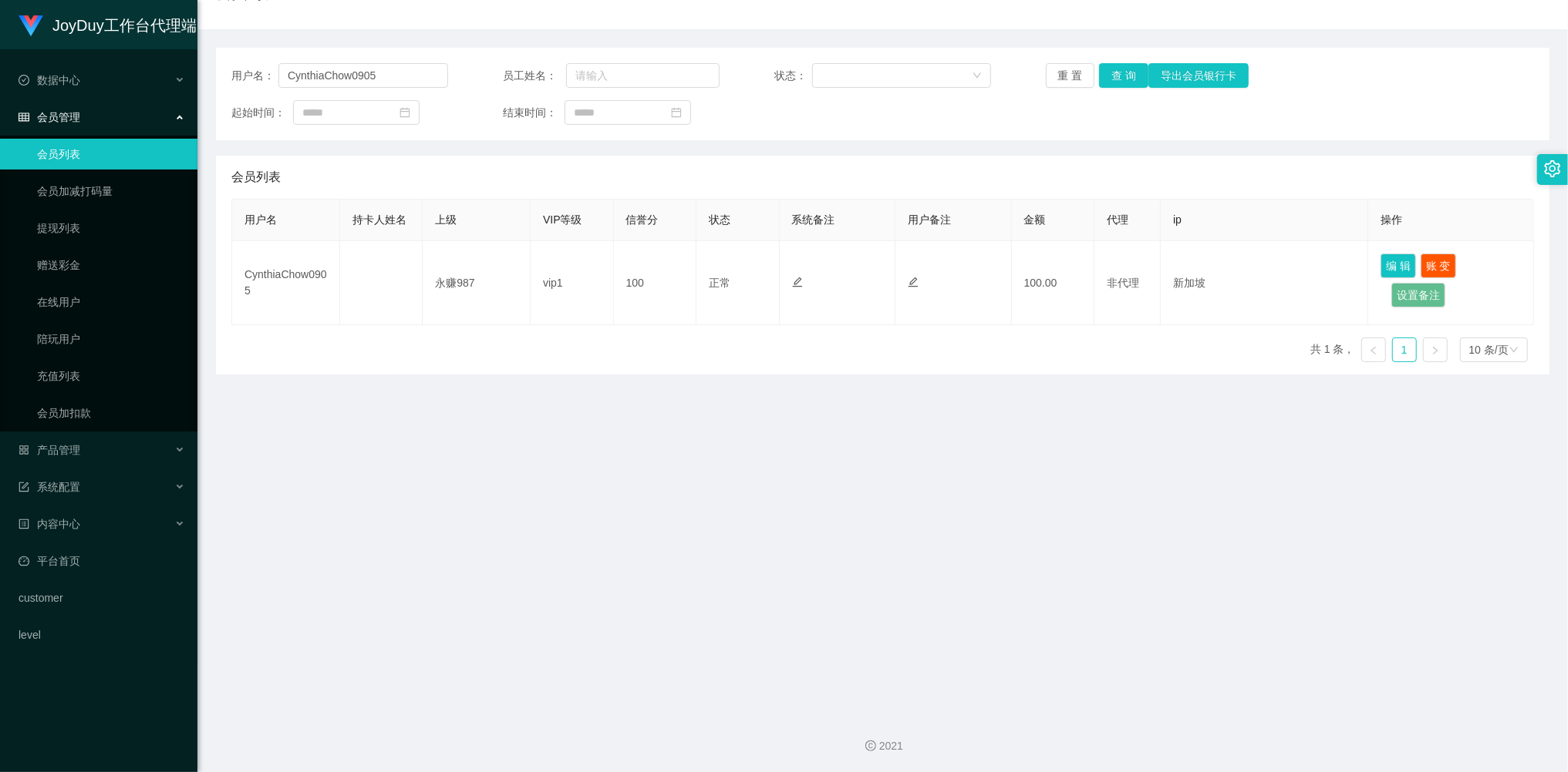
click at [74, 160] on link "会员列表" at bounding box center [110, 154] width 148 height 31
click at [71, 106] on div "会员管理" at bounding box center [98, 117] width 197 height 31
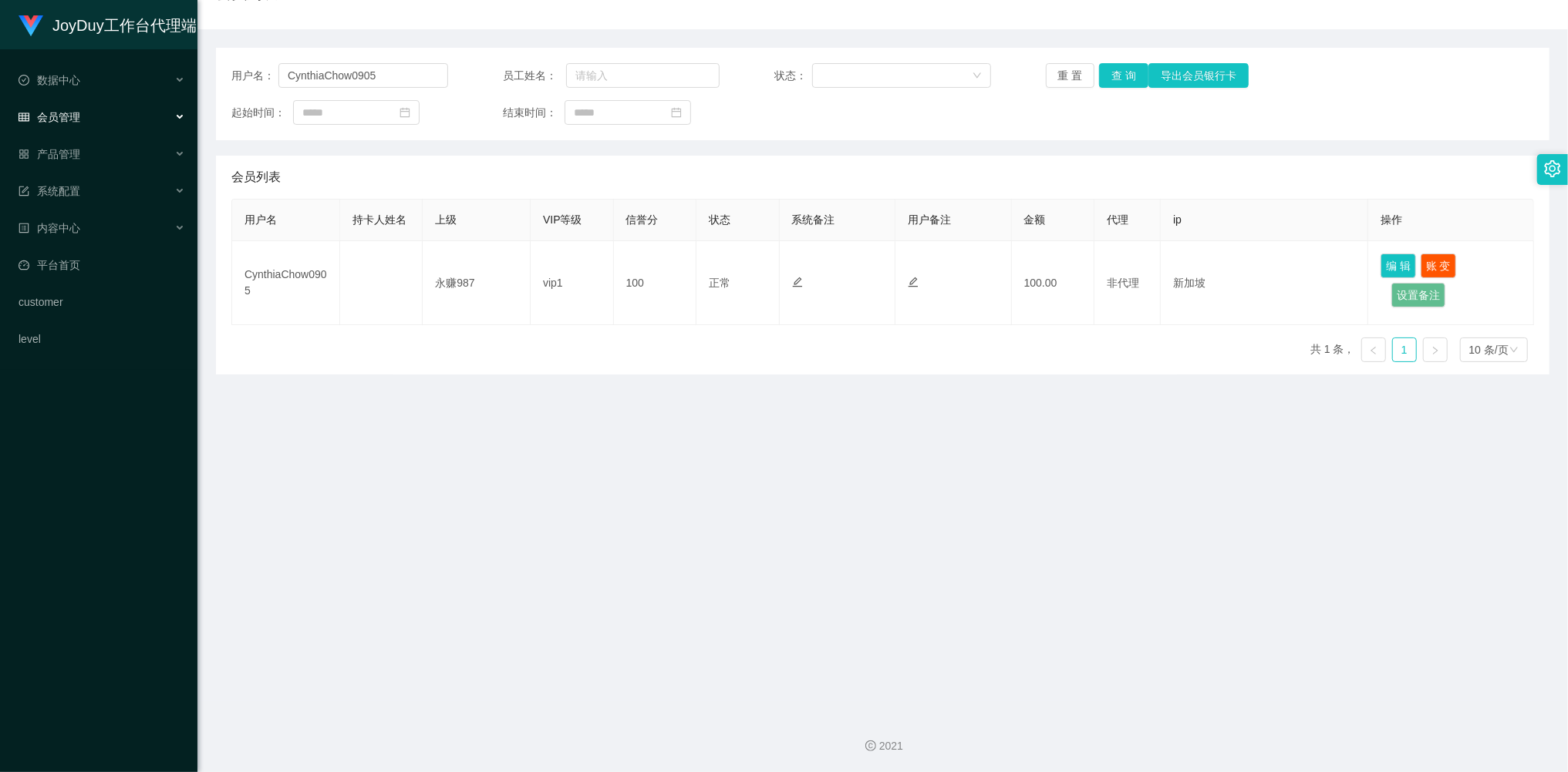
click at [76, 111] on span "会员管理" at bounding box center [50, 117] width 61 height 12
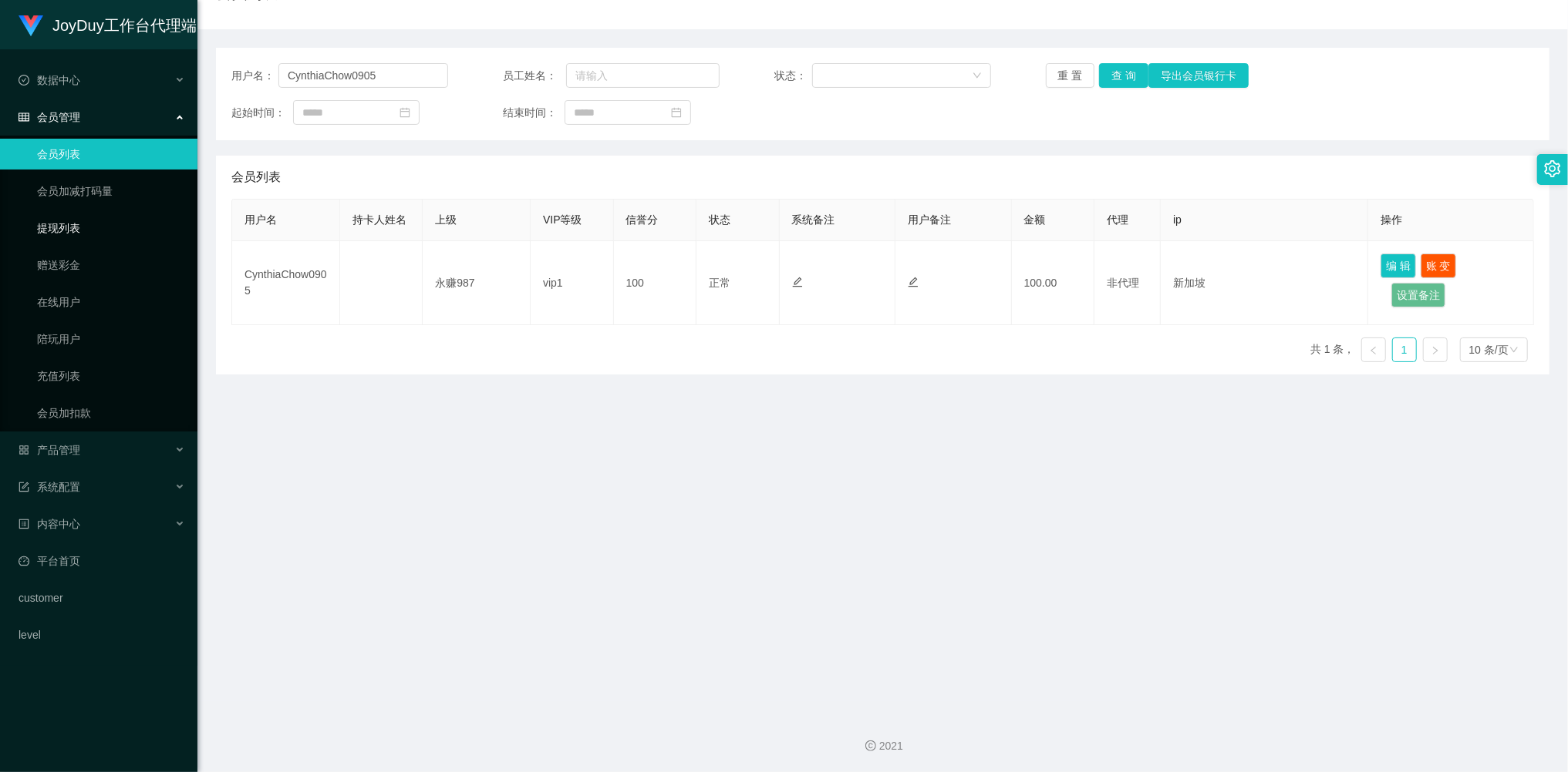
click at [76, 216] on link "提现列表" at bounding box center [110, 228] width 148 height 31
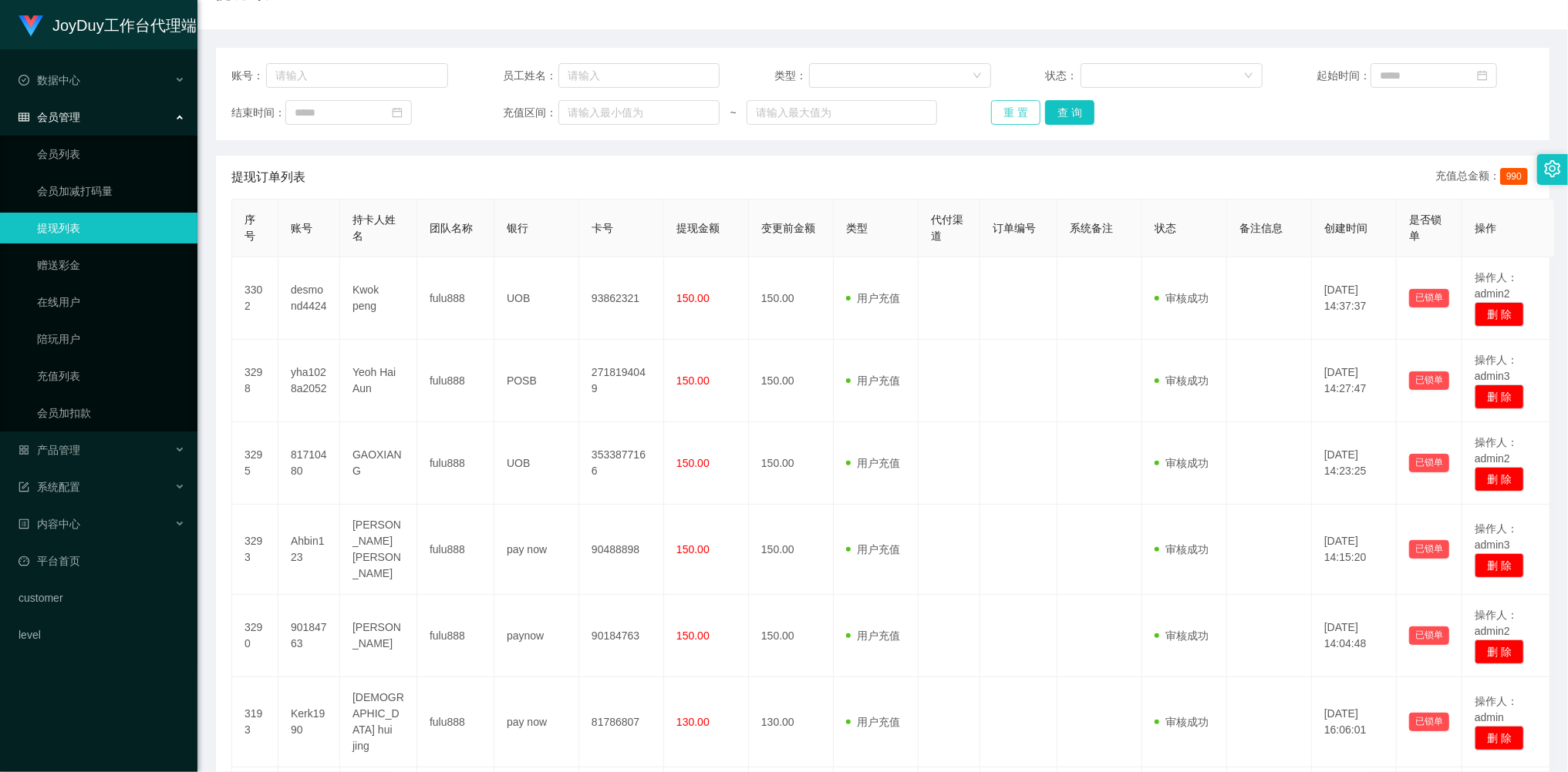
click at [1015, 112] on button "重 置" at bounding box center [1016, 112] width 50 height 25
click at [1015, 112] on div "重 置 查 询" at bounding box center [1099, 112] width 217 height 25
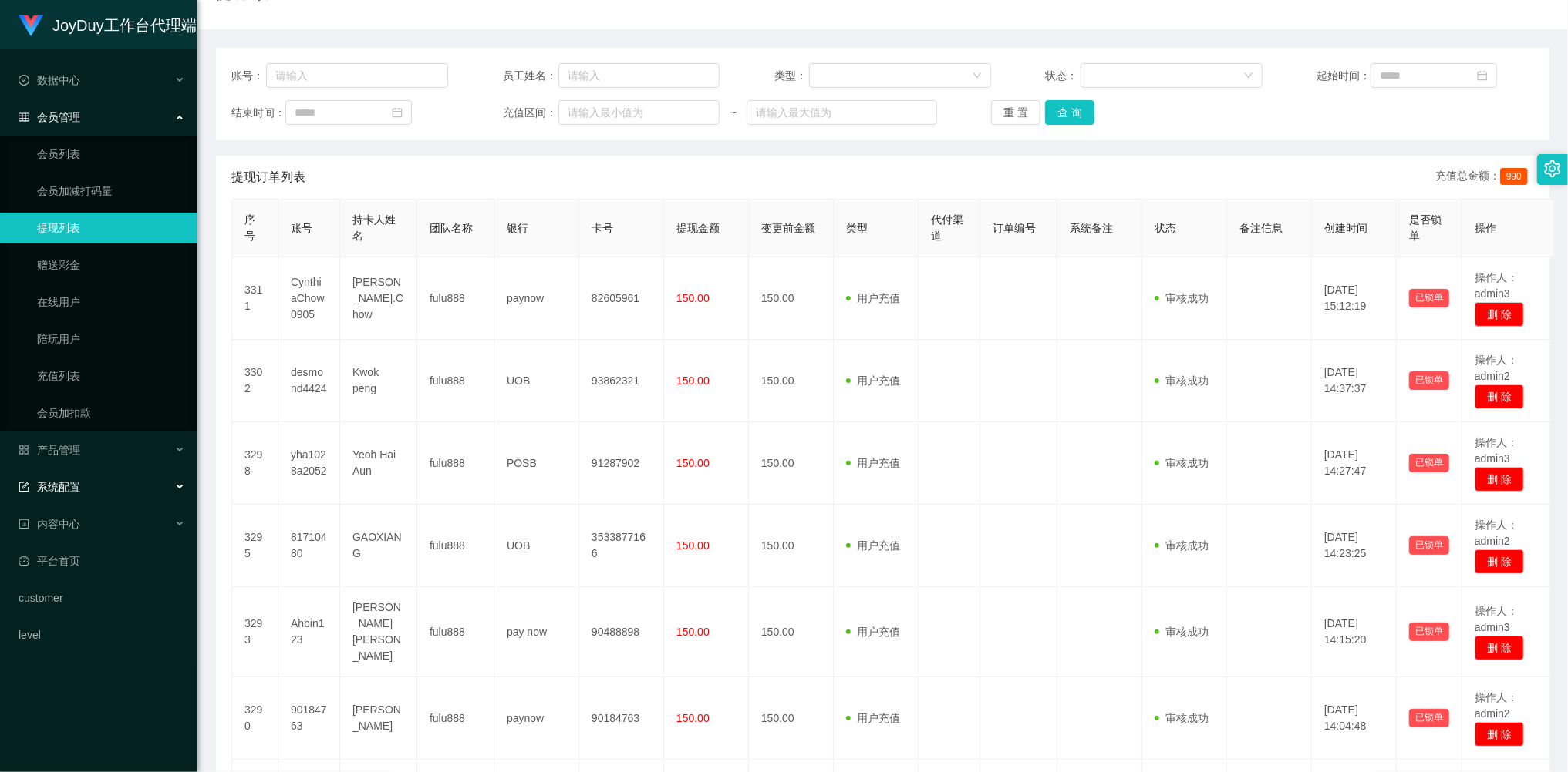
click at [76, 473] on div "系统配置" at bounding box center [98, 487] width 197 height 31
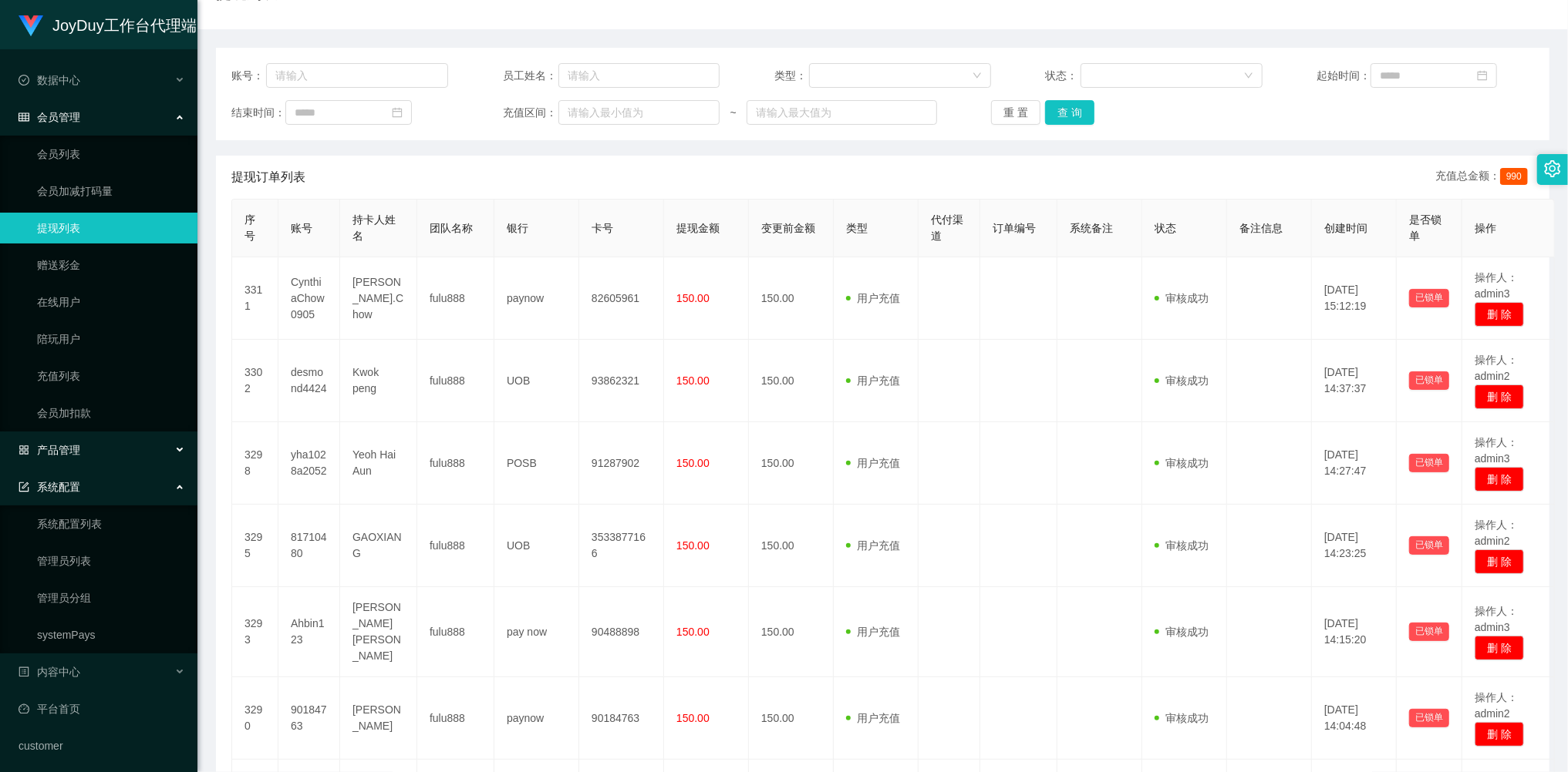
click at [74, 445] on span "产品管理" at bounding box center [50, 450] width 61 height 12
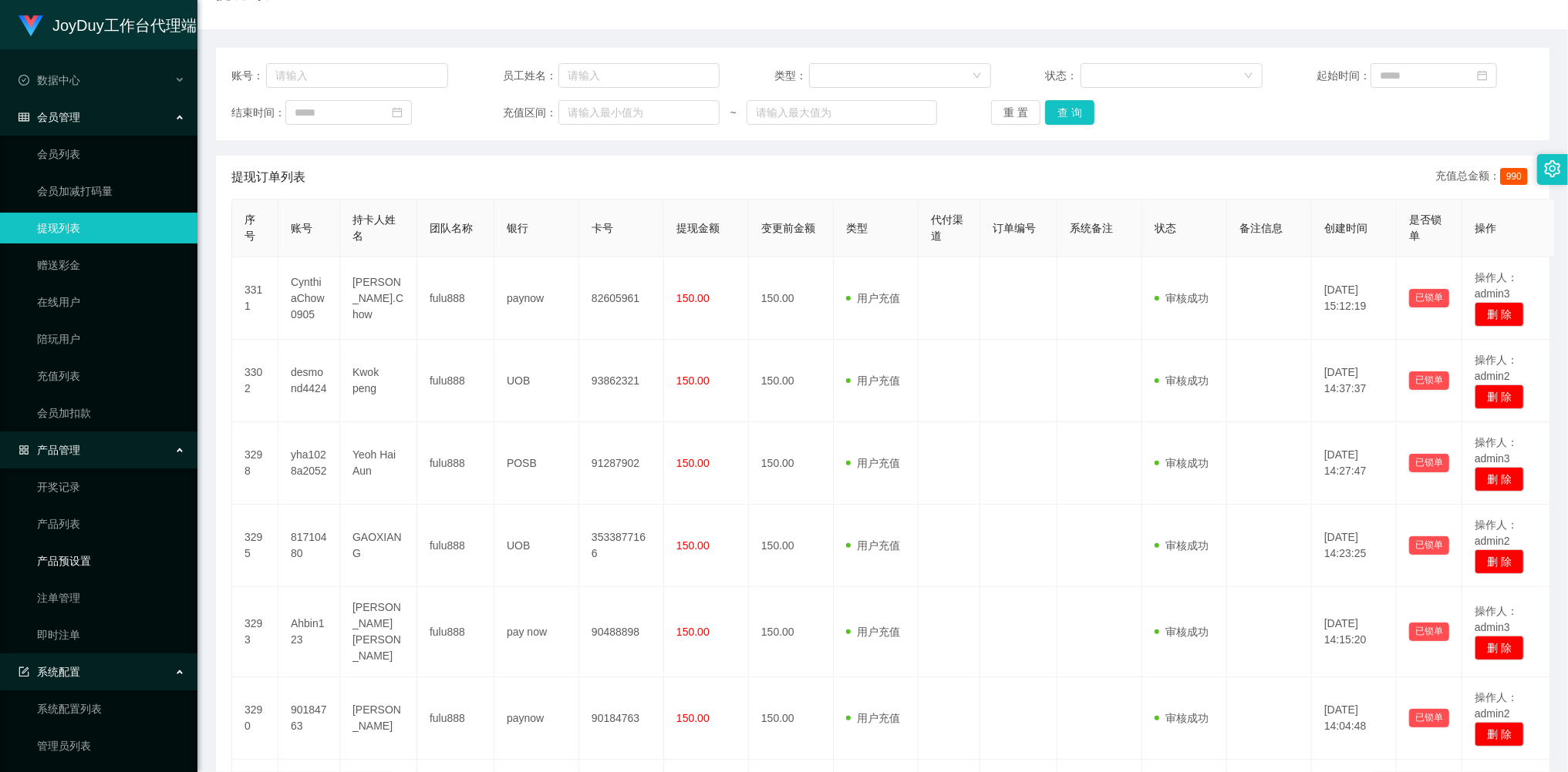
click at [82, 552] on link "产品预设置" at bounding box center [110, 561] width 148 height 31
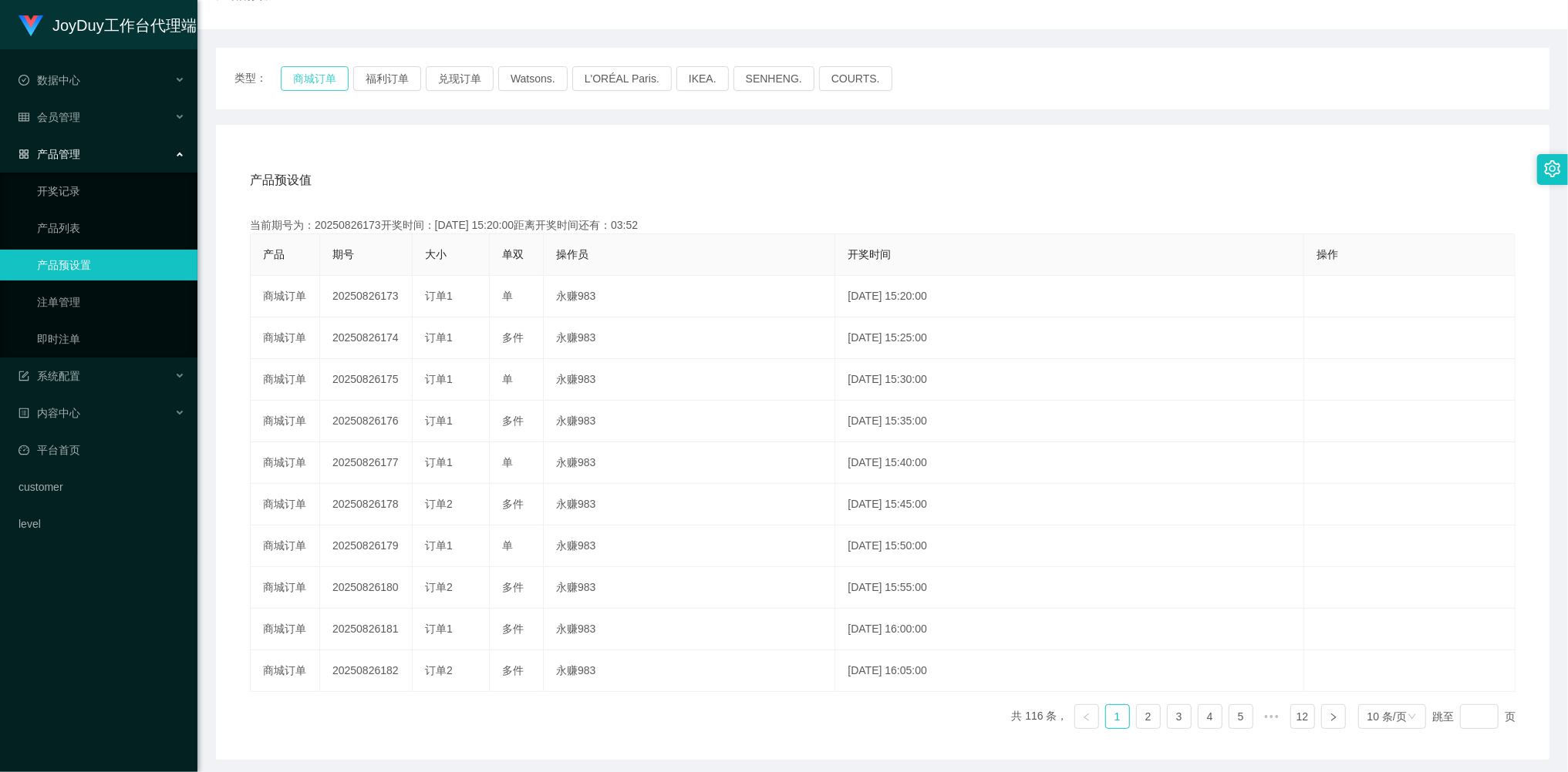
click at [332, 78] on button "商城订单" at bounding box center [315, 78] width 68 height 25
click at [78, 325] on link "即时注单" at bounding box center [110, 339] width 148 height 31
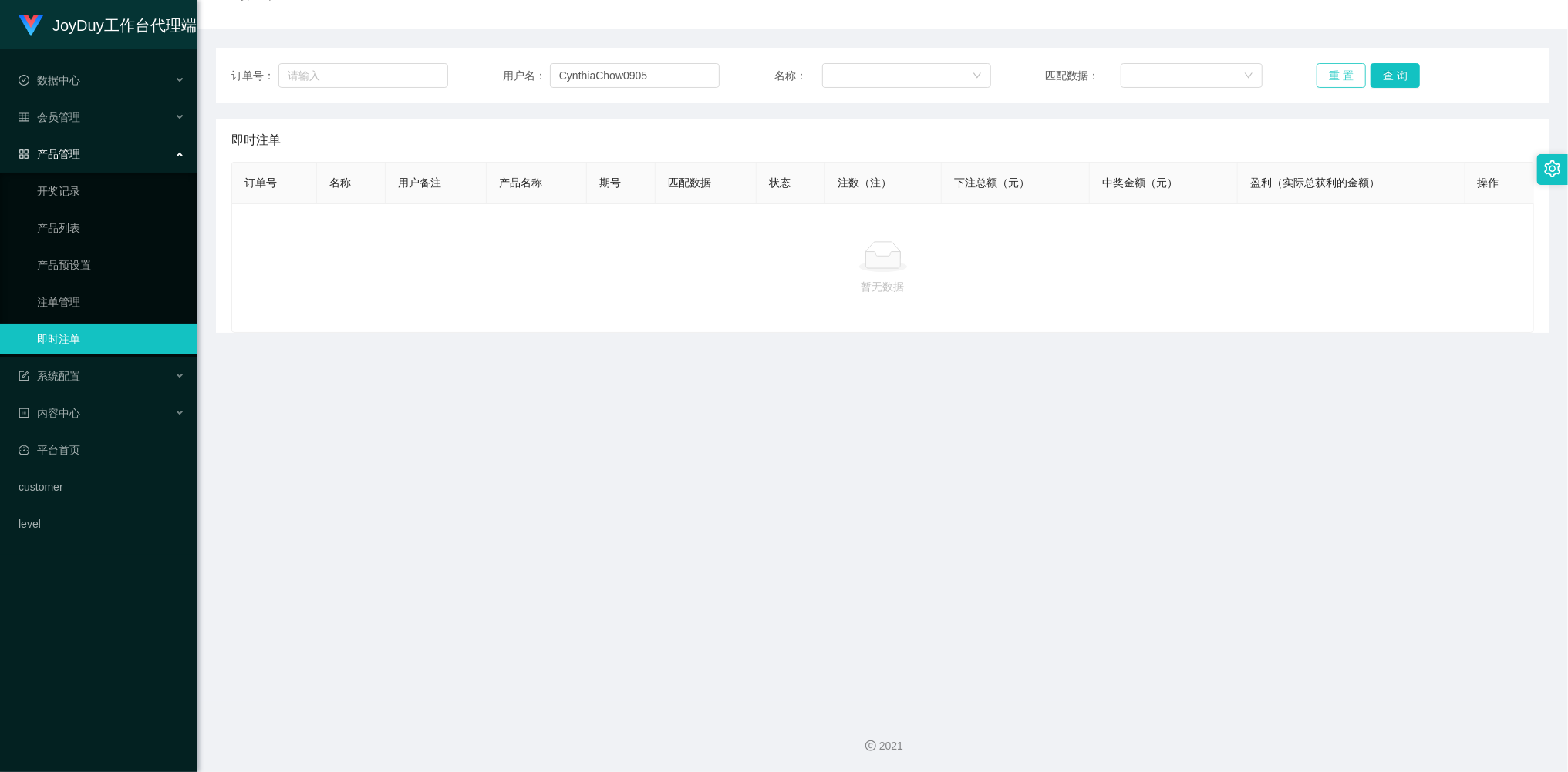
click at [1327, 71] on button "重 置" at bounding box center [1341, 75] width 50 height 25
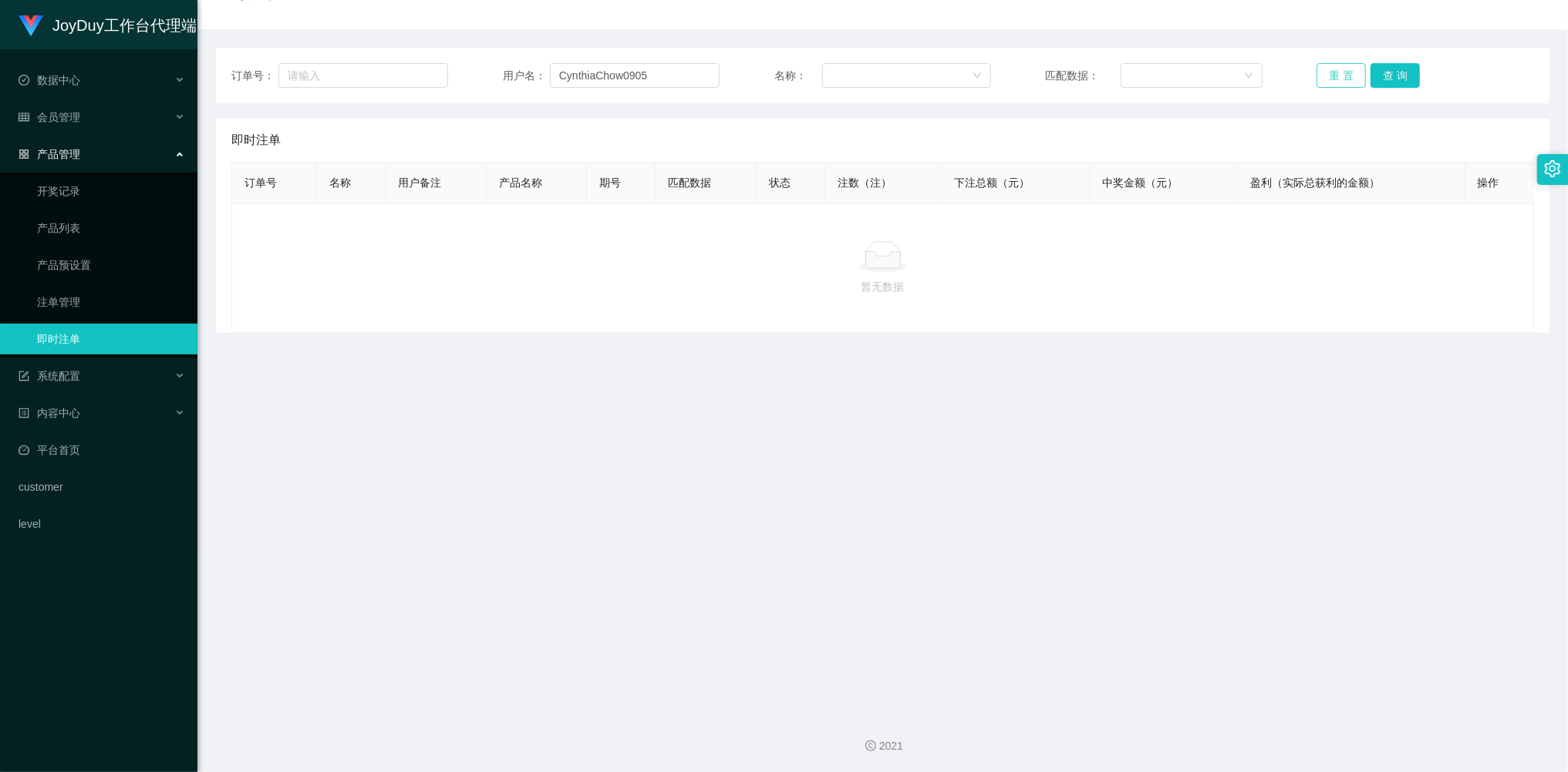
click at [1327, 71] on button "重 置" at bounding box center [1341, 75] width 50 height 25
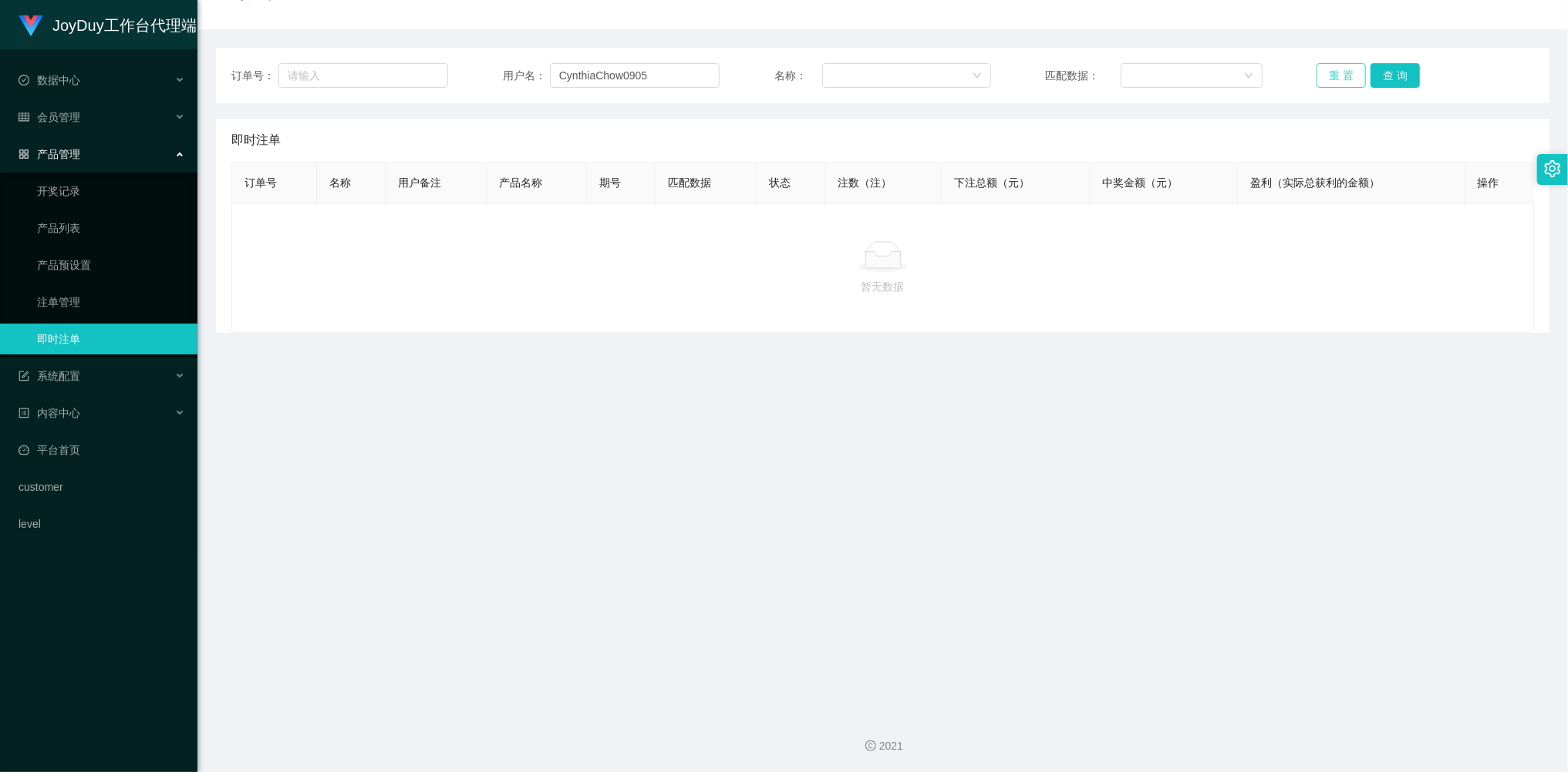
click at [1327, 71] on button "重 置" at bounding box center [1341, 75] width 50 height 25
click at [1348, 69] on button "重 置" at bounding box center [1341, 75] width 50 height 25
click at [1346, 73] on button "重 置" at bounding box center [1341, 75] width 50 height 25
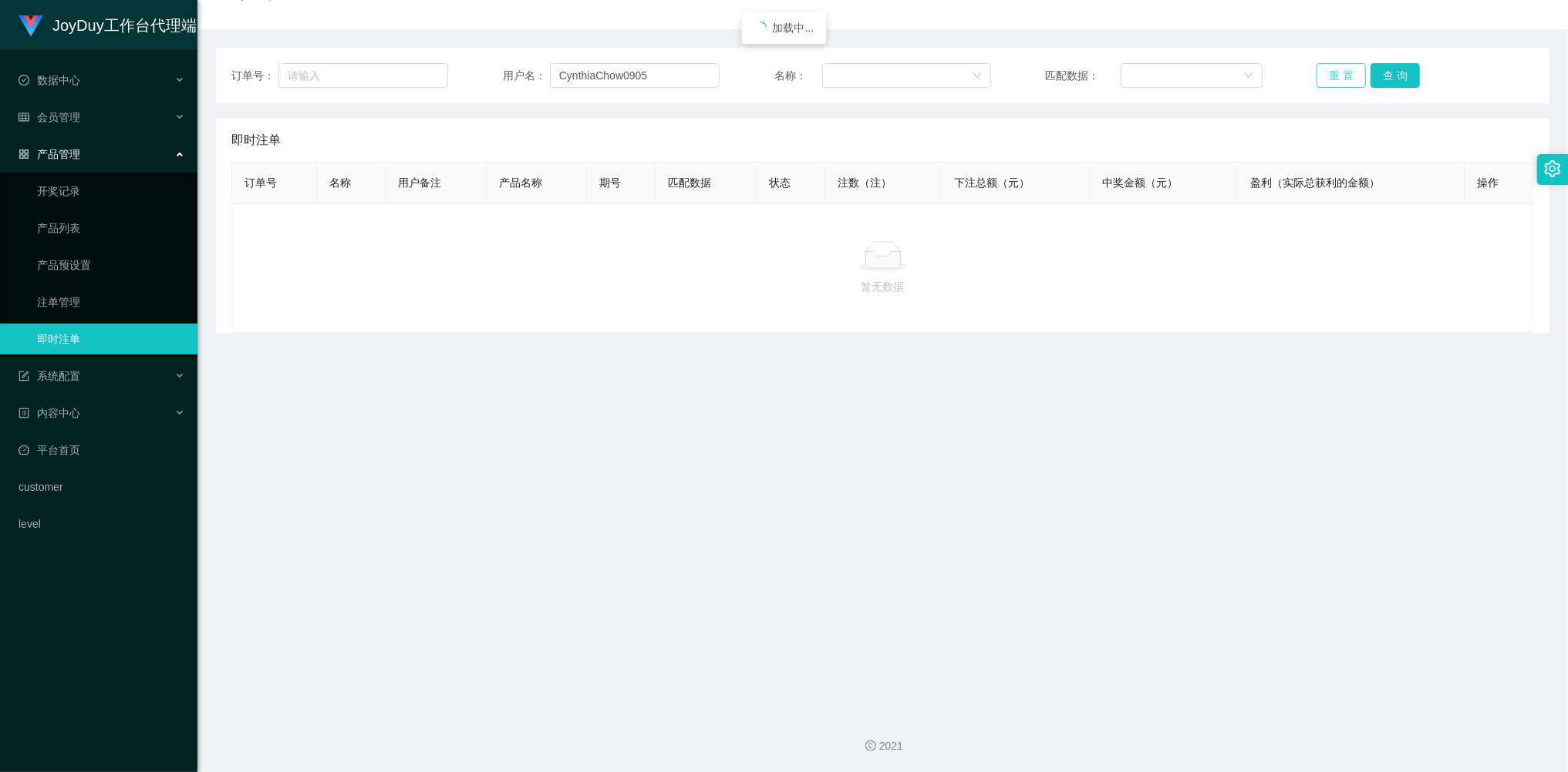
click at [1346, 73] on button "重 置" at bounding box center [1341, 75] width 50 height 25
click at [1342, 82] on button "重 置" at bounding box center [1341, 75] width 50 height 25
click at [1342, 81] on button "重 置" at bounding box center [1341, 75] width 50 height 25
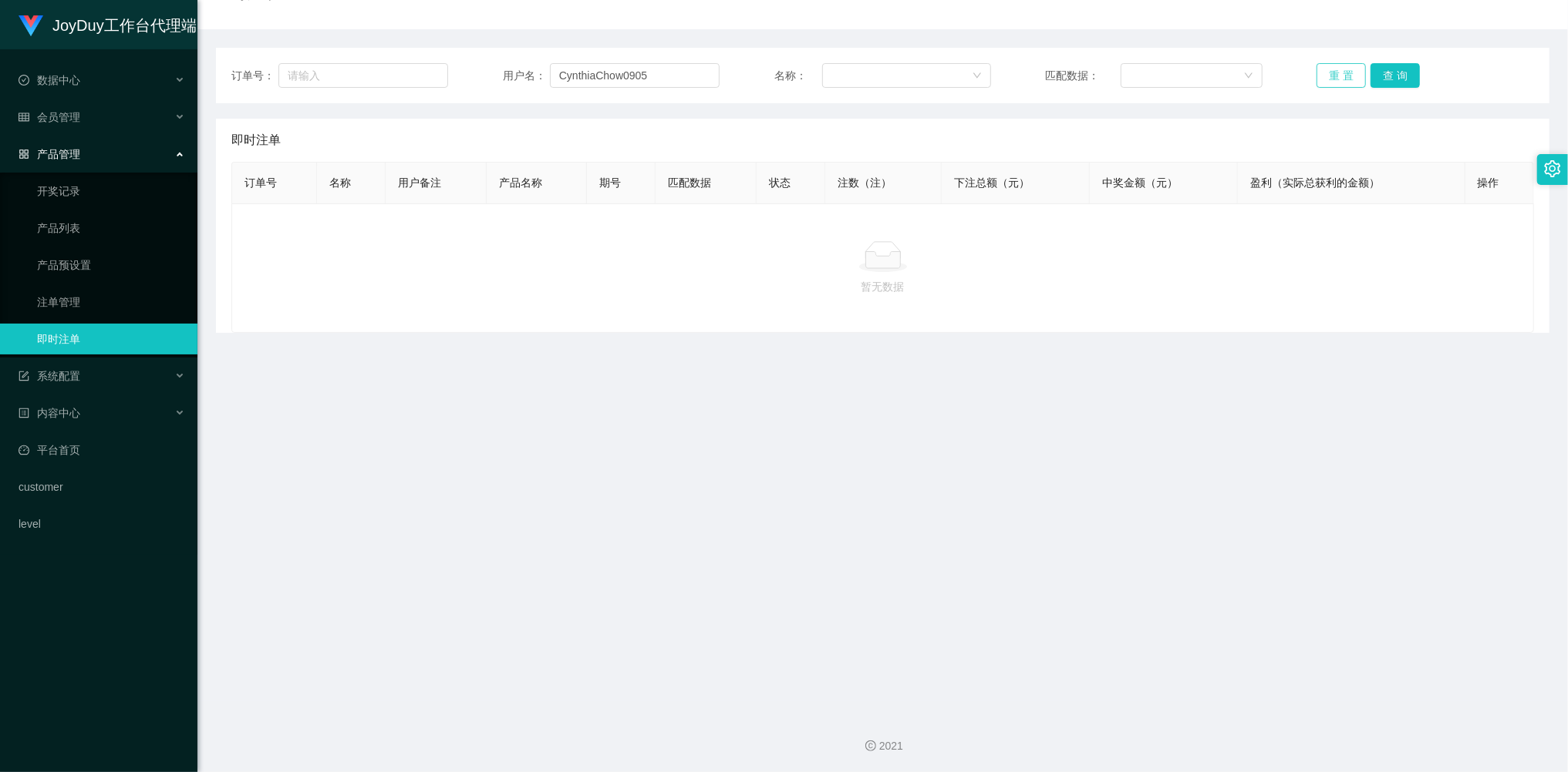
click at [1342, 81] on button "重 置" at bounding box center [1341, 75] width 50 height 25
click at [1336, 78] on button "重 置" at bounding box center [1341, 75] width 50 height 25
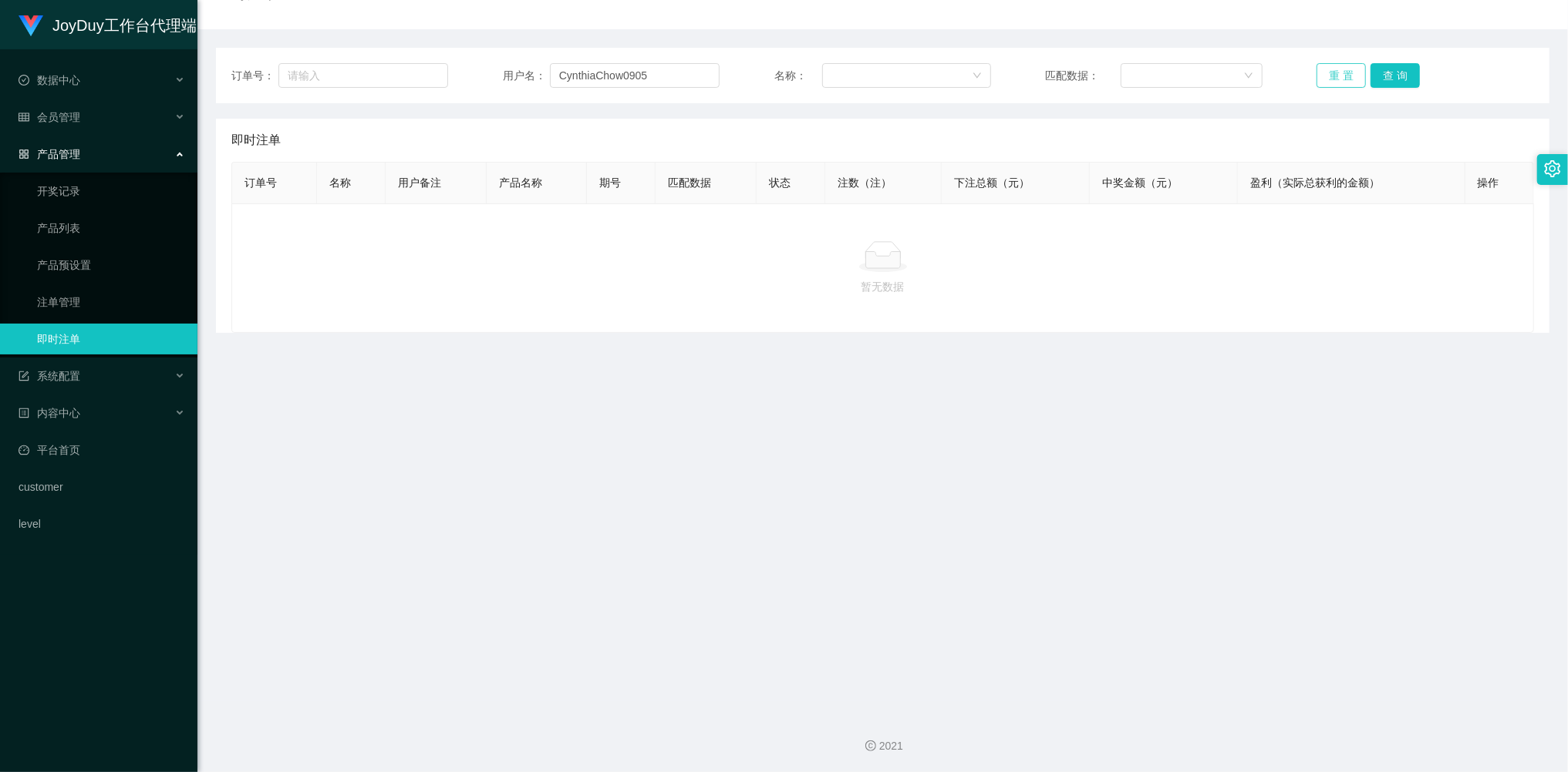
click at [1332, 84] on button "重 置" at bounding box center [1341, 75] width 50 height 25
click at [1332, 82] on button "重 置" at bounding box center [1341, 75] width 50 height 25
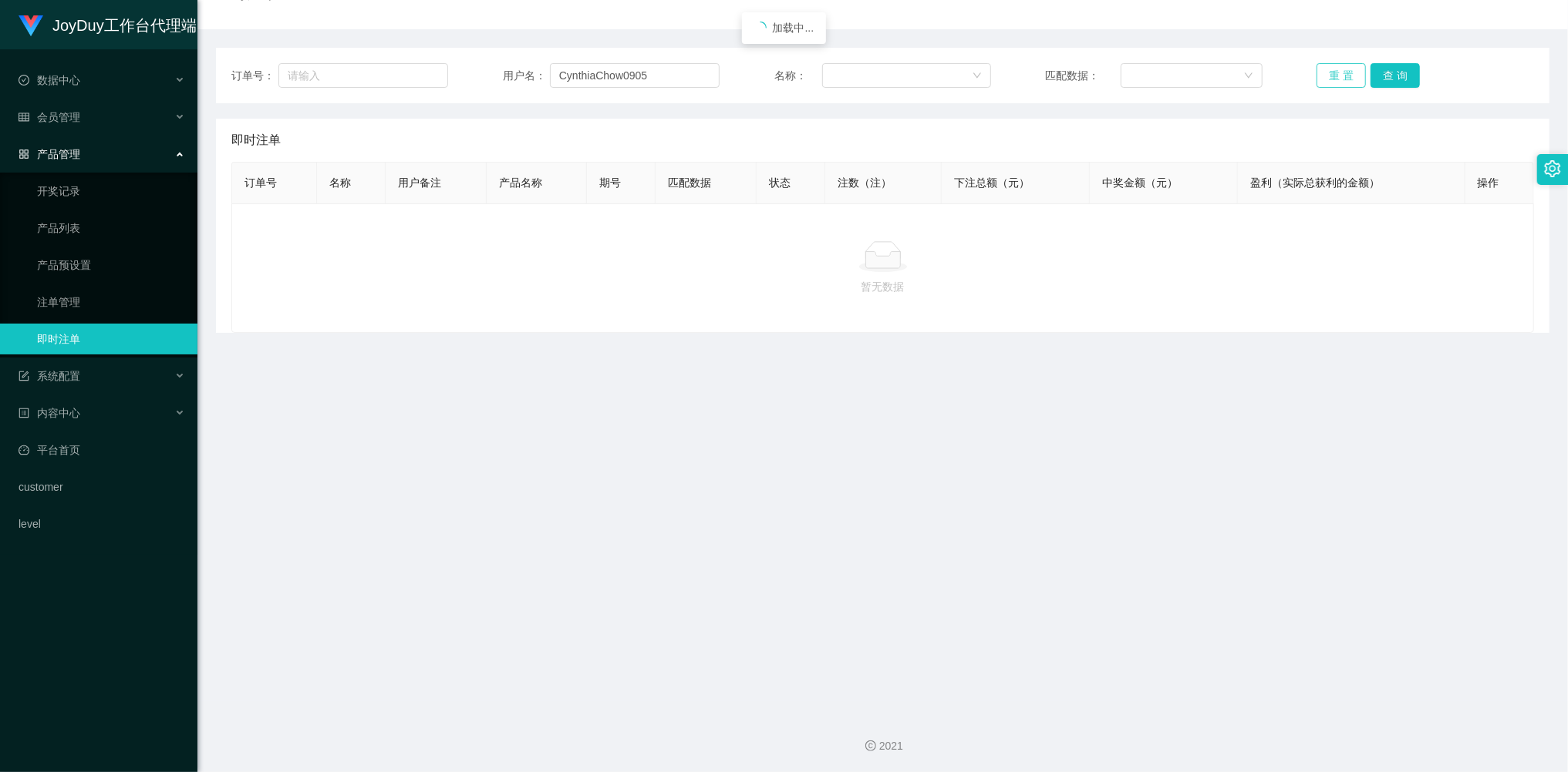
click at [1332, 82] on button "重 置" at bounding box center [1341, 75] width 50 height 25
click at [79, 287] on link "注单管理" at bounding box center [110, 302] width 148 height 31
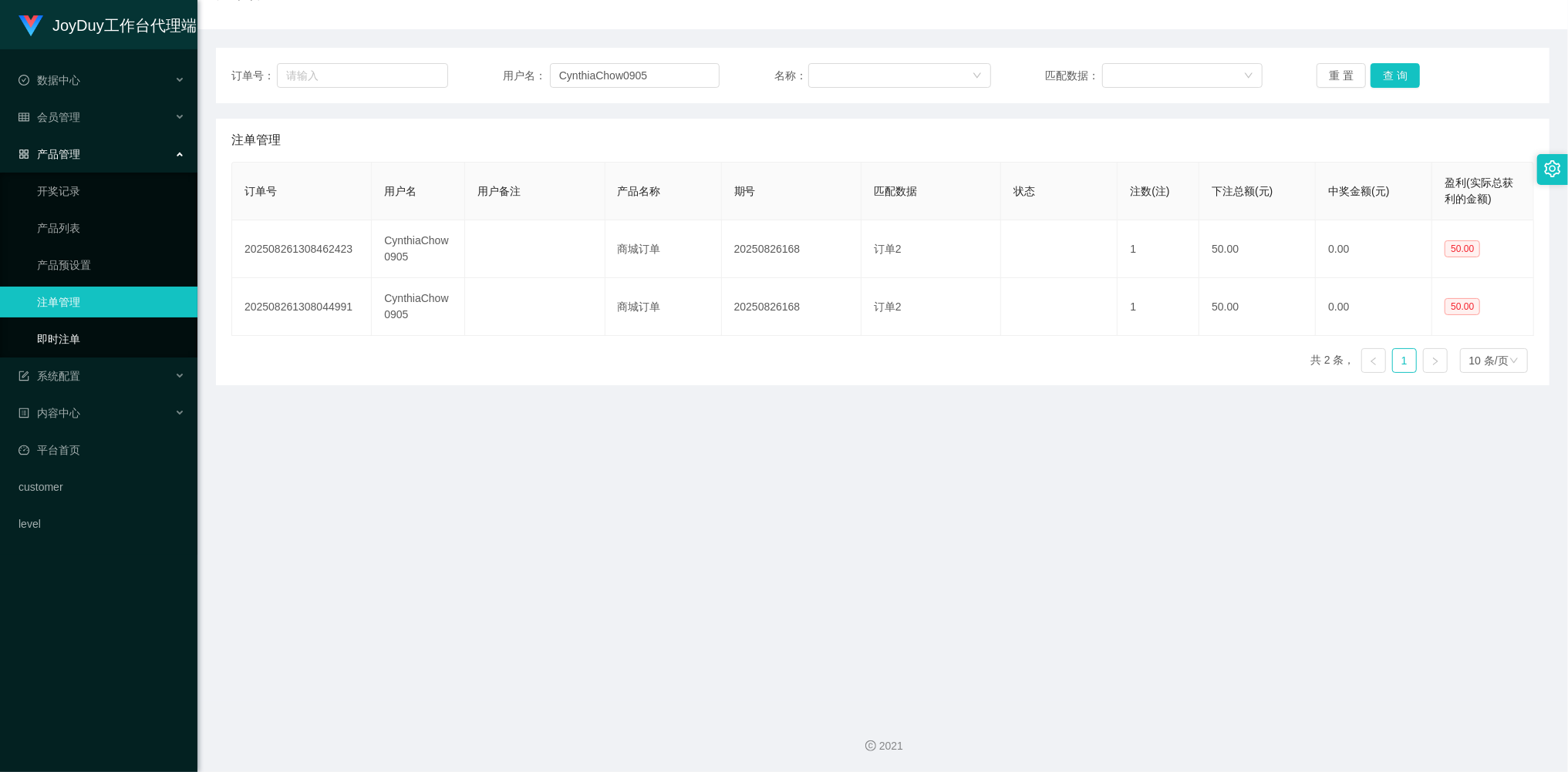
click at [75, 328] on link "即时注单" at bounding box center [110, 339] width 148 height 31
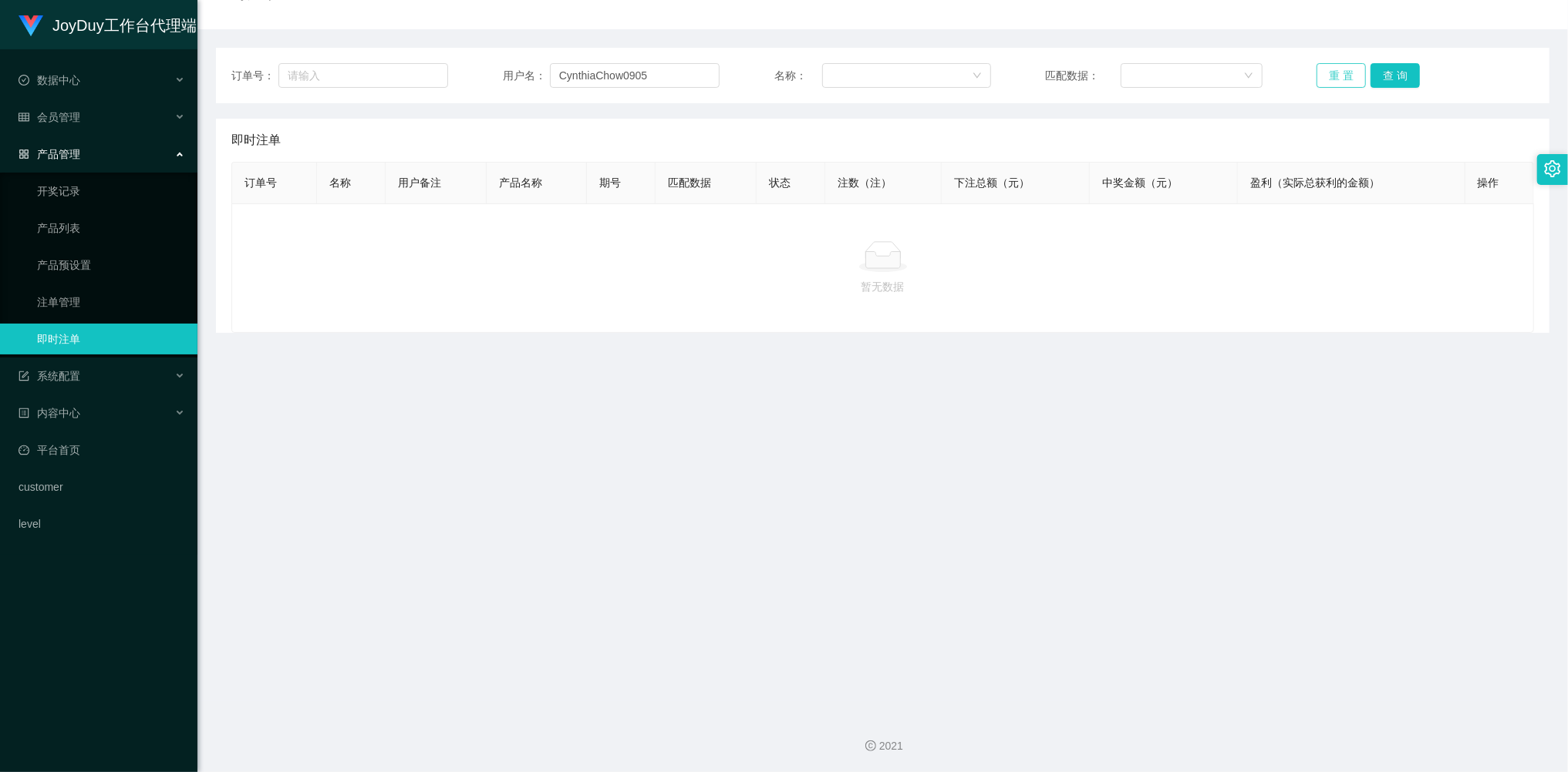
click at [1321, 77] on button "重 置" at bounding box center [1341, 75] width 50 height 25
click at [1336, 74] on button "重 置" at bounding box center [1341, 75] width 50 height 25
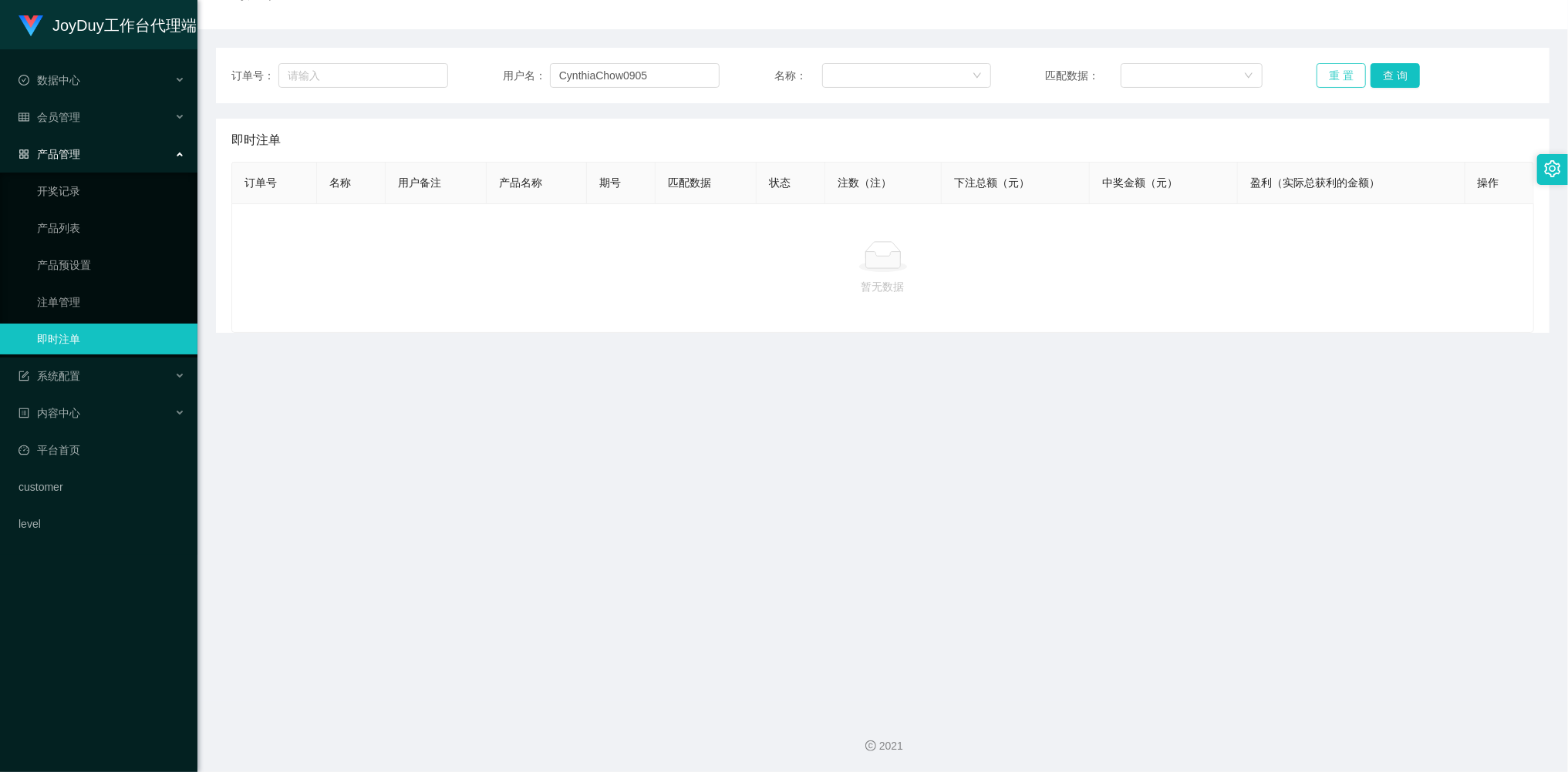
click at [1336, 74] on button "重 置" at bounding box center [1341, 75] width 50 height 25
click at [47, 293] on link "注单管理" at bounding box center [110, 302] width 148 height 31
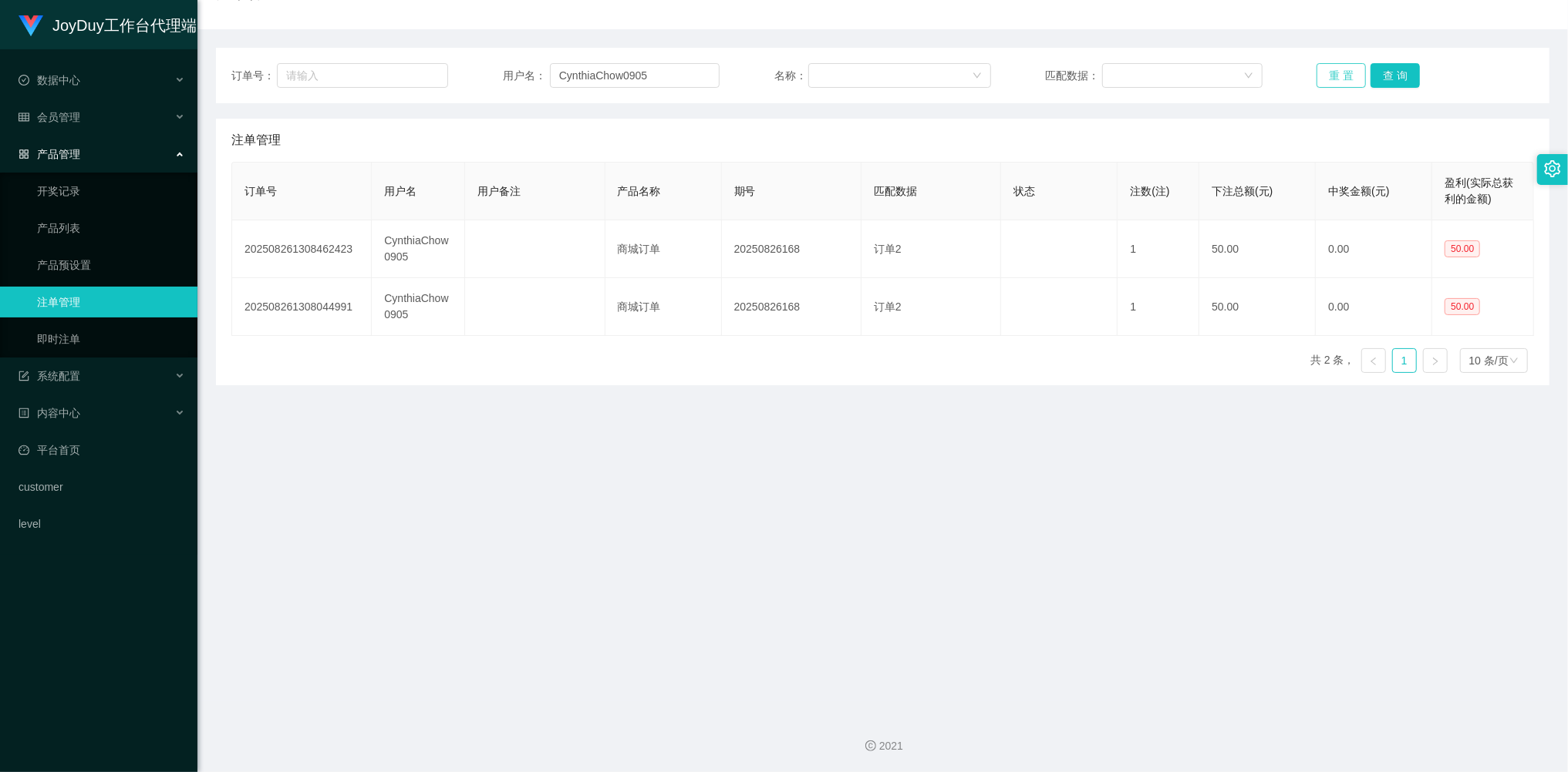
click at [1327, 72] on button "重 置" at bounding box center [1341, 75] width 50 height 25
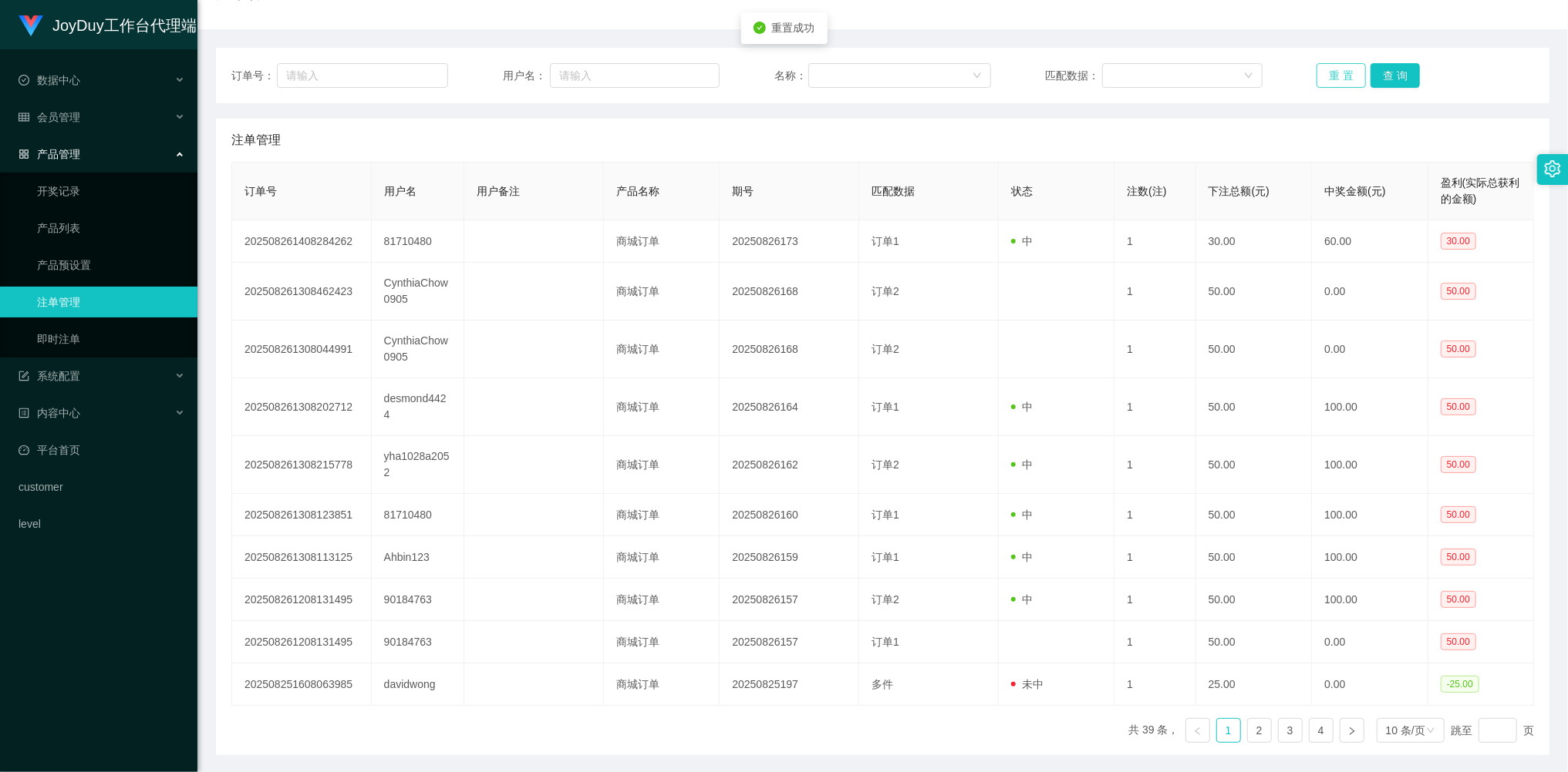
click at [1327, 72] on button "重 置" at bounding box center [1341, 75] width 50 height 25
click at [60, 338] on link "即时注单" at bounding box center [110, 339] width 148 height 31
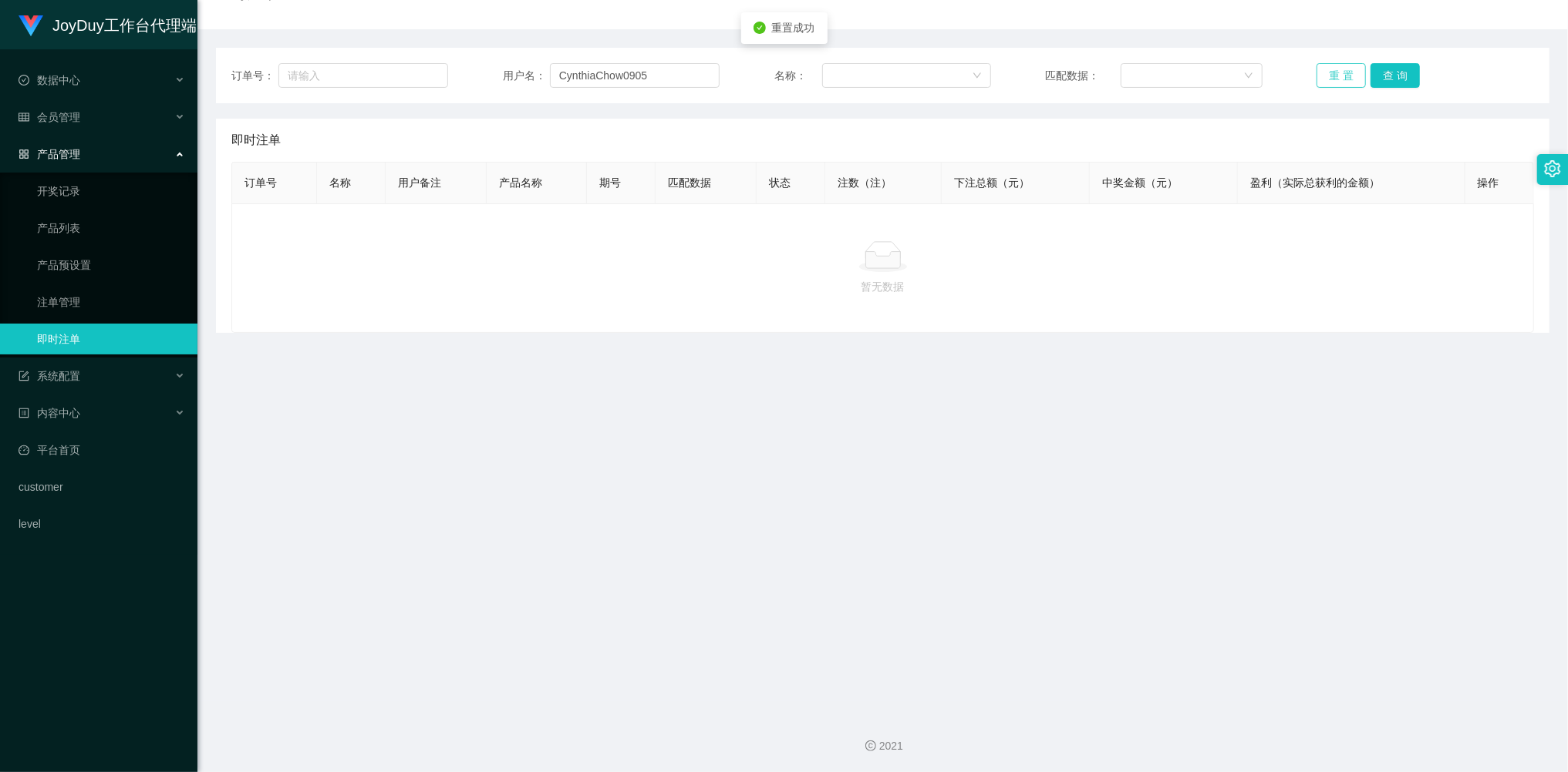
click at [1353, 82] on button "重 置" at bounding box center [1341, 75] width 50 height 25
click at [1340, 81] on button "重 置" at bounding box center [1341, 75] width 50 height 25
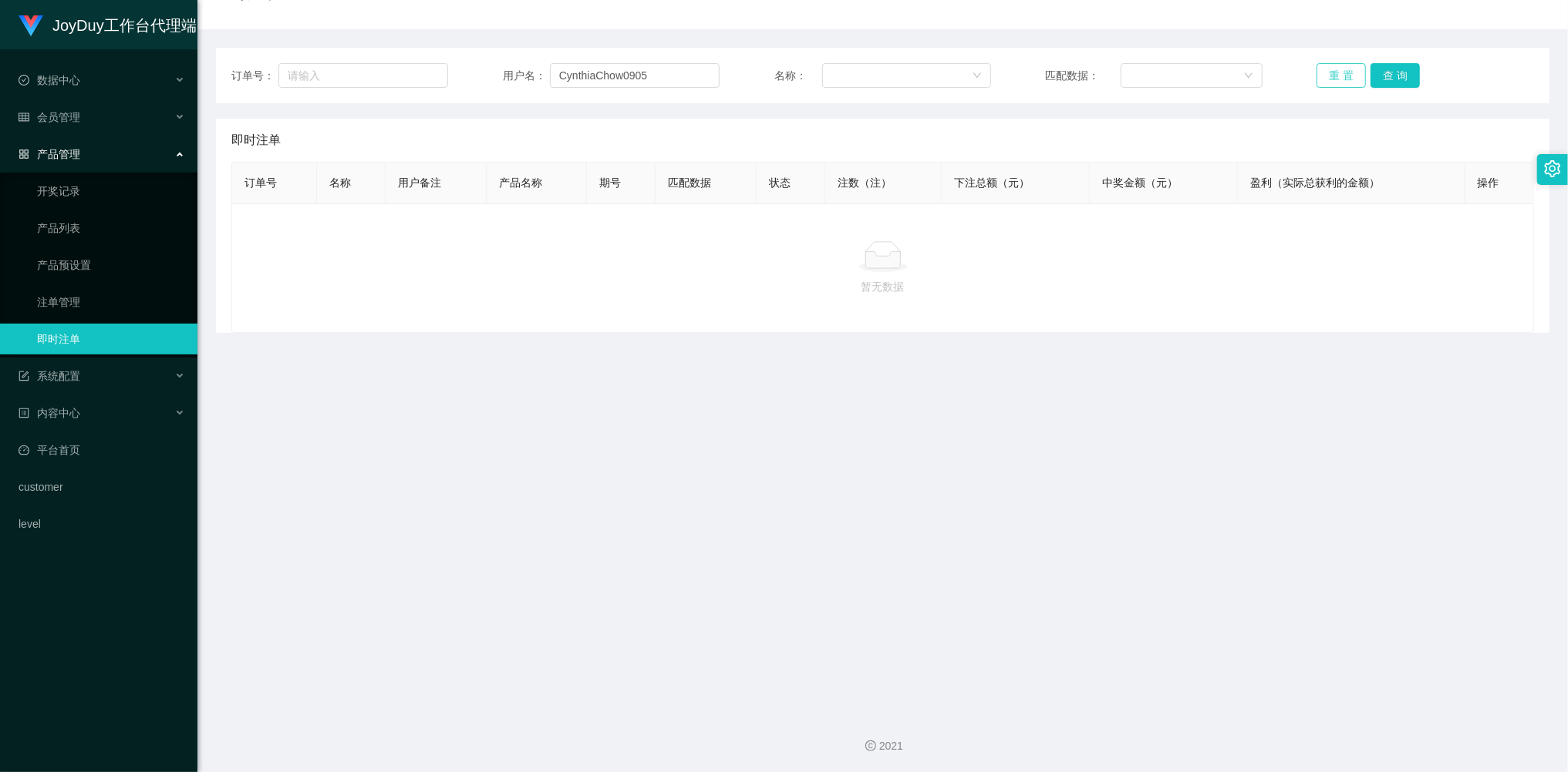
click at [1324, 81] on button "重 置" at bounding box center [1341, 75] width 50 height 25
click at [1325, 80] on button "重 置" at bounding box center [1341, 75] width 50 height 25
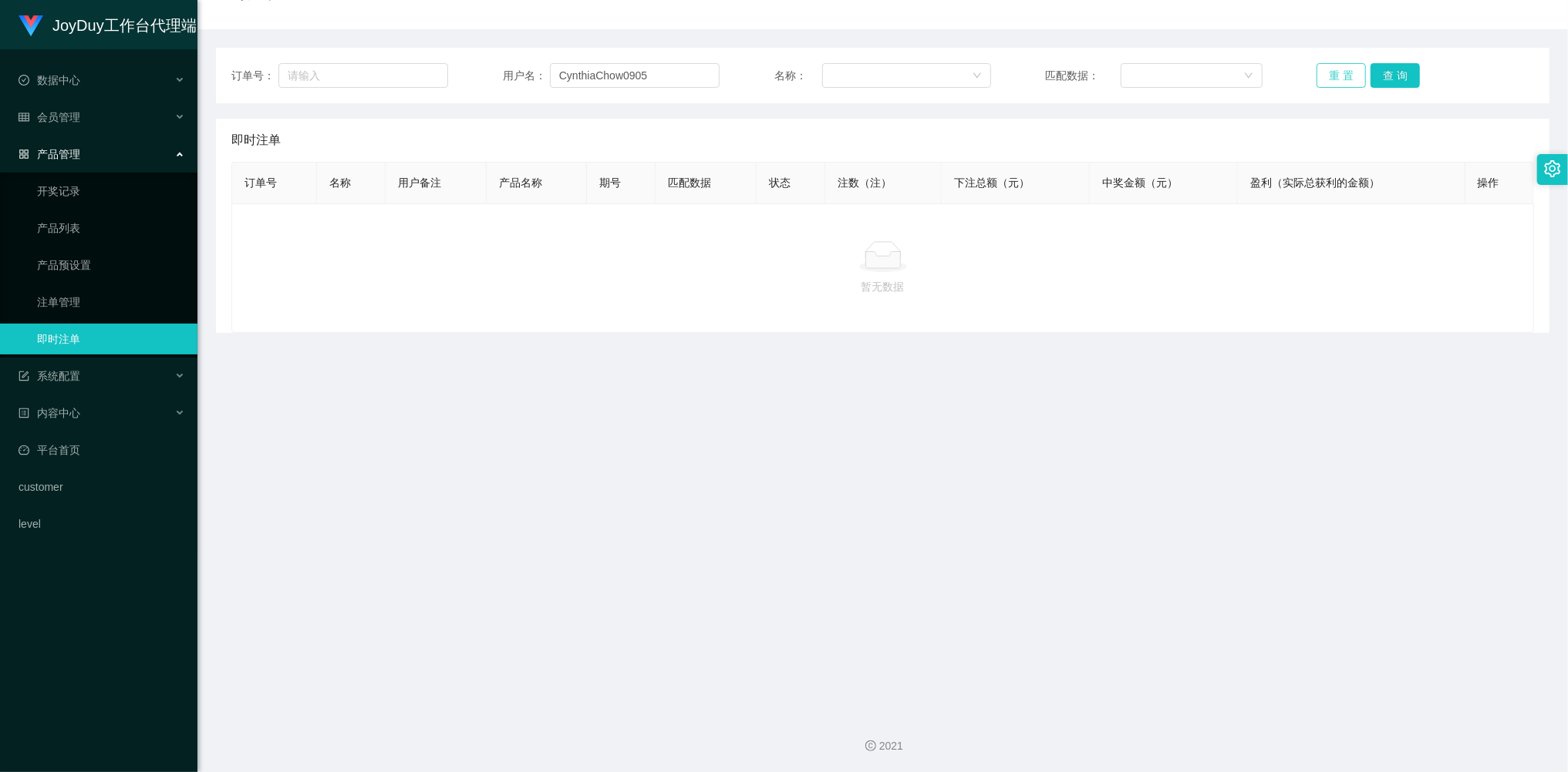
click at [1325, 80] on button "重 置" at bounding box center [1341, 75] width 50 height 25
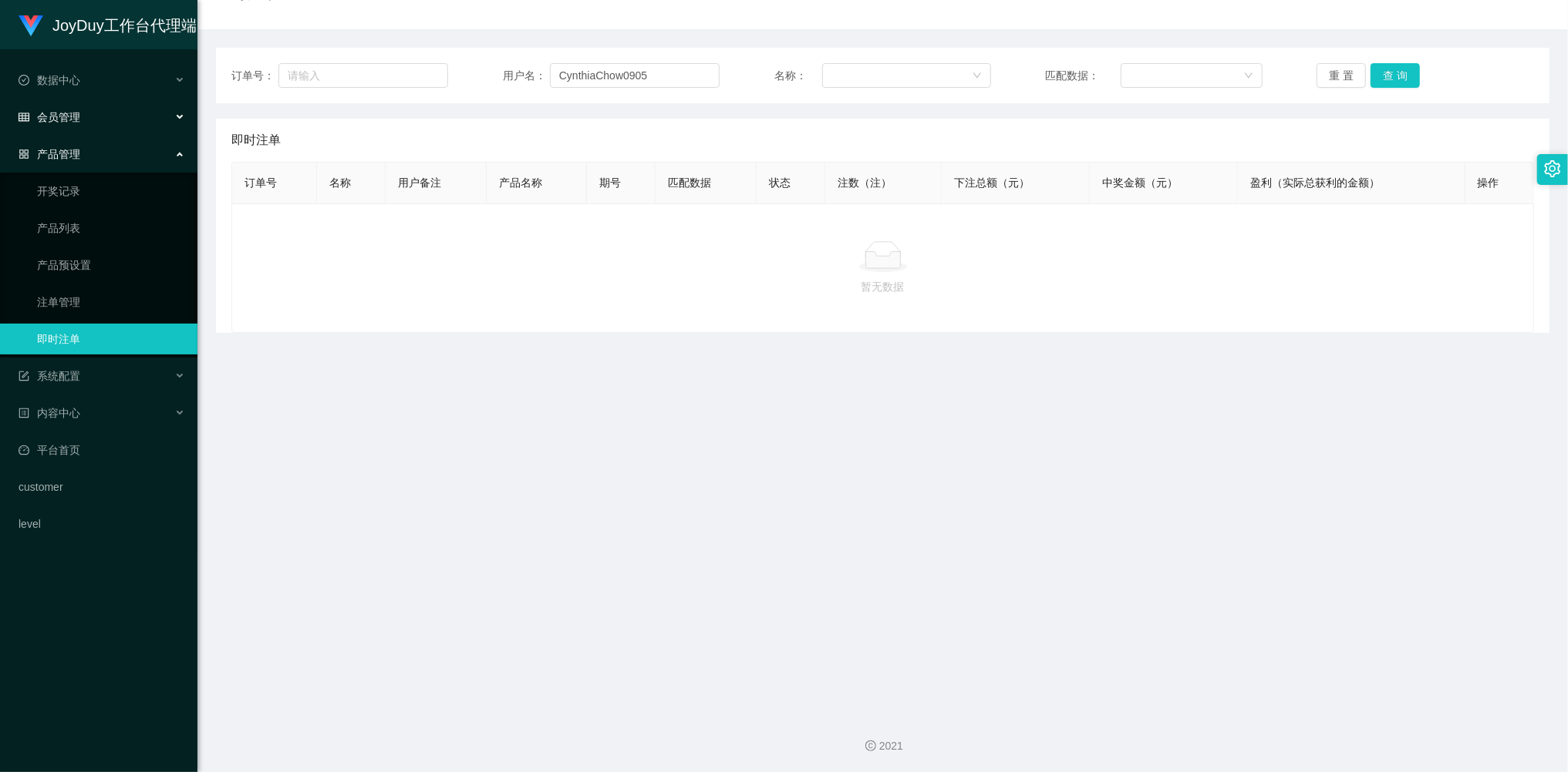
click at [81, 117] on div "会员管理" at bounding box center [98, 117] width 197 height 31
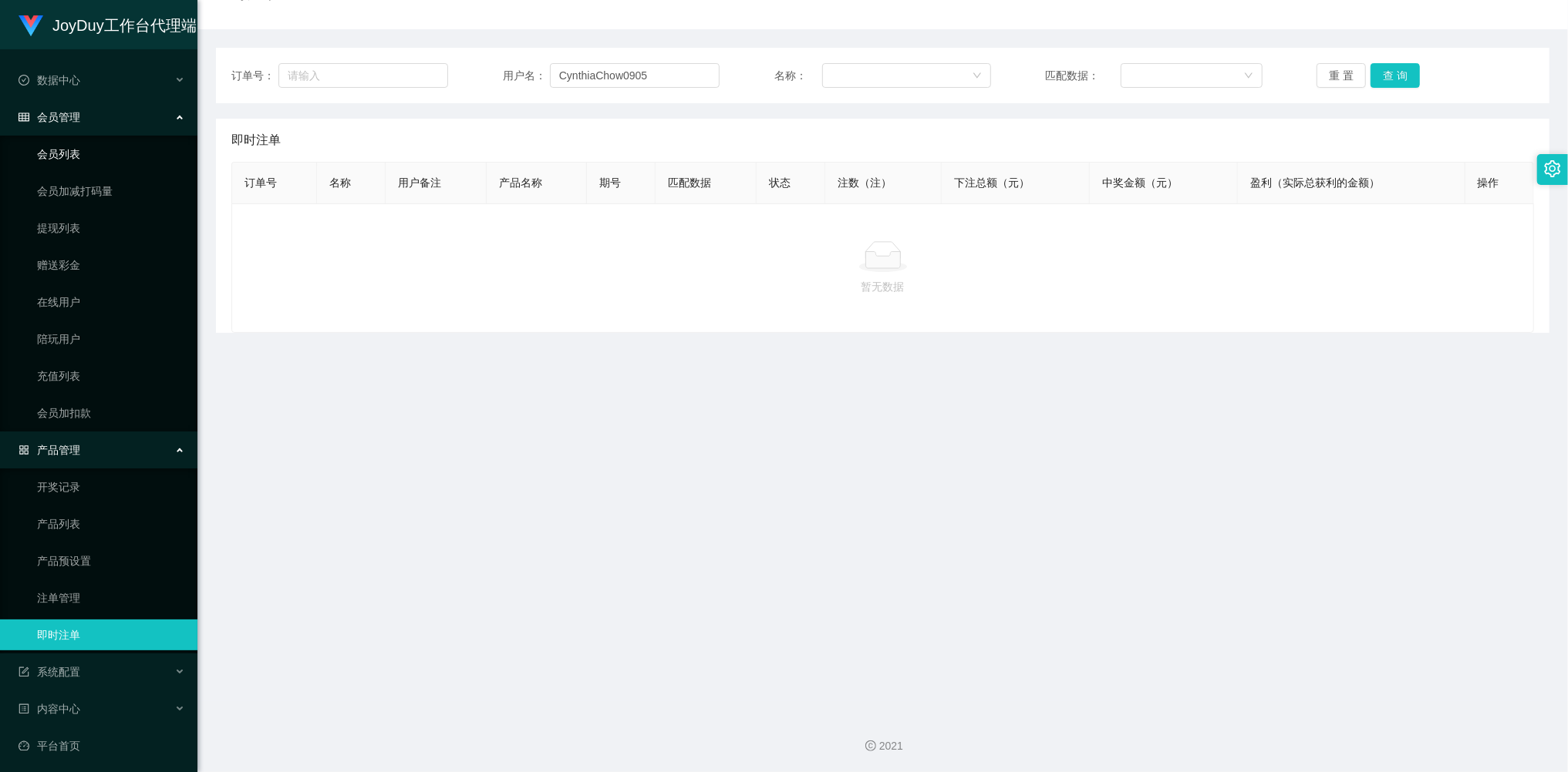
click at [72, 151] on link "会员列表" at bounding box center [110, 154] width 148 height 31
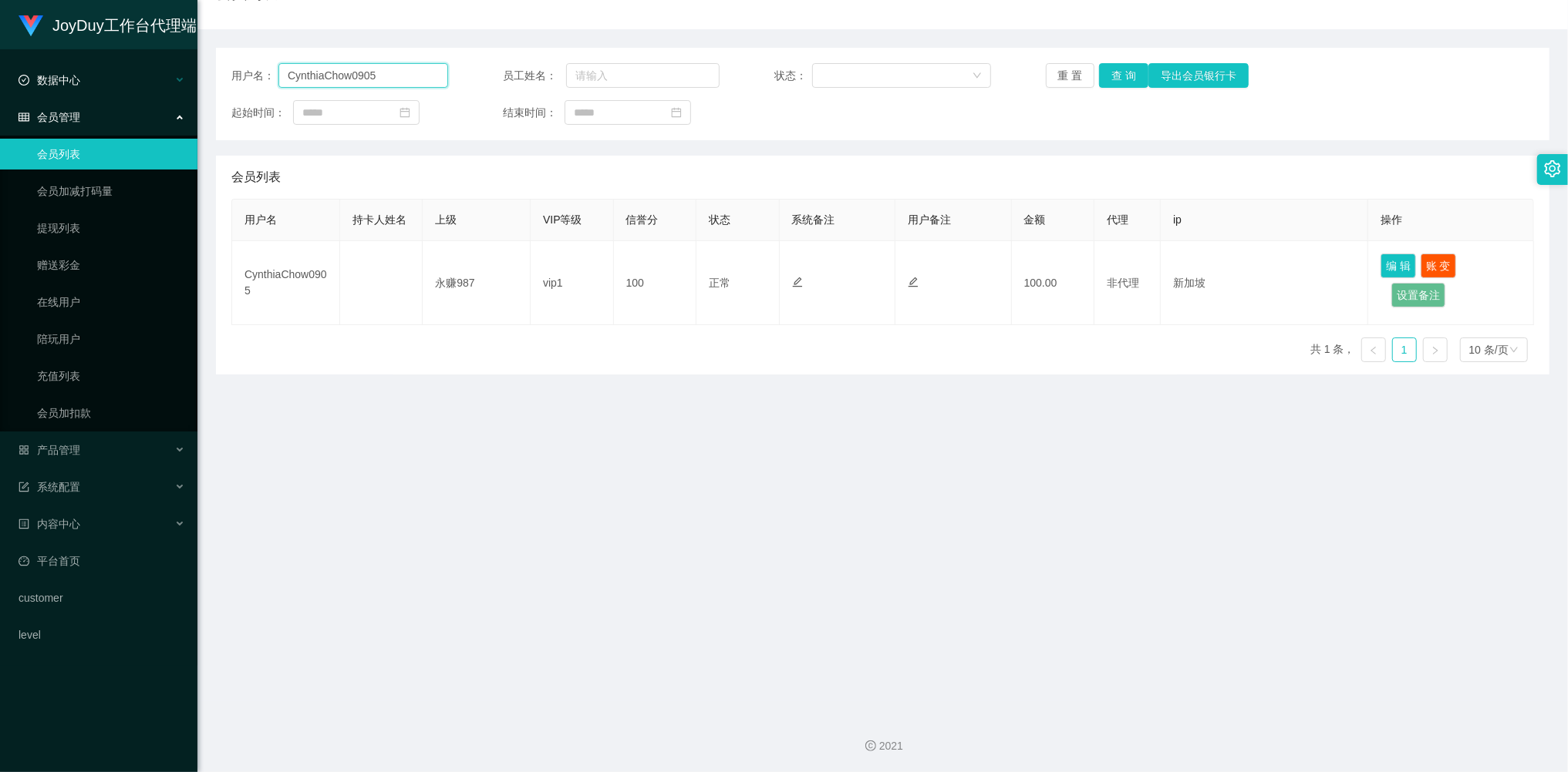
drag, startPoint x: 386, startPoint y: 74, endPoint x: 88, endPoint y: 67, distance: 298.1
click at [88, 67] on section "JoyDuy工作台代理端 数据中心 员工统计 团队统计 会员管理 会员列表 会员加减打码量 提现列表 赠送彩金 在线用户 陪玩用户 充值列表 会员加扣款 产品…" at bounding box center [784, 312] width 1568 height 922
paste input "81710480"
type input "81710480"
click at [1127, 72] on button "查 询" at bounding box center [1124, 75] width 50 height 25
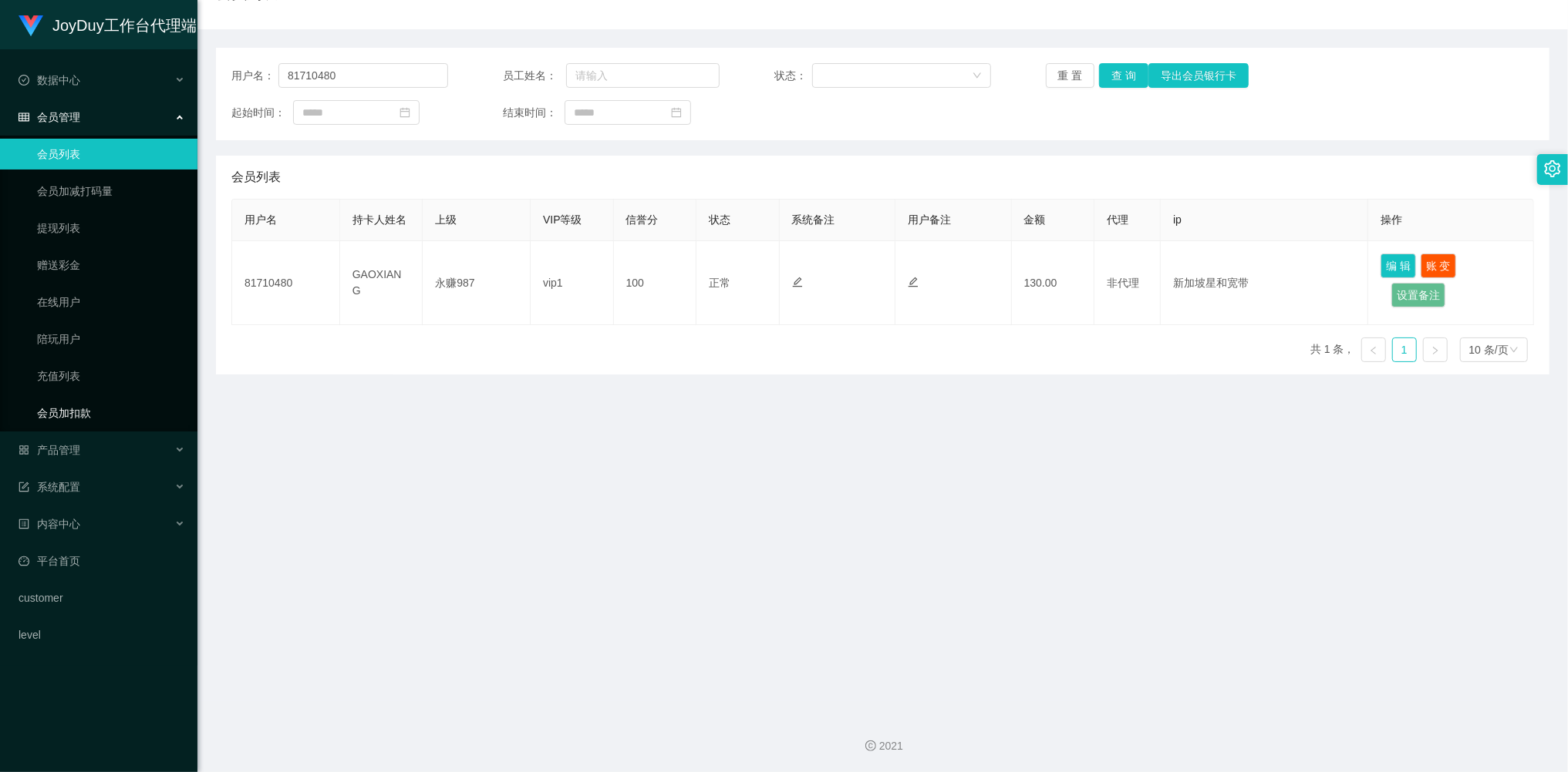
click at [90, 411] on link "会员加扣款" at bounding box center [110, 413] width 148 height 31
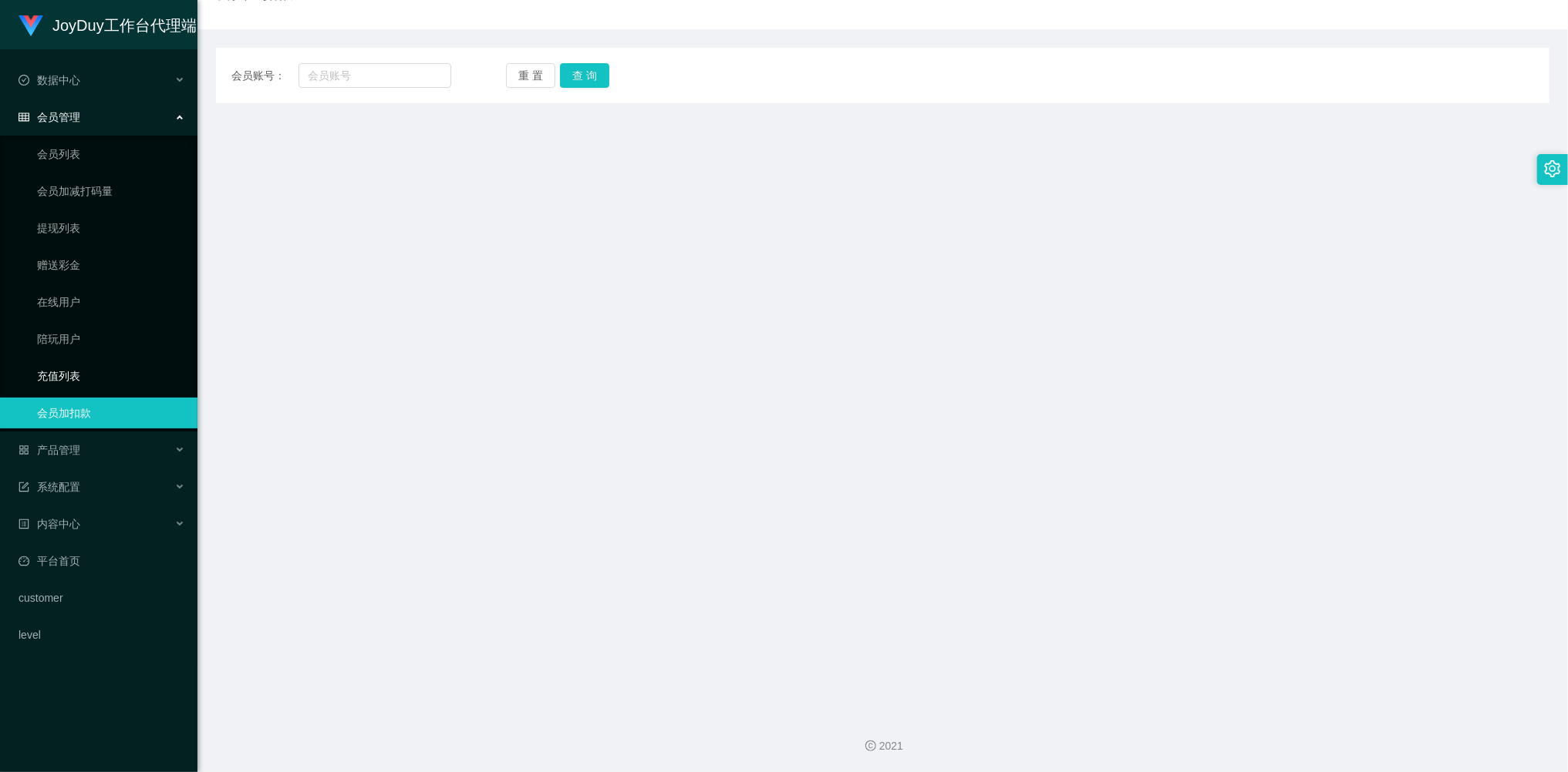
click at [84, 383] on link "充值列表" at bounding box center [110, 376] width 148 height 31
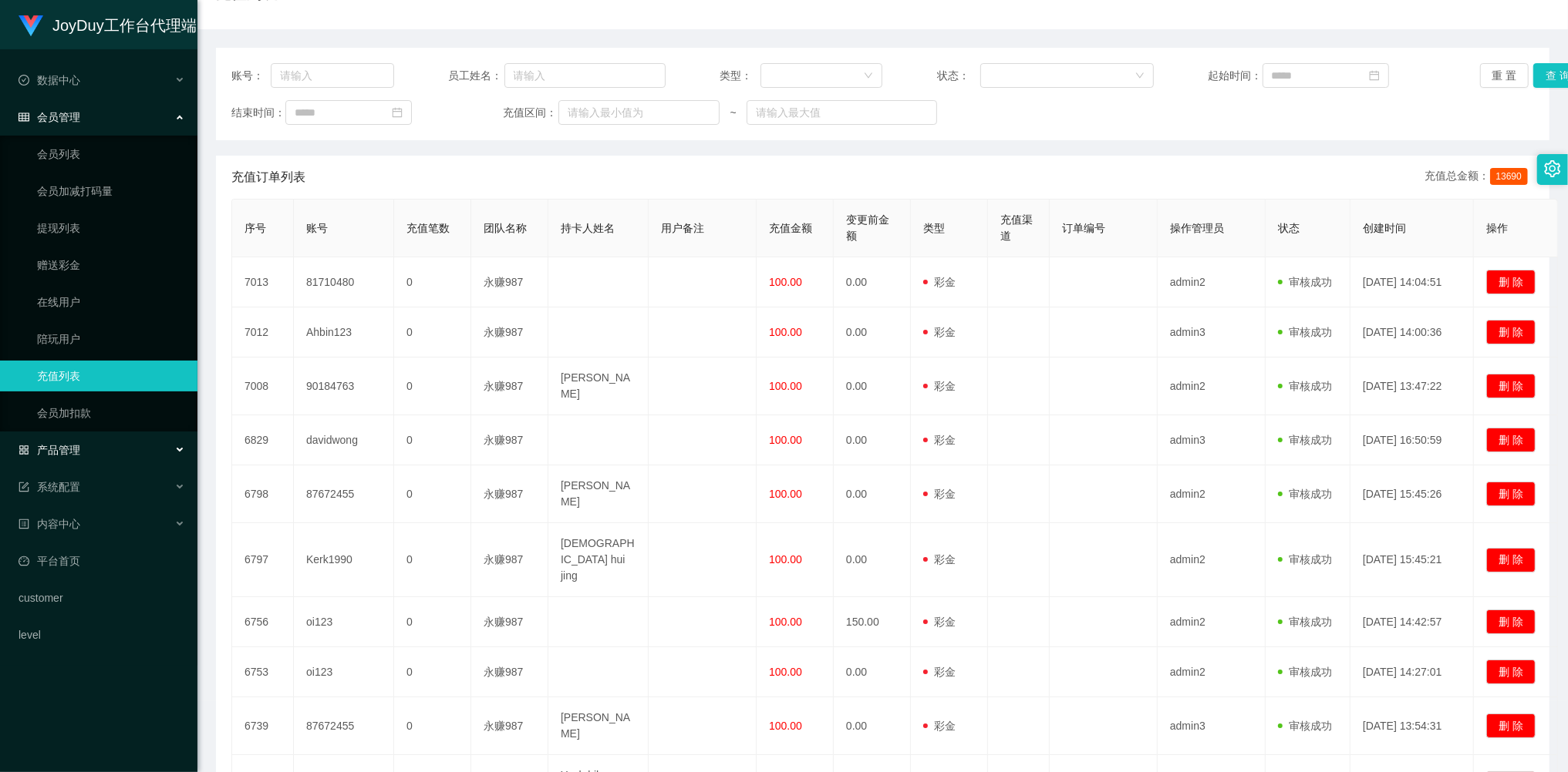
click at [84, 435] on div "产品管理" at bounding box center [98, 450] width 197 height 31
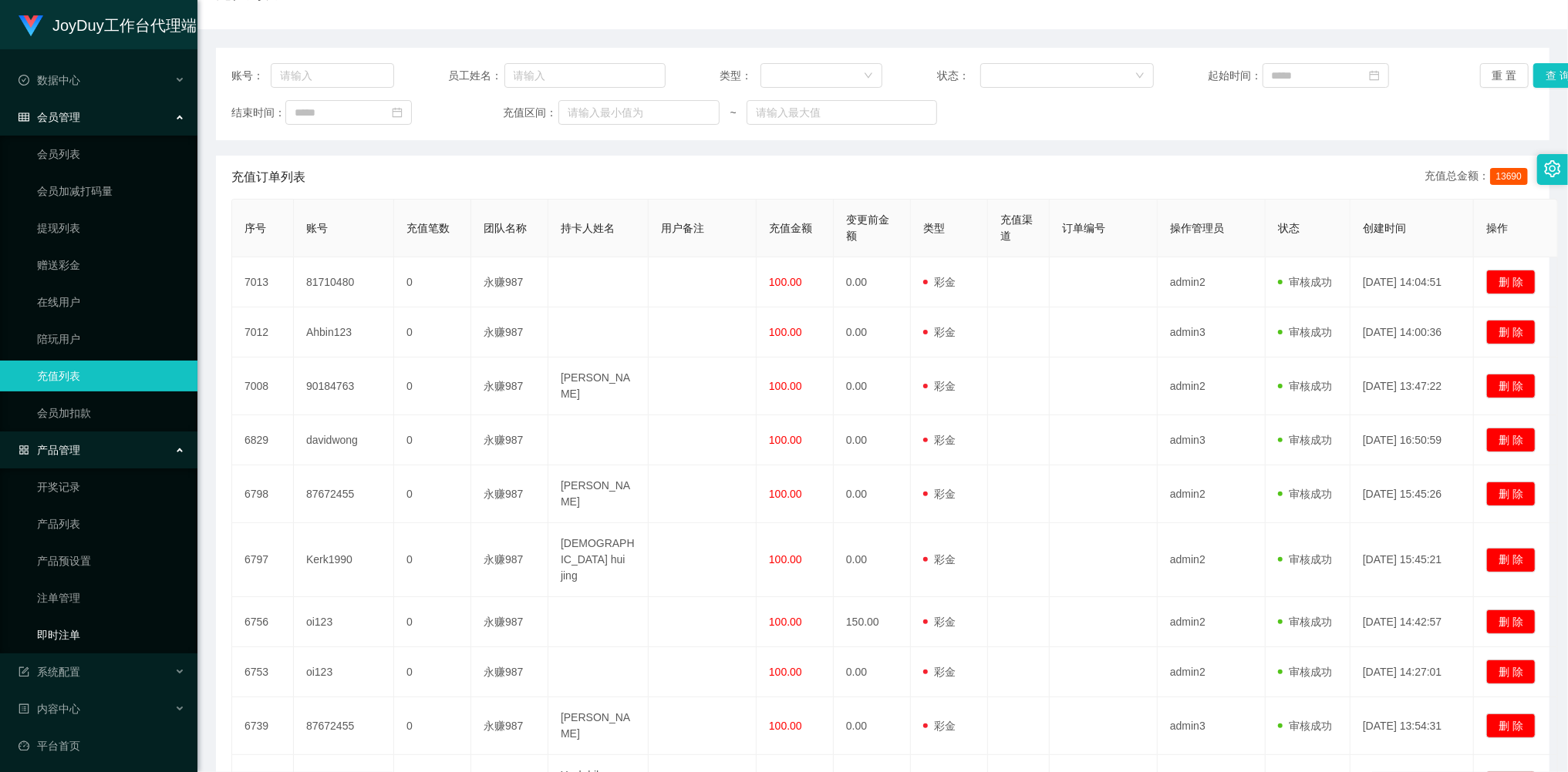
click at [65, 630] on link "即时注单" at bounding box center [110, 635] width 148 height 31
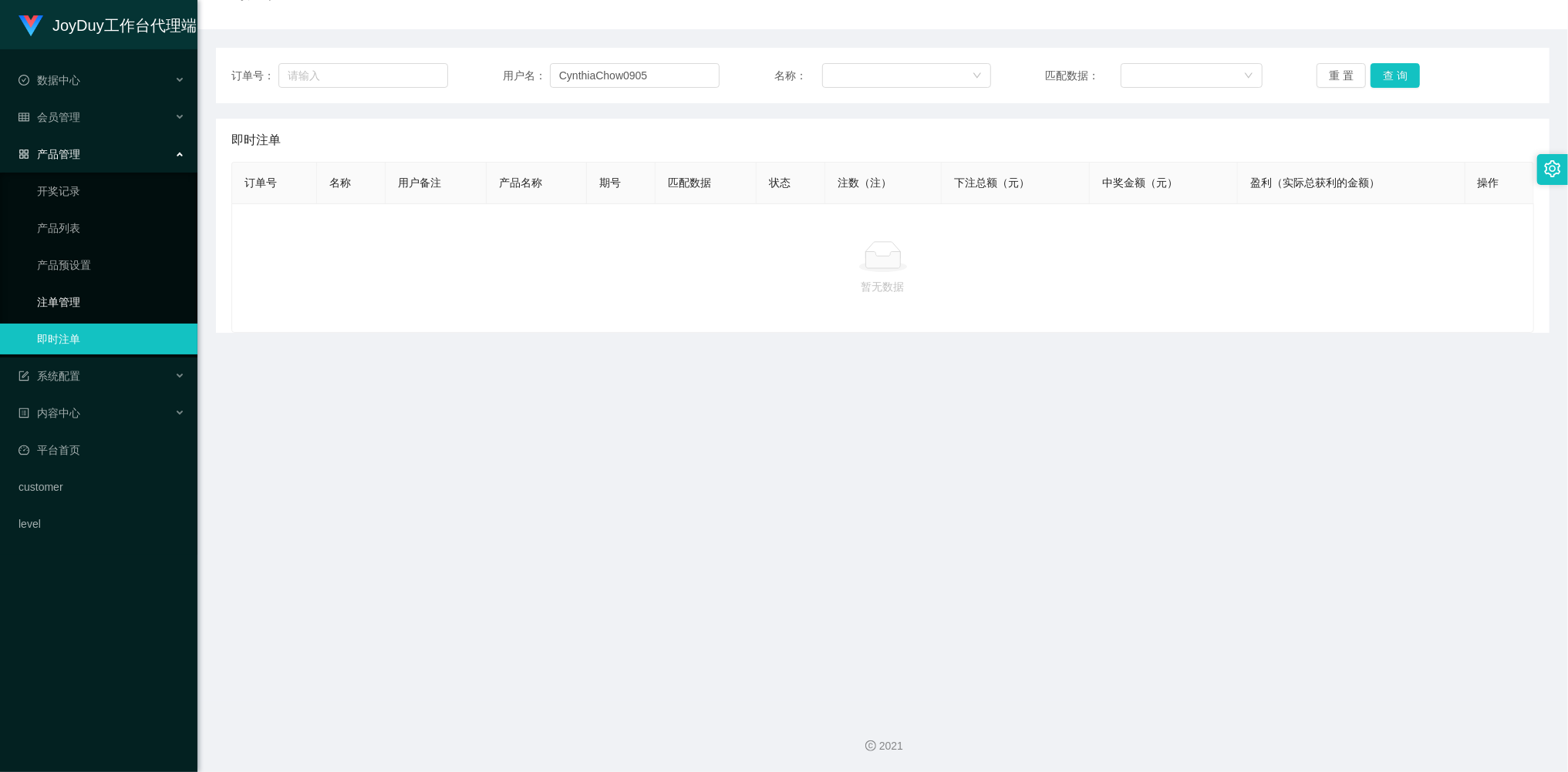
click at [59, 287] on link "注单管理" at bounding box center [110, 302] width 148 height 31
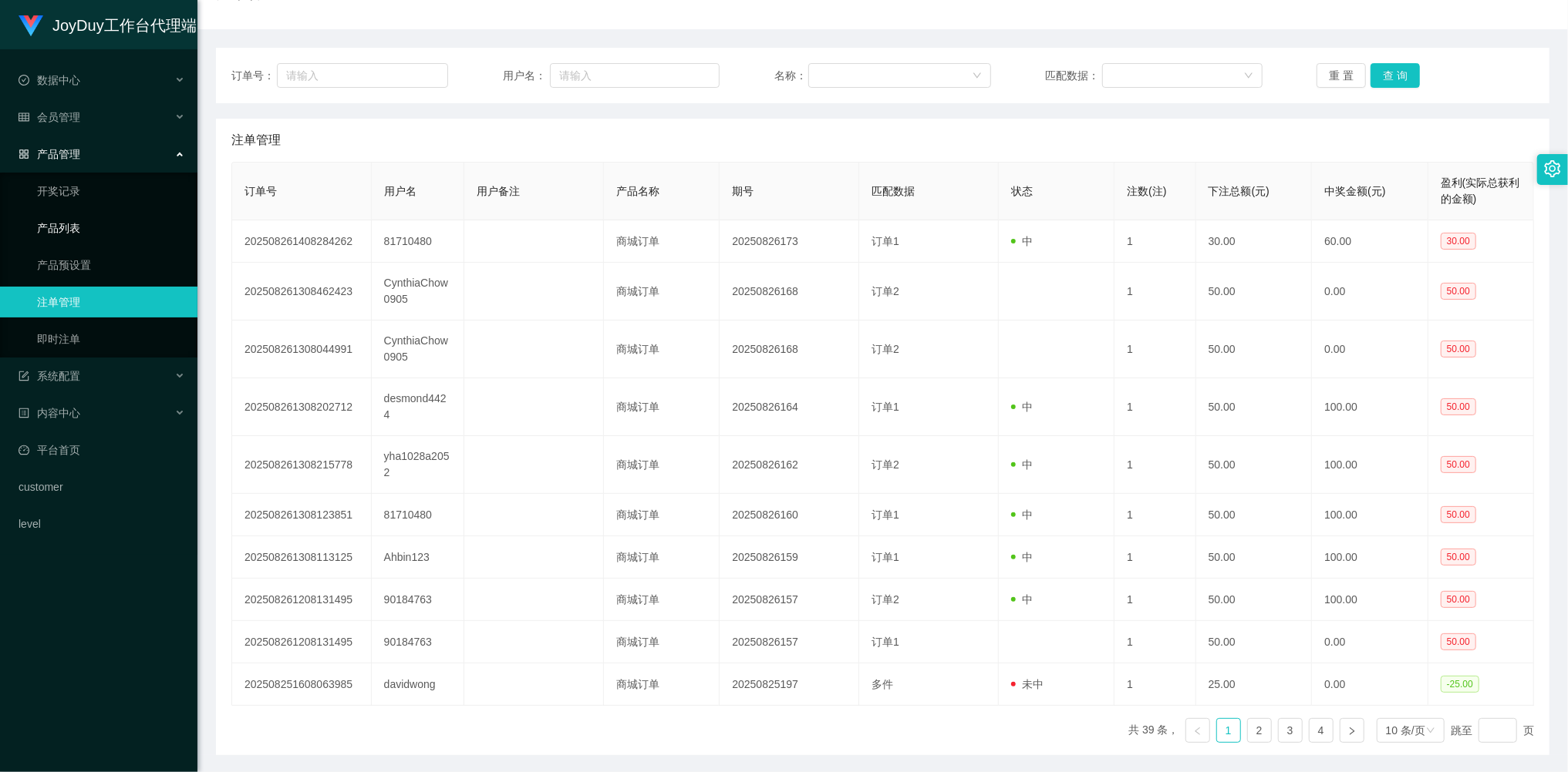
click at [92, 220] on link "产品列表" at bounding box center [110, 228] width 148 height 31
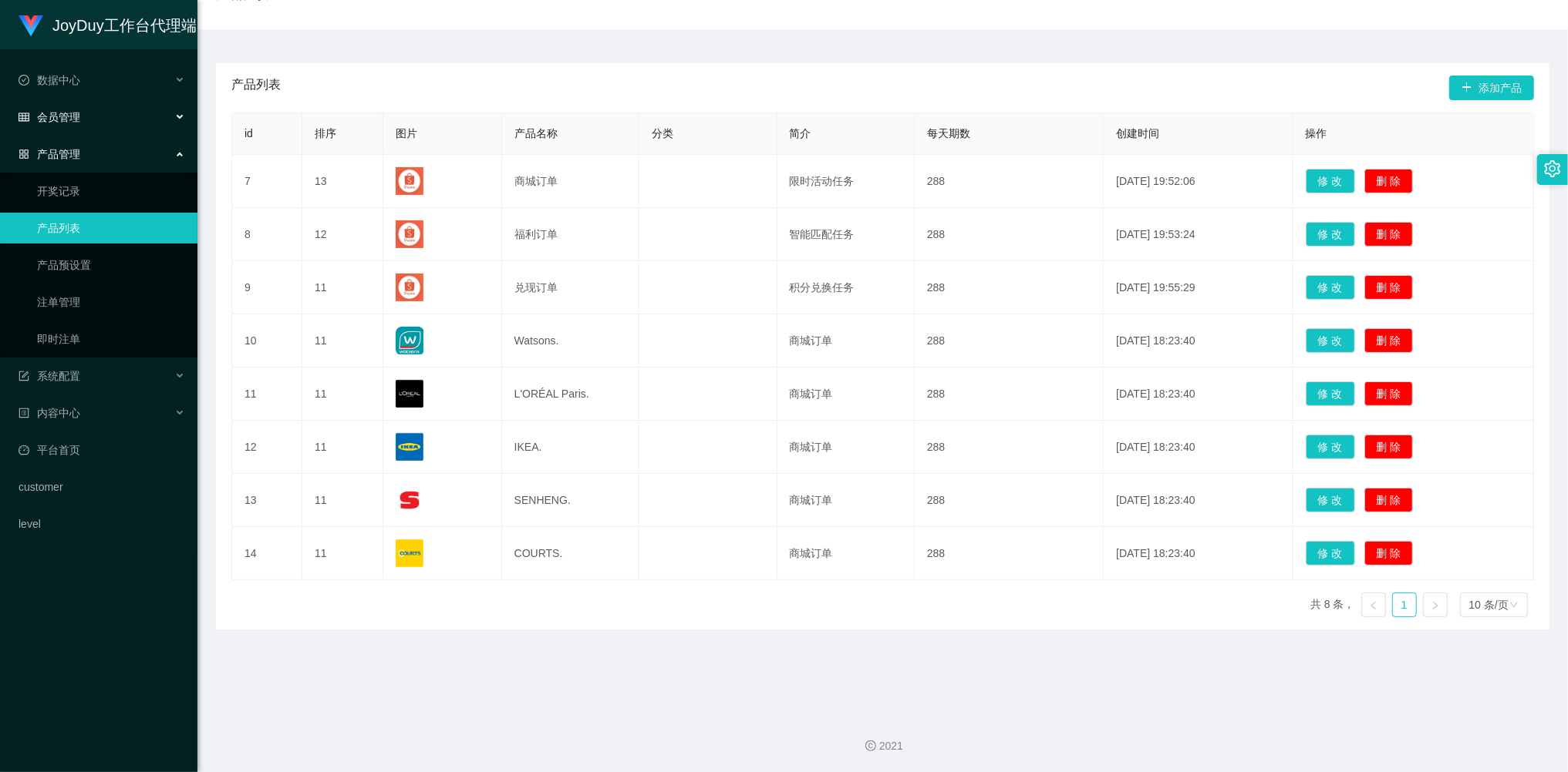
click at [90, 115] on div "会员管理" at bounding box center [98, 117] width 197 height 31
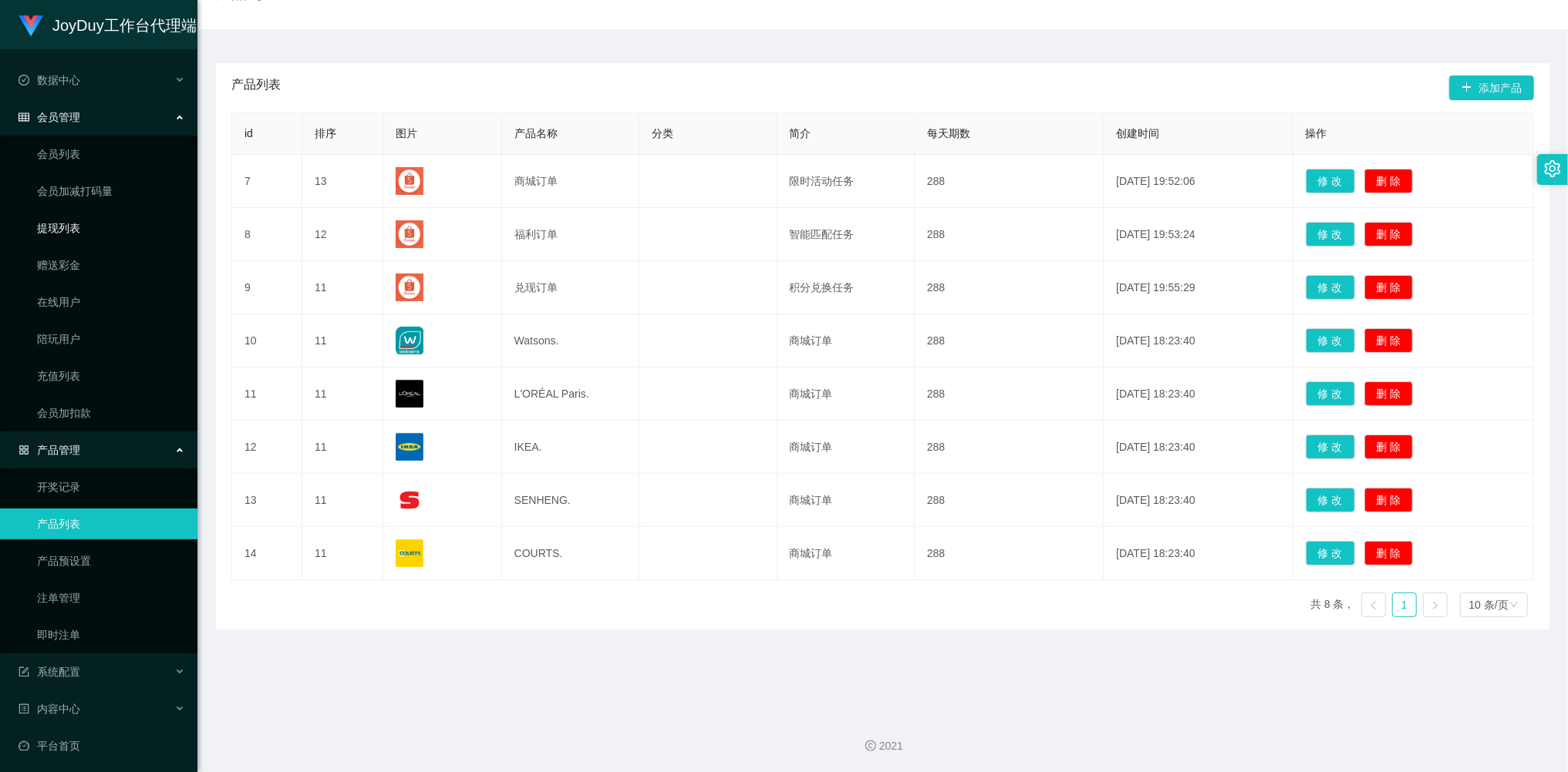
click at [96, 226] on link "提现列表" at bounding box center [110, 228] width 148 height 31
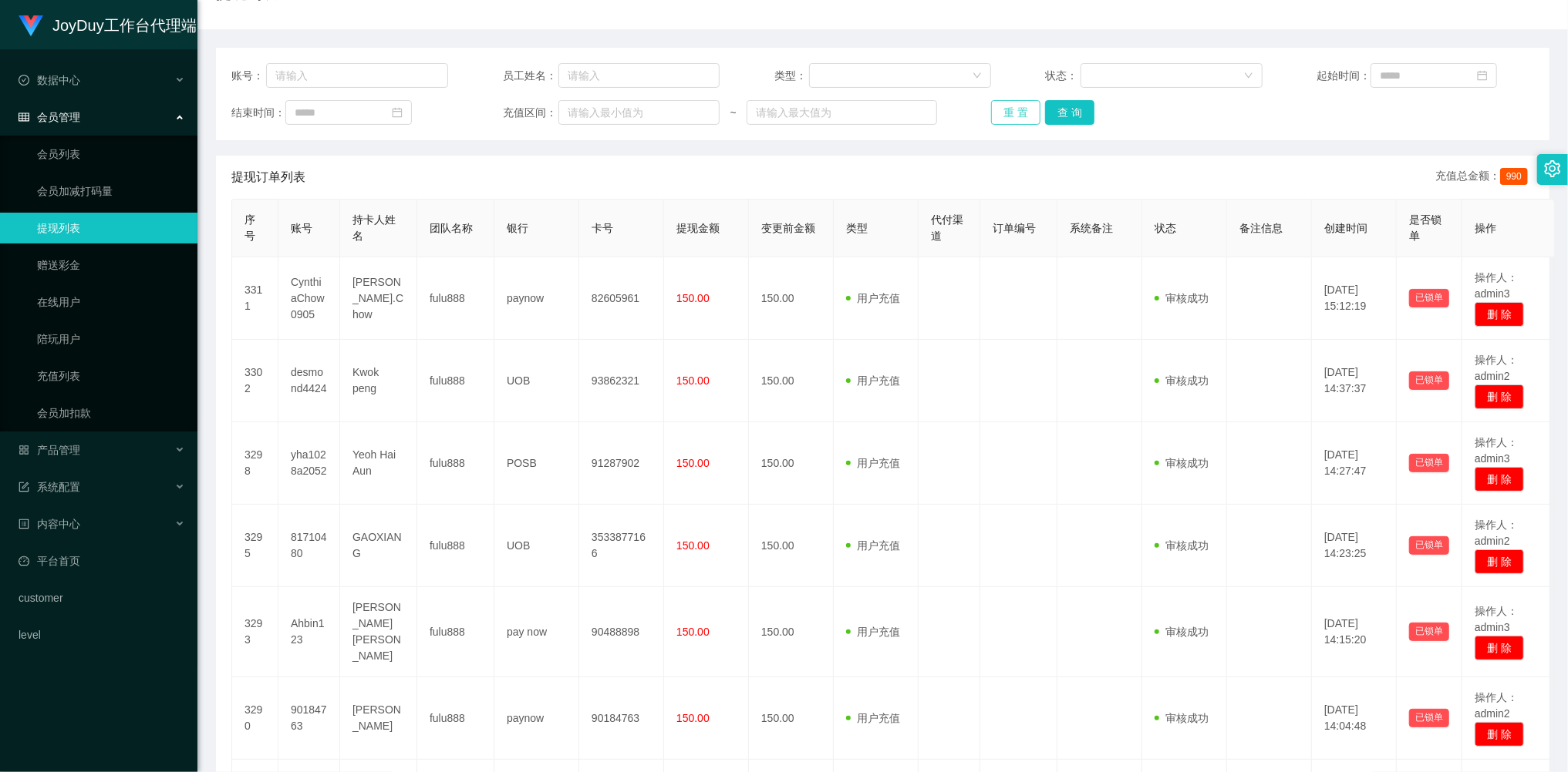
click at [1019, 115] on button "重 置" at bounding box center [1016, 112] width 50 height 25
click at [1019, 115] on div "重 置 查 询" at bounding box center [1099, 112] width 217 height 25
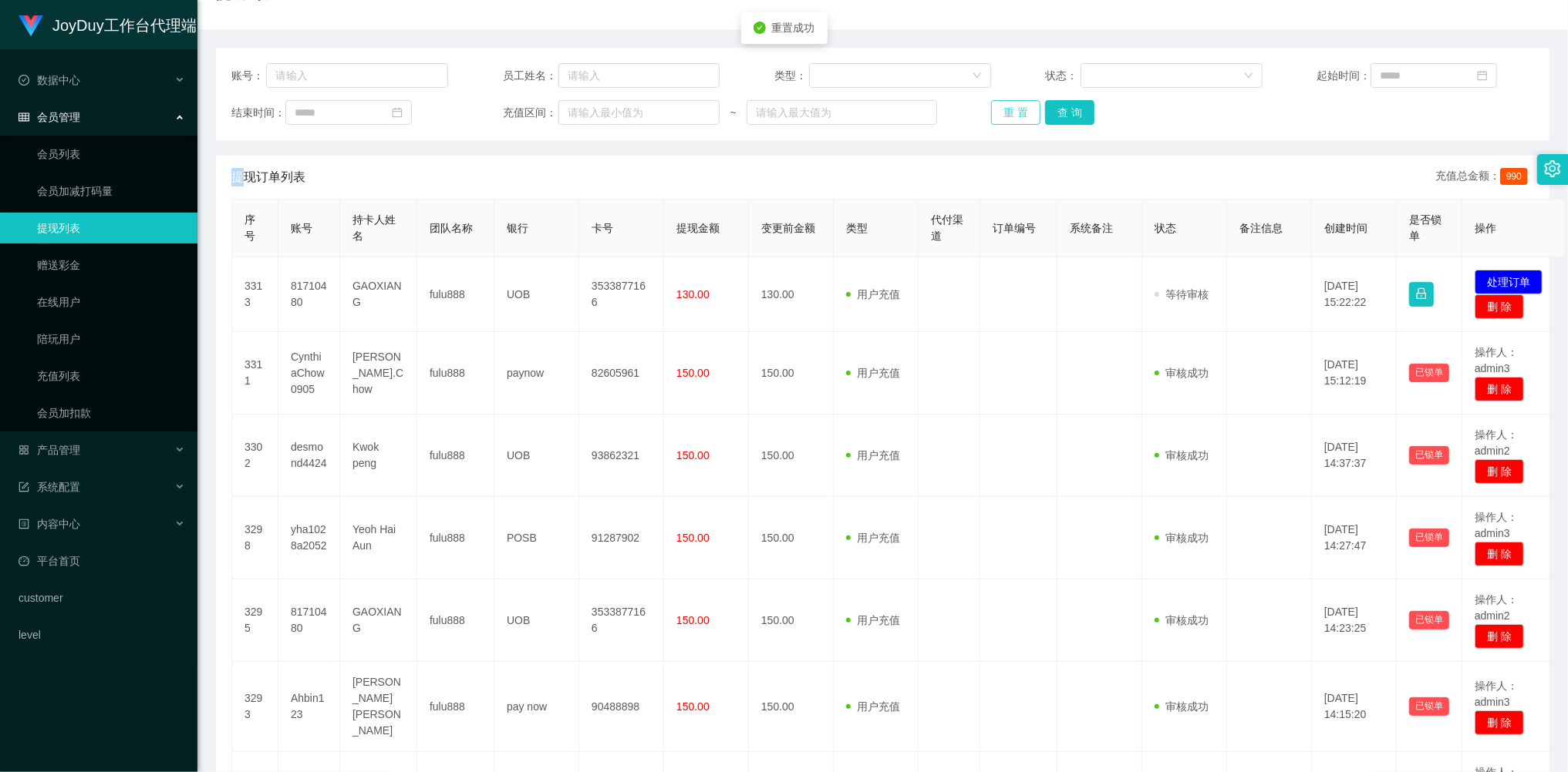
click at [1019, 115] on button "重 置" at bounding box center [1016, 112] width 50 height 25
click at [1018, 118] on button "重 置" at bounding box center [1016, 112] width 50 height 25
click at [1018, 118] on div "重 置 查 询" at bounding box center [1099, 112] width 217 height 25
click at [1018, 118] on button "重 置" at bounding box center [1016, 112] width 50 height 25
click at [1018, 118] on div "重 置 查 询" at bounding box center [1099, 112] width 217 height 25
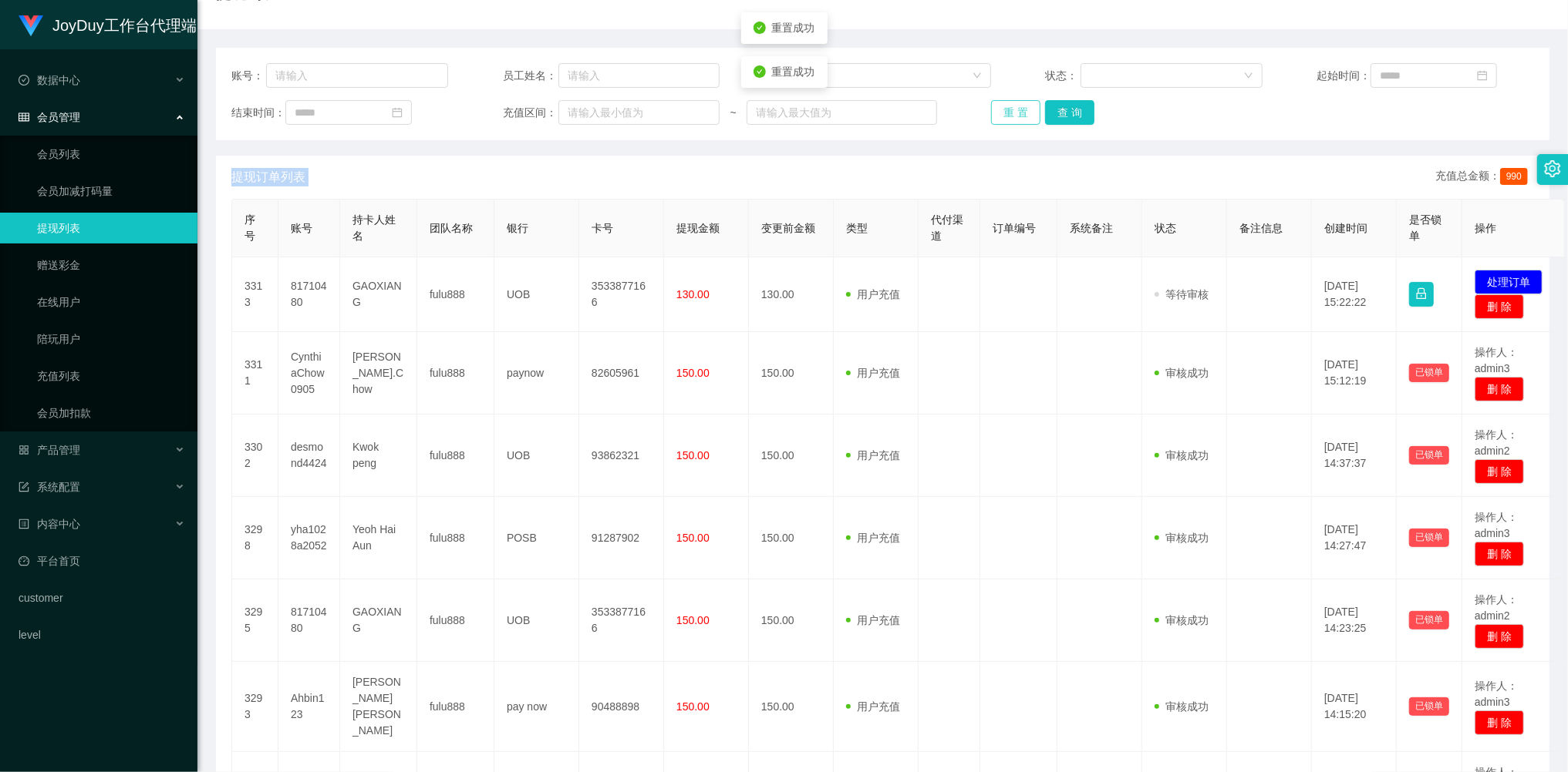
click at [1018, 118] on button "重 置" at bounding box center [1016, 112] width 50 height 25
click at [1018, 118] on div "重 置 查 询" at bounding box center [1099, 112] width 217 height 25
click at [1018, 118] on button "重 置" at bounding box center [1024, 112] width 67 height 25
click at [1018, 118] on div "重 置 查 询" at bounding box center [1099, 112] width 217 height 25
click at [1017, 108] on button "重 置" at bounding box center [1016, 112] width 50 height 25
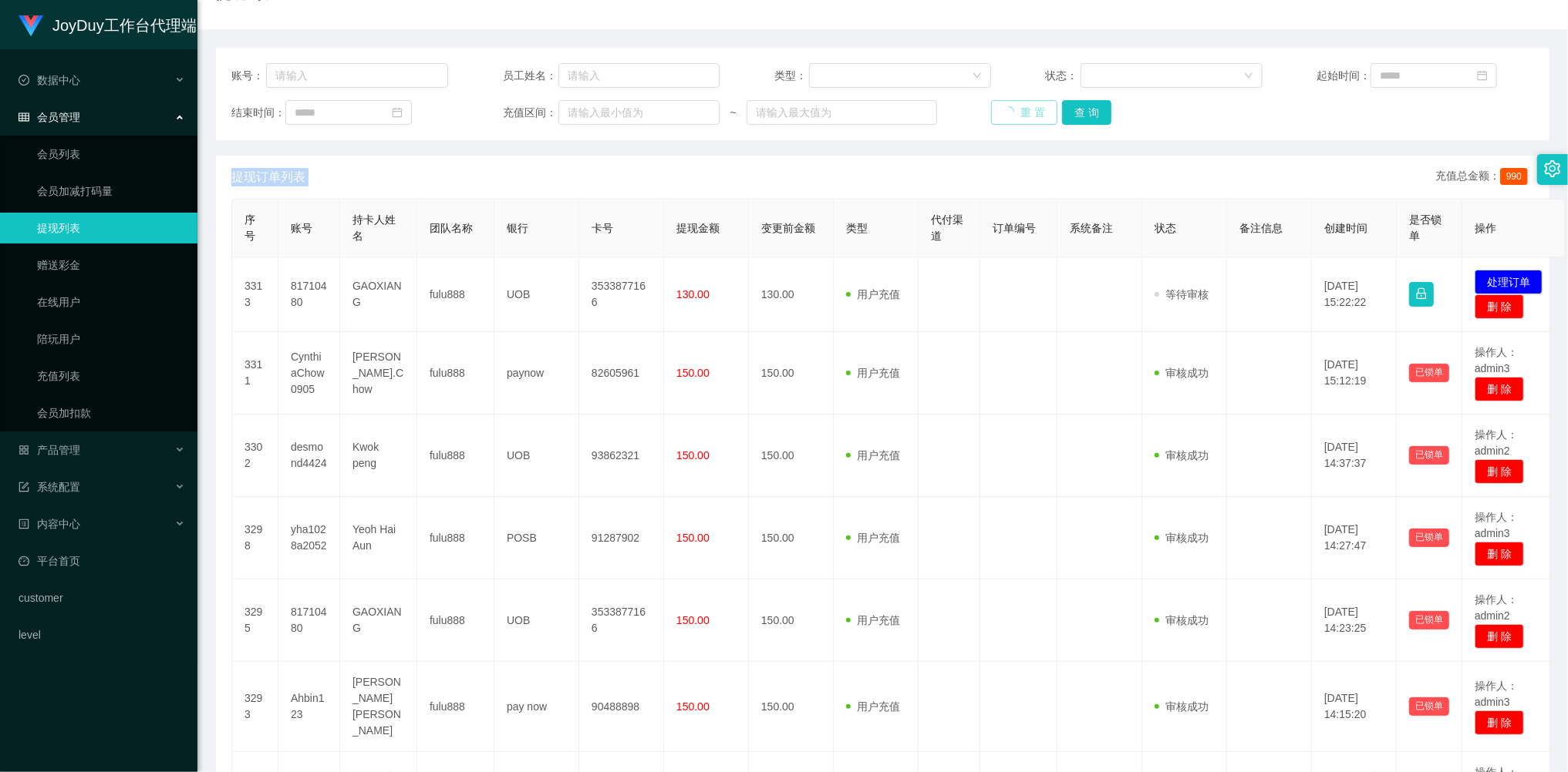
click at [1017, 108] on div "重 置 查 询" at bounding box center [1099, 112] width 217 height 25
click at [1017, 108] on button "重 置" at bounding box center [1016, 112] width 50 height 25
click at [1017, 108] on div "重 置 查 询" at bounding box center [1099, 112] width 217 height 25
click at [1016, 108] on button "重 置" at bounding box center [1016, 112] width 50 height 25
click at [1016, 108] on div "重 置 查 询" at bounding box center [1099, 112] width 217 height 25
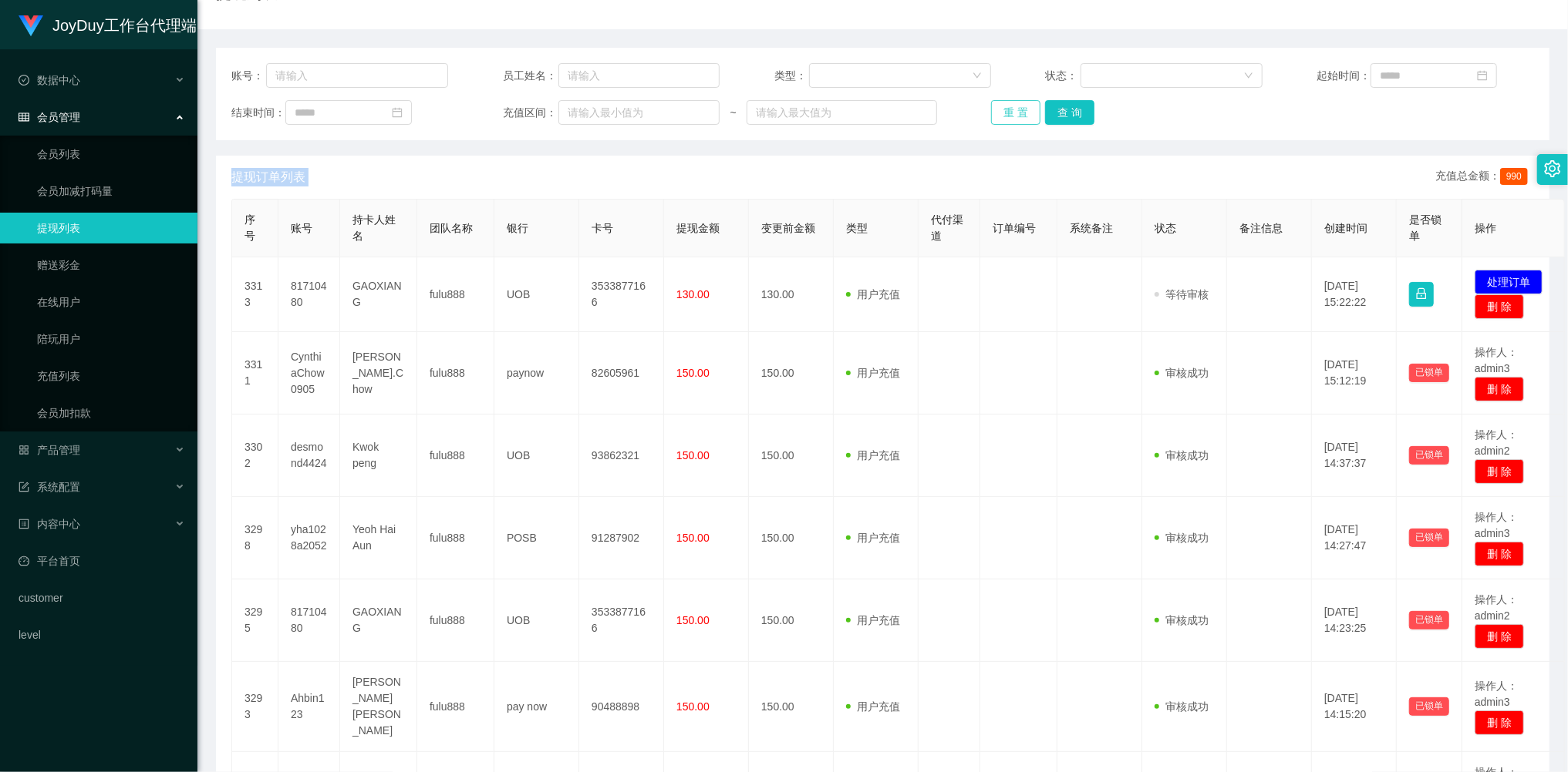
click at [998, 112] on button "重 置" at bounding box center [1016, 112] width 50 height 25
click at [997, 112] on div "重 置 查 询" at bounding box center [1099, 112] width 217 height 25
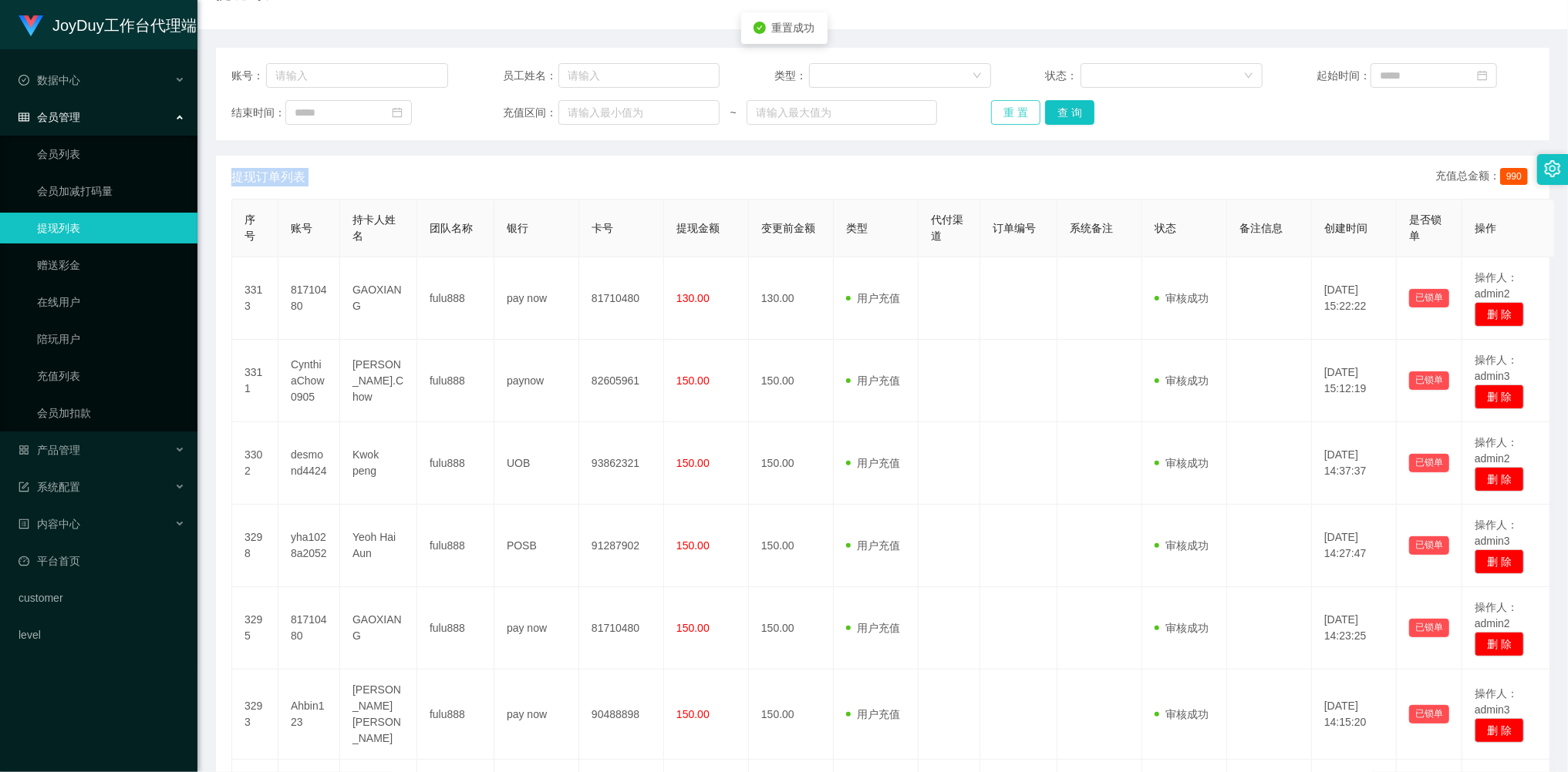
click at [997, 112] on button "重 置" at bounding box center [1016, 112] width 50 height 25
click at [1004, 114] on button "重 置" at bounding box center [1016, 112] width 50 height 25
click at [76, 438] on div "产品管理" at bounding box center [98, 450] width 197 height 31
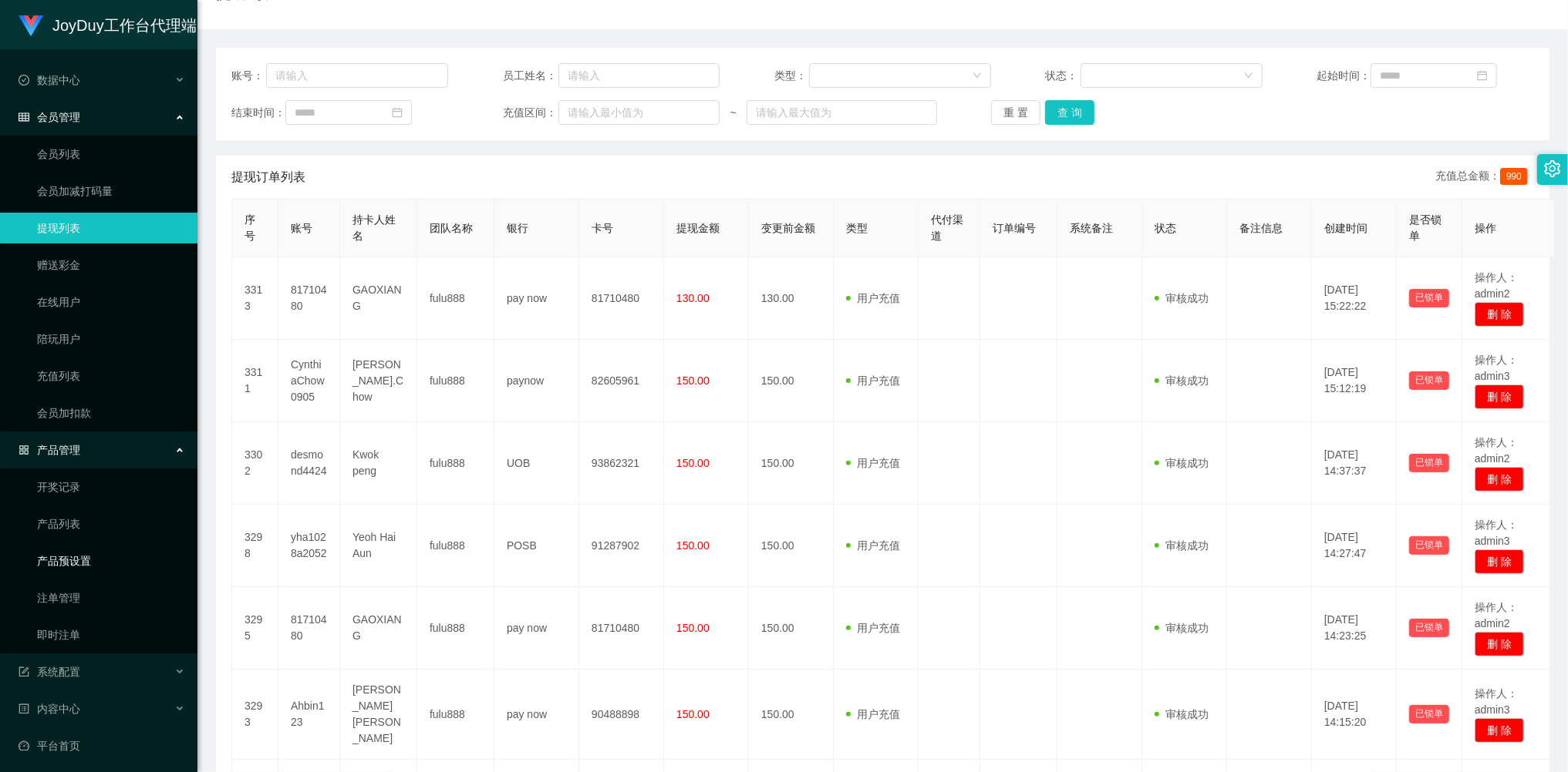
click at [81, 547] on link "产品预设置" at bounding box center [110, 561] width 148 height 31
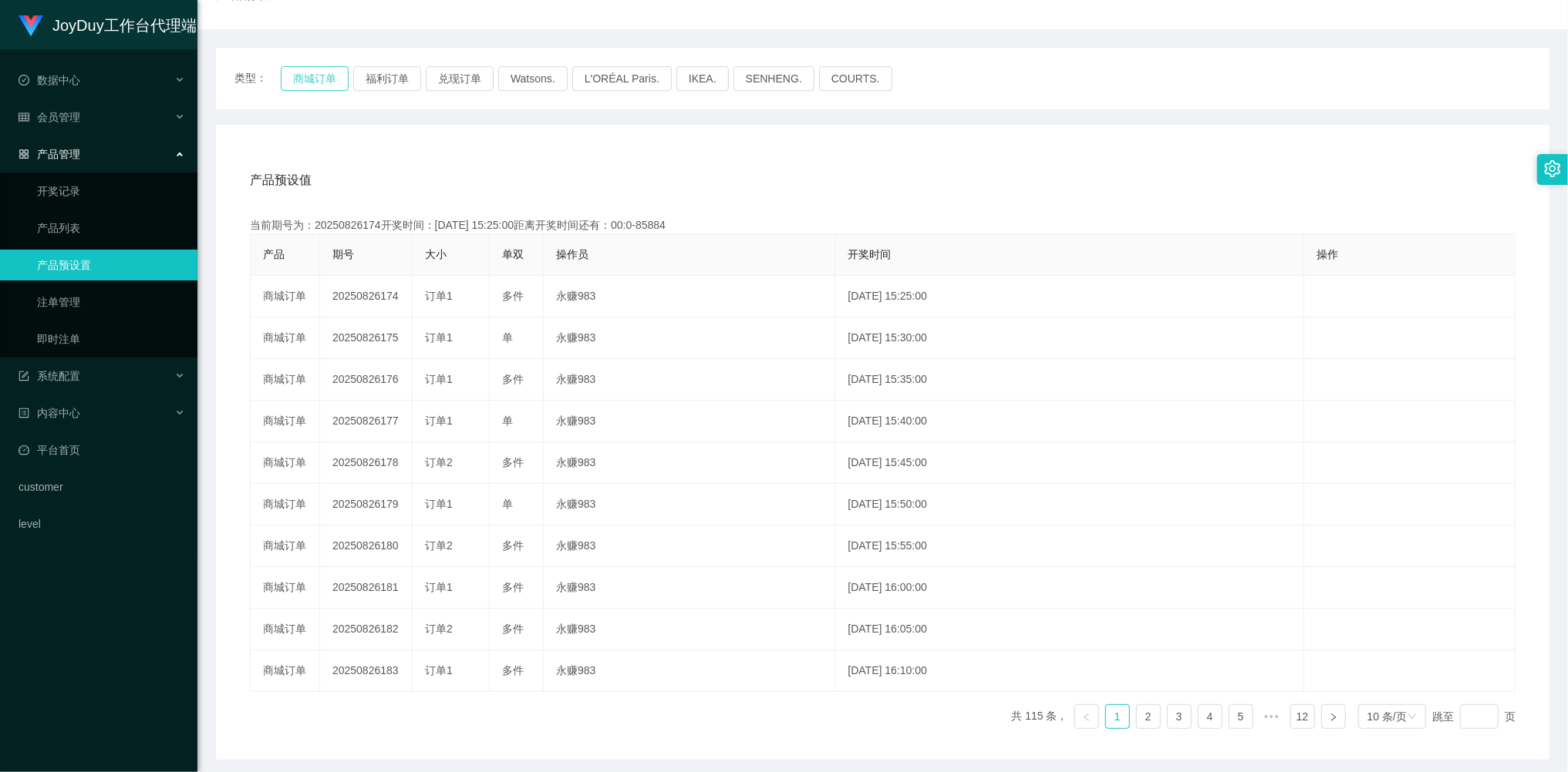
click at [325, 71] on button "商城订单" at bounding box center [315, 78] width 68 height 25
click at [77, 328] on link "即时注单" at bounding box center [110, 339] width 148 height 31
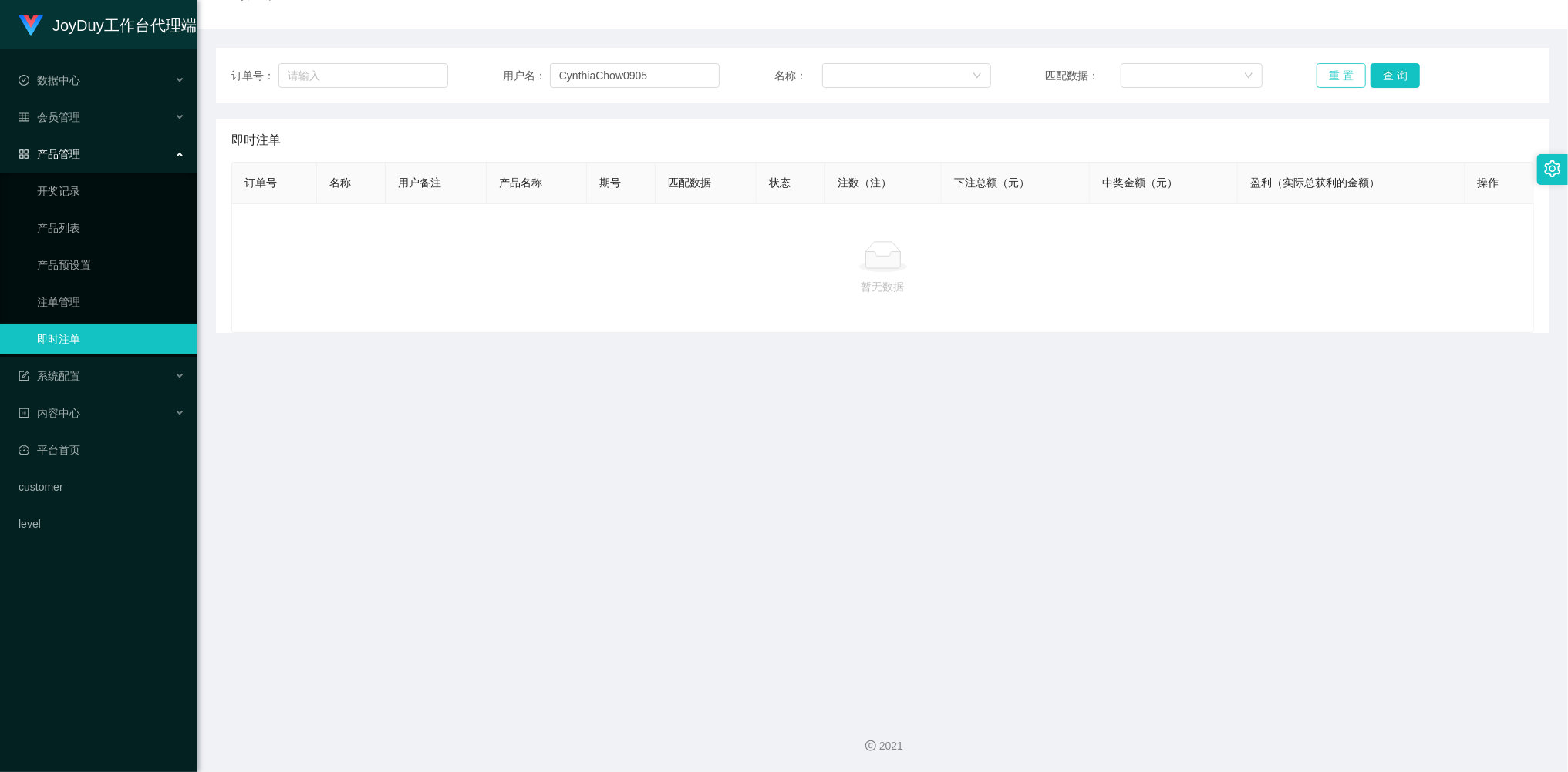
click at [1330, 76] on button "重 置" at bounding box center [1341, 75] width 50 height 25
click at [1333, 74] on button "重 置" at bounding box center [1341, 75] width 50 height 25
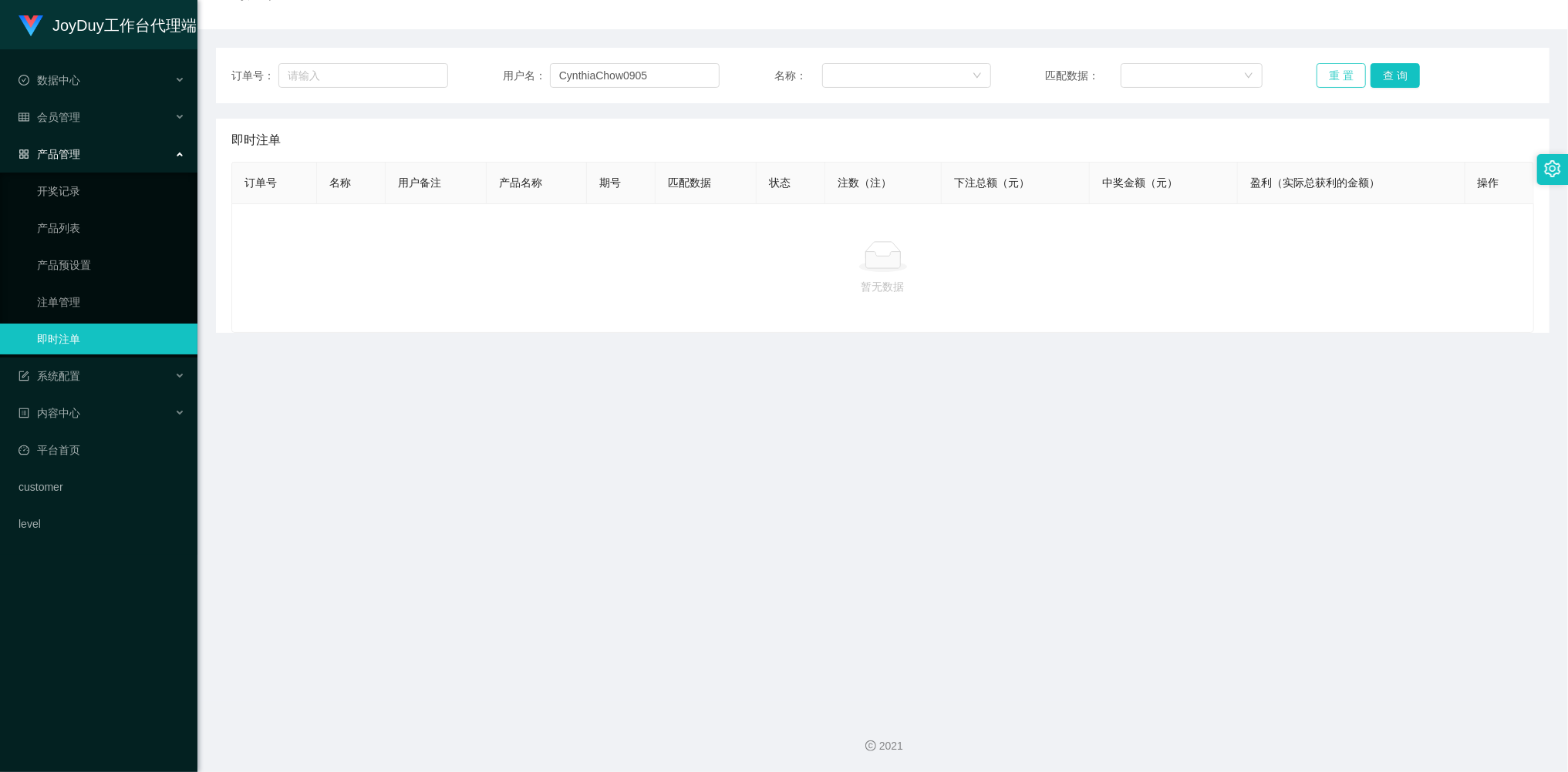
click at [1333, 74] on button "重 置" at bounding box center [1341, 75] width 50 height 25
drag, startPoint x: 1333, startPoint y: 74, endPoint x: 1404, endPoint y: 7, distance: 97.6
click at [1333, 74] on button "重 置" at bounding box center [1341, 75] width 50 height 25
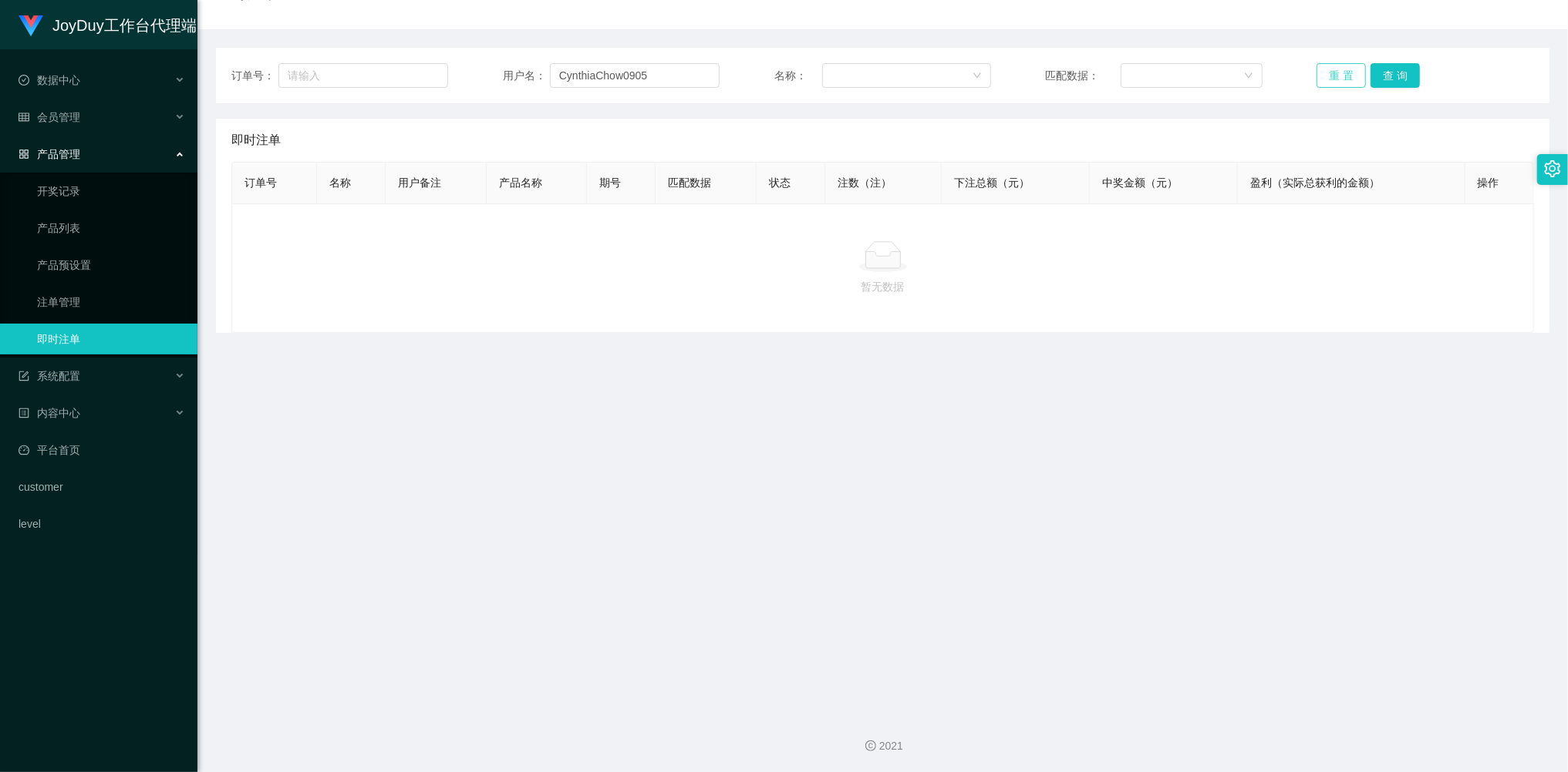
click at [1344, 73] on button "重 置" at bounding box center [1341, 75] width 50 height 25
drag, startPoint x: 1344, startPoint y: 73, endPoint x: 1279, endPoint y: 73, distance: 65.0
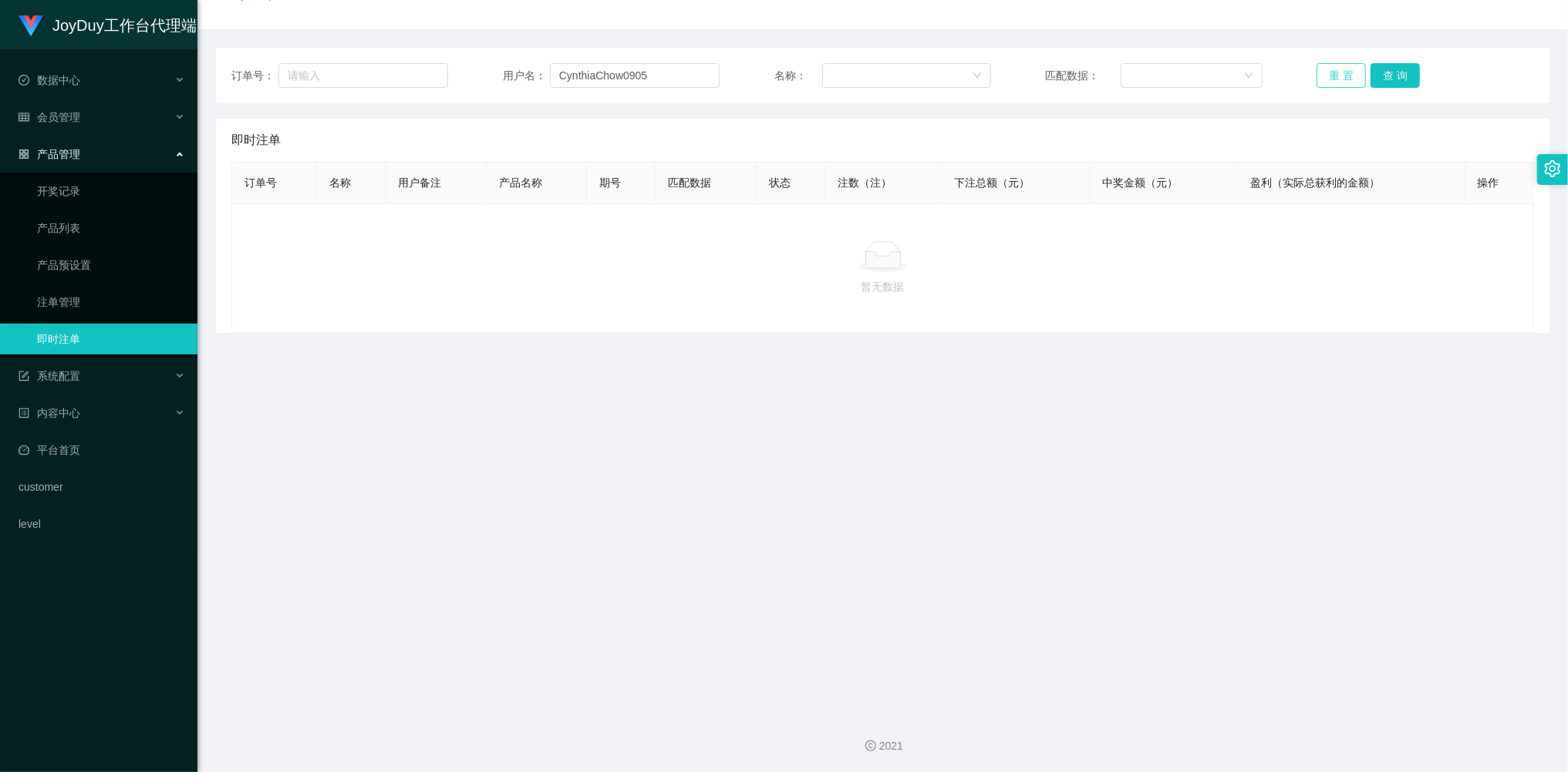
click at [1344, 73] on button "重 置" at bounding box center [1341, 75] width 50 height 25
click at [68, 287] on link "注单管理" at bounding box center [110, 302] width 148 height 31
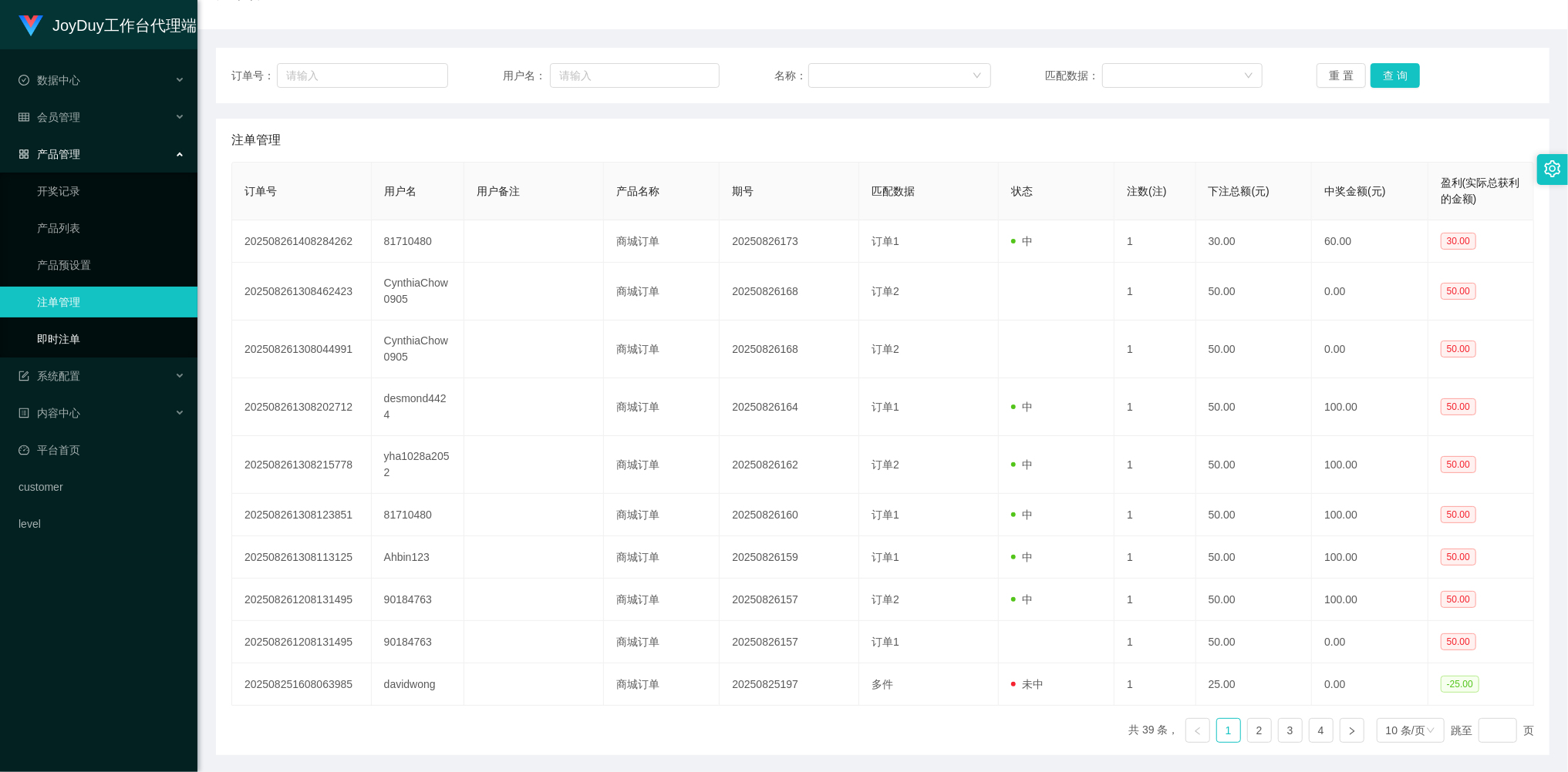
click at [73, 332] on link "即时注单" at bounding box center [110, 339] width 148 height 31
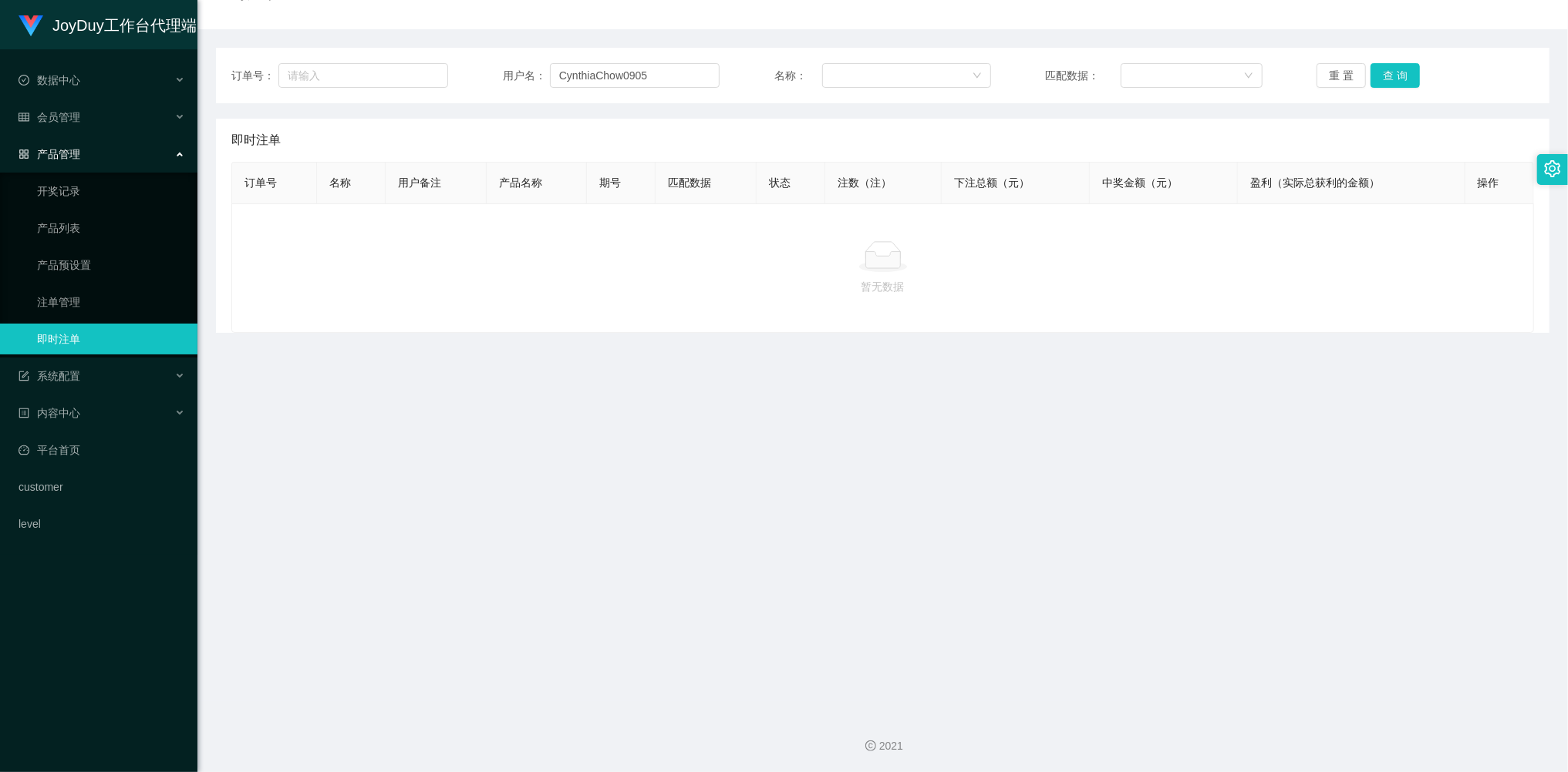
click at [1324, 92] on div "订单号： 用户名： CynthiaChow0905 名称： 匹配数据： 重 置 查 询" at bounding box center [883, 75] width 1333 height 55
click at [1325, 87] on button "重 置" at bounding box center [1341, 75] width 50 height 25
click at [1334, 72] on button "重 置" at bounding box center [1341, 75] width 50 height 25
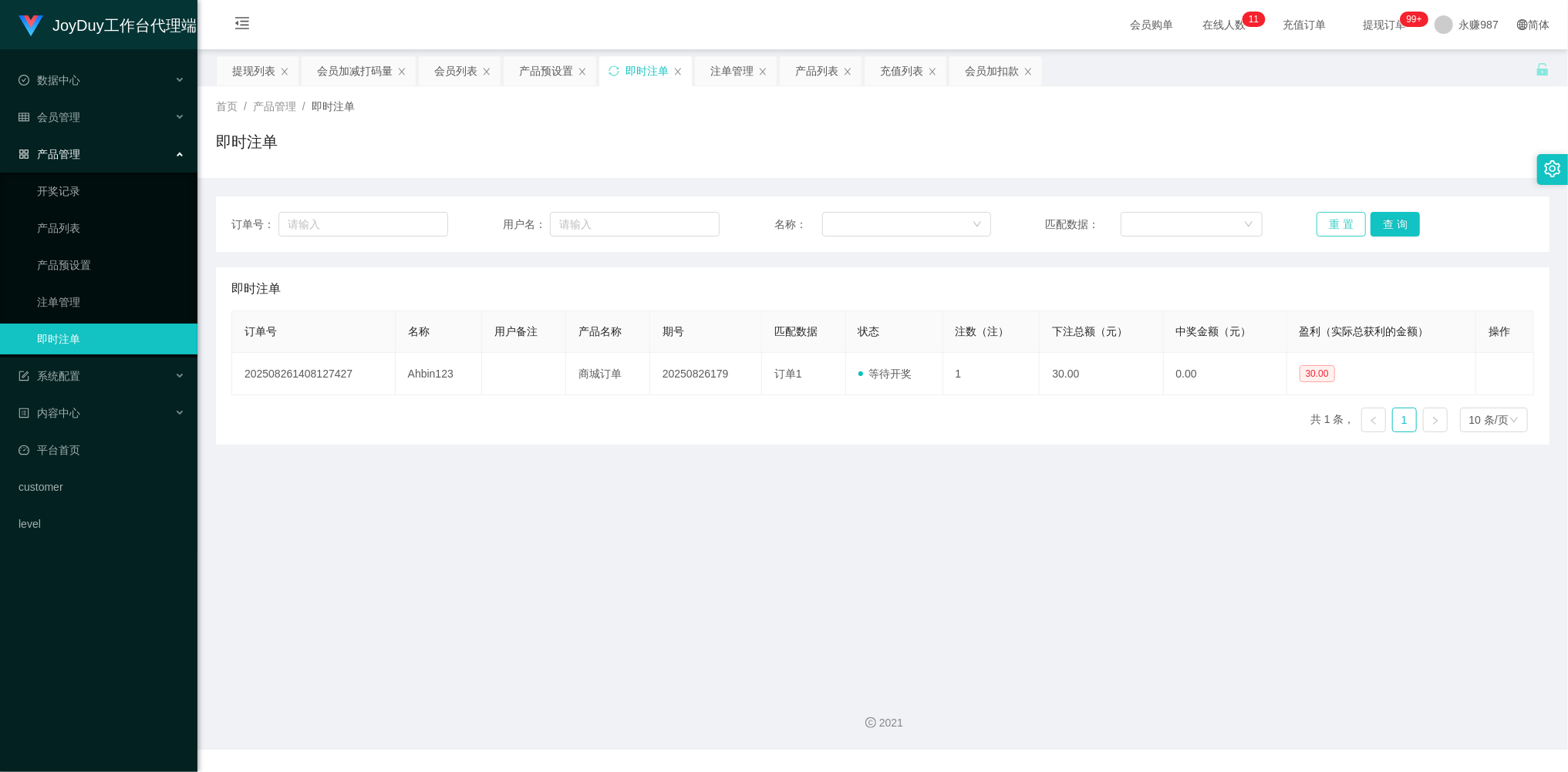
click at [1344, 219] on button "重 置" at bounding box center [1341, 223] width 50 height 25
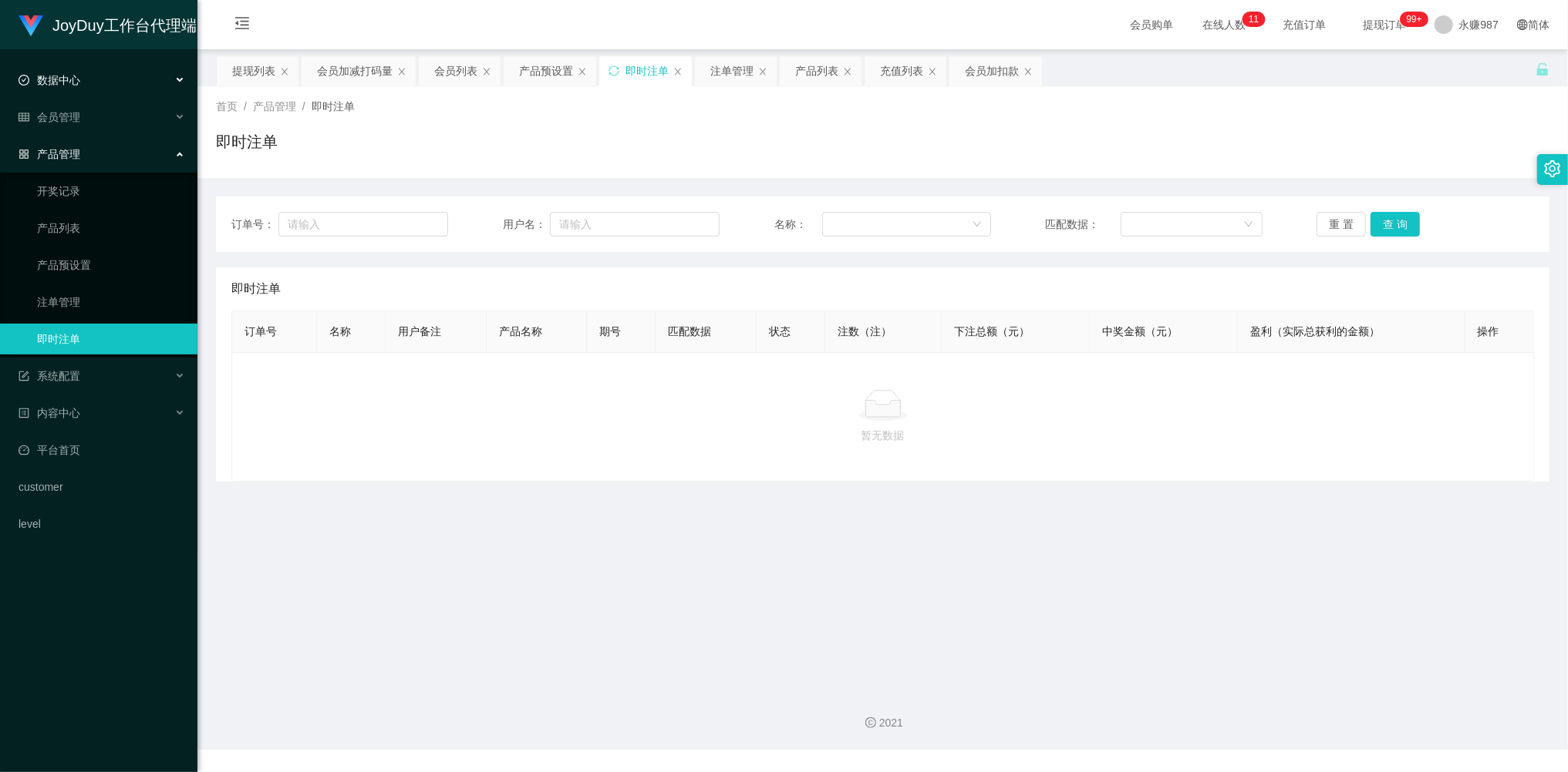
click at [84, 92] on div "数据中心" at bounding box center [98, 80] width 197 height 31
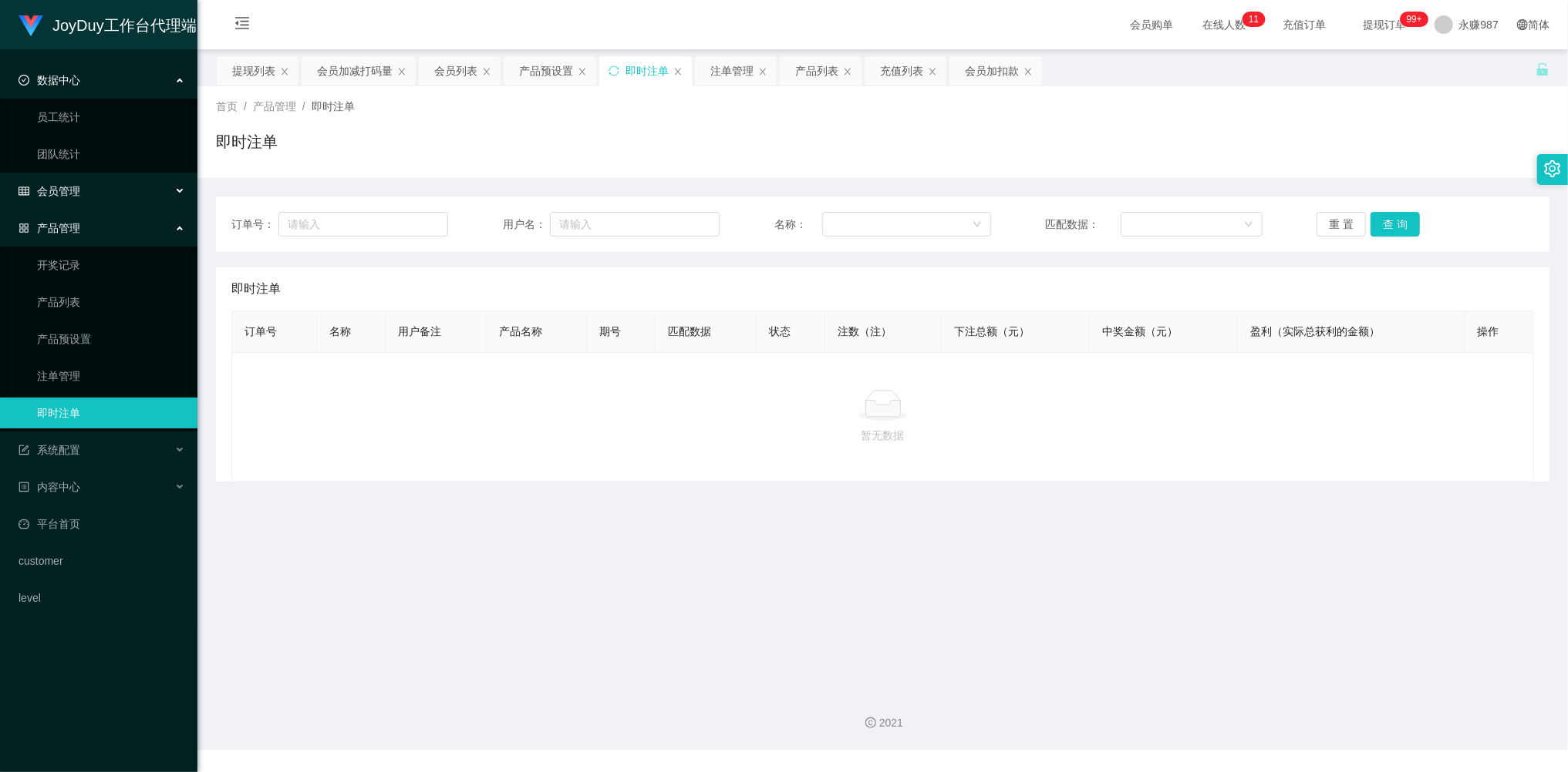
click at [76, 192] on span "会员管理" at bounding box center [50, 191] width 61 height 12
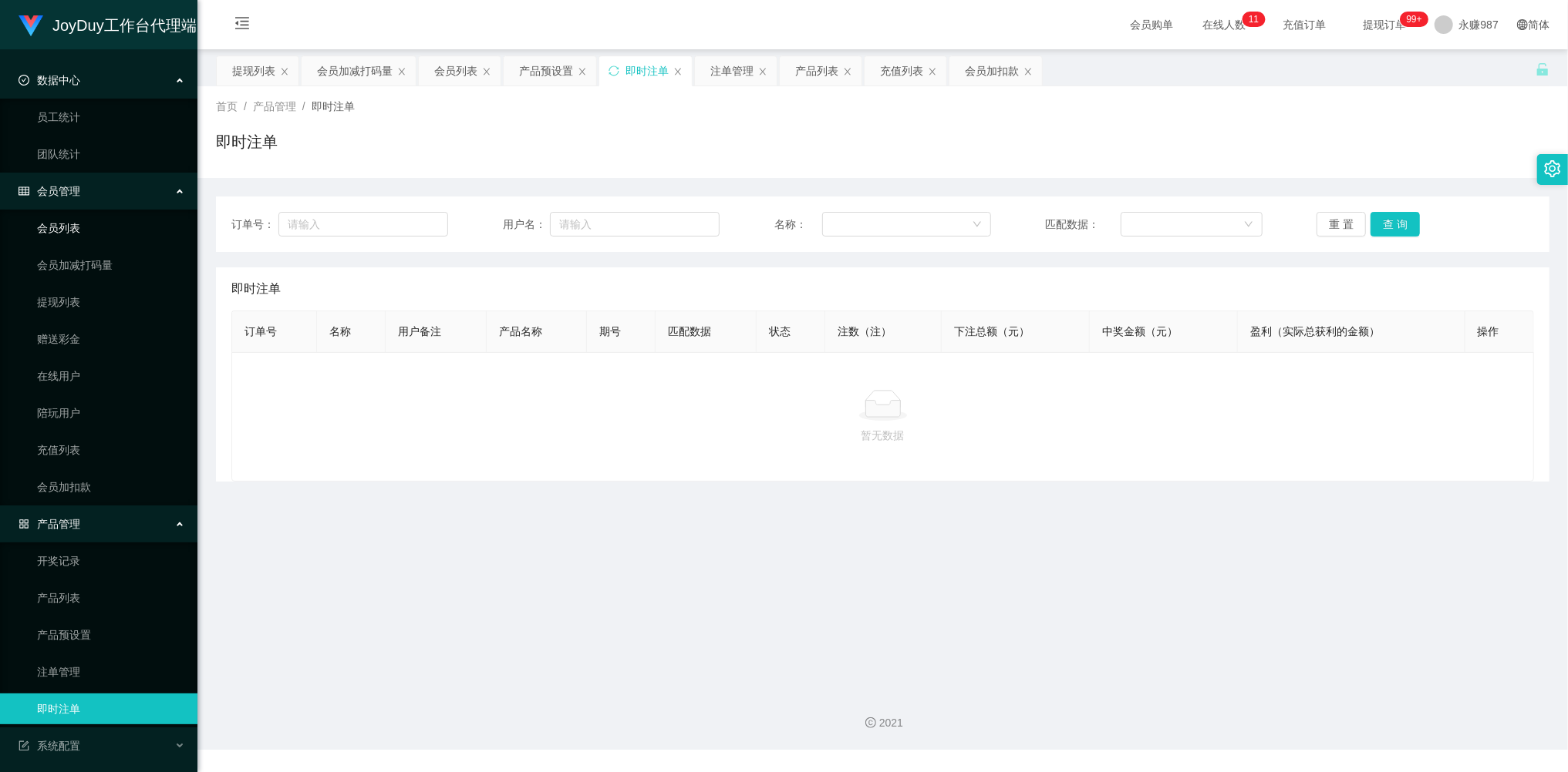
drag, startPoint x: 86, startPoint y: 223, endPoint x: 103, endPoint y: 226, distance: 17.3
click at [86, 225] on link "会员列表" at bounding box center [110, 228] width 148 height 31
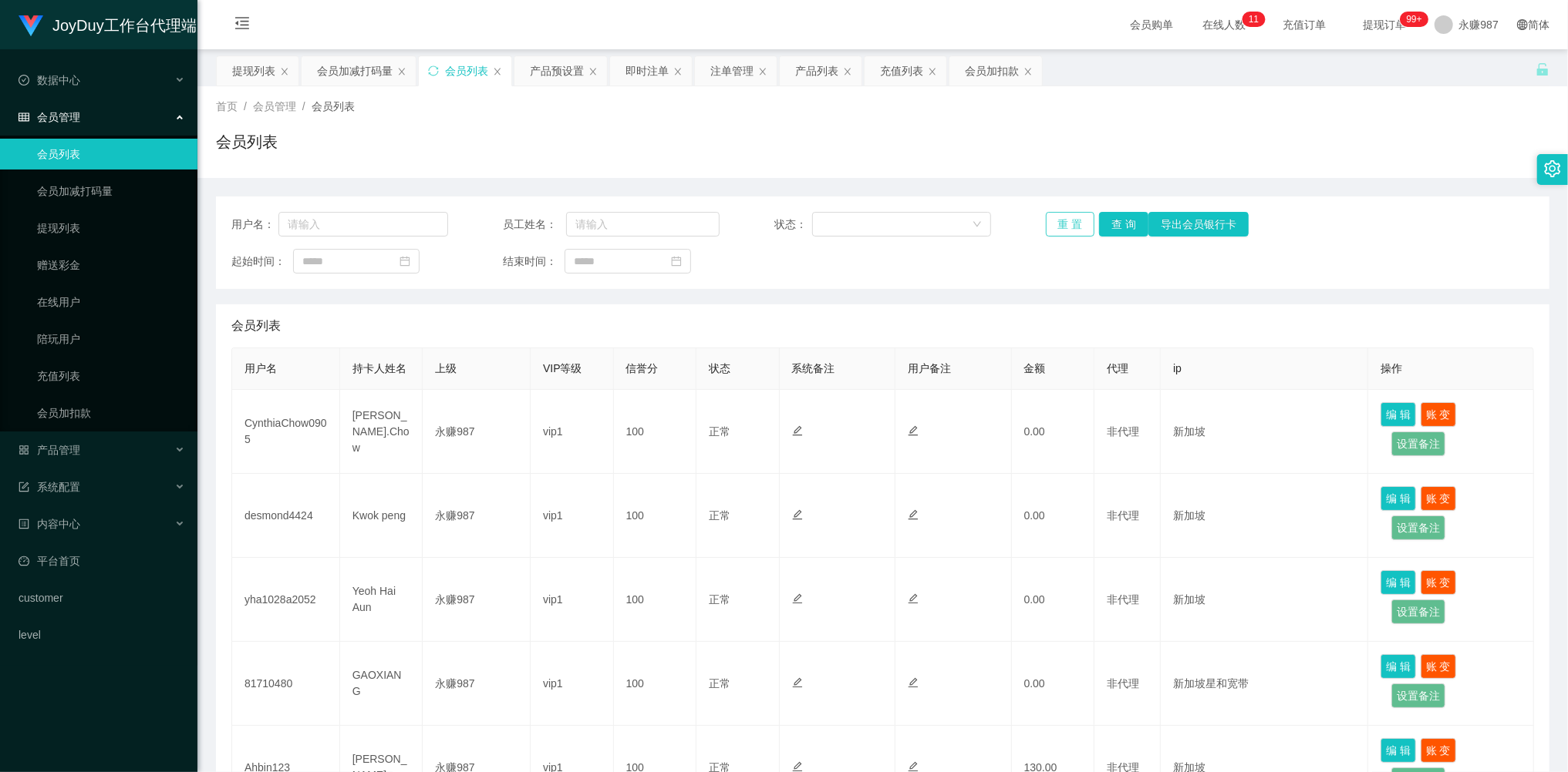
click at [1057, 220] on button "重 置" at bounding box center [1070, 223] width 50 height 25
click at [1057, 220] on div "重 置 查 询 导出会员银行卡" at bounding box center [1154, 223] width 217 height 25
click at [73, 223] on link "提现列表" at bounding box center [110, 228] width 148 height 31
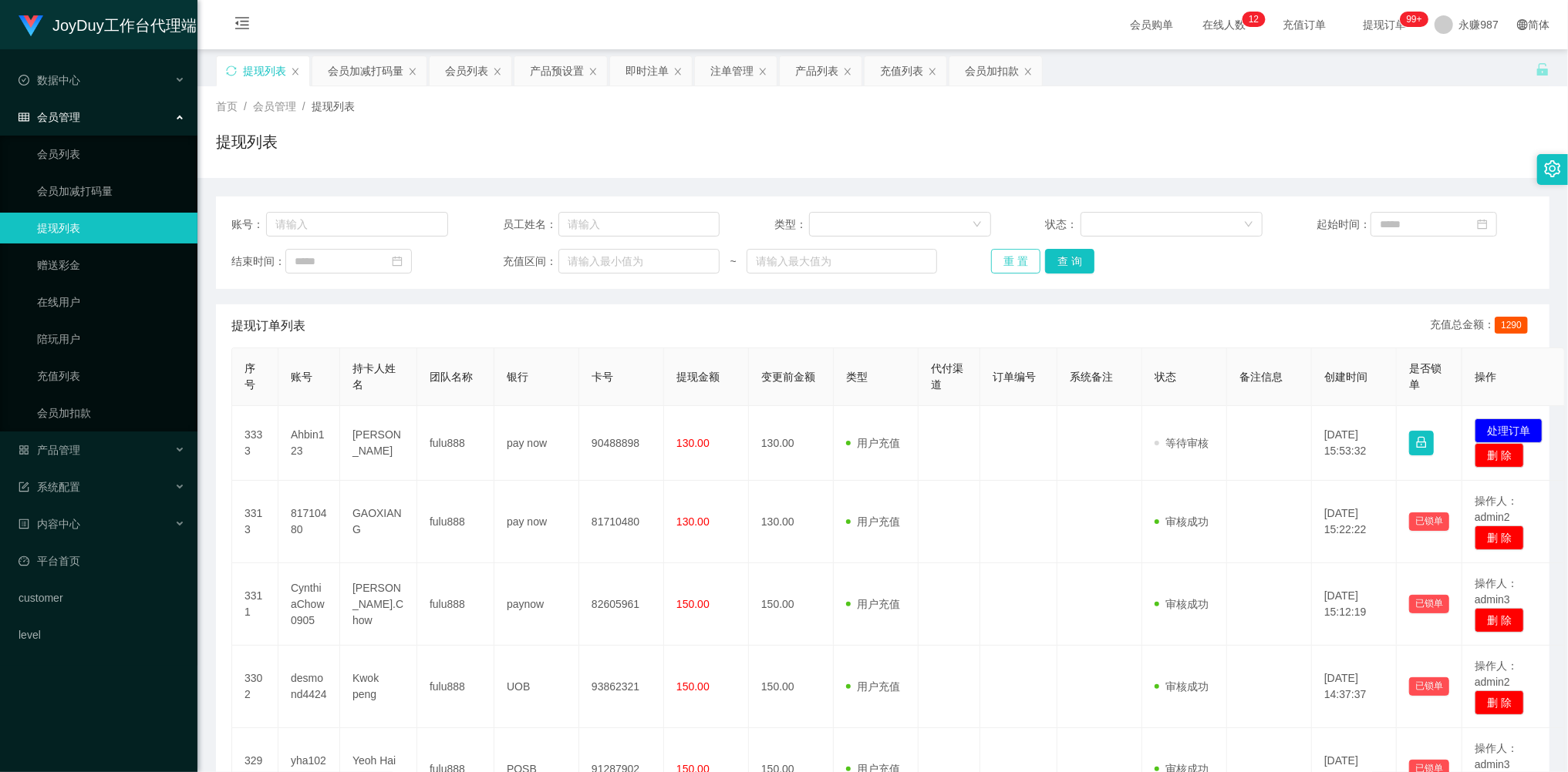
click at [1019, 257] on button "重 置" at bounding box center [1016, 261] width 50 height 25
click at [1019, 257] on div "重 置 查 询" at bounding box center [1099, 261] width 217 height 25
click at [1019, 257] on button "重 置" at bounding box center [1016, 261] width 50 height 25
click at [1019, 257] on div "重 置 查 询" at bounding box center [1099, 261] width 217 height 25
click at [1019, 257] on button "重 置" at bounding box center [1016, 261] width 50 height 25
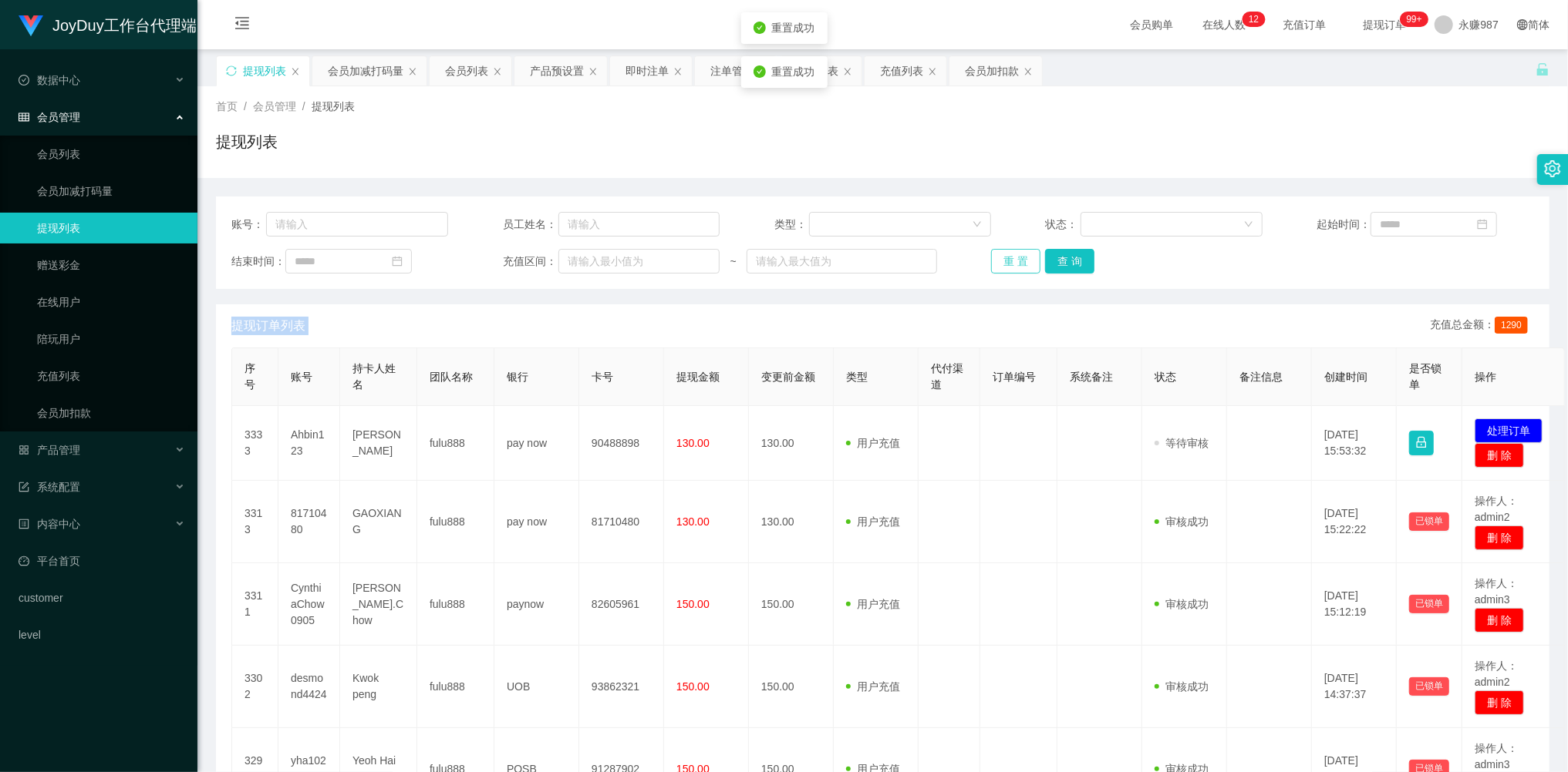
click at [1019, 257] on div "重 置 查 询" at bounding box center [1099, 261] width 217 height 25
click at [1019, 267] on button "重 置" at bounding box center [1016, 261] width 50 height 25
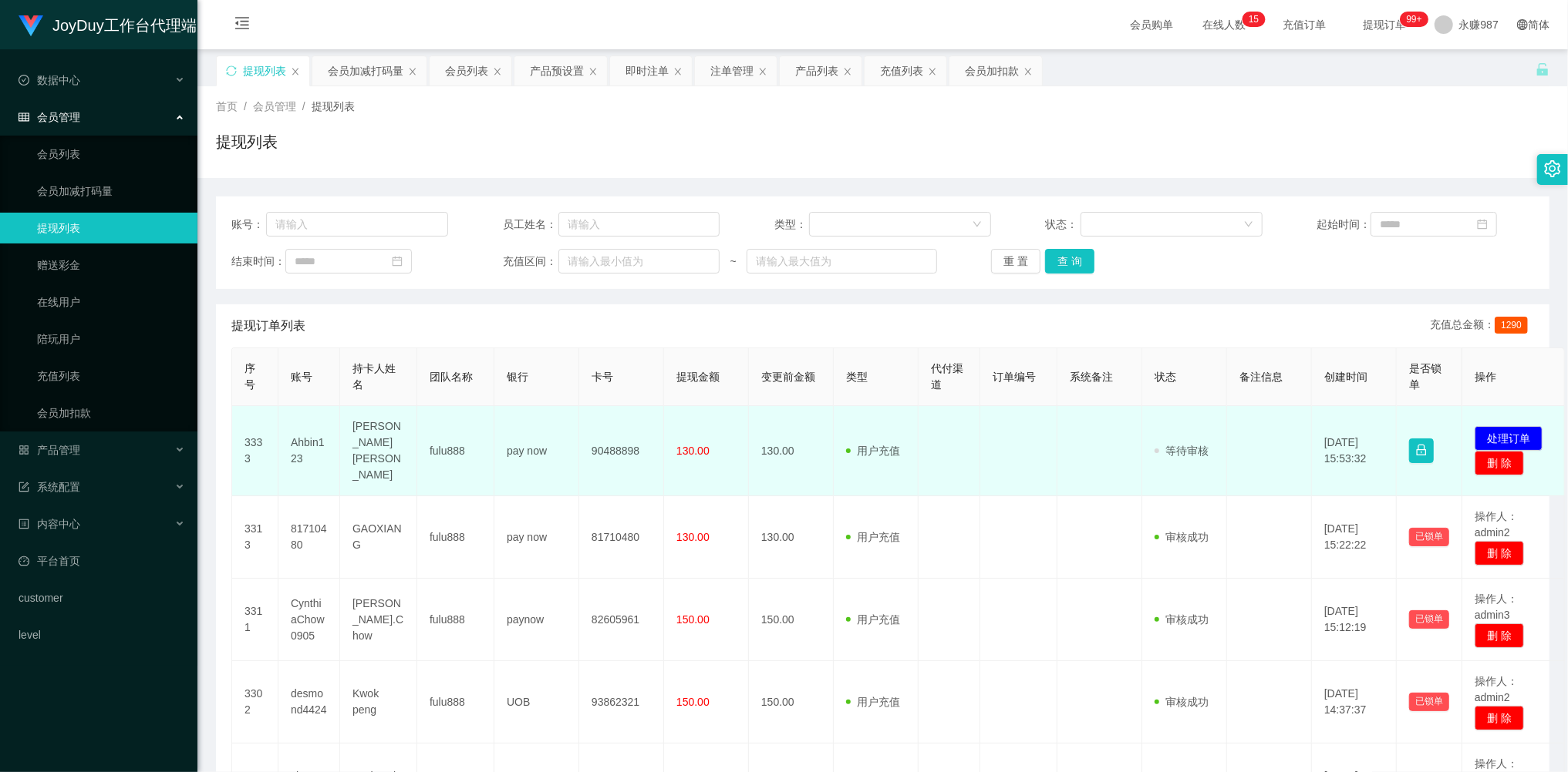
click at [307, 448] on td "Ahbin123" at bounding box center [309, 451] width 61 height 90
click at [297, 435] on td "Ahbin123" at bounding box center [309, 451] width 61 height 90
click at [296, 435] on td "Ahbin123" at bounding box center [309, 451] width 61 height 90
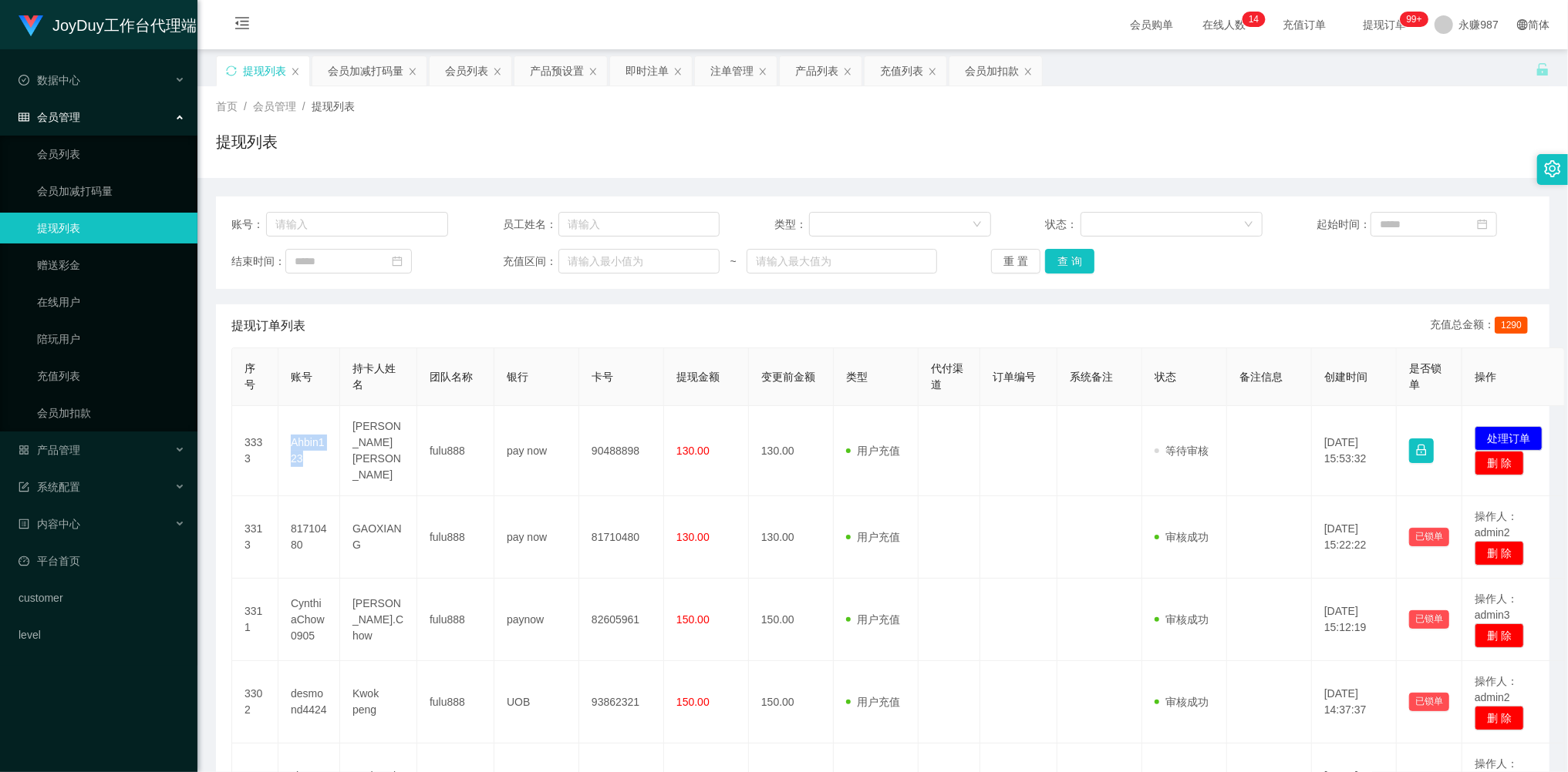
copy td "Ahbin123"
click at [96, 451] on div "产品管理" at bounding box center [98, 450] width 197 height 31
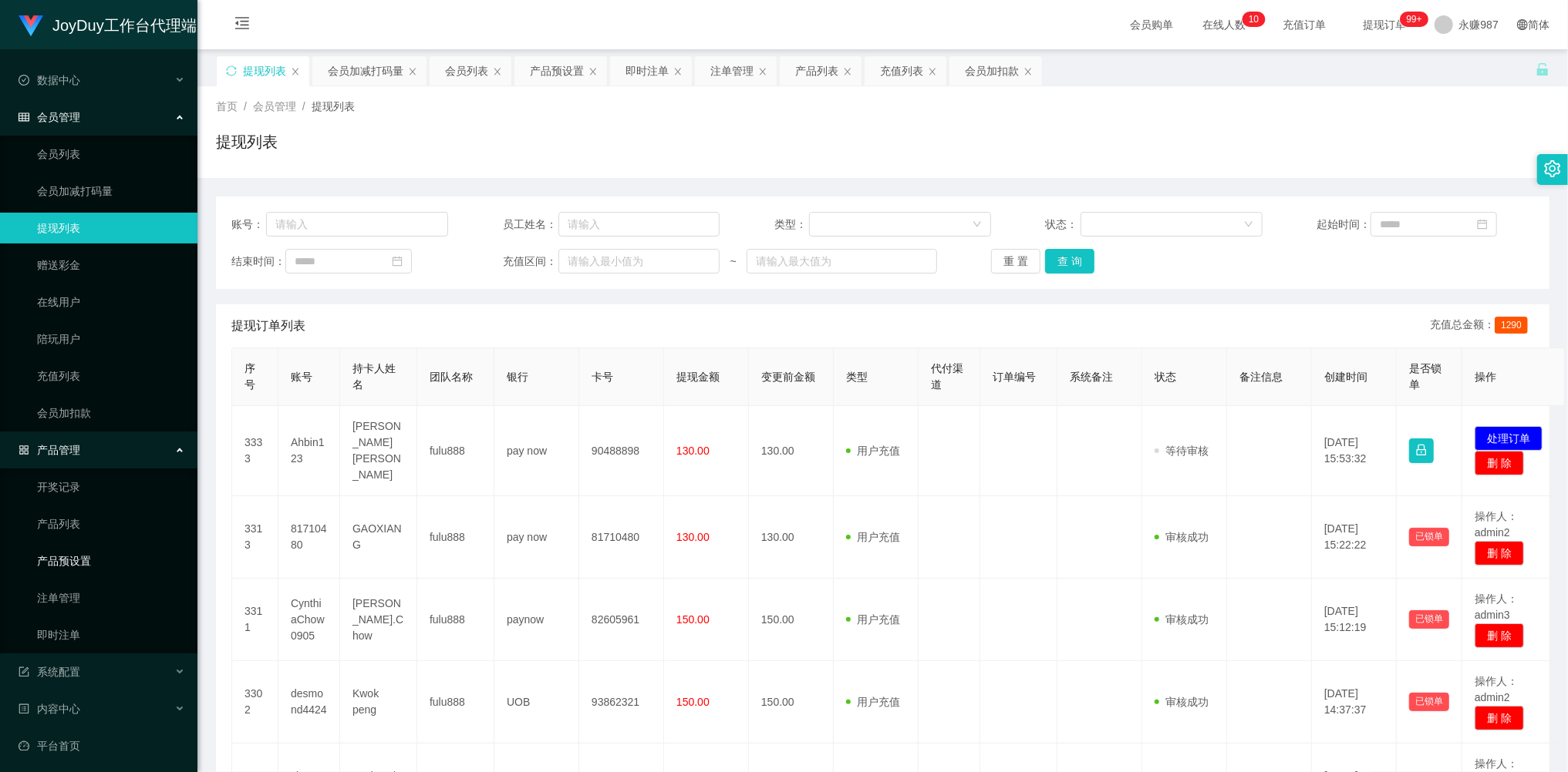
click at [91, 549] on link "产品预设置" at bounding box center [110, 561] width 148 height 31
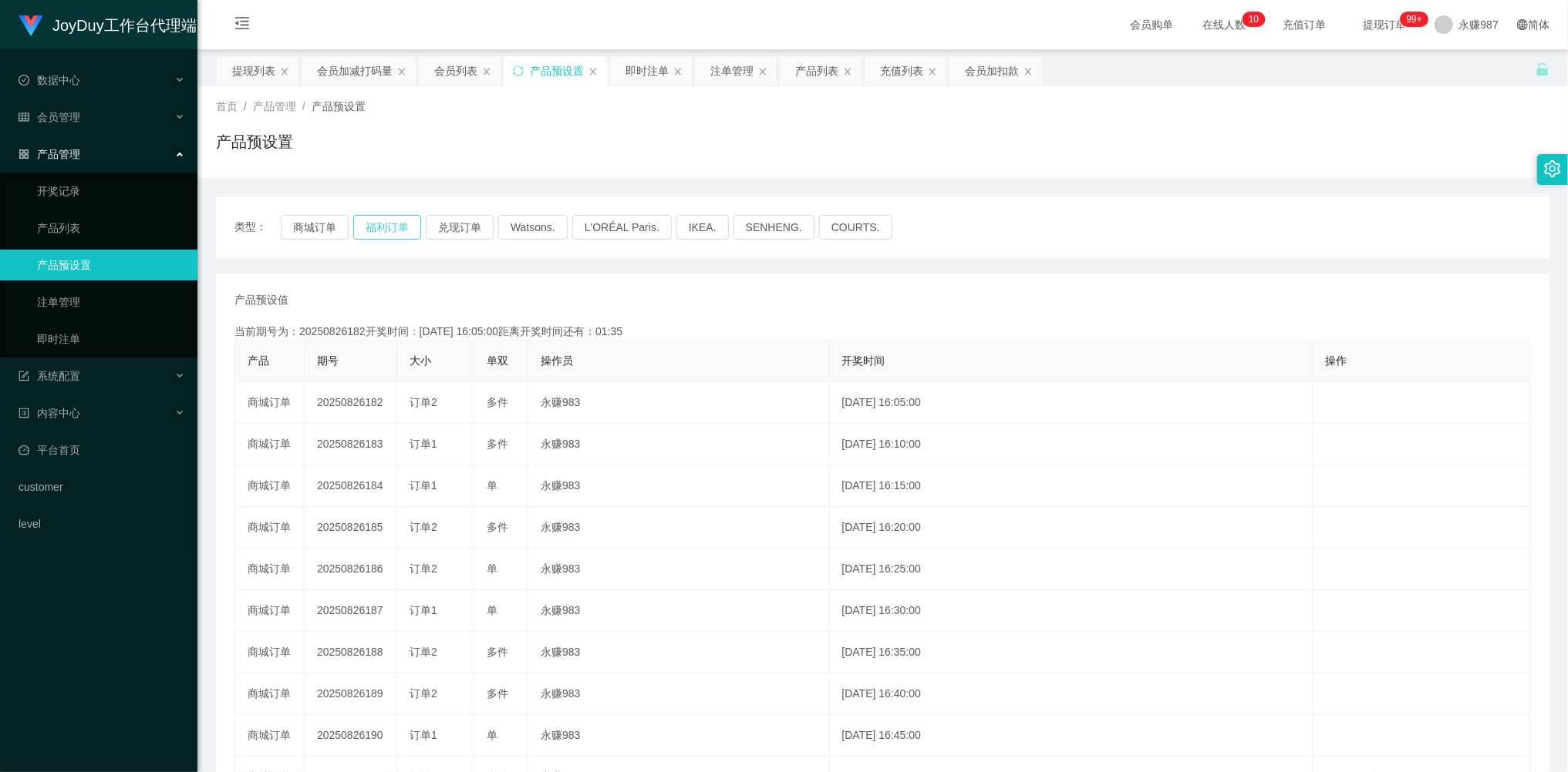
click at [389, 235] on button "福利订单" at bounding box center [388, 227] width 68 height 25
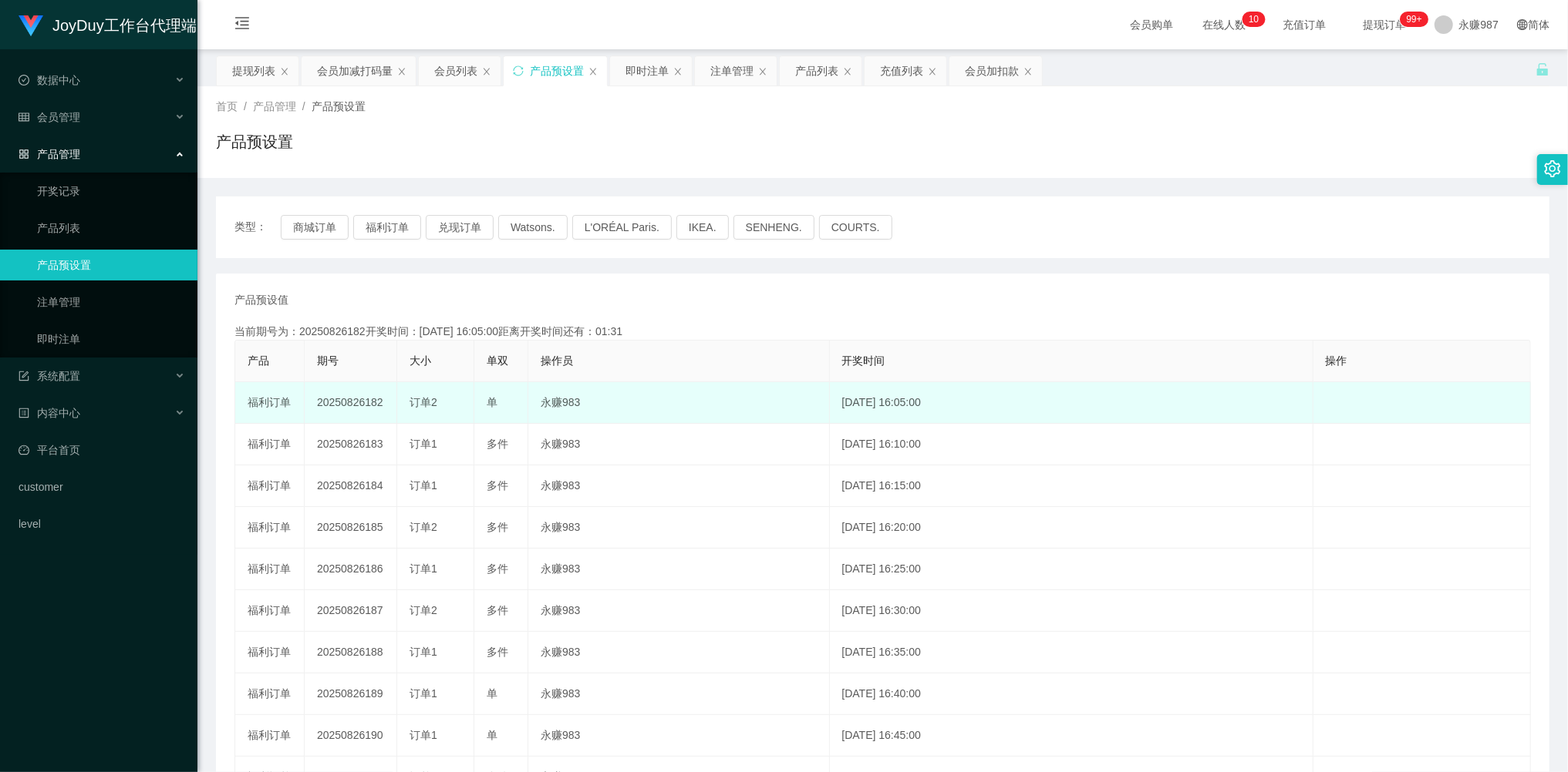
drag, startPoint x: 440, startPoint y: 407, endPoint x: 411, endPoint y: 405, distance: 29.1
click at [411, 405] on div "订单2" at bounding box center [435, 403] width 52 height 16
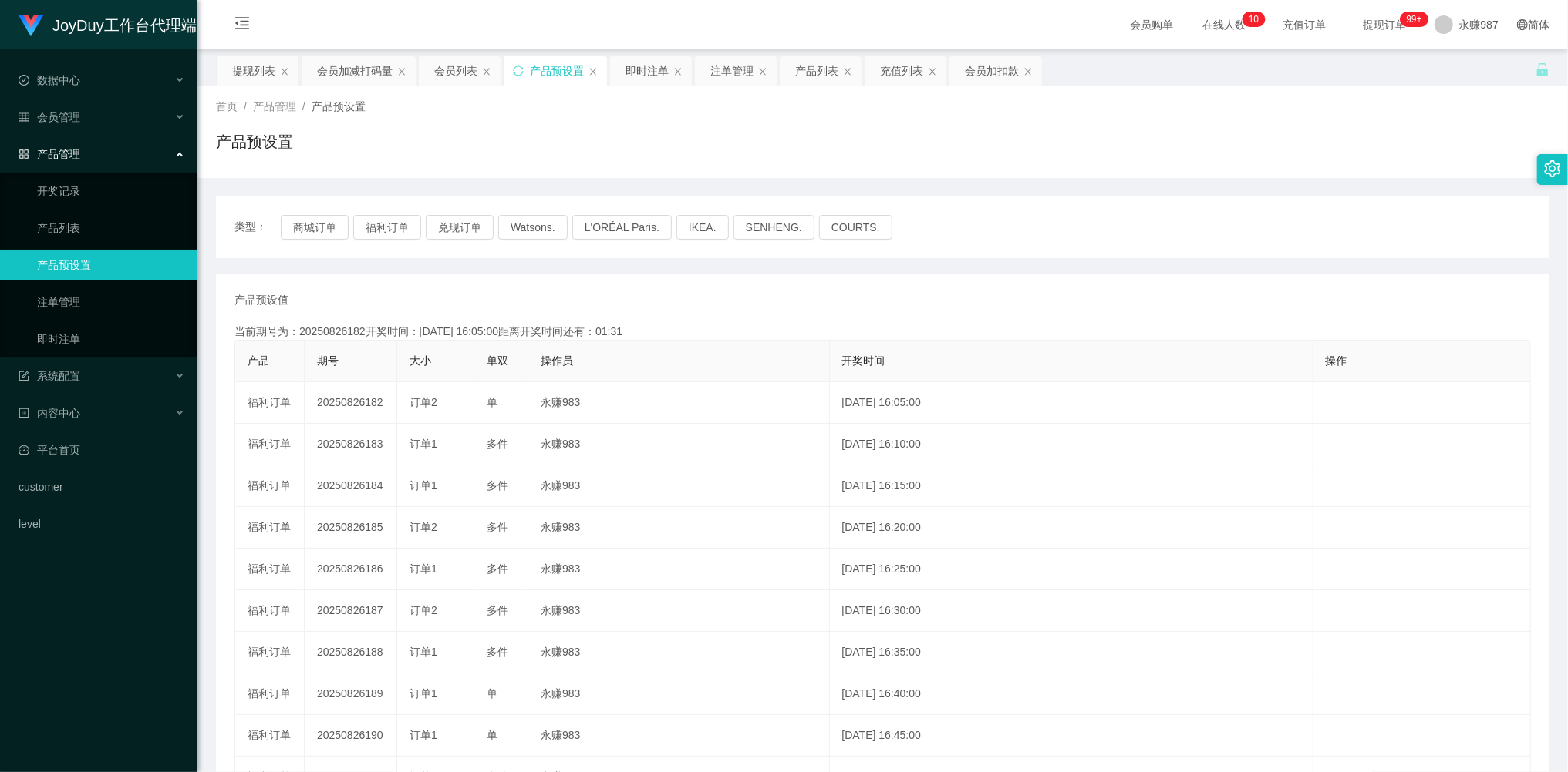
copy span "订单2"
click at [92, 324] on link "即时注单" at bounding box center [110, 339] width 148 height 31
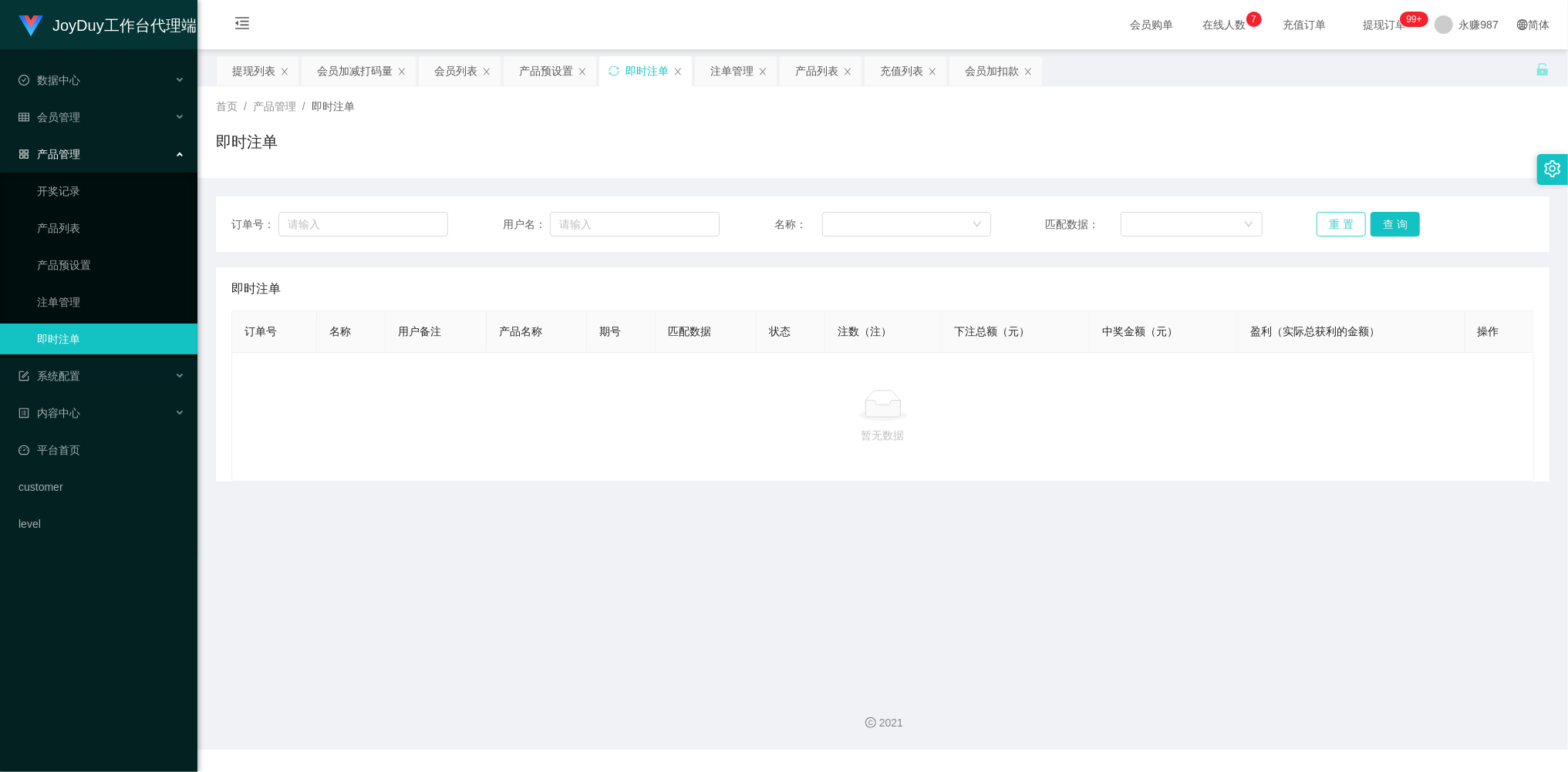
drag, startPoint x: 1325, startPoint y: 241, endPoint x: 1339, endPoint y: 228, distance: 19.1
click at [1326, 241] on div "订单号： 用户名： 名称： 匹配数据： 重 置 查 询" at bounding box center [883, 223] width 1333 height 55
click at [1339, 228] on button "重 置" at bounding box center [1341, 223] width 50 height 25
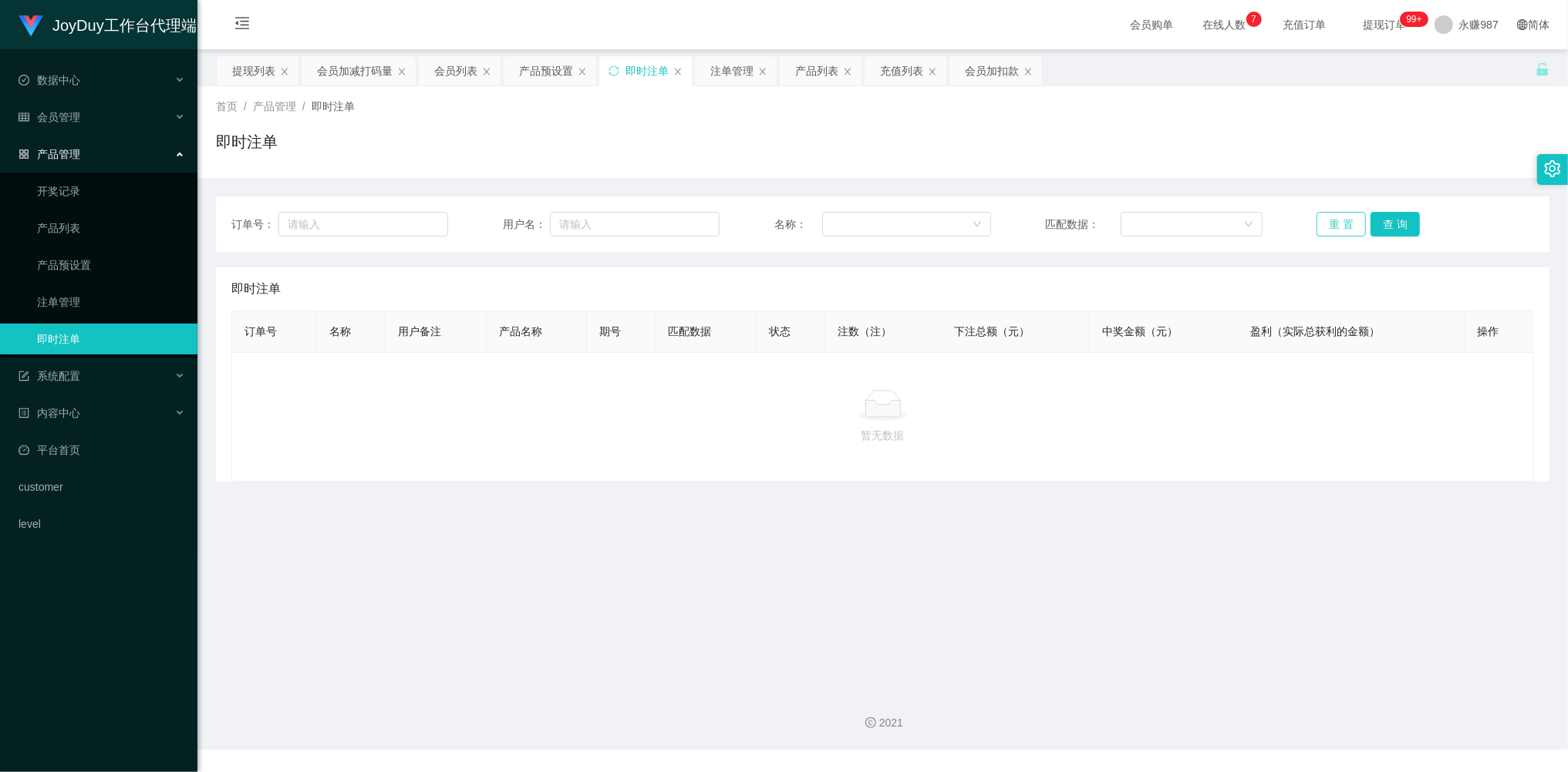
click at [1339, 228] on button "重 置" at bounding box center [1341, 223] width 50 height 25
click at [537, 467] on div "暂无数据" at bounding box center [883, 417] width 1303 height 130
click at [1319, 223] on button "重 置" at bounding box center [1341, 223] width 50 height 25
click at [1334, 223] on button "重 置" at bounding box center [1341, 223] width 50 height 25
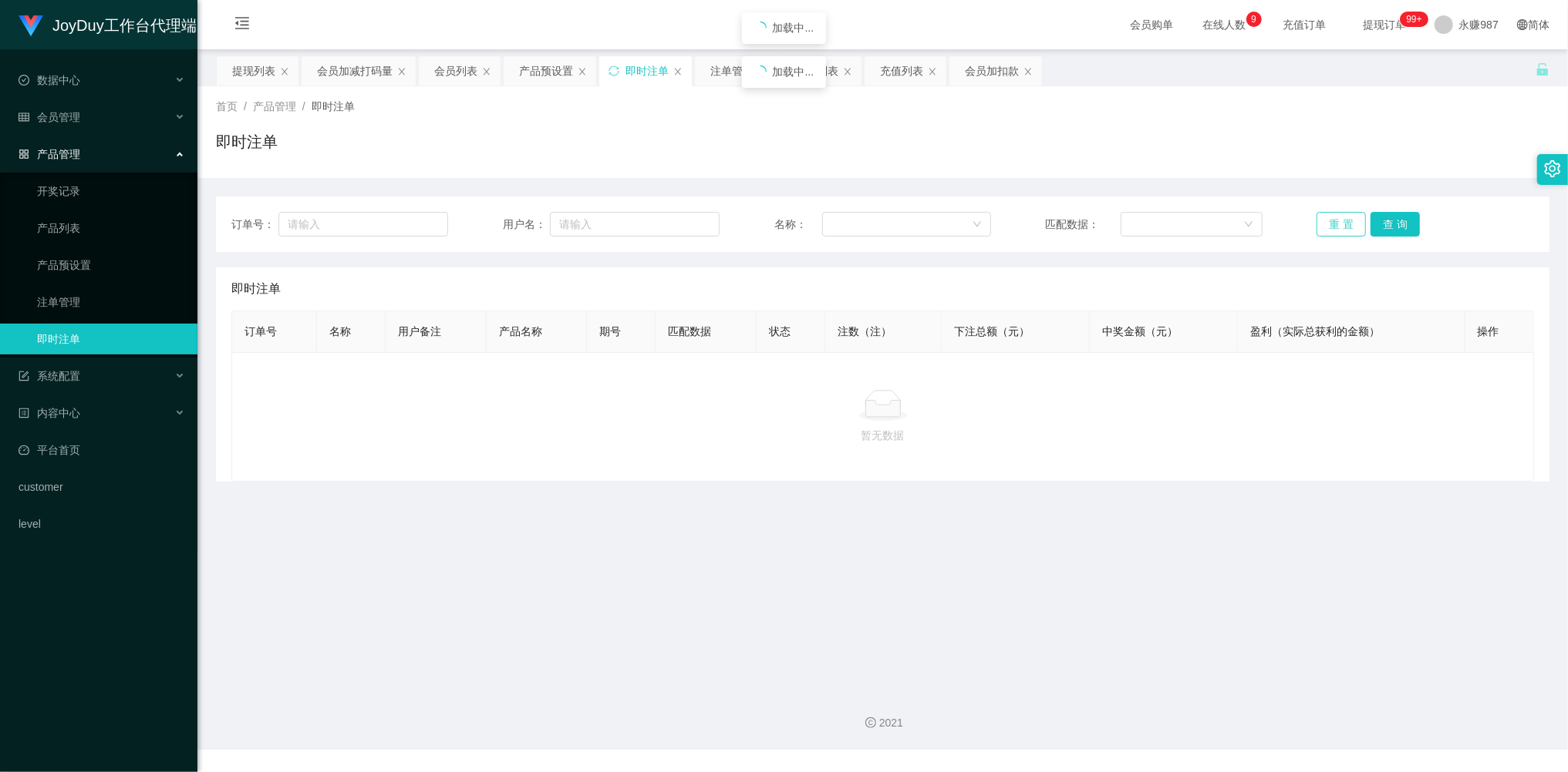
click at [1334, 223] on button "重 置" at bounding box center [1341, 223] width 50 height 25
drag, startPoint x: 1328, startPoint y: 216, endPoint x: 1339, endPoint y: 220, distance: 11.7
click at [1334, 218] on button "重 置" at bounding box center [1341, 223] width 50 height 25
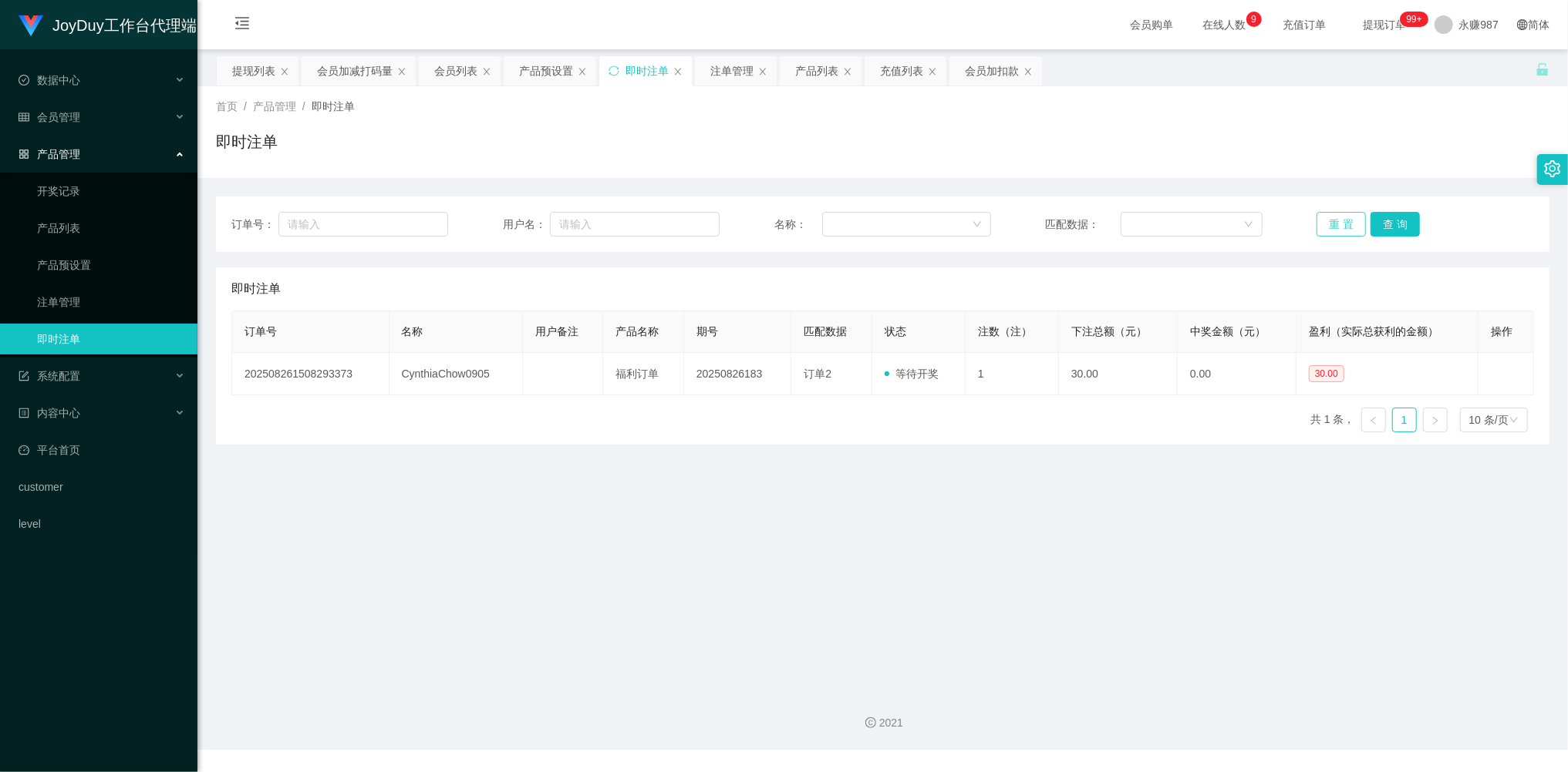
click at [1340, 220] on button "重 置" at bounding box center [1341, 223] width 50 height 25
click at [1339, 220] on button "重 置" at bounding box center [1341, 223] width 50 height 25
click at [1338, 220] on button "重 置" at bounding box center [1341, 223] width 50 height 25
click at [1338, 219] on button "重 置" at bounding box center [1341, 223] width 50 height 25
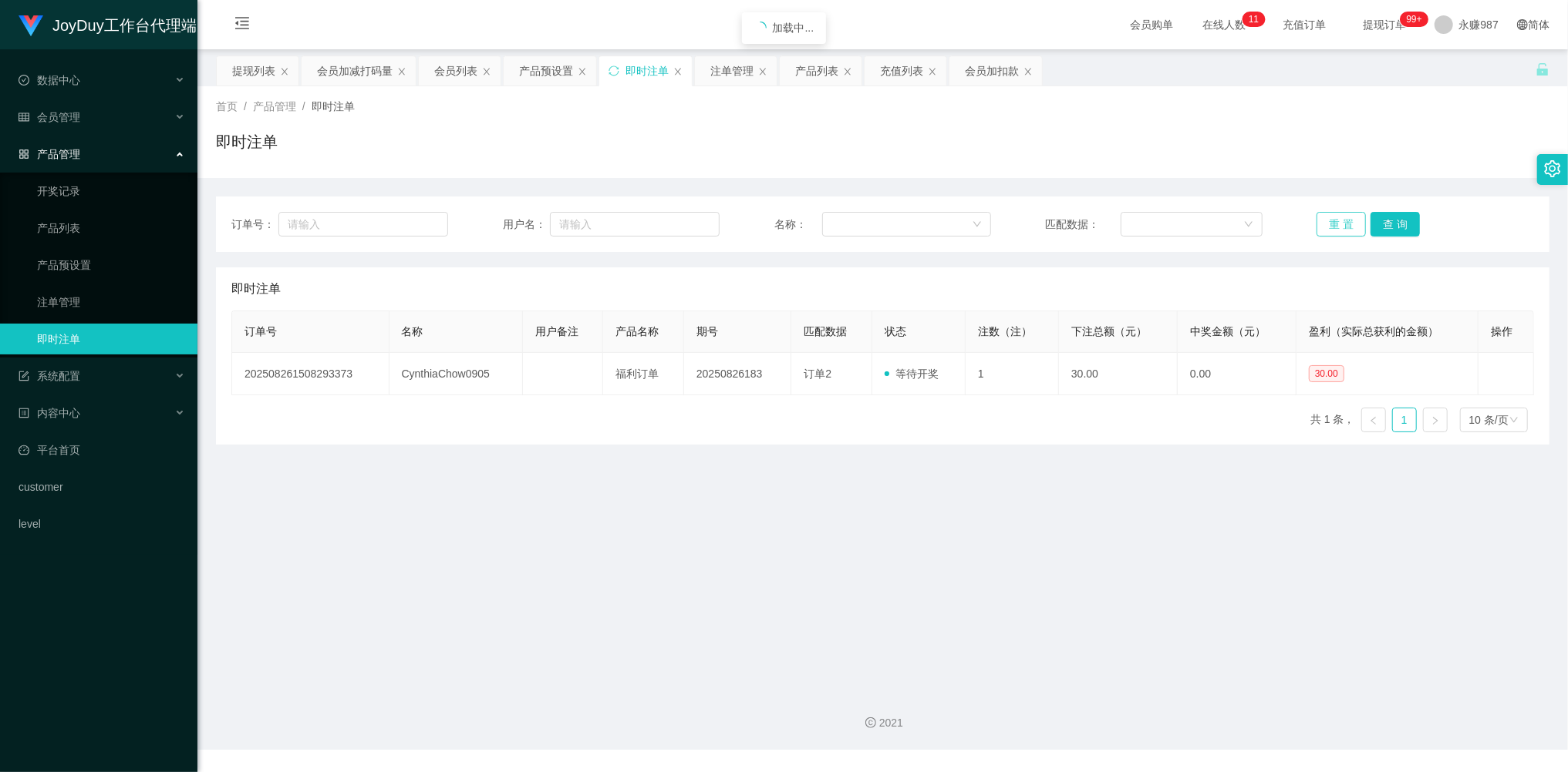
click at [1337, 219] on button "重 置" at bounding box center [1341, 223] width 50 height 25
click at [941, 535] on main "关闭左侧 关闭右侧 关闭其它 刷新页面 提现列表 会员加减打码量 会员列表 产品预设置 即时注单 注单管理 产品列表 充值列表 会员加扣款 首页 / 产品管理…" at bounding box center [883, 363] width 1371 height 629
click at [767, 422] on div "订单号 名称 用户备注 产品名称 期号 匹配数据 状态 注数（注） 下注总额（元） 中奖金额（元） 盈利（实际总获利的金额） 操作 2025082615082…" at bounding box center [883, 377] width 1303 height 134
click at [948, 422] on div "订单号 名称 用户备注 产品名称 期号 匹配数据 状态 注数（注） 下注总额（元） 中奖金额（元） 盈利（实际总获利的金额） 操作 2025082615082…" at bounding box center [883, 377] width 1303 height 134
click at [1319, 217] on button "重 置" at bounding box center [1341, 223] width 50 height 25
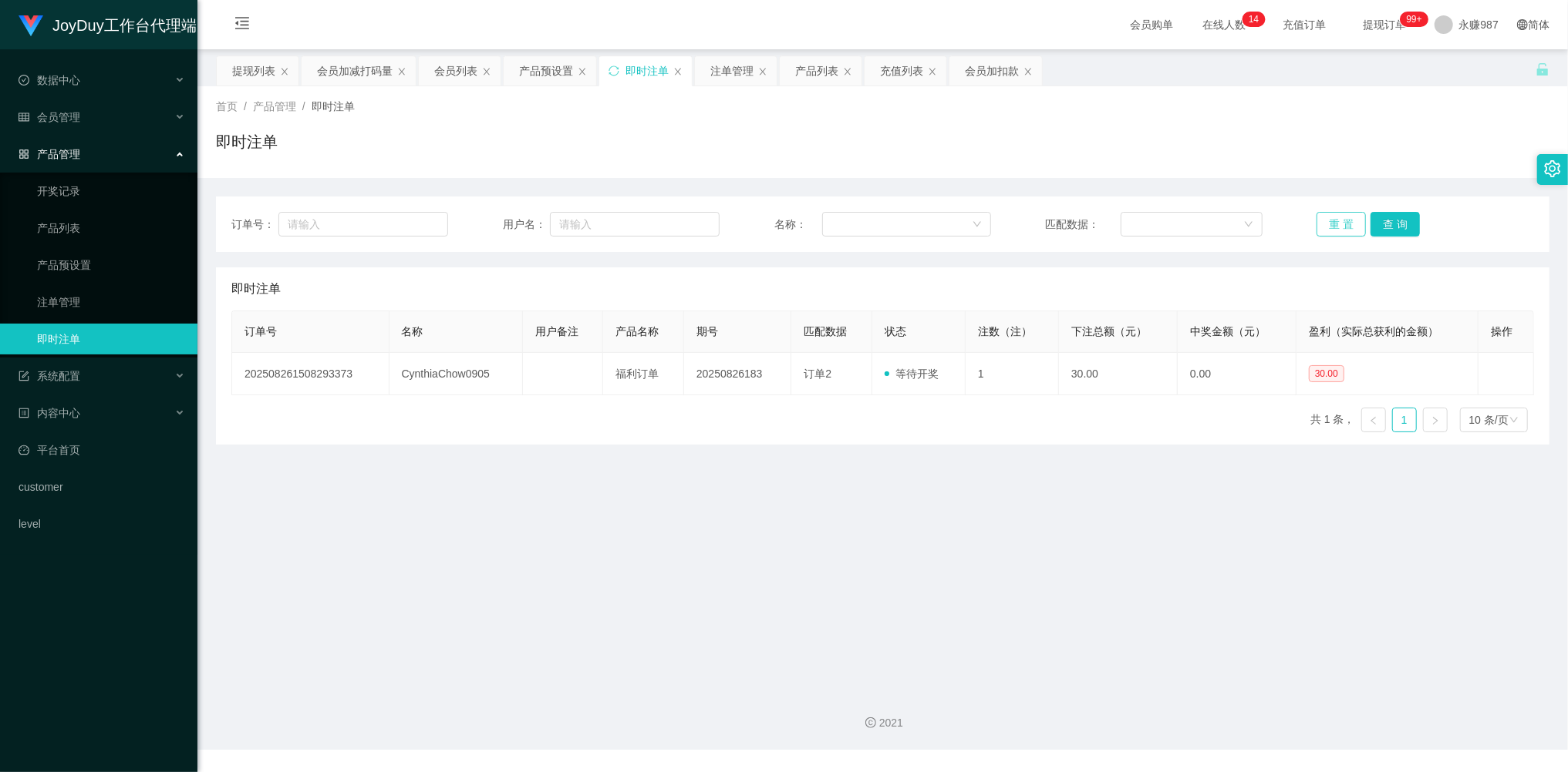
click at [1319, 217] on button "重 置" at bounding box center [1341, 223] width 50 height 25
click at [890, 528] on main "关闭左侧 关闭右侧 关闭其它 刷新页面 提现列表 会员加减打码量 会员列表 产品预设置 即时注单 注单管理 产品列表 充值列表 会员加扣款 首页 / 产品管理…" at bounding box center [883, 363] width 1371 height 629
click at [1347, 227] on button "重 置" at bounding box center [1341, 223] width 50 height 25
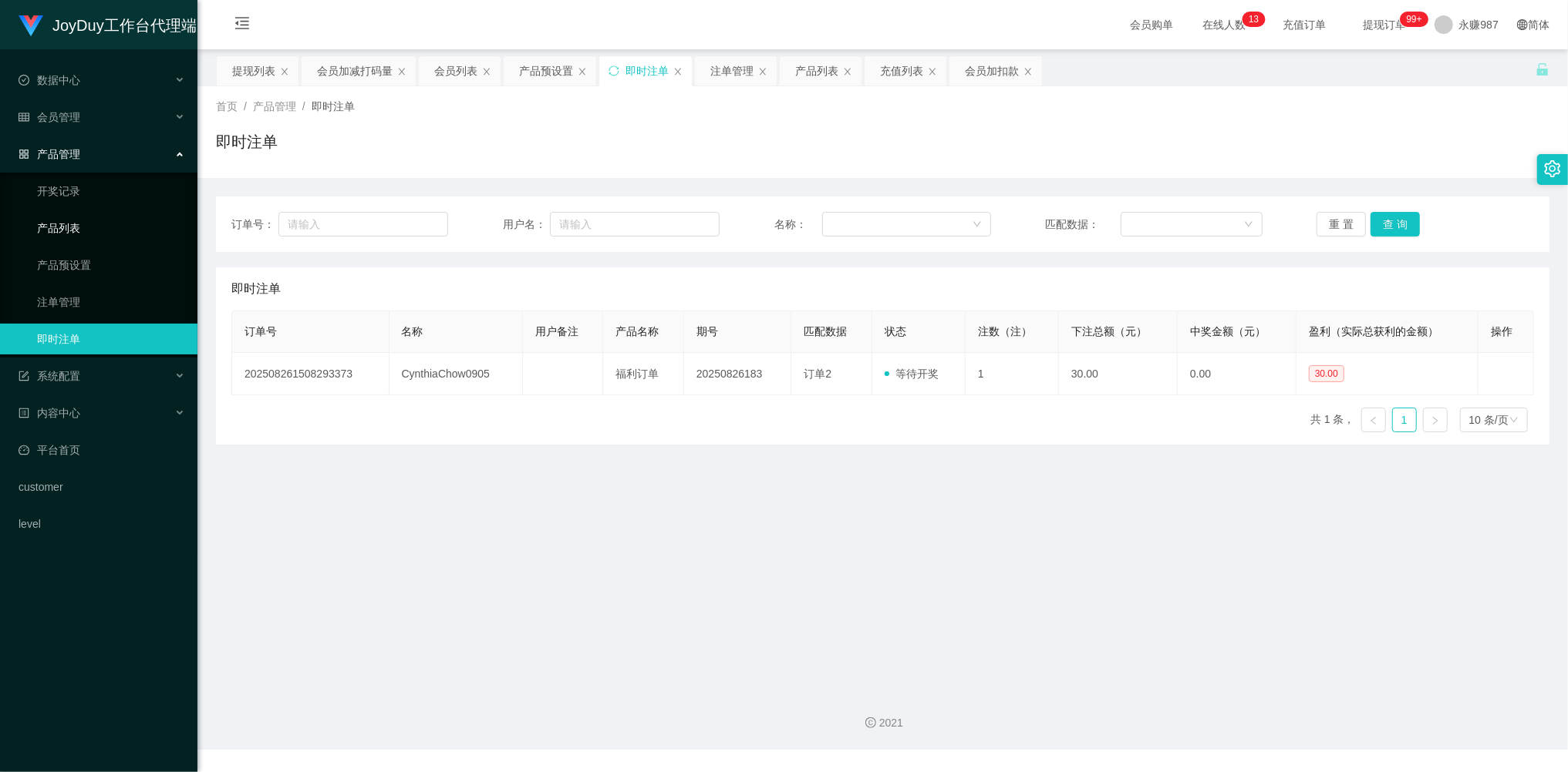
drag, startPoint x: 78, startPoint y: 220, endPoint x: 93, endPoint y: 229, distance: 17.5
click at [78, 220] on link "产品列表" at bounding box center [110, 228] width 148 height 31
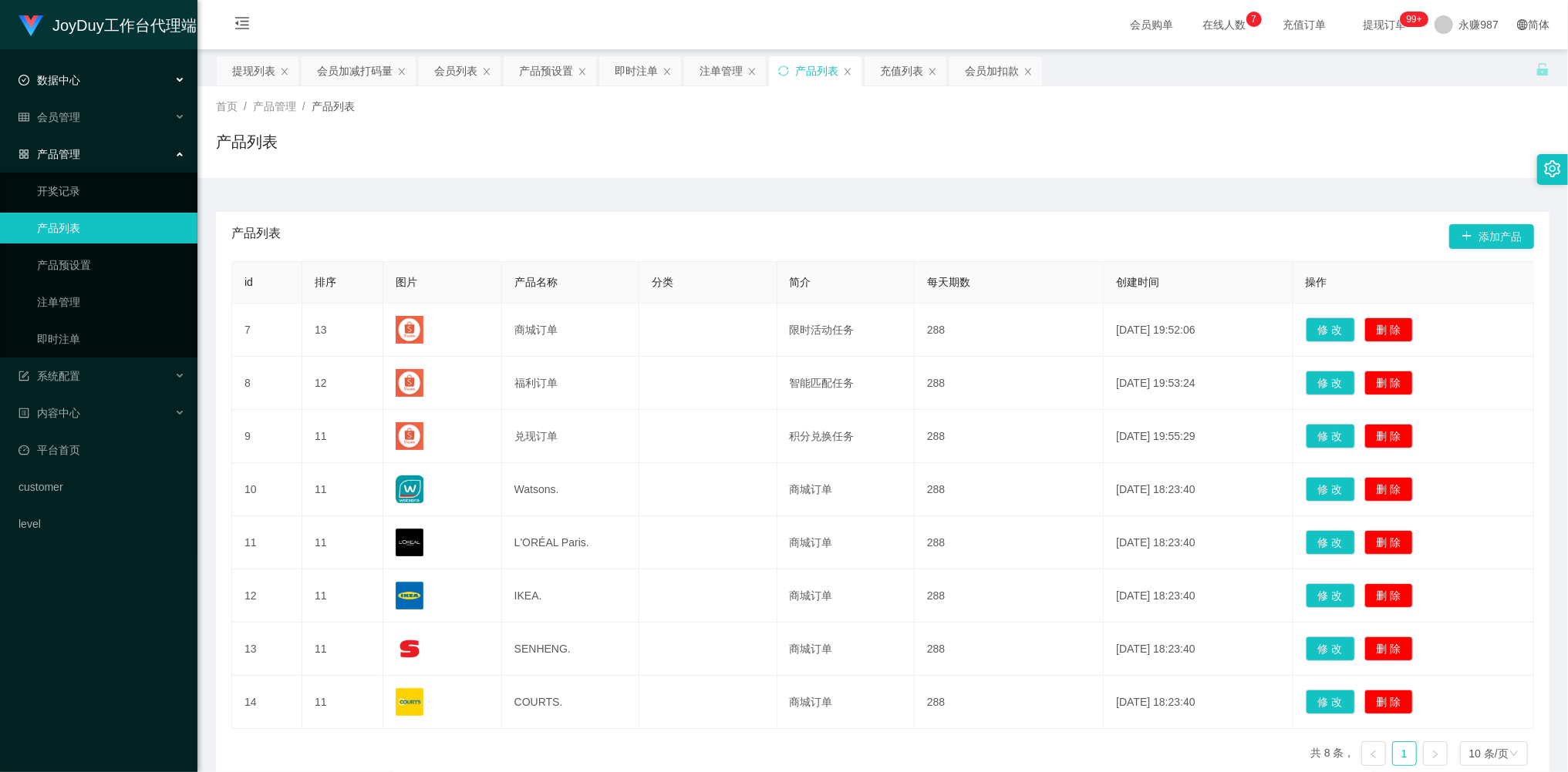
click at [100, 92] on div "数据中心" at bounding box center [98, 80] width 197 height 31
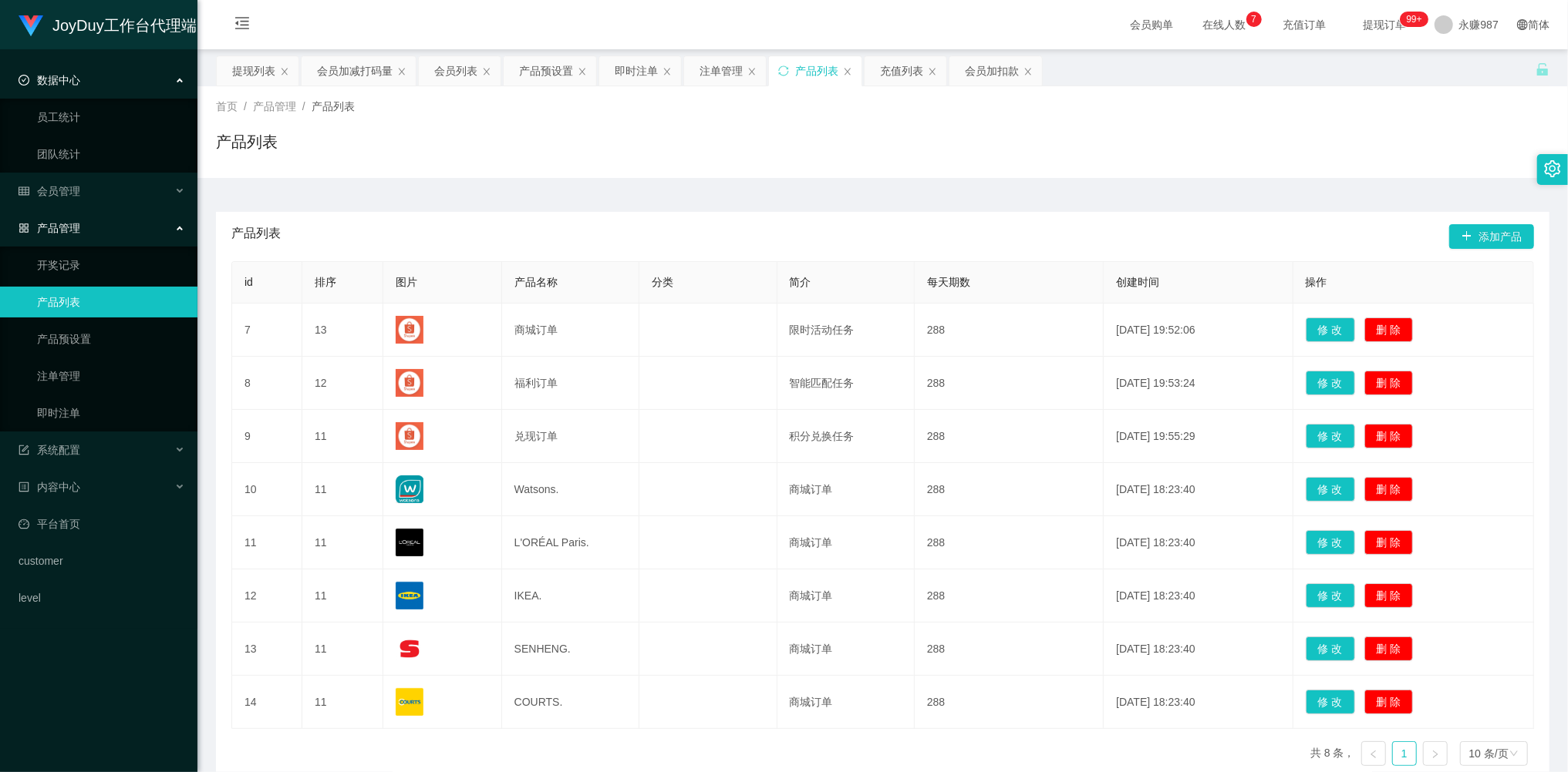
click at [81, 172] on ul "数据中心 员工统计 团队统计 会员管理 会员列表 会员加减打码量 提现列表 赠送彩金 在线用户 陪玩用户 充值列表 会员加扣款 产品管理 开奖记录 产品列表 …" at bounding box center [98, 339] width 197 height 579
click at [82, 176] on div "会员管理" at bounding box center [98, 191] width 197 height 31
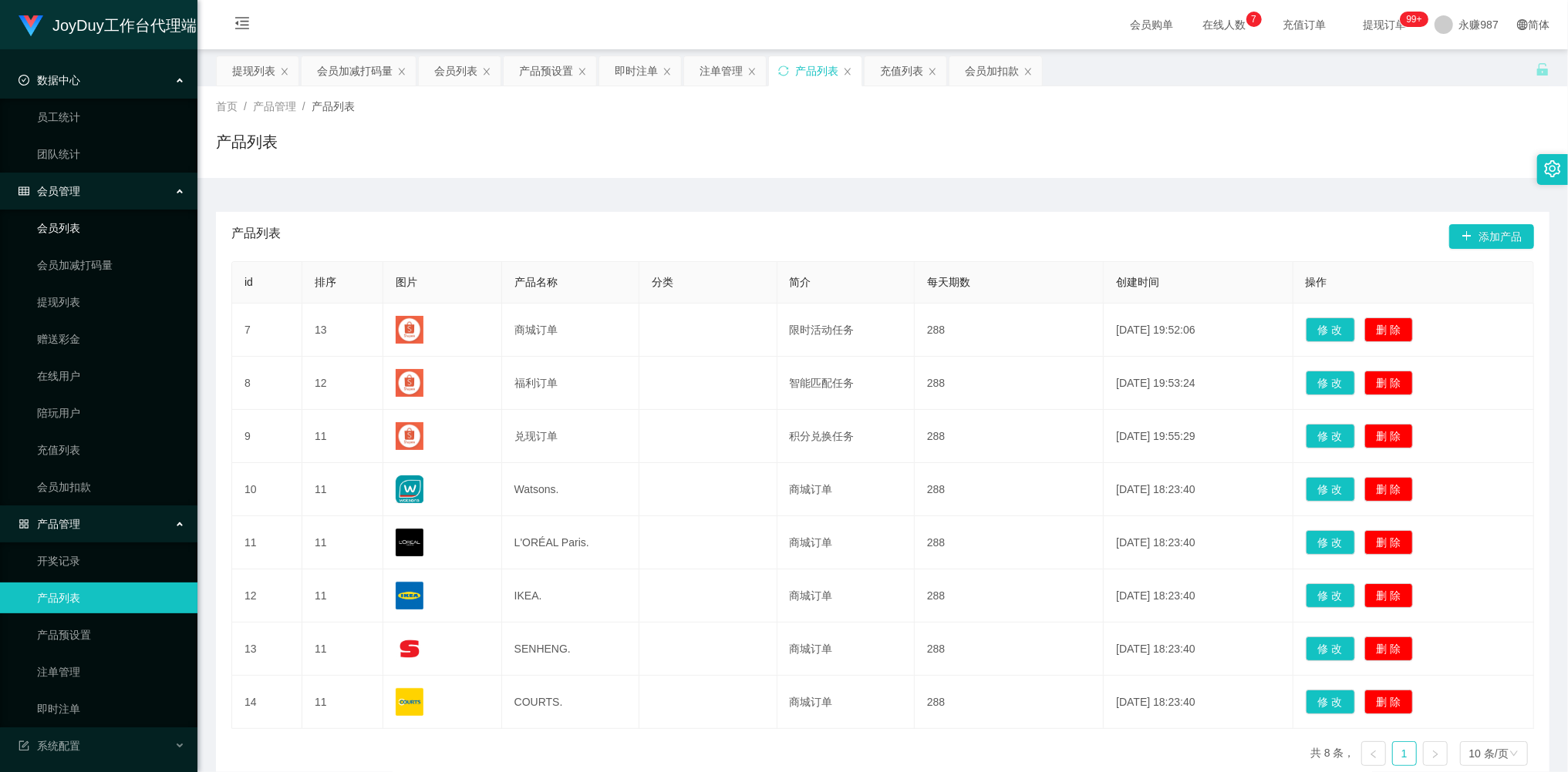
click at [77, 233] on link "会员列表" at bounding box center [110, 228] width 148 height 31
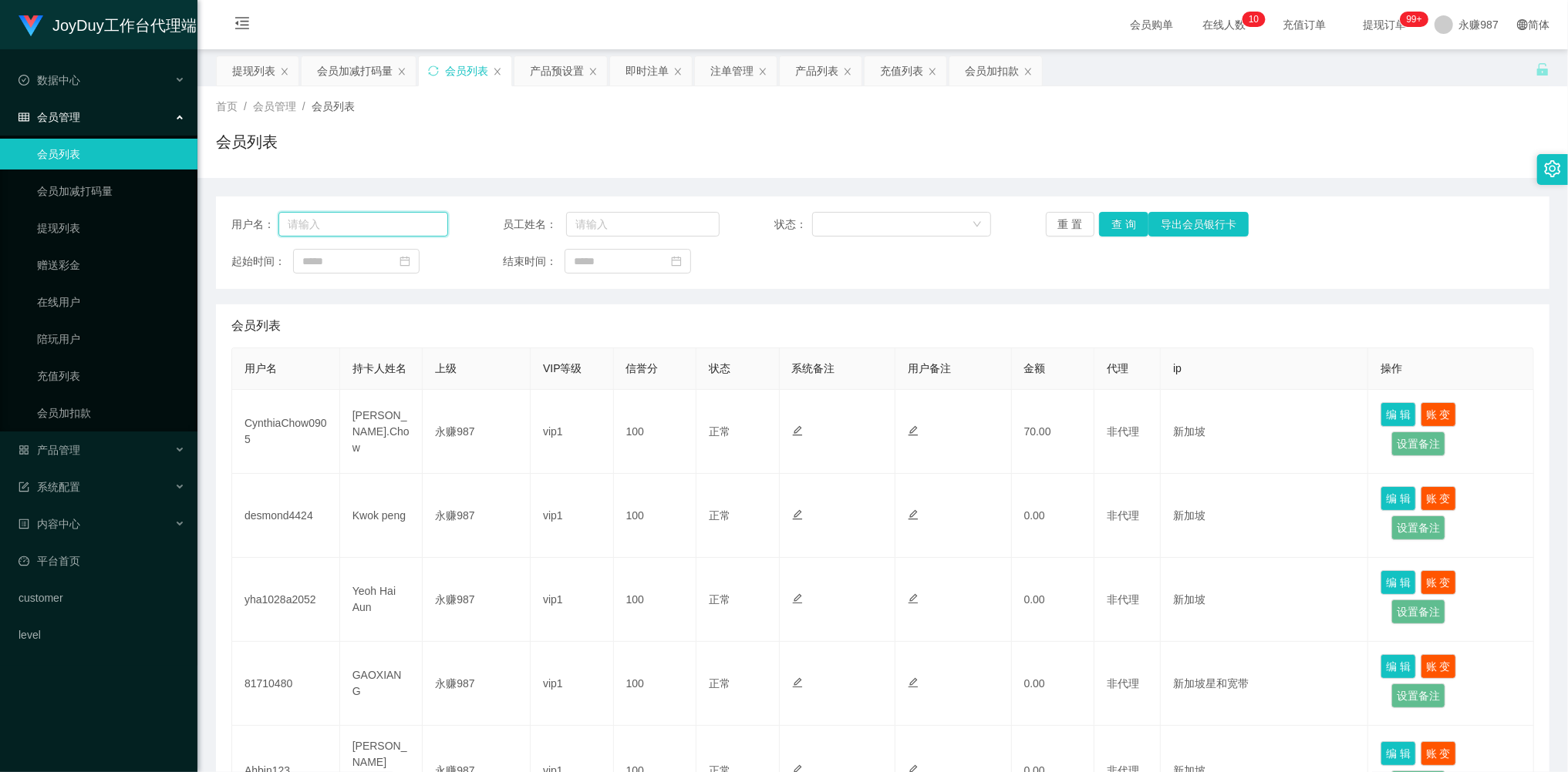
click at [353, 223] on input "text" at bounding box center [363, 223] width 170 height 25
paste input "CynthiaChow0905"
click at [1127, 223] on button "查 询" at bounding box center [1124, 223] width 50 height 25
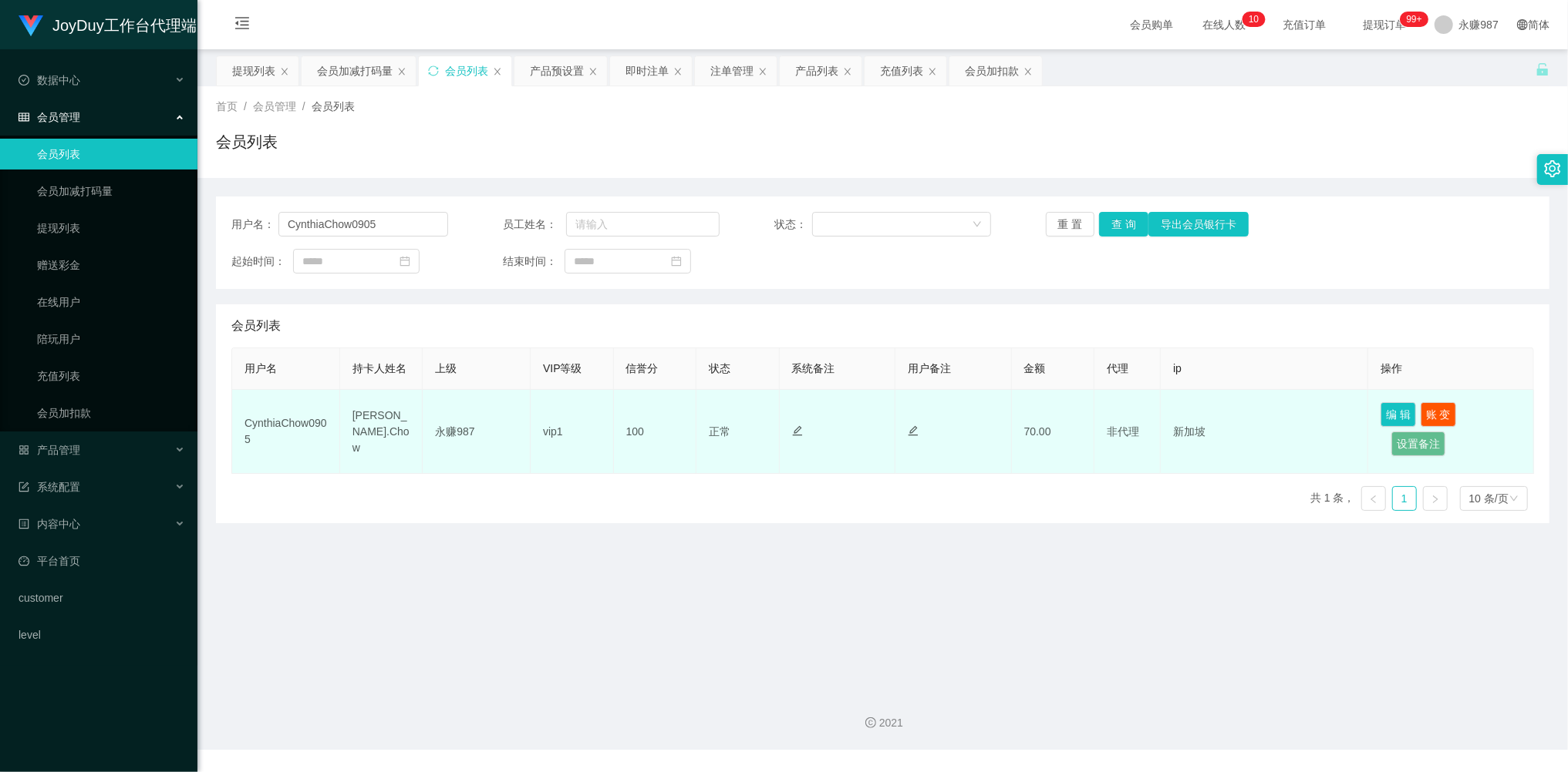
click at [365, 426] on td "[PERSON_NAME].Chow" at bounding box center [382, 432] width 84 height 84
click at [347, 438] on td "[PERSON_NAME].Chow" at bounding box center [382, 432] width 84 height 84
drag, startPoint x: 371, startPoint y: 444, endPoint x: 347, endPoint y: 430, distance: 27.8
click at [347, 430] on td "[PERSON_NAME].Chow" at bounding box center [382, 432] width 84 height 84
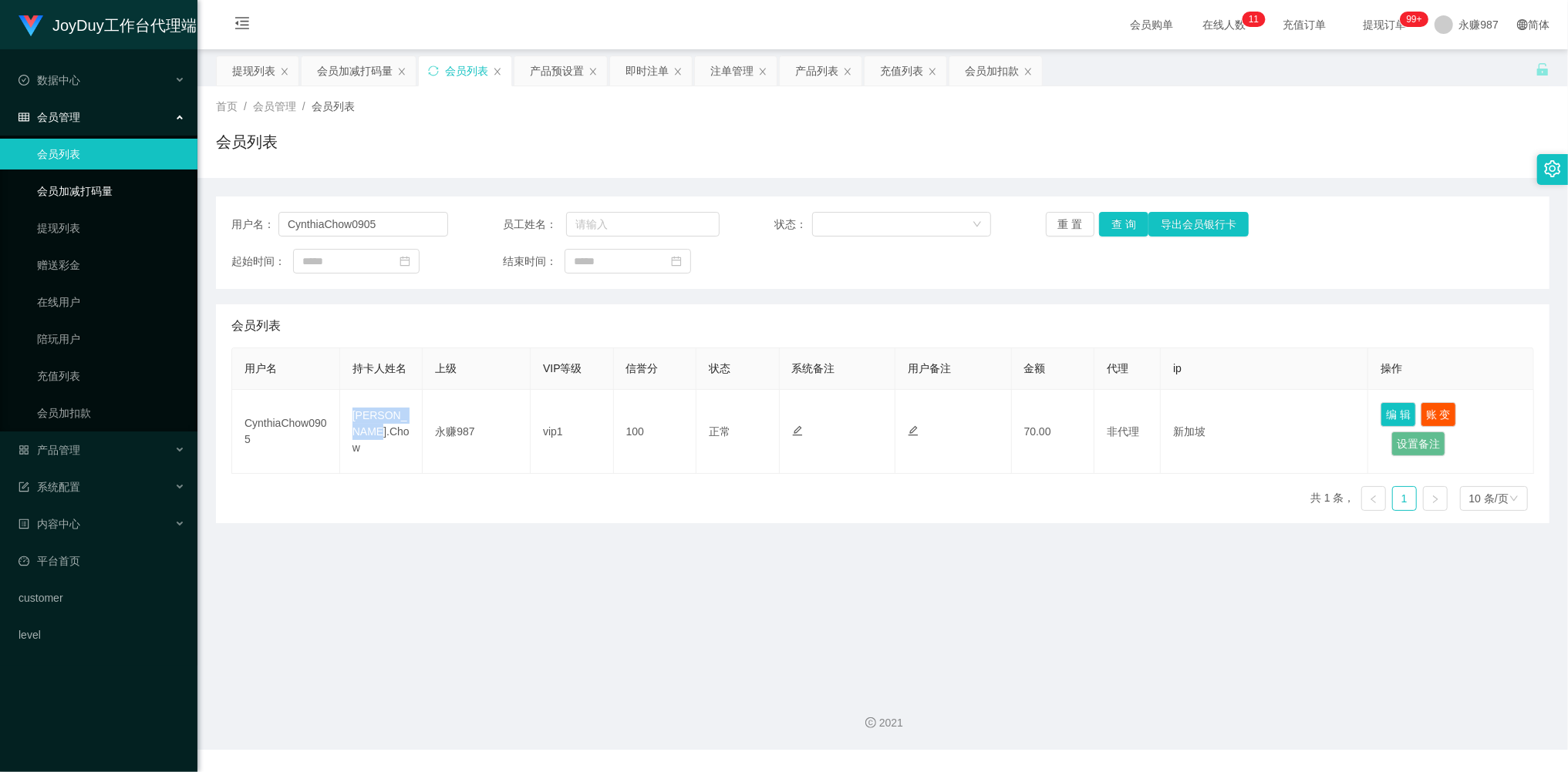
copy td "[PERSON_NAME].Chow"
drag, startPoint x: 381, startPoint y: 229, endPoint x: 115, endPoint y: 214, distance: 266.4
click at [115, 214] on section "JoyDuy工作台代理端 数据中心 员工统计 团队统计 会员管理 会员列表 会员加减打码量 提现列表 赠送彩金 在线用户 陪玩用户 充值列表 会员加扣款 产品…" at bounding box center [784, 374] width 1568 height 750
paste input ".Chow"
type input "[PERSON_NAME].Chow"
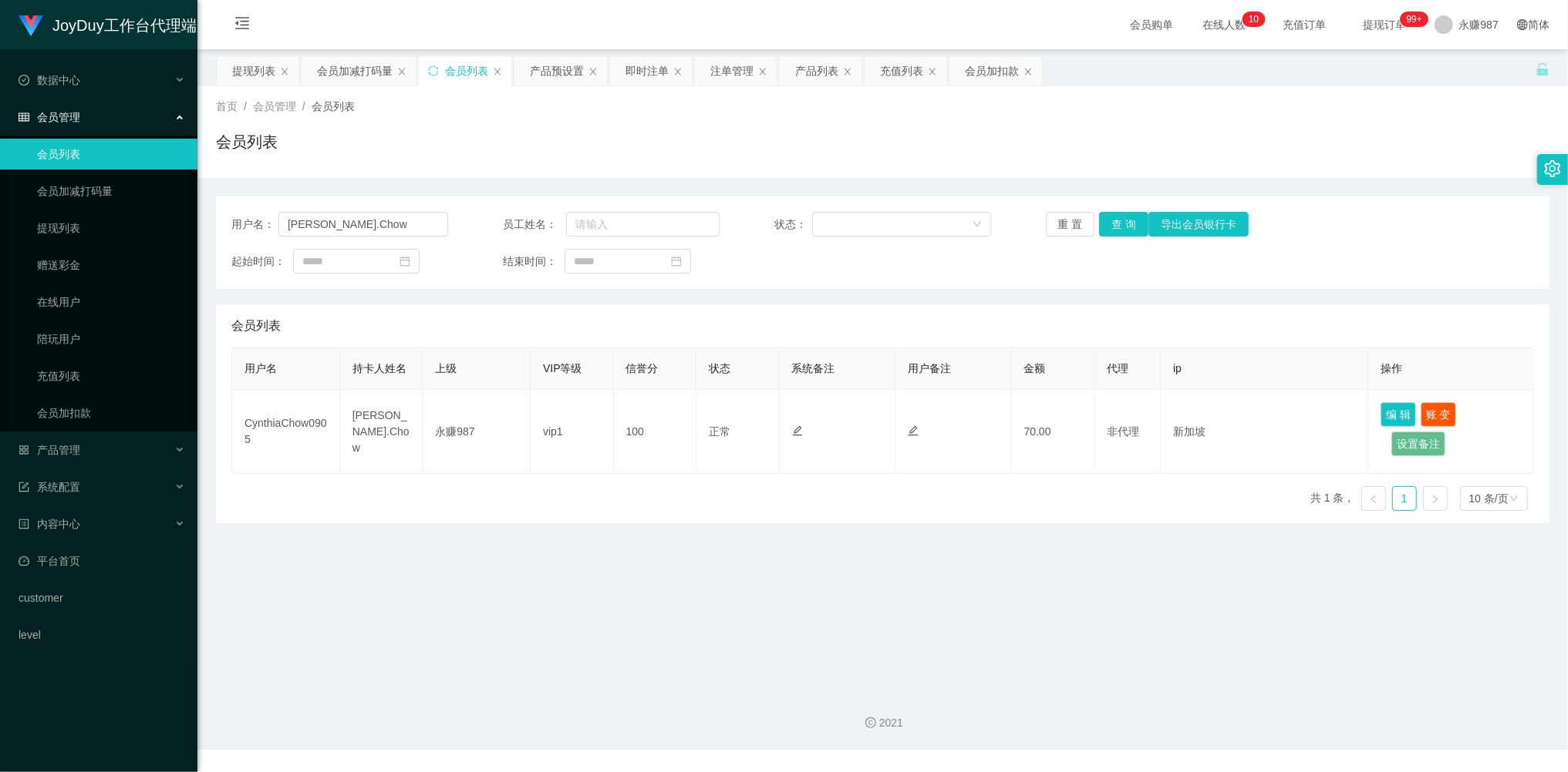
click at [870, 572] on main "关闭左侧 关闭右侧 关闭其它 刷新页面 提现列表 会员加减打码量 会员列表 产品预设置 即时注单 注单管理 产品列表 充值列表 会员加扣款 首页 / 会员管理…" at bounding box center [883, 363] width 1371 height 629
click at [53, 140] on link "会员列表" at bounding box center [110, 154] width 148 height 31
click at [68, 113] on span "会员管理" at bounding box center [50, 117] width 61 height 12
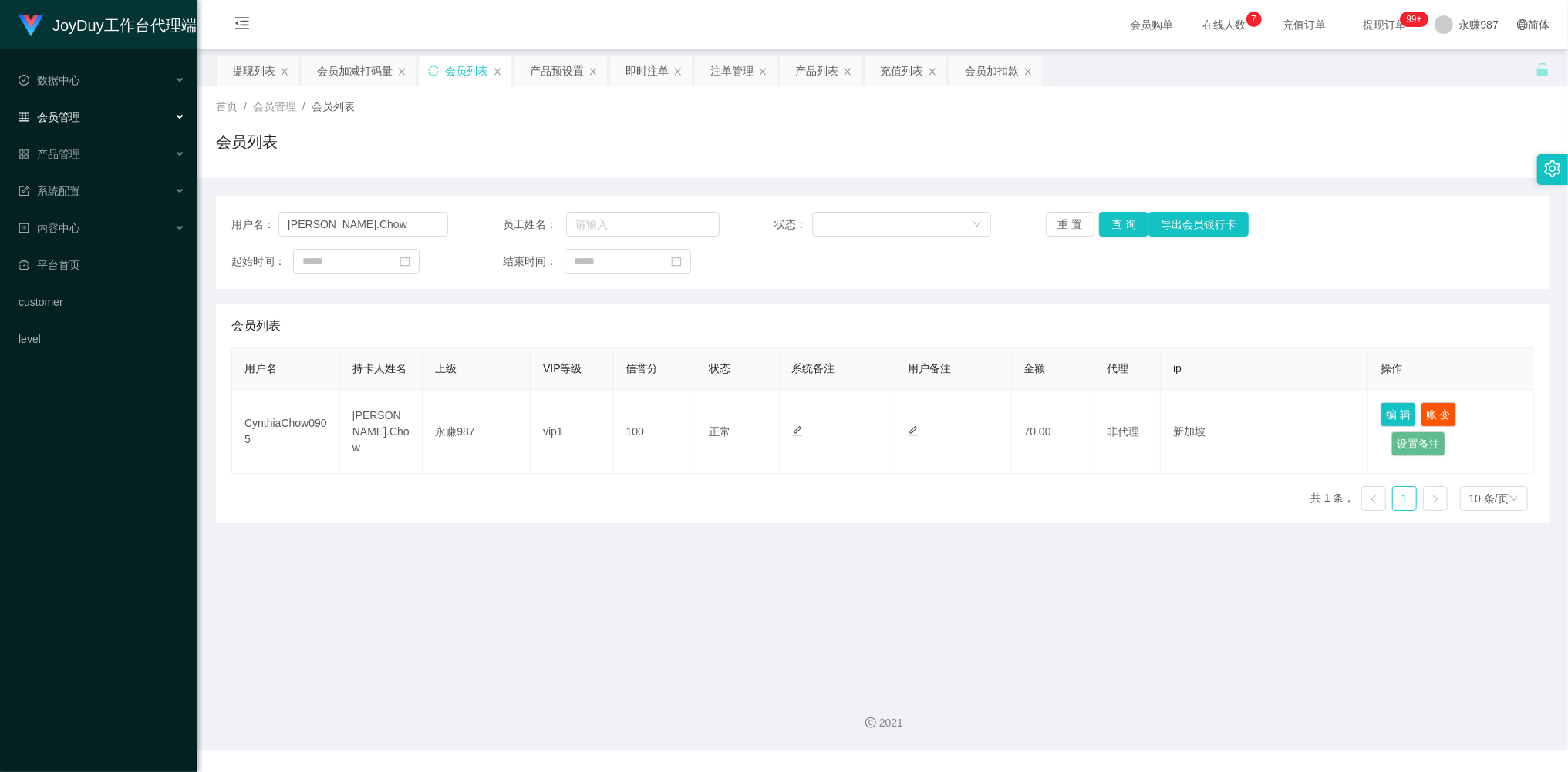
click at [71, 113] on span "会员管理" at bounding box center [50, 117] width 61 height 12
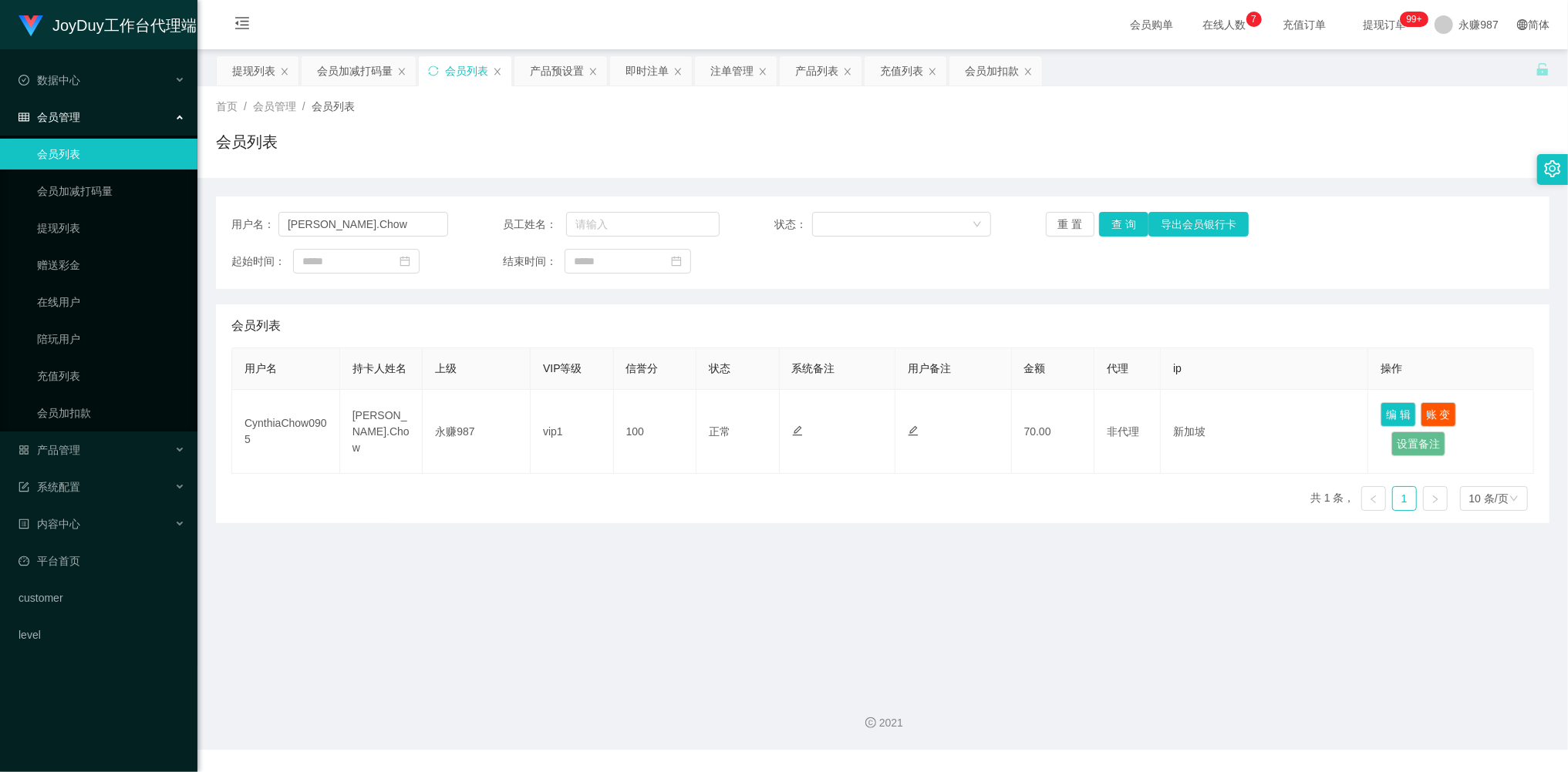
click at [72, 148] on link "会员列表" at bounding box center [110, 154] width 148 height 31
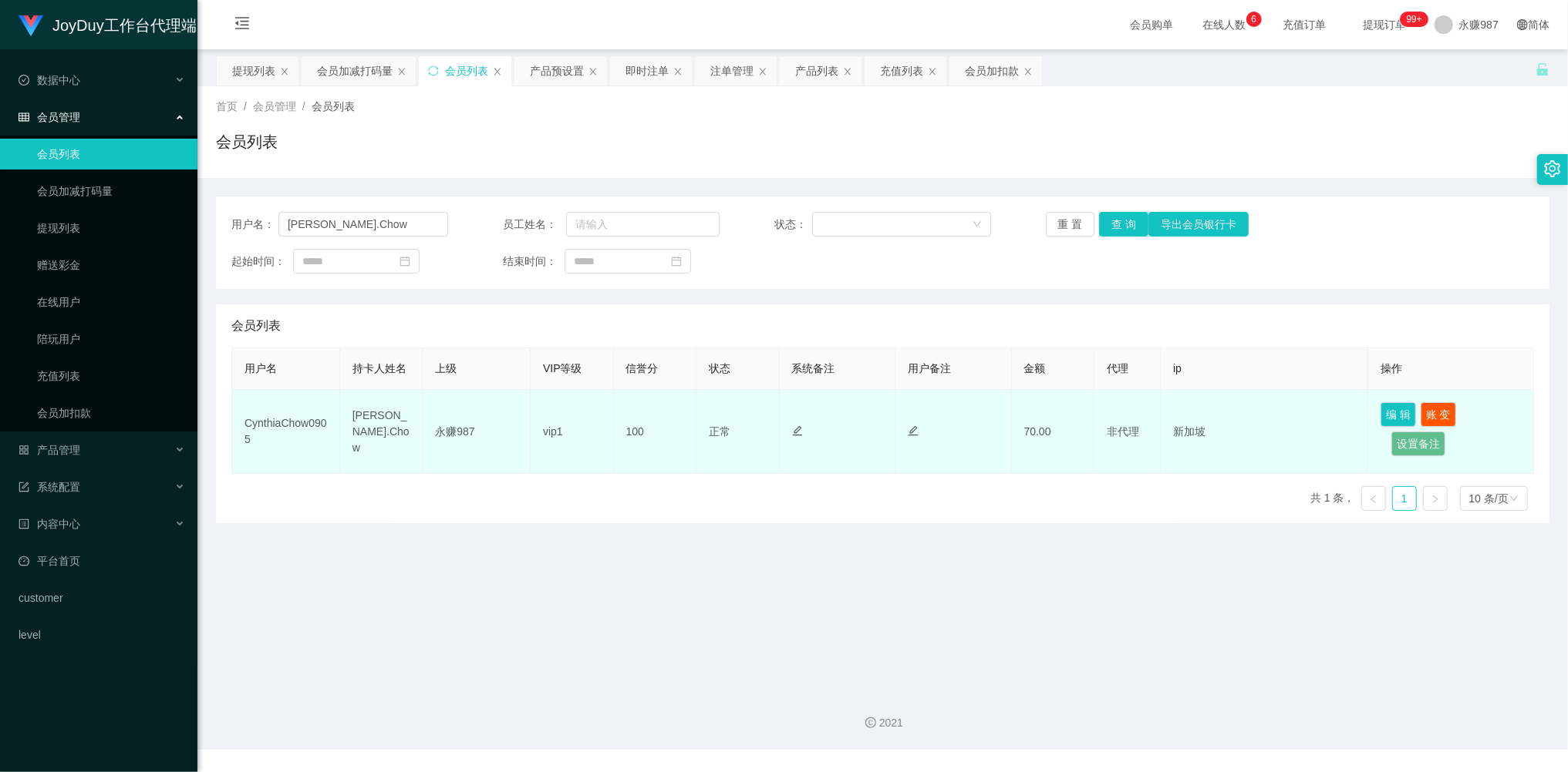
click at [383, 418] on td "[PERSON_NAME].Chow" at bounding box center [382, 432] width 84 height 84
drag, startPoint x: 386, startPoint y: 450, endPoint x: 343, endPoint y: 424, distance: 50.2
click at [343, 424] on td "[PERSON_NAME].Chow" at bounding box center [382, 432] width 84 height 84
copy td "[PERSON_NAME].Chow"
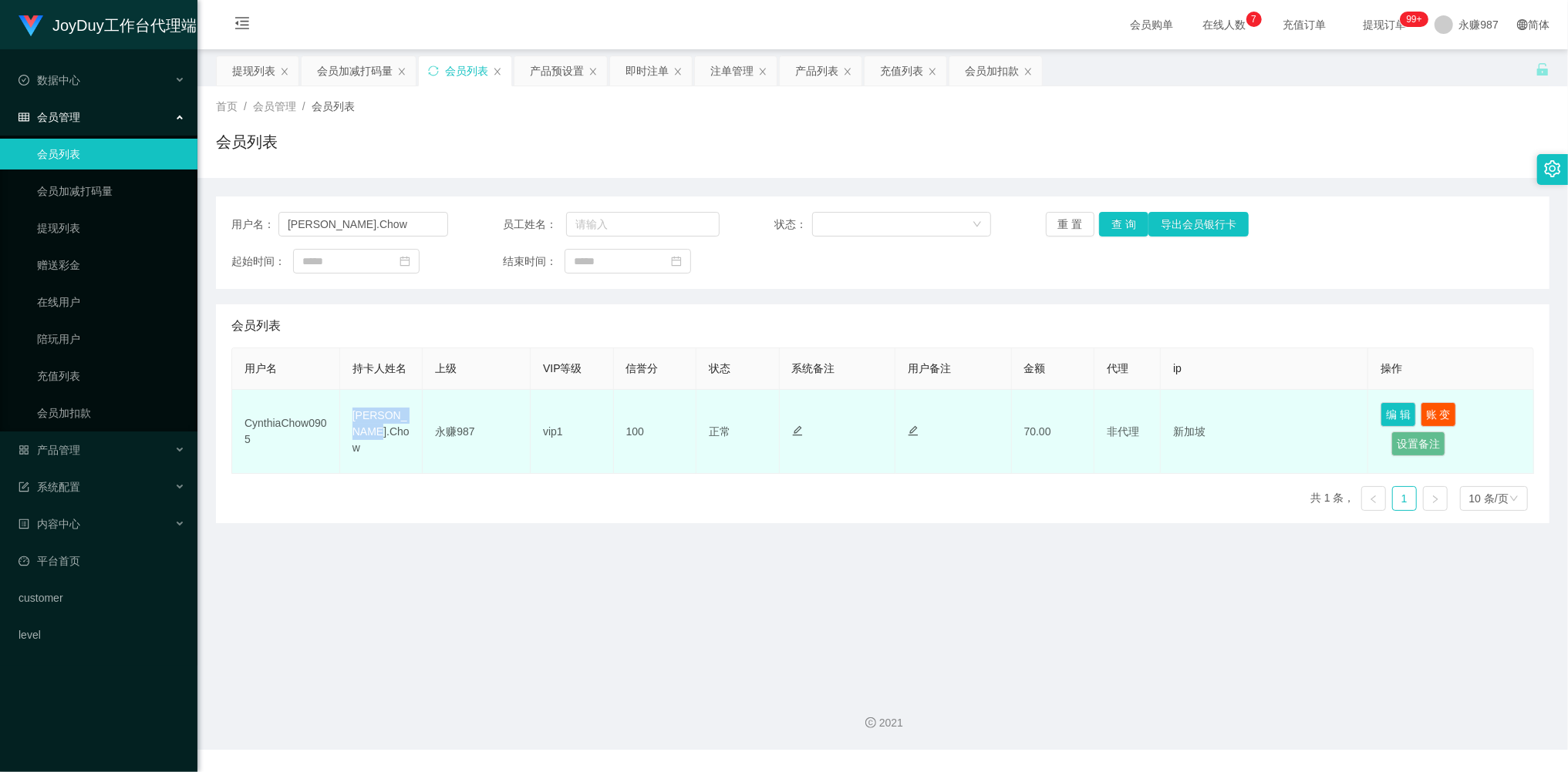
click at [372, 447] on td "[PERSON_NAME].Chow" at bounding box center [382, 432] width 84 height 84
click at [371, 411] on td "[PERSON_NAME].Chow" at bounding box center [382, 432] width 84 height 84
click at [372, 411] on td "[PERSON_NAME].Chow" at bounding box center [382, 432] width 84 height 84
click at [388, 423] on td "[PERSON_NAME].Chow" at bounding box center [382, 432] width 84 height 84
drag, startPoint x: 372, startPoint y: 435, endPoint x: 348, endPoint y: 430, distance: 24.5
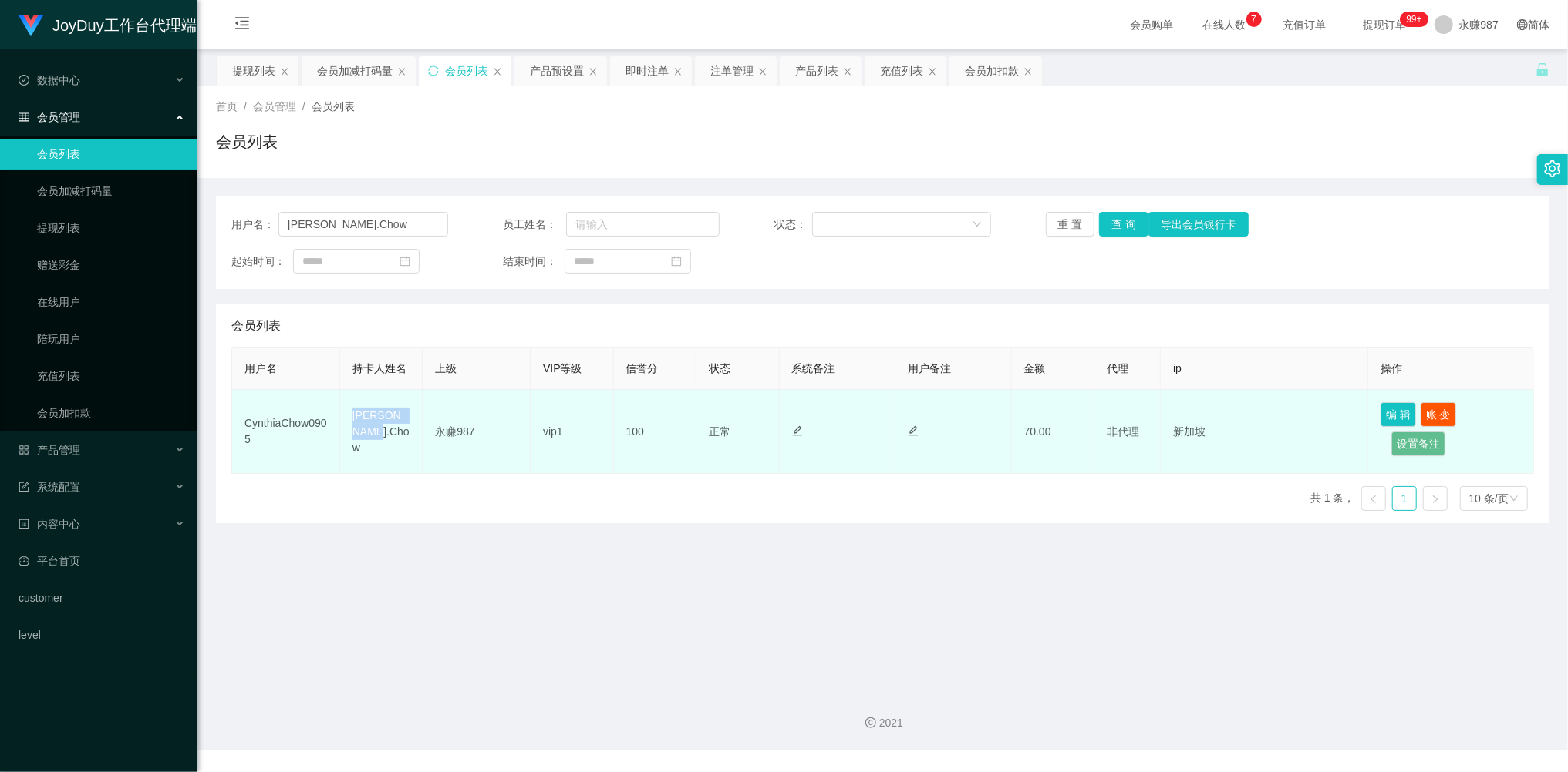
click at [348, 430] on td "[PERSON_NAME].Chow" at bounding box center [382, 432] width 84 height 84
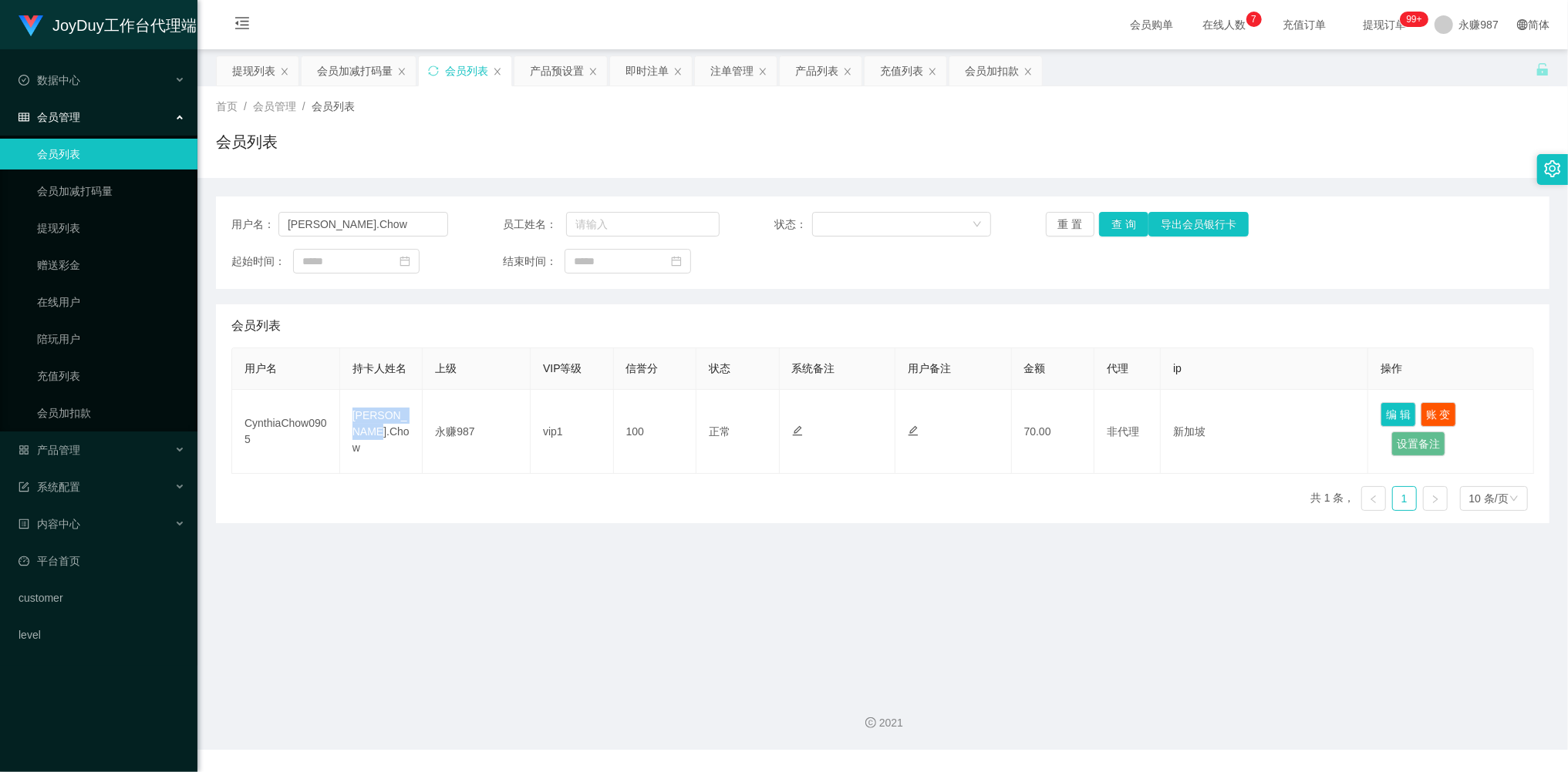
copy td "[PERSON_NAME].Chow"
